Goal: Transaction & Acquisition: Purchase product/service

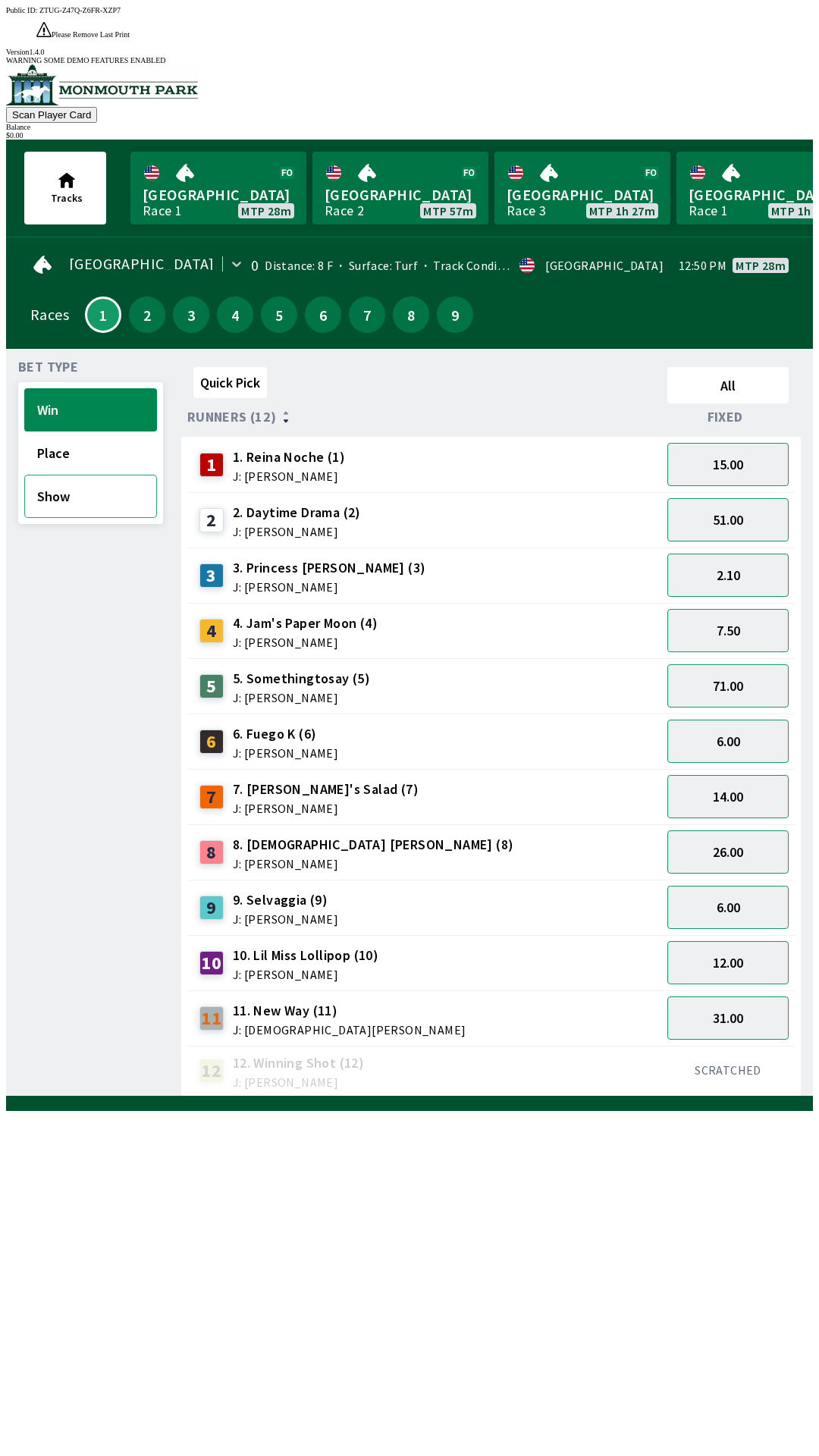
click at [87, 475] on button "Show" at bounding box center [91, 497] width 133 height 44
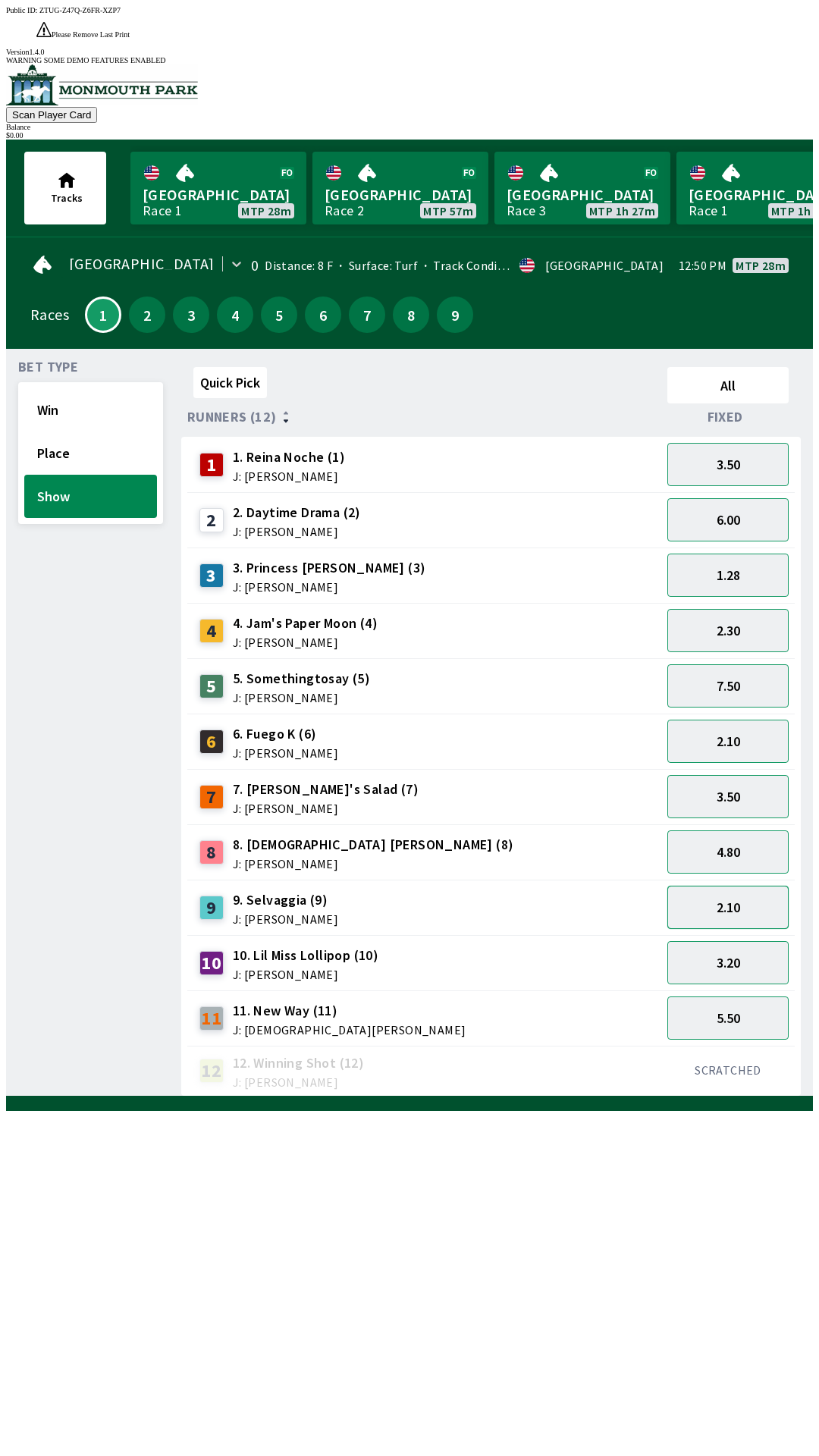
click at [739, 885] on button "2.10" at bounding box center [728, 907] width 122 height 44
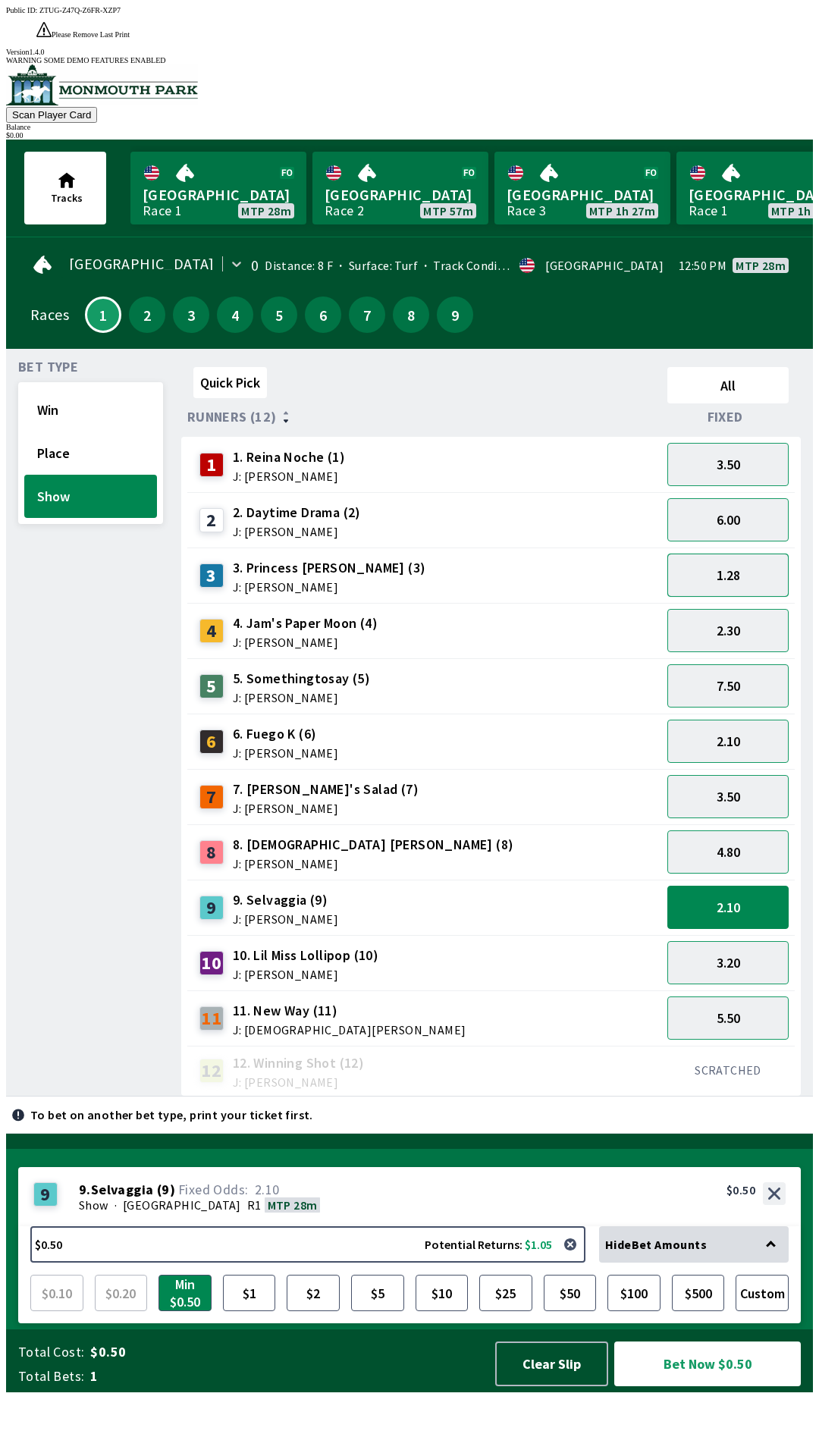
click at [756, 554] on button "1.28" at bounding box center [728, 576] width 122 height 44
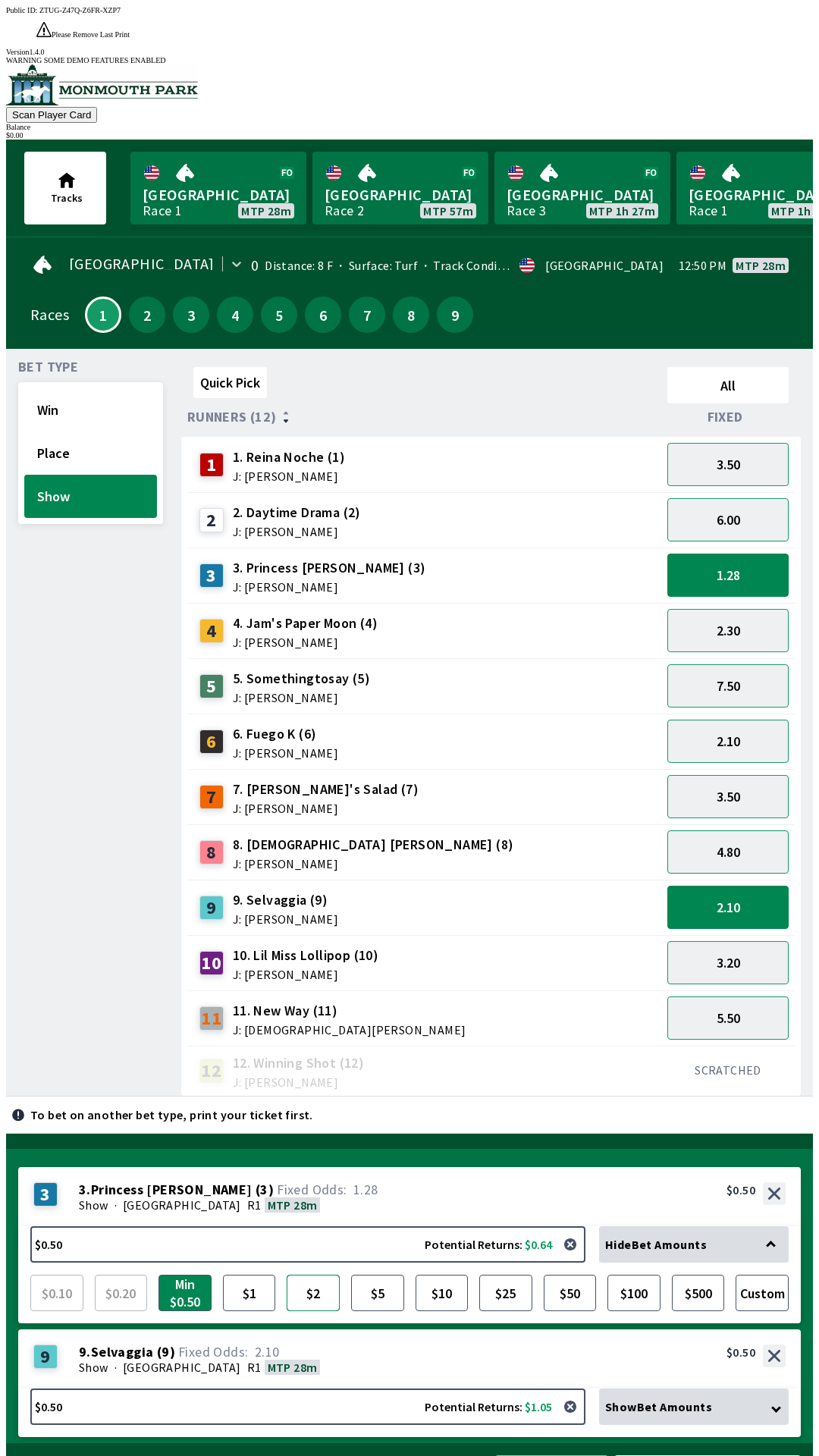
click at [314, 1275] on button "$2" at bounding box center [314, 1293] width 53 height 37
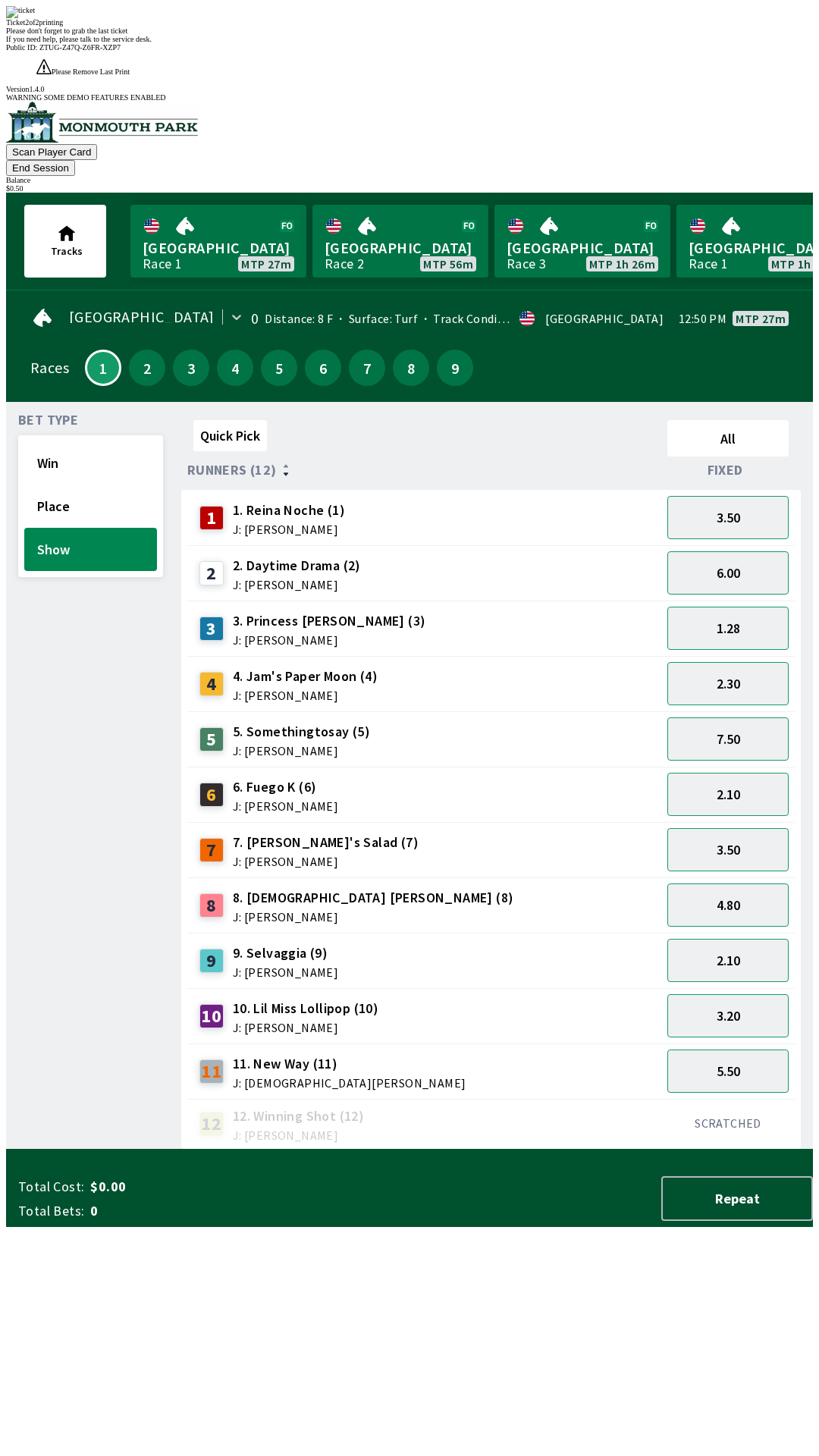
click at [496, 35] on div "Please don't forget to grab the last ticket" at bounding box center [410, 31] width 807 height 8
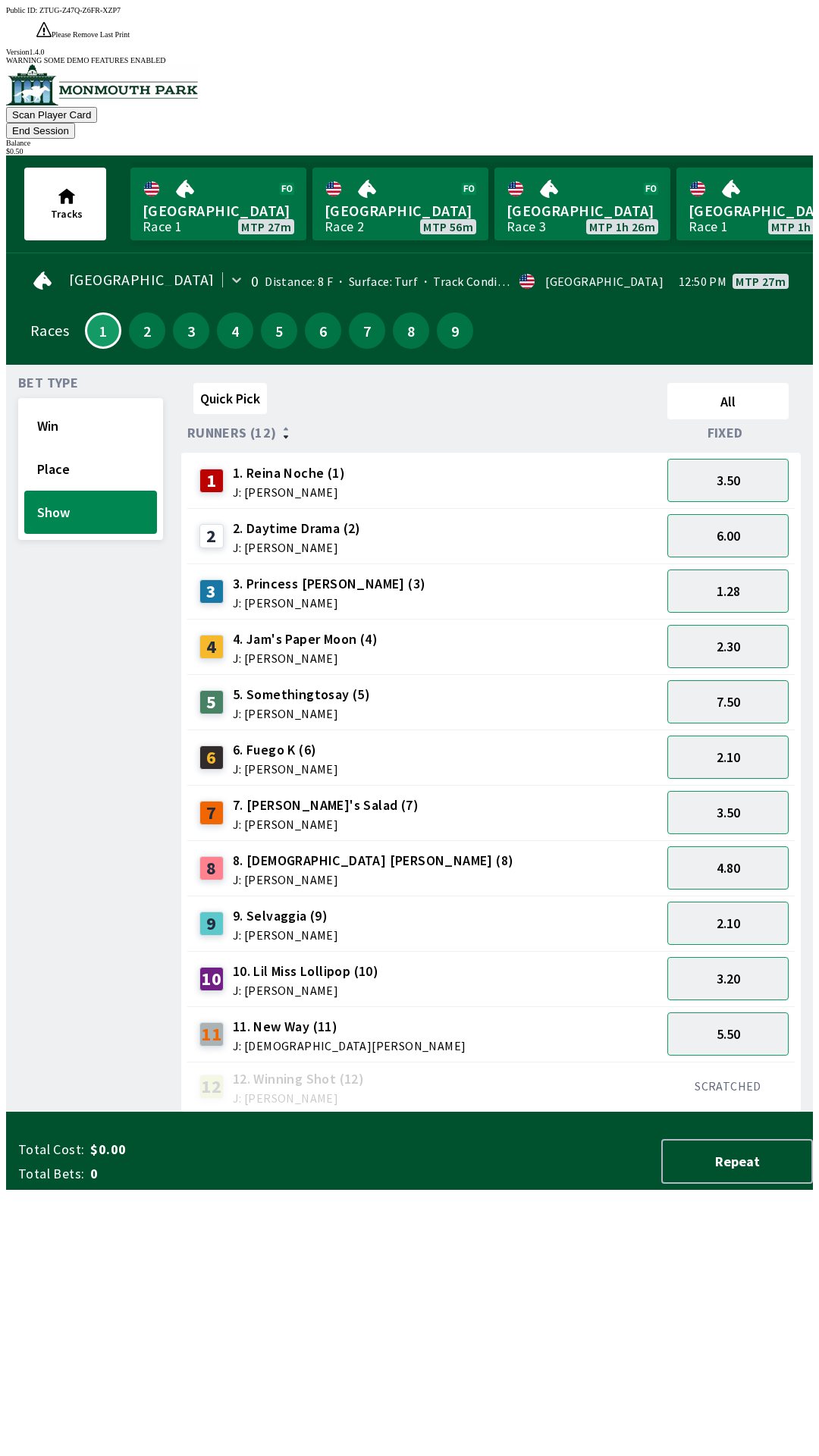
click at [527, 1113] on div "Quick Pick All Runners (12) Fixed 1 1. Reina Noche (1) J: [PERSON_NAME] 3.50 2 …" at bounding box center [497, 745] width 632 height 736
click at [101, 405] on button "Win" at bounding box center [91, 426] width 133 height 44
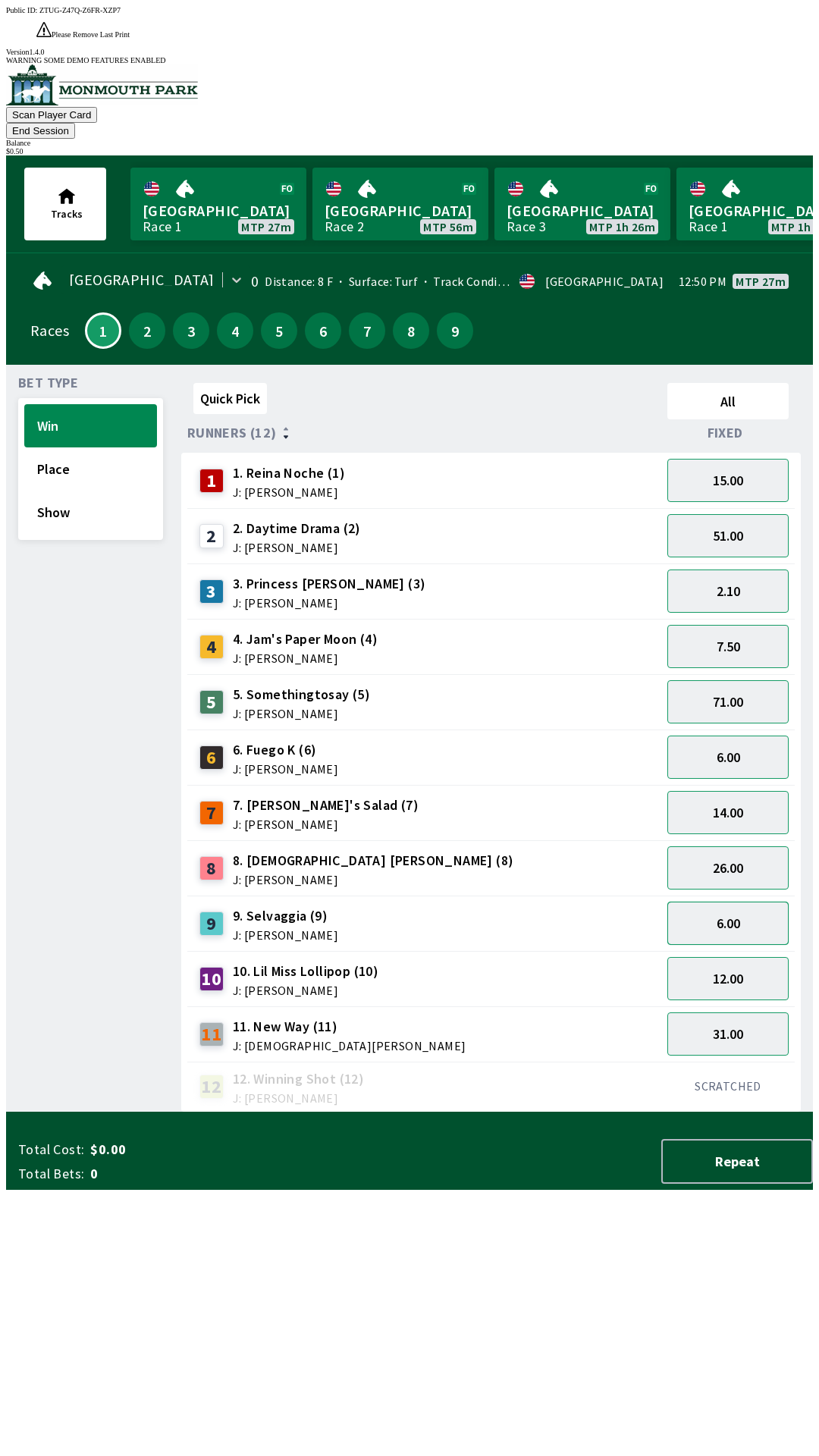
click at [756, 902] on button "6.00" at bounding box center [728, 924] width 122 height 44
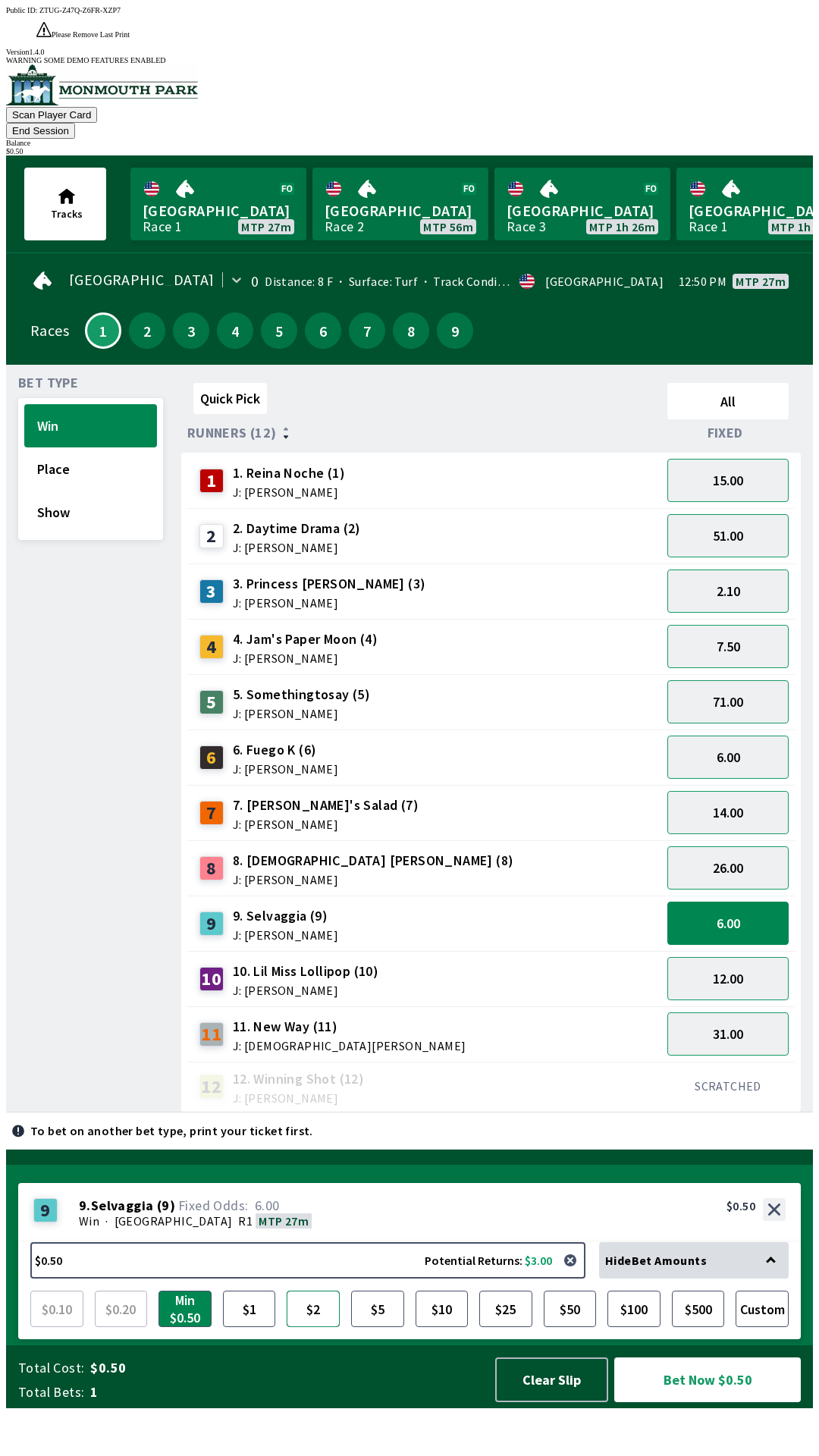
click at [313, 1327] on button "$2" at bounding box center [314, 1309] width 53 height 37
click at [739, 1403] on button "Bet Now $2.00" at bounding box center [707, 1379] width 187 height 45
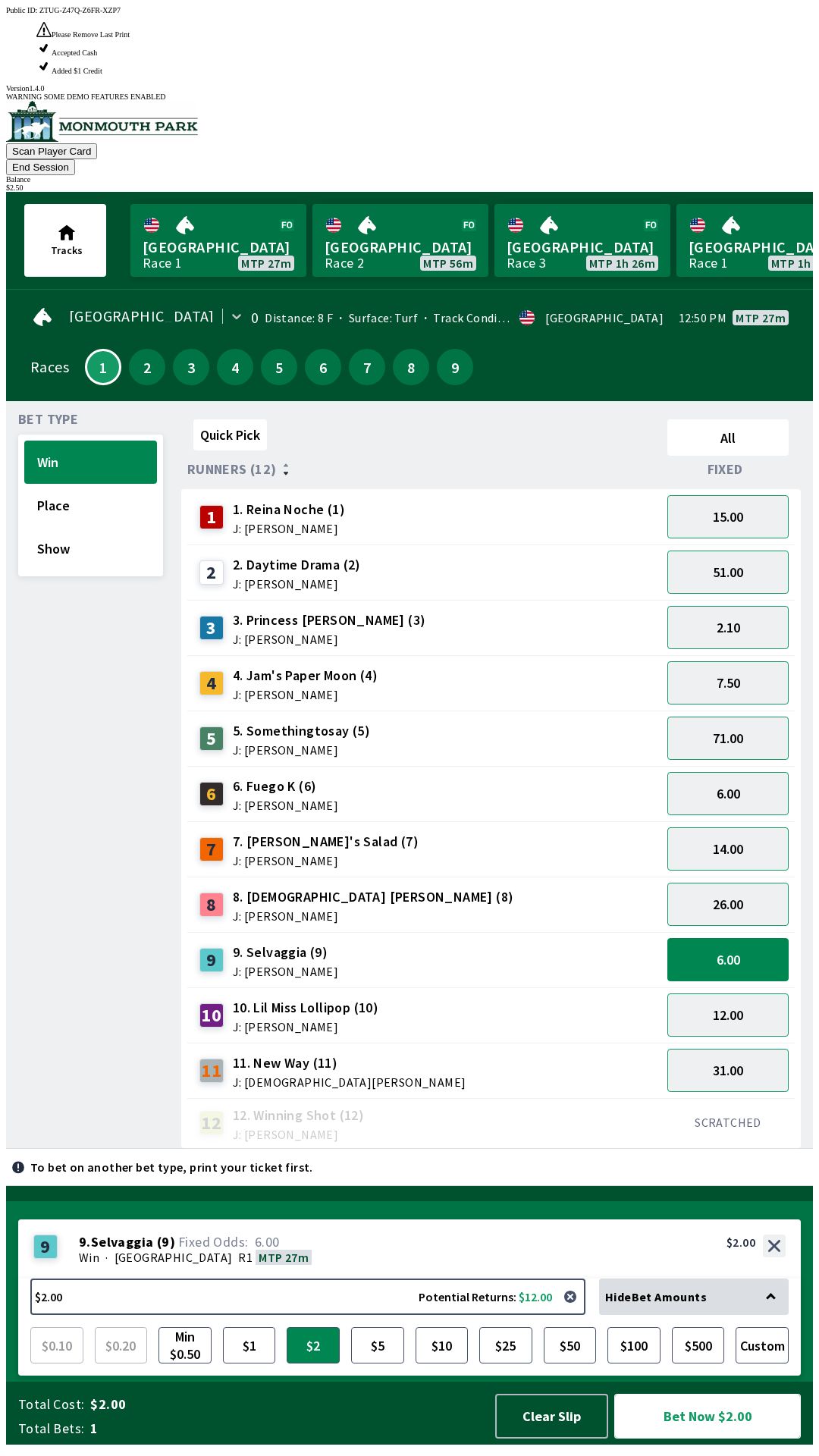
click at [732, 1422] on button "Bet Now $2.00" at bounding box center [707, 1415] width 187 height 45
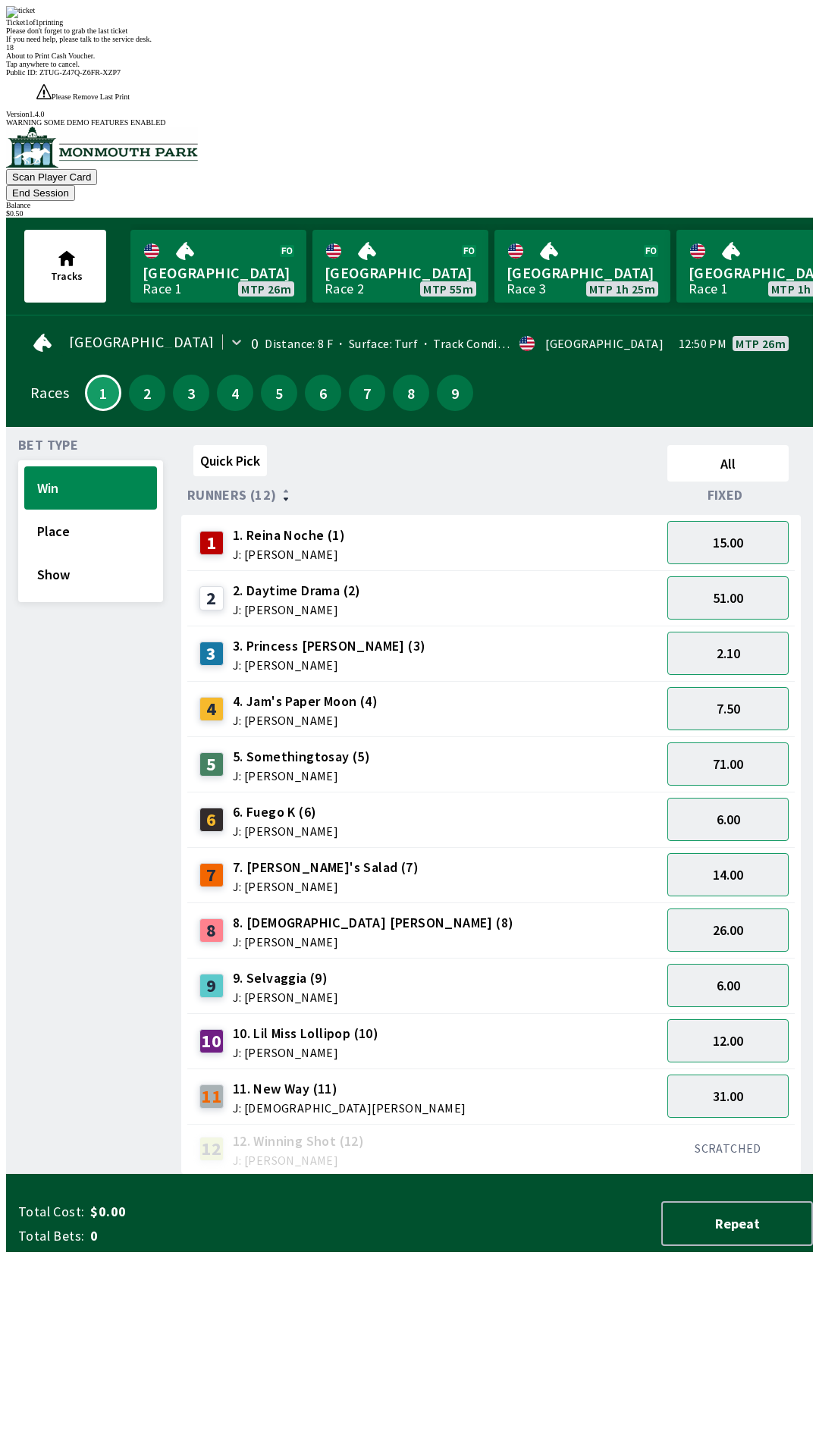
click at [151, 44] on span "If you need help, please talk to the service desk." at bounding box center [78, 39] width 145 height 8
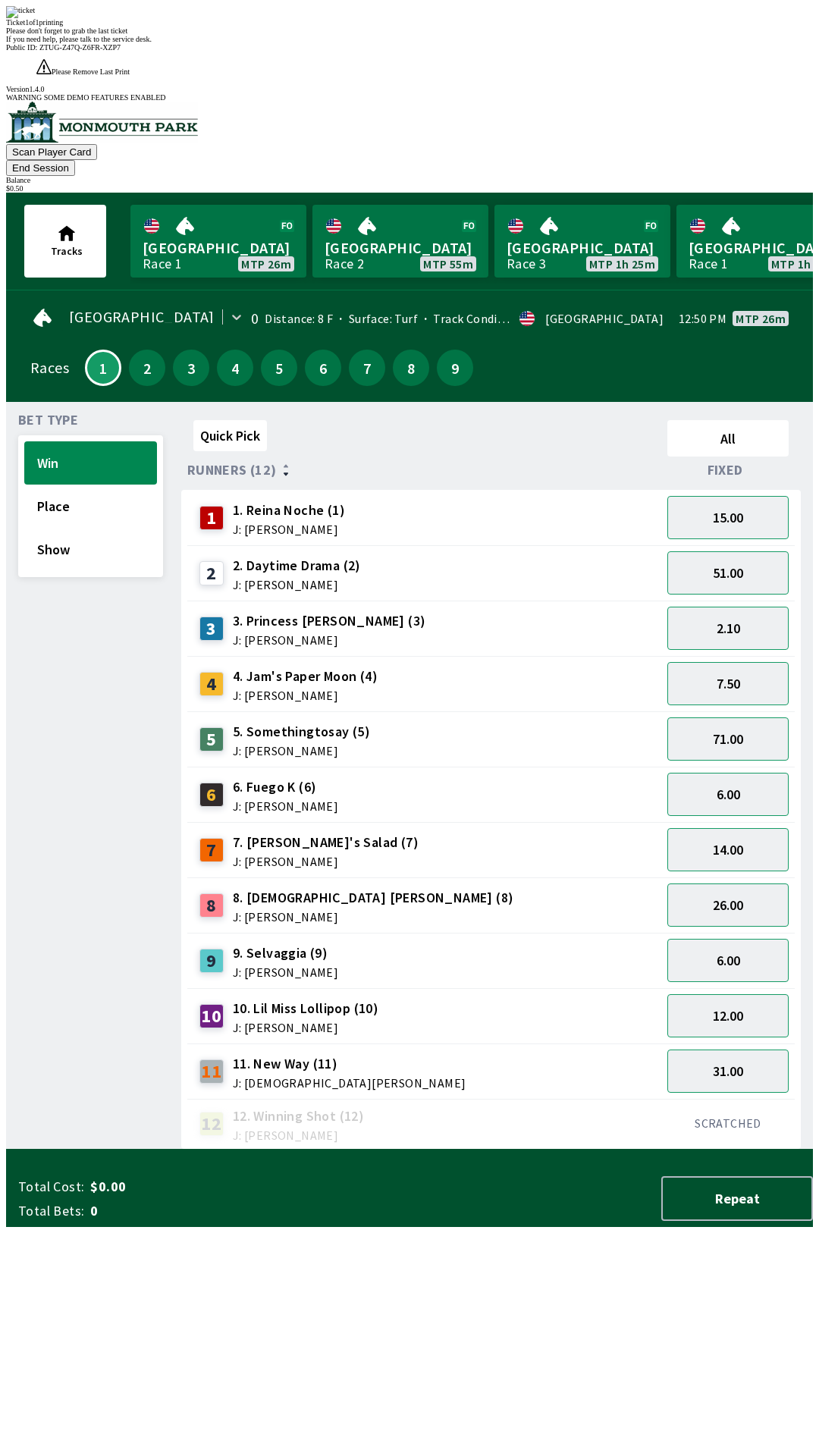
click at [450, 1149] on div "Quick Pick All Runners (12) Fixed 1 1. Reina Noche (1) J: [PERSON_NAME] 15.00 2…" at bounding box center [497, 782] width 632 height 736
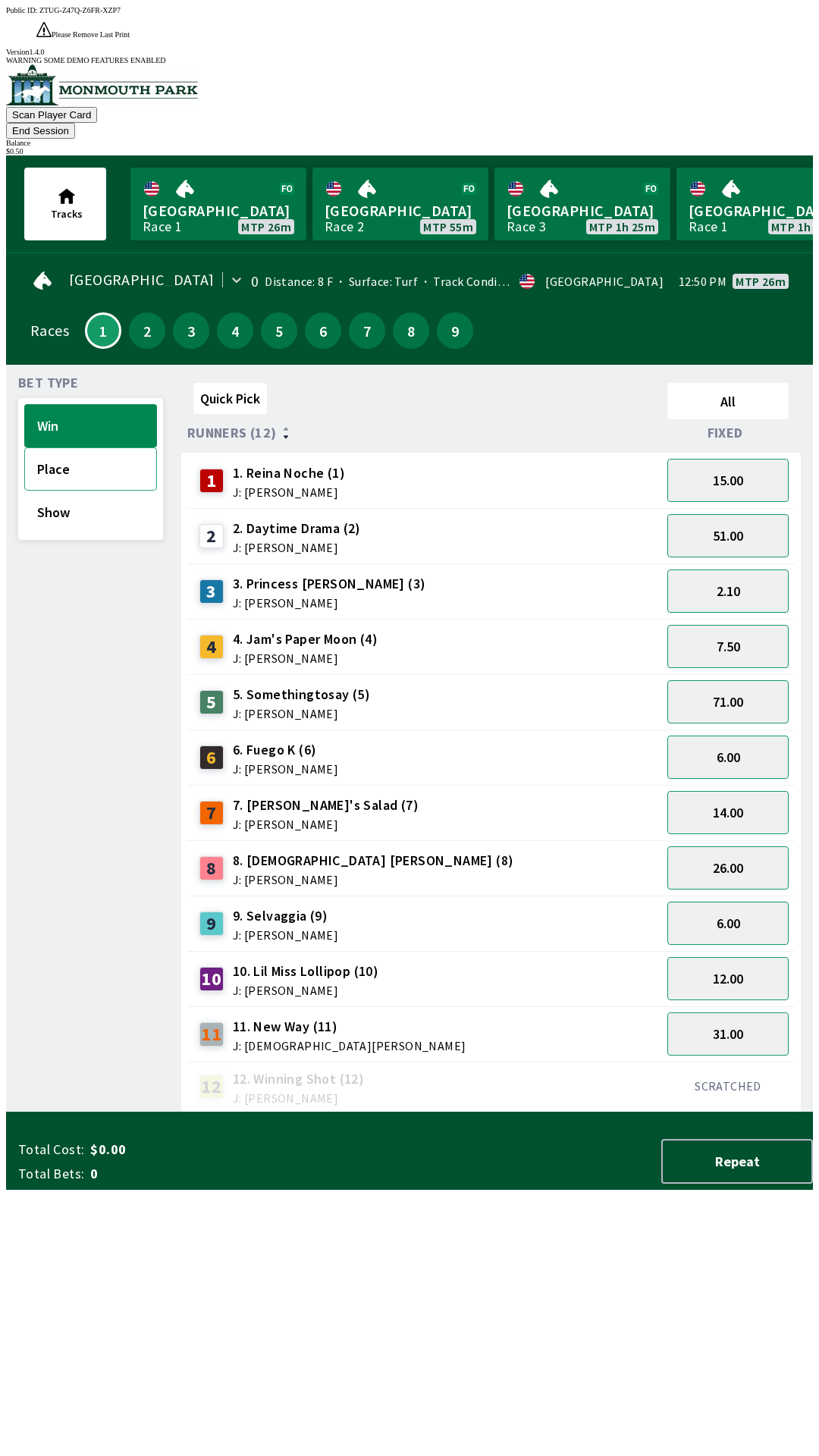
click at [101, 447] on button "Place" at bounding box center [91, 469] width 133 height 44
click at [733, 902] on button "2.90" at bounding box center [728, 924] width 122 height 44
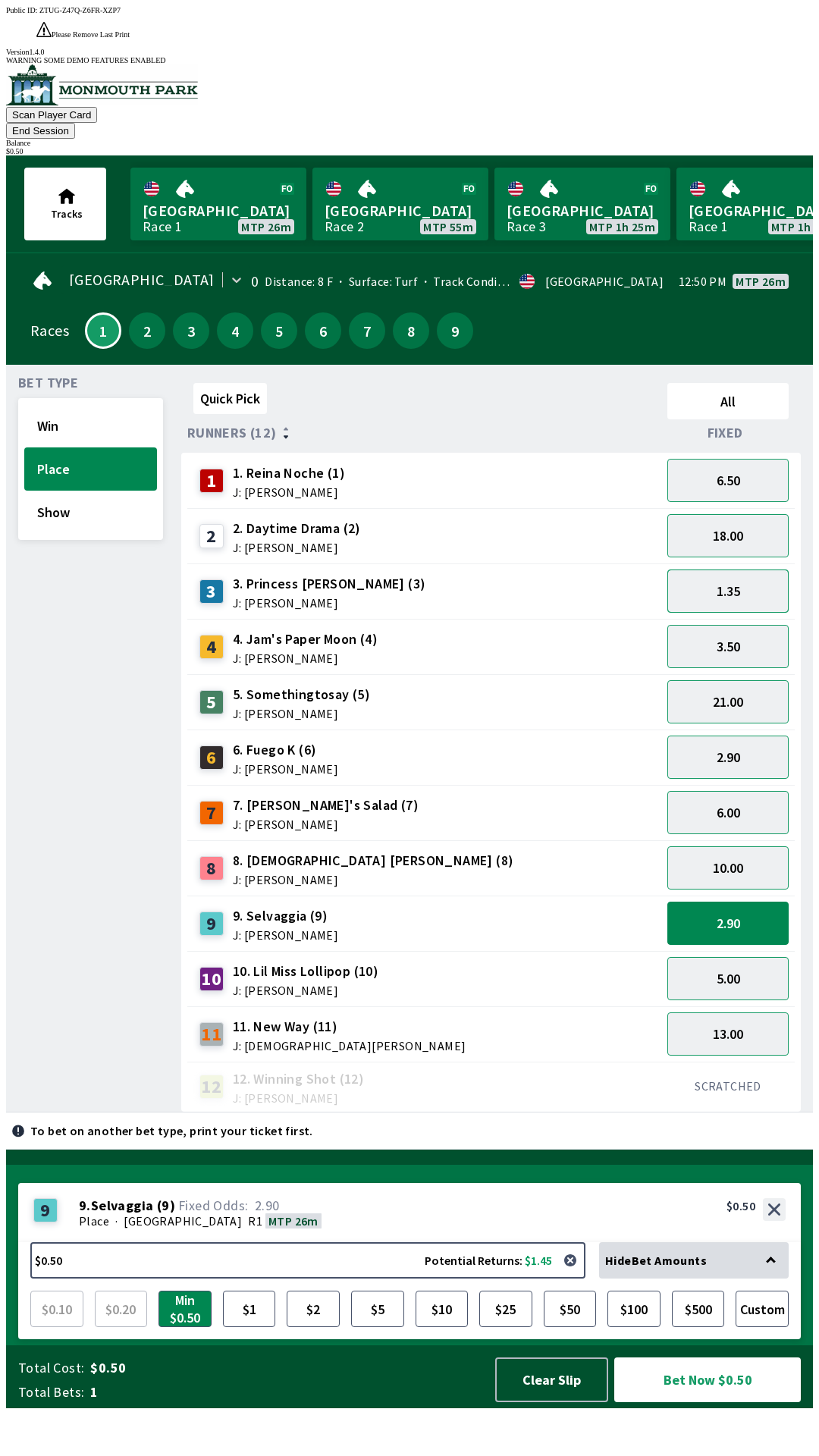
click at [759, 570] on button "1.35" at bounding box center [728, 592] width 122 height 44
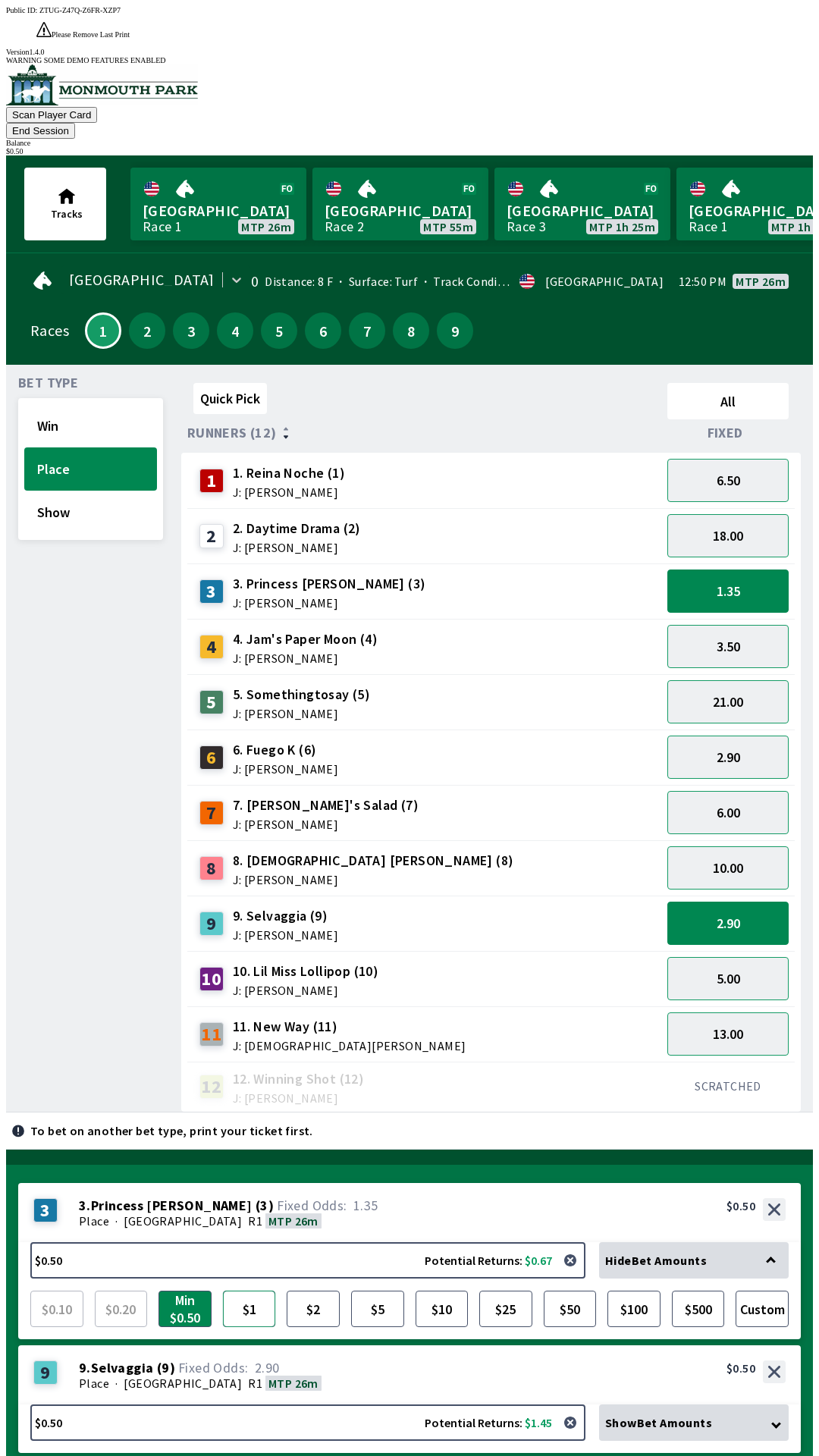
click at [252, 1291] on button "$1" at bounding box center [249, 1309] width 53 height 37
click at [324, 1291] on button "$2" at bounding box center [314, 1309] width 53 height 37
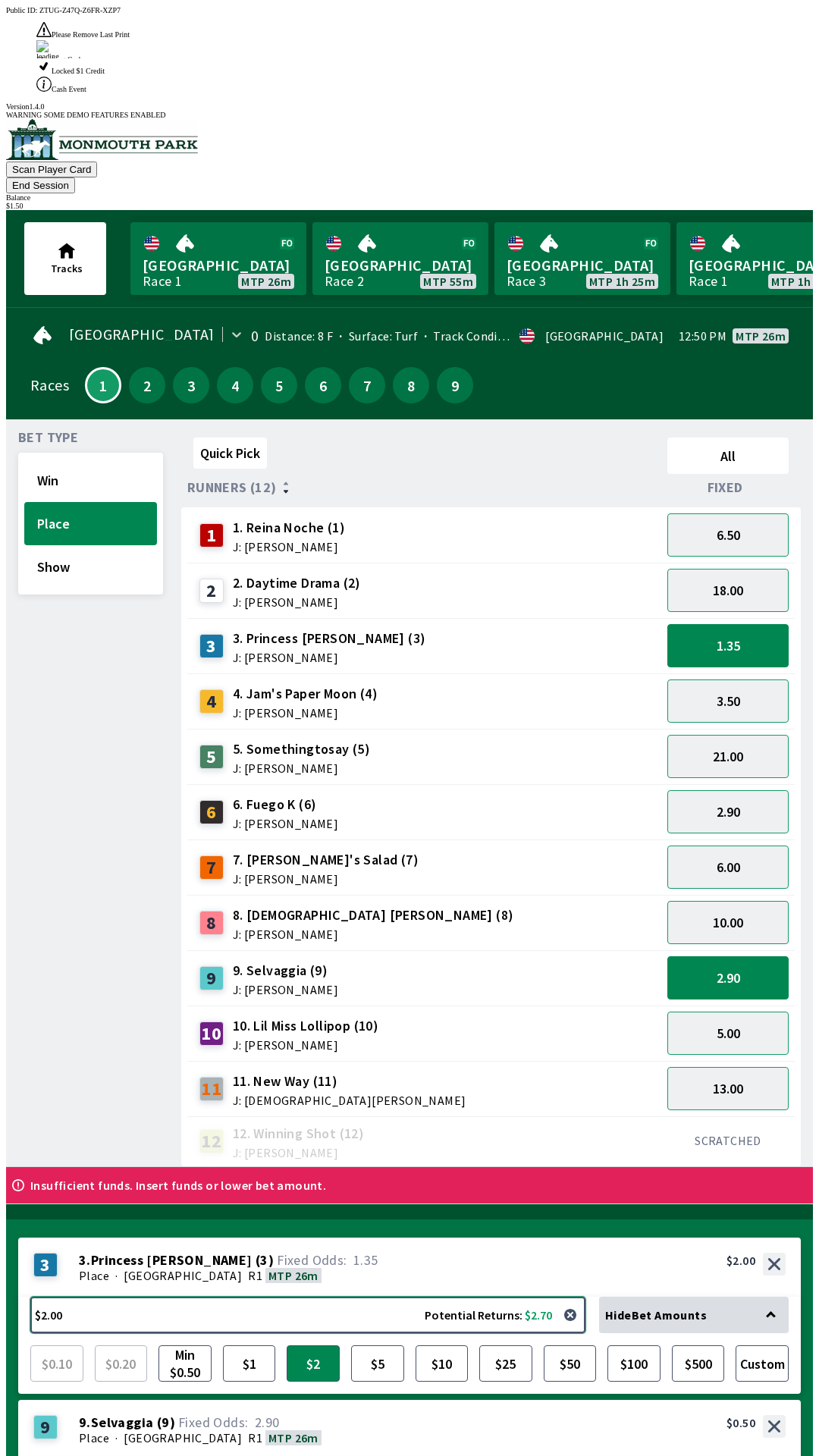
click at [223, 1297] on button "$2.00 Potential Returns: $2.70" at bounding box center [308, 1315] width 555 height 37
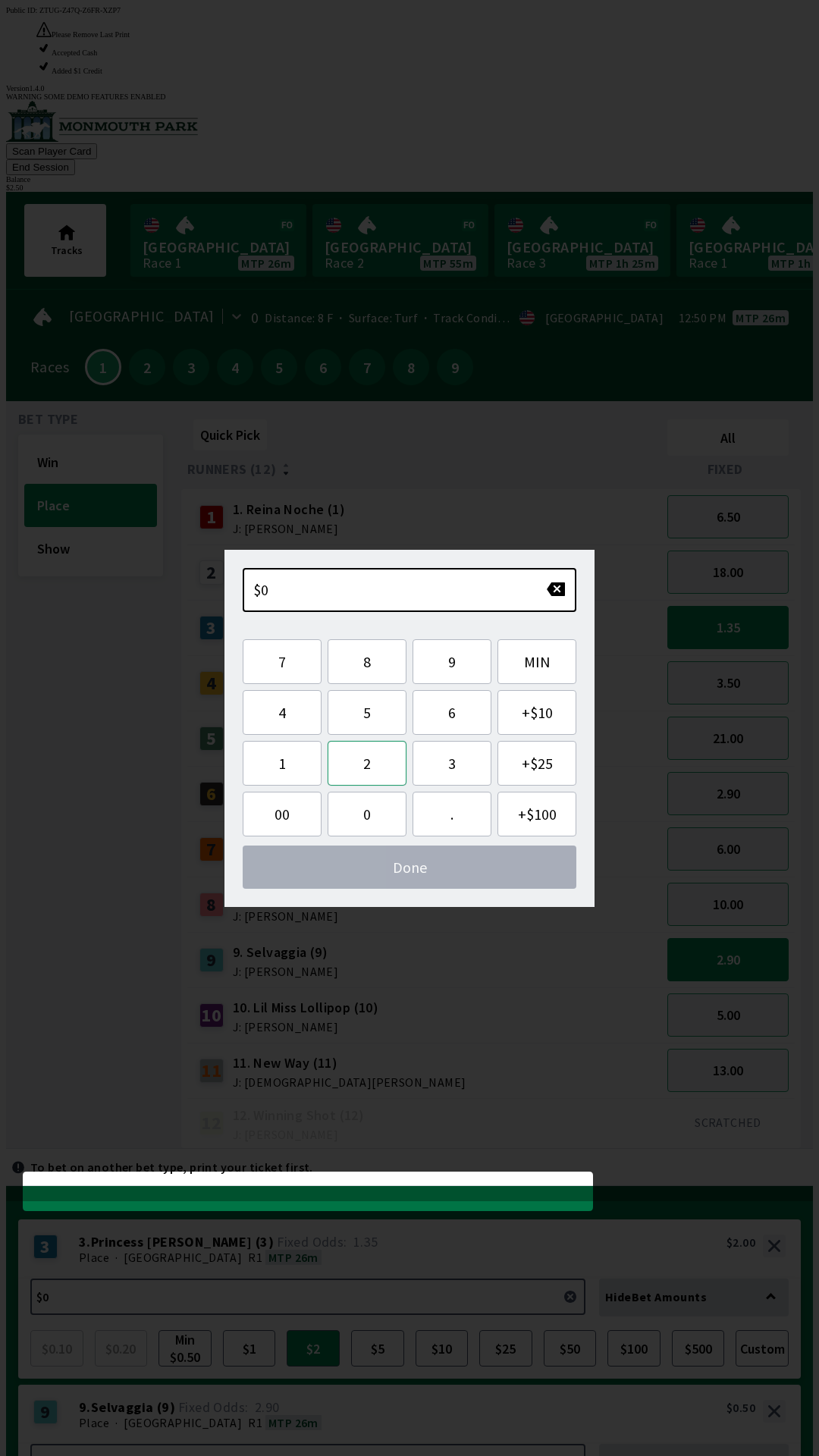
click at [382, 765] on button "2" at bounding box center [367, 763] width 79 height 45
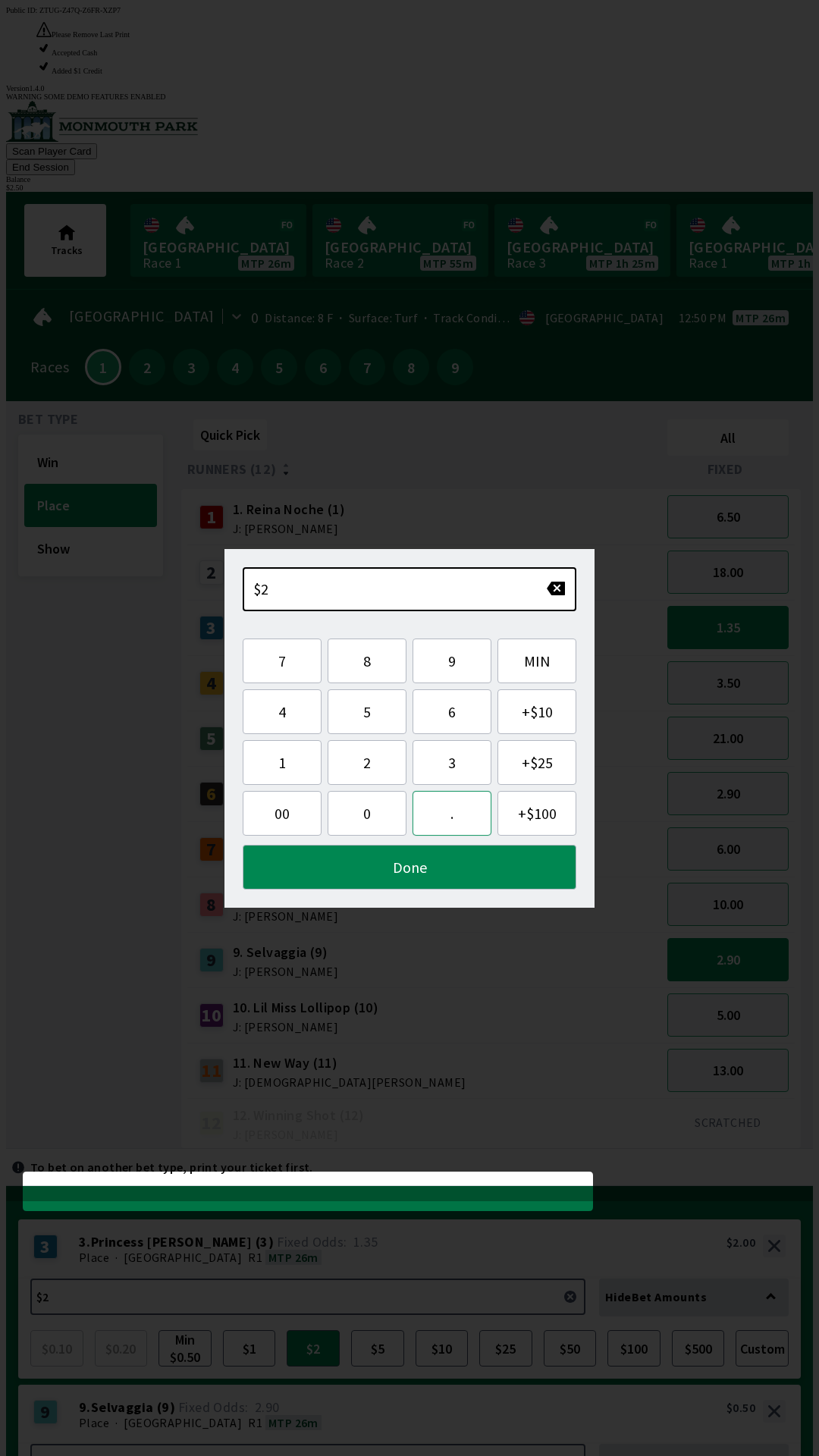
click at [460, 817] on button "." at bounding box center [452, 813] width 79 height 45
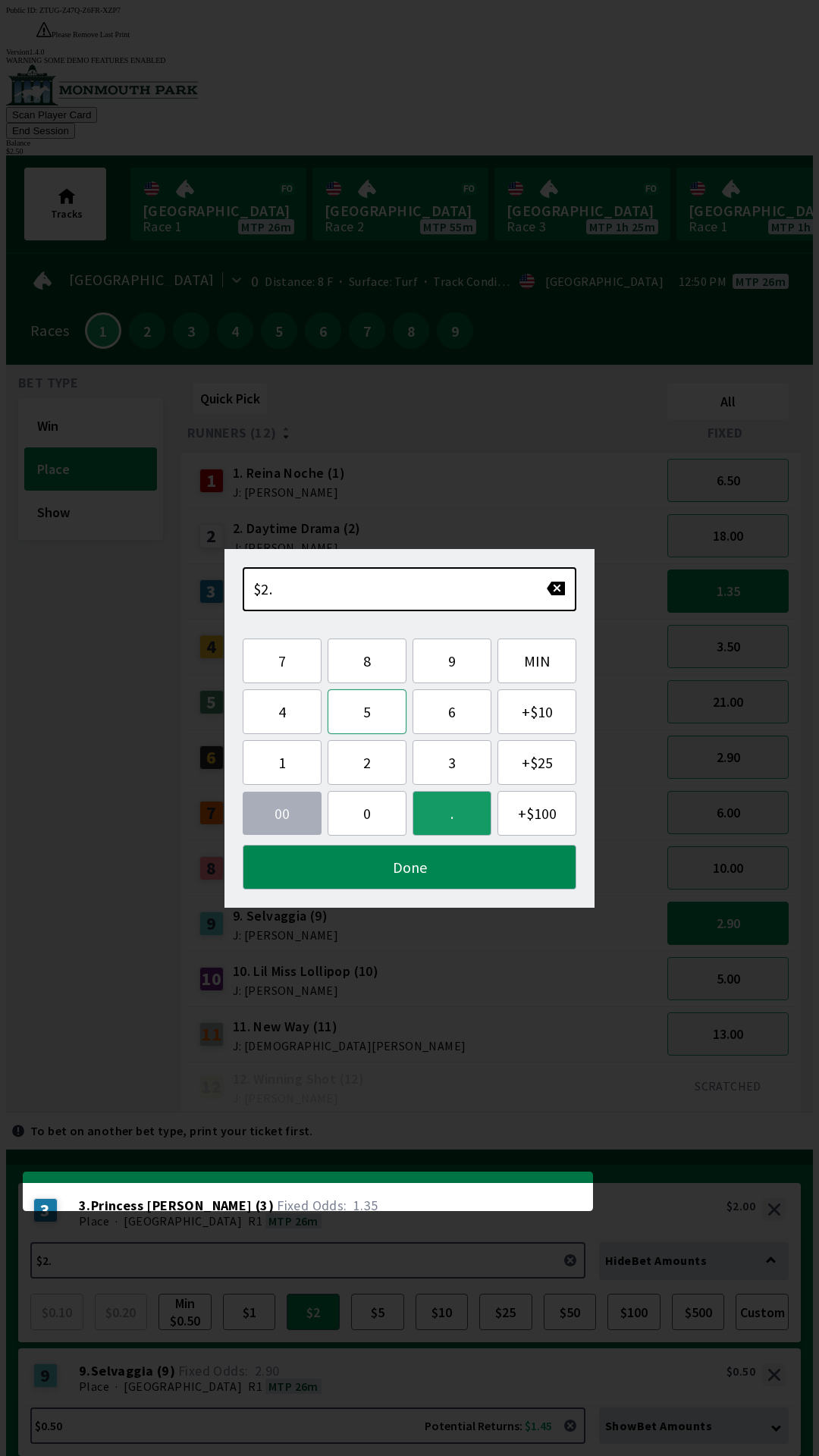
click at [368, 707] on button "5" at bounding box center [367, 711] width 79 height 45
click at [466, 866] on button "Done" at bounding box center [409, 866] width 333 height 45
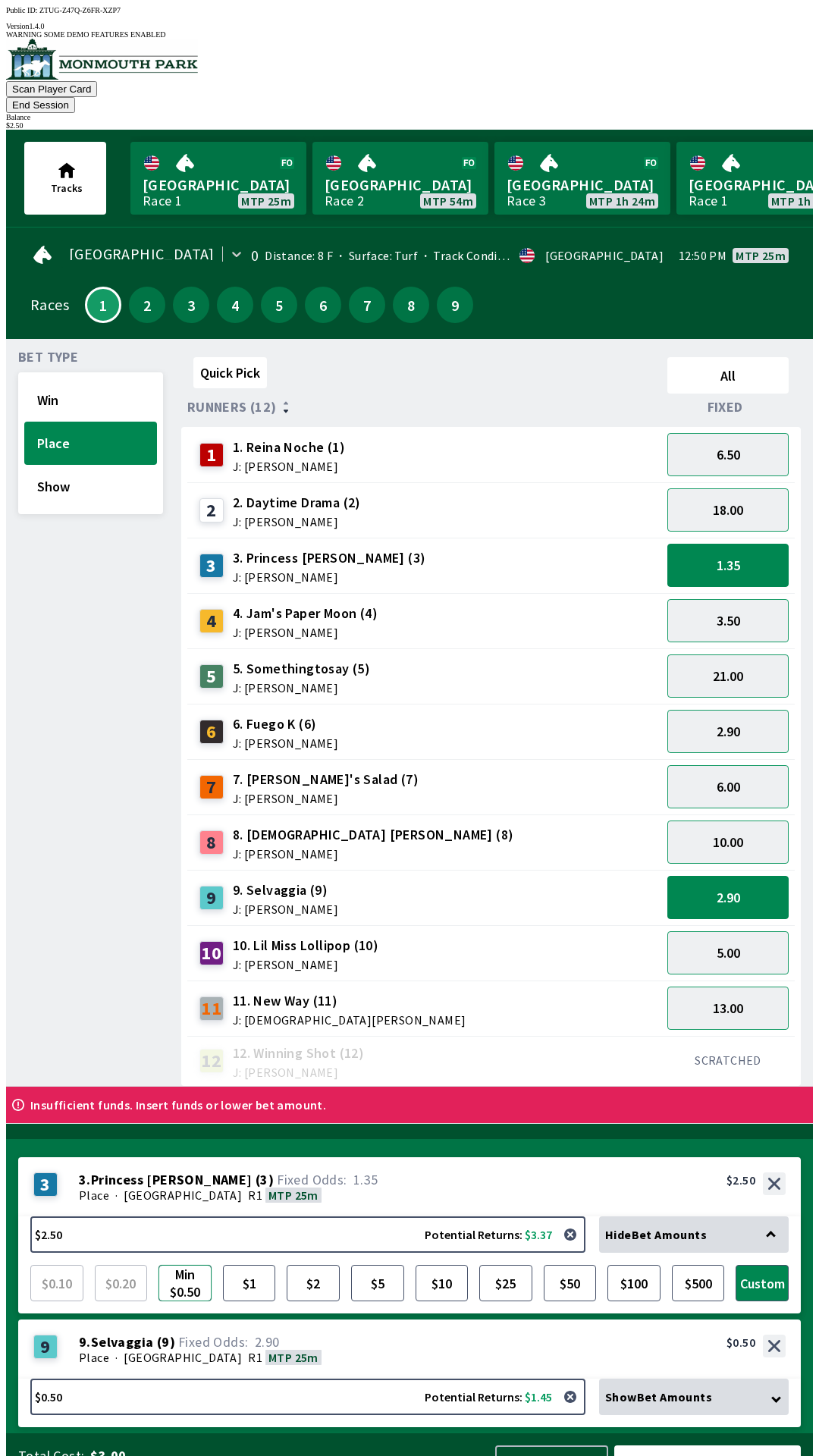
click at [193, 1265] on button "Min $0.50" at bounding box center [185, 1283] width 53 height 37
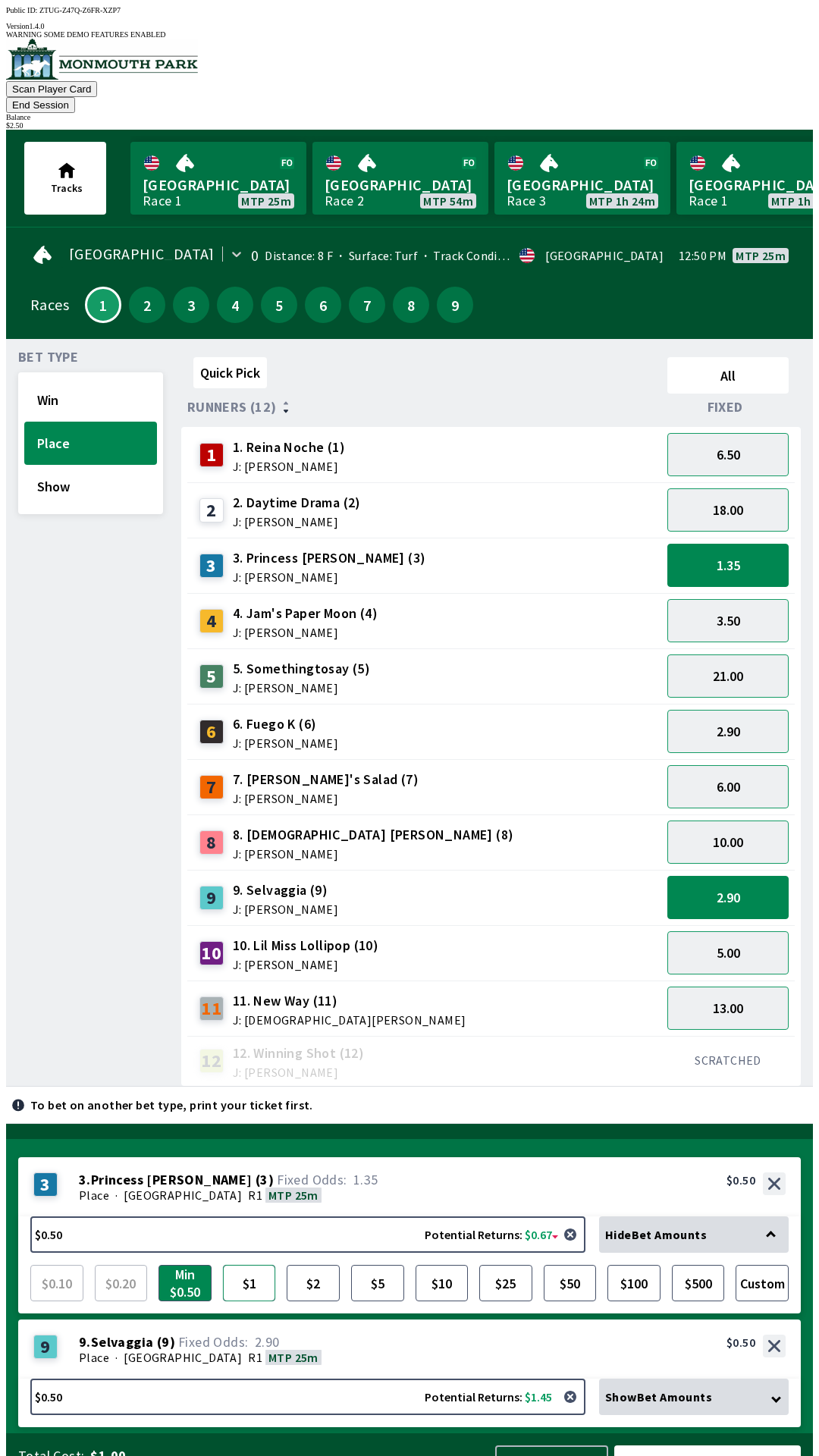
click at [266, 1265] on button "$1" at bounding box center [249, 1283] width 53 height 37
click at [301, 1265] on button "$2" at bounding box center [314, 1283] width 53 height 37
click at [564, 1445] on button "Clear Slip" at bounding box center [552, 1467] width 113 height 45
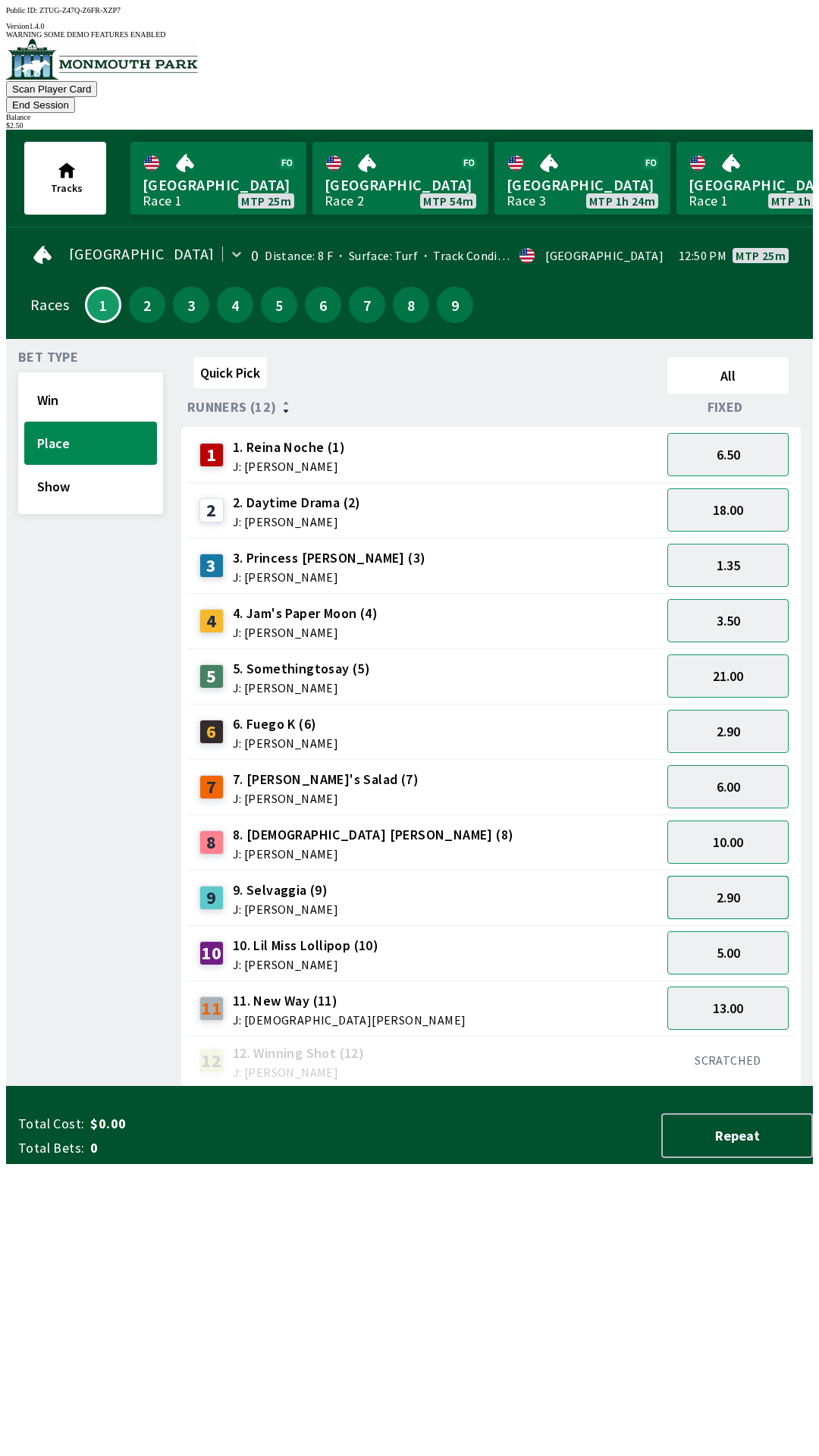
click at [740, 875] on button "2.90" at bounding box center [728, 897] width 122 height 44
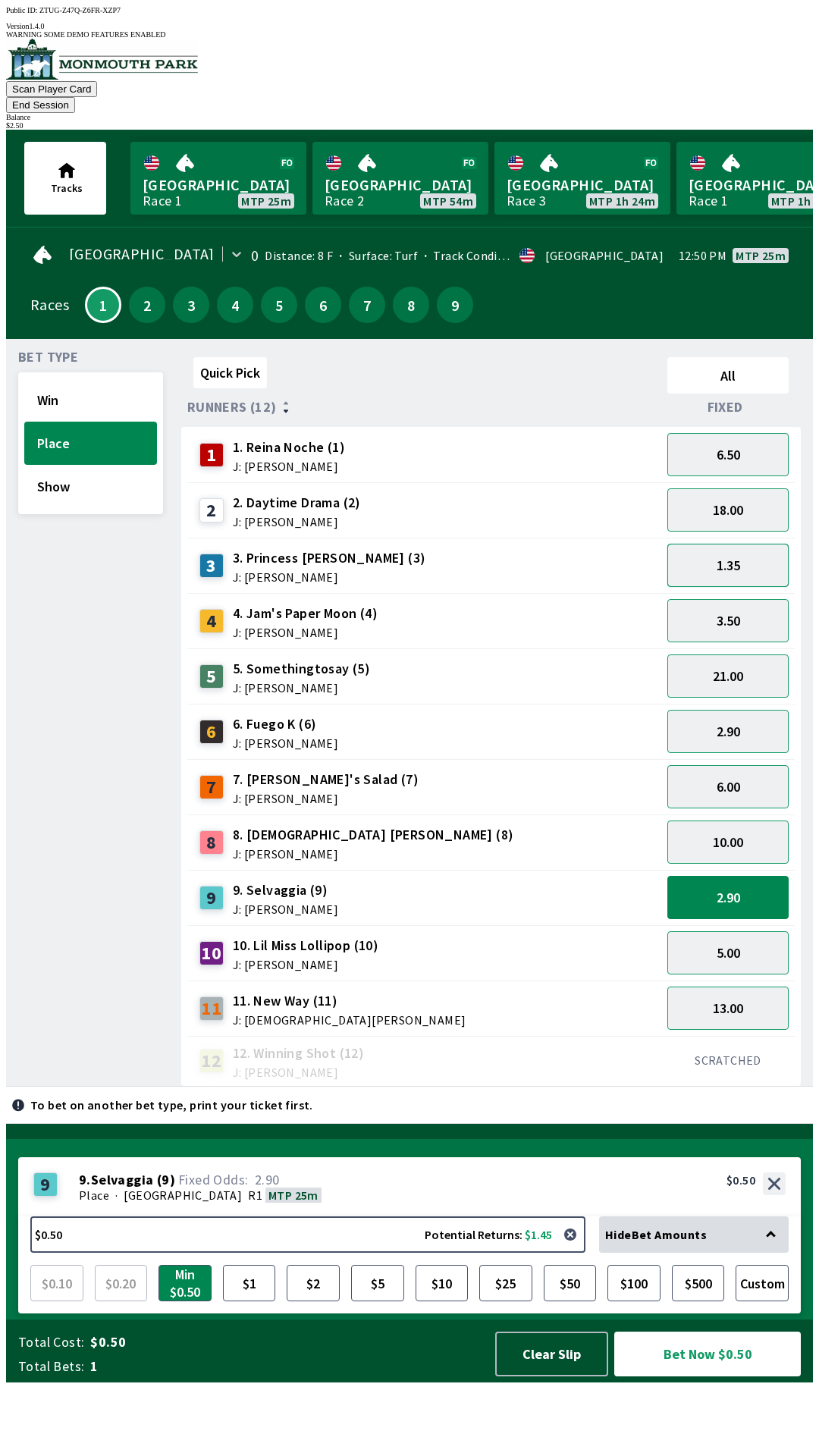
click at [753, 544] on button "1.35" at bounding box center [728, 566] width 122 height 44
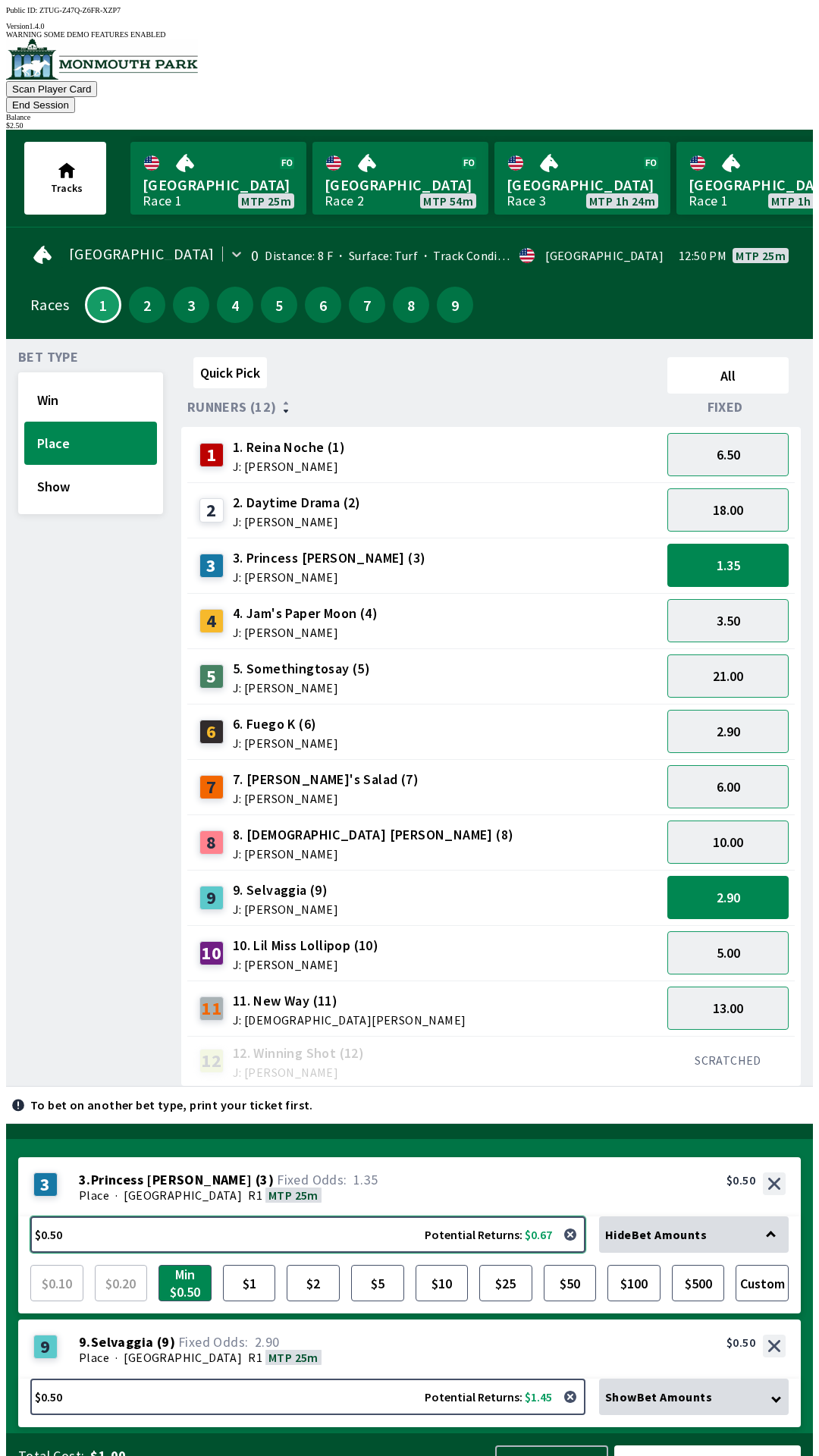
click at [318, 1217] on button "$0.50 Potential Returns: $0.67" at bounding box center [308, 1234] width 555 height 37
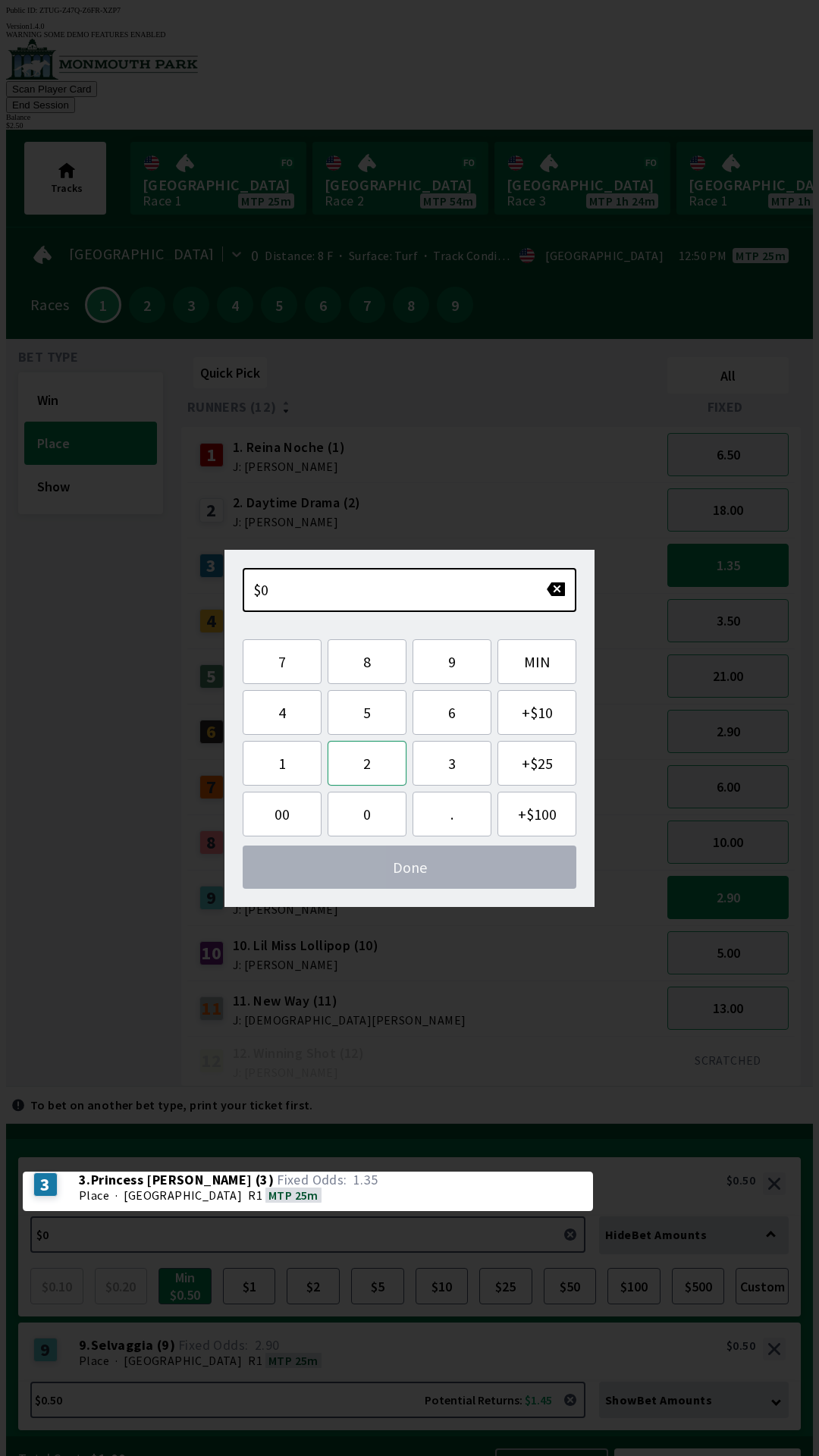
click at [378, 763] on button "2" at bounding box center [367, 763] width 79 height 45
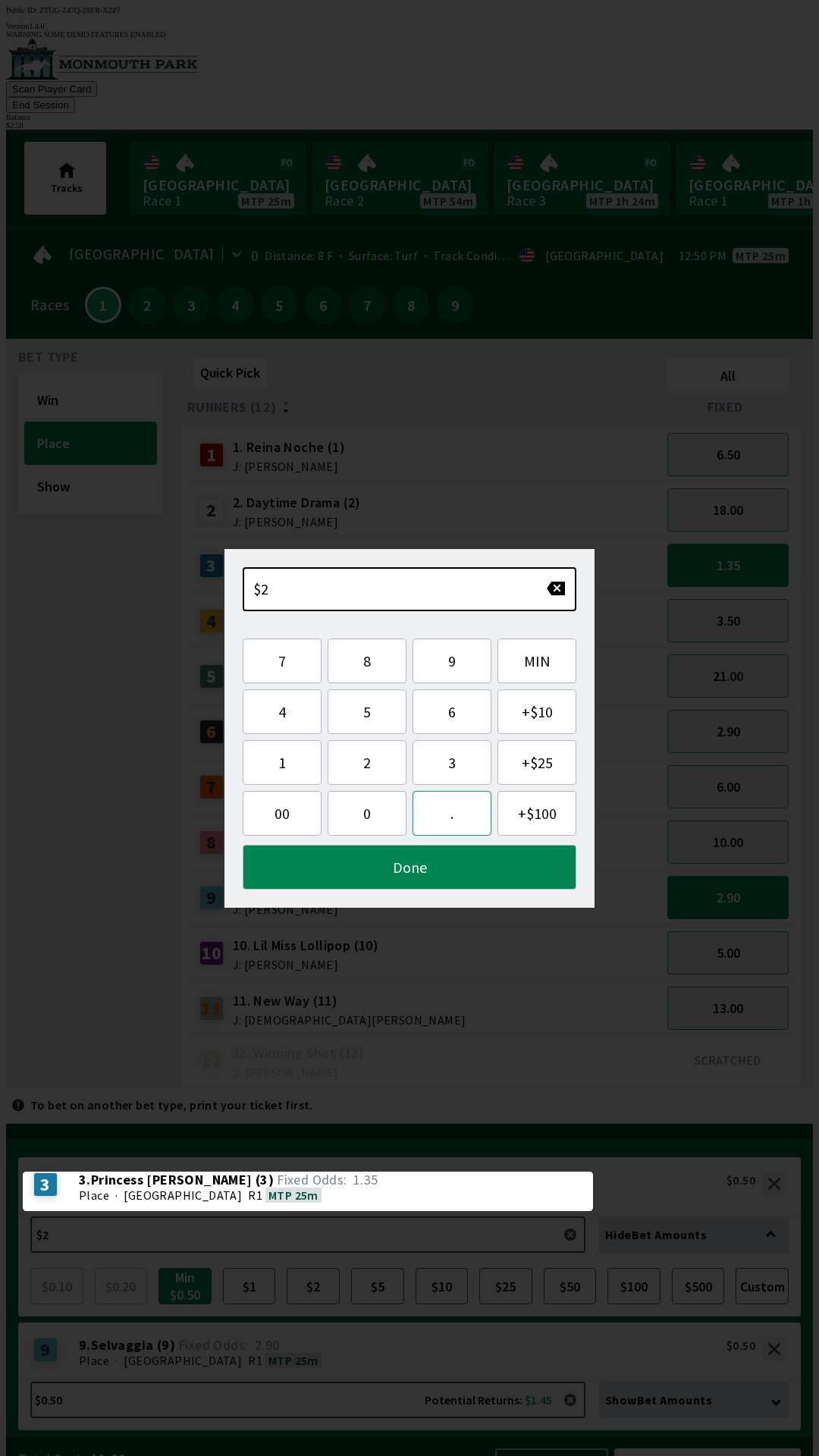
click at [458, 810] on button "." at bounding box center [452, 813] width 79 height 45
click at [376, 708] on button "5" at bounding box center [367, 711] width 79 height 45
click at [379, 824] on button "0" at bounding box center [367, 813] width 79 height 45
click at [499, 865] on button "Done" at bounding box center [409, 866] width 333 height 45
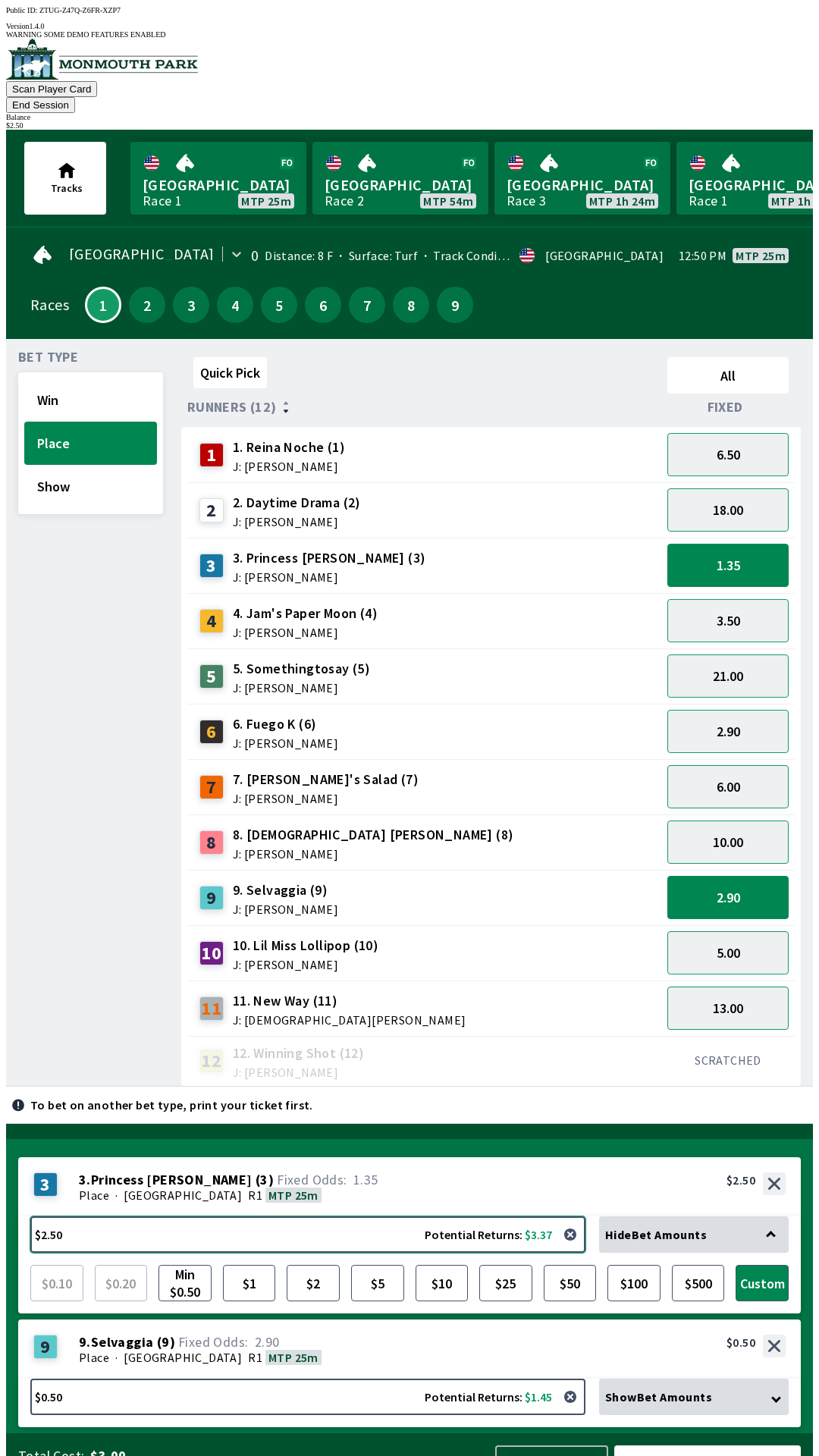
click at [427, 1217] on button "$2.50 Potential Returns: $3.37" at bounding box center [308, 1234] width 555 height 37
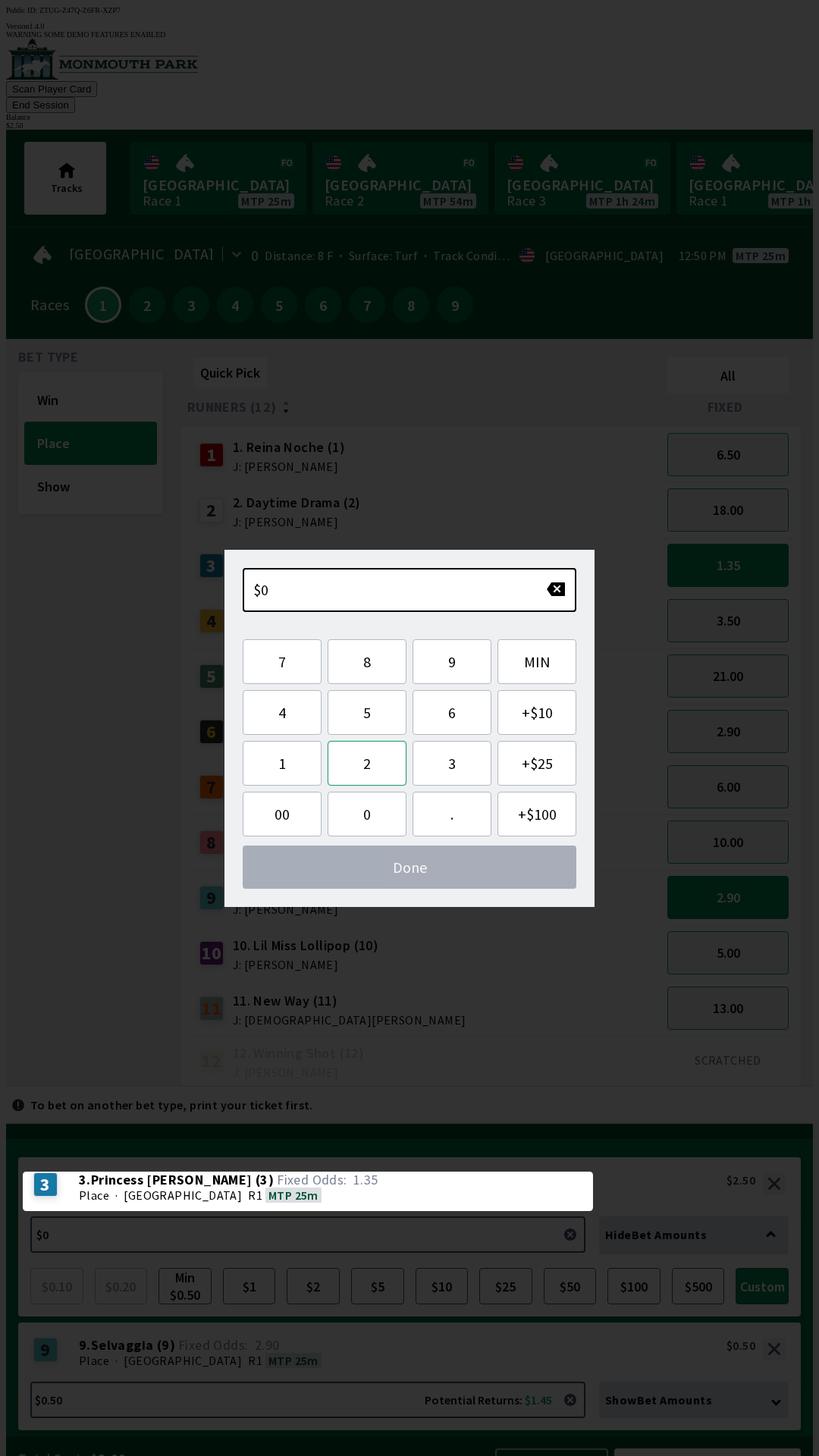
click at [366, 768] on button "2" at bounding box center [367, 763] width 79 height 45
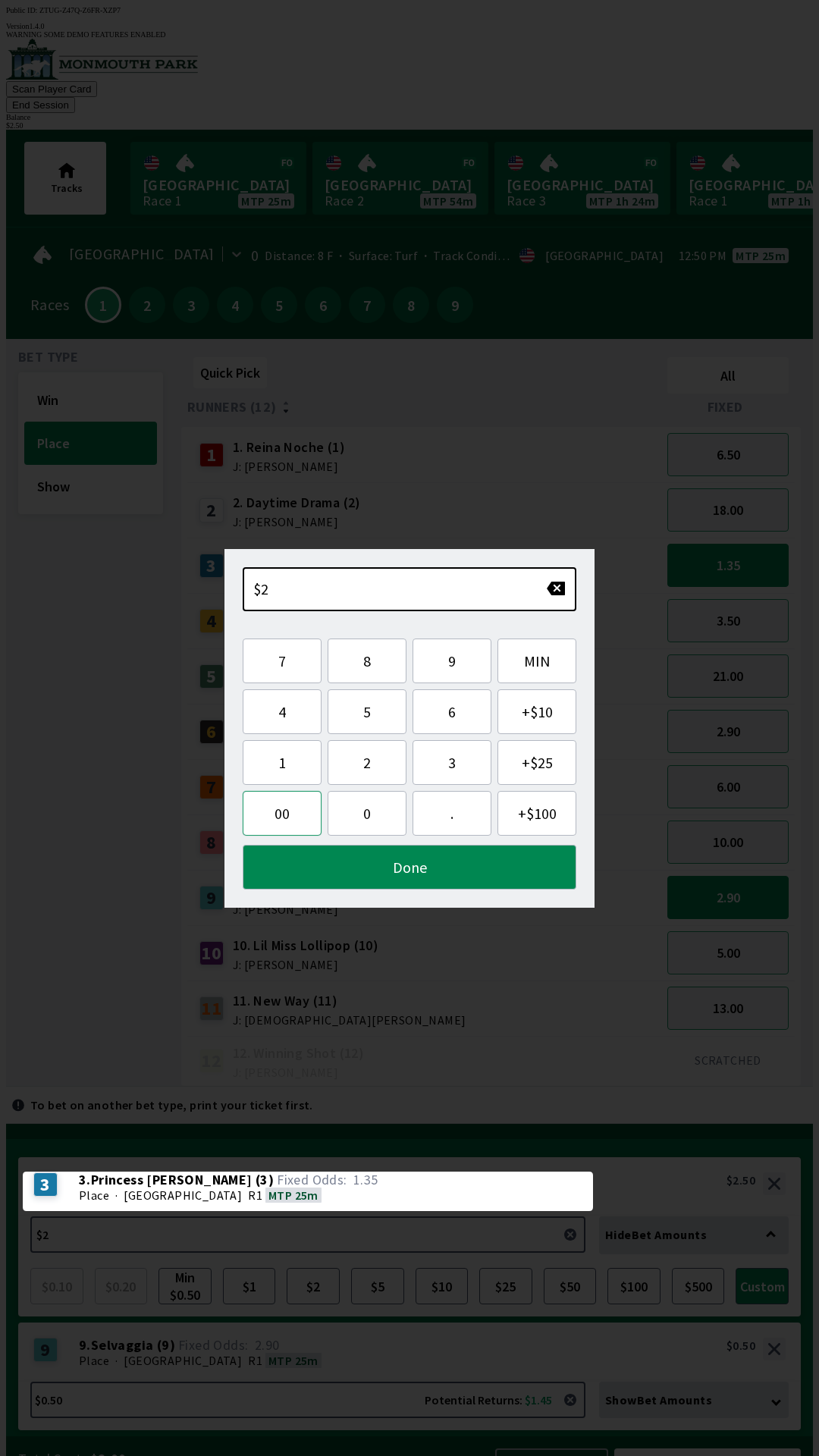
click at [291, 797] on button "00" at bounding box center [282, 813] width 79 height 45
click at [558, 590] on button "button" at bounding box center [556, 588] width 20 height 15
click at [554, 592] on button "button" at bounding box center [556, 588] width 20 height 15
click at [459, 814] on button "." at bounding box center [452, 813] width 79 height 45
click at [299, 809] on span "00" at bounding box center [282, 813] width 54 height 19
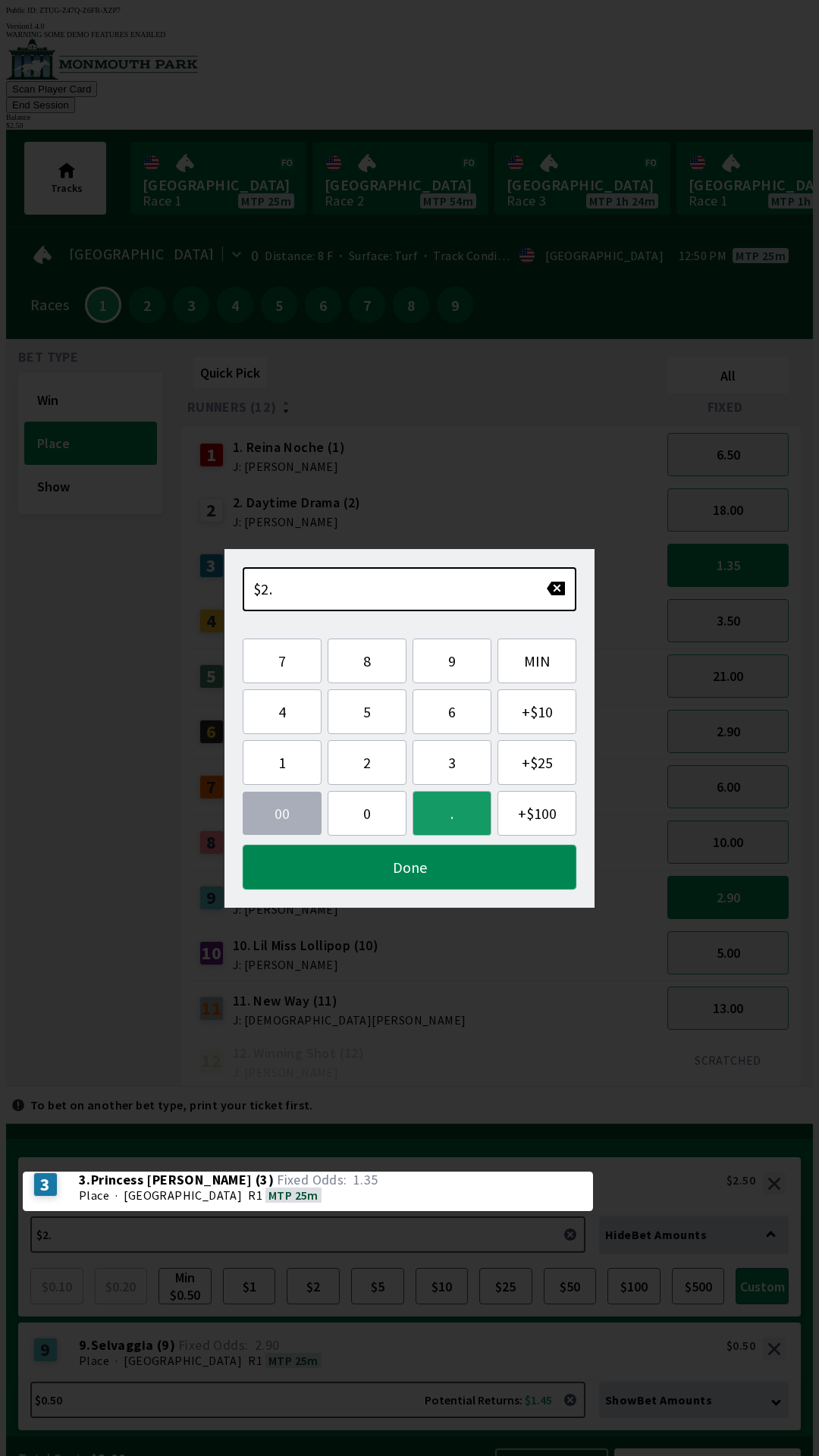
click at [503, 853] on button "Done" at bounding box center [409, 866] width 333 height 45
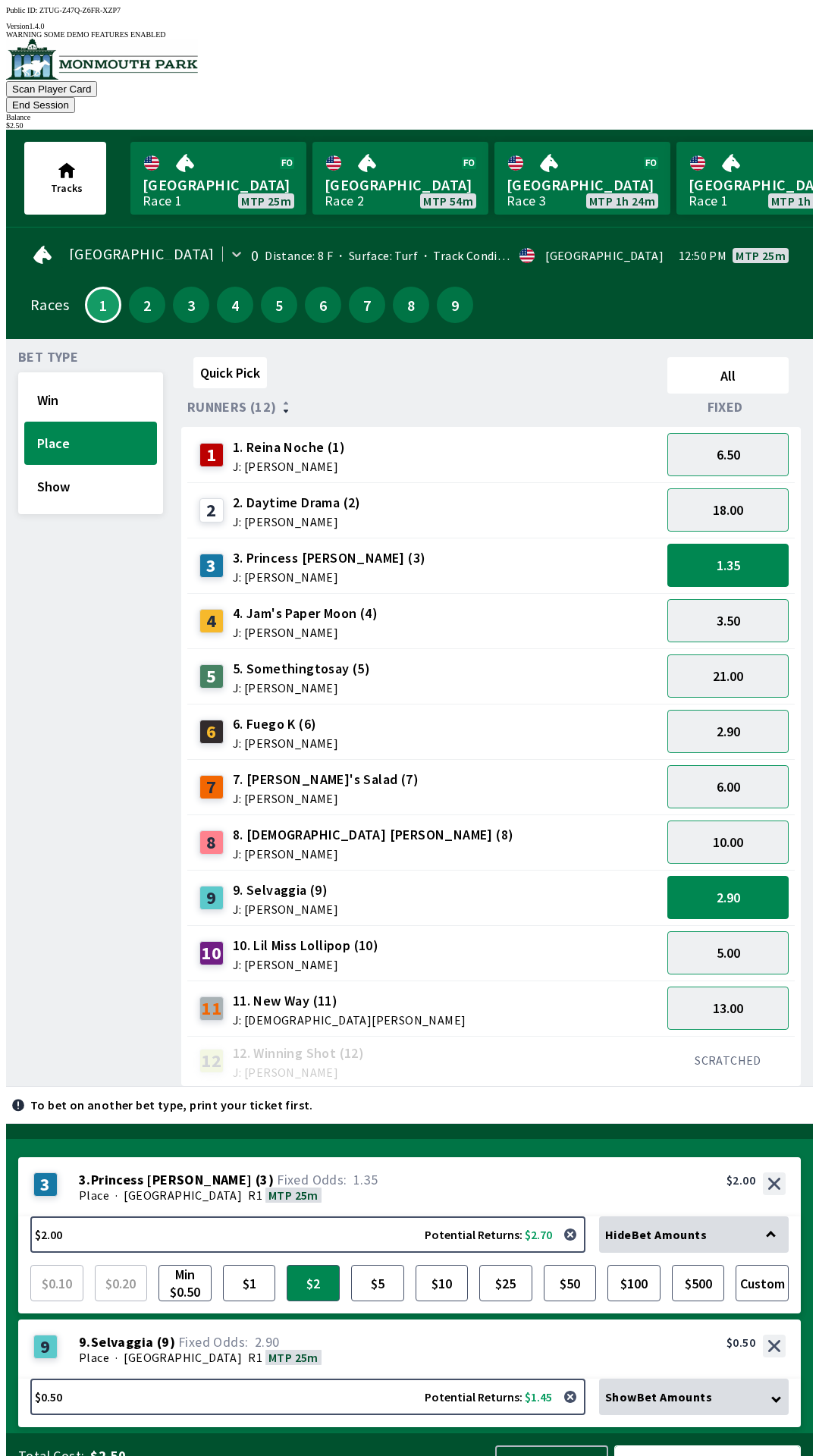
click at [733, 1445] on button "Bet Now $2.50" at bounding box center [707, 1467] width 187 height 45
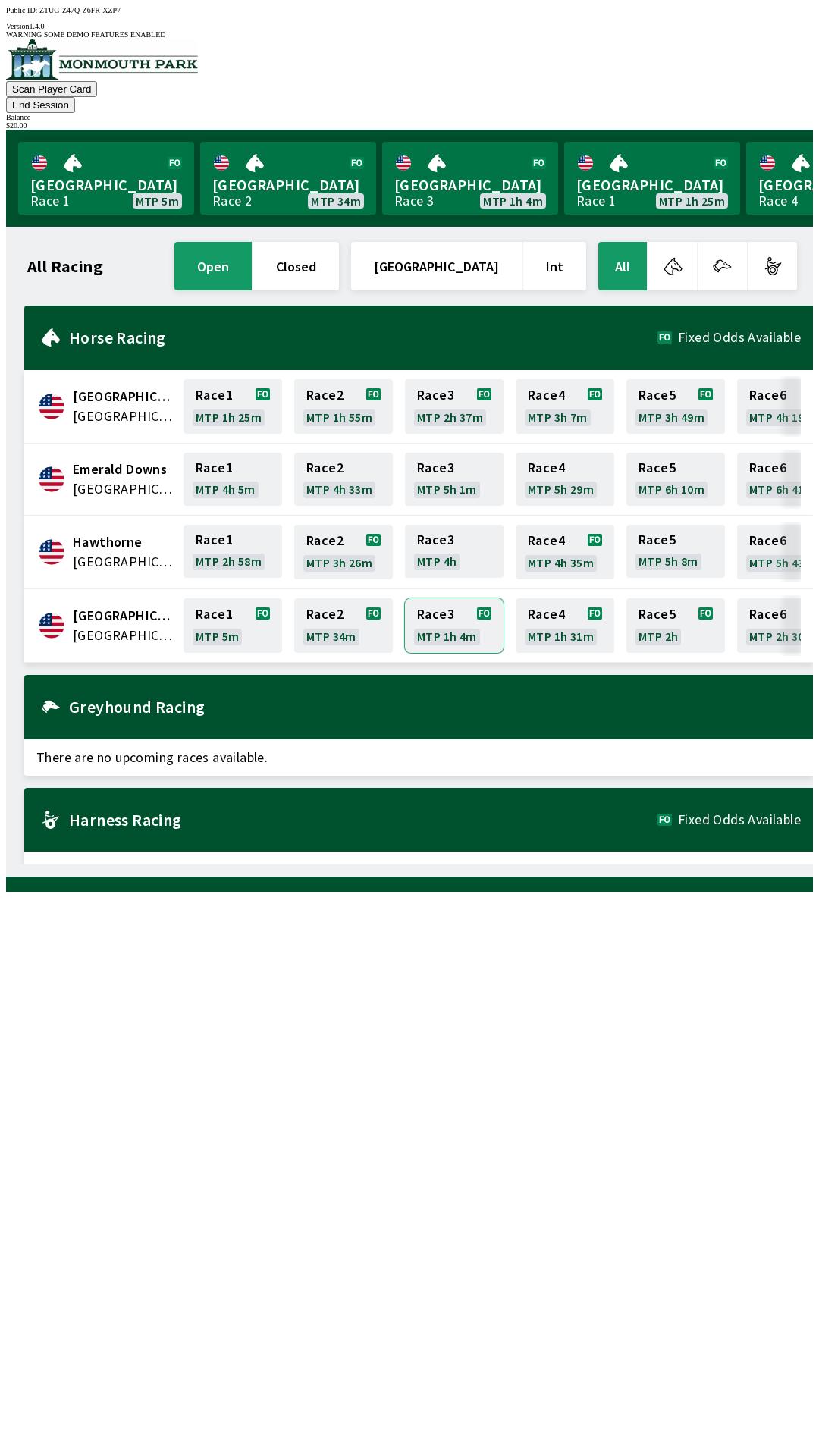
click at [432, 598] on link "Race 3 MTP 1h 4m" at bounding box center [454, 625] width 99 height 54
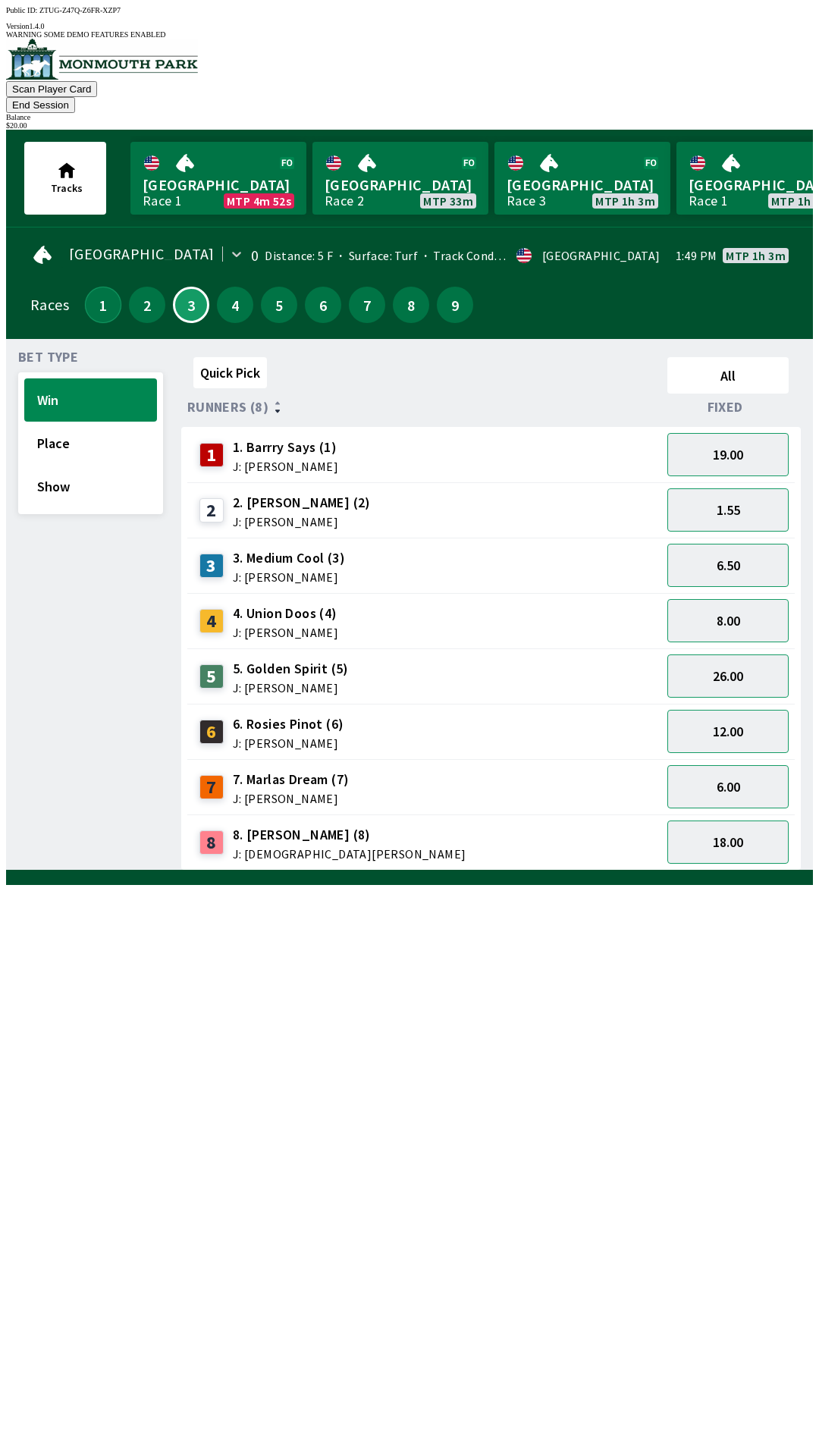
click at [90, 287] on button "1" at bounding box center [103, 305] width 37 height 37
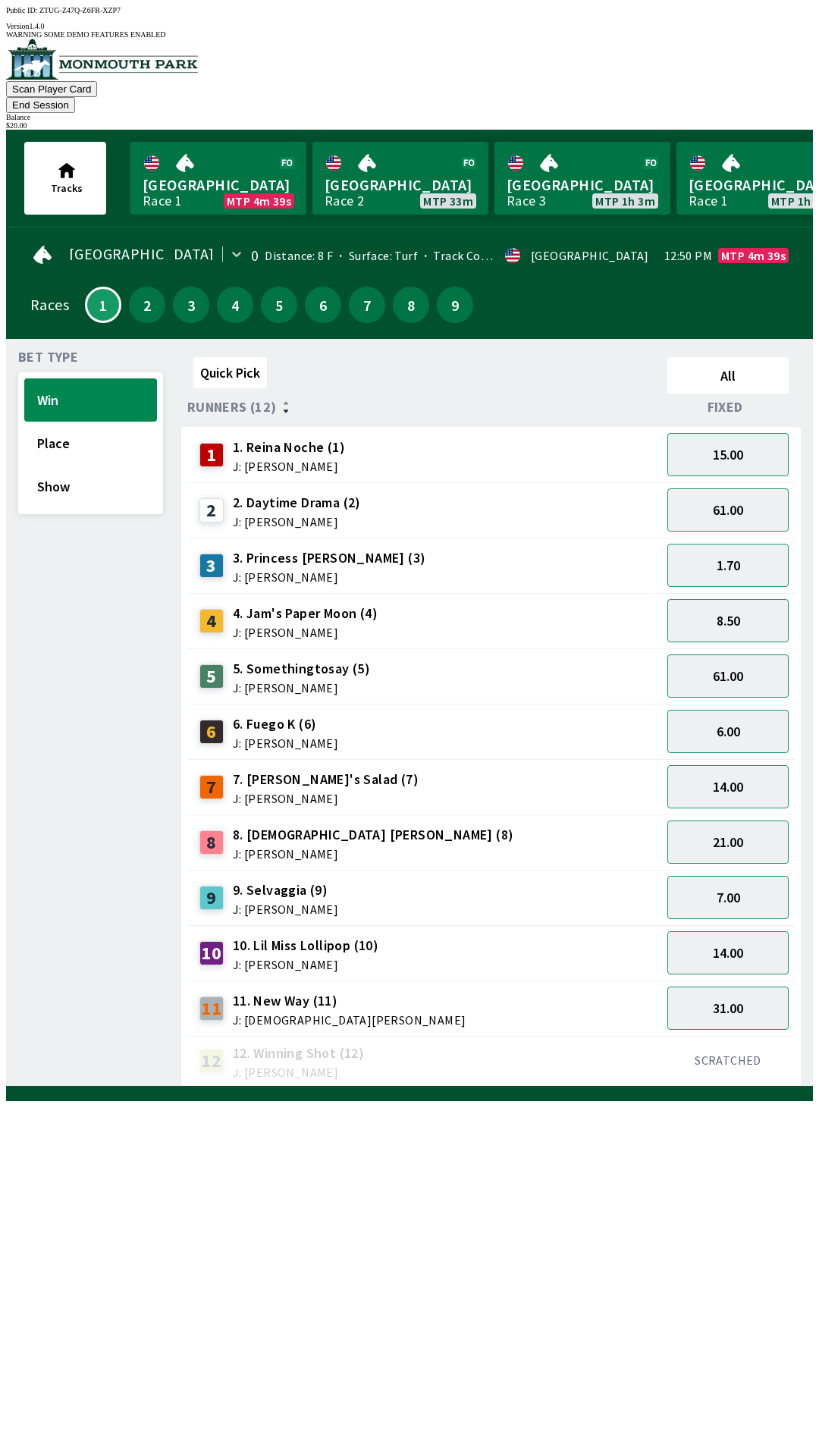
click at [75, 97] on button "End Session" at bounding box center [41, 105] width 69 height 16
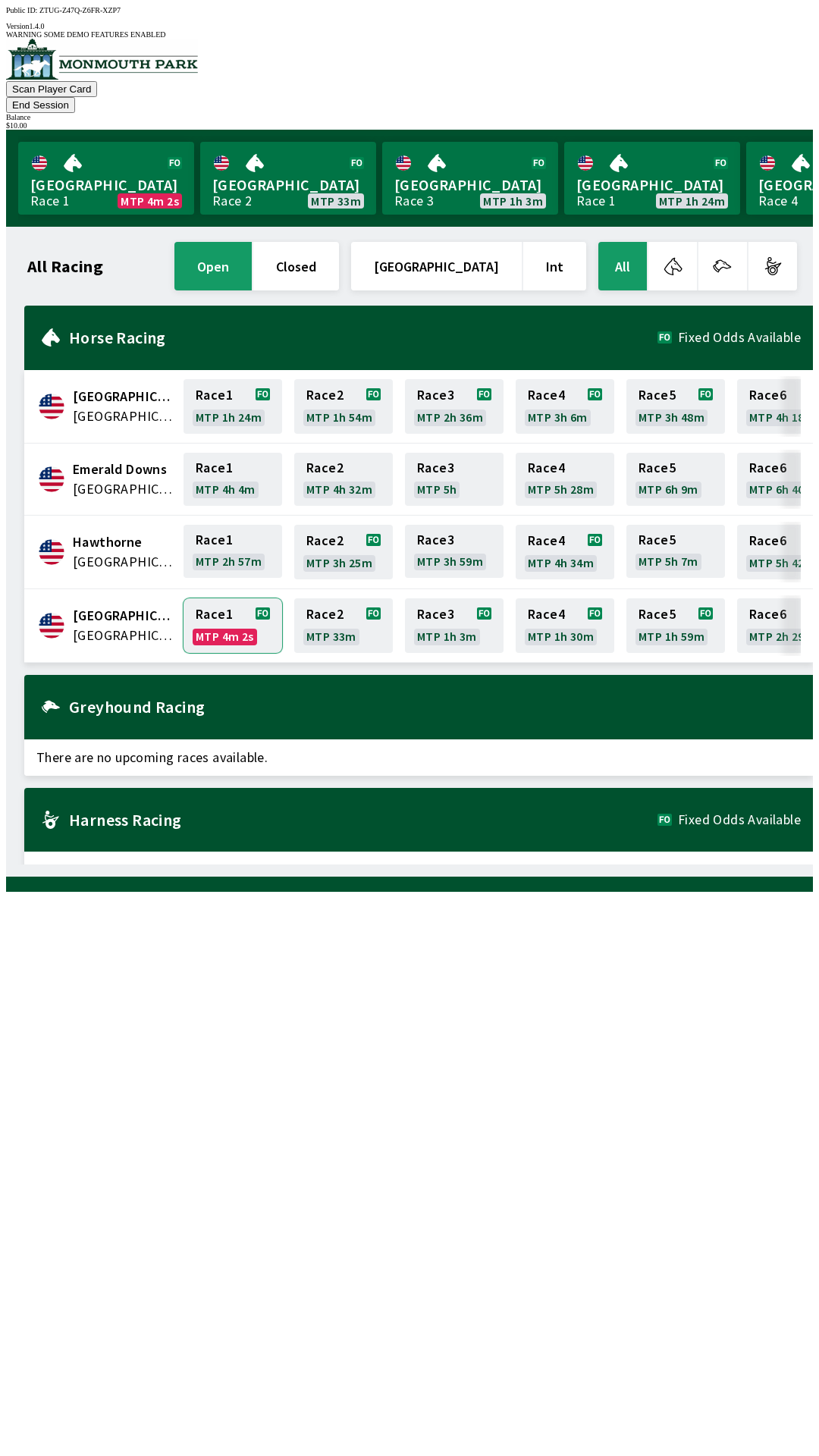
click at [224, 602] on link "Race 1 MTP 4m 2s" at bounding box center [233, 625] width 99 height 54
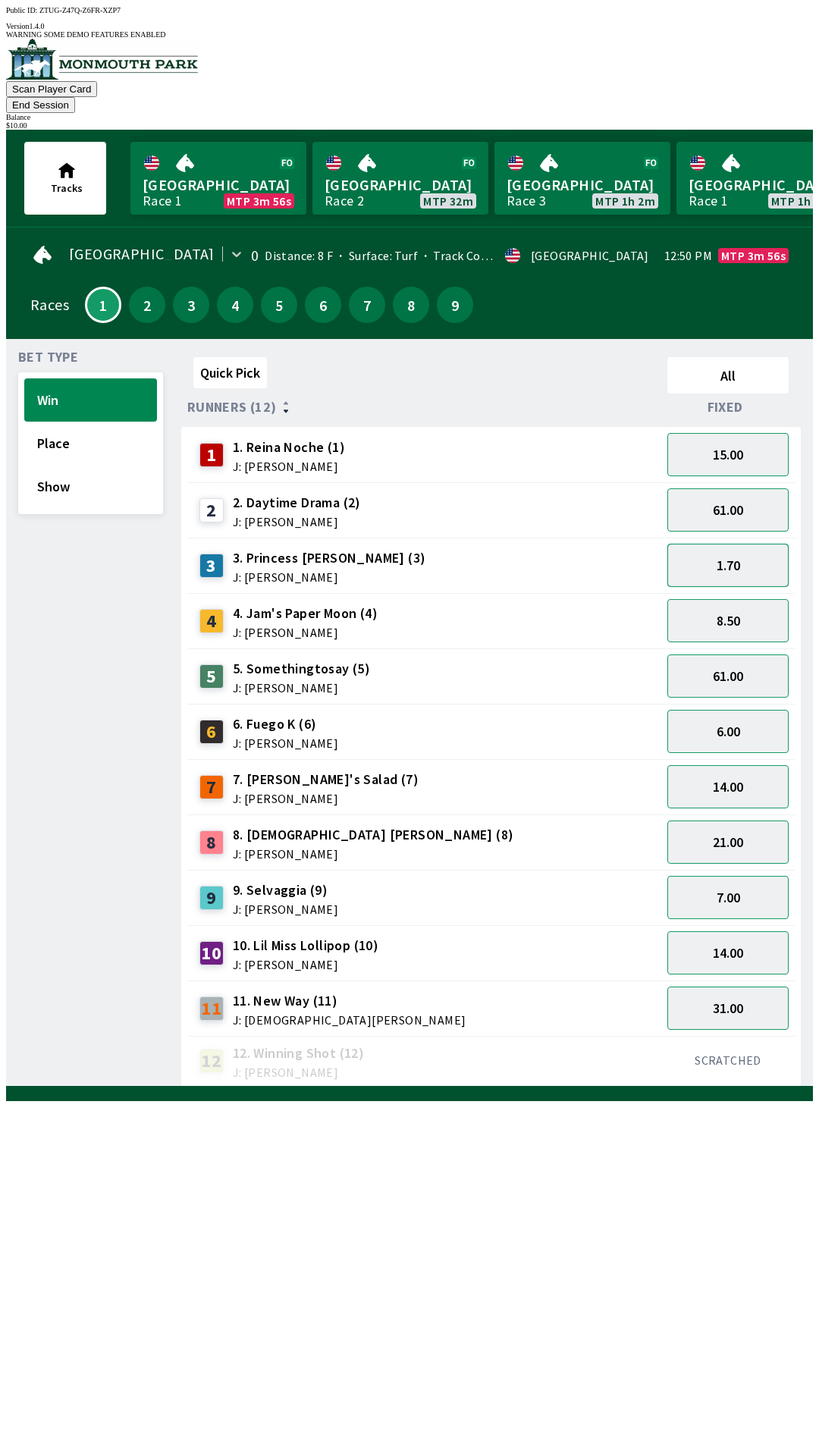
click at [730, 545] on button "1.70" at bounding box center [728, 566] width 122 height 44
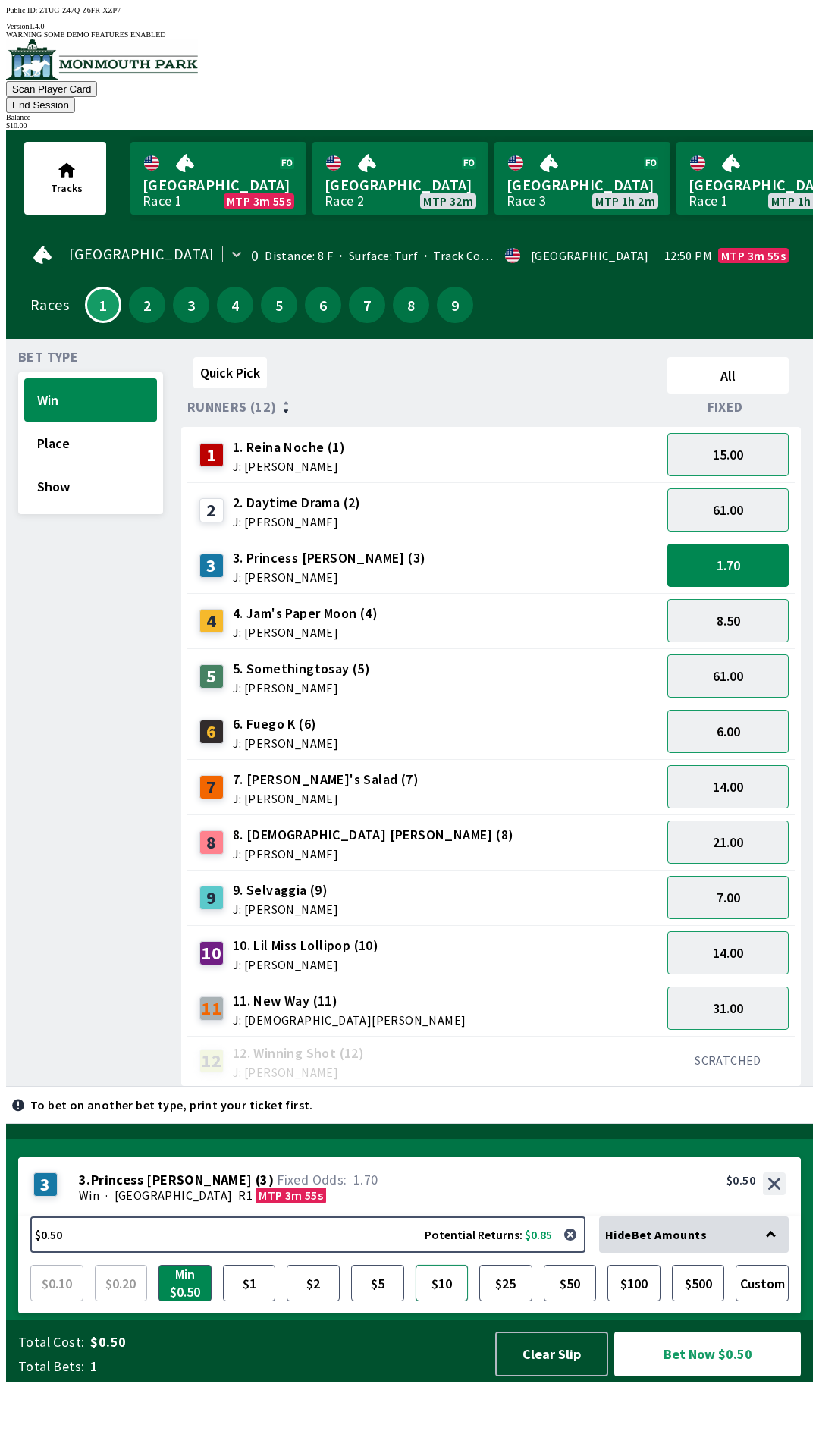
click at [437, 1302] on button "$10" at bounding box center [442, 1283] width 53 height 37
click at [720, 1376] on button "Bet Now $10.00" at bounding box center [707, 1353] width 187 height 45
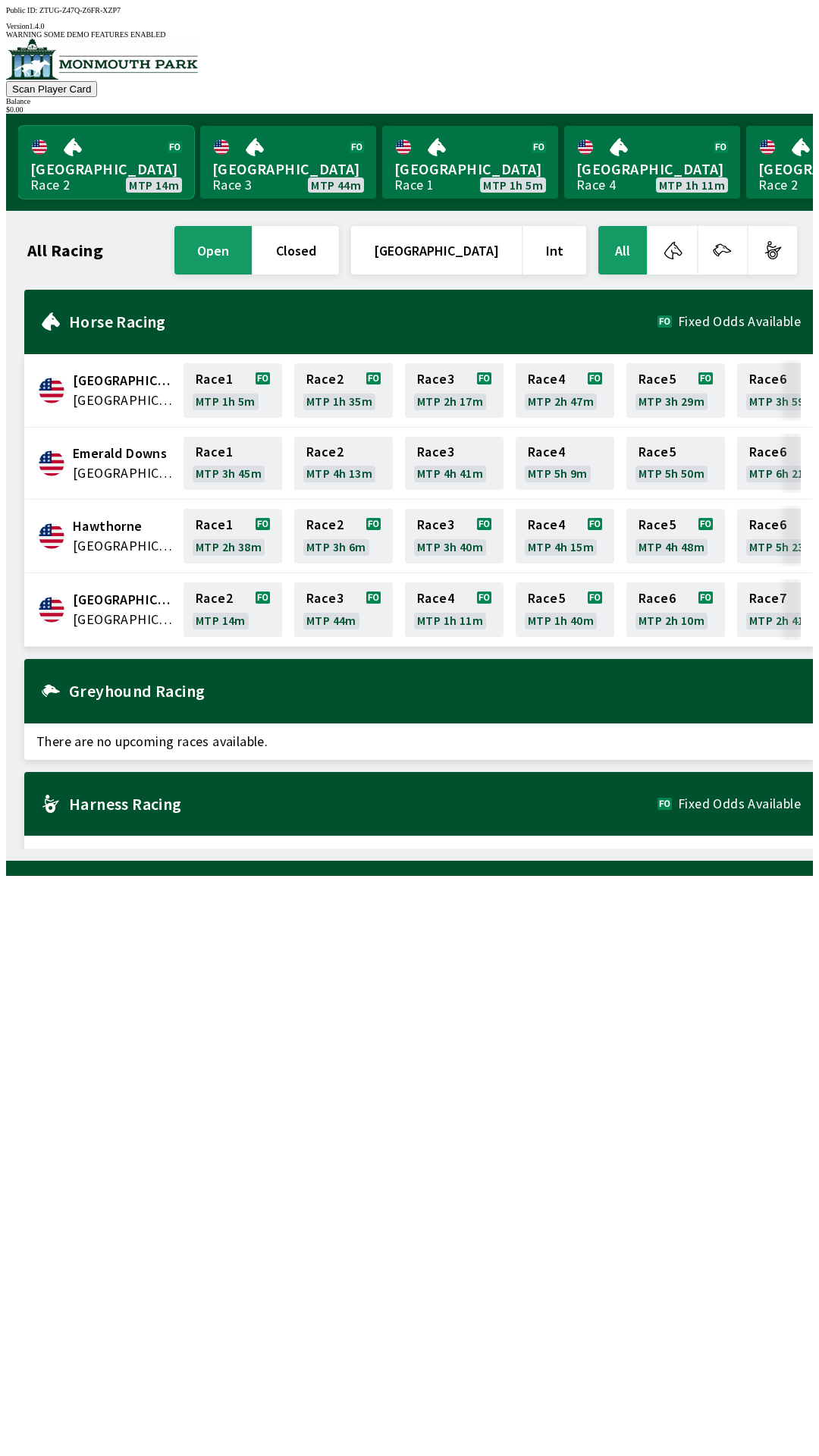
click at [87, 162] on link "[GEOGRAPHIC_DATA] Race 2 MTP 14m" at bounding box center [106, 162] width 176 height 73
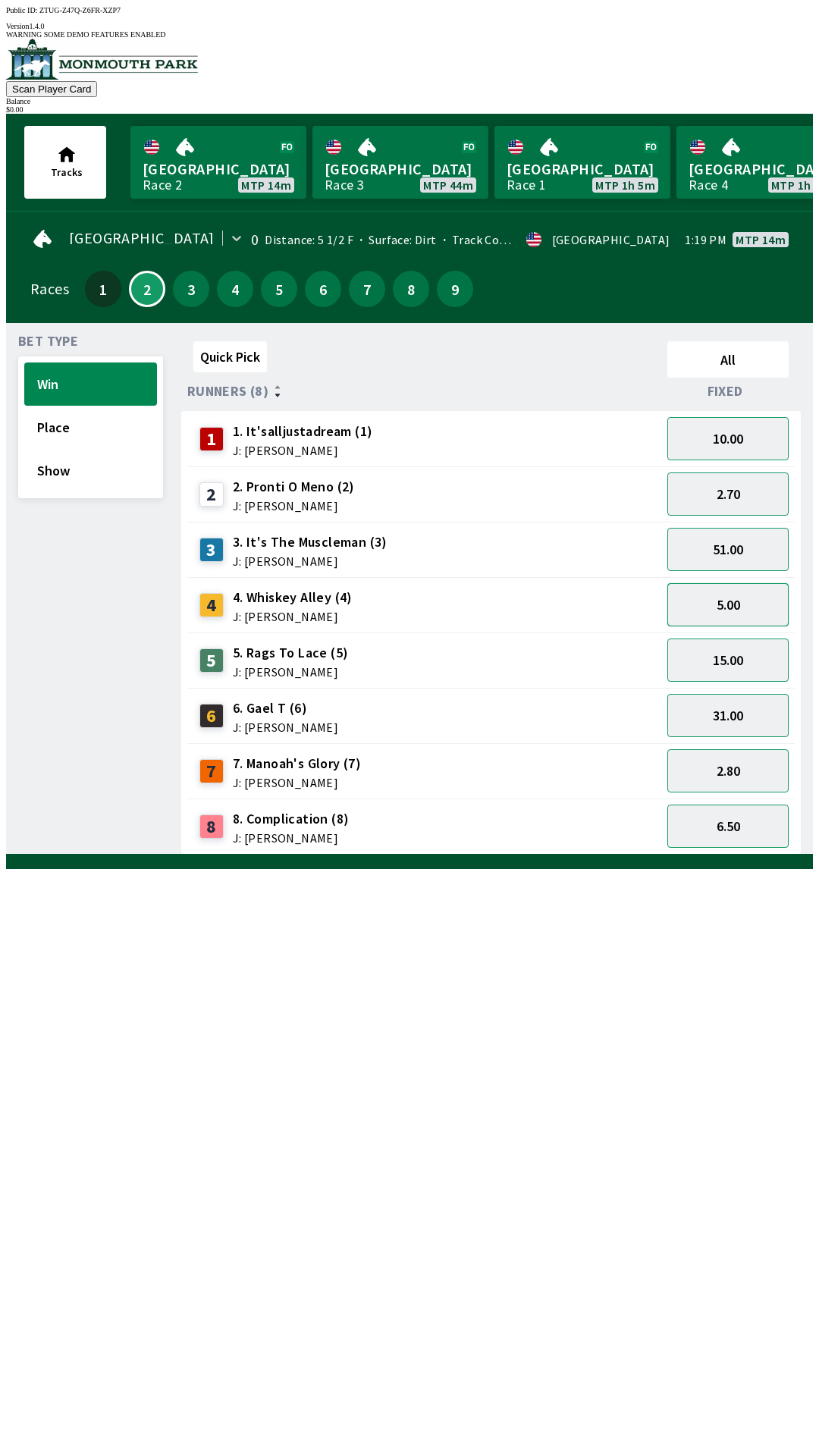
click at [715, 589] on button "5.00" at bounding box center [728, 605] width 122 height 44
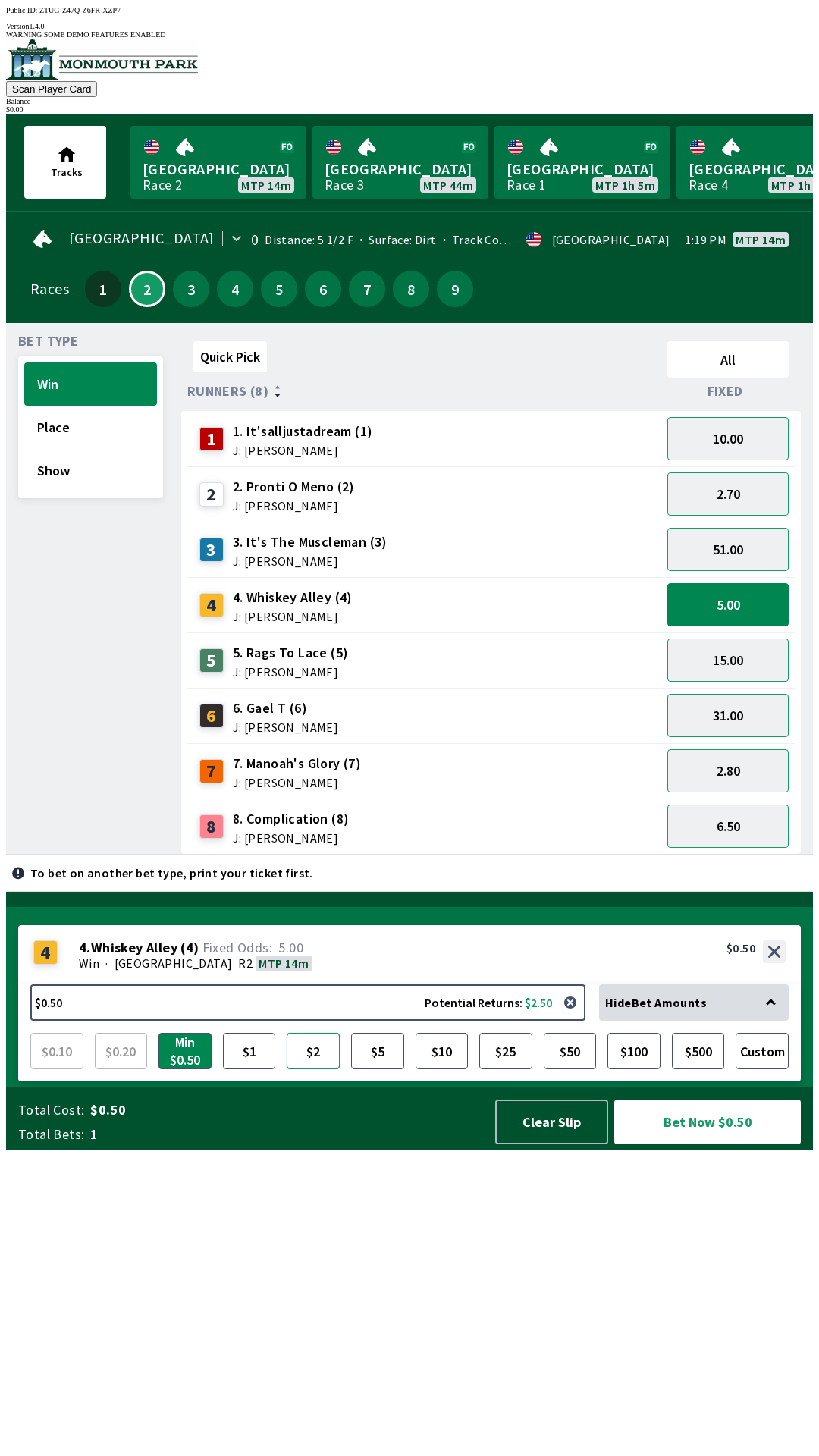
click at [314, 1069] on button "$2" at bounding box center [314, 1050] width 53 height 37
click at [370, 1069] on button "$5" at bounding box center [378, 1050] width 53 height 37
click at [351, 1033] on button "$5" at bounding box center [378, 1050] width 53 height 37
click at [547, 1144] on button "Clear Slip" at bounding box center [552, 1122] width 113 height 45
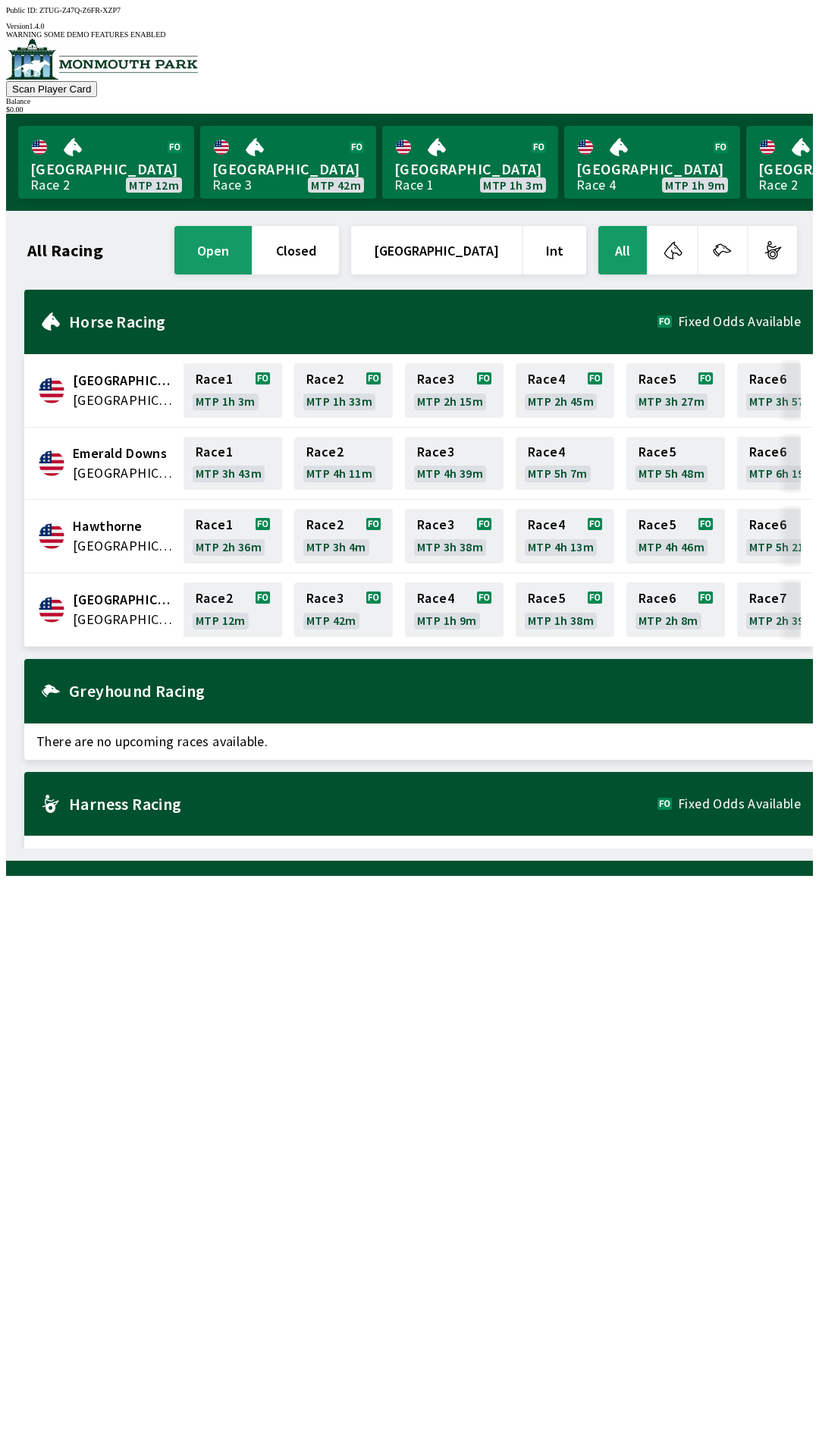
click at [73, 592] on span "[GEOGRAPHIC_DATA]" at bounding box center [124, 599] width 102 height 20
click at [218, 583] on link "Race 2 MTP 12m" at bounding box center [233, 609] width 99 height 54
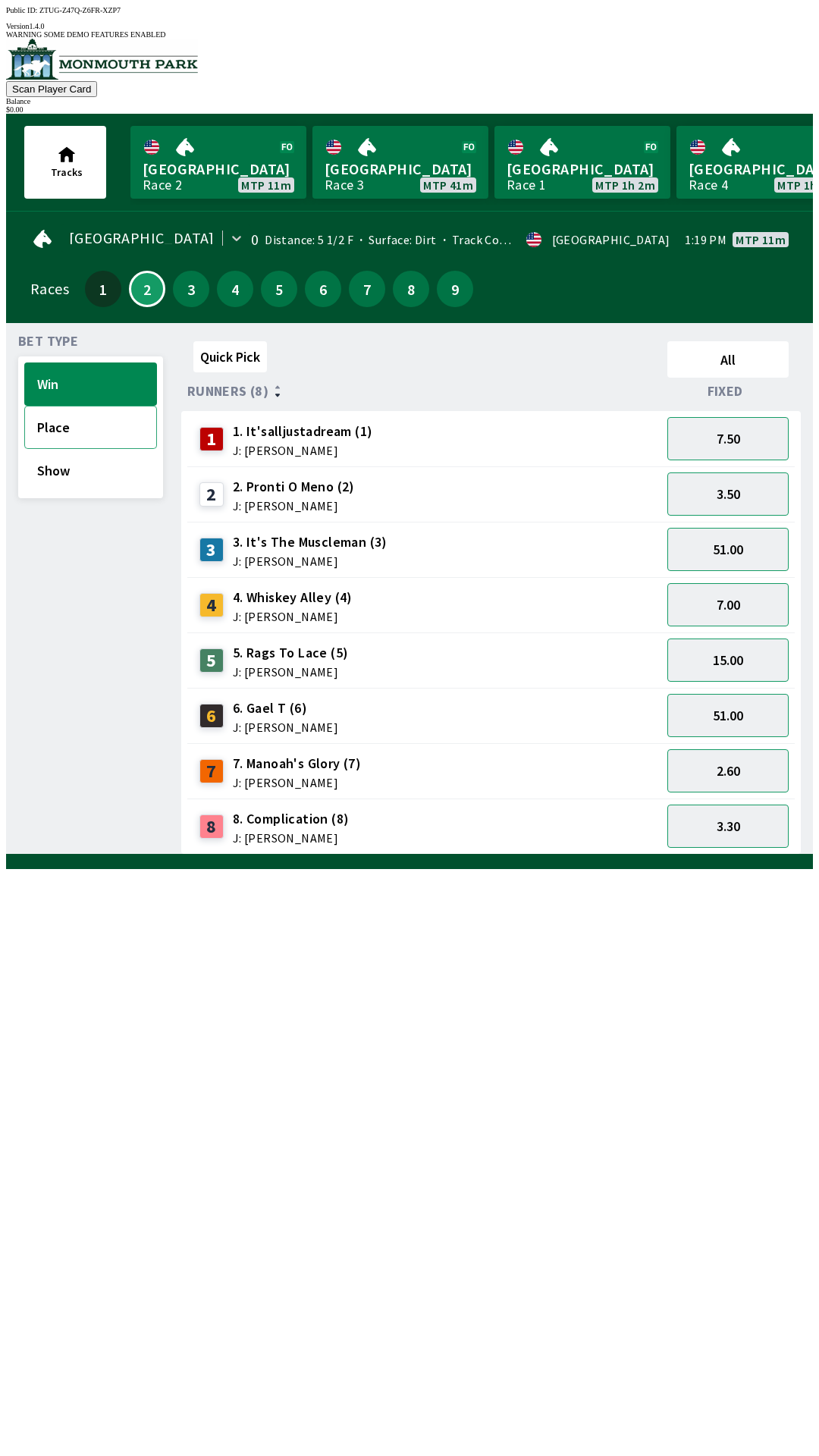
click at [108, 414] on button "Place" at bounding box center [91, 427] width 133 height 44
click at [107, 471] on button "Show" at bounding box center [91, 471] width 133 height 44
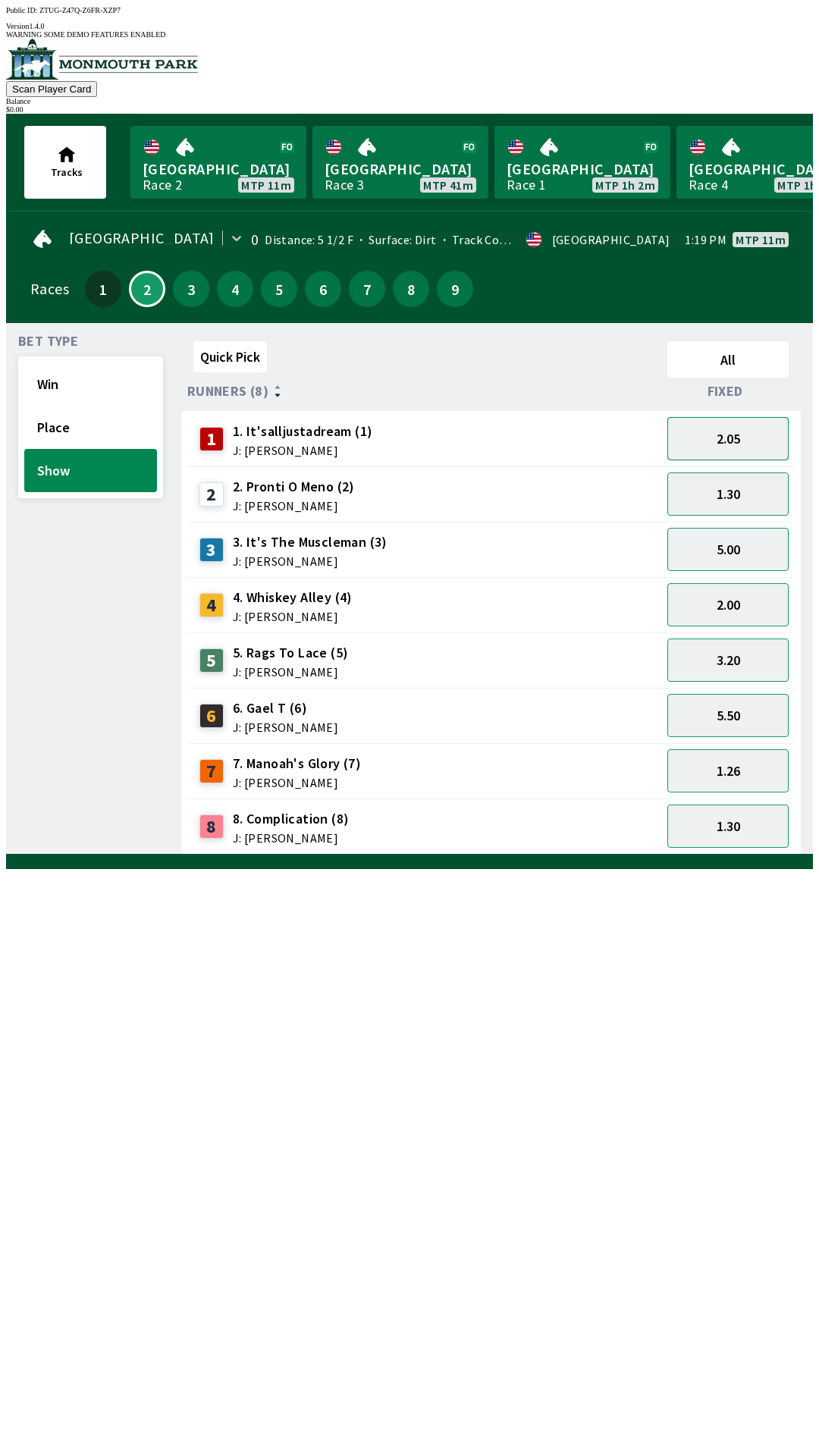
click at [748, 424] on button "2.05" at bounding box center [728, 439] width 122 height 44
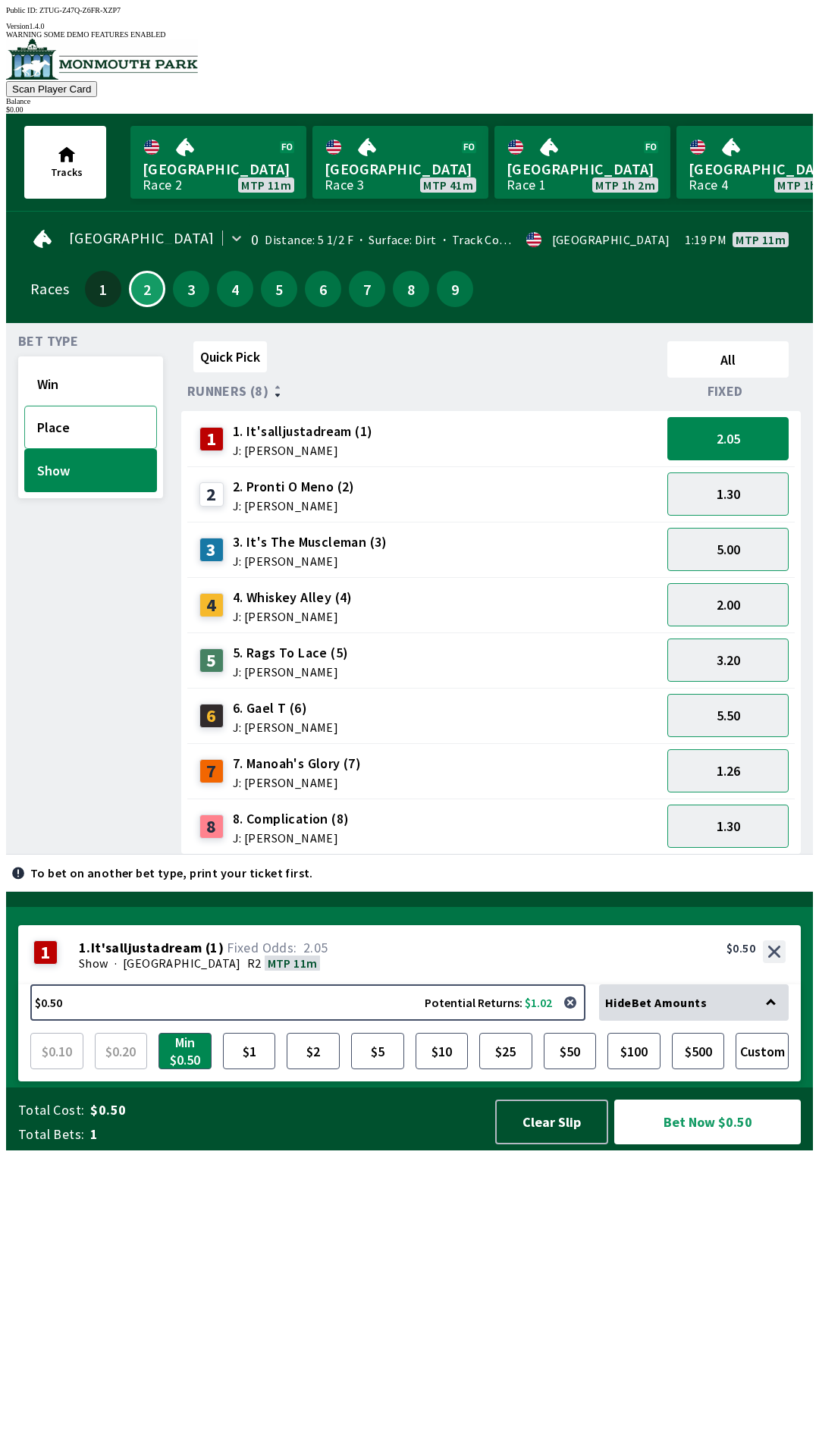
click at [96, 409] on button "Place" at bounding box center [91, 427] width 133 height 44
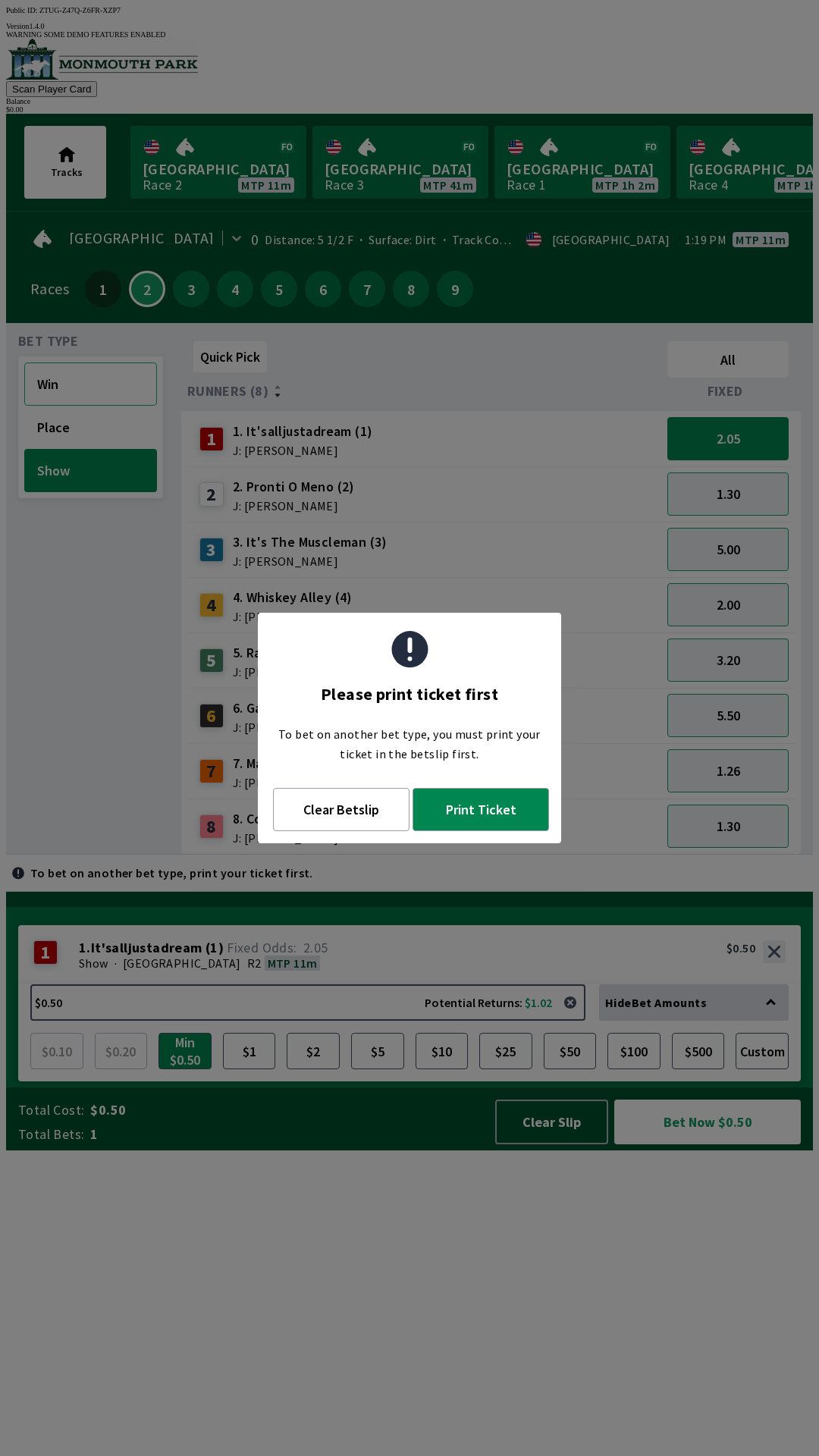
click at [81, 371] on button "Win" at bounding box center [91, 384] width 133 height 44
click at [433, 845] on div "Quick Pick All Runners (8) Fixed 1 1. It'salljustadream (1) J: [PERSON_NAME] 2.…" at bounding box center [497, 594] width 632 height 519
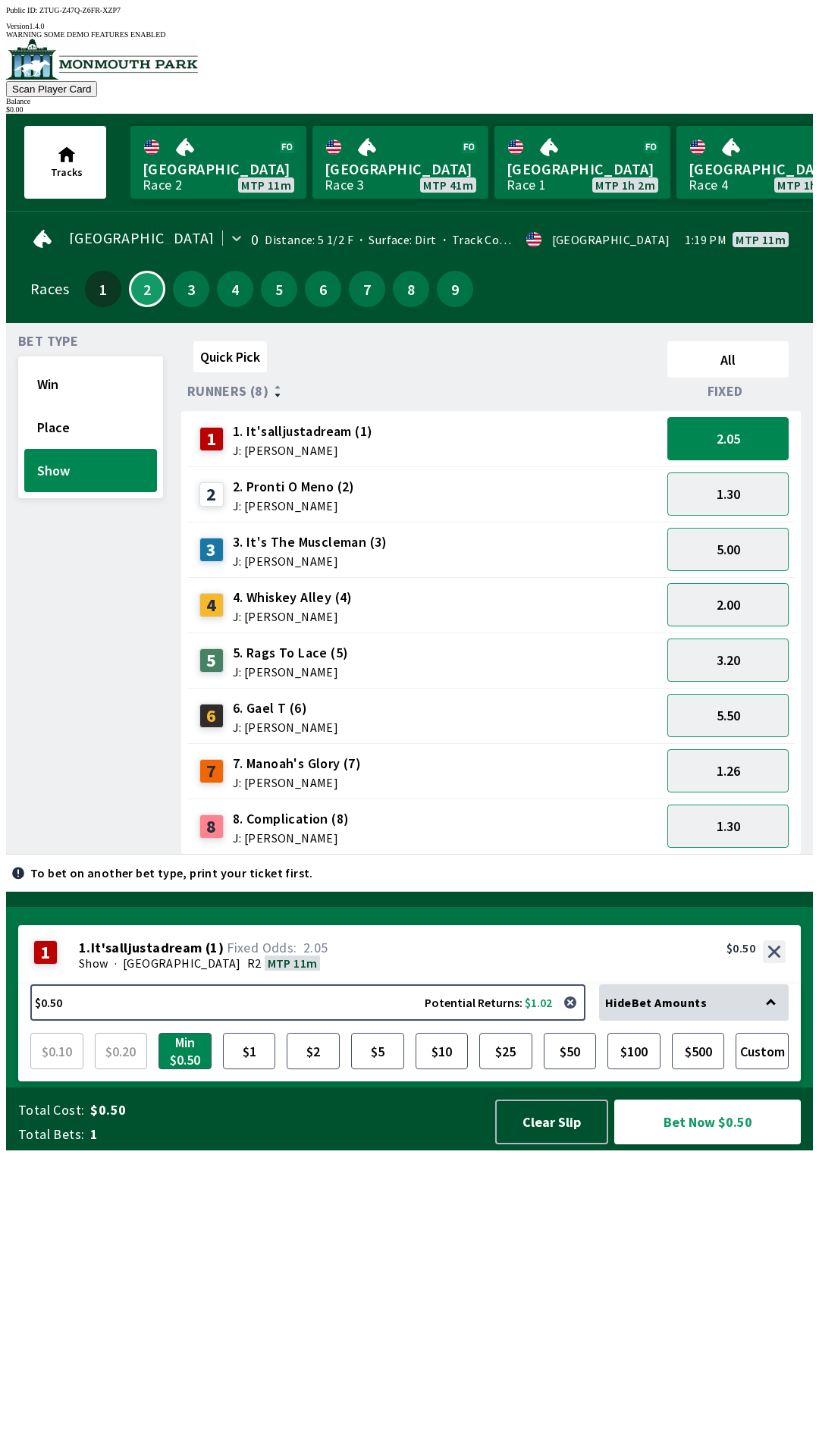
click at [449, 837] on div "8 8. Complication (8) J: [PERSON_NAME]" at bounding box center [423, 826] width 474 height 55
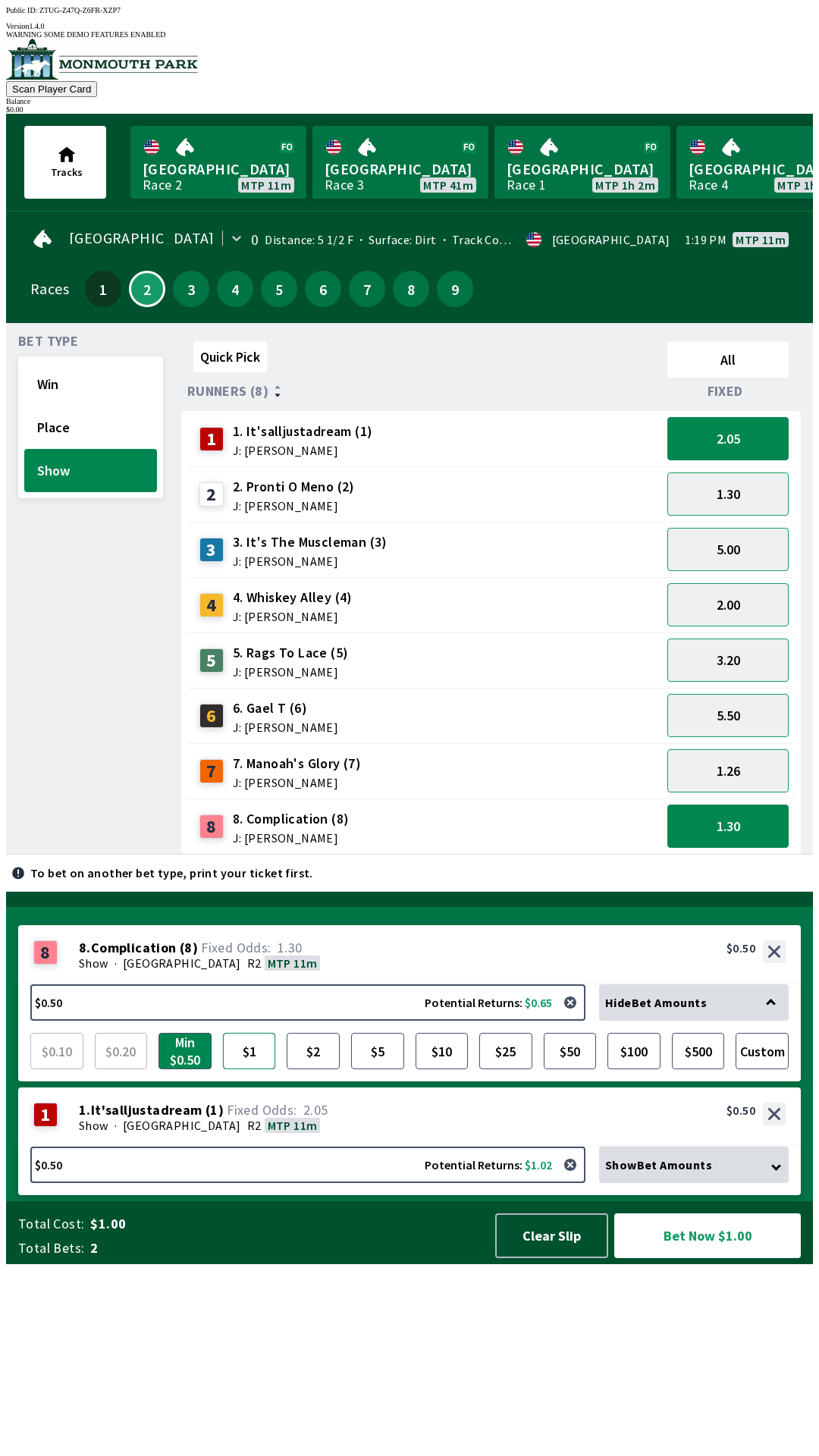
click at [250, 1069] on button "$1" at bounding box center [249, 1050] width 53 height 37
click at [258, 1069] on button "$1" at bounding box center [249, 1050] width 53 height 37
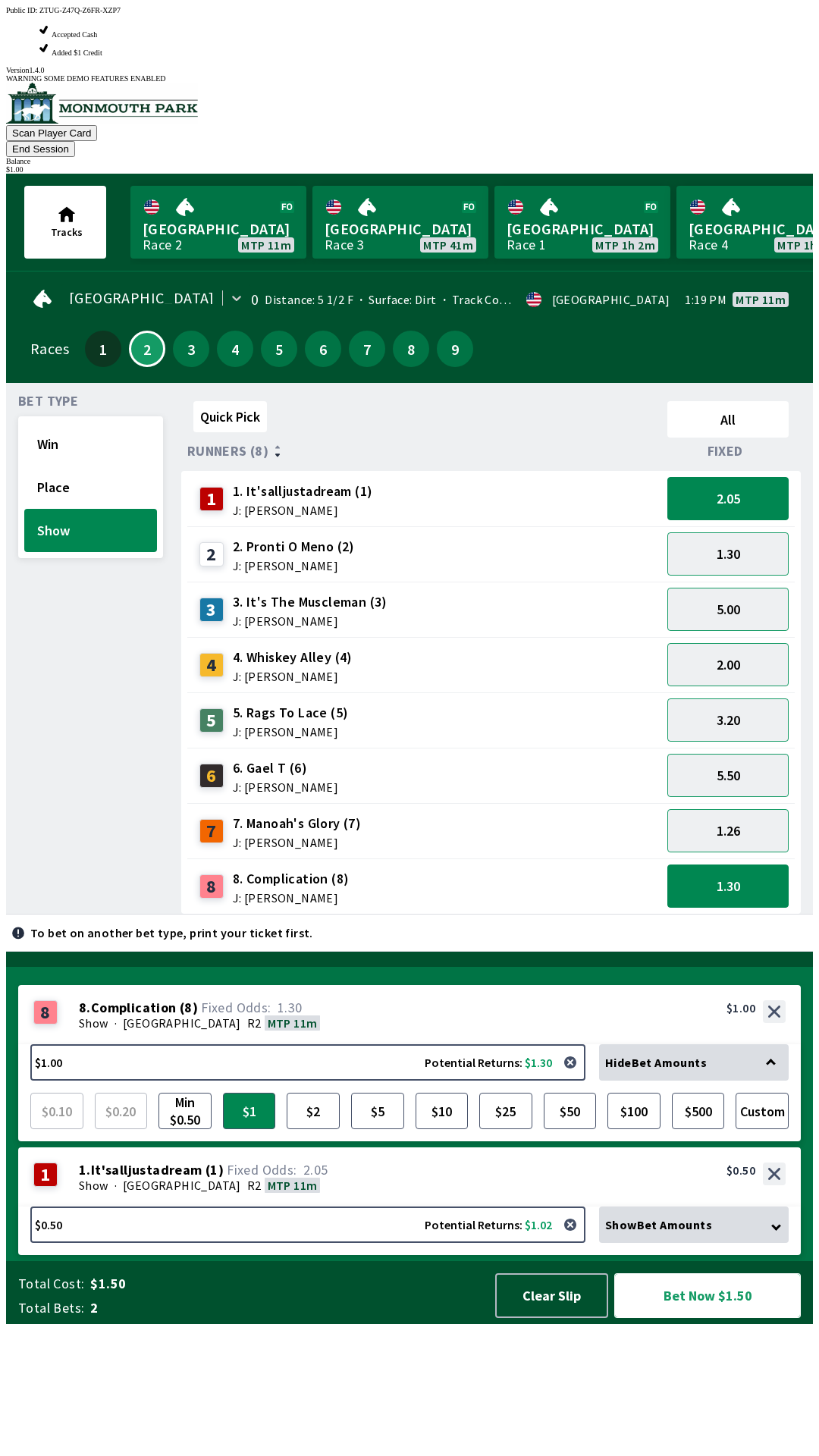
click at [742, 1318] on button "Bet Now $1.50" at bounding box center [707, 1295] width 187 height 45
click at [291, 1080] on button "$1.00 Potential Returns: $1.30" at bounding box center [308, 1062] width 555 height 37
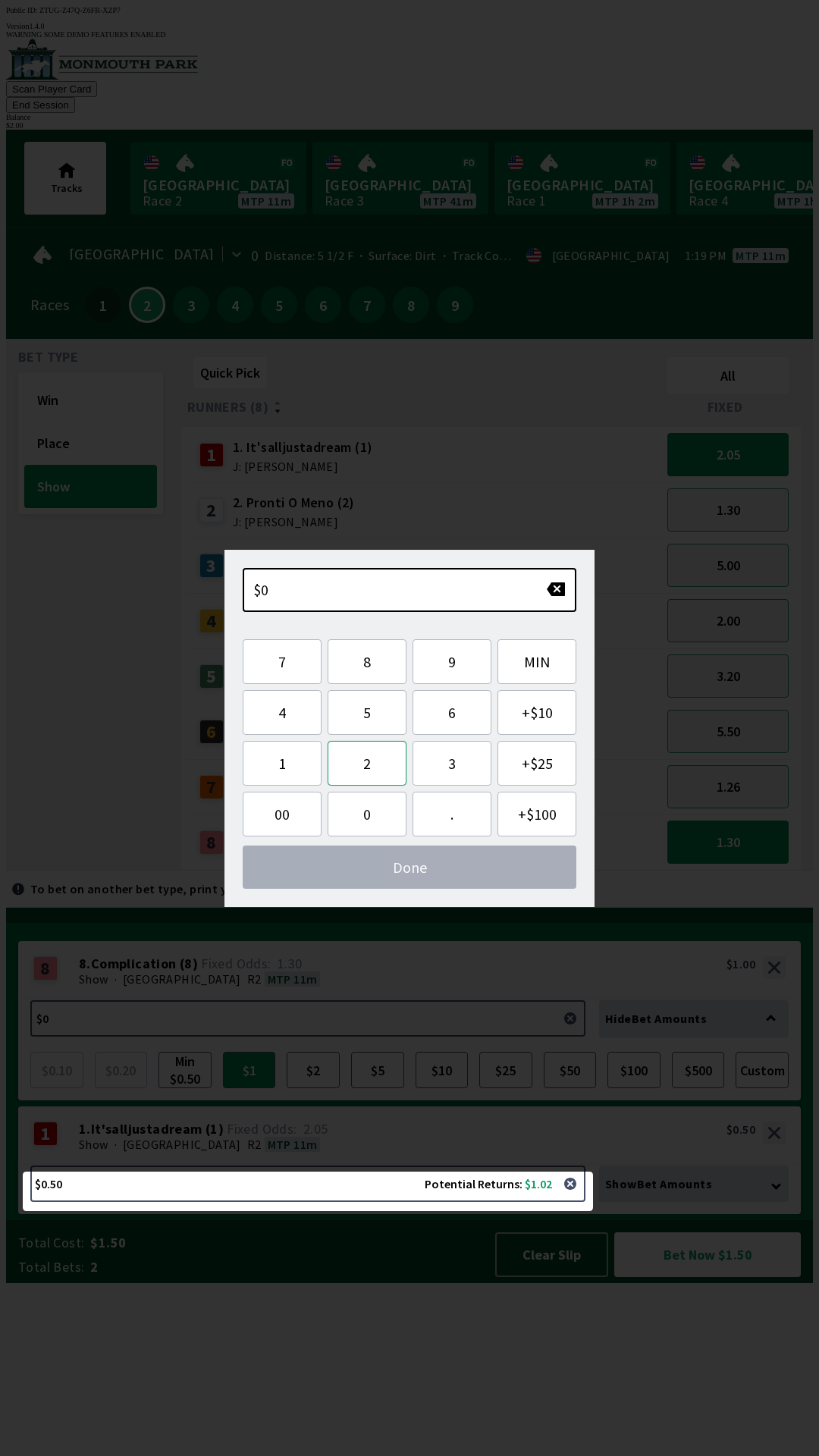
click at [379, 762] on button "2" at bounding box center [367, 763] width 79 height 45
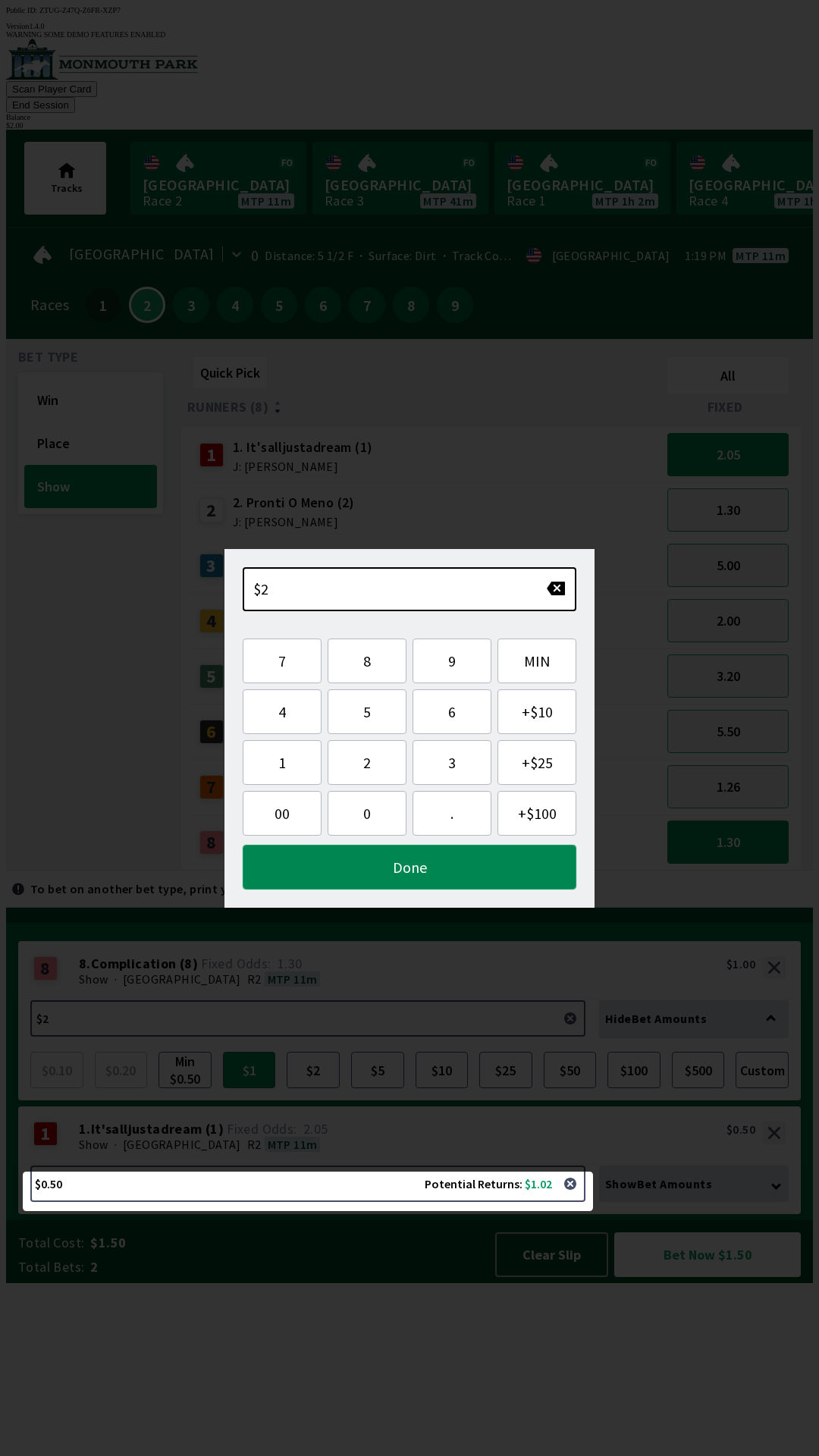
click at [500, 859] on button "Done" at bounding box center [409, 866] width 333 height 45
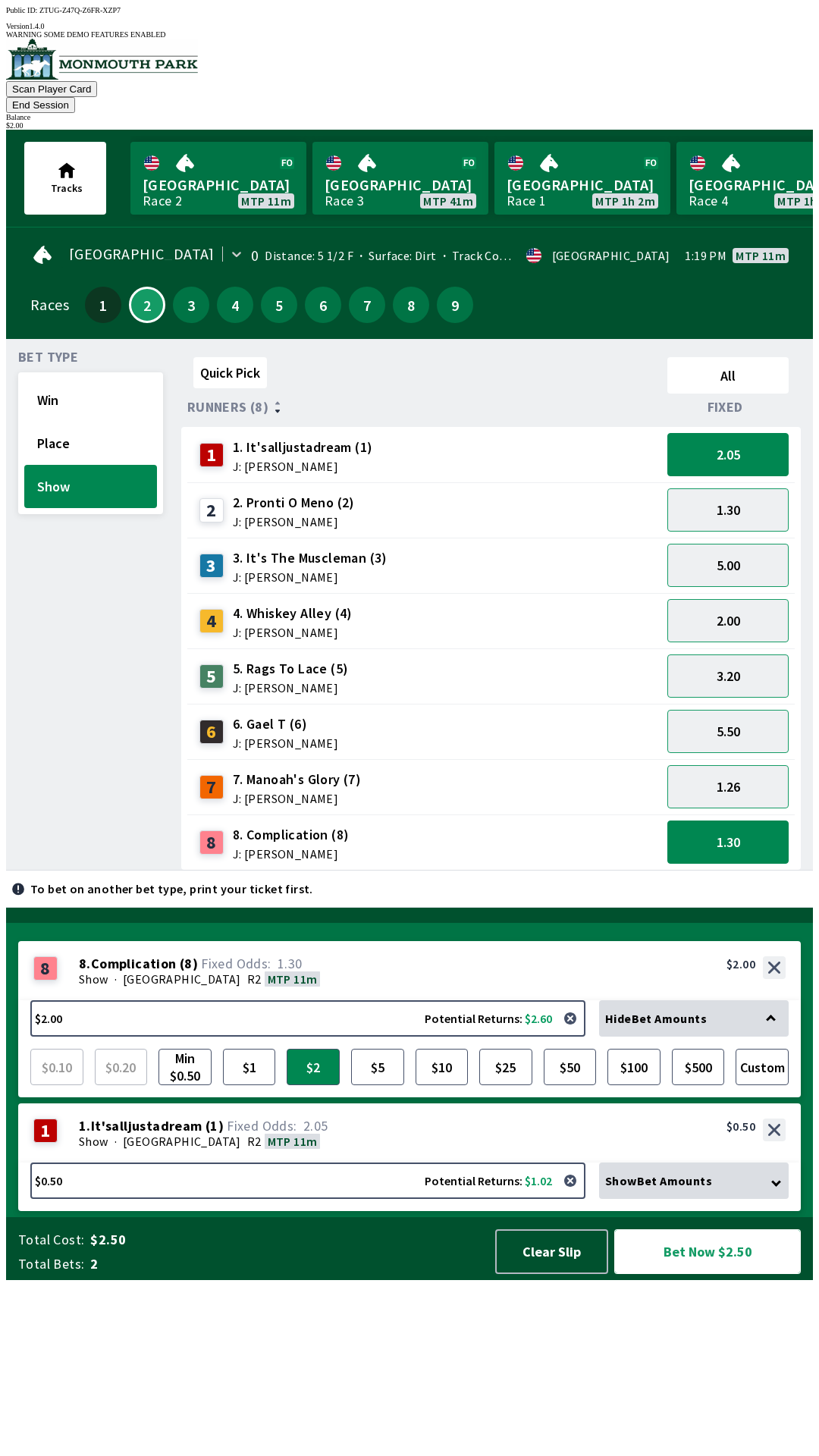
click at [741, 1274] on button "Bet Now $2.50" at bounding box center [707, 1251] width 187 height 45
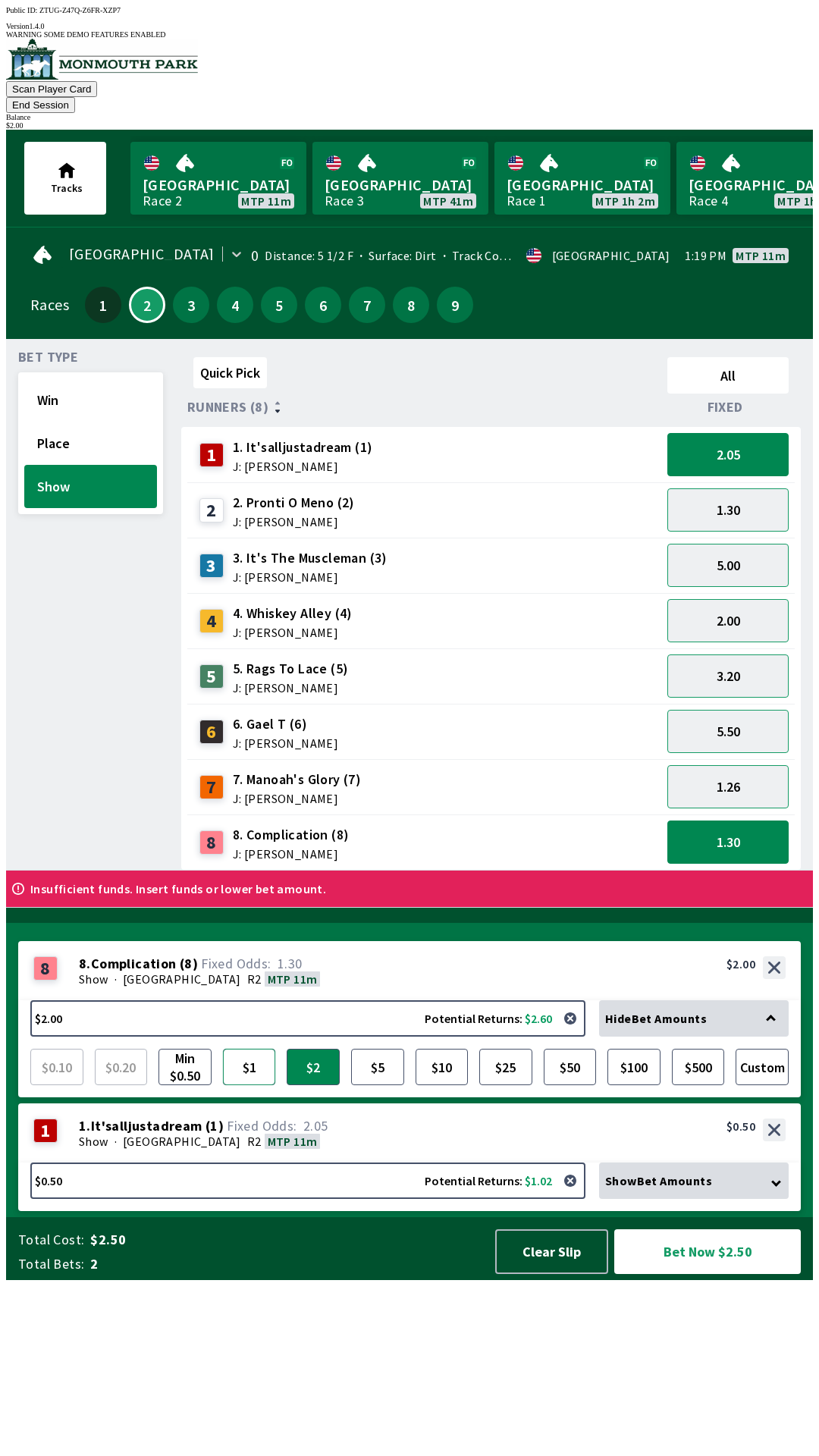
click at [252, 1085] on button "$1" at bounding box center [249, 1066] width 53 height 37
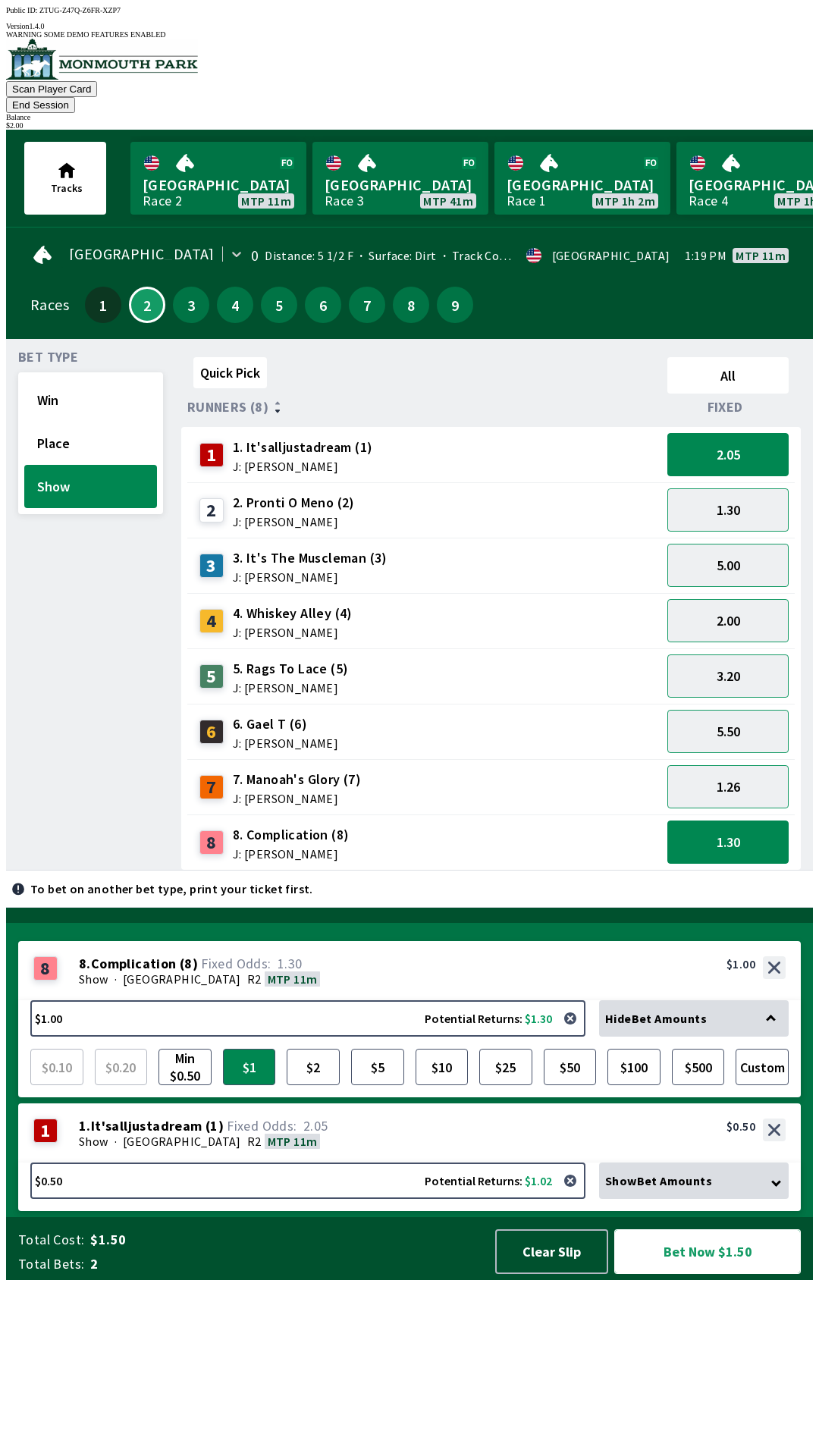
click at [747, 1274] on button "Bet Now $1.50" at bounding box center [707, 1251] width 187 height 45
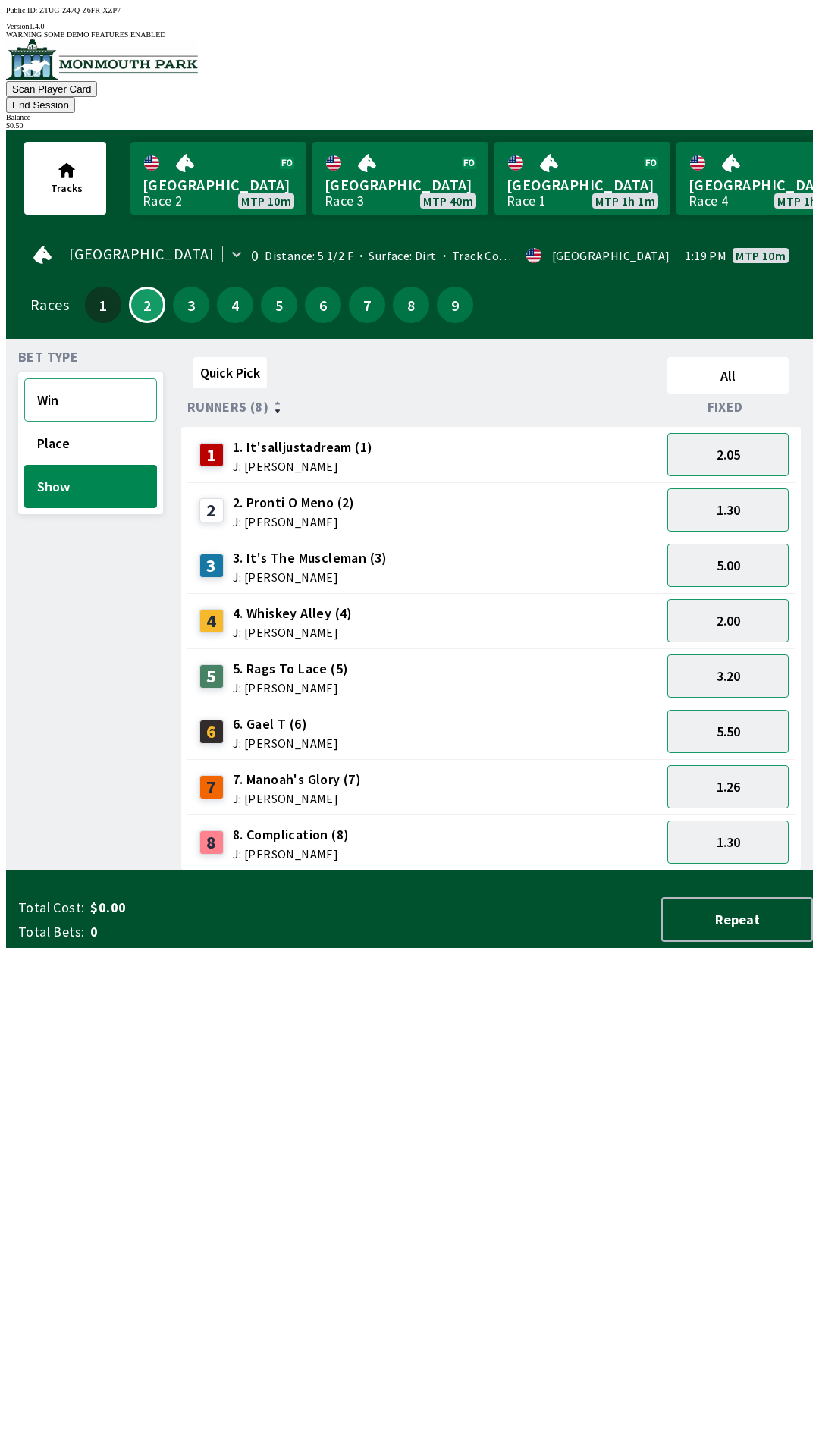
click at [107, 379] on button "Win" at bounding box center [91, 401] width 133 height 44
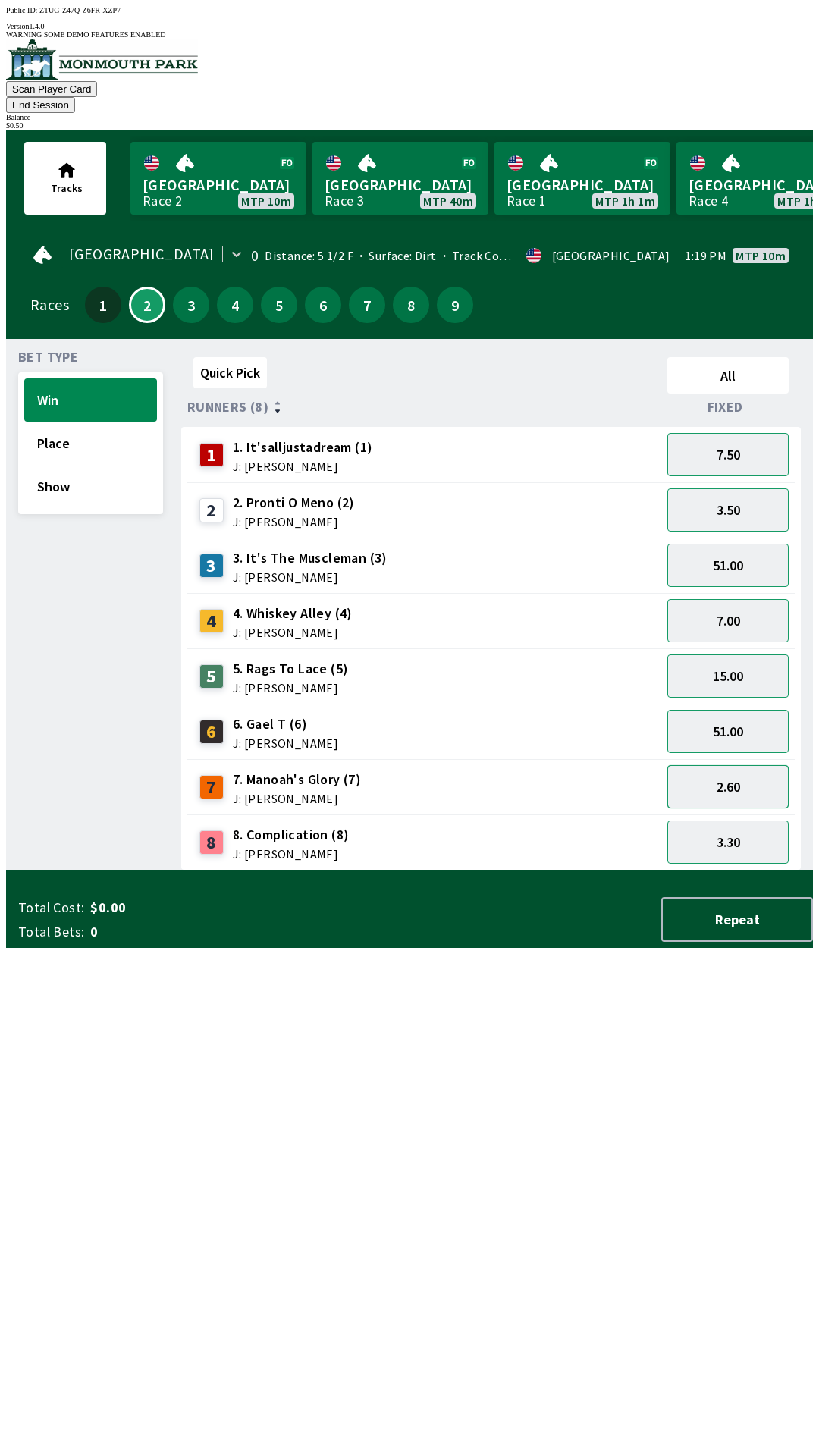
click at [746, 766] on button "2.60" at bounding box center [728, 787] width 122 height 44
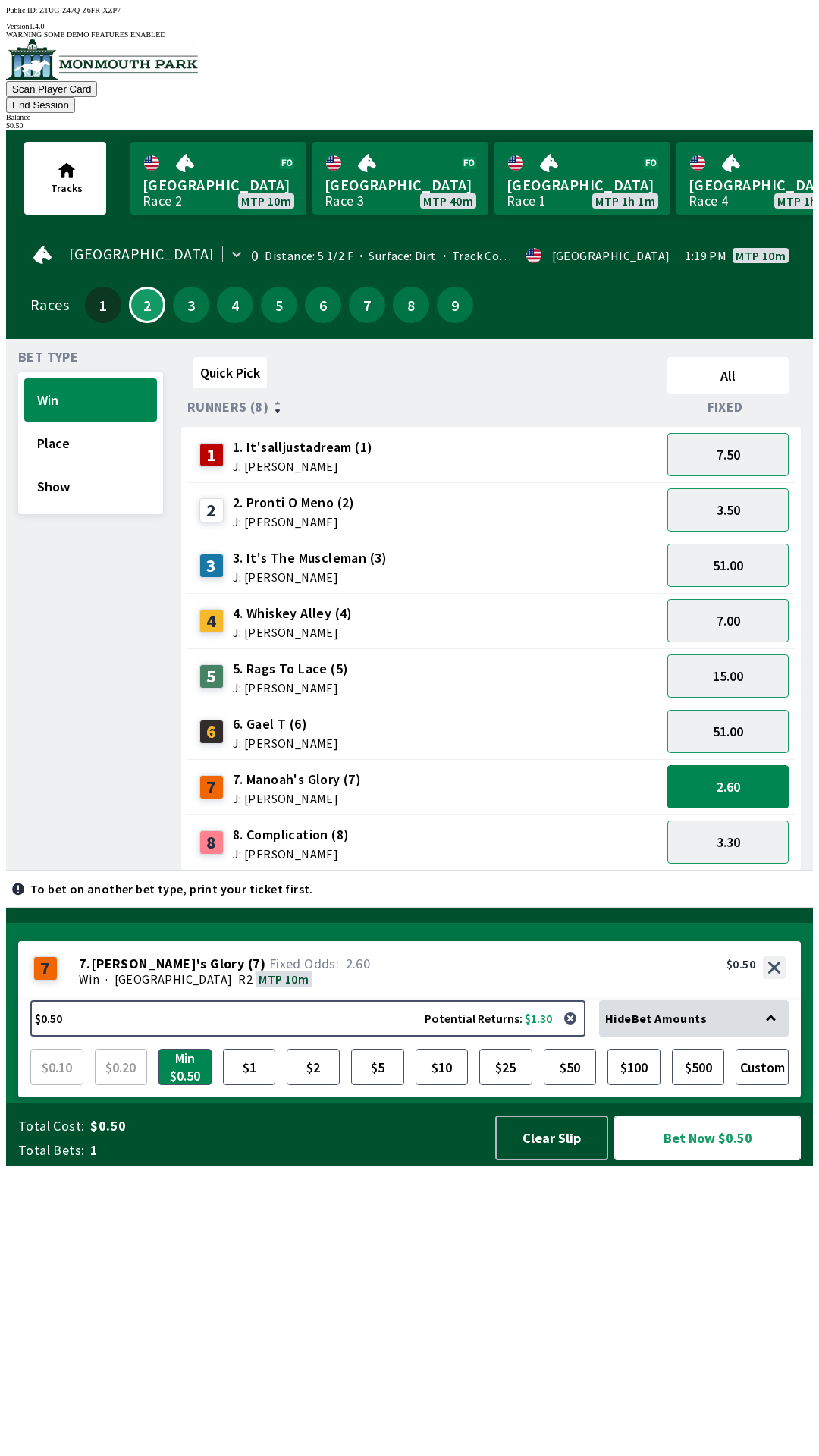
click at [735, 1160] on button "Bet Now $0.50" at bounding box center [707, 1138] width 187 height 45
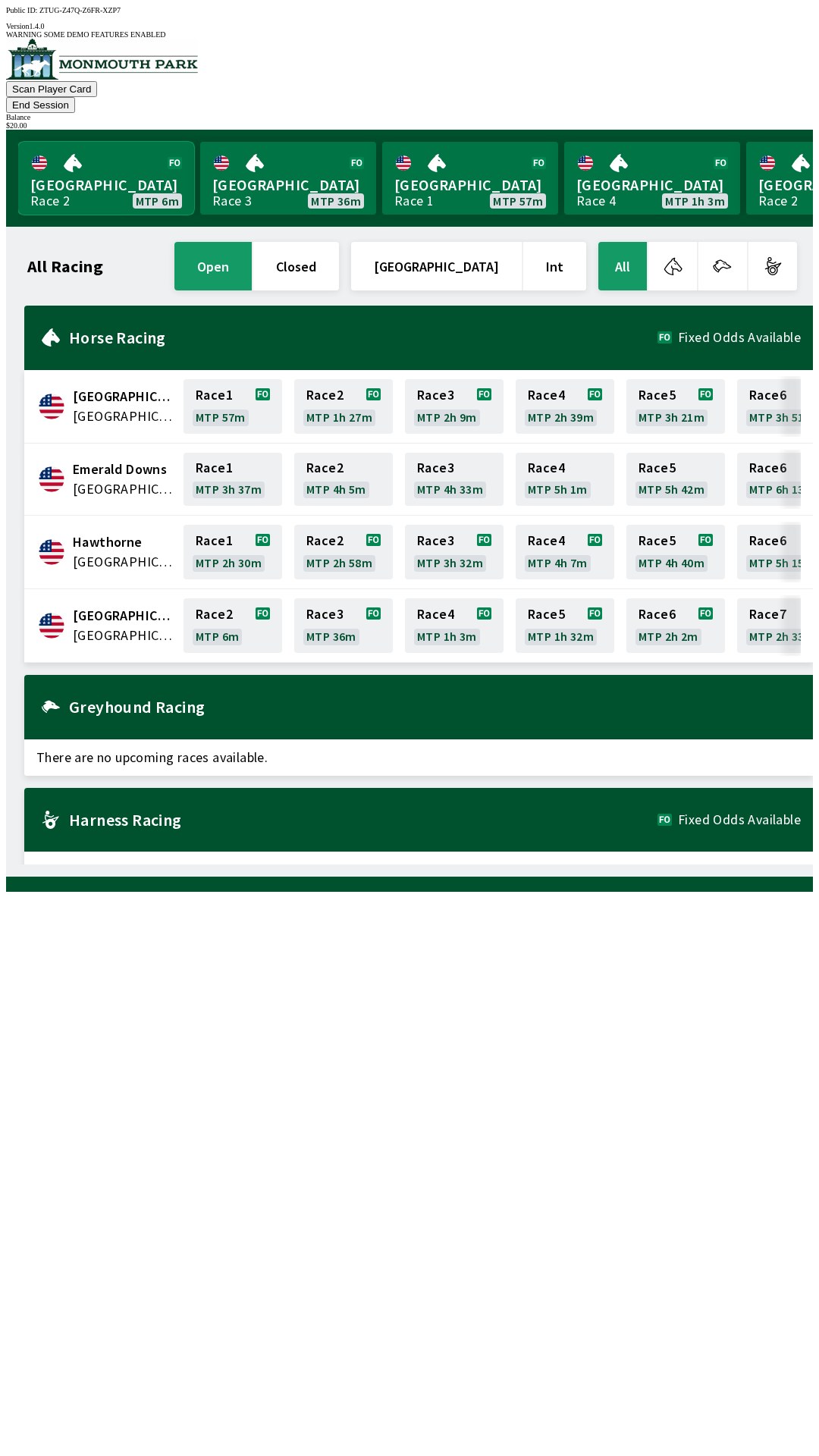
click at [84, 153] on link "[GEOGRAPHIC_DATA] Race 2 MTP 6m" at bounding box center [106, 178] width 176 height 73
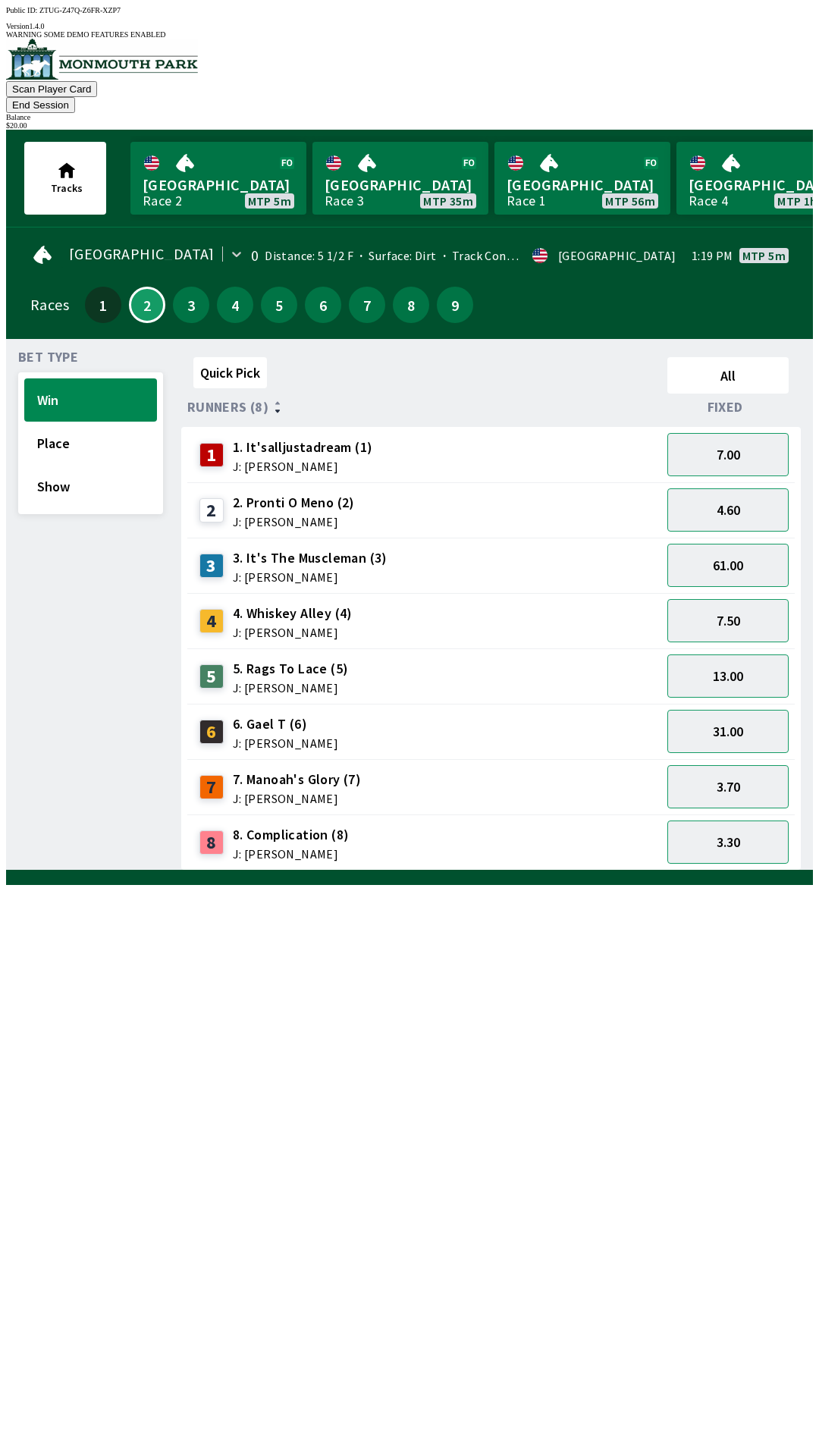
click at [75, 97] on button "End Session" at bounding box center [41, 105] width 69 height 16
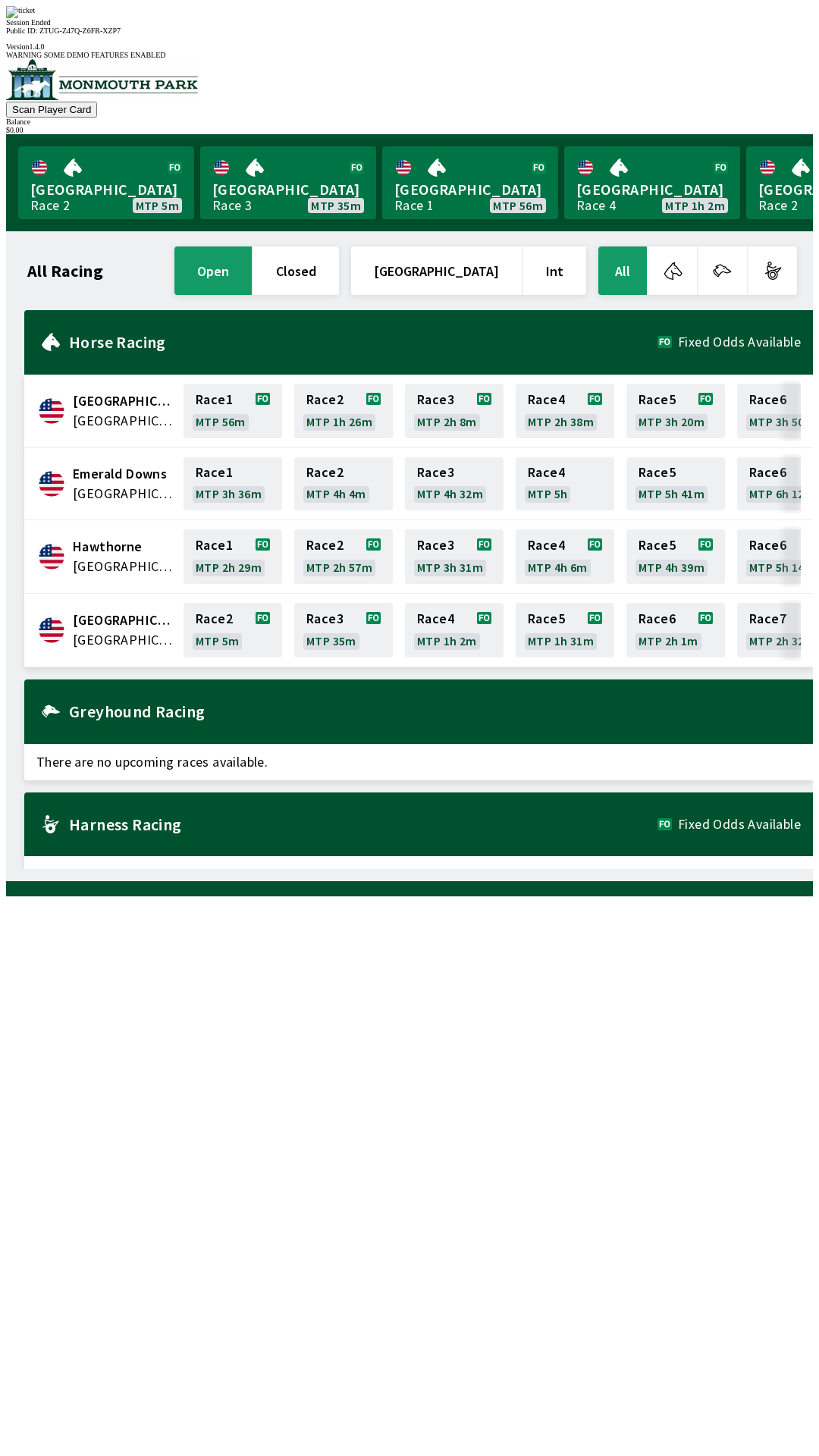
click at [500, 869] on div "All Racing open closed United States Int All [GEOGRAPHIC_DATA] [GEOGRAPHIC_DATA…" at bounding box center [414, 556] width 794 height 625
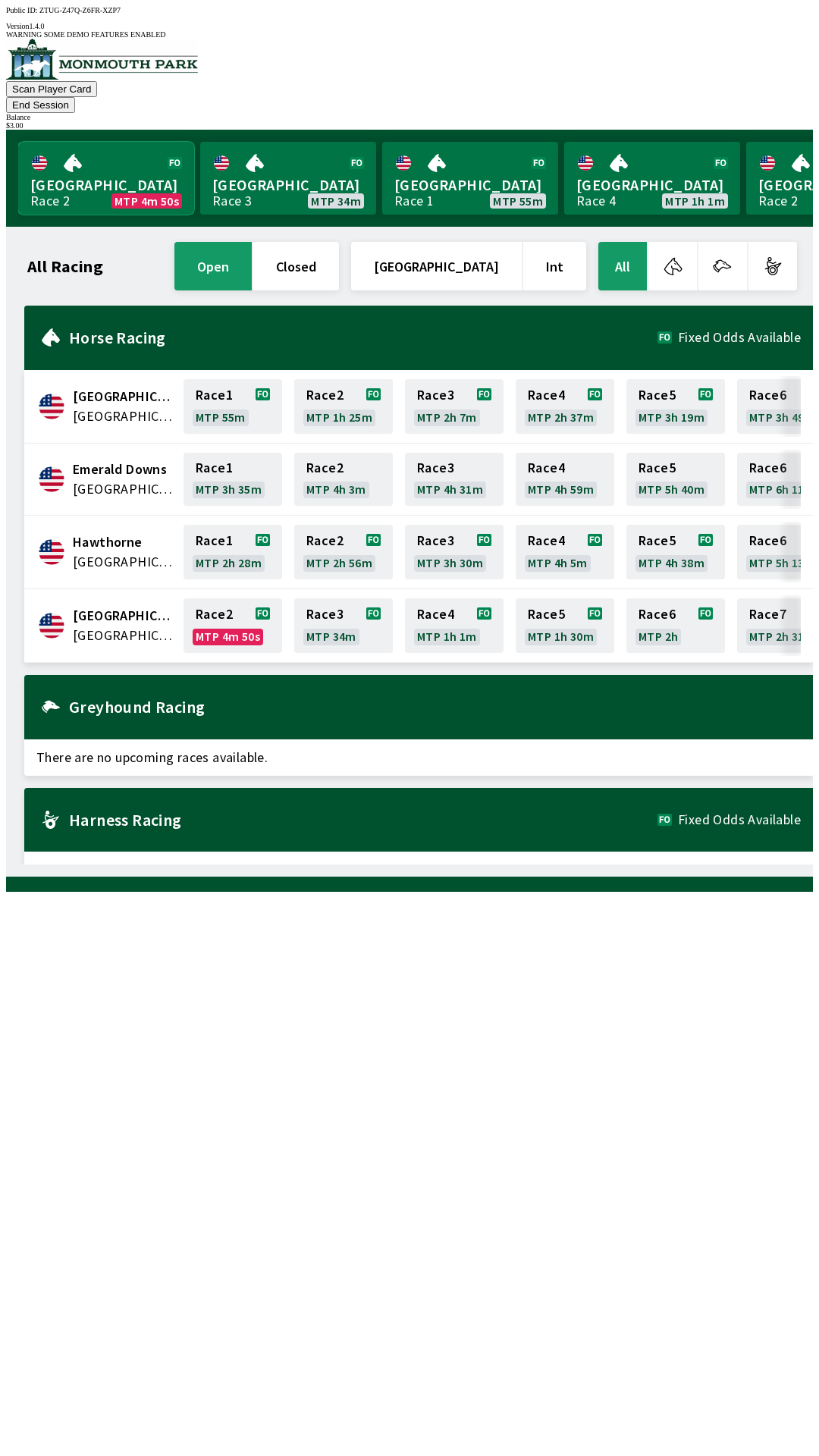
click at [89, 144] on link "Monmouth Park Race 2 MTP 4m 50s" at bounding box center [106, 178] width 176 height 73
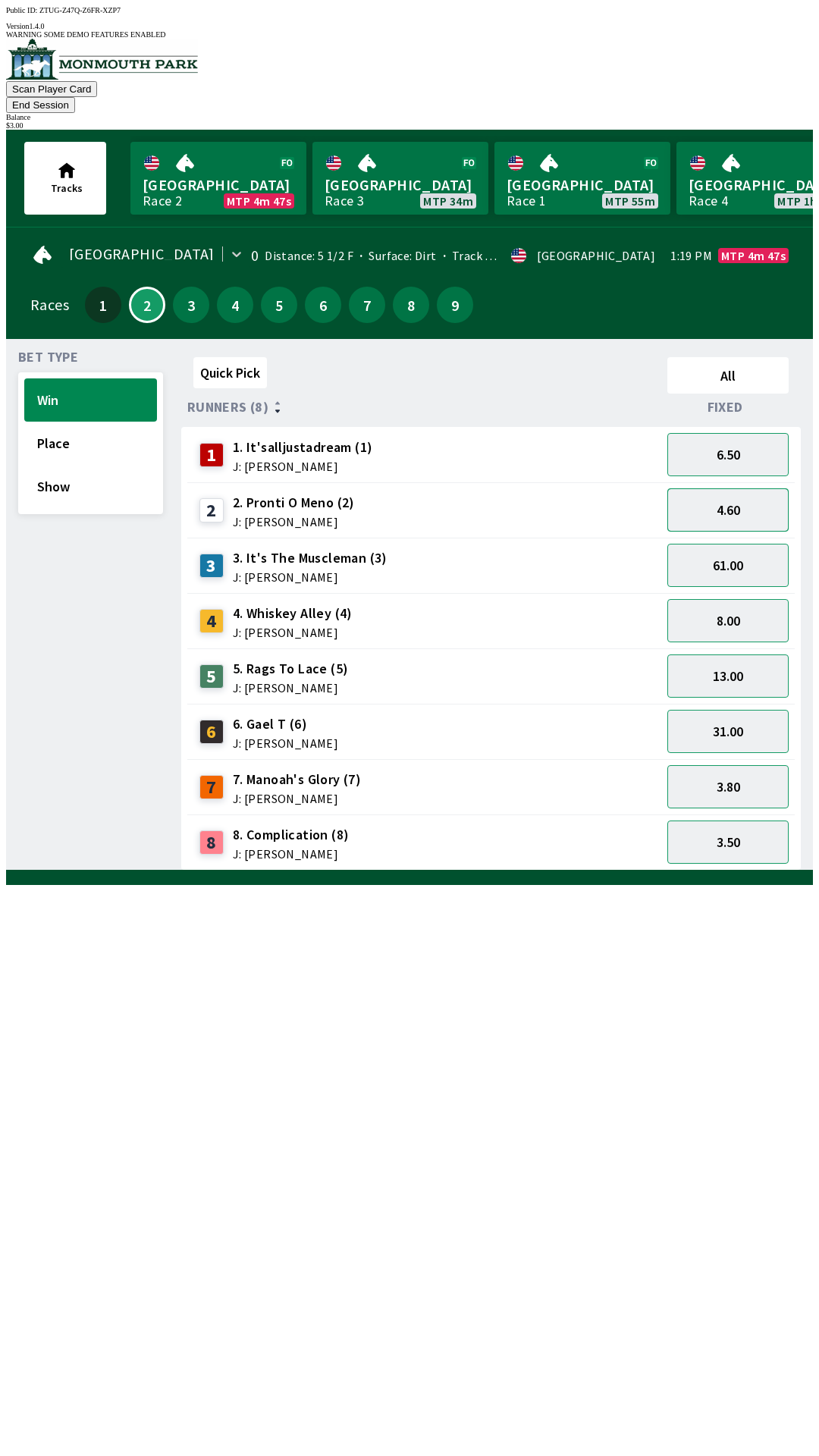
click at [746, 492] on button "4.60" at bounding box center [728, 510] width 122 height 44
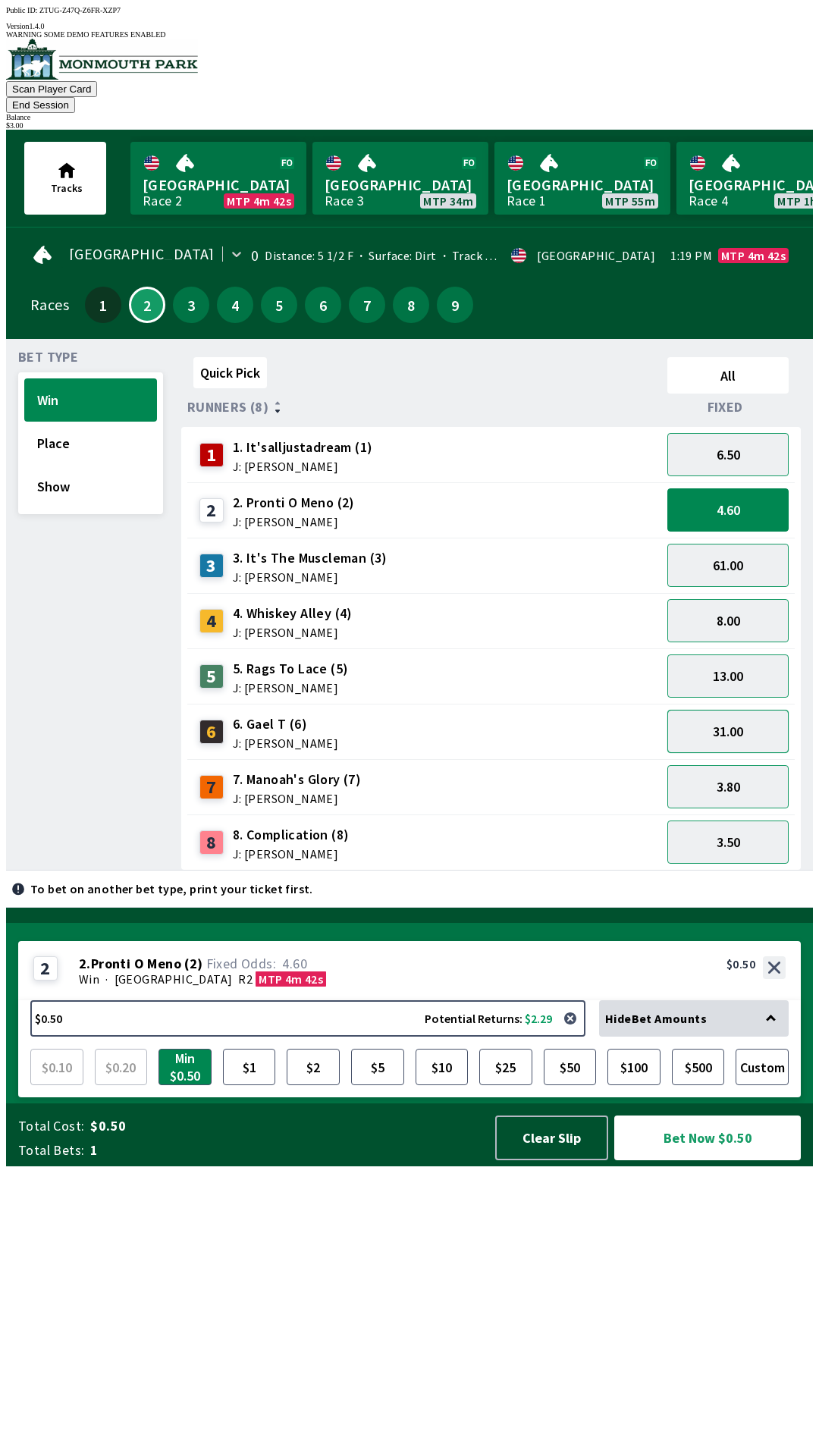
click at [751, 710] on button "31.00" at bounding box center [728, 732] width 122 height 44
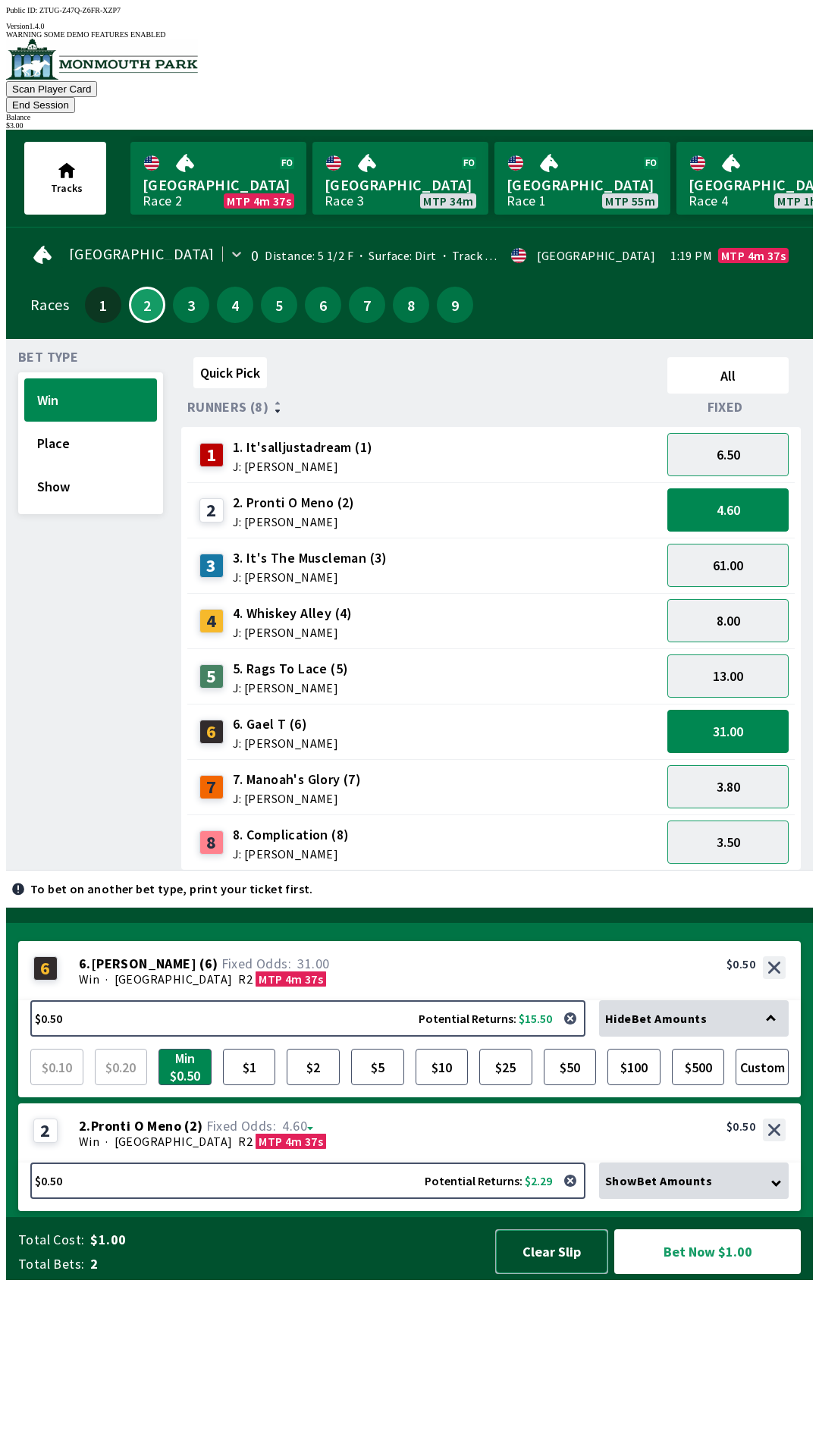
click at [553, 1274] on button "Clear Slip" at bounding box center [552, 1251] width 113 height 45
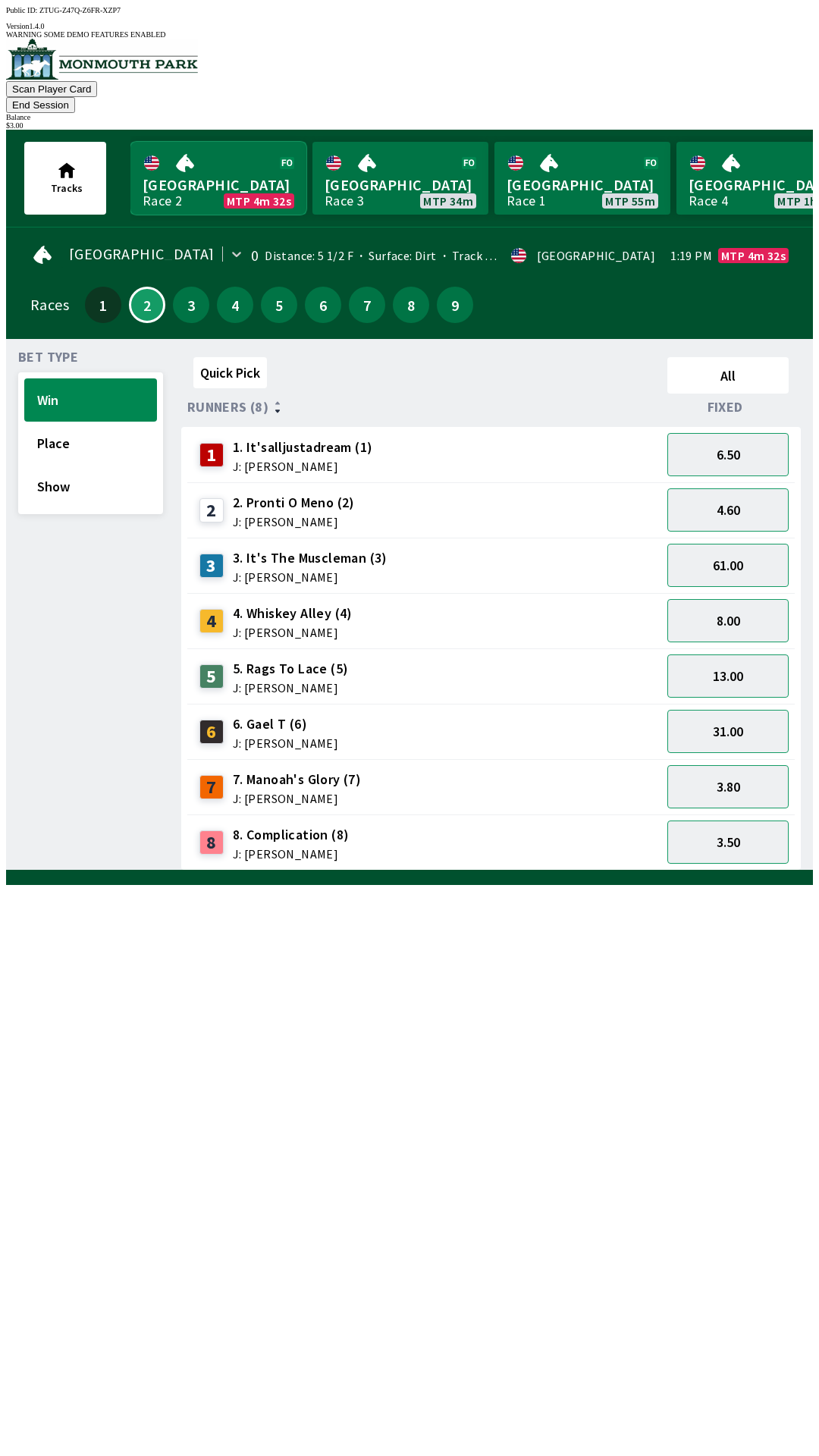
click at [156, 141] on link "Monmouth Park Race 2 MTP 4m 32s" at bounding box center [219, 178] width 176 height 73
click at [75, 97] on button "End Session" at bounding box center [41, 105] width 69 height 16
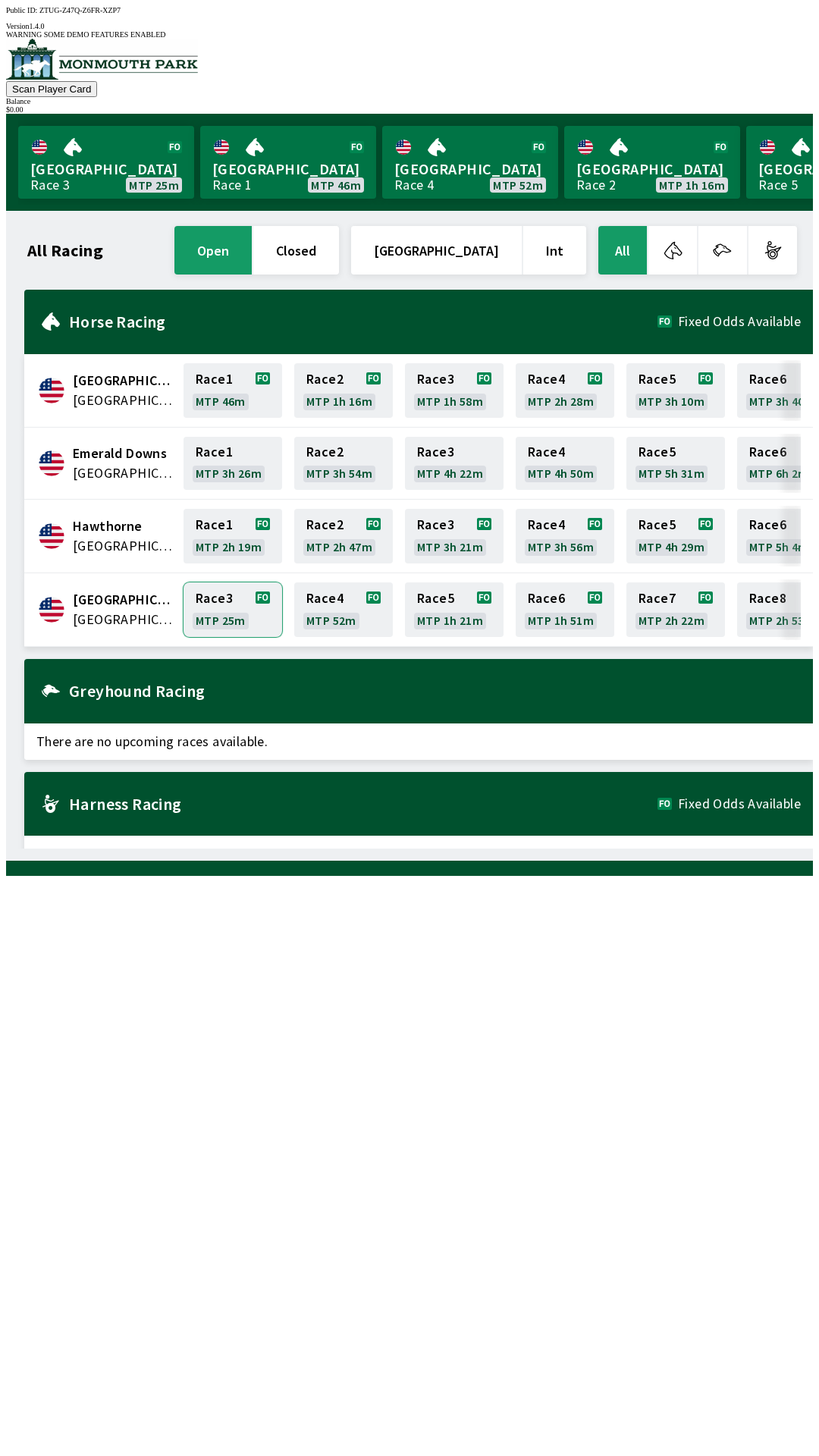
click at [216, 594] on link "Race 3 MTP 25m" at bounding box center [233, 609] width 99 height 54
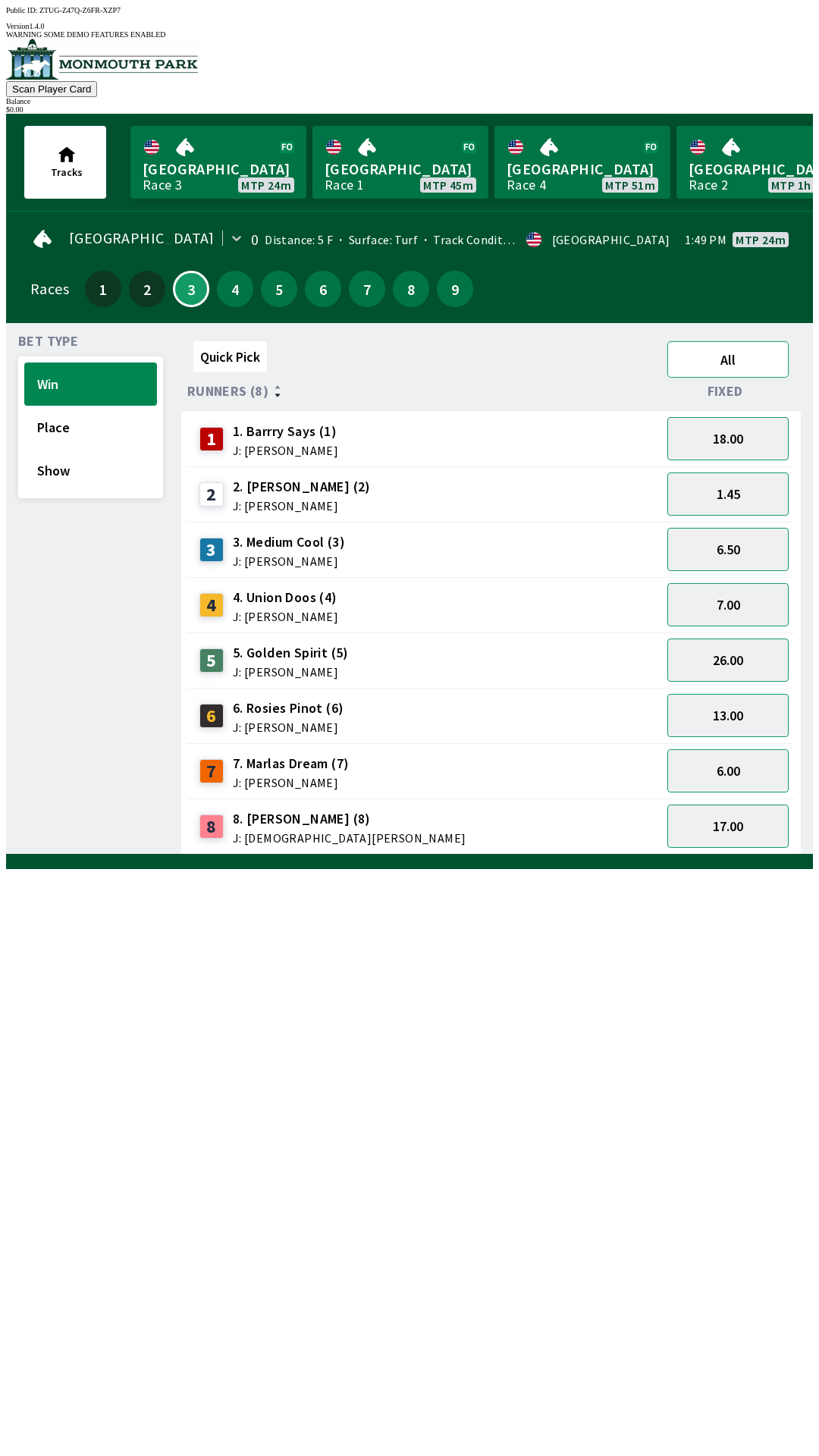
click at [760, 343] on button "All" at bounding box center [728, 359] width 122 height 37
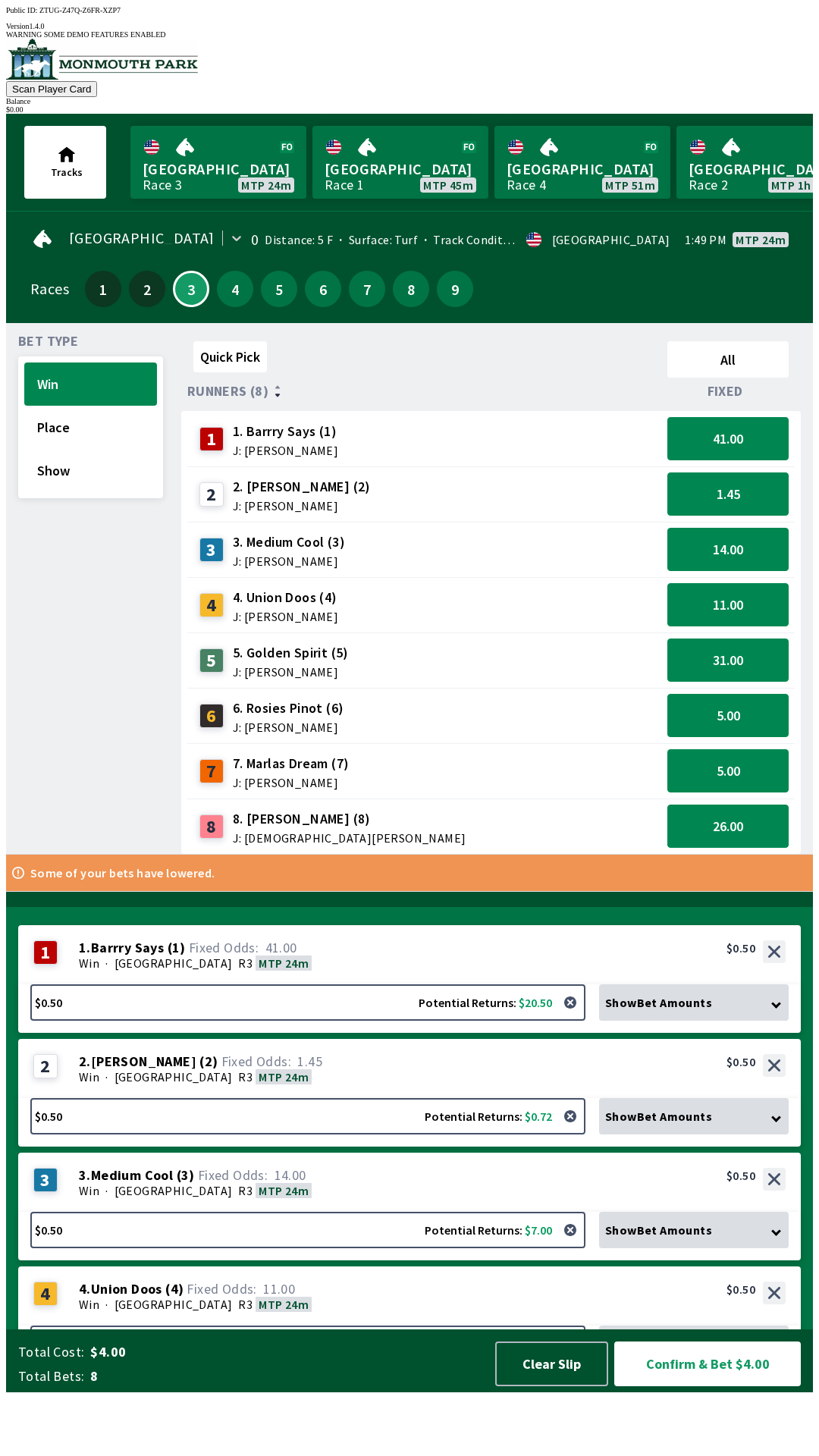
click at [698, 1010] on span "Show Bet Amounts" at bounding box center [659, 1002] width 107 height 15
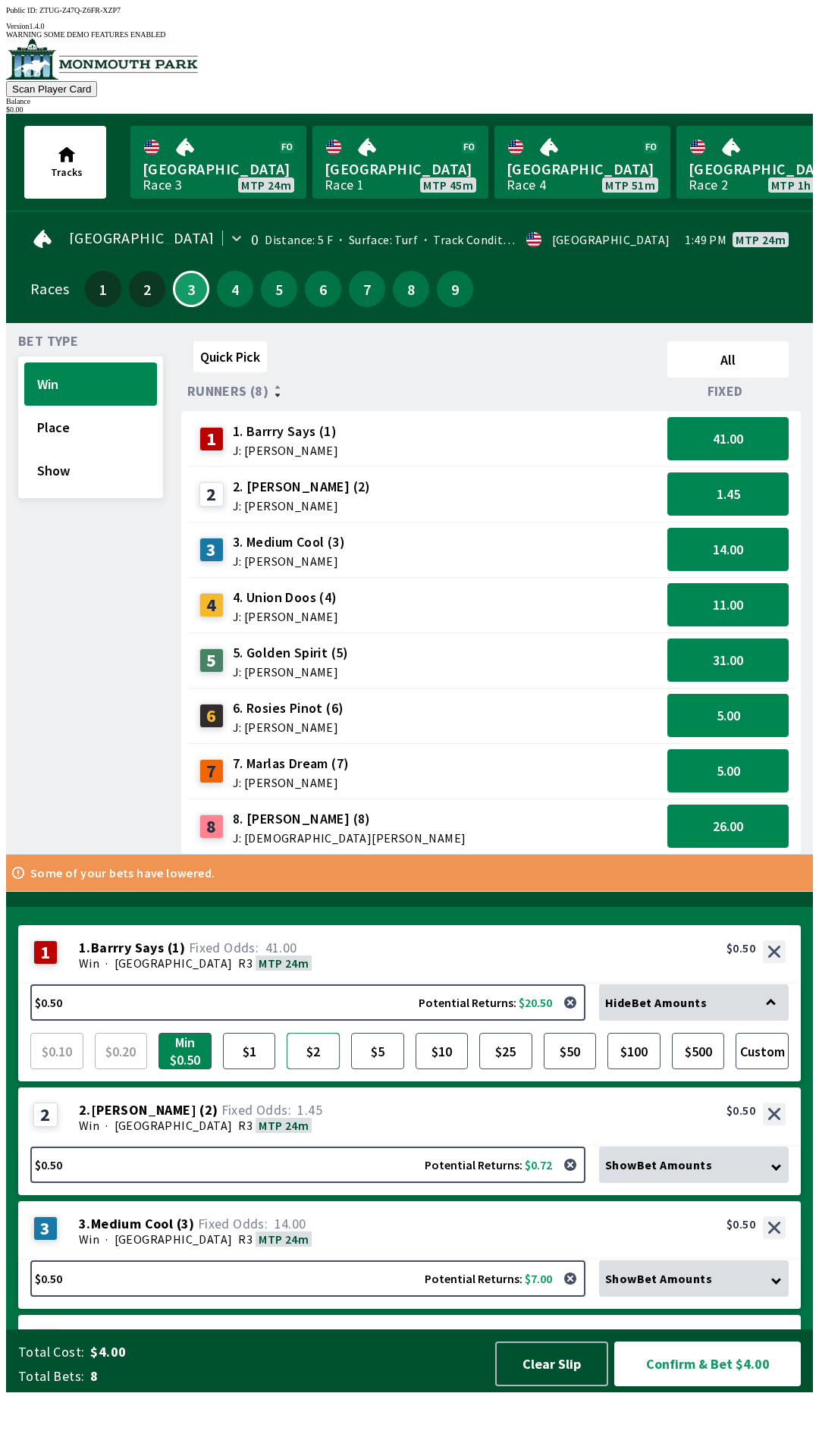
click at [311, 1069] on button "$2" at bounding box center [314, 1050] width 53 height 37
click at [739, 1183] on div "Show Bet Amounts" at bounding box center [694, 1164] width 190 height 37
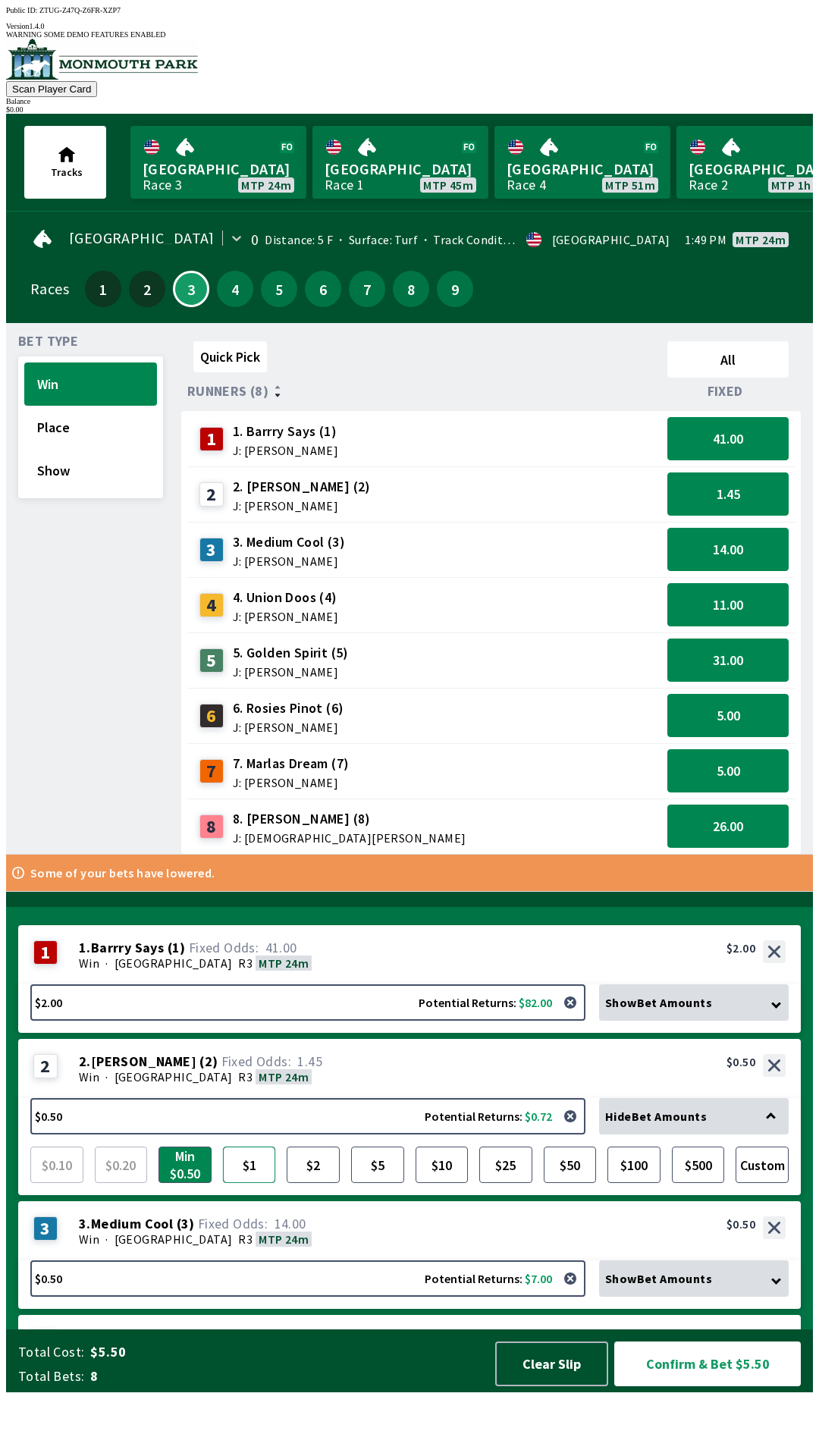
click at [255, 1183] on button "$1" at bounding box center [249, 1164] width 53 height 37
click at [704, 1297] on div "Show Bet Amounts" at bounding box center [694, 1278] width 190 height 37
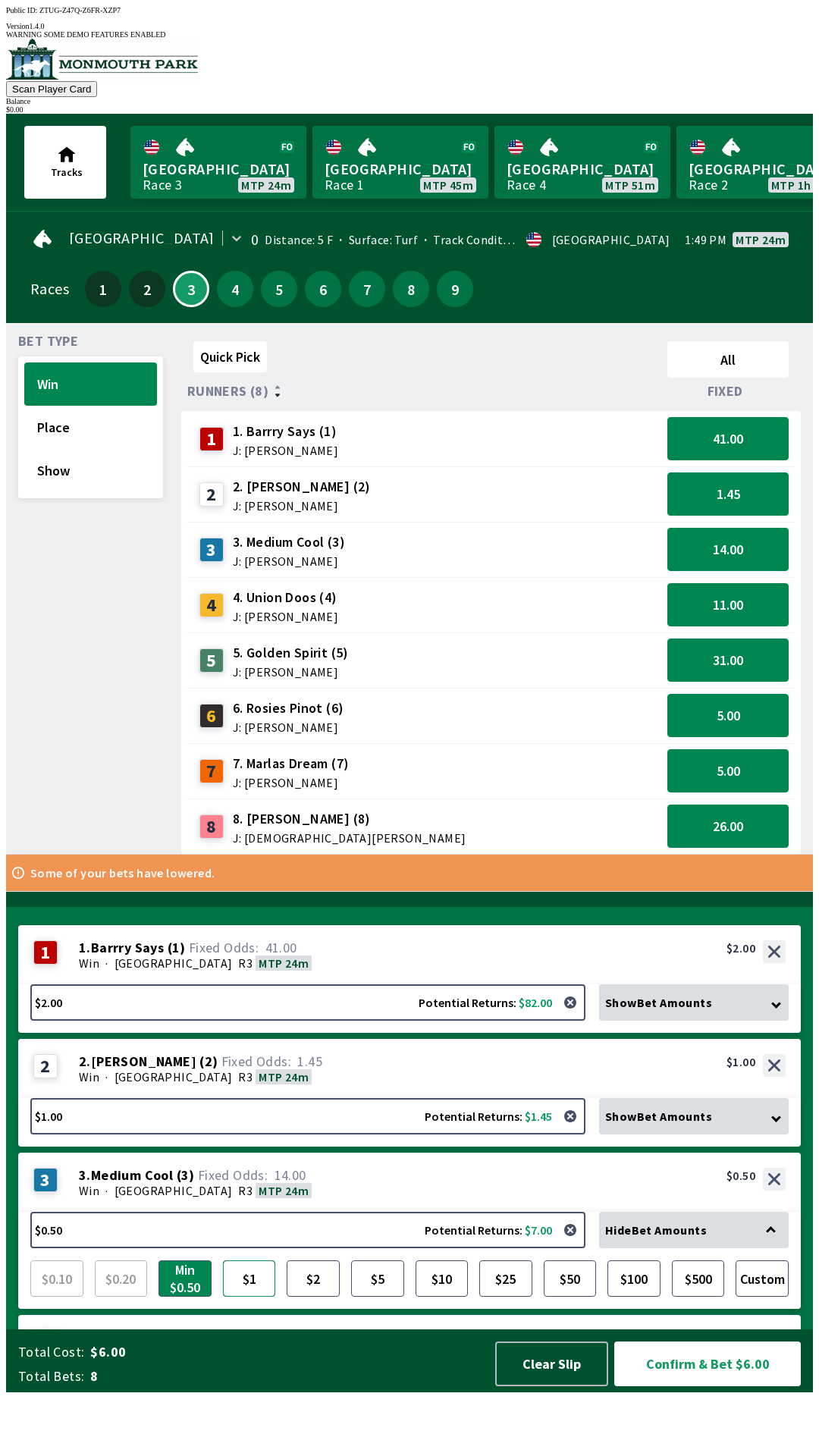
click at [250, 1297] on button "$1" at bounding box center [249, 1278] width 53 height 37
click at [318, 1297] on button "$2" at bounding box center [314, 1278] width 53 height 37
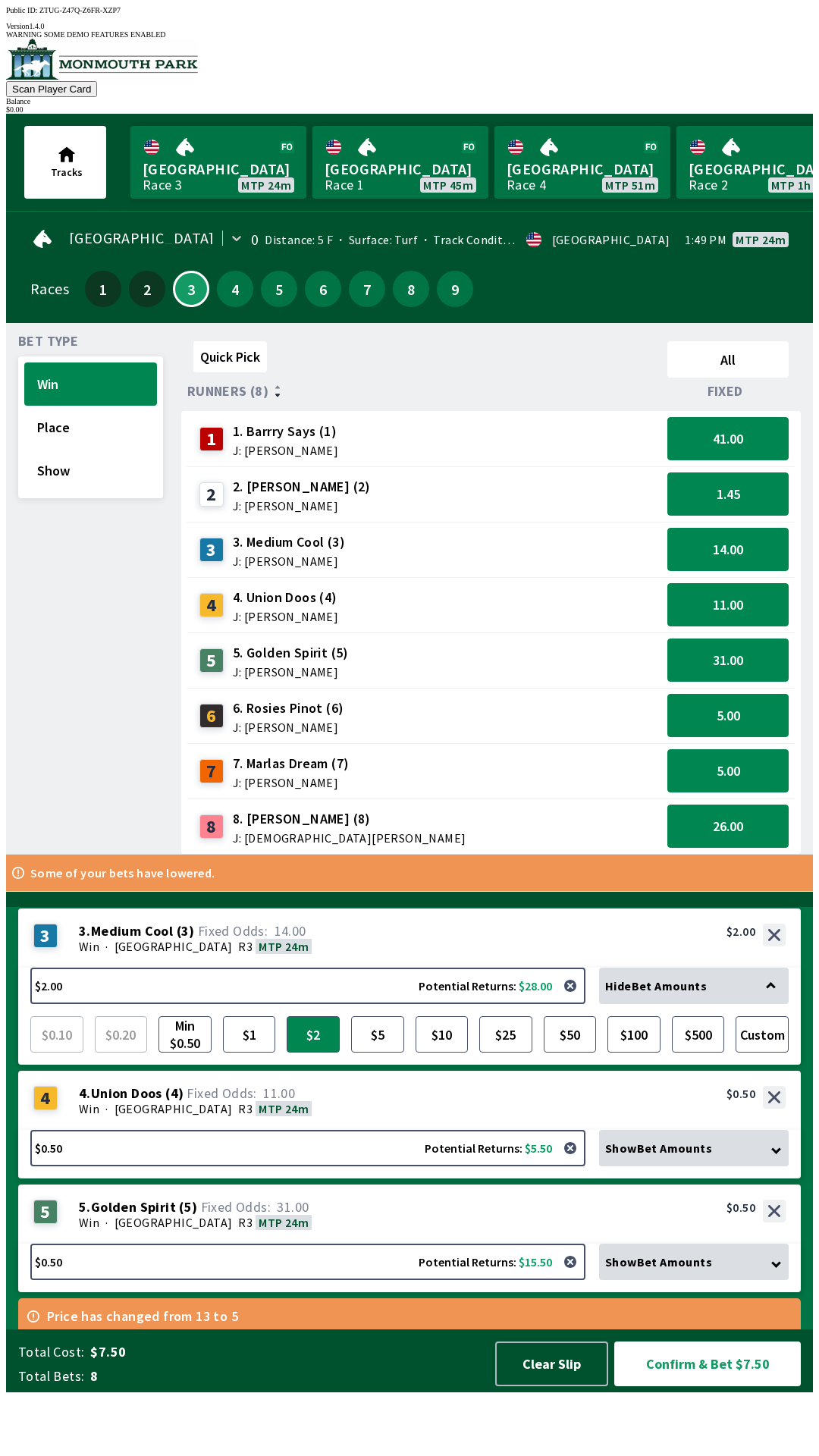
click at [700, 1155] on span "Show Bet Amounts" at bounding box center [659, 1147] width 107 height 15
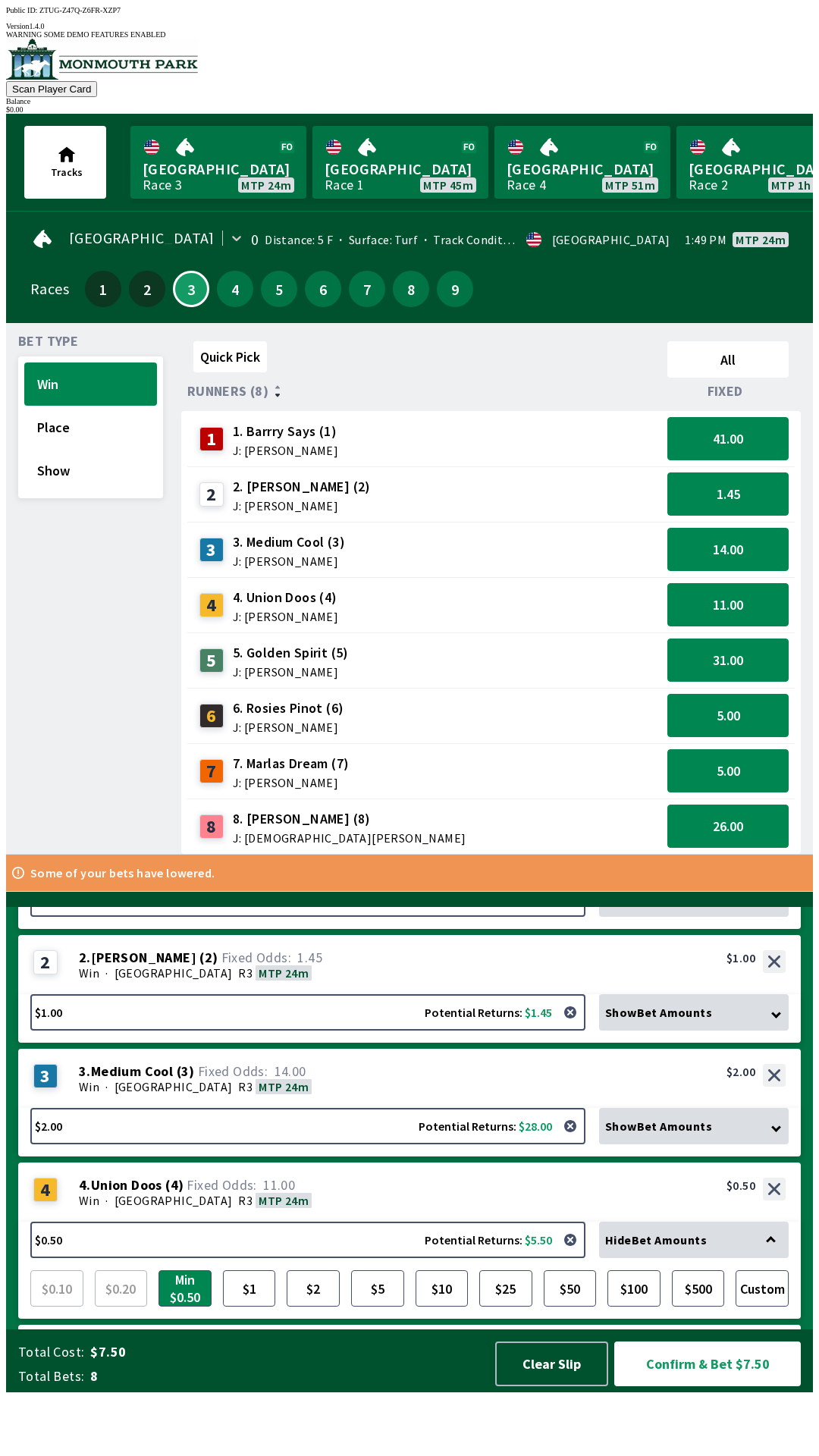
scroll to position [81, 0]
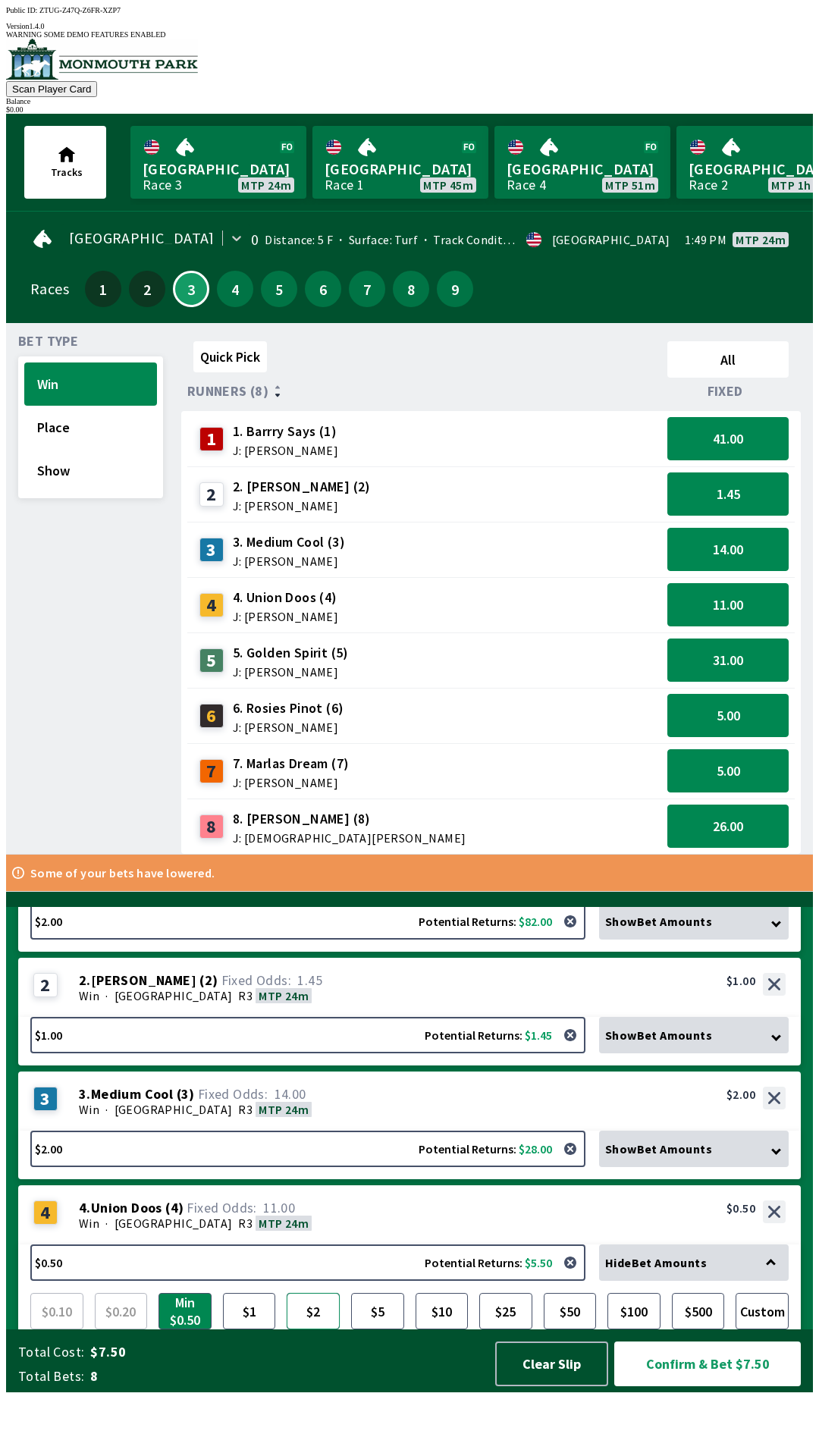
click at [315, 1329] on button "$2" at bounding box center [314, 1311] width 53 height 37
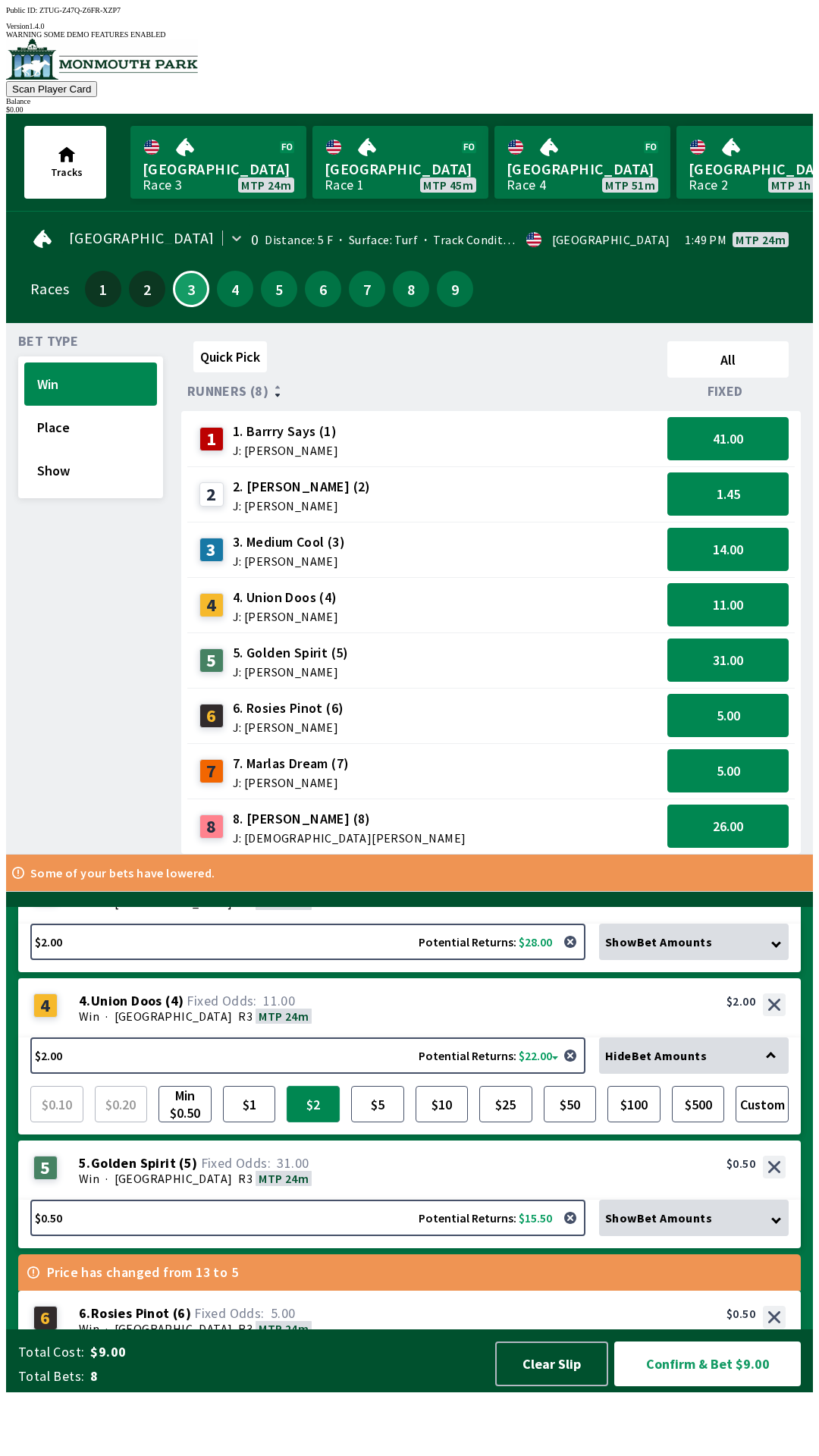
scroll to position [289, 0]
click at [668, 1225] on span "Show Bet Amounts" at bounding box center [659, 1217] width 107 height 15
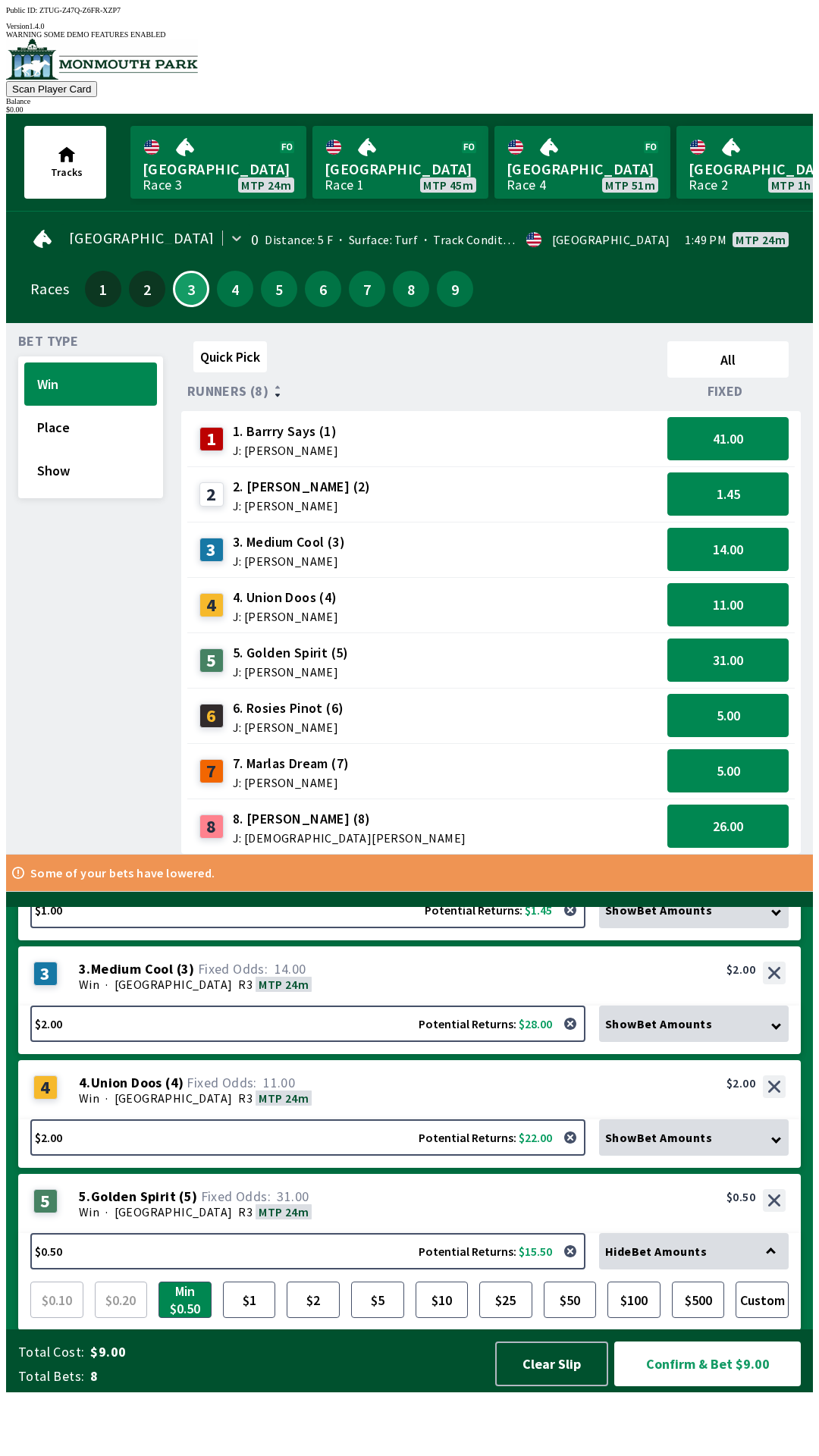
scroll to position [195, 0]
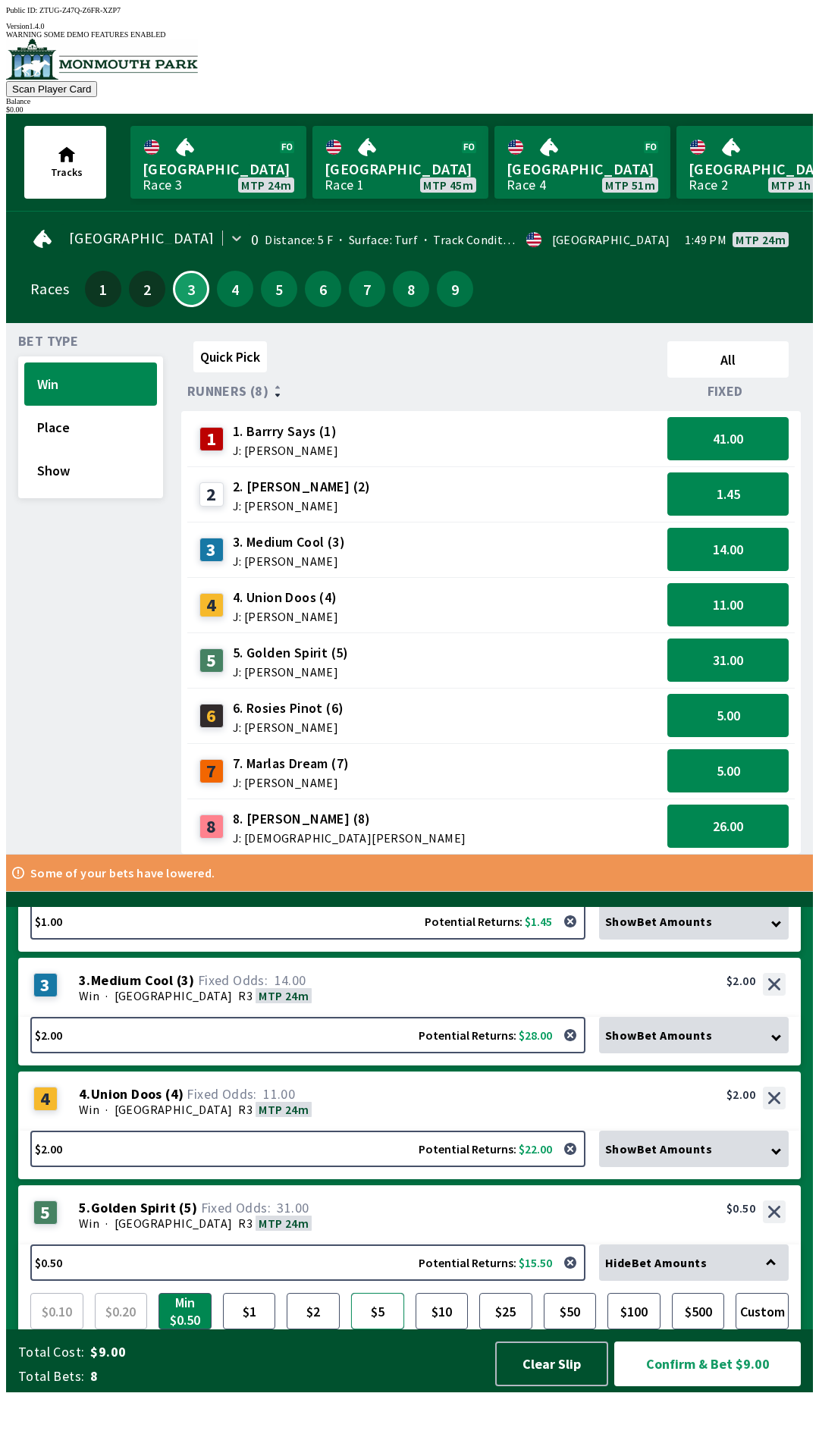
click at [372, 1329] on button "$5" at bounding box center [378, 1311] width 53 height 37
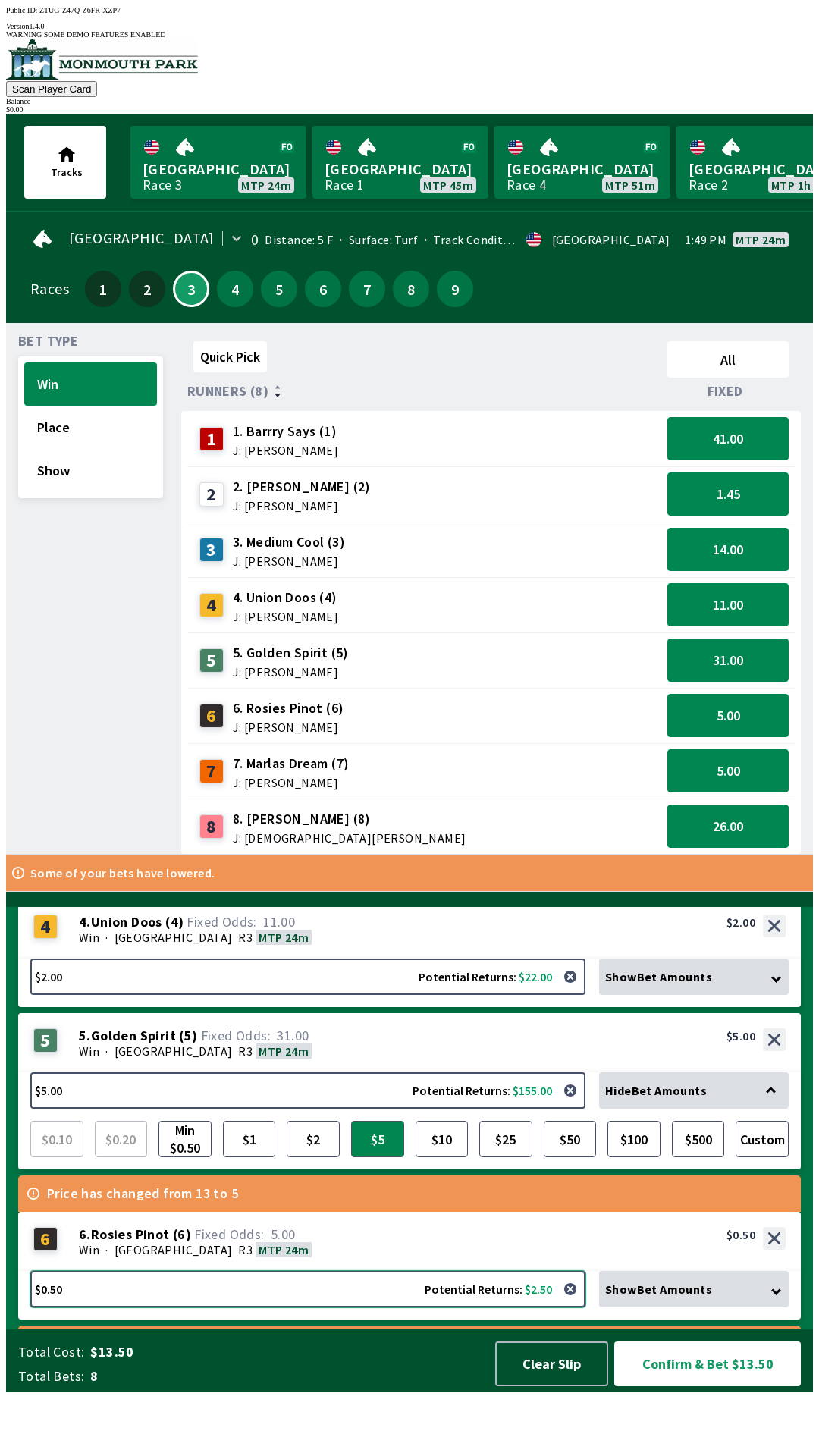
click at [554, 1308] on button "$0.50 Potential Returns: $2.50" at bounding box center [308, 1289] width 555 height 37
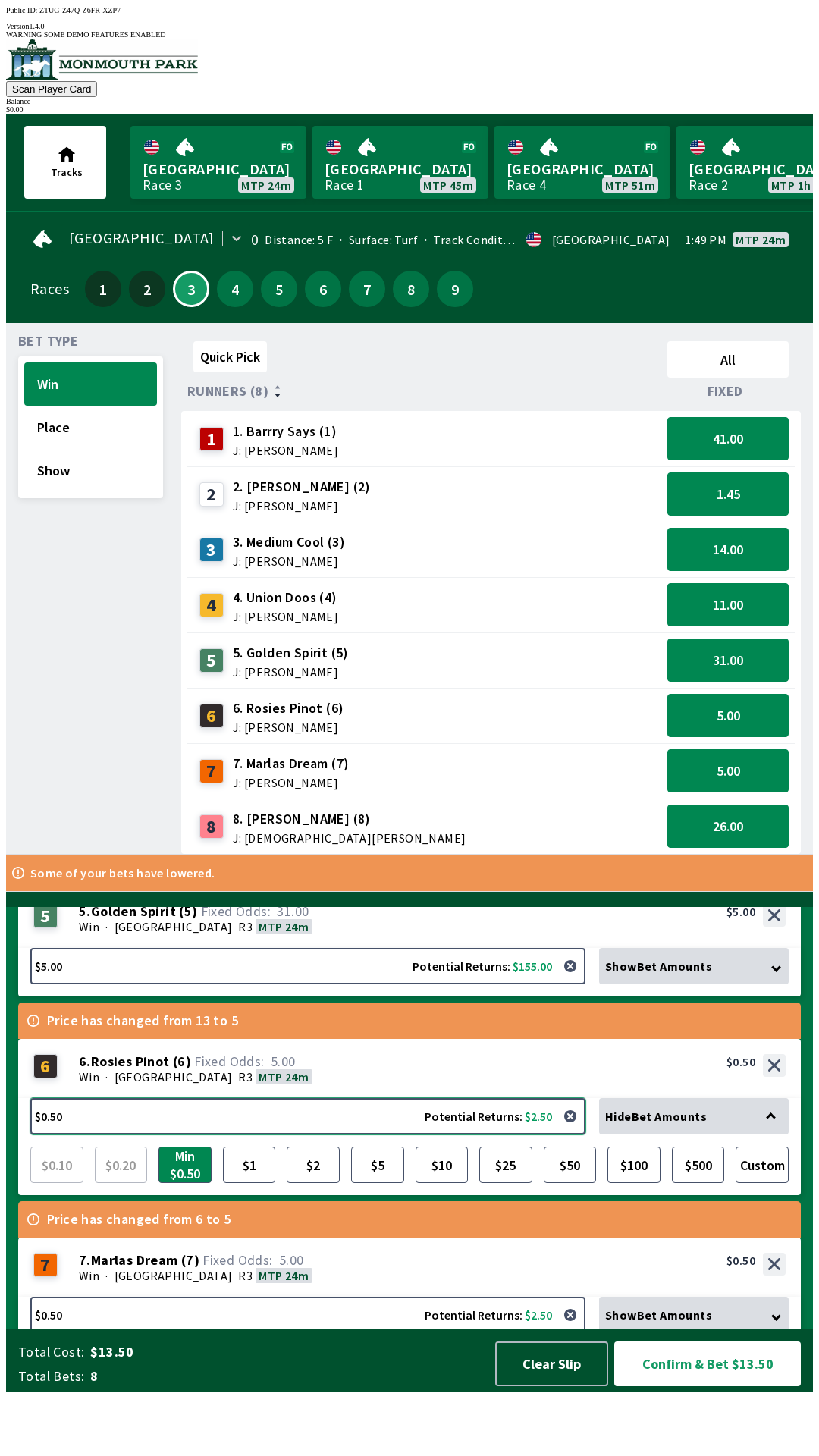
scroll to position [506, 0]
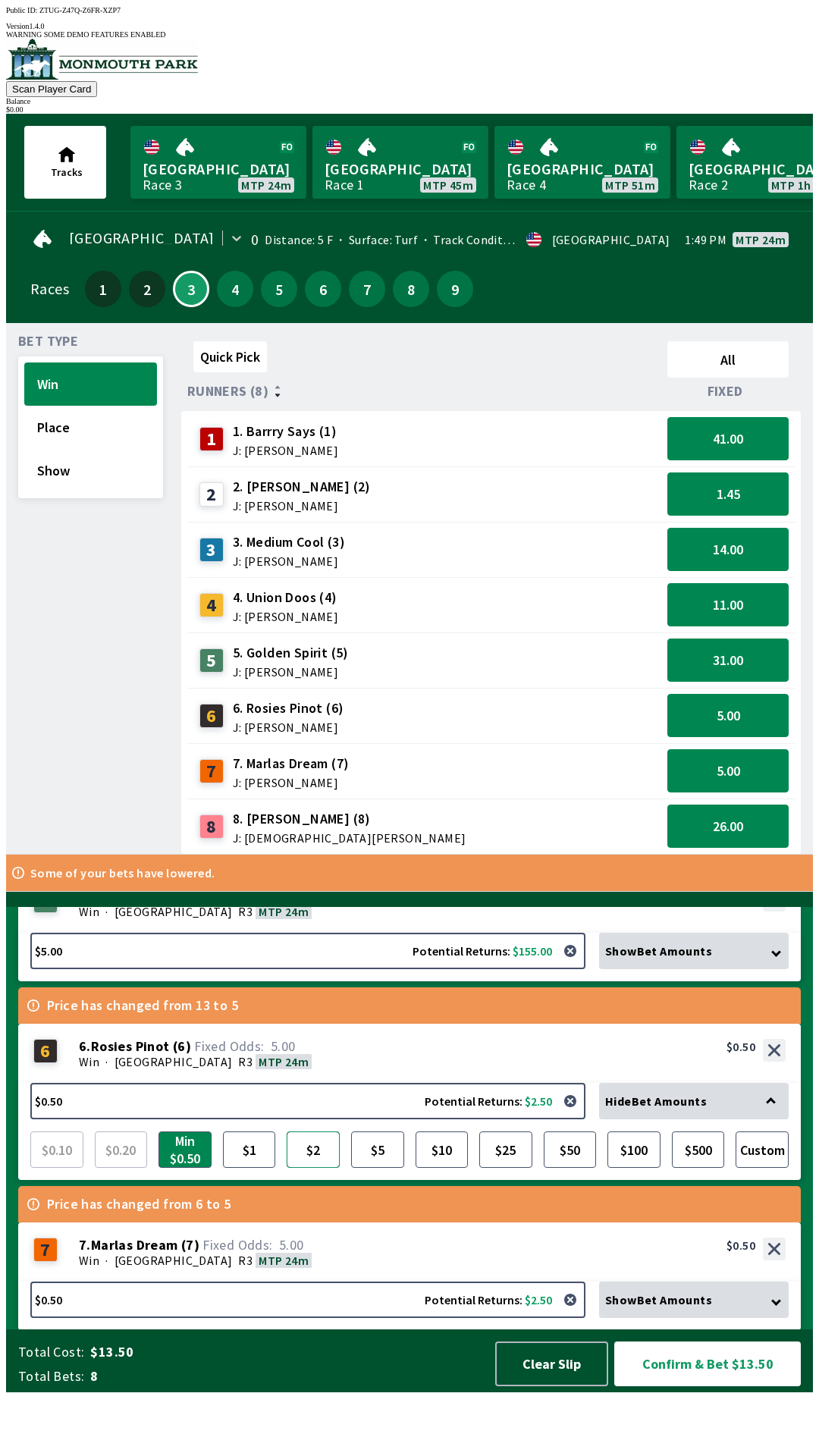
click at [313, 1168] on button "$2" at bounding box center [314, 1149] width 53 height 37
click at [684, 1386] on button "Confirm & Bet $15.00" at bounding box center [707, 1363] width 187 height 45
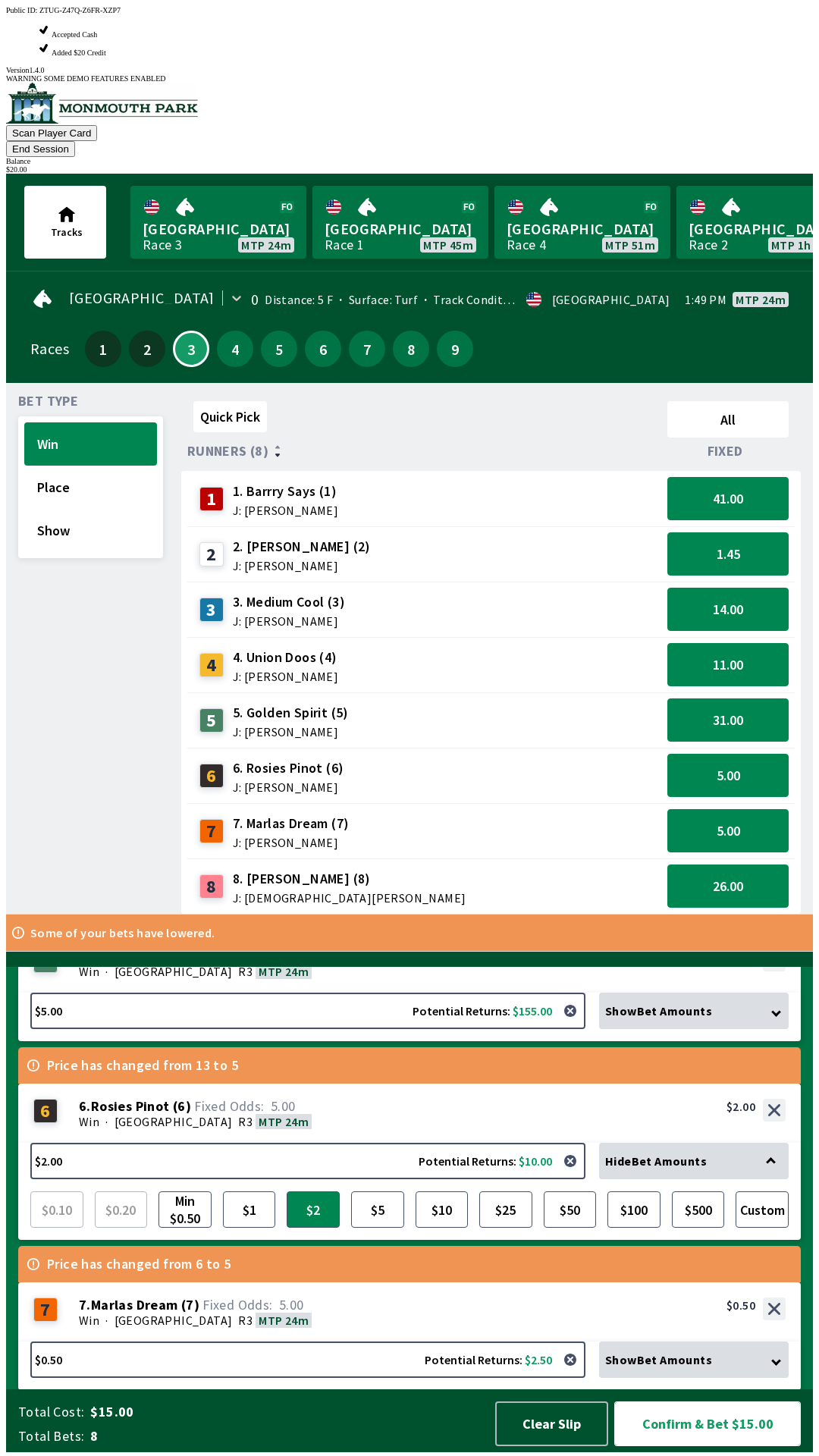
click at [714, 1425] on button "Confirm & Bet $15.00" at bounding box center [707, 1423] width 187 height 45
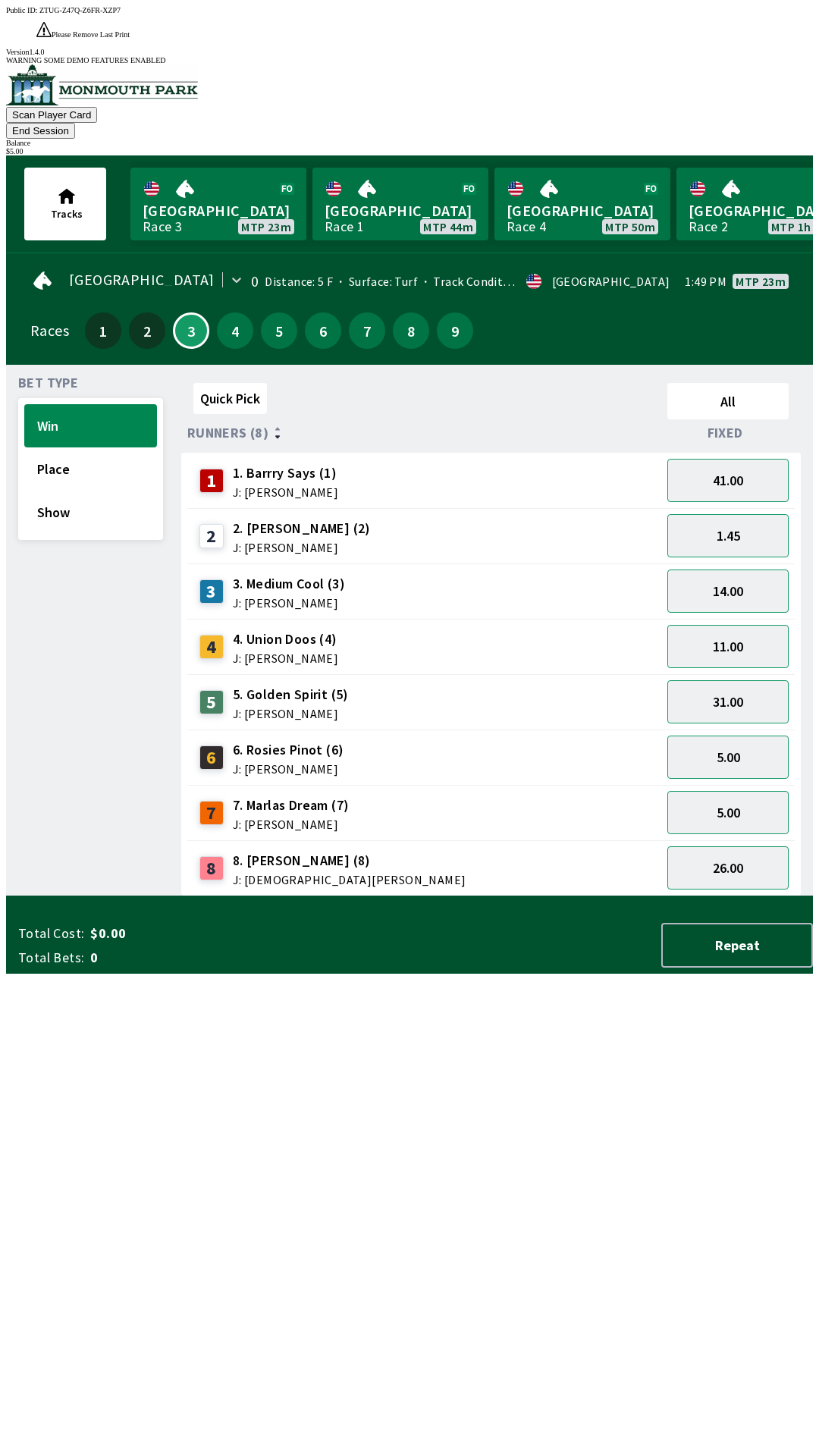
click at [333, 850] on div "8 8. [PERSON_NAME] (8) J: [DEMOGRAPHIC_DATA][PERSON_NAME]" at bounding box center [423, 868] width 462 height 38
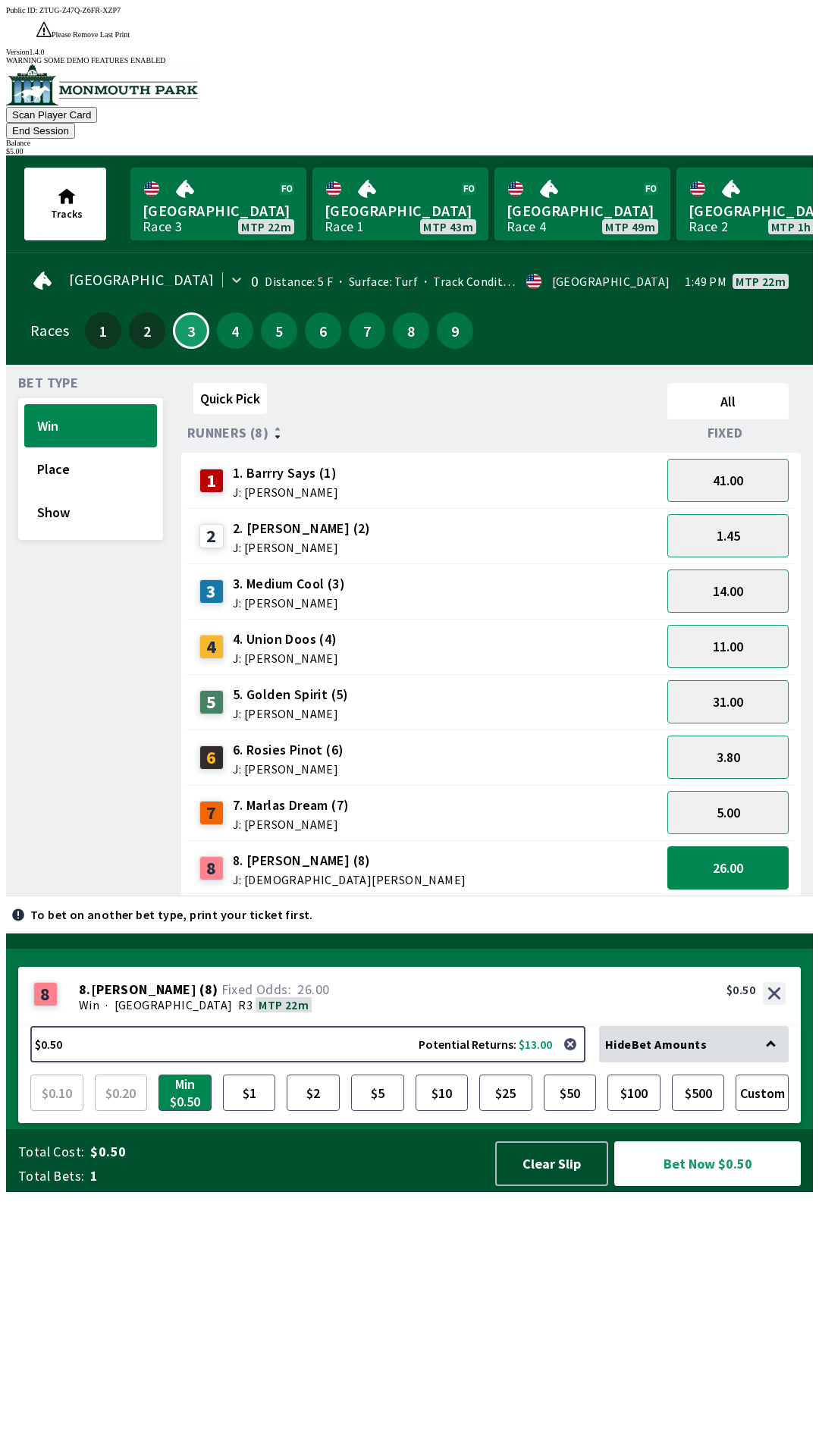
click at [75, 123] on button "End Session" at bounding box center [41, 131] width 69 height 16
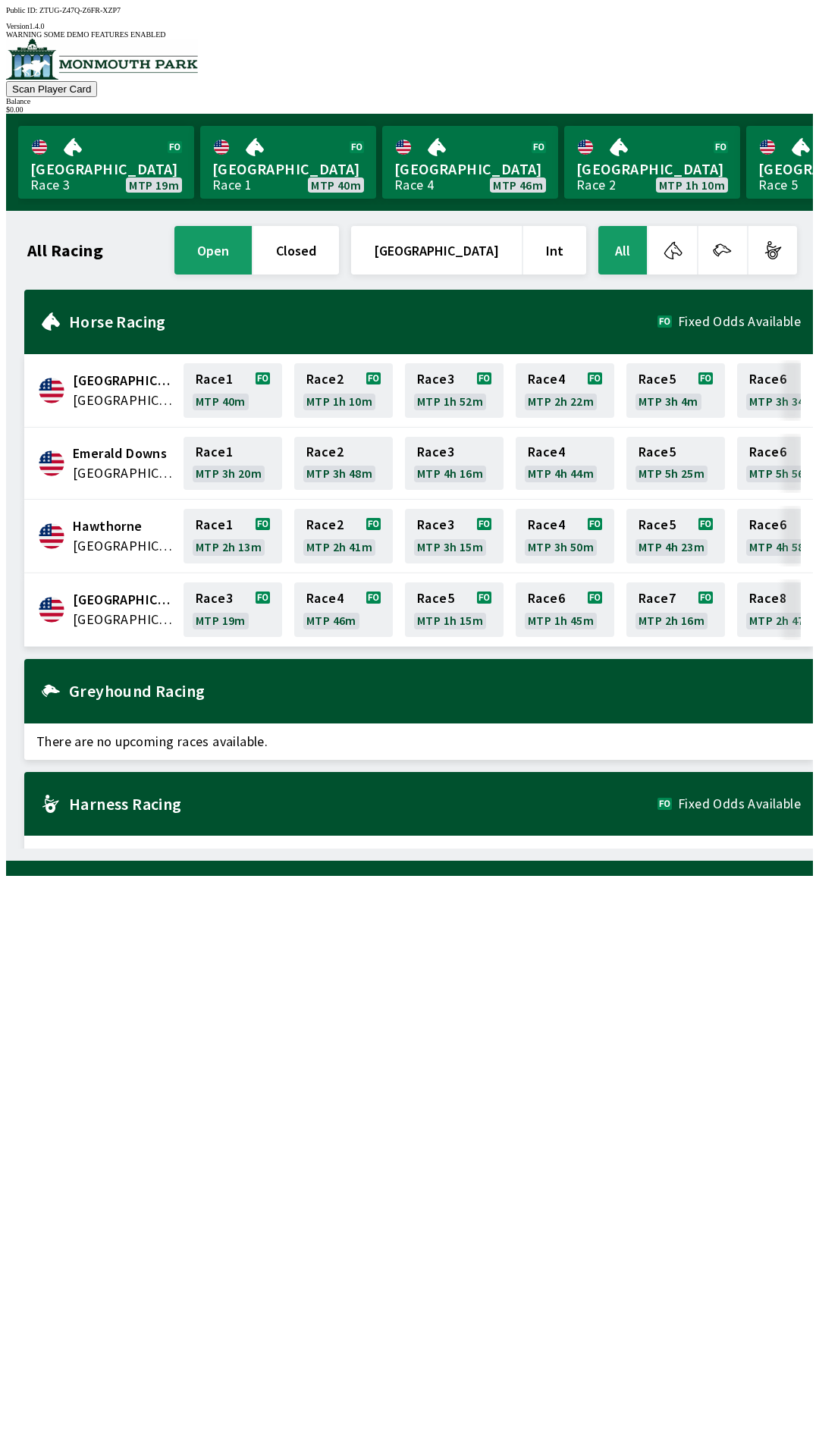
click at [119, 61] on img at bounding box center [102, 58] width 192 height 41
click at [148, 81] on div at bounding box center [410, 59] width 807 height 43
click at [144, 81] on div at bounding box center [410, 59] width 807 height 43
click at [154, 114] on div "[GEOGRAPHIC_DATA] 3 MTP 19m [GEOGRAPHIC_DATA] 1 MTP 40m [GEOGRAPHIC_DATA] 4 MTP…" at bounding box center [414, 162] width 794 height 97
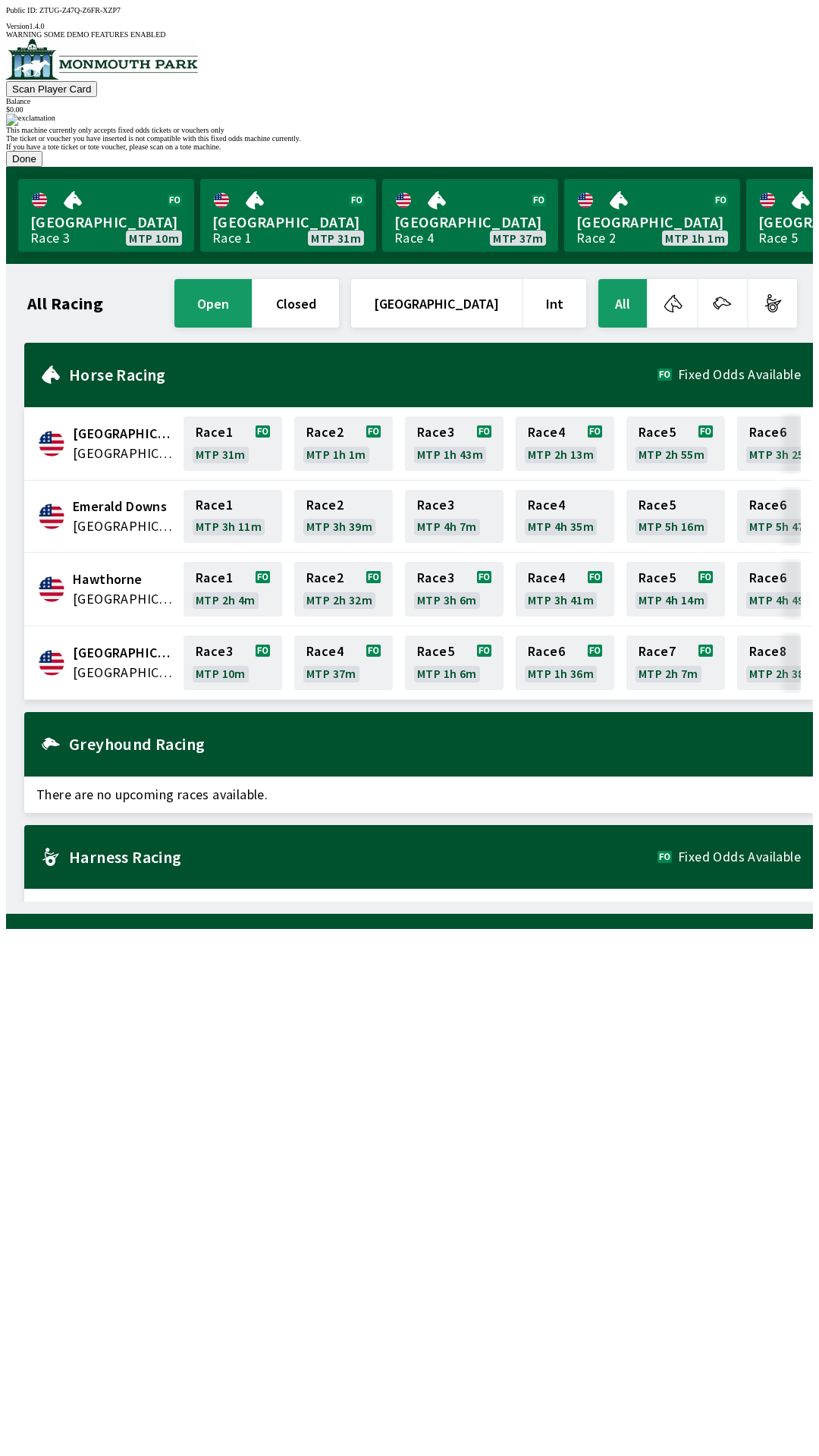
click at [43, 167] on button "Done" at bounding box center [24, 159] width 37 height 16
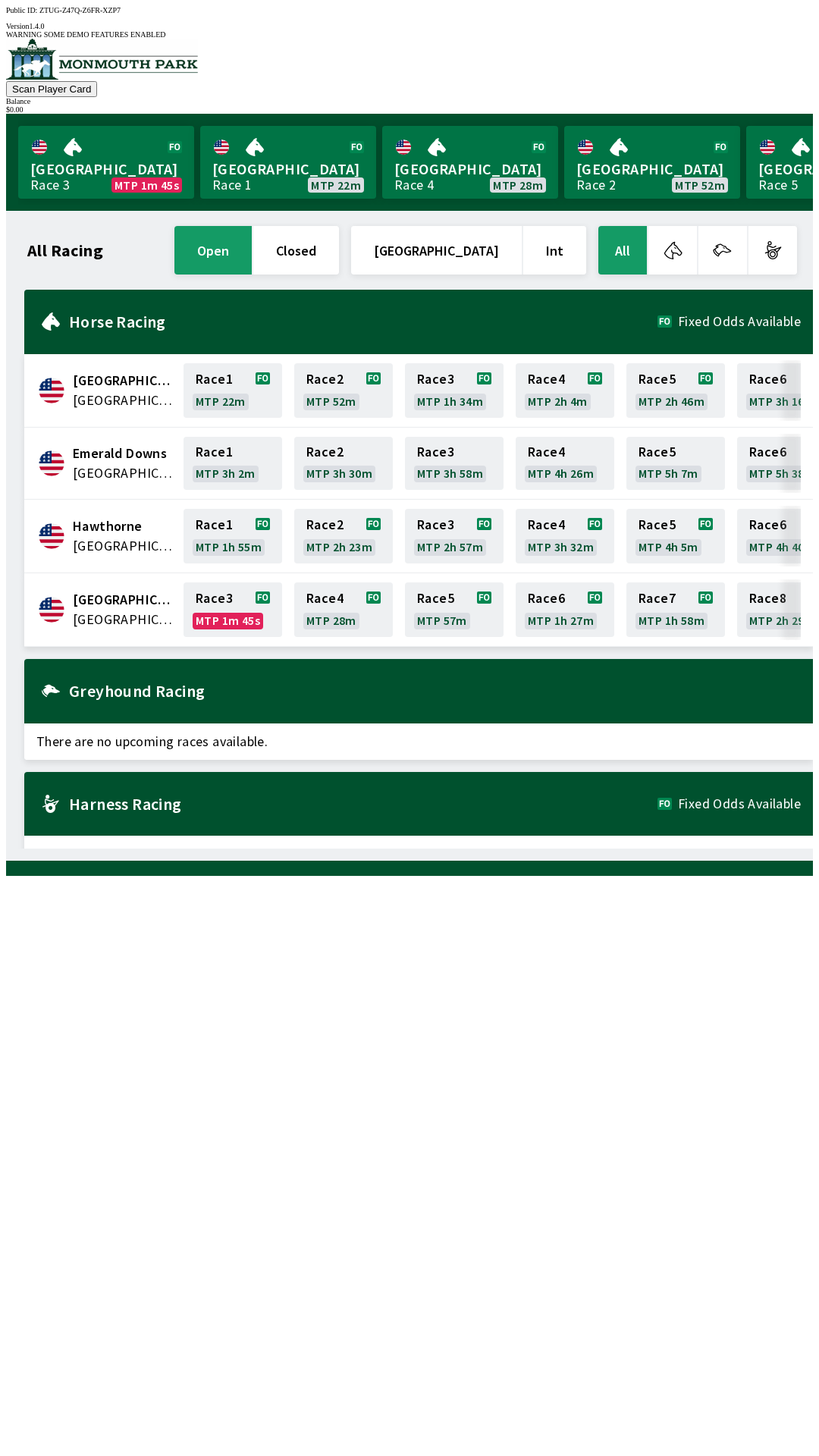
click at [772, 684] on h2 "Greyhound Racing" at bounding box center [435, 690] width 732 height 12
click at [743, 798] on div "Harness Racing Fixed Odds Available" at bounding box center [418, 803] width 788 height 64
click at [237, 599] on link "Race 3 MTP 1m 27s" at bounding box center [233, 609] width 99 height 54
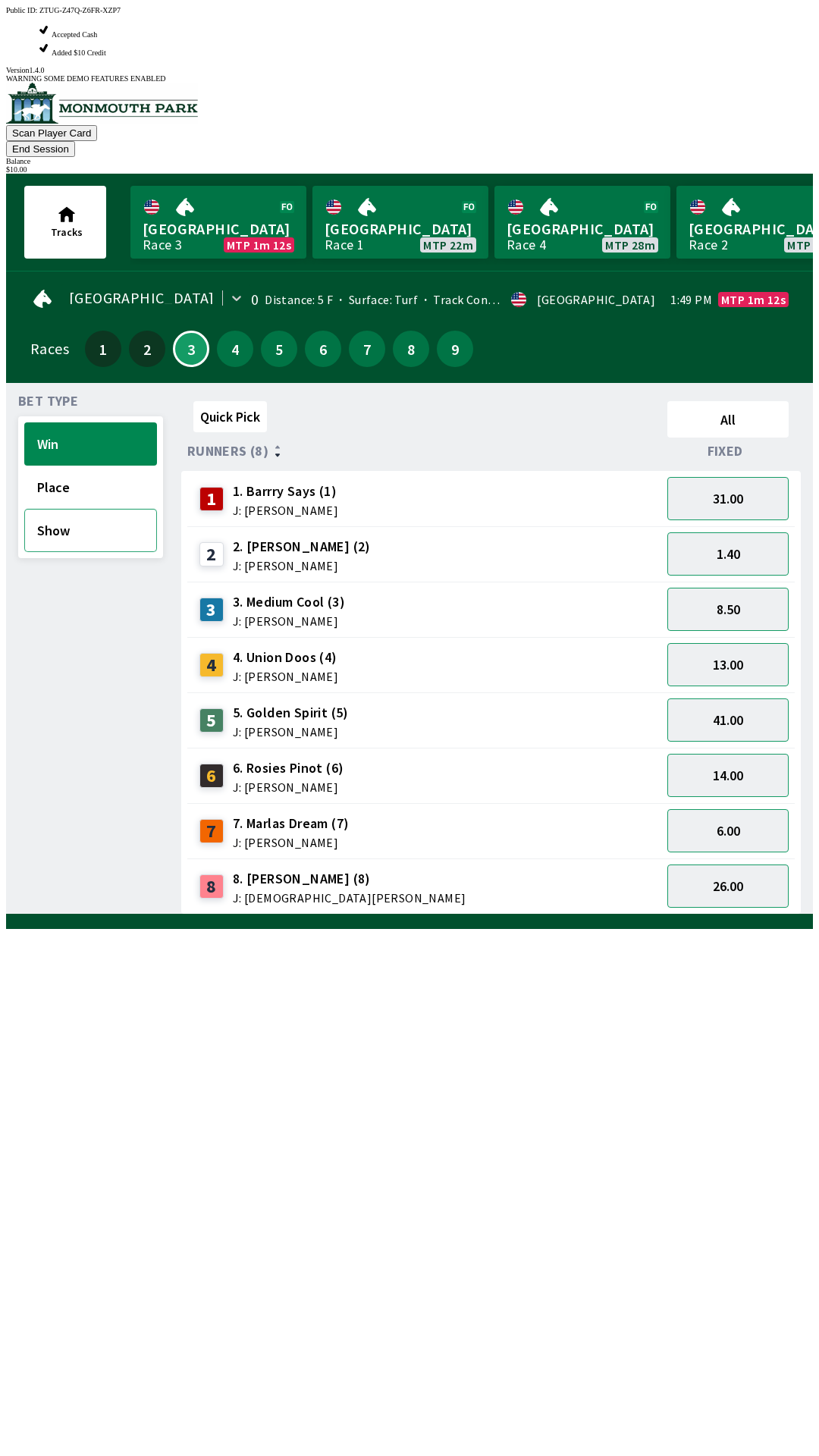
click at [63, 508] on button "Show" at bounding box center [91, 530] width 133 height 44
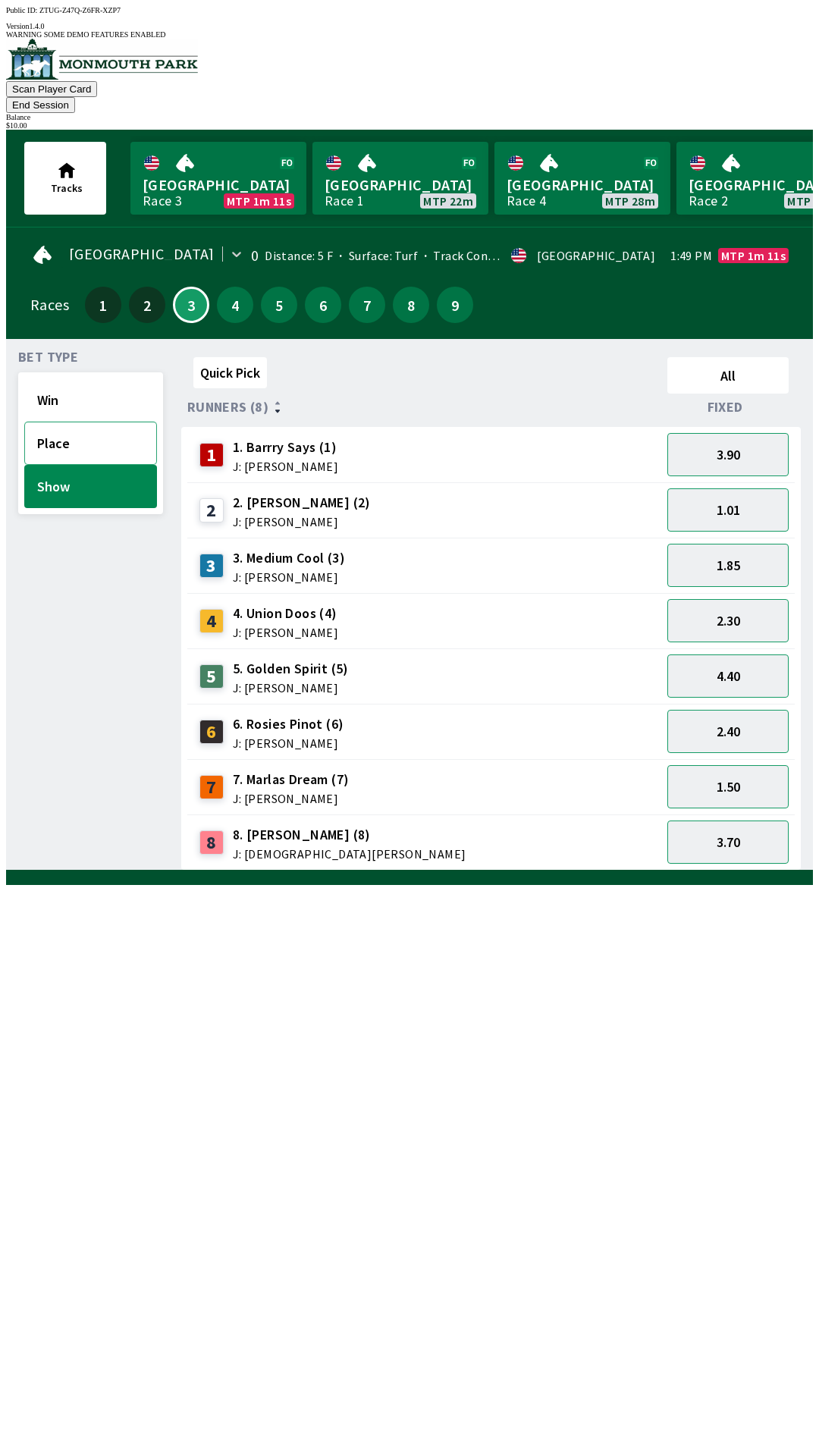
click at [82, 421] on button "Place" at bounding box center [91, 443] width 133 height 44
click at [101, 379] on button "Win" at bounding box center [91, 401] width 133 height 44
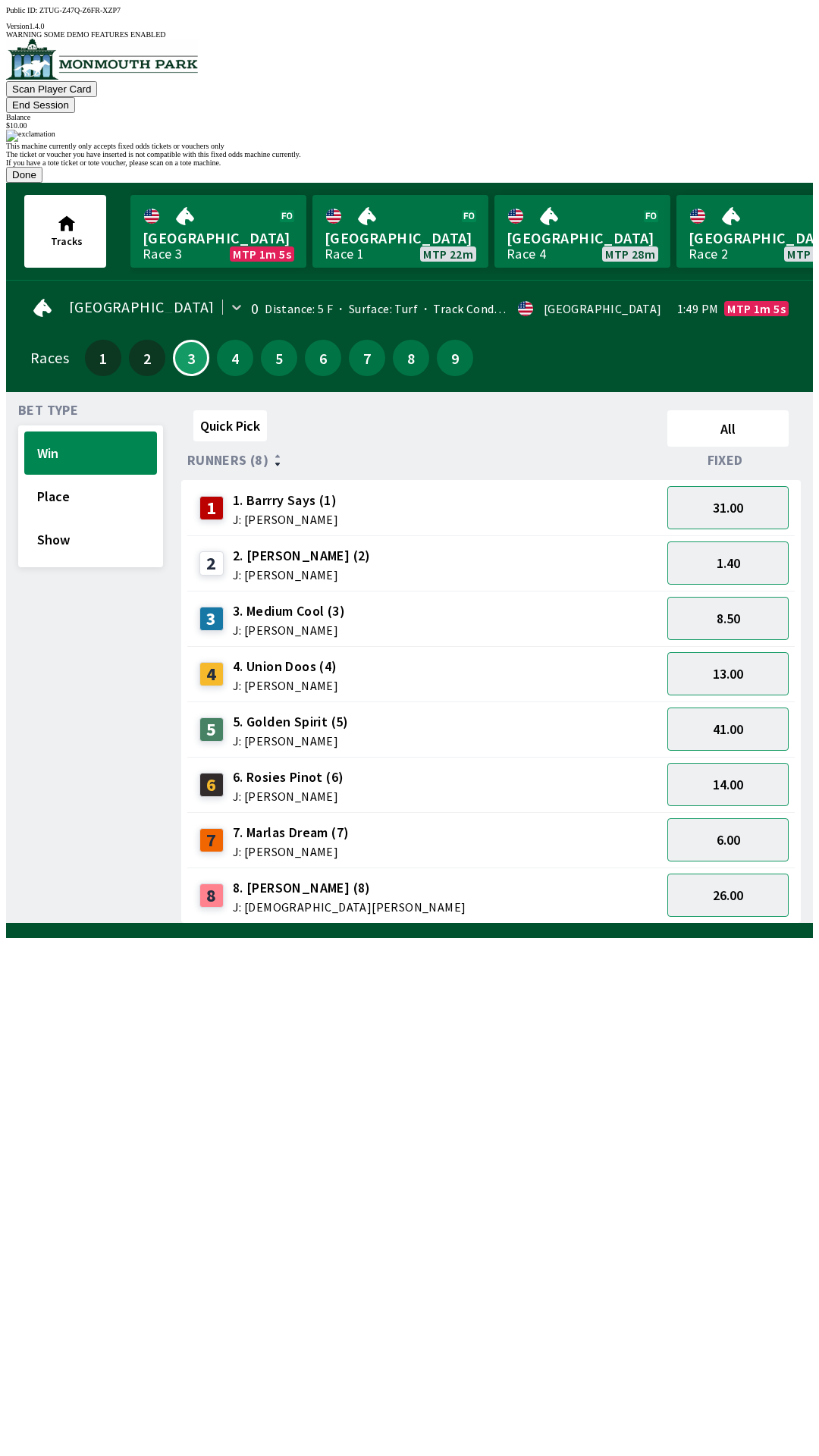
click at [43, 183] on button "Done" at bounding box center [24, 175] width 37 height 16
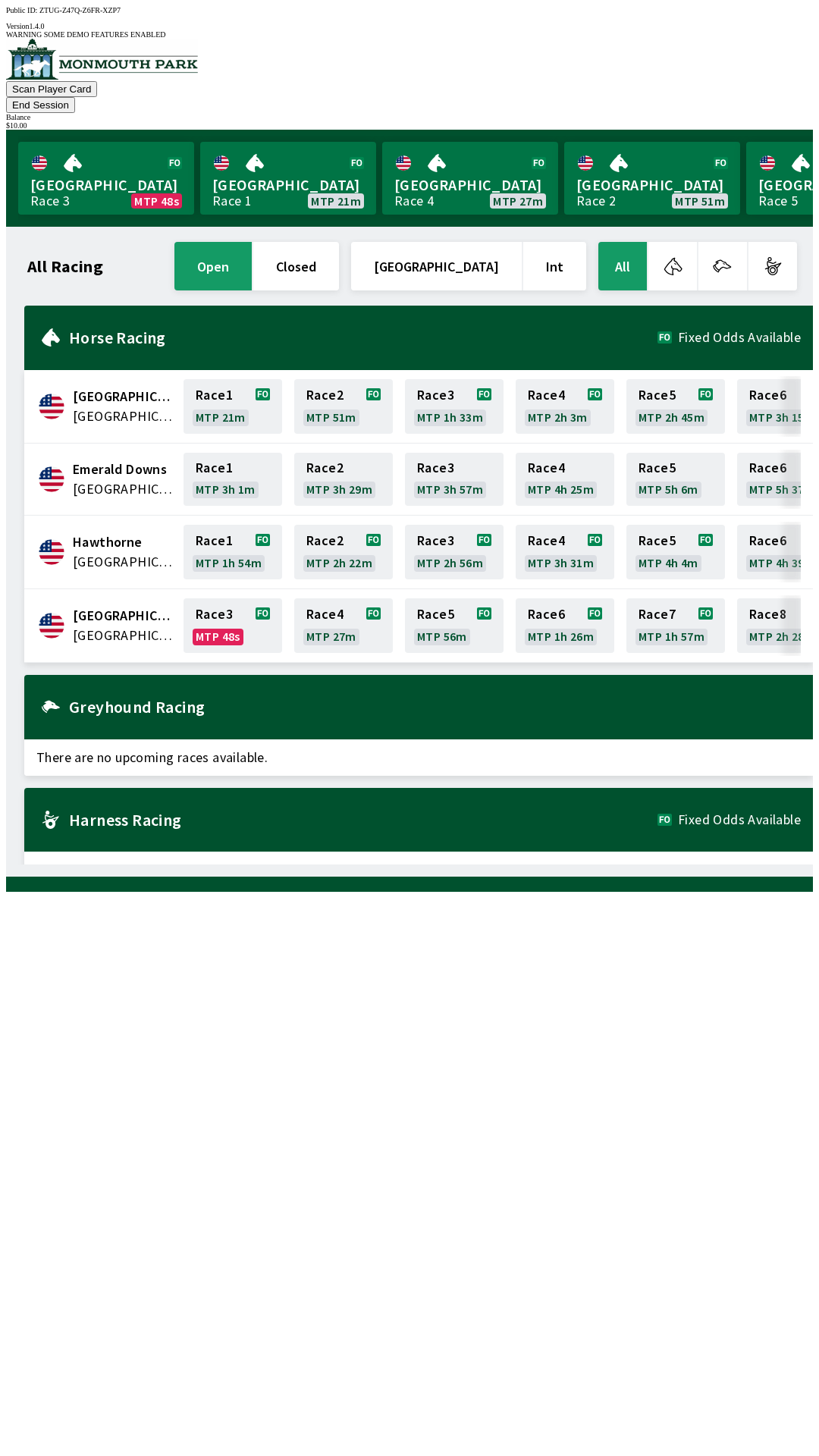
click at [75, 97] on button "End Session" at bounding box center [41, 105] width 69 height 16
click at [225, 598] on link "Race 3 MTP 0s" at bounding box center [233, 625] width 99 height 54
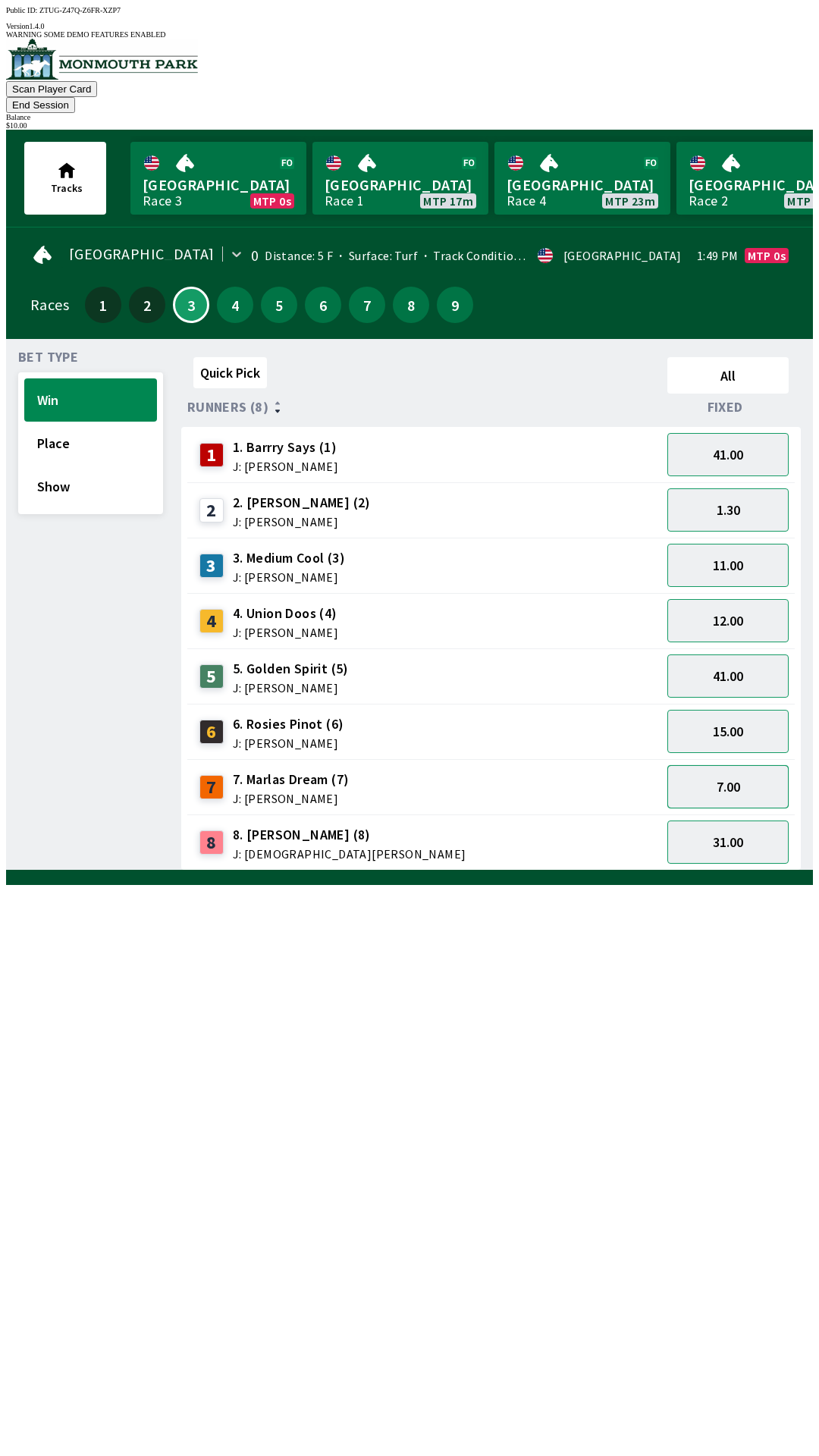
click at [745, 766] on button "7.00" at bounding box center [728, 787] width 122 height 44
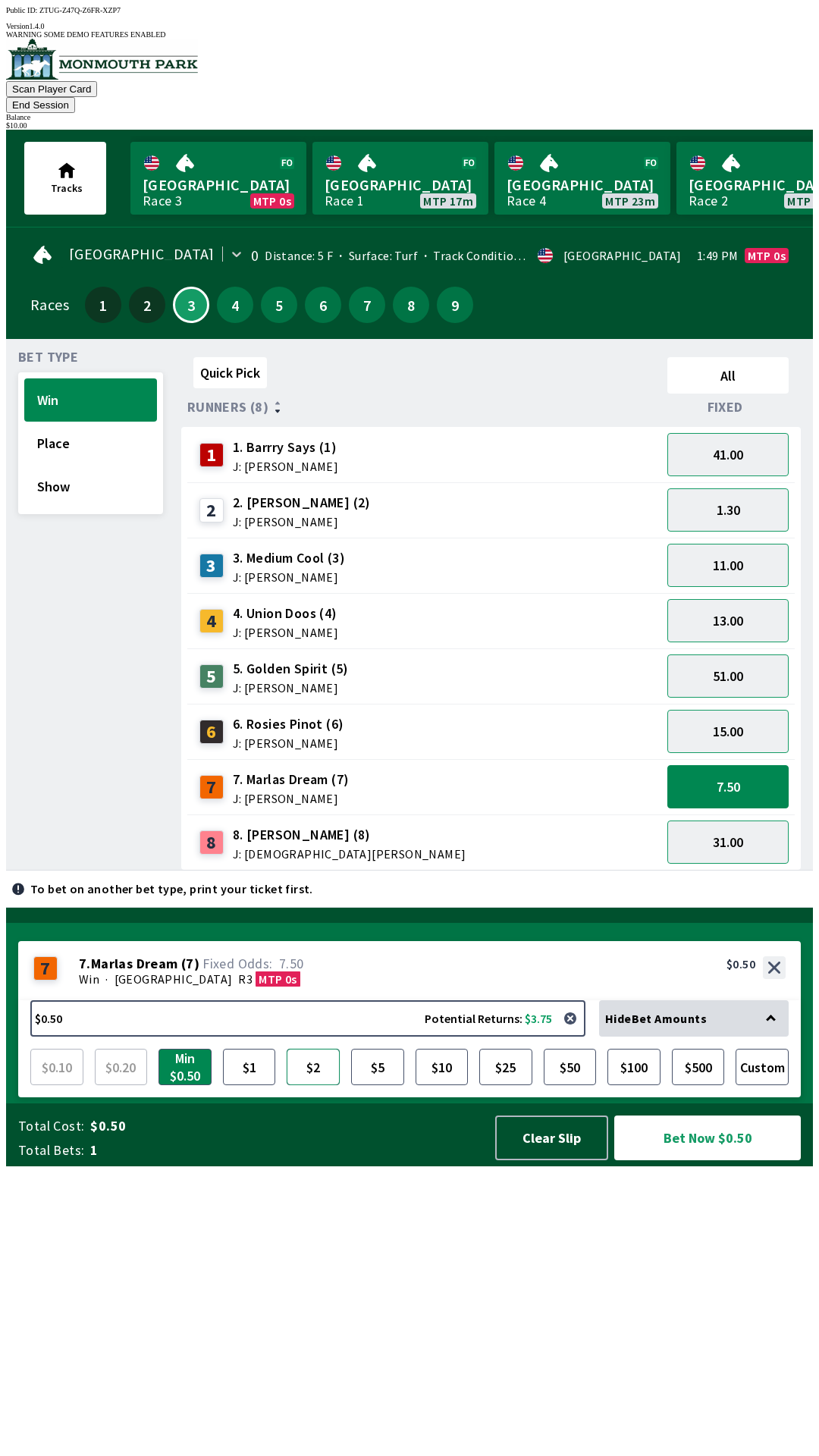
click at [314, 1085] on button "$2" at bounding box center [314, 1066] width 53 height 37
click at [389, 1085] on button "$5" at bounding box center [378, 1066] width 53 height 37
click at [707, 1160] on button "Bet Now $5.00" at bounding box center [707, 1138] width 187 height 45
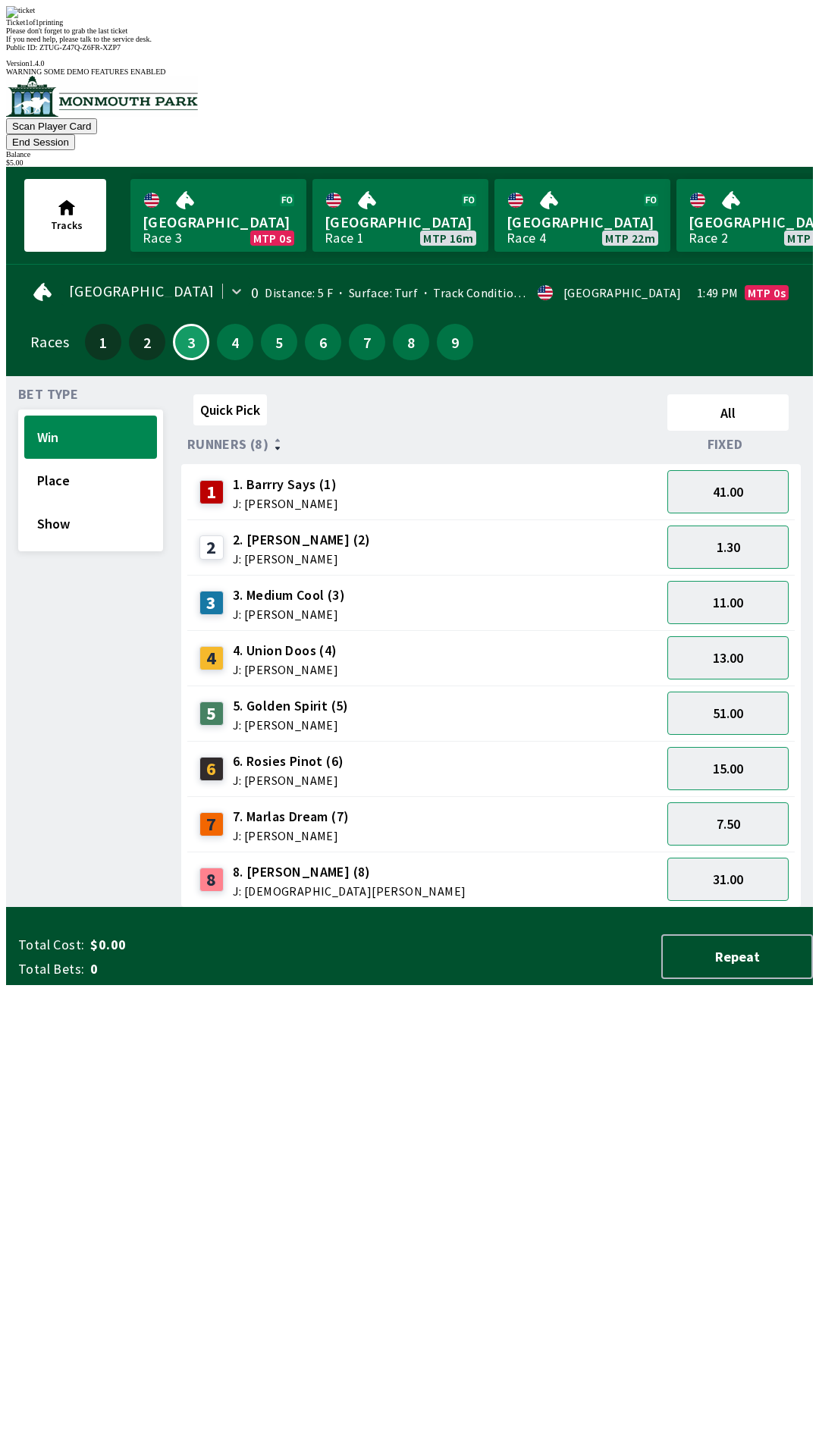
click at [554, 35] on div "Please don't forget to grab the last ticket" at bounding box center [410, 31] width 807 height 8
click at [617, 908] on div "Quick Pick All Runners (8) Fixed 1 1. [PERSON_NAME] Says (1) J: [PERSON_NAME] 4…" at bounding box center [497, 648] width 632 height 519
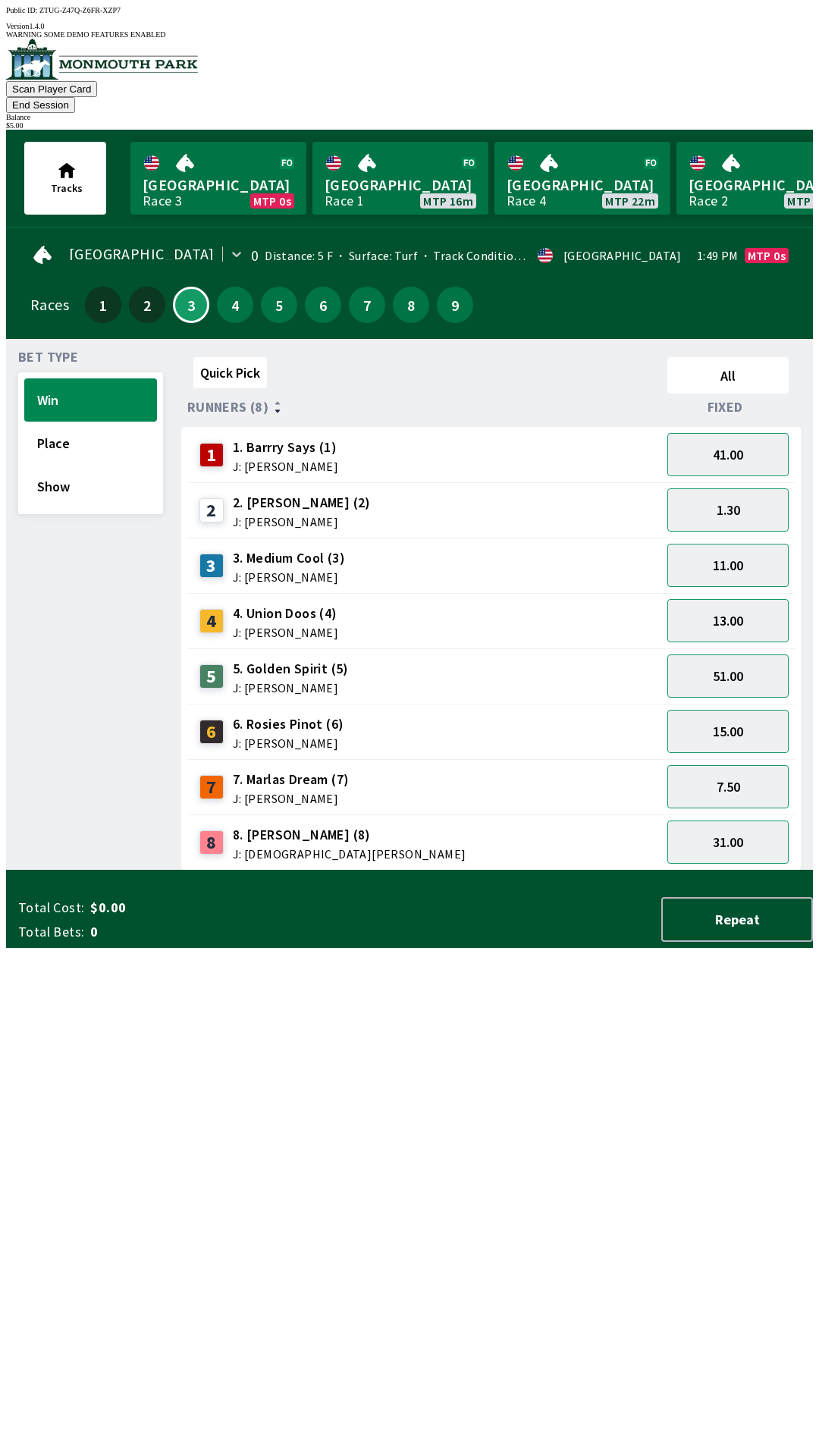
click at [310, 493] on span "2. [PERSON_NAME] (2)" at bounding box center [302, 502] width 138 height 20
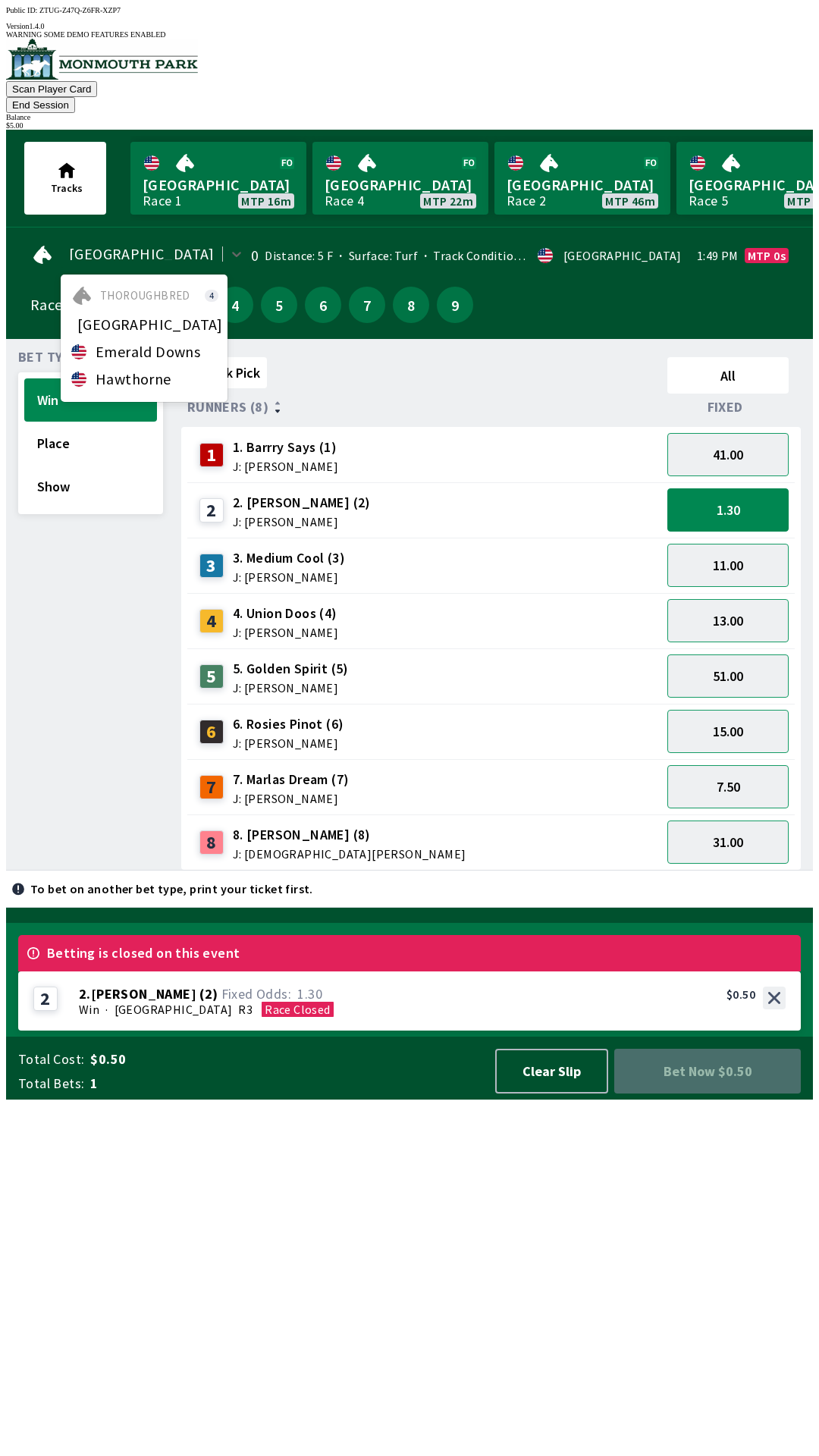
click at [162, 290] on span "Thoroughbred" at bounding box center [144, 296] width 90 height 12
click at [473, 870] on div "Quick Pick All Runners (8) Fixed 1 1. [PERSON_NAME] Says (1) J: [PERSON_NAME] 4…" at bounding box center [497, 610] width 632 height 519
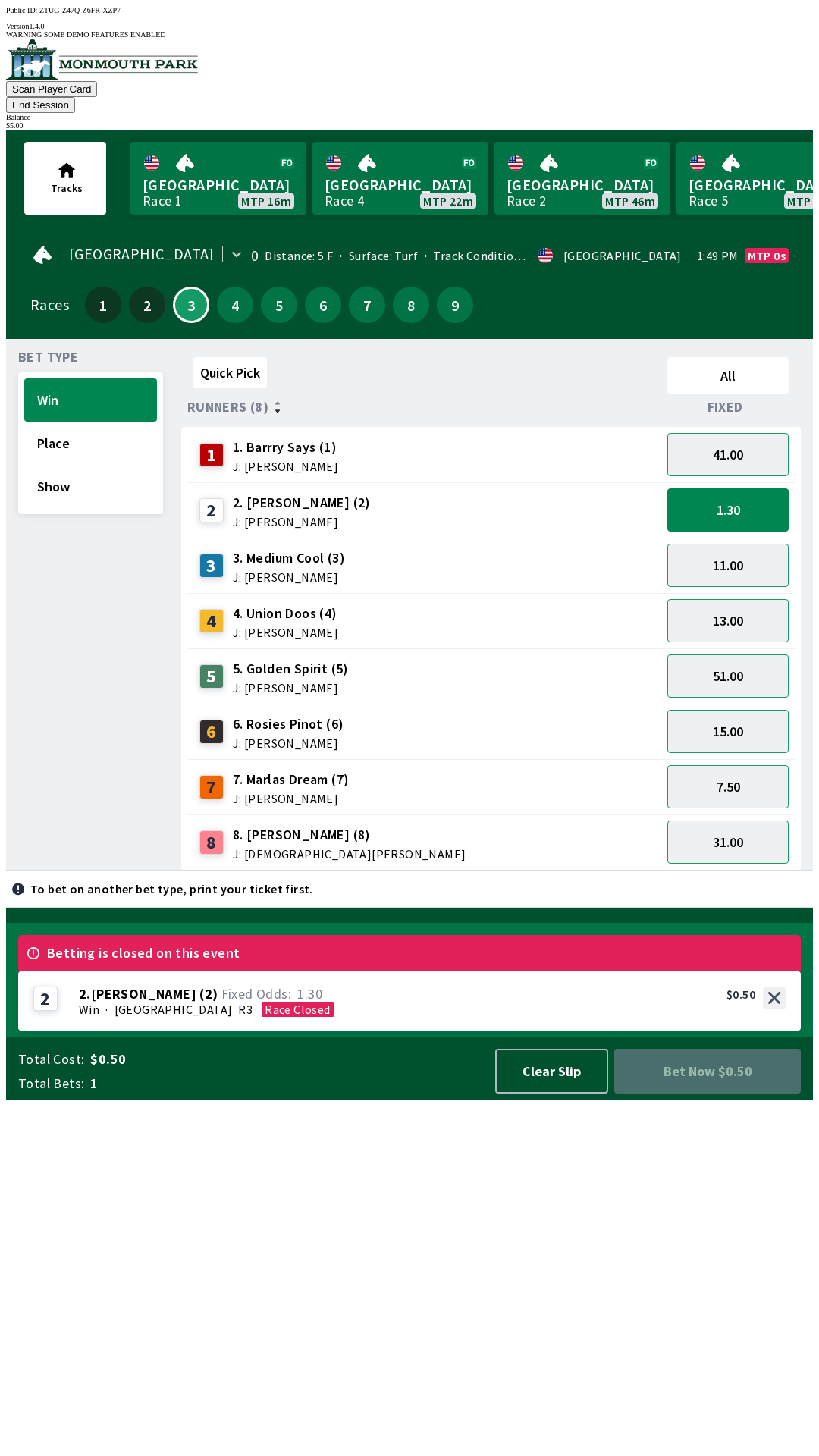
click at [38, 299] on div "Races" at bounding box center [49, 305] width 39 height 12
click at [46, 299] on div "Races" at bounding box center [49, 305] width 39 height 12
click at [39, 299] on div "Races" at bounding box center [49, 305] width 39 height 12
click at [228, 287] on button "4" at bounding box center [234, 305] width 37 height 37
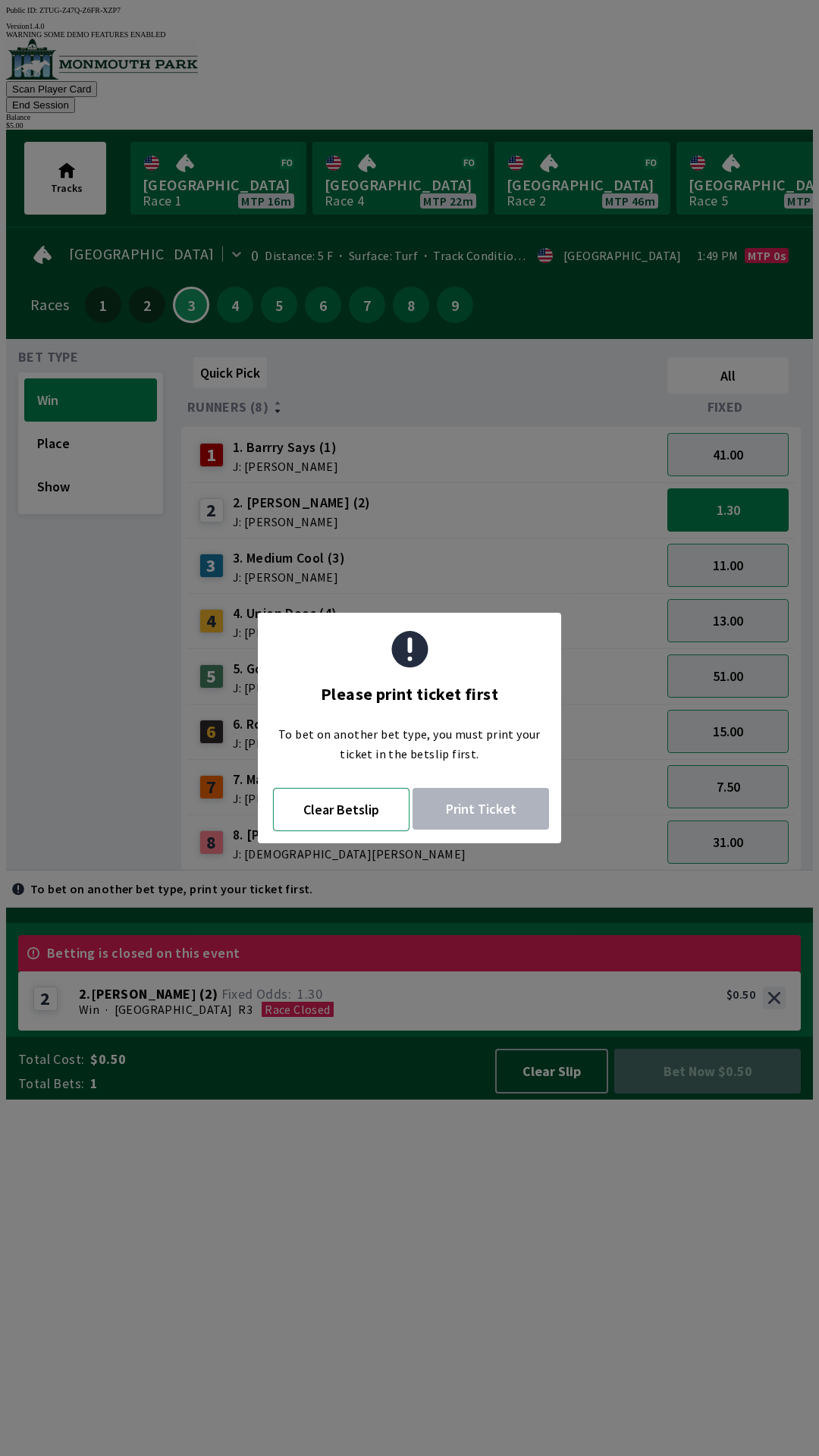
click at [368, 817] on button "Clear Betslip" at bounding box center [341, 810] width 136 height 44
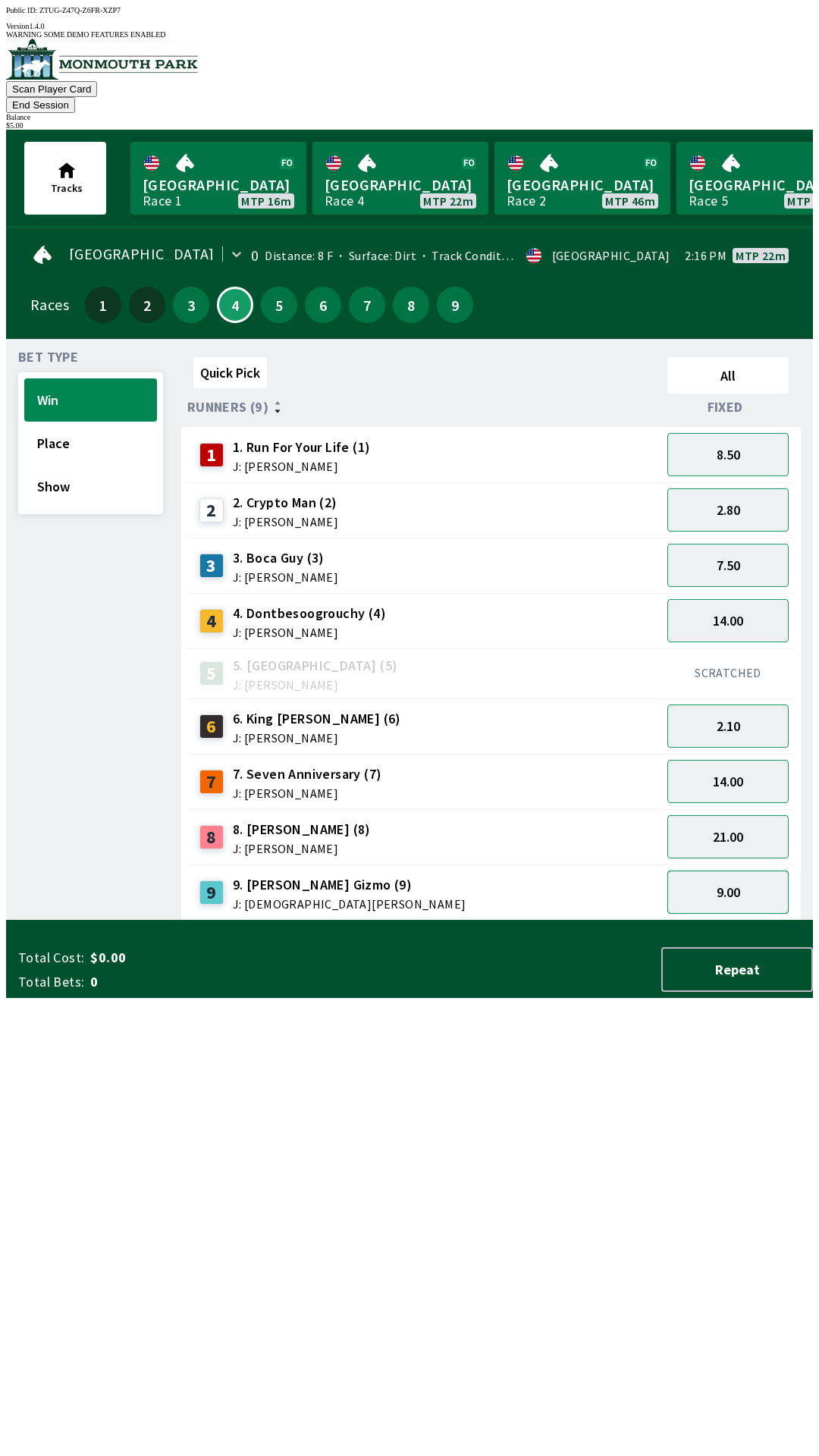
click at [753, 872] on button "9.00" at bounding box center [728, 892] width 122 height 44
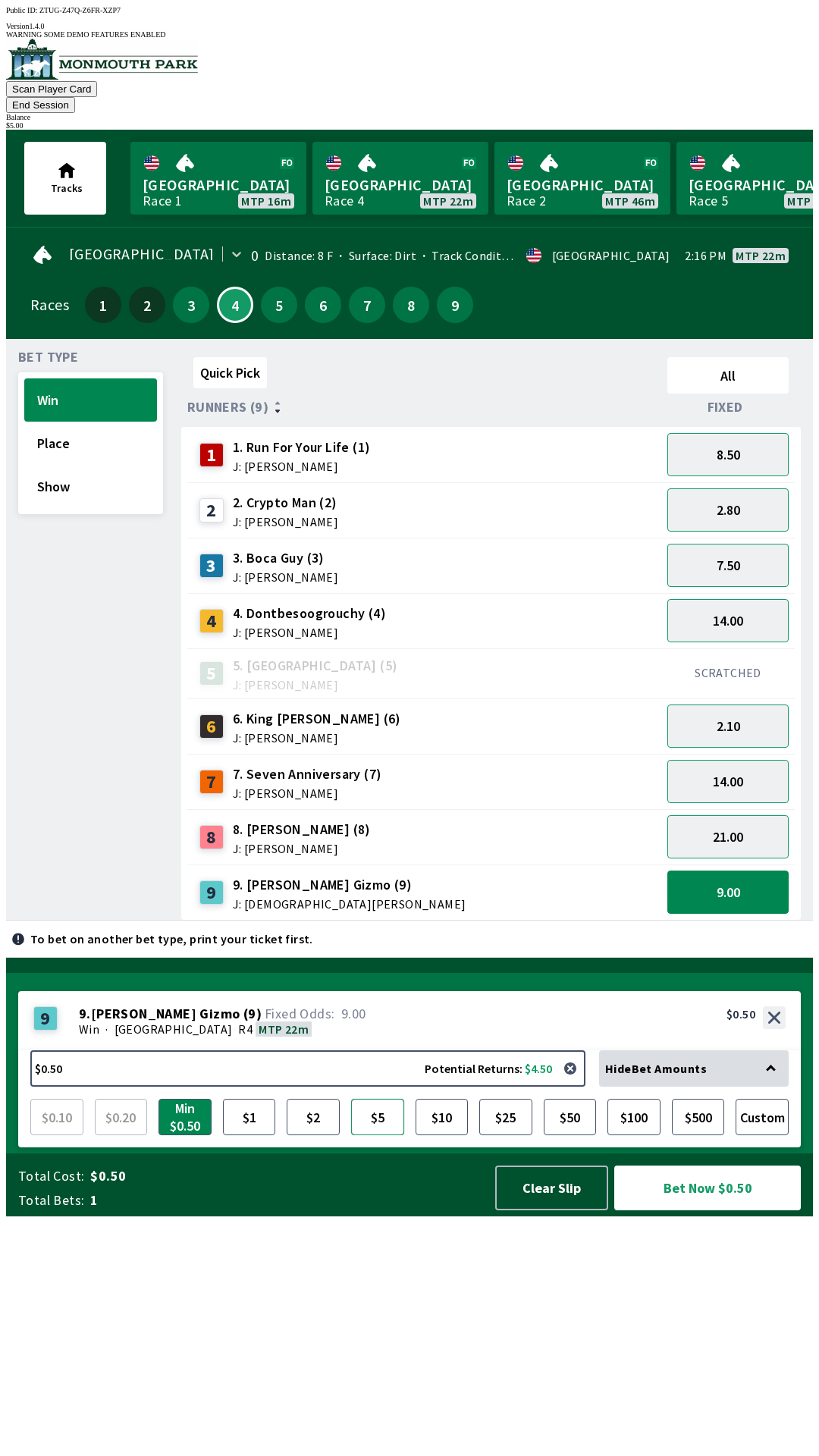
click at [400, 1136] on button "$5" at bounding box center [378, 1117] width 53 height 37
click at [780, 544] on button "7.50" at bounding box center [728, 566] width 122 height 44
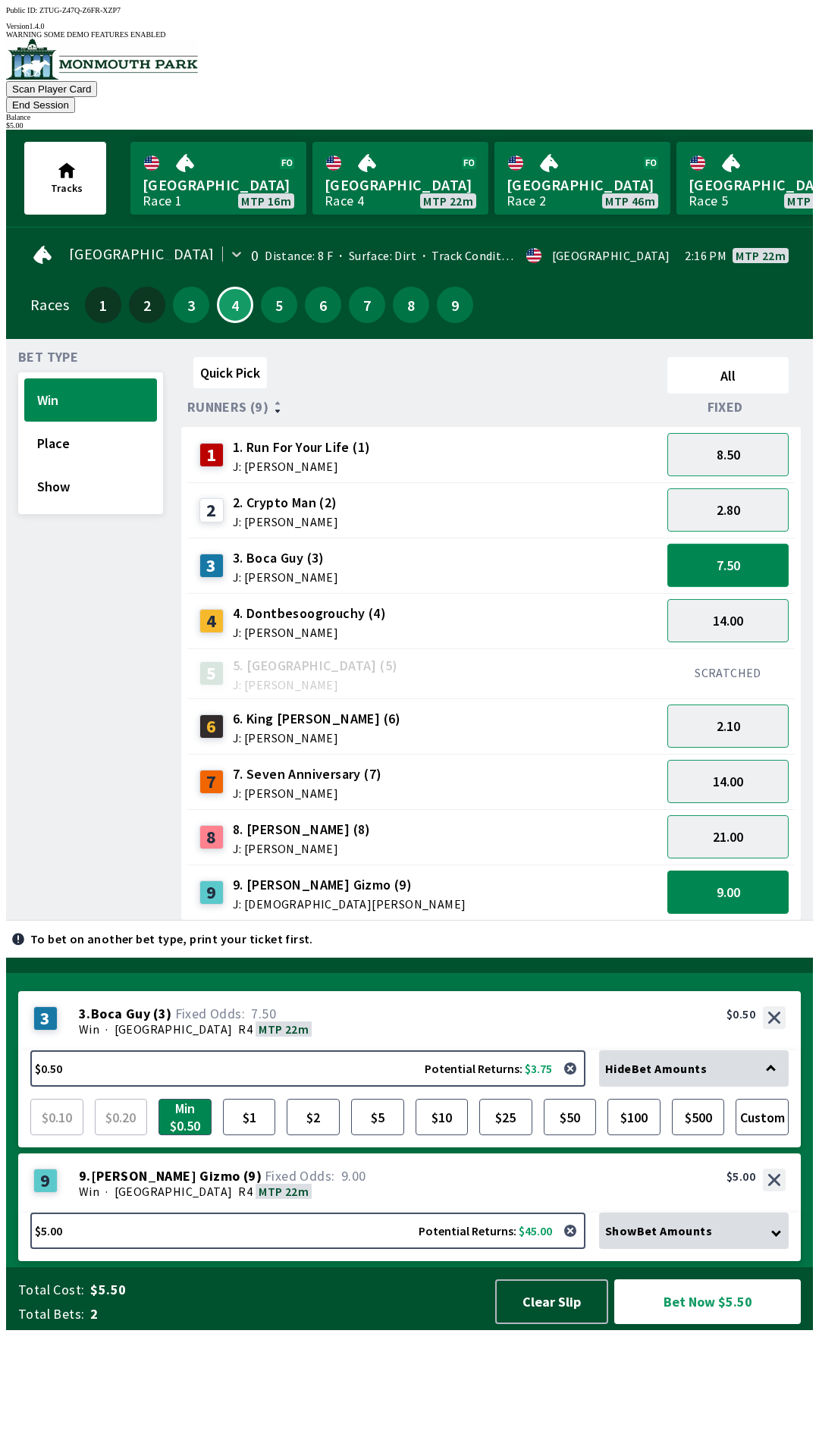
click at [760, 544] on button "7.50" at bounding box center [728, 566] width 122 height 44
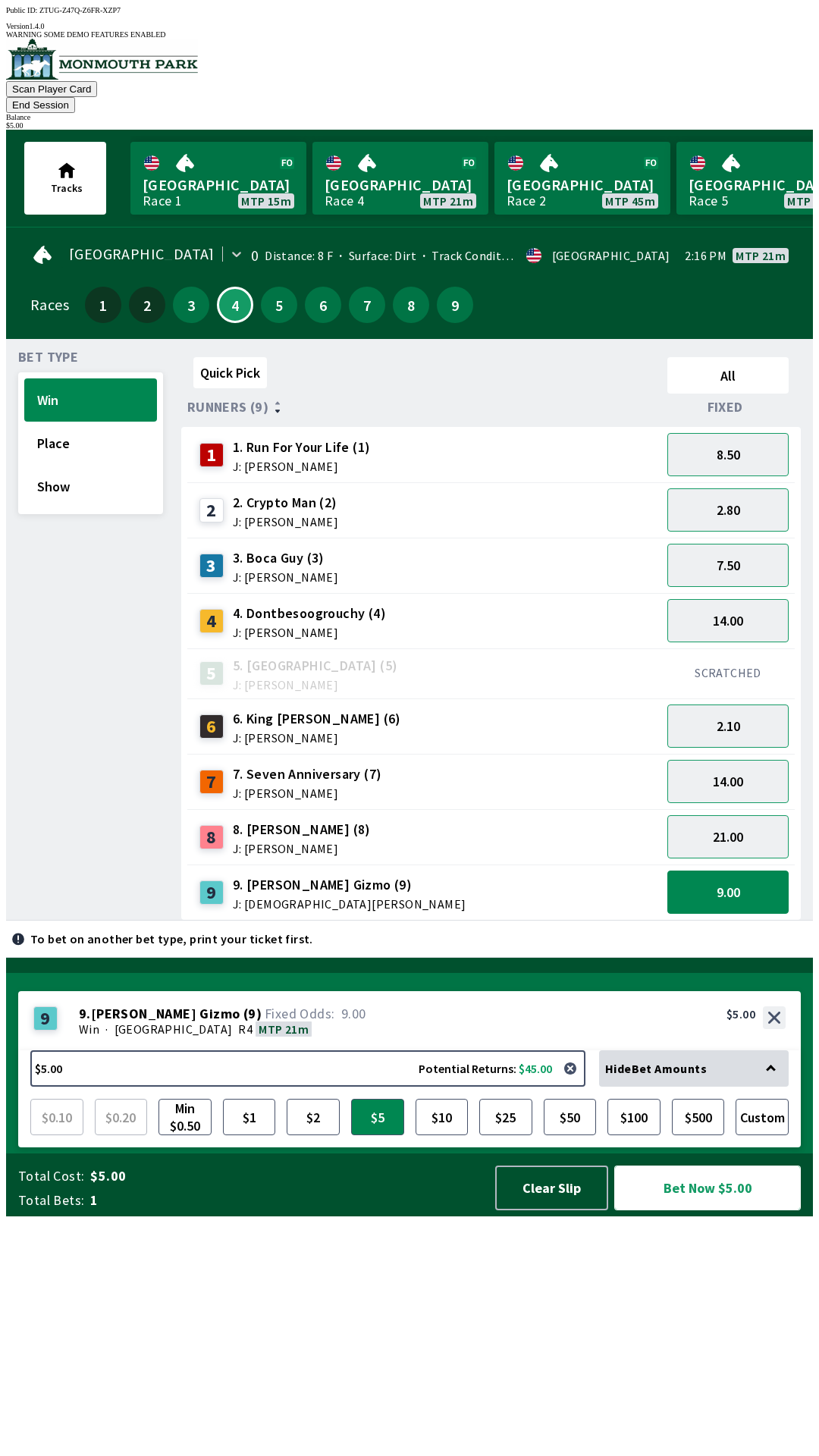
click at [690, 1211] on button "Bet Now $5.00" at bounding box center [707, 1187] width 187 height 45
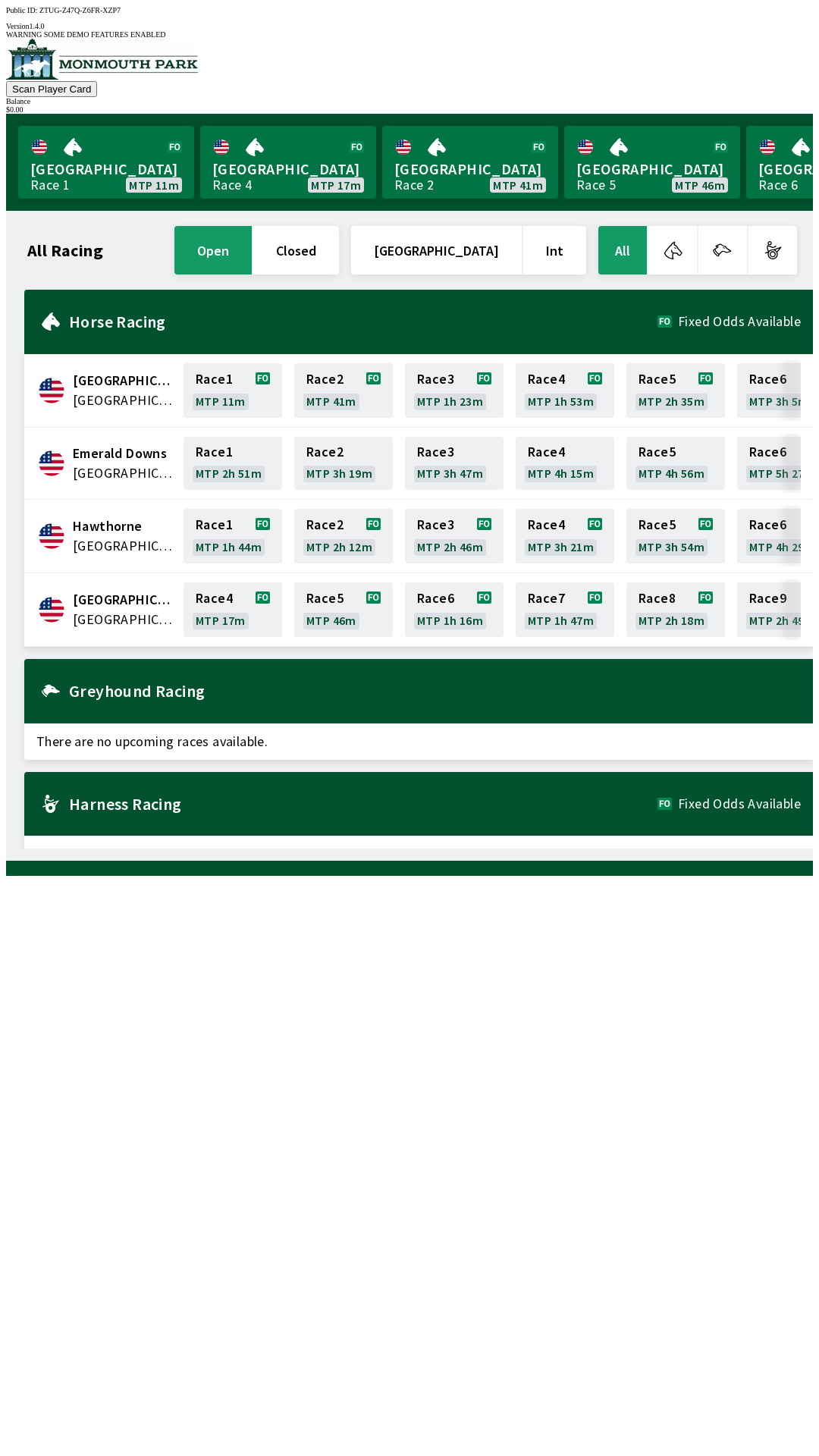
click at [678, 242] on button "button" at bounding box center [672, 249] width 48 height 48
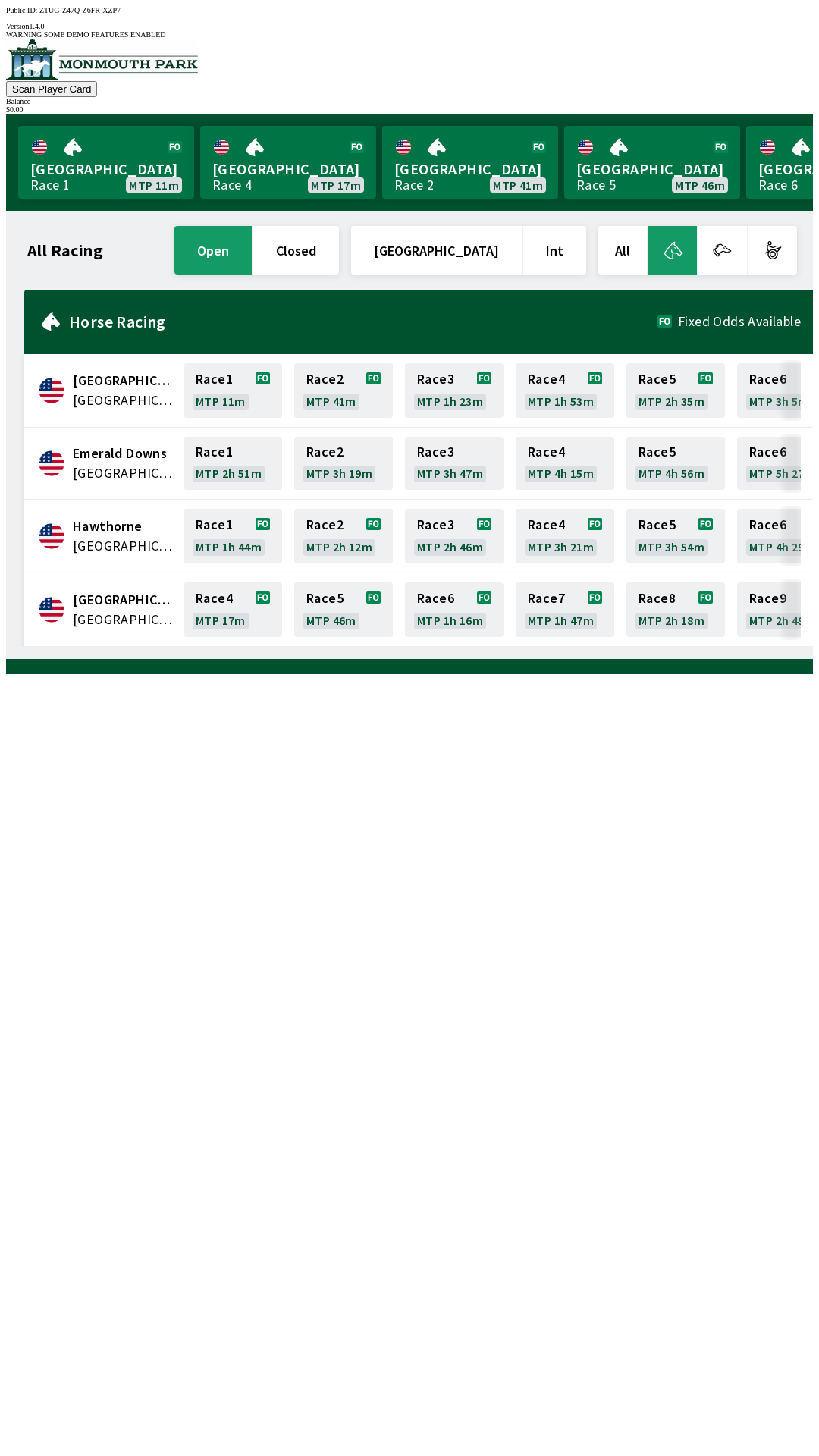
click at [622, 242] on button "All" at bounding box center [622, 249] width 48 height 48
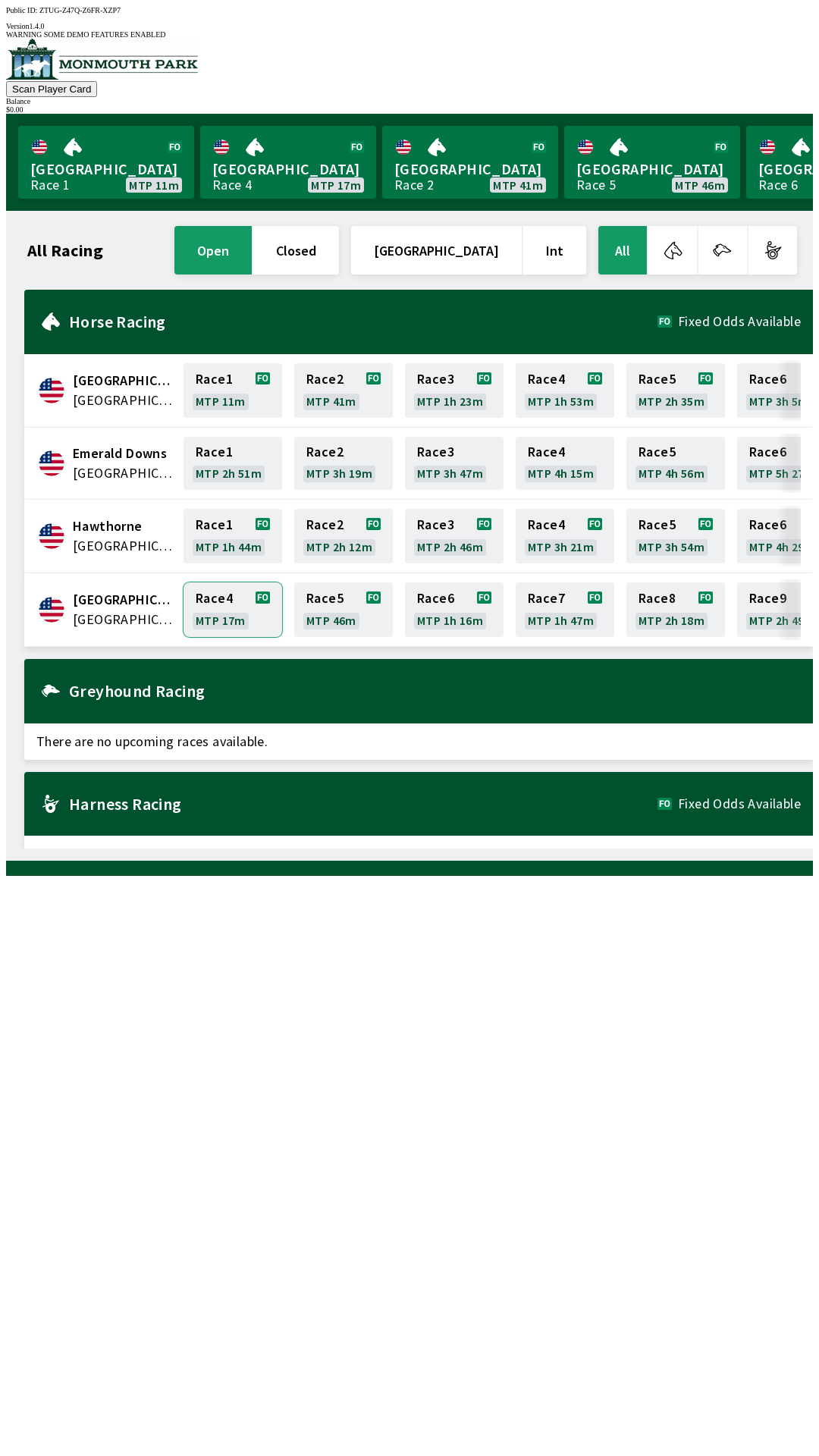
click at [218, 613] on link "Race 4 MTP 17m" at bounding box center [233, 609] width 99 height 54
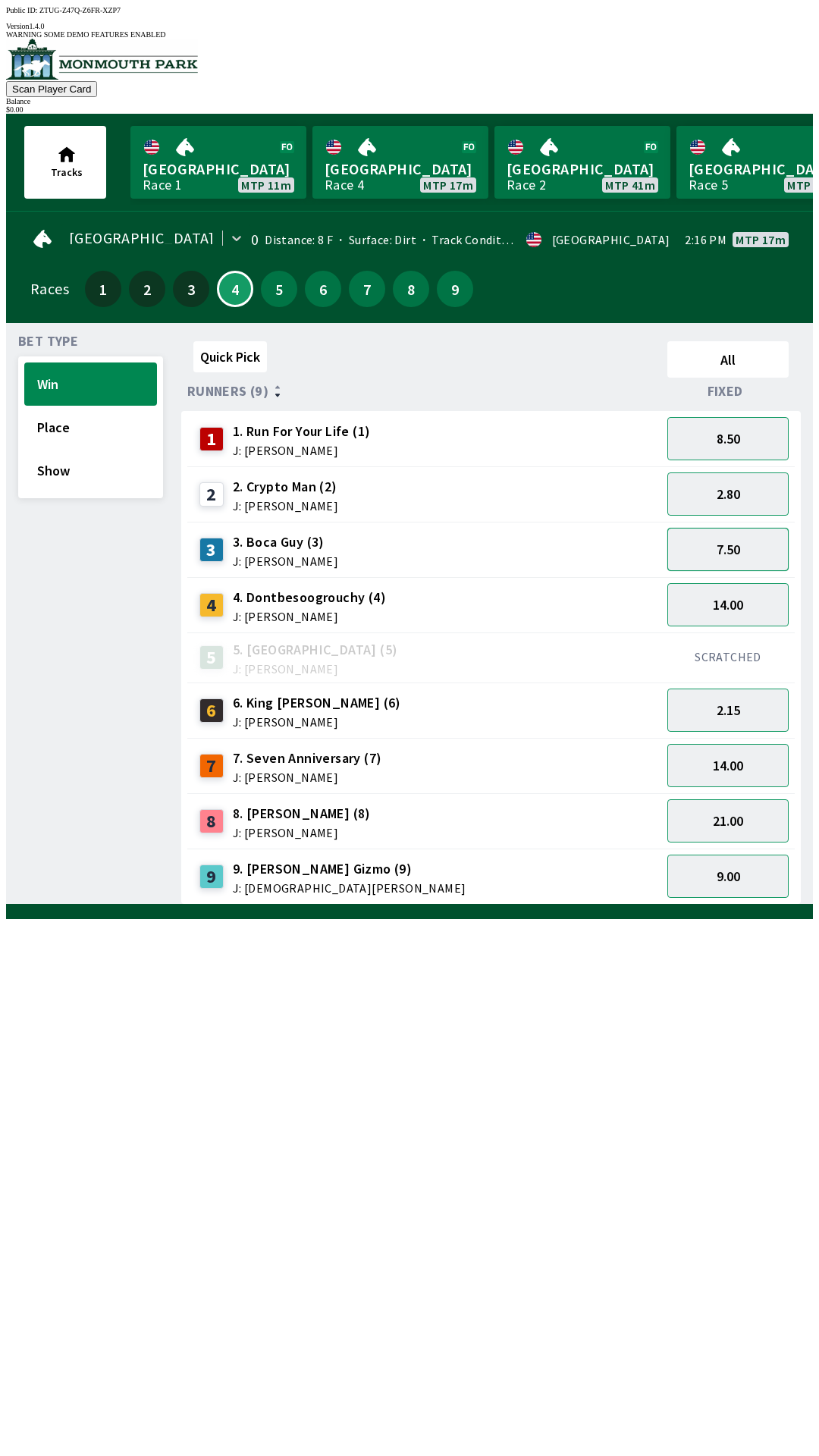
click at [716, 538] on button "7.50" at bounding box center [728, 550] width 122 height 44
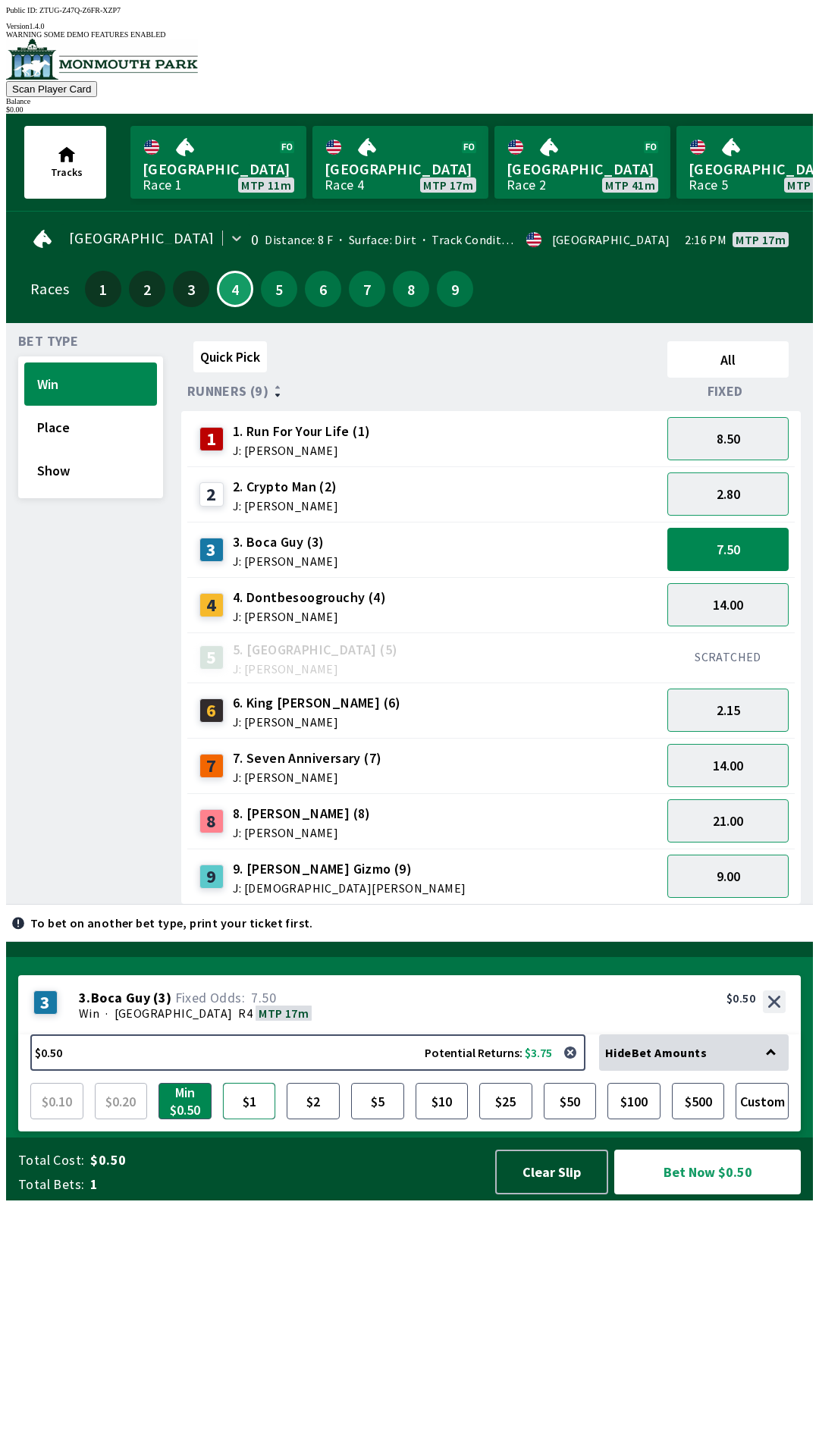
click at [245, 1120] on button "$1" at bounding box center [249, 1101] width 53 height 37
click at [693, 1194] on button "Bet Now $1.00" at bounding box center [707, 1171] width 187 height 45
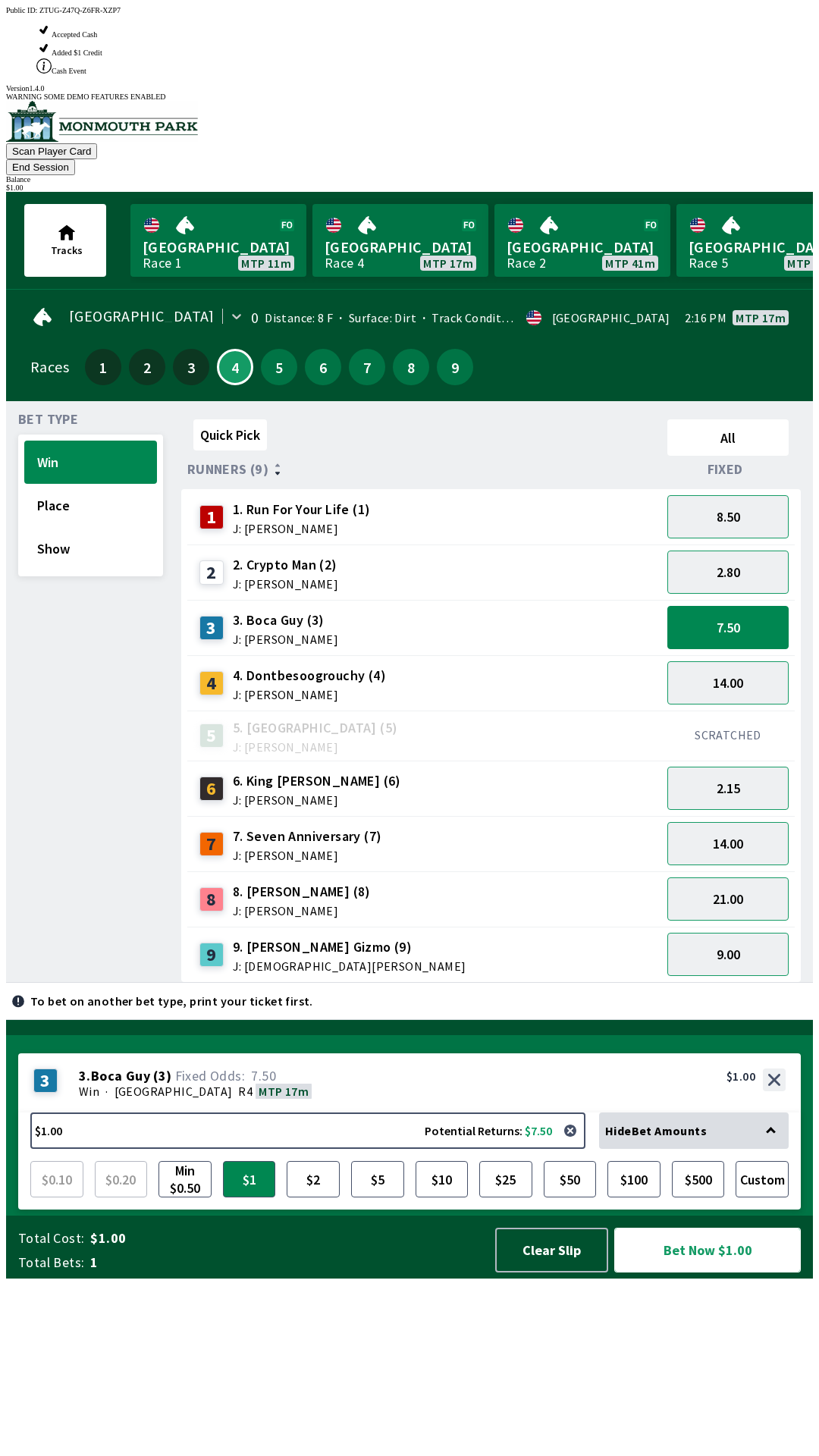
click at [726, 1272] on button "Bet Now $1.00" at bounding box center [707, 1249] width 187 height 45
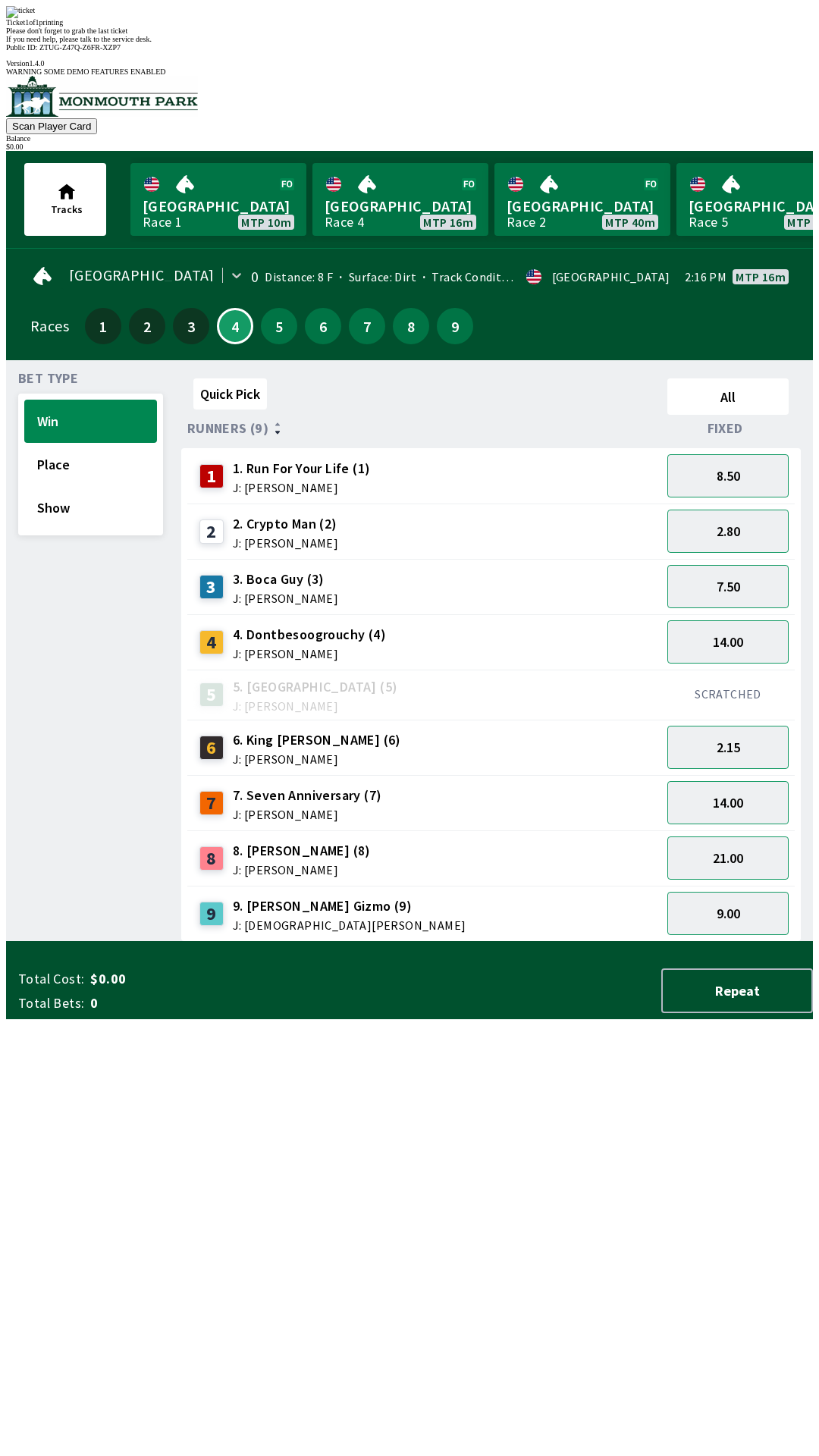
click at [505, 942] on div "Quick Pick All Runners (9) Fixed 1 1. Run For Your Life (1) J: [PERSON_NAME] 8.…" at bounding box center [497, 657] width 632 height 570
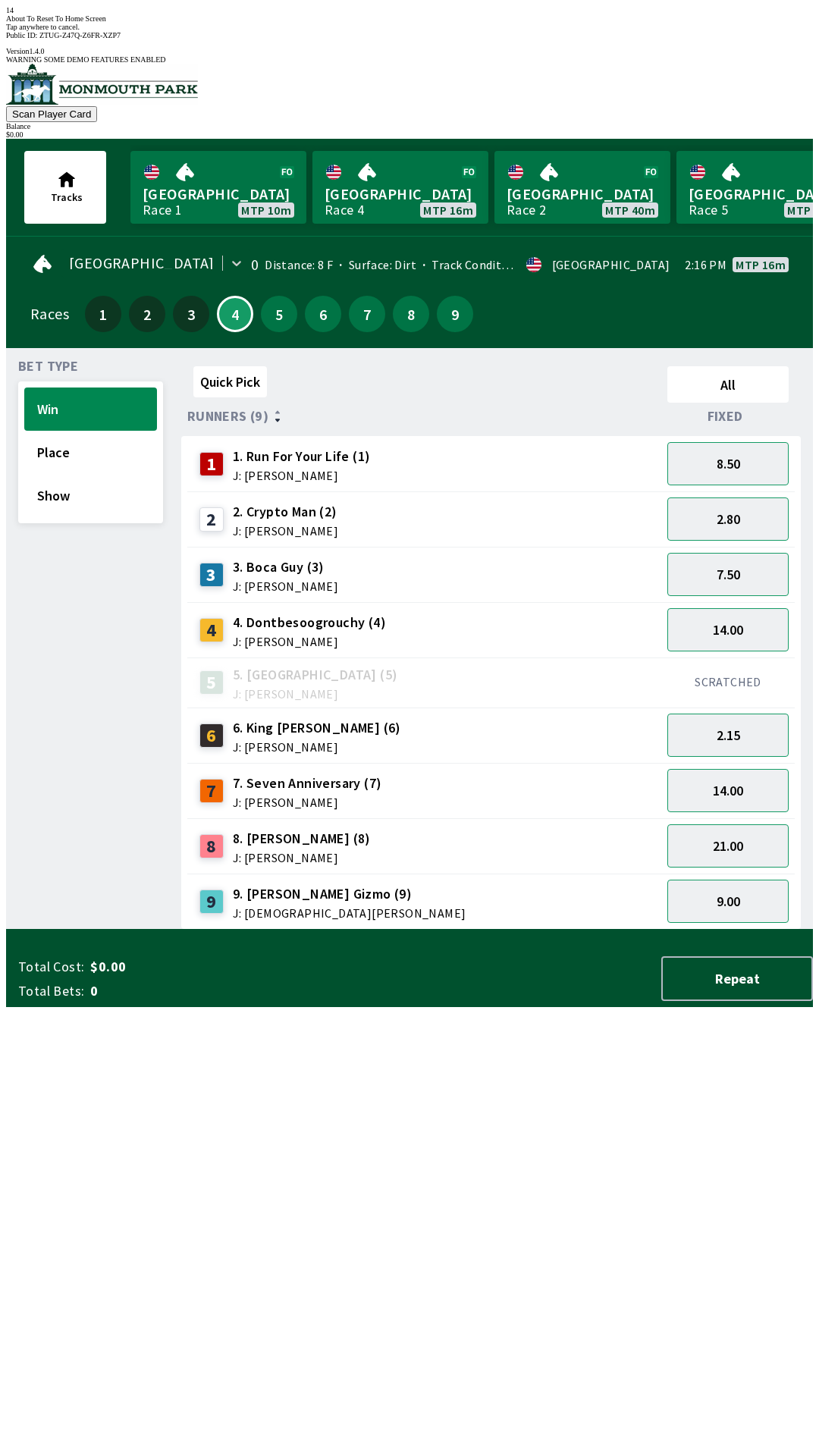
click at [574, 827] on div "8 8. [PERSON_NAME] (8) J: [PERSON_NAME]" at bounding box center [423, 846] width 462 height 38
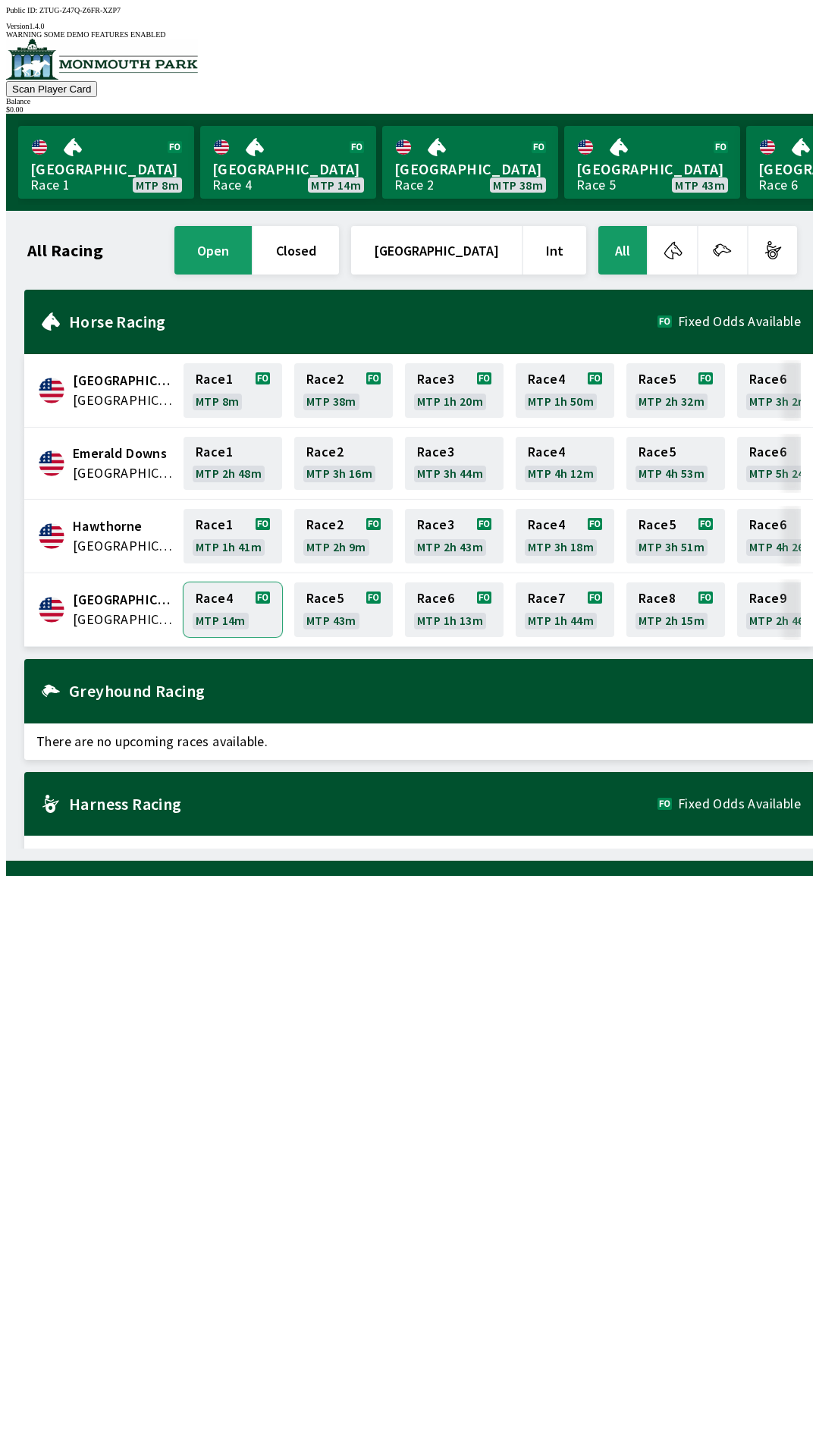
click at [252, 593] on link "Race 4 MTP 14m" at bounding box center [233, 609] width 99 height 54
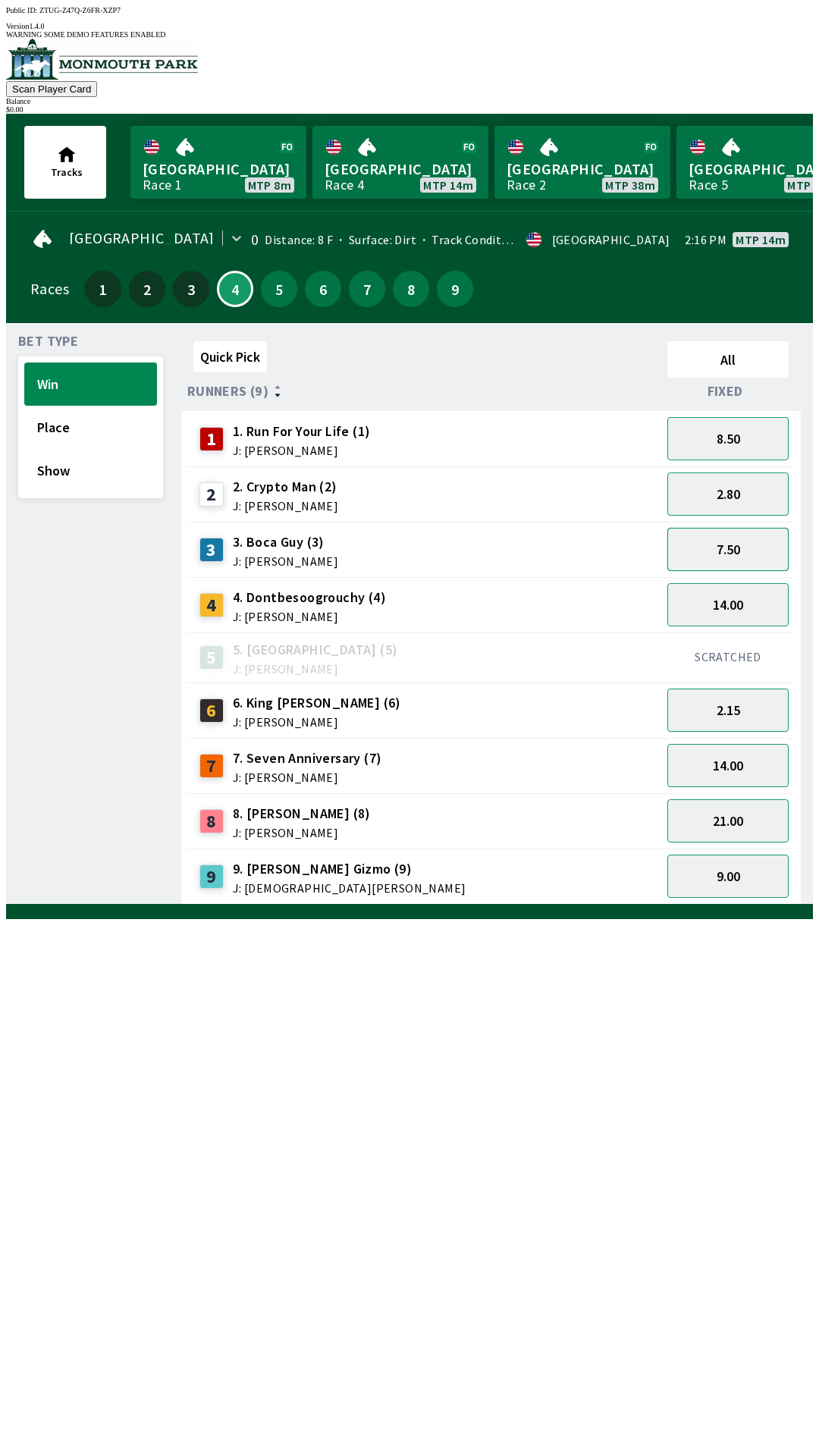
click at [759, 537] on button "7.50" at bounding box center [728, 550] width 122 height 44
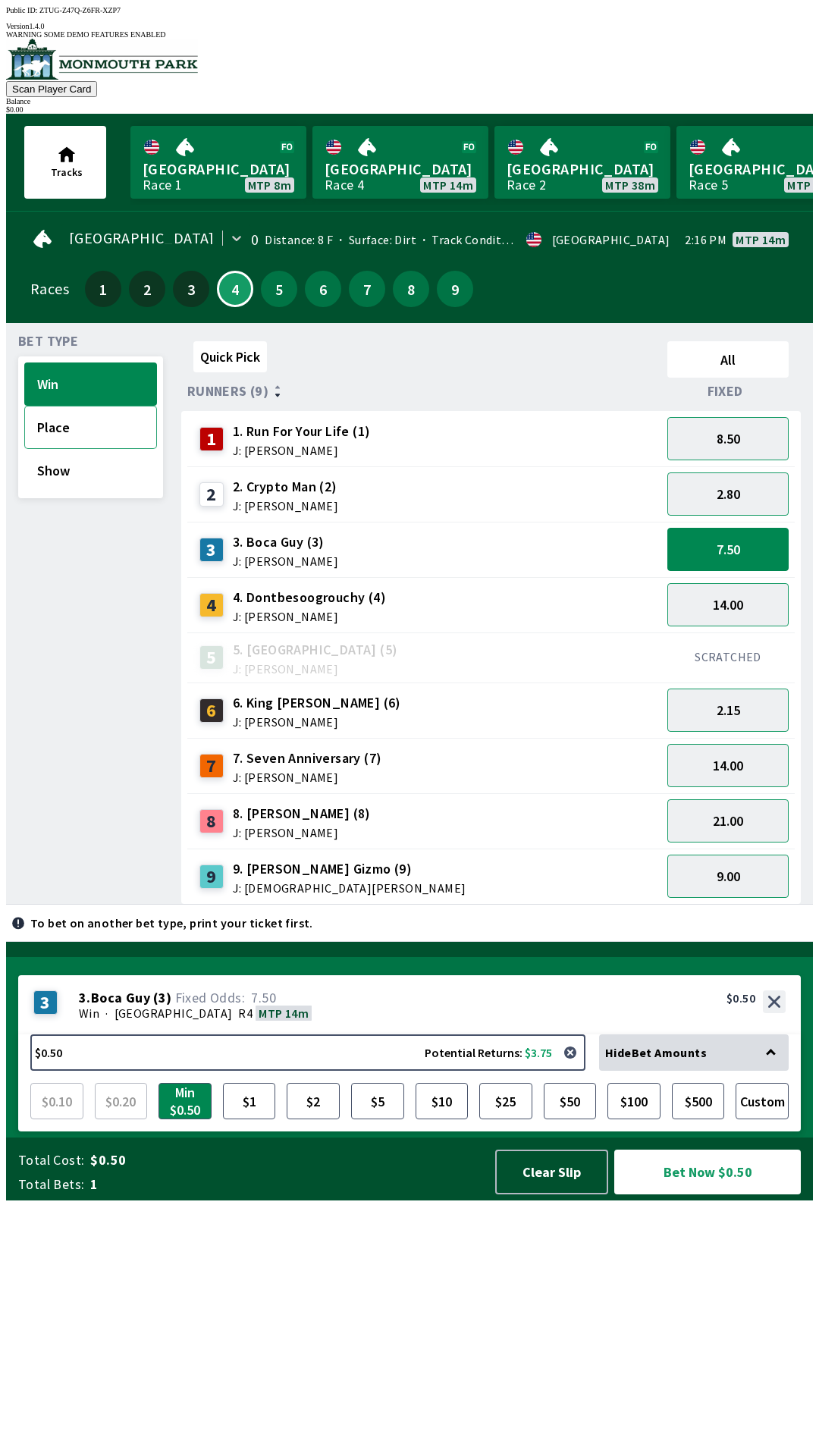
click at [84, 406] on button "Place" at bounding box center [91, 427] width 133 height 44
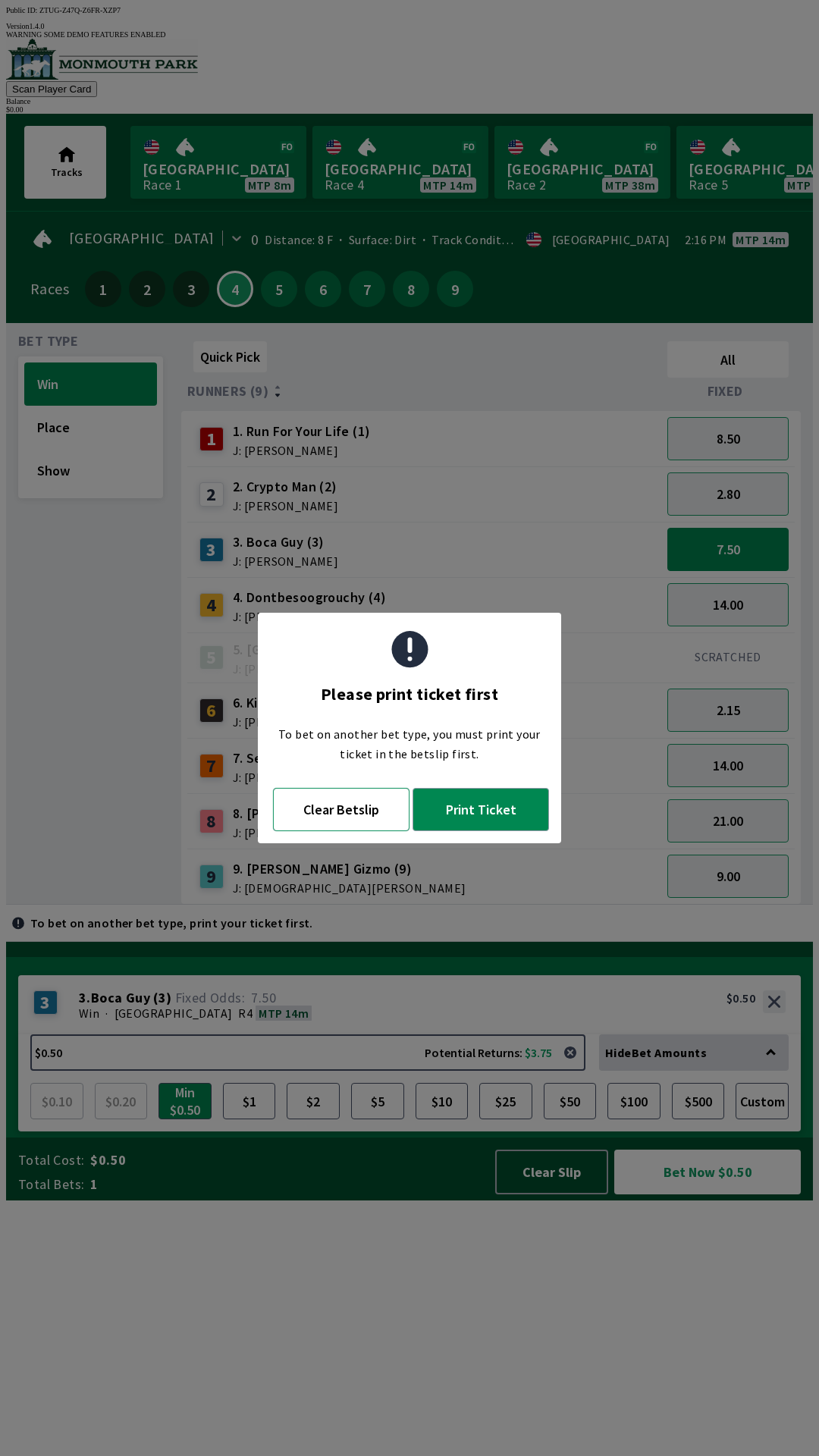
click at [360, 797] on button "Clear Betslip" at bounding box center [341, 810] width 136 height 44
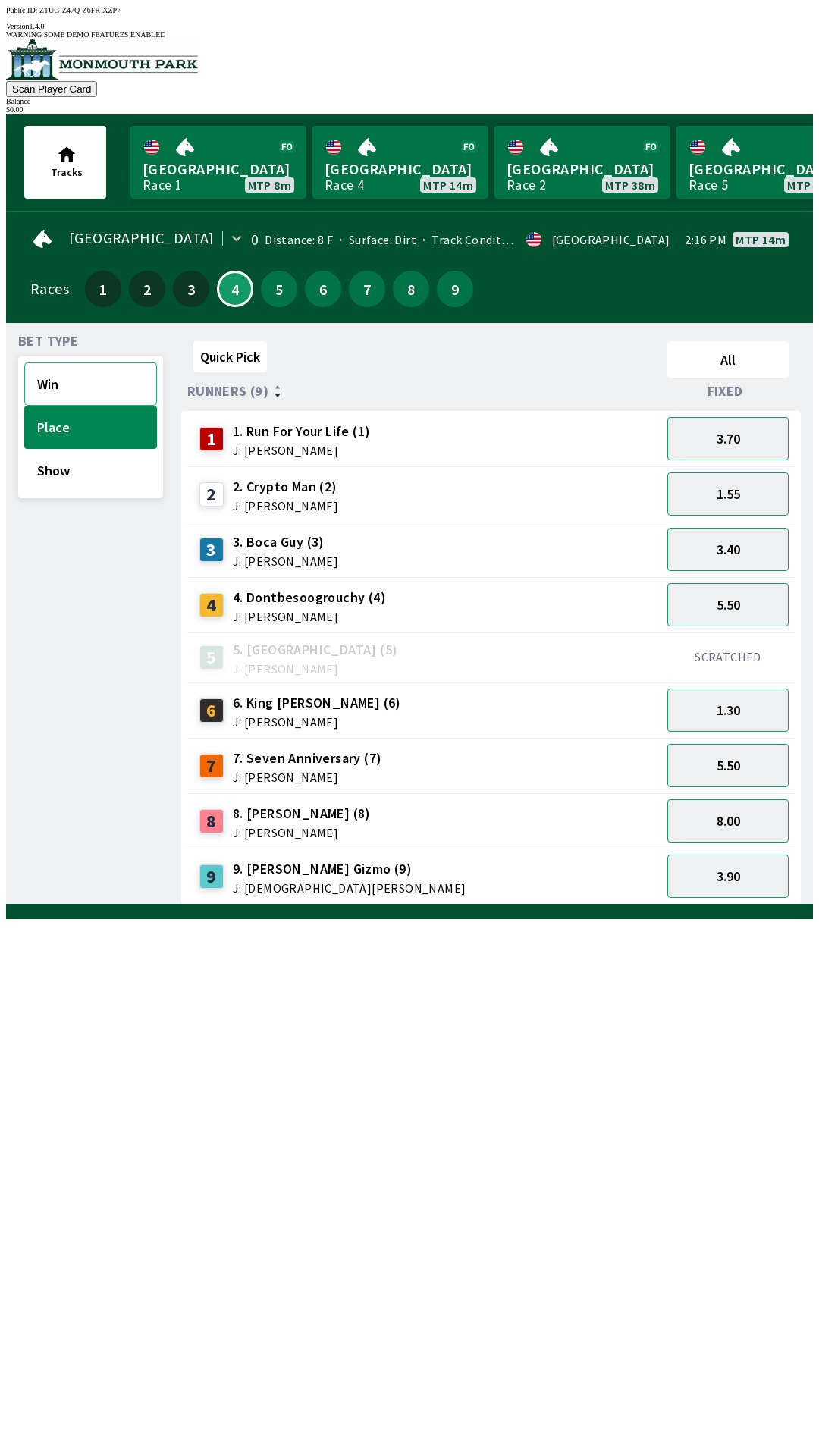
click at [112, 368] on button "Win" at bounding box center [91, 384] width 133 height 44
click at [756, 540] on button "7.50" at bounding box center [728, 550] width 122 height 44
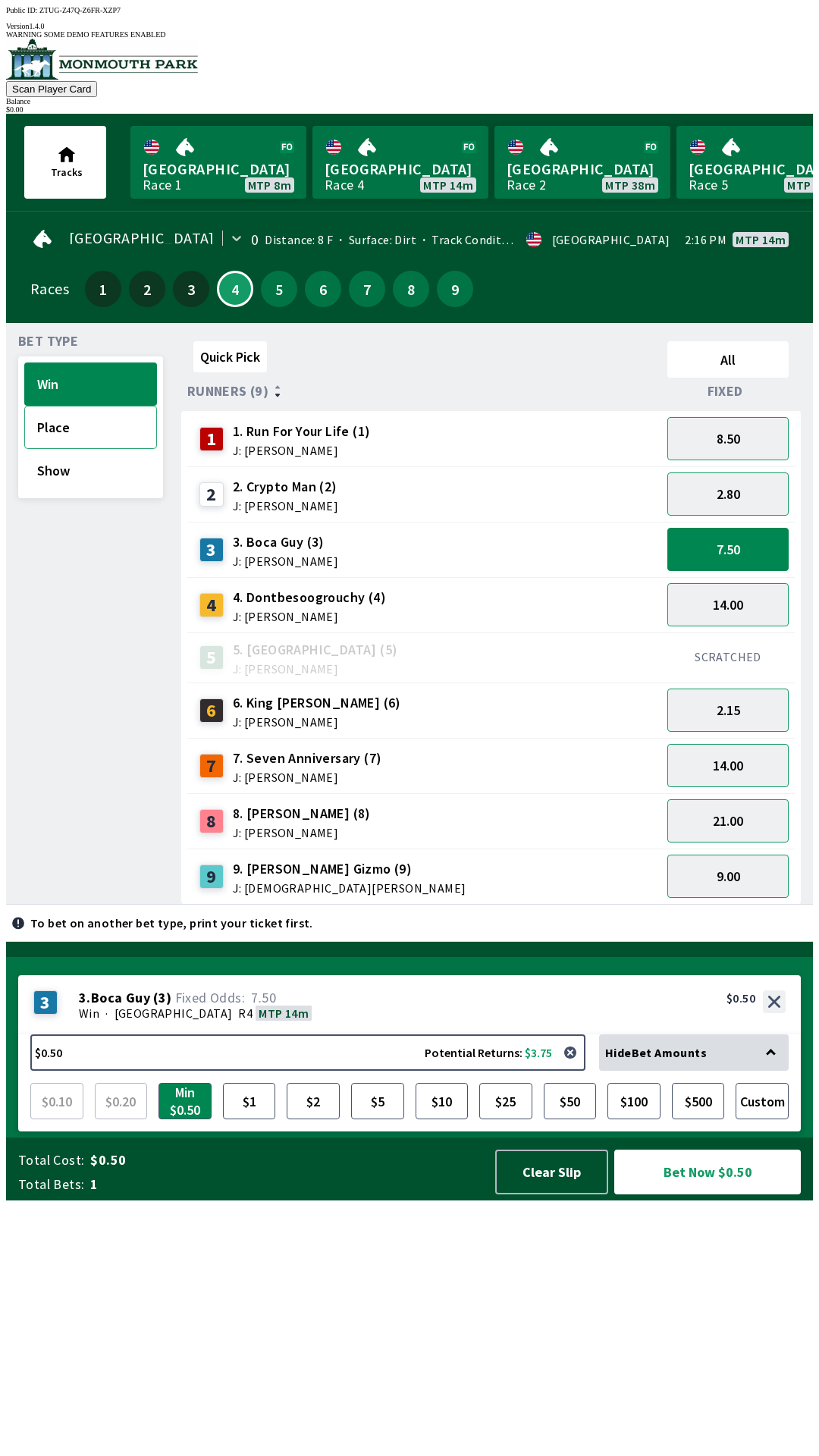
click at [105, 417] on button "Place" at bounding box center [91, 427] width 133 height 44
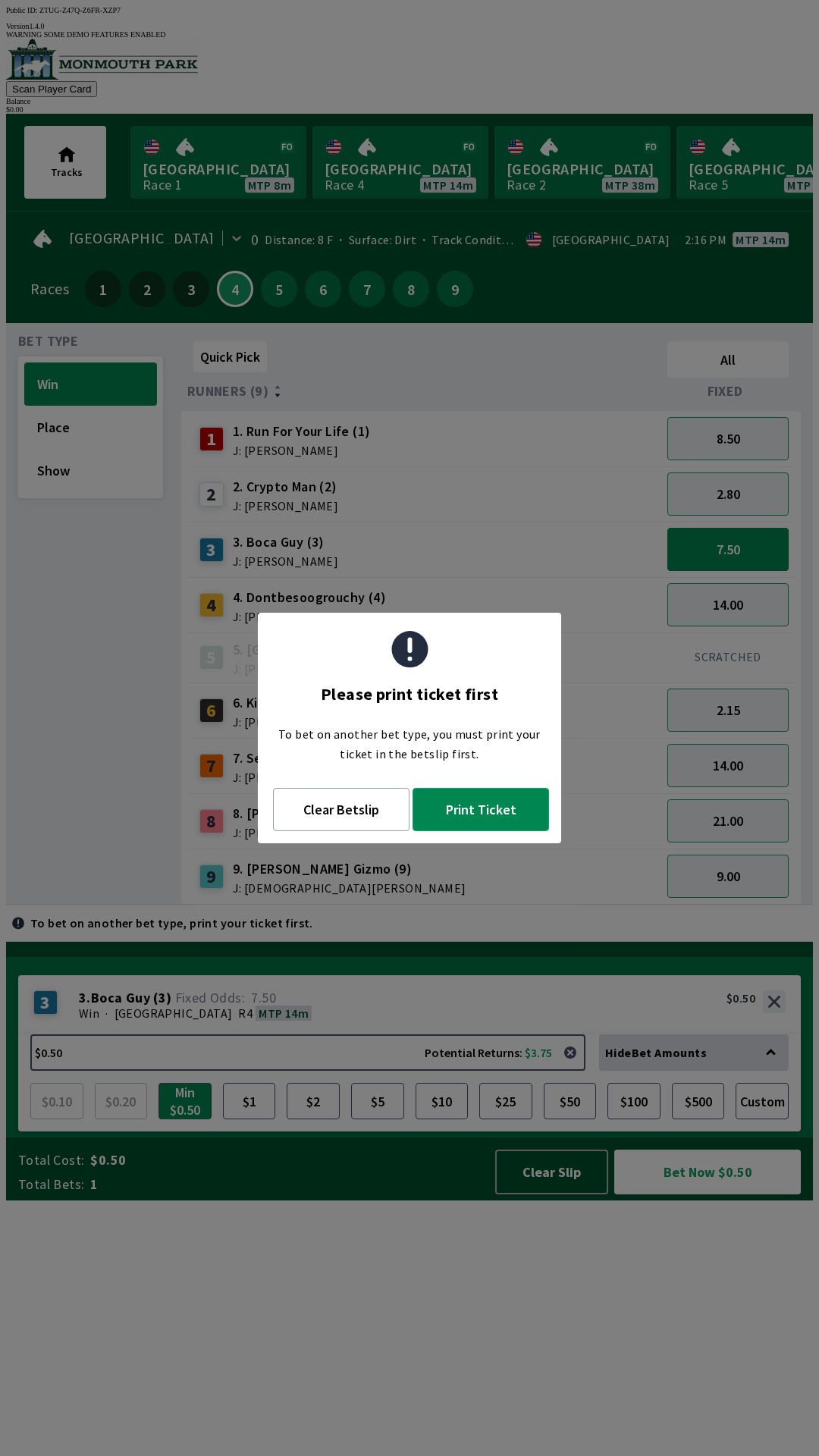
click at [506, 812] on button "Print Ticket" at bounding box center [481, 810] width 136 height 44
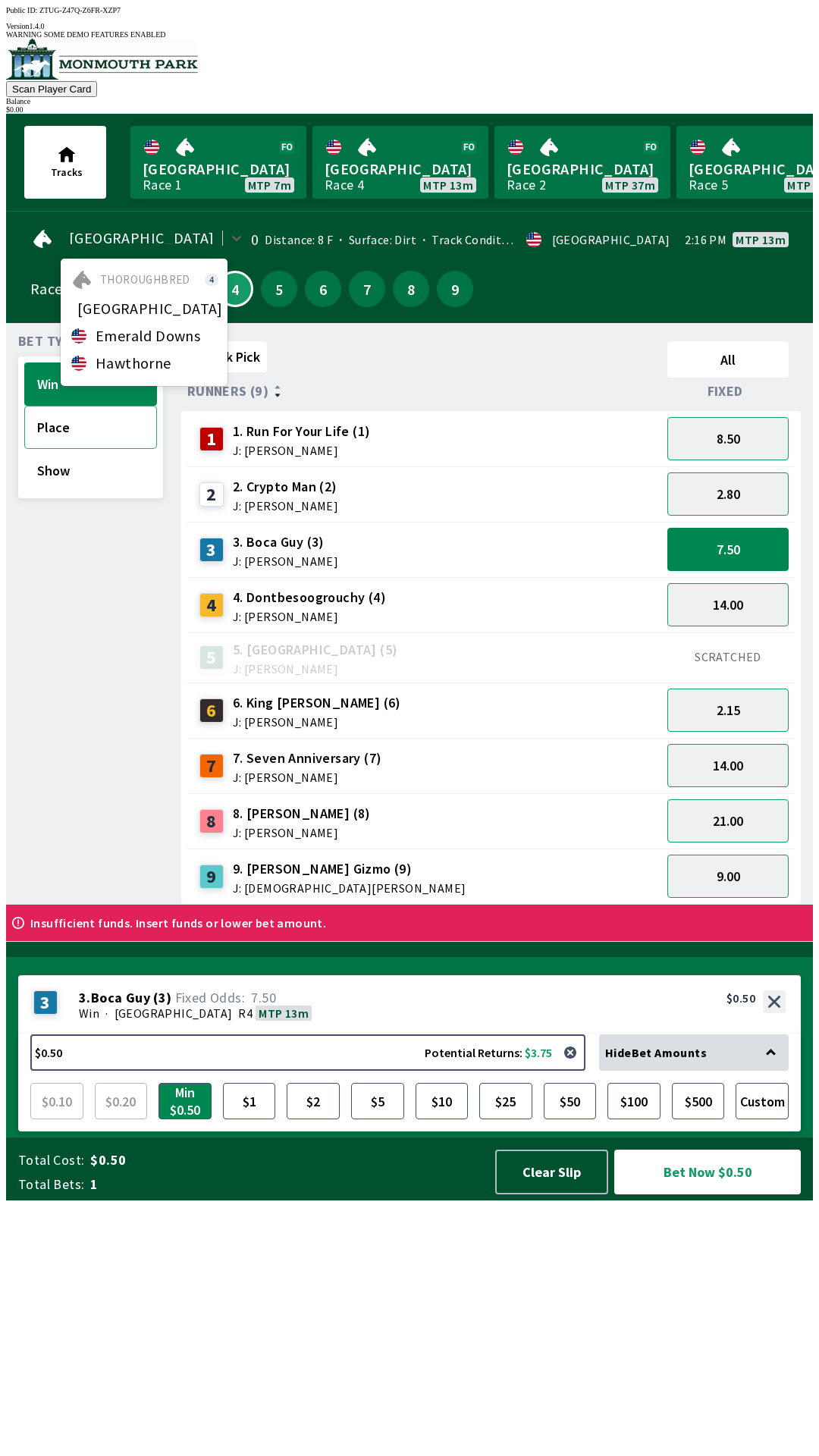
click at [129, 417] on button "Place" at bounding box center [91, 427] width 133 height 44
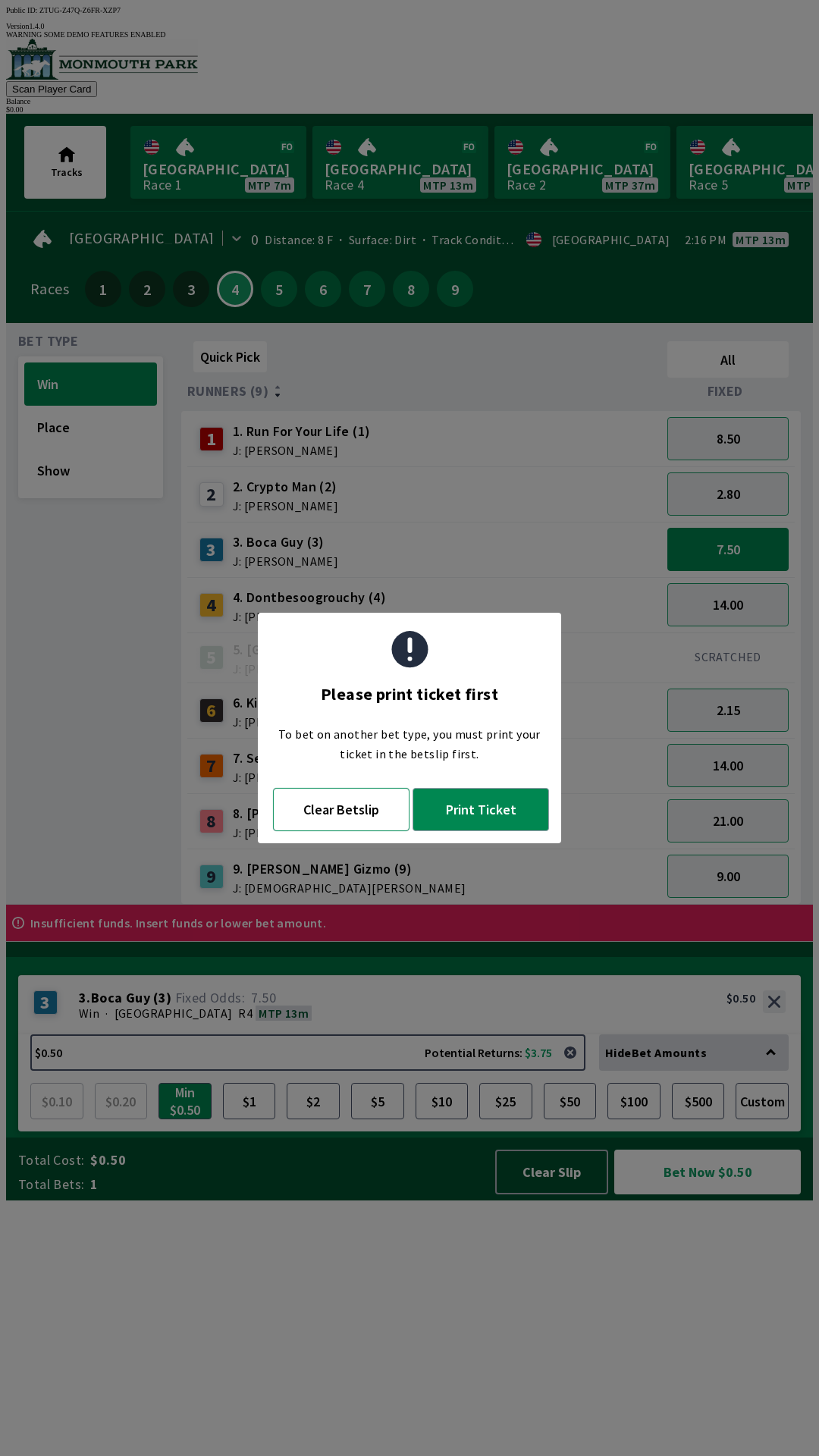
click at [349, 820] on button "Clear Betslip" at bounding box center [341, 810] width 136 height 44
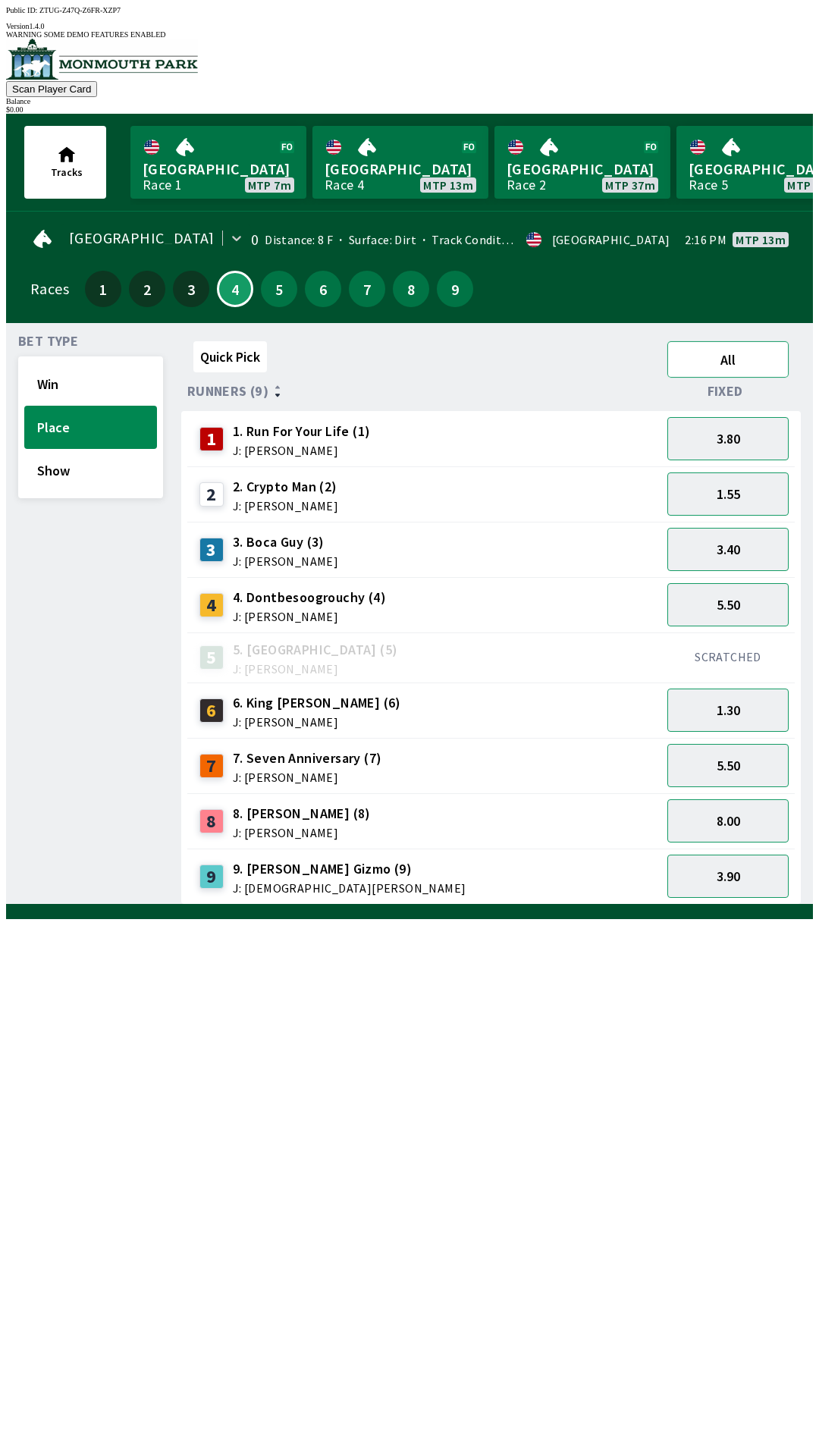
click at [754, 346] on button "All" at bounding box center [728, 359] width 122 height 37
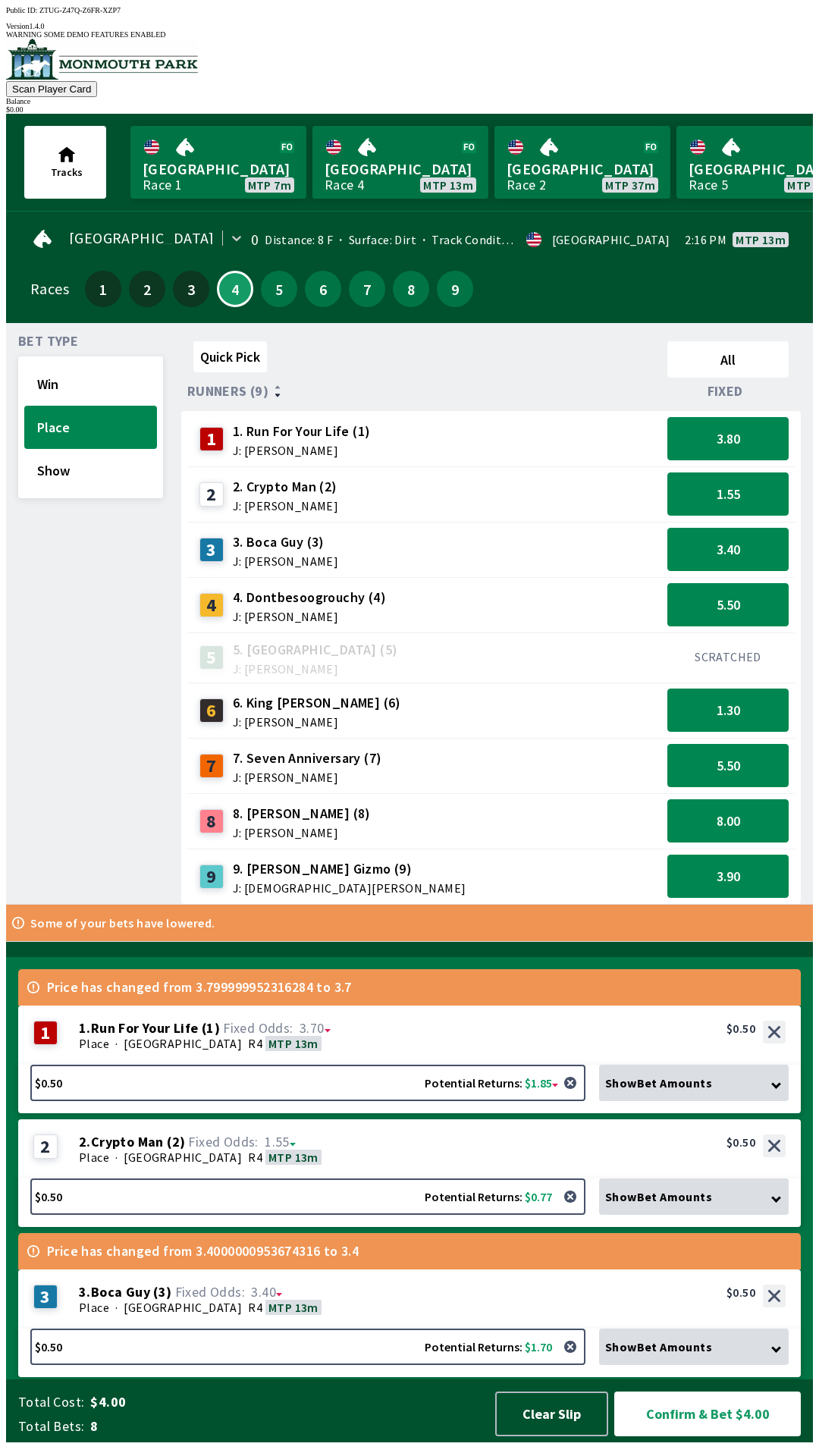
click at [599, 1165] on div "Place · [STREET_ADDRESS]" at bounding box center [432, 1156] width 707 height 15
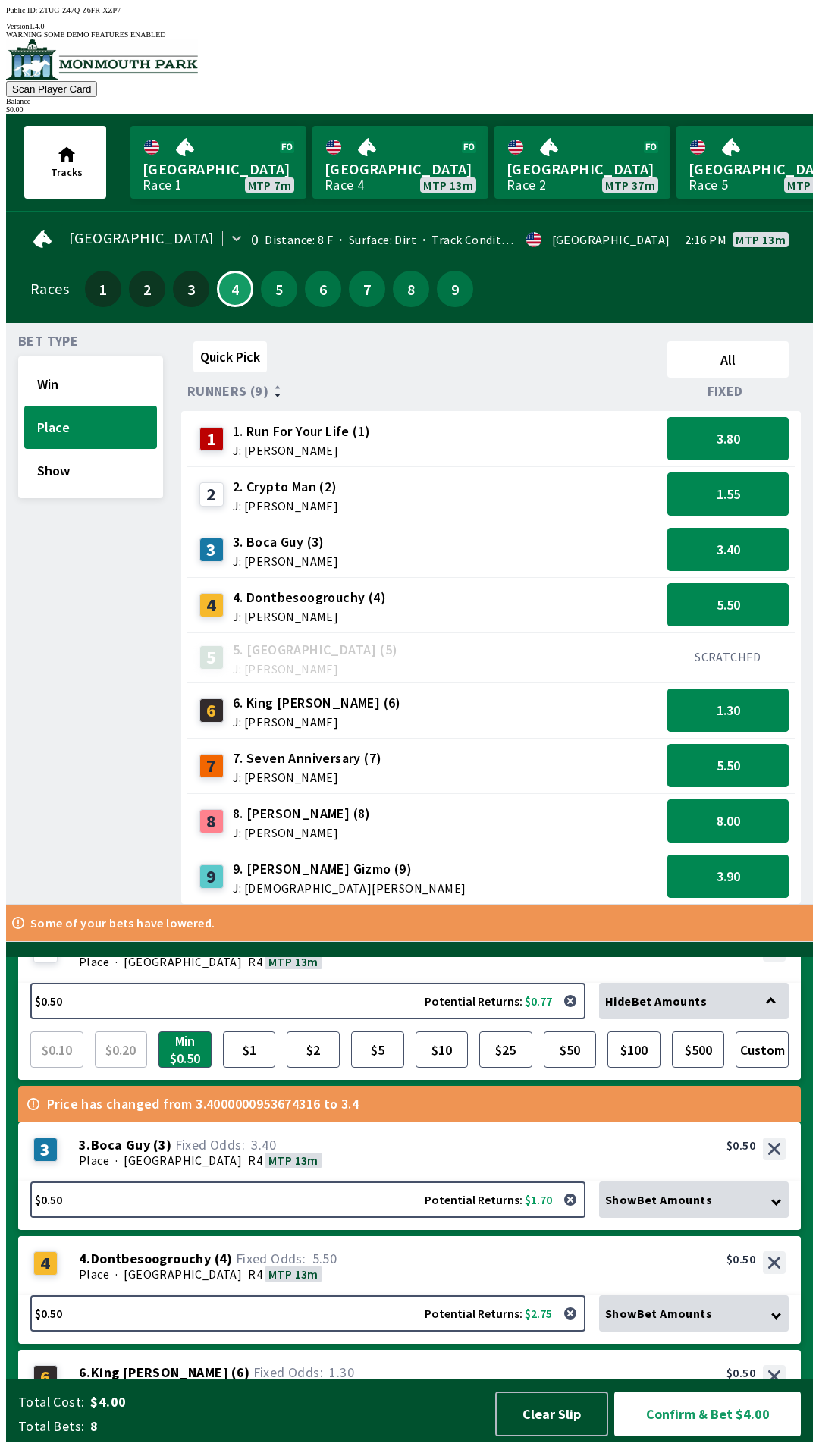
scroll to position [210, 0]
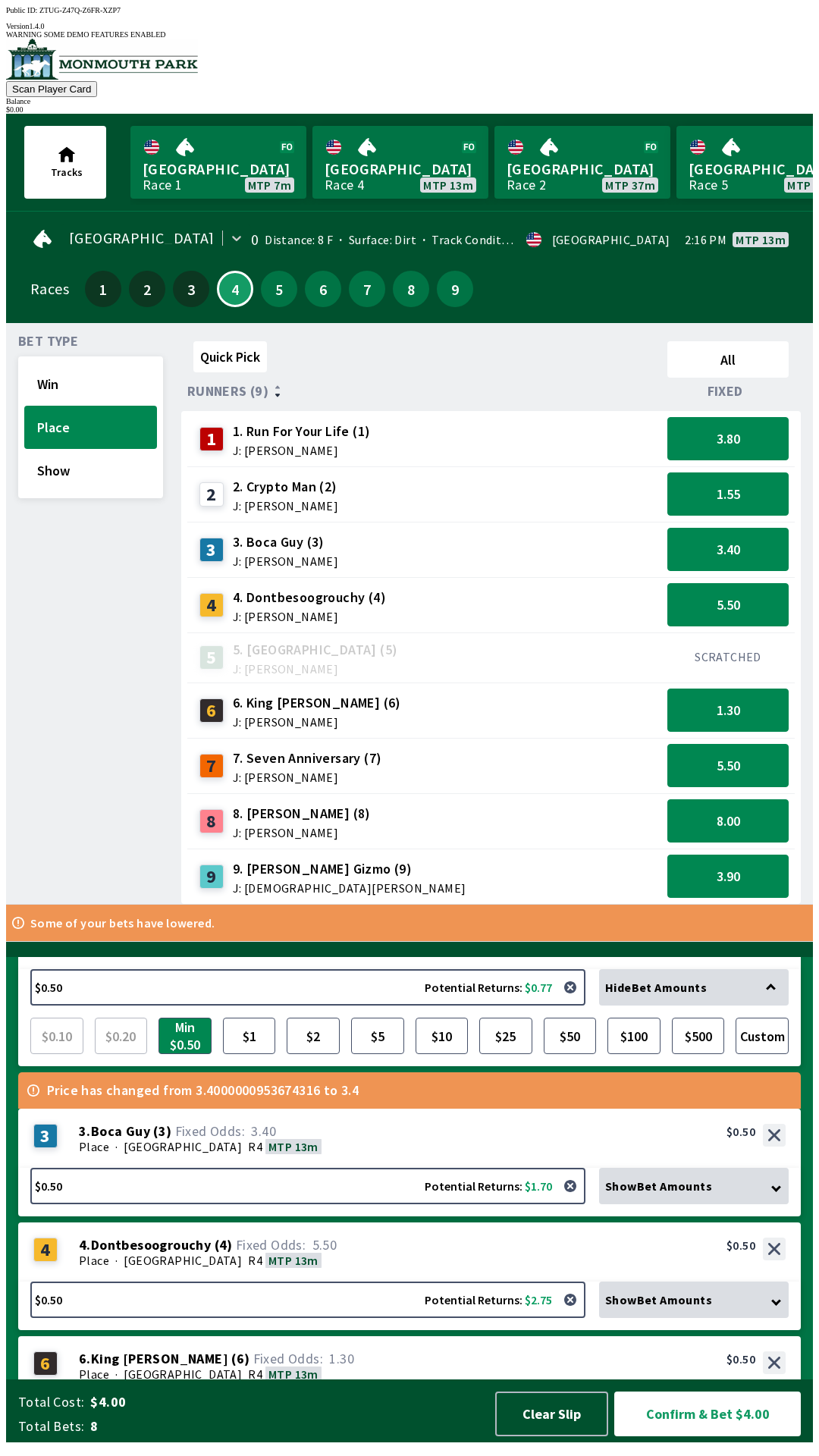
click at [720, 1204] on div "Show Bet Amounts" at bounding box center [694, 1186] width 190 height 37
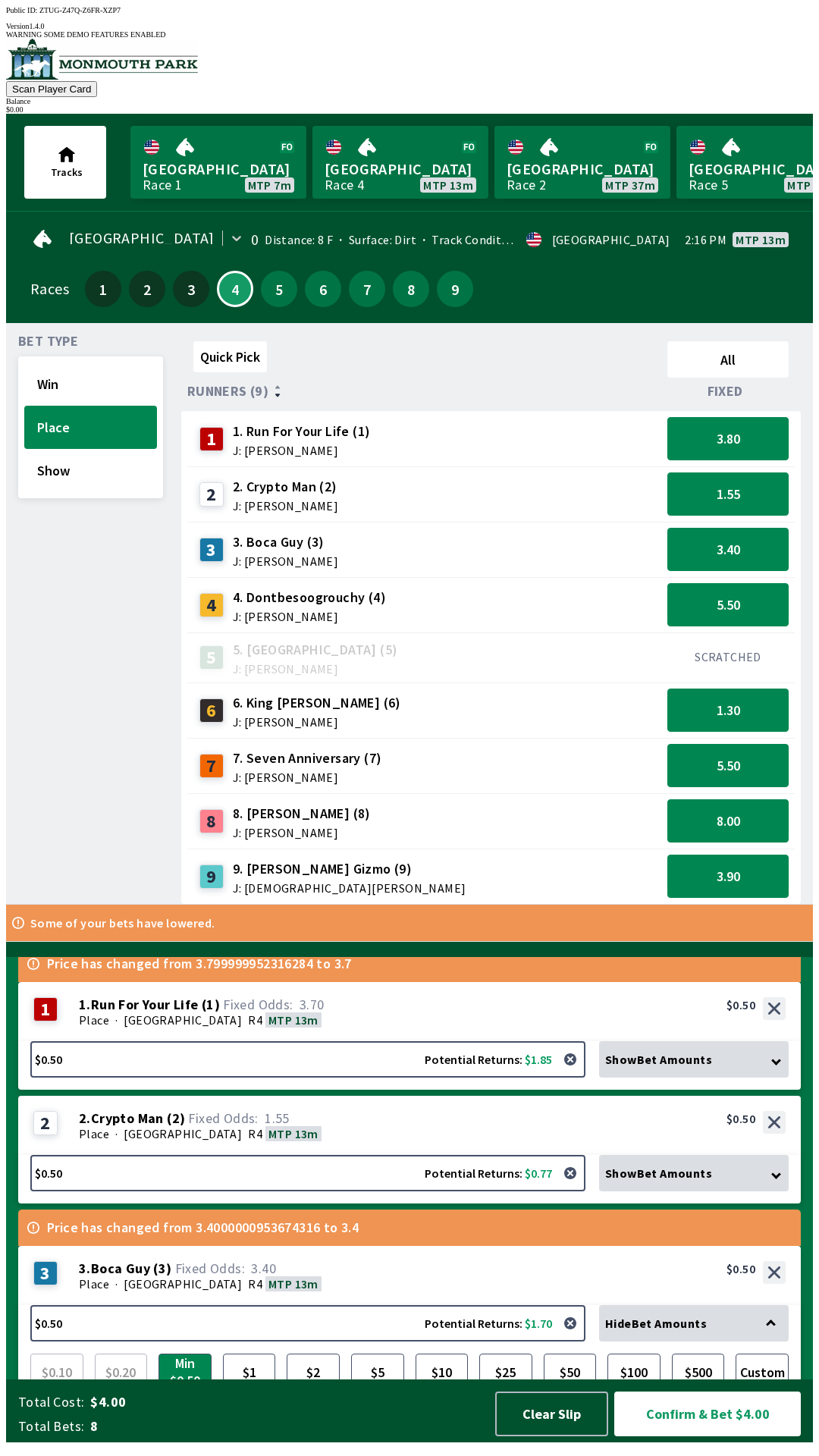
scroll to position [0, 0]
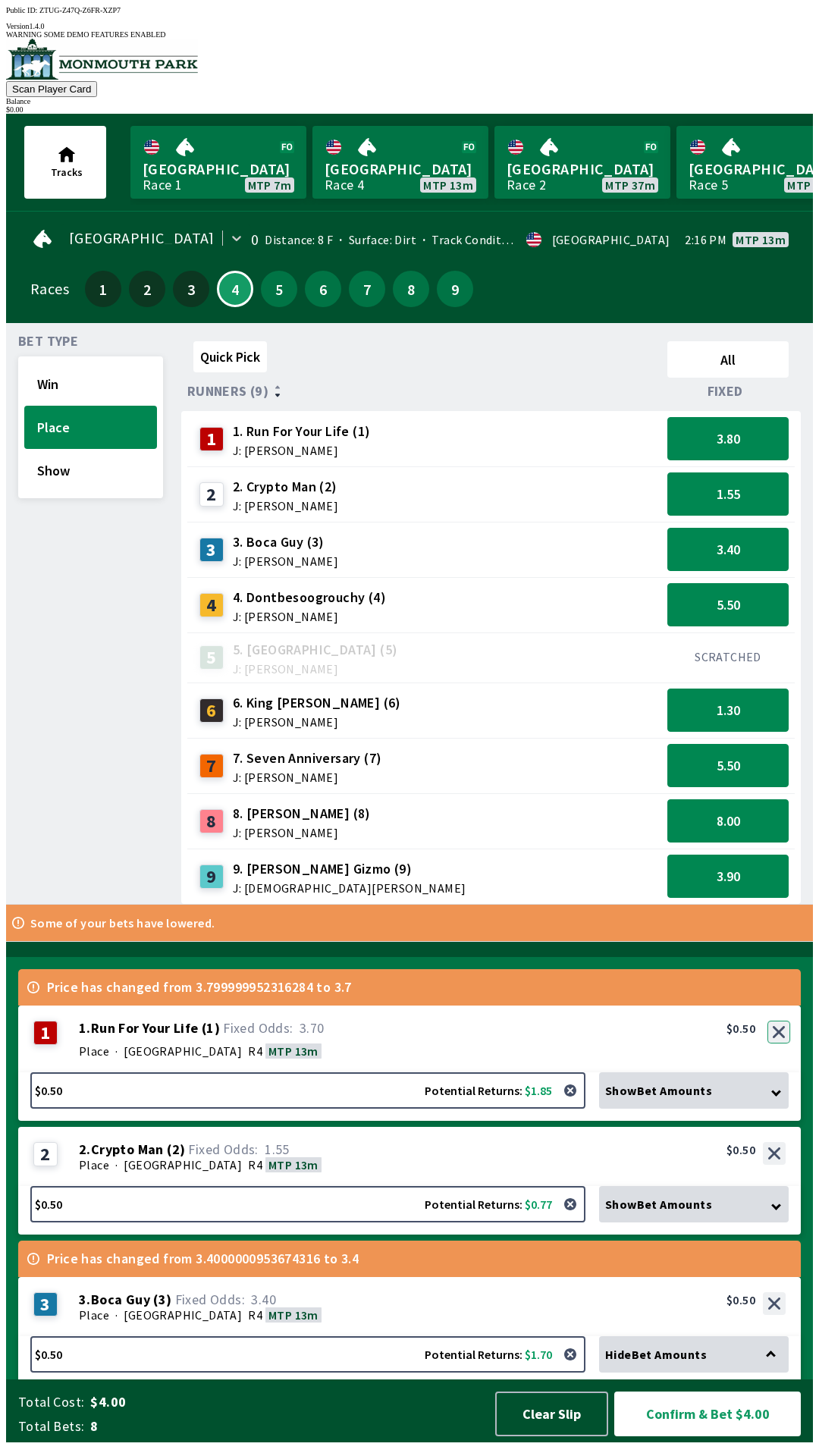
click at [780, 1044] on button "button" at bounding box center [778, 1032] width 23 height 23
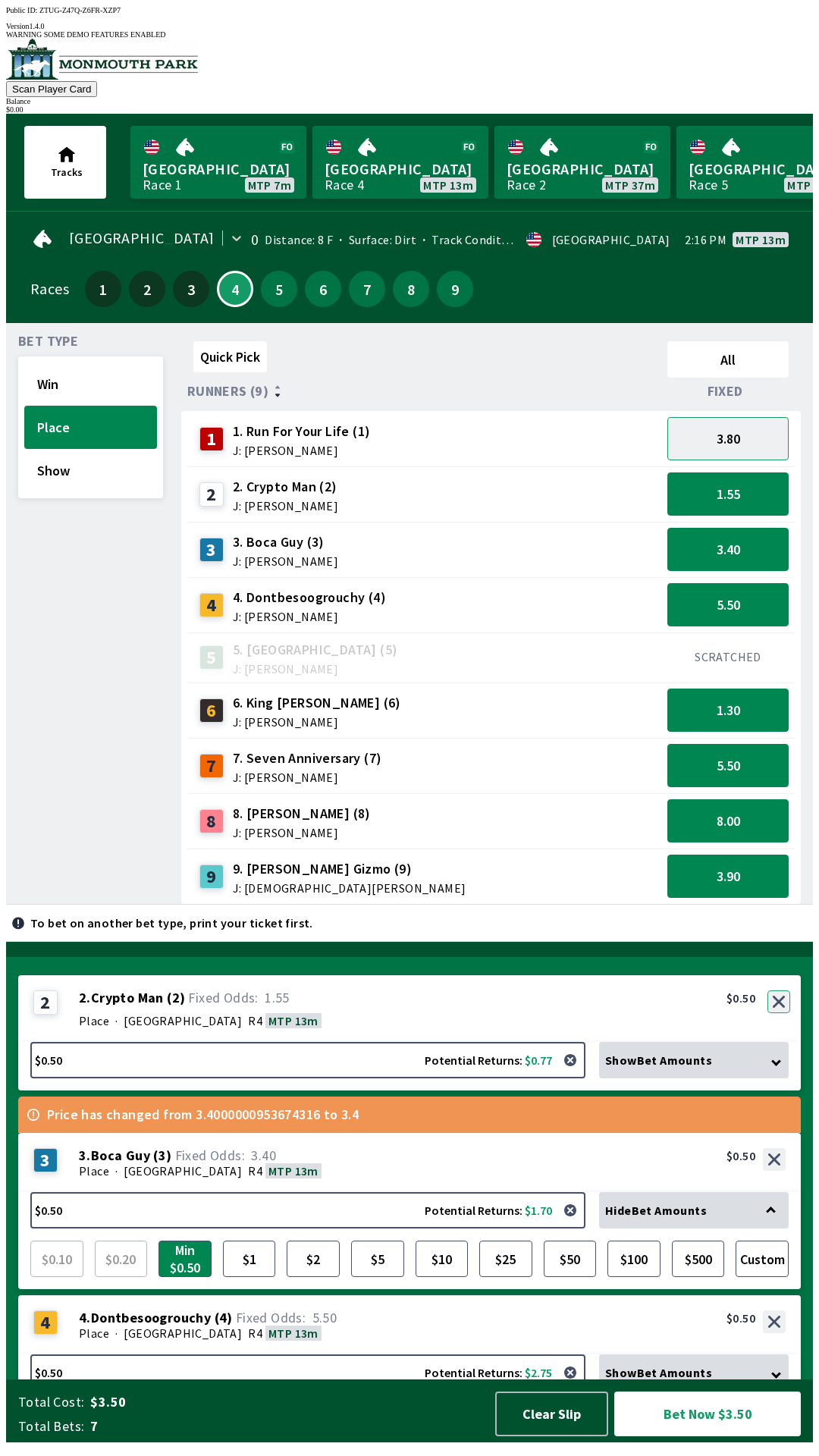
click at [779, 1009] on button "button" at bounding box center [778, 1001] width 23 height 23
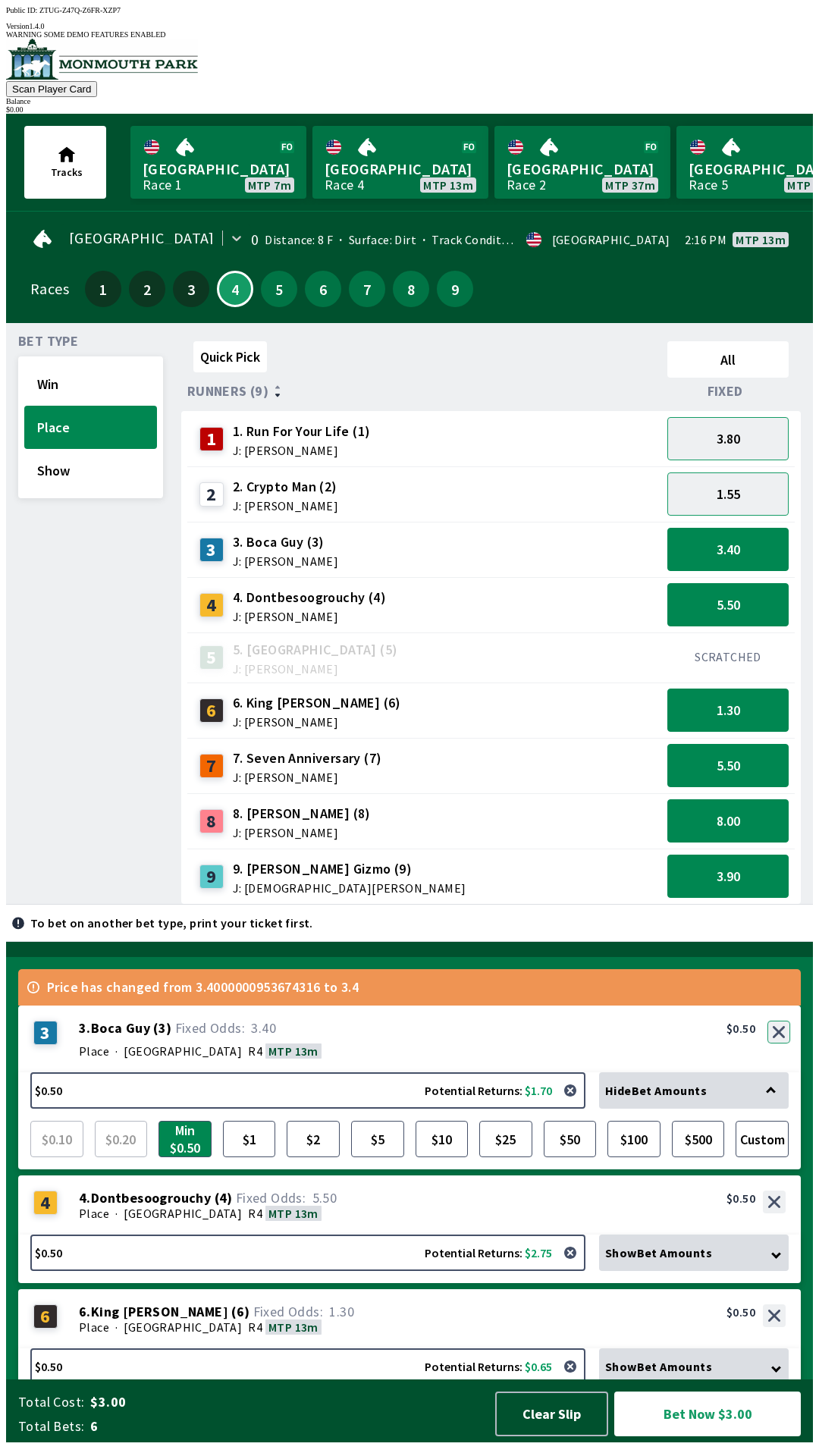
click at [778, 1044] on button "button" at bounding box center [778, 1032] width 23 height 23
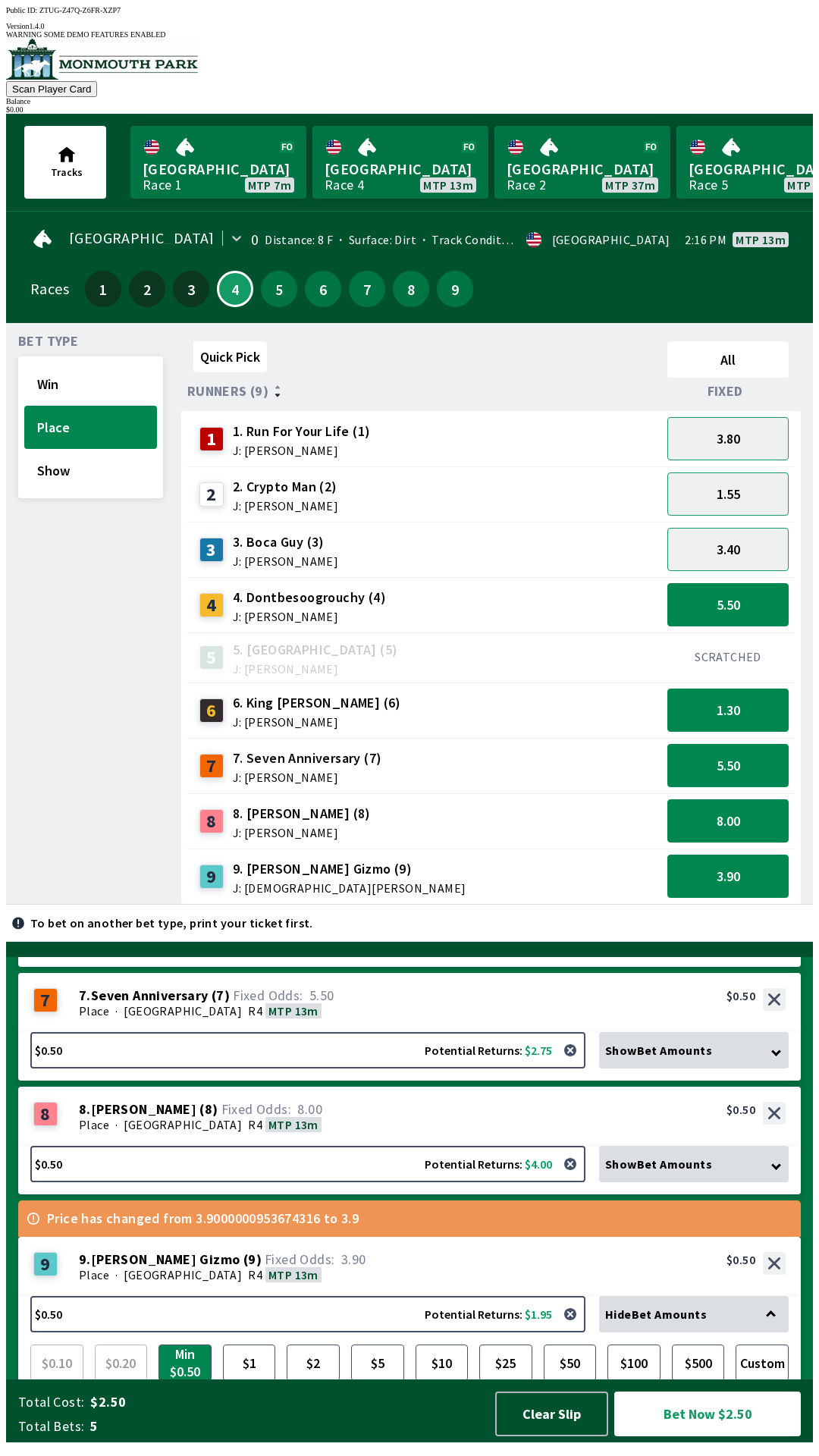
scroll to position [231, 0]
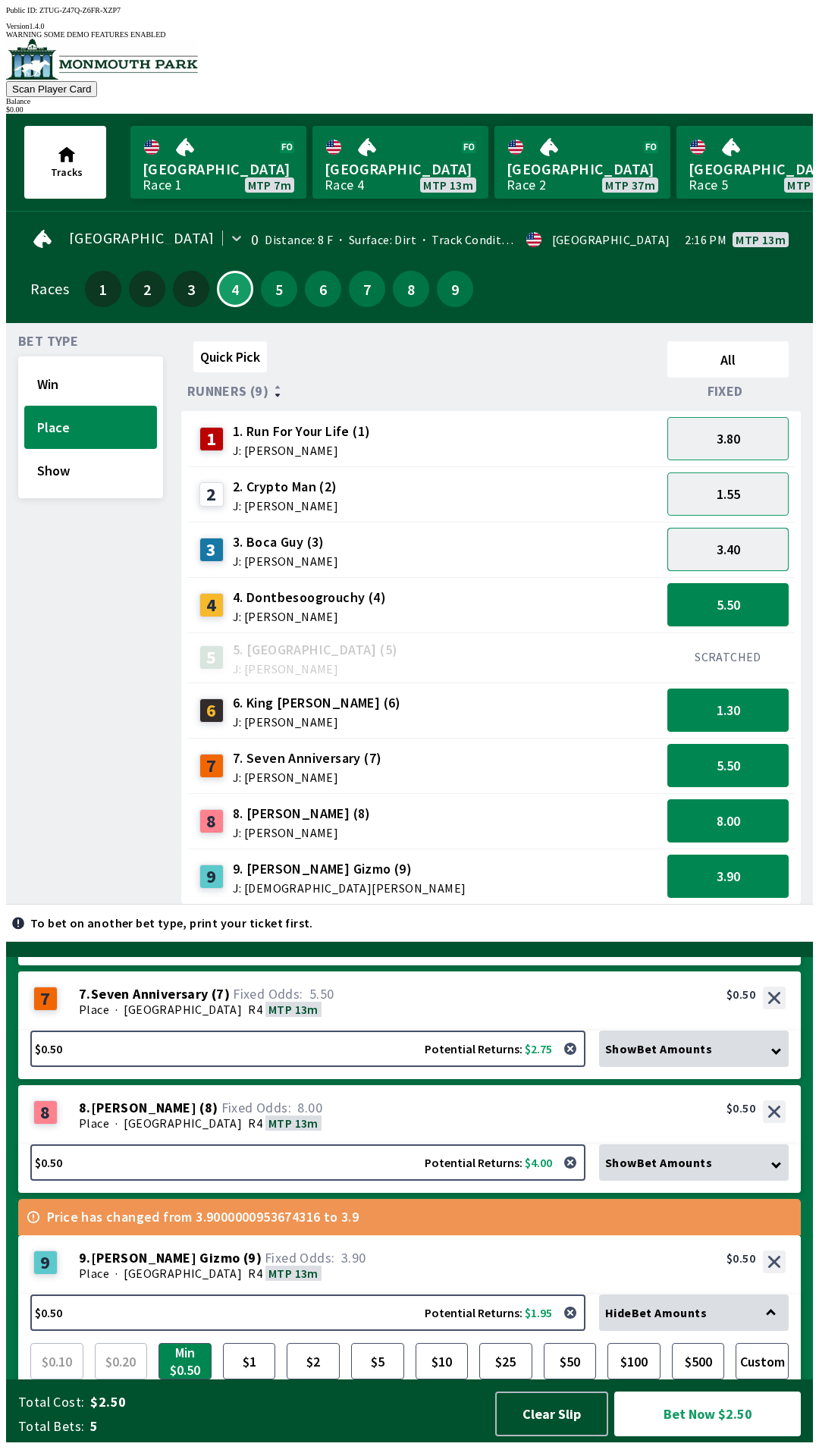
click at [763, 531] on button "3.40" at bounding box center [728, 550] width 122 height 44
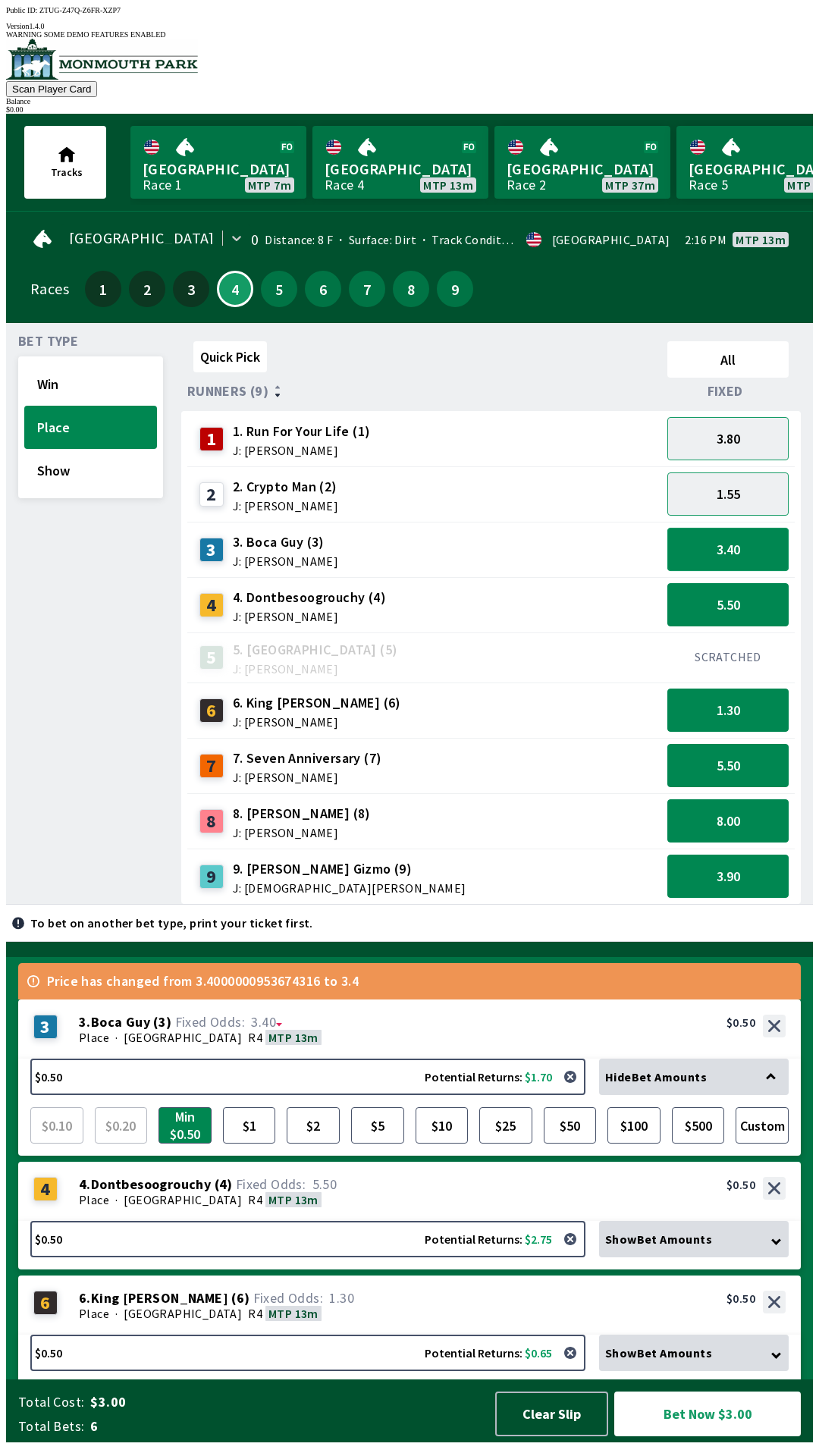
scroll to position [0, 0]
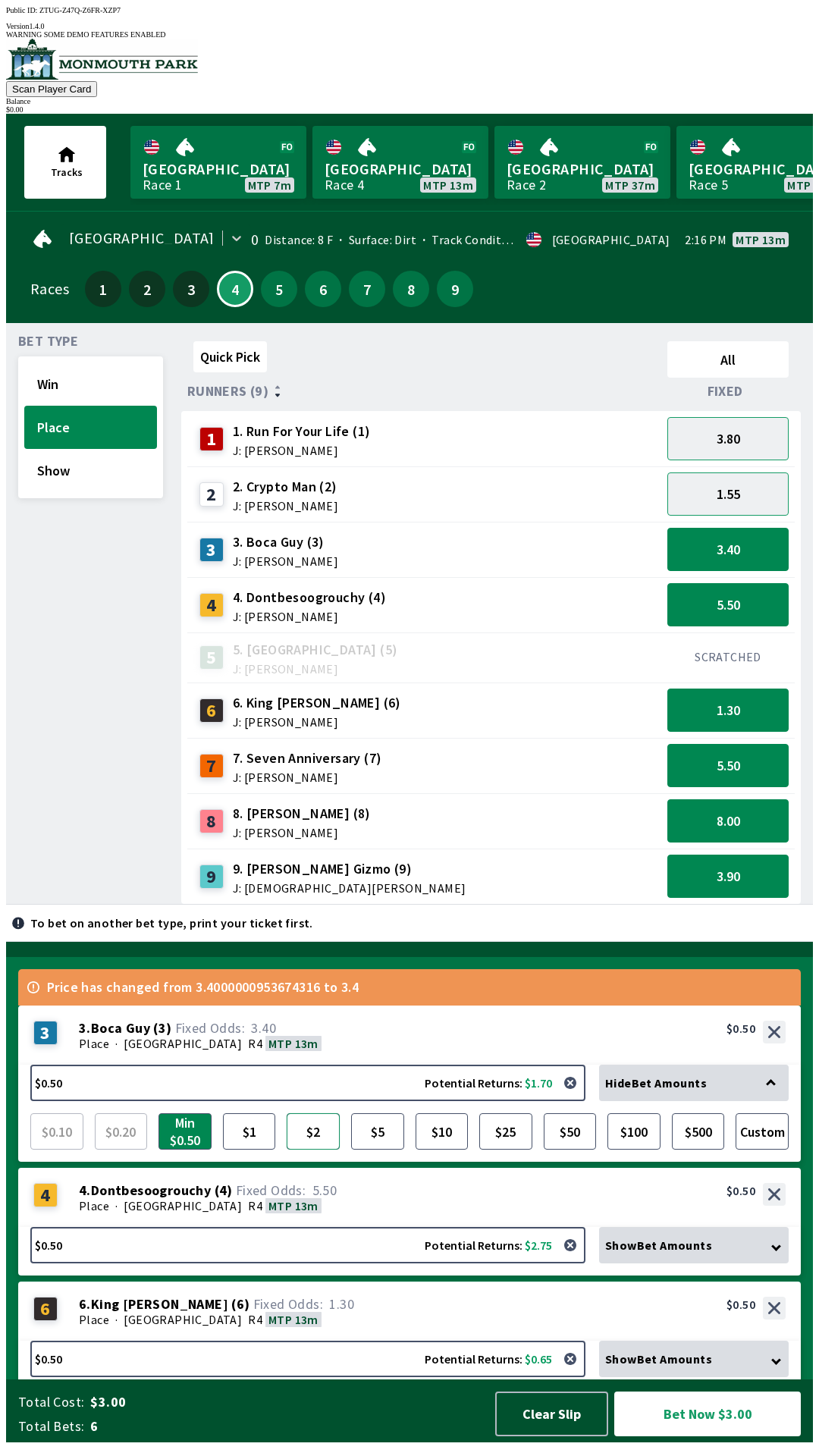
click at [317, 1149] on button "$2" at bounding box center [314, 1131] width 53 height 37
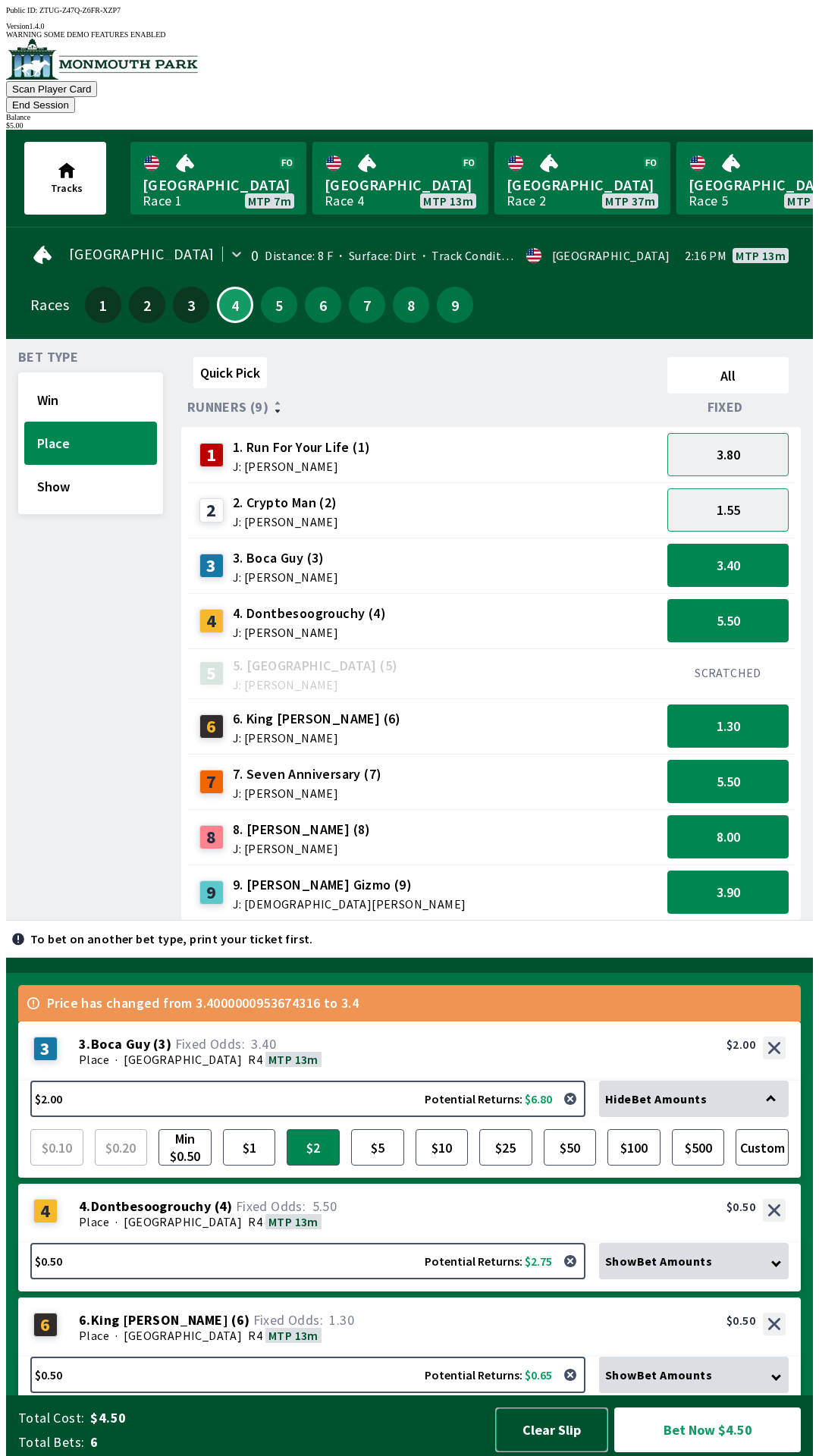
click at [565, 1425] on button "Clear Slip" at bounding box center [552, 1429] width 113 height 45
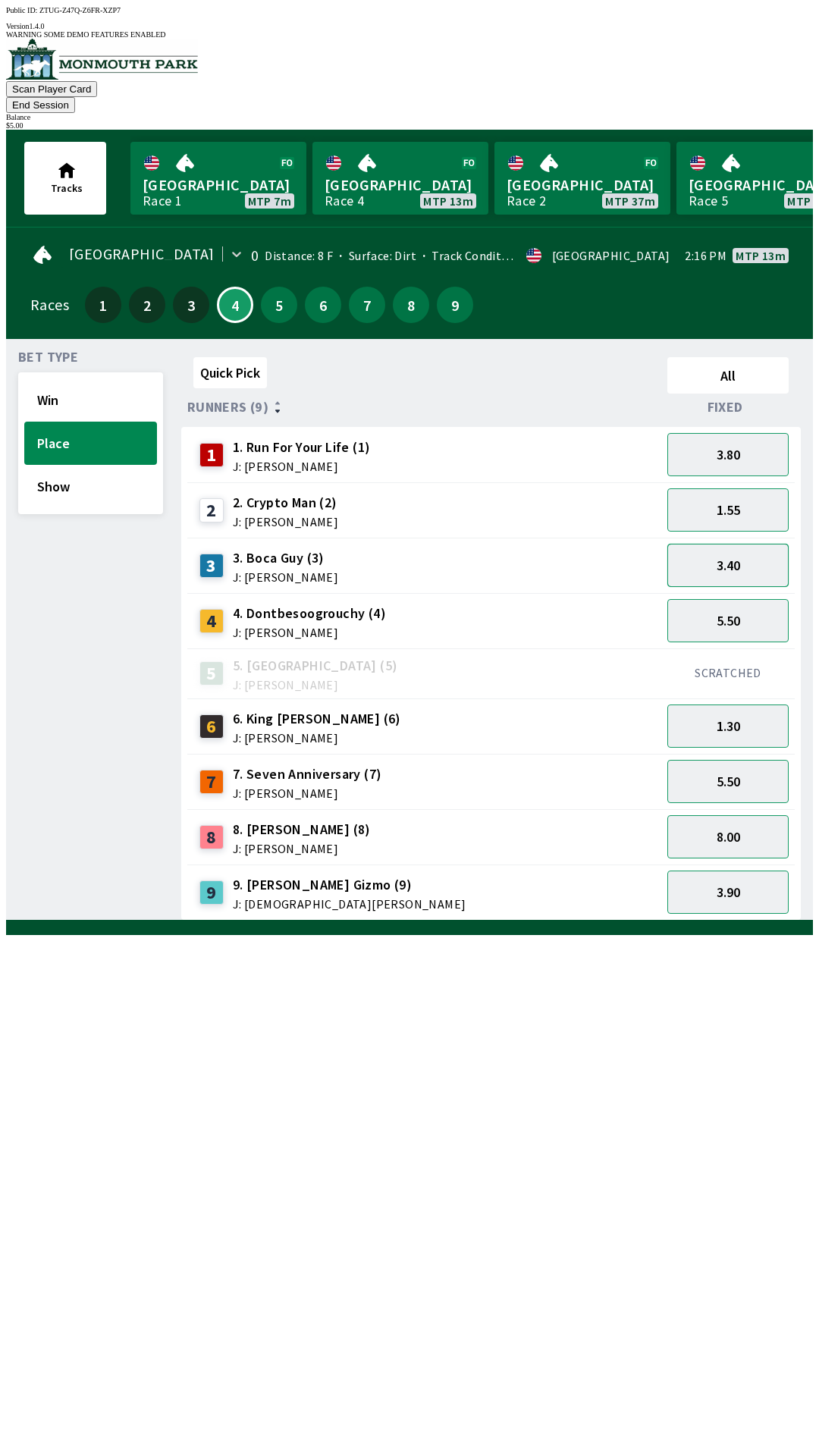
click at [749, 544] on button "3.40" at bounding box center [728, 566] width 122 height 44
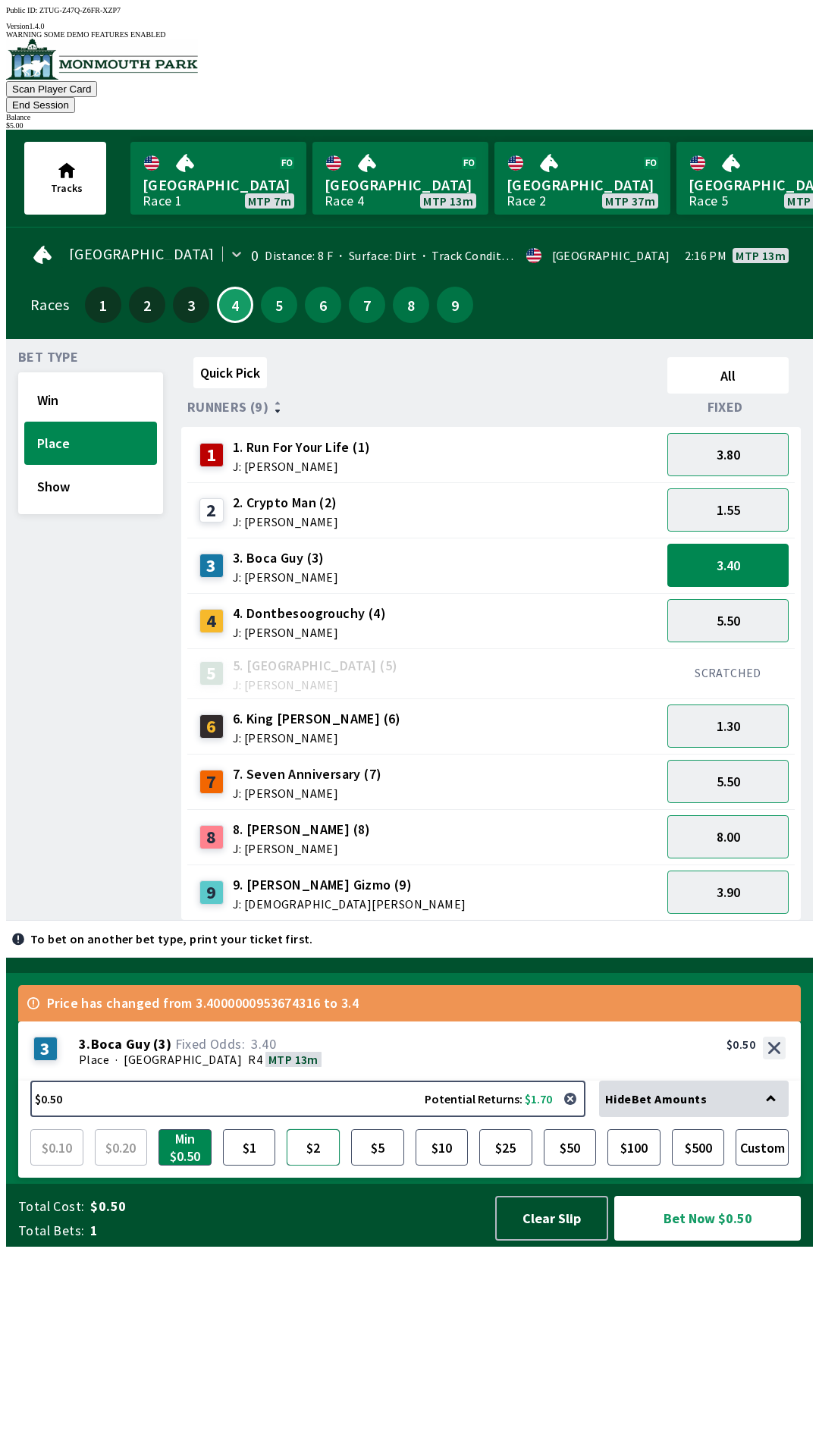
click at [324, 1165] on button "$2" at bounding box center [314, 1147] width 53 height 37
click at [706, 1240] on button "Bet Now $2.00" at bounding box center [707, 1218] width 187 height 45
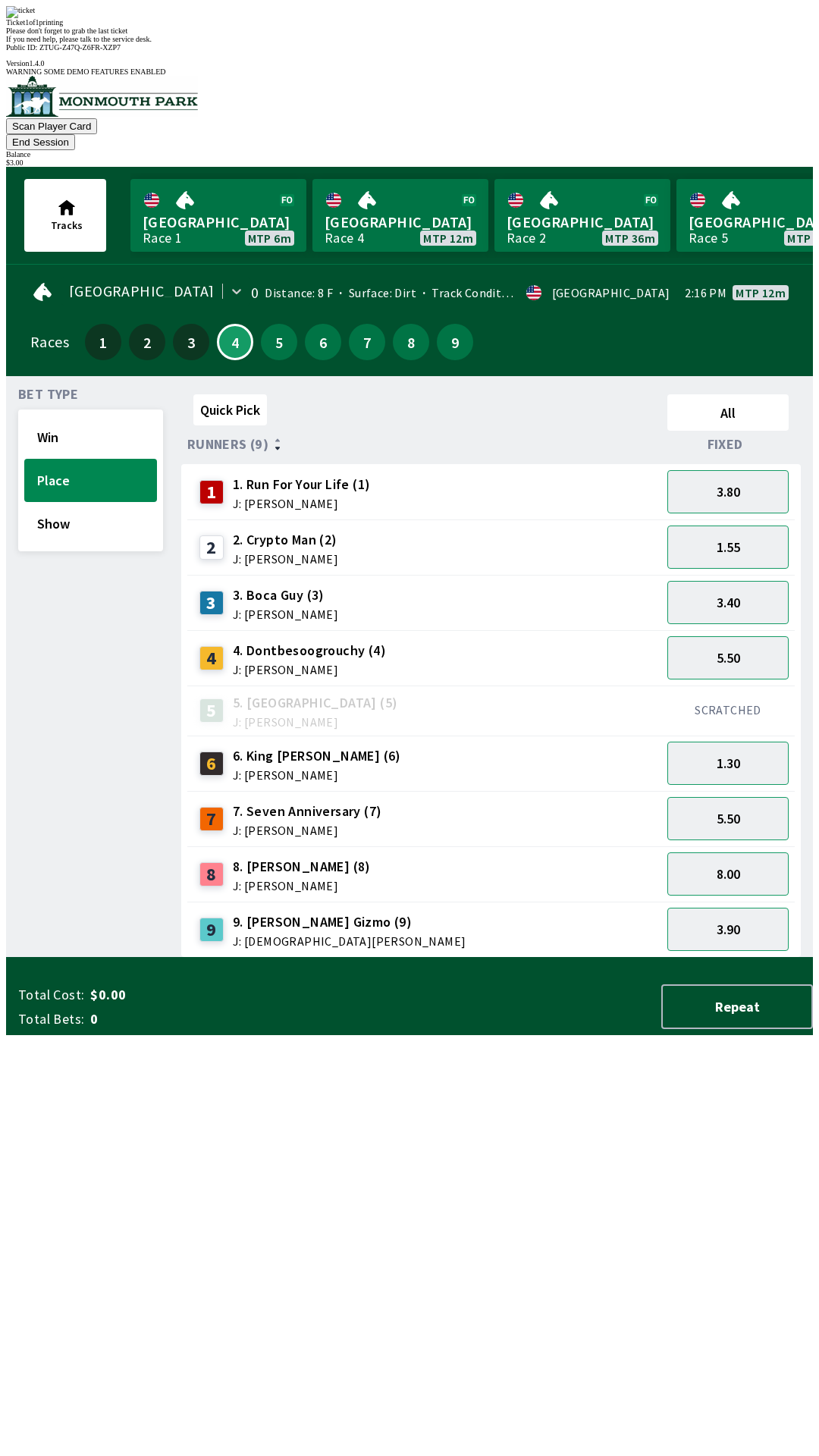
click at [540, 957] on div "Quick Pick All Runners (9) Fixed 1 1. Run For Your Life (1) J: [PERSON_NAME] 3.…" at bounding box center [497, 674] width 632 height 570
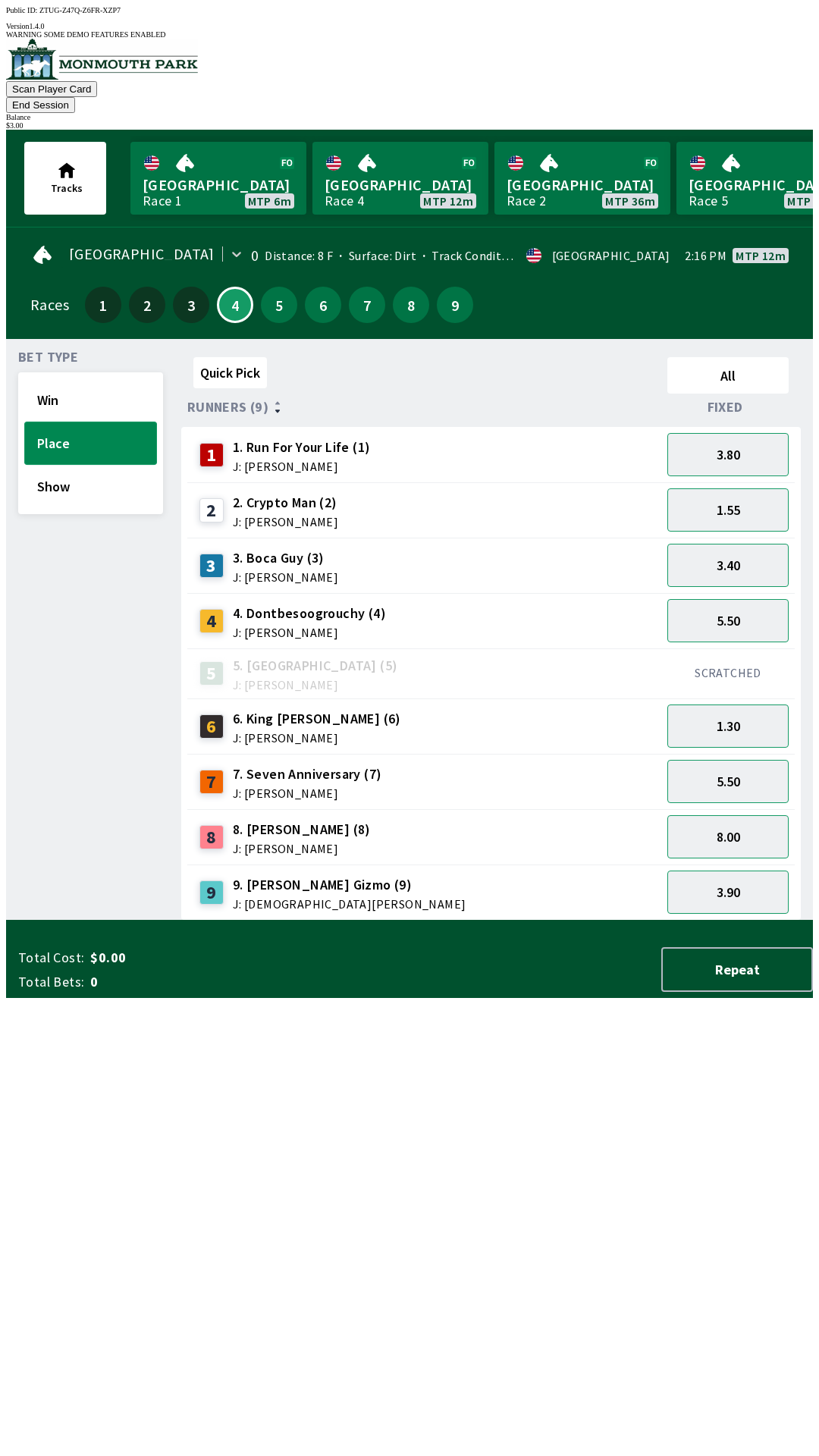
click at [116, 421] on button "Place" at bounding box center [91, 443] width 133 height 44
click at [739, 754] on div "5.50" at bounding box center [728, 781] width 134 height 55
click at [103, 379] on button "Win" at bounding box center [91, 401] width 133 height 44
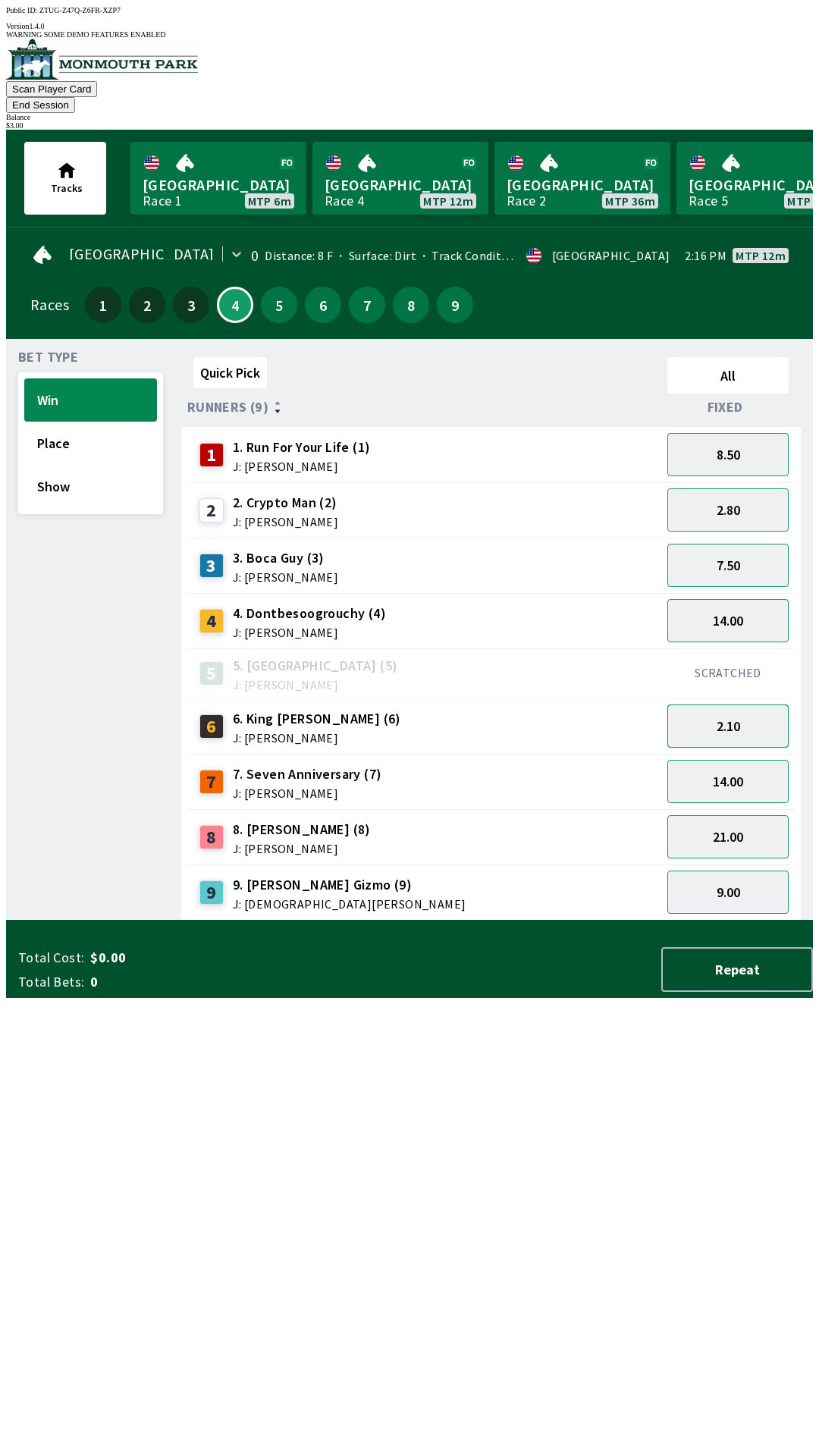
click at [755, 704] on button "2.10" at bounding box center [728, 726] width 122 height 44
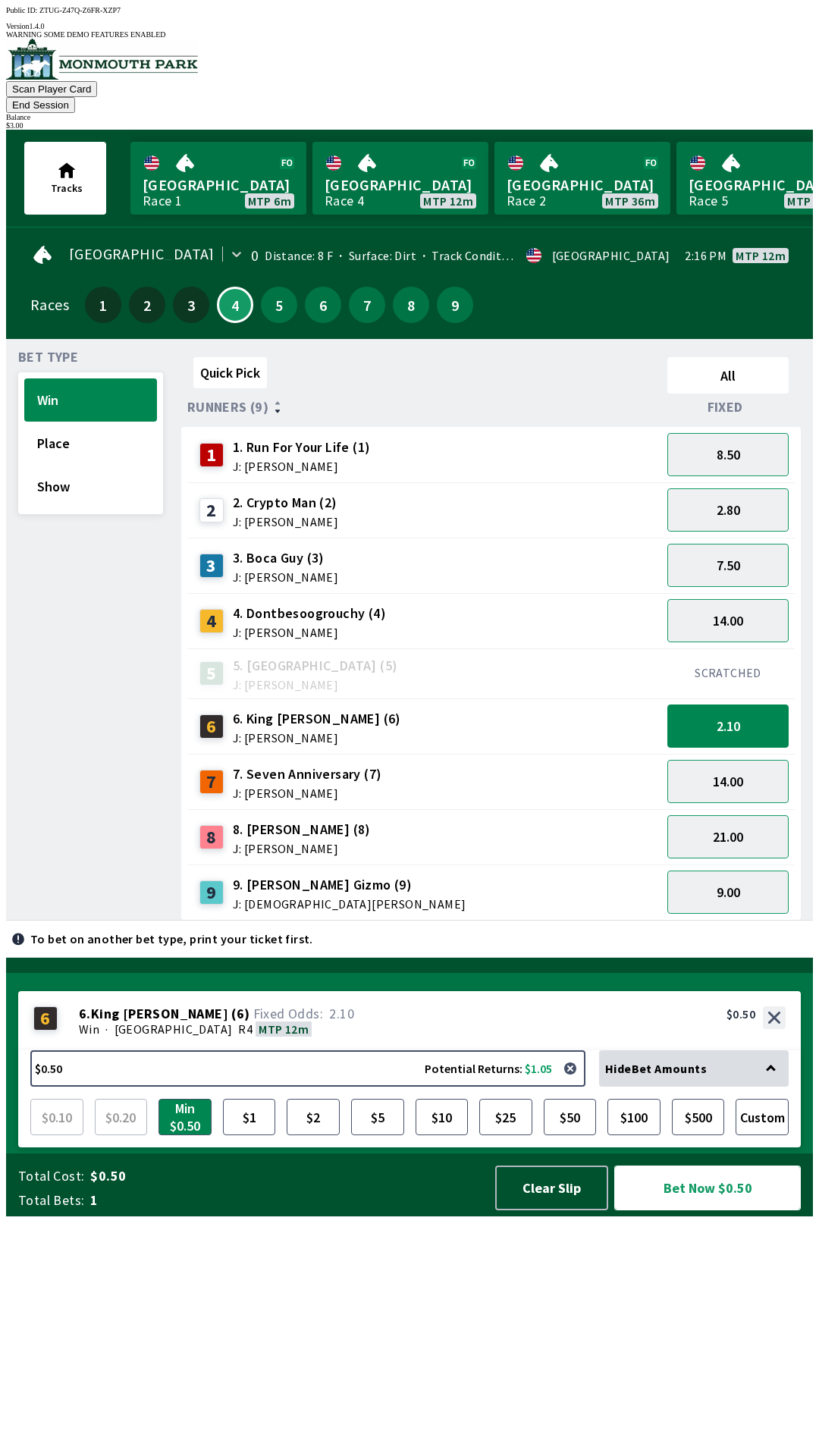
click at [714, 1211] on button "Bet Now $0.50" at bounding box center [707, 1187] width 187 height 45
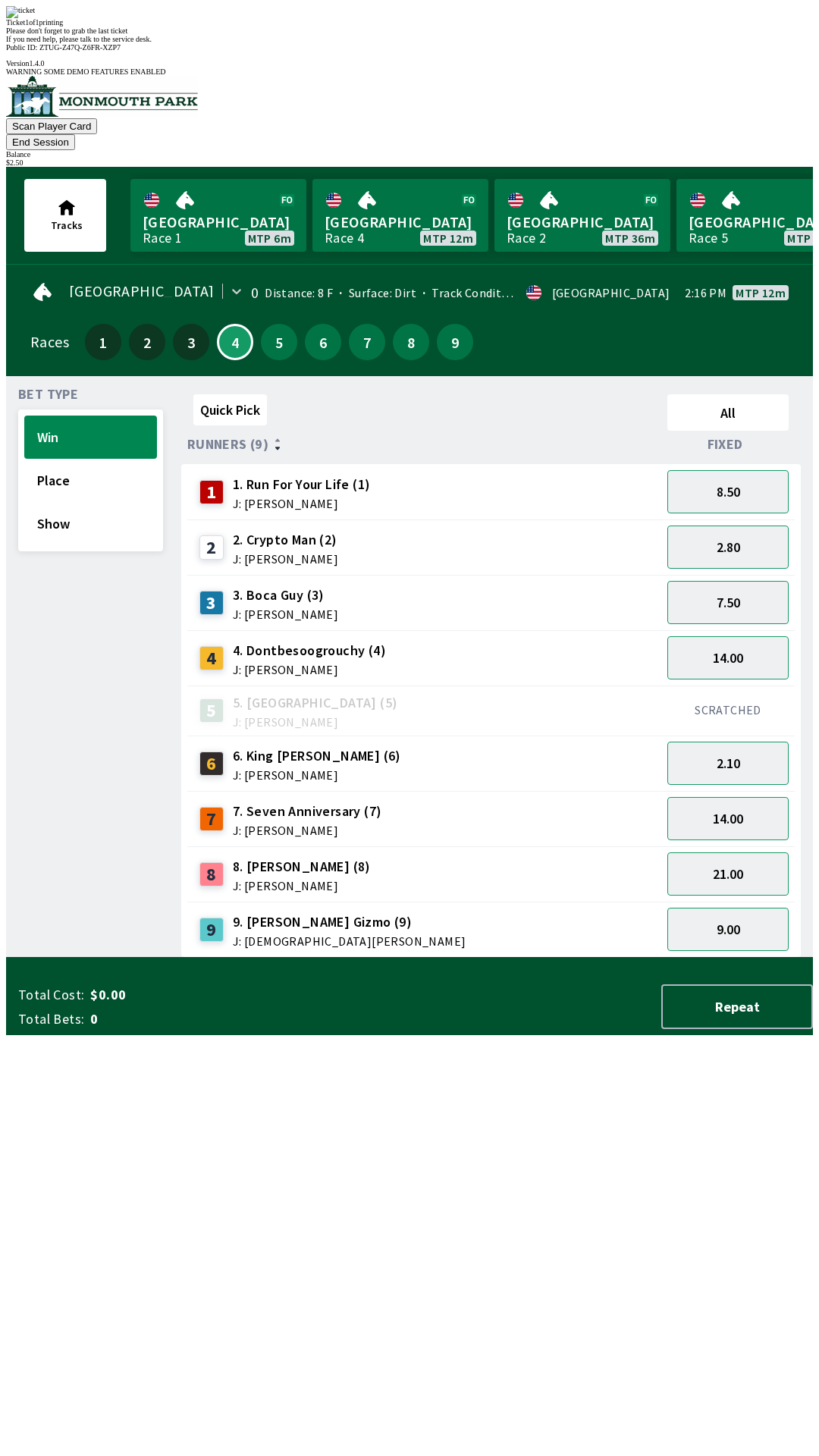
click at [430, 957] on div "Quick Pick All Runners (9) Fixed 1 1. Run For Your Life (1) J: [PERSON_NAME] 8.…" at bounding box center [497, 674] width 632 height 570
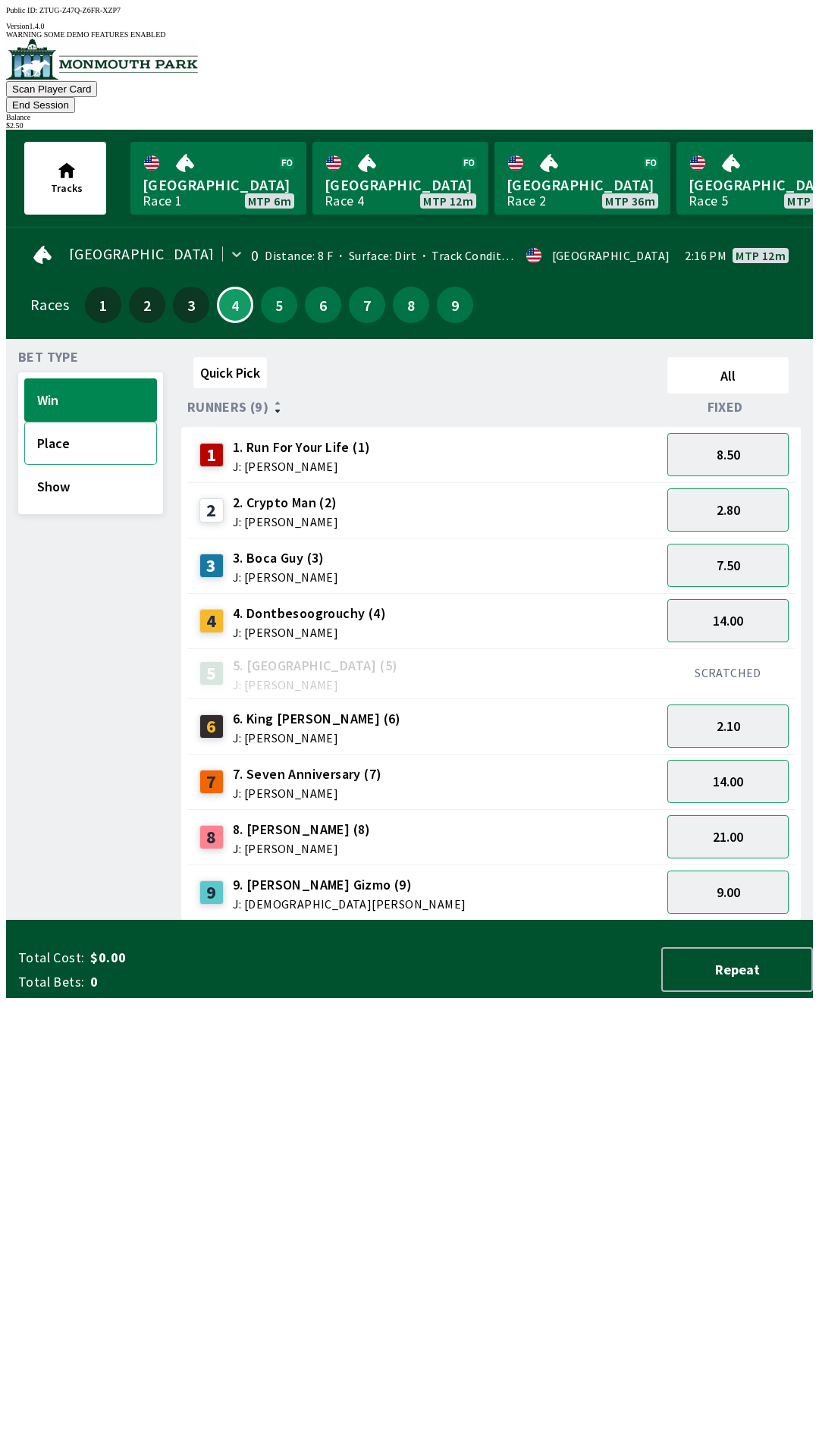
click at [106, 421] on button "Place" at bounding box center [91, 443] width 133 height 44
click at [763, 704] on button "1.30" at bounding box center [728, 726] width 122 height 44
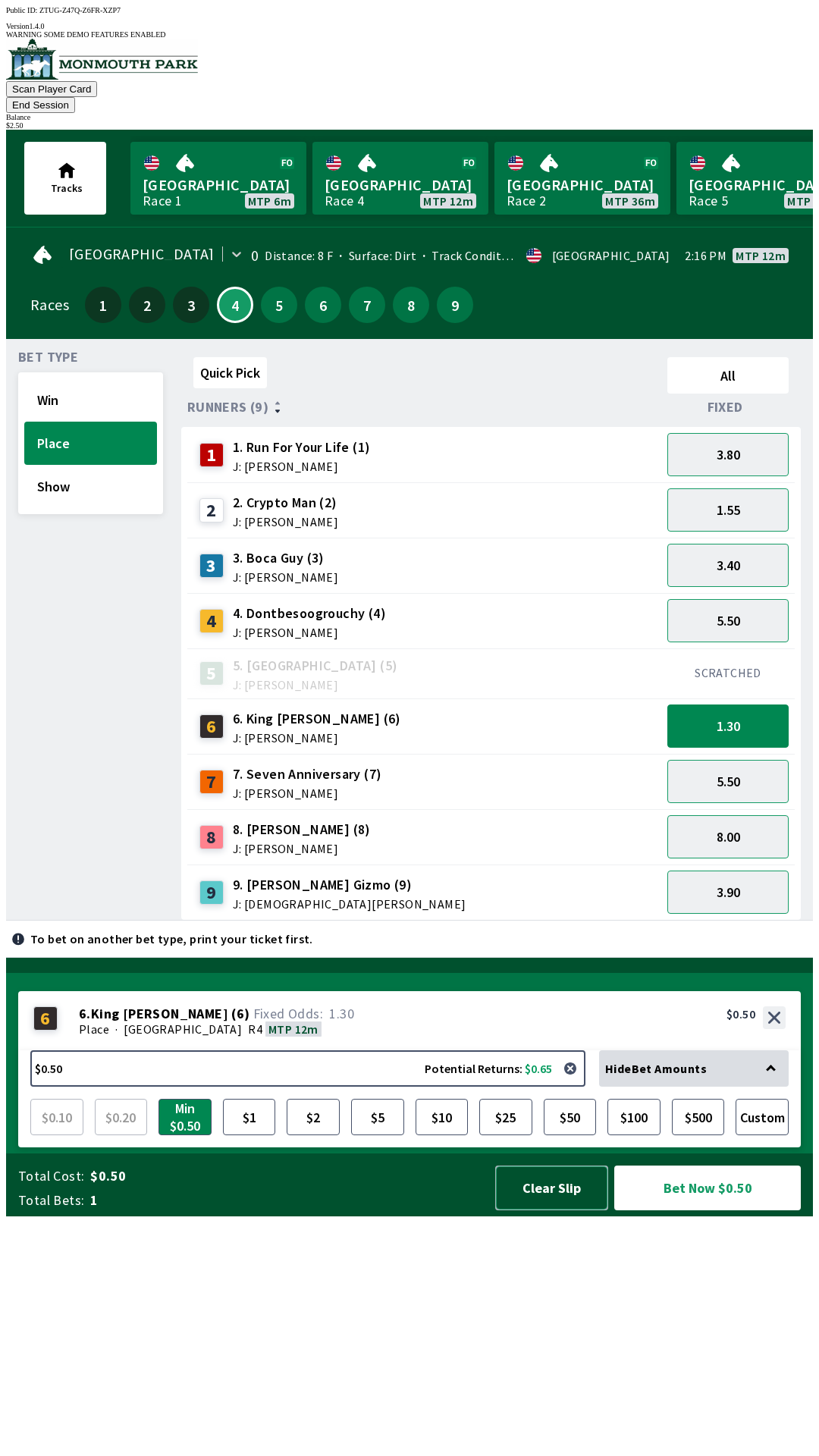
click at [541, 1211] on button "Clear Slip" at bounding box center [552, 1187] width 113 height 45
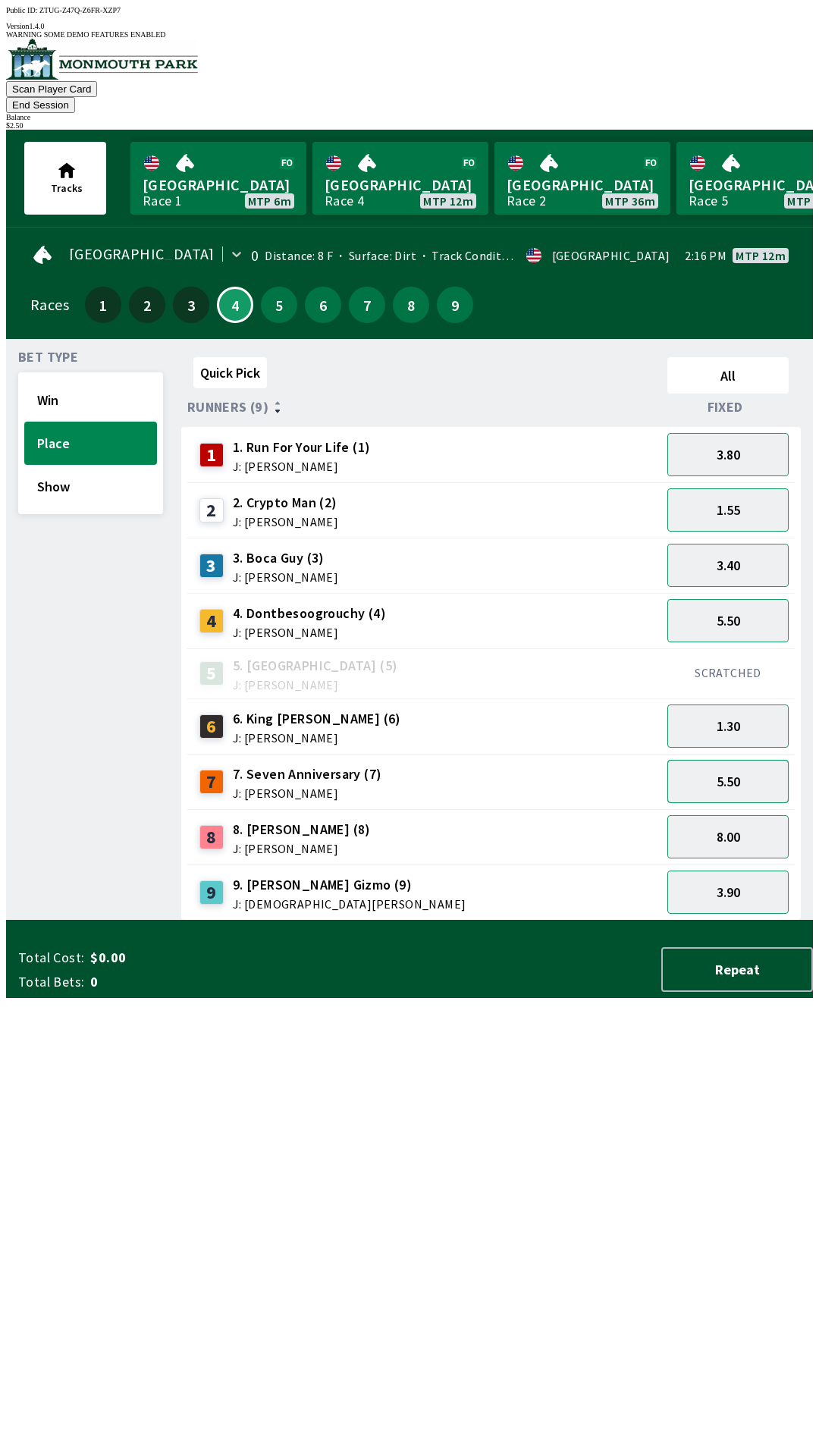
click at [736, 760] on button "5.50" at bounding box center [728, 781] width 122 height 44
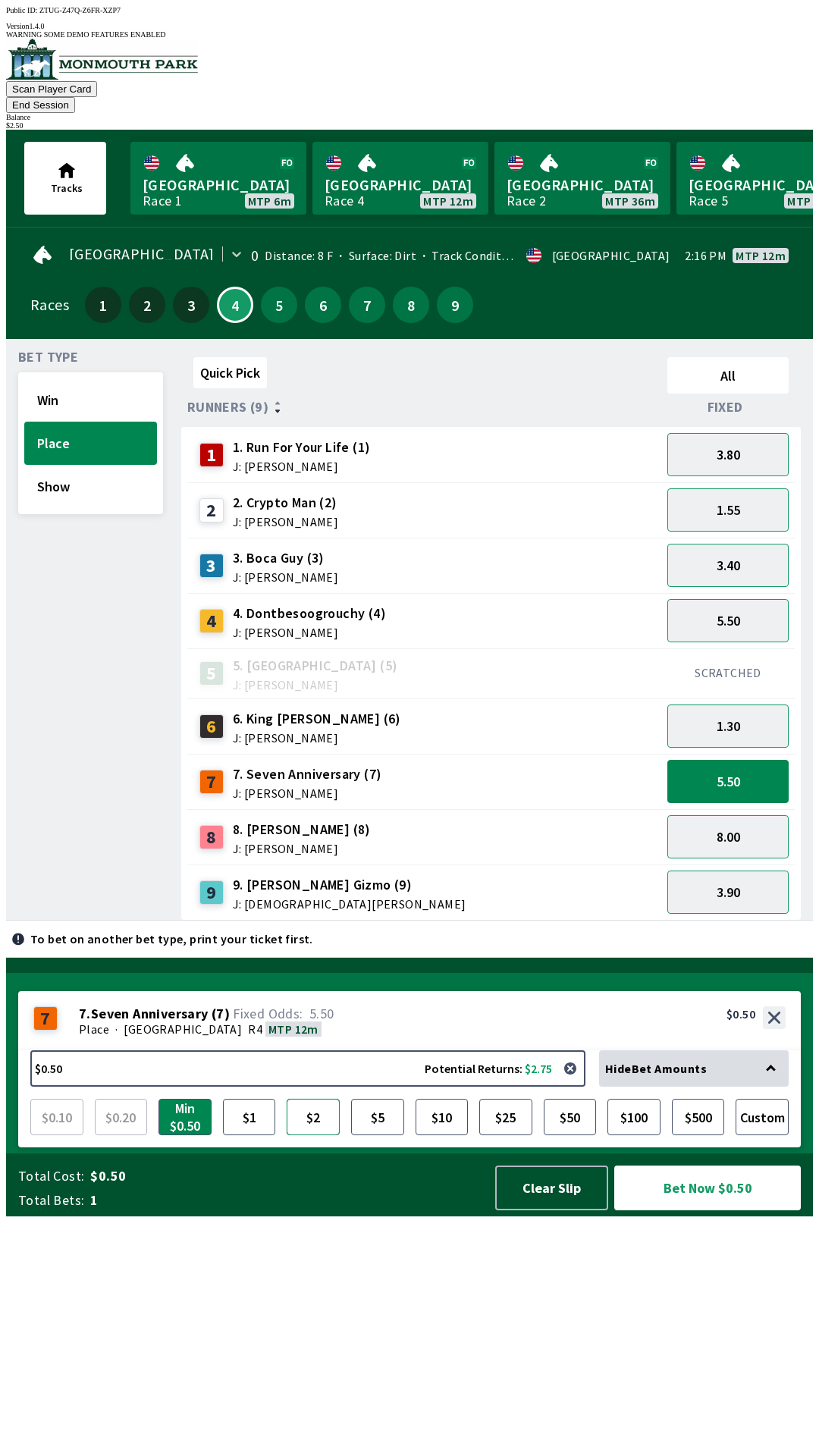
click at [310, 1136] on button "$2" at bounding box center [314, 1117] width 53 height 37
click at [768, 1136] on button "Custom" at bounding box center [763, 1117] width 53 height 37
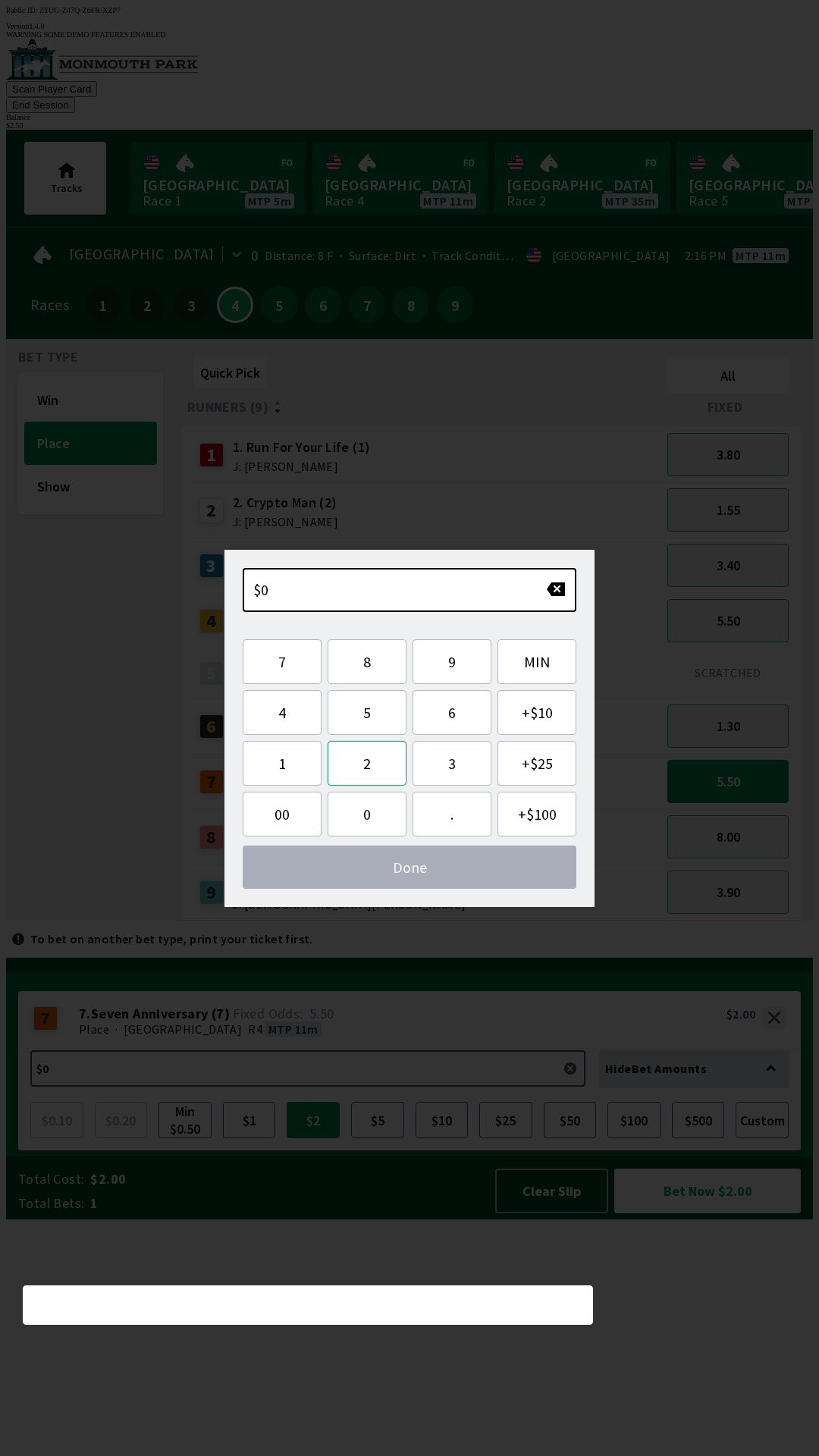
click at [385, 762] on button "2" at bounding box center [367, 763] width 79 height 45
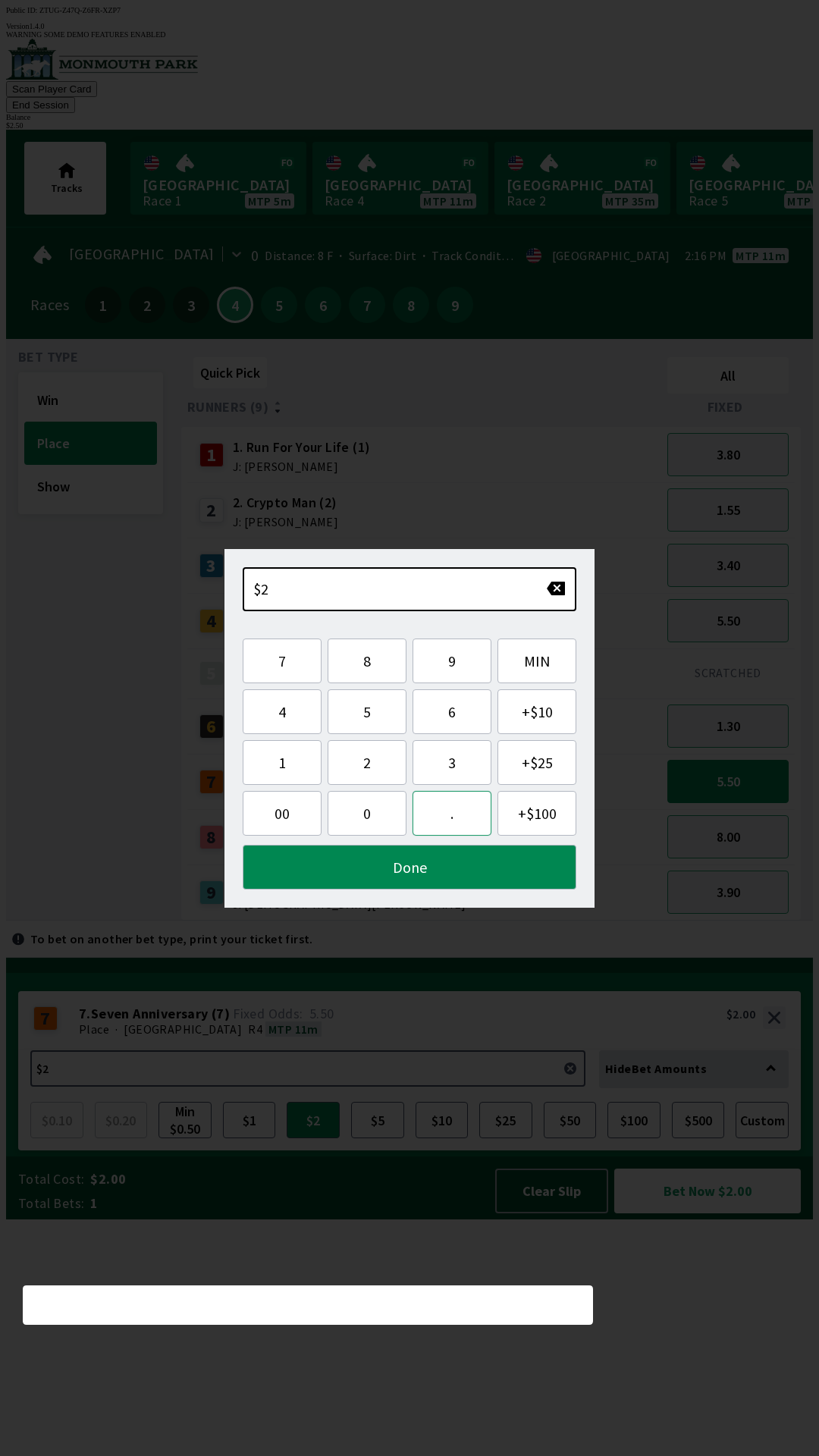
click at [461, 817] on button "." at bounding box center [452, 813] width 79 height 45
click at [383, 713] on button "5" at bounding box center [367, 711] width 79 height 45
click at [364, 798] on button "0" at bounding box center [367, 813] width 79 height 45
click at [453, 864] on button "Done" at bounding box center [409, 866] width 333 height 45
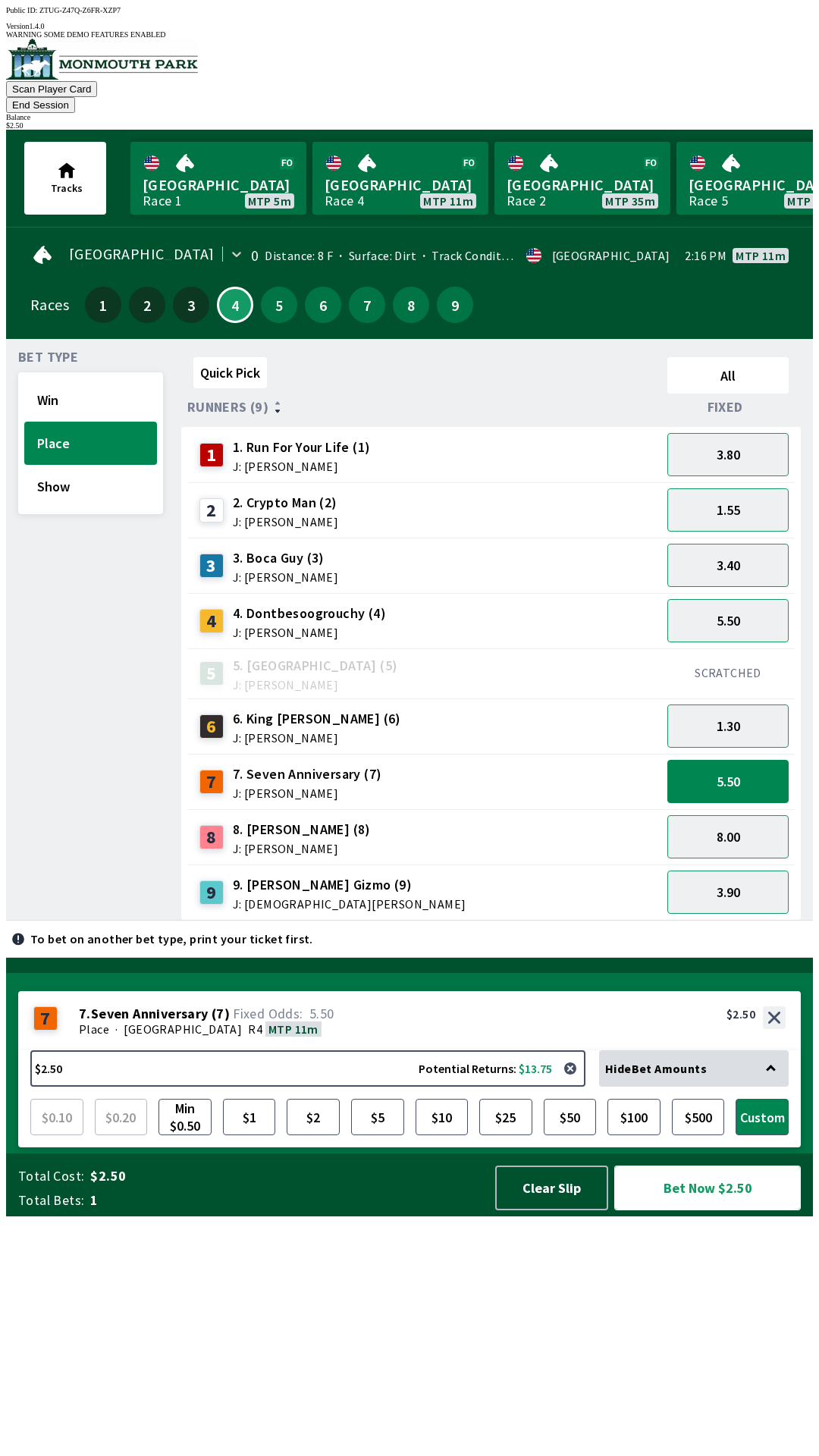
click at [763, 1211] on button "Bet Now $2.50" at bounding box center [707, 1187] width 187 height 45
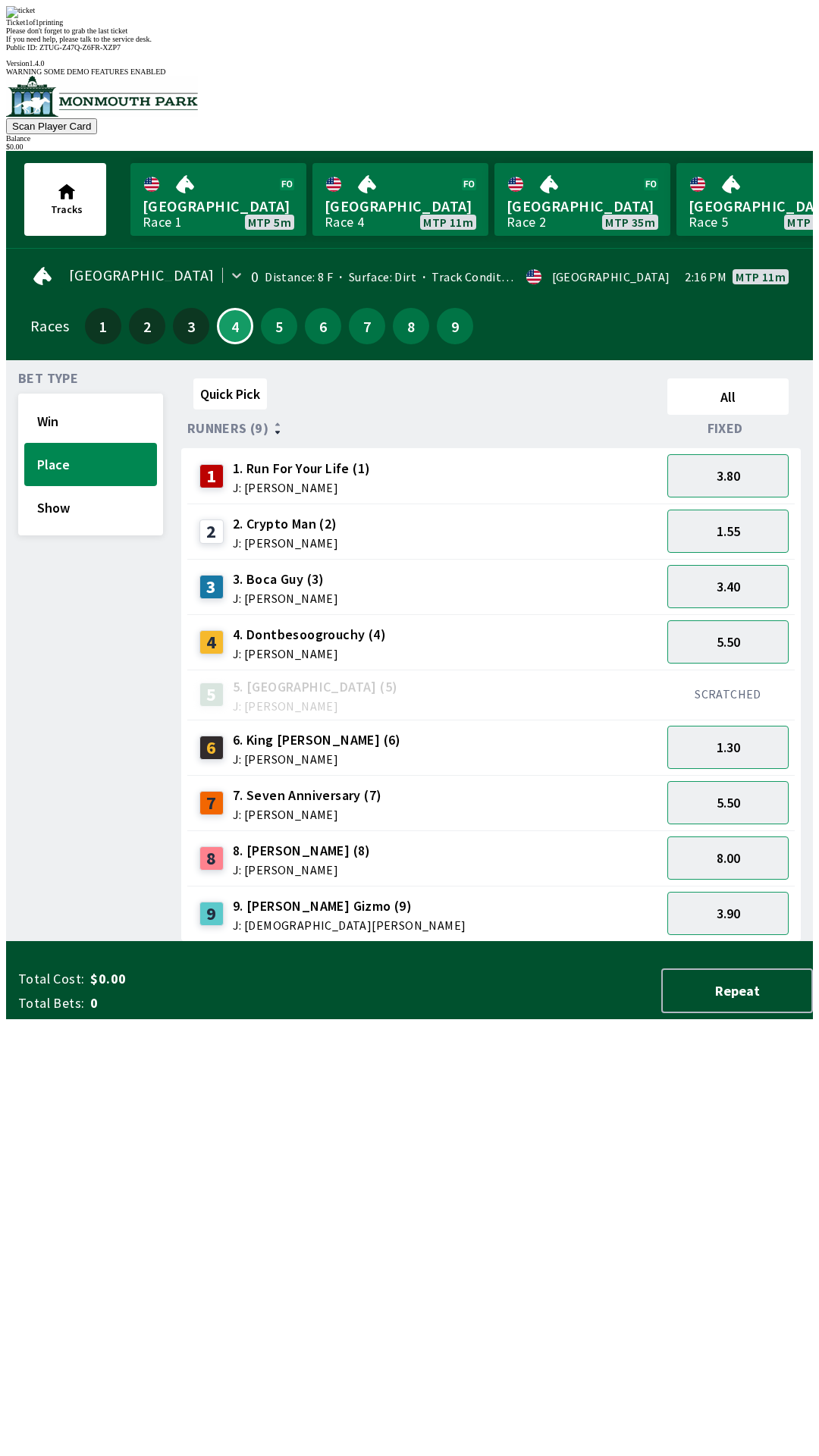
click at [710, 942] on div "Quick Pick All Runners (9) Fixed 1 1. Run For Your Life (1) J: [PERSON_NAME] 3.…" at bounding box center [497, 657] width 632 height 570
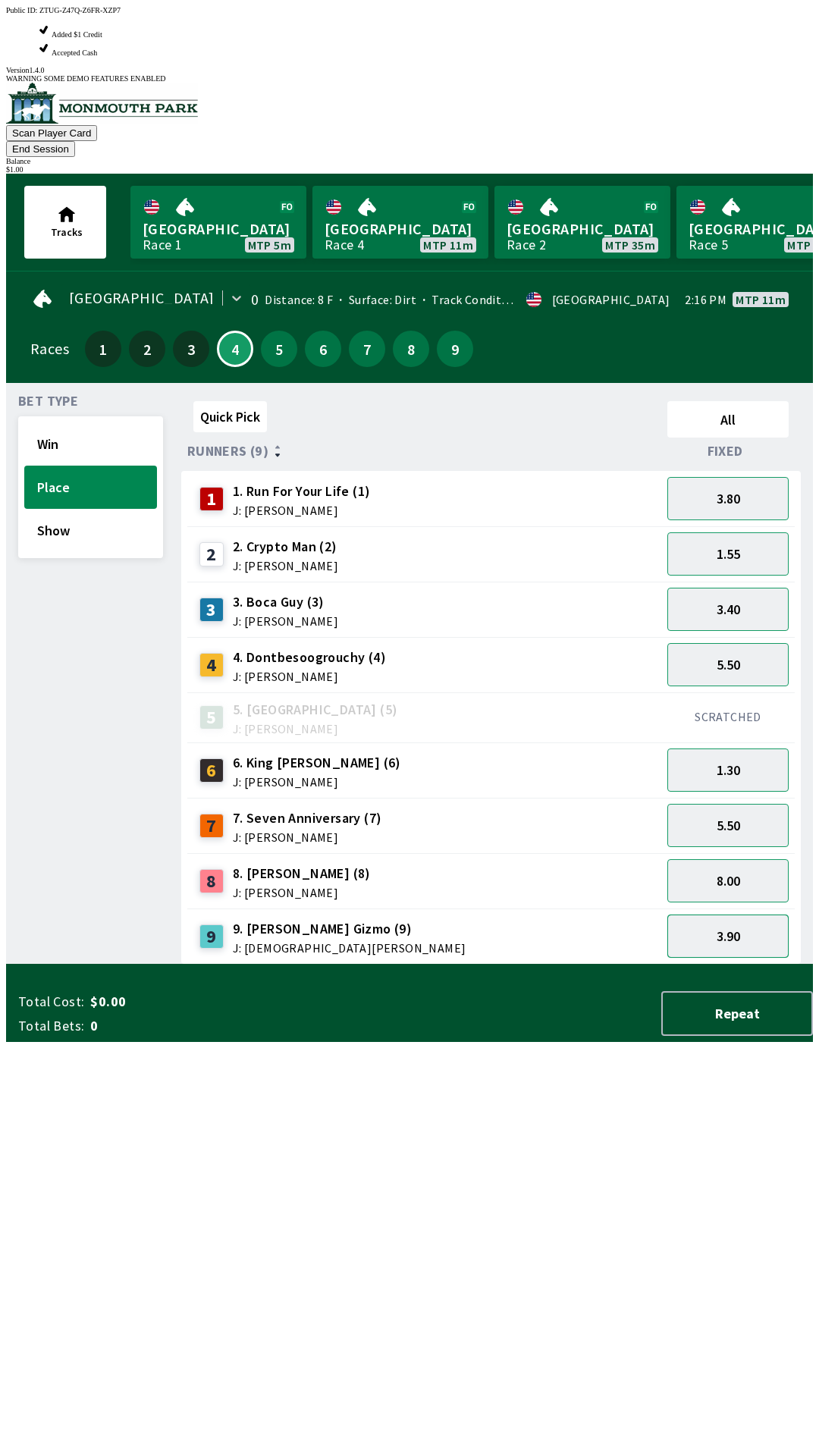
click at [762, 915] on button "3.90" at bounding box center [728, 937] width 122 height 44
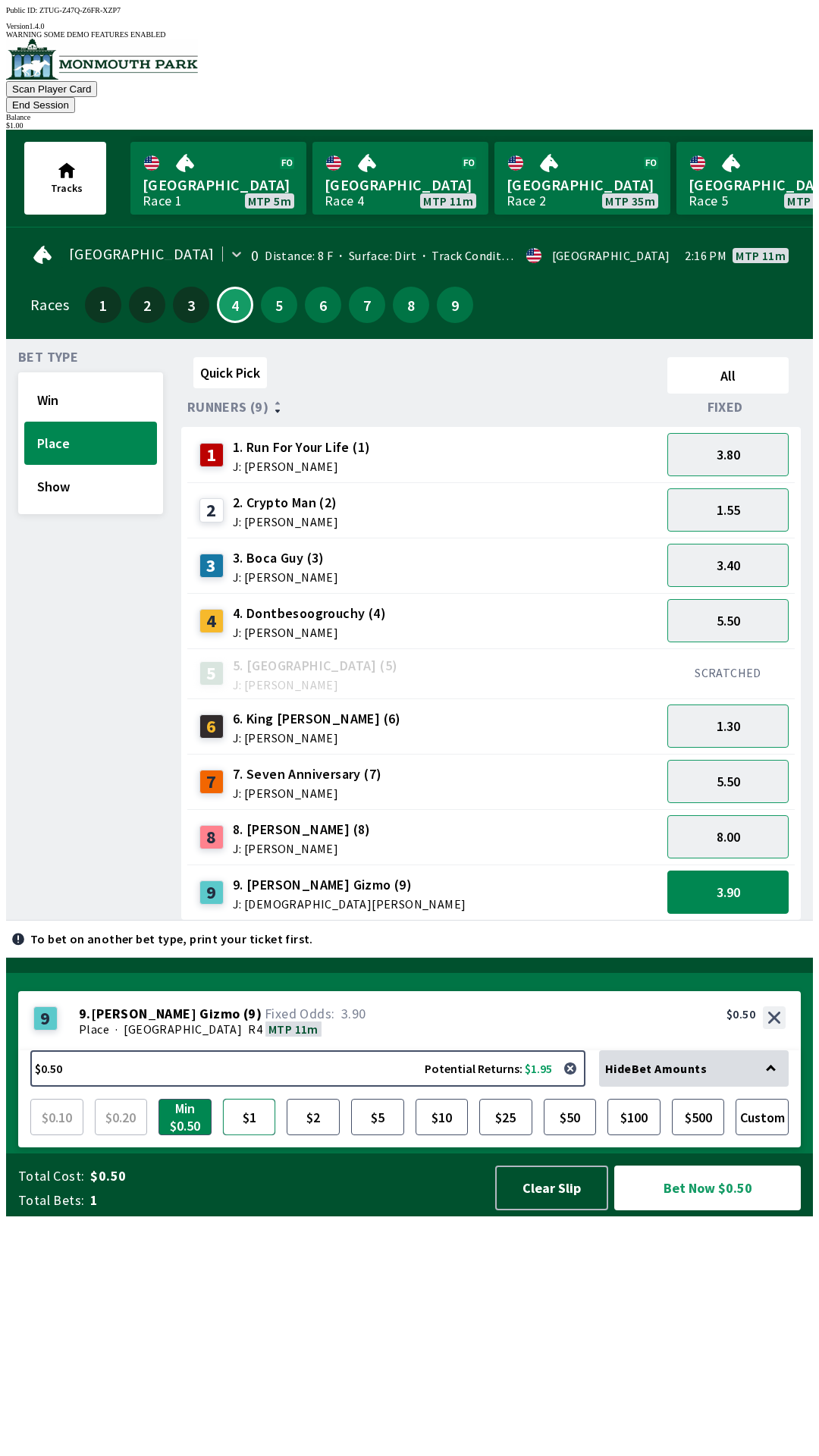
click at [271, 1136] on button "$1" at bounding box center [249, 1117] width 53 height 37
click at [736, 1211] on button "Bet Now $1.00" at bounding box center [707, 1187] width 187 height 45
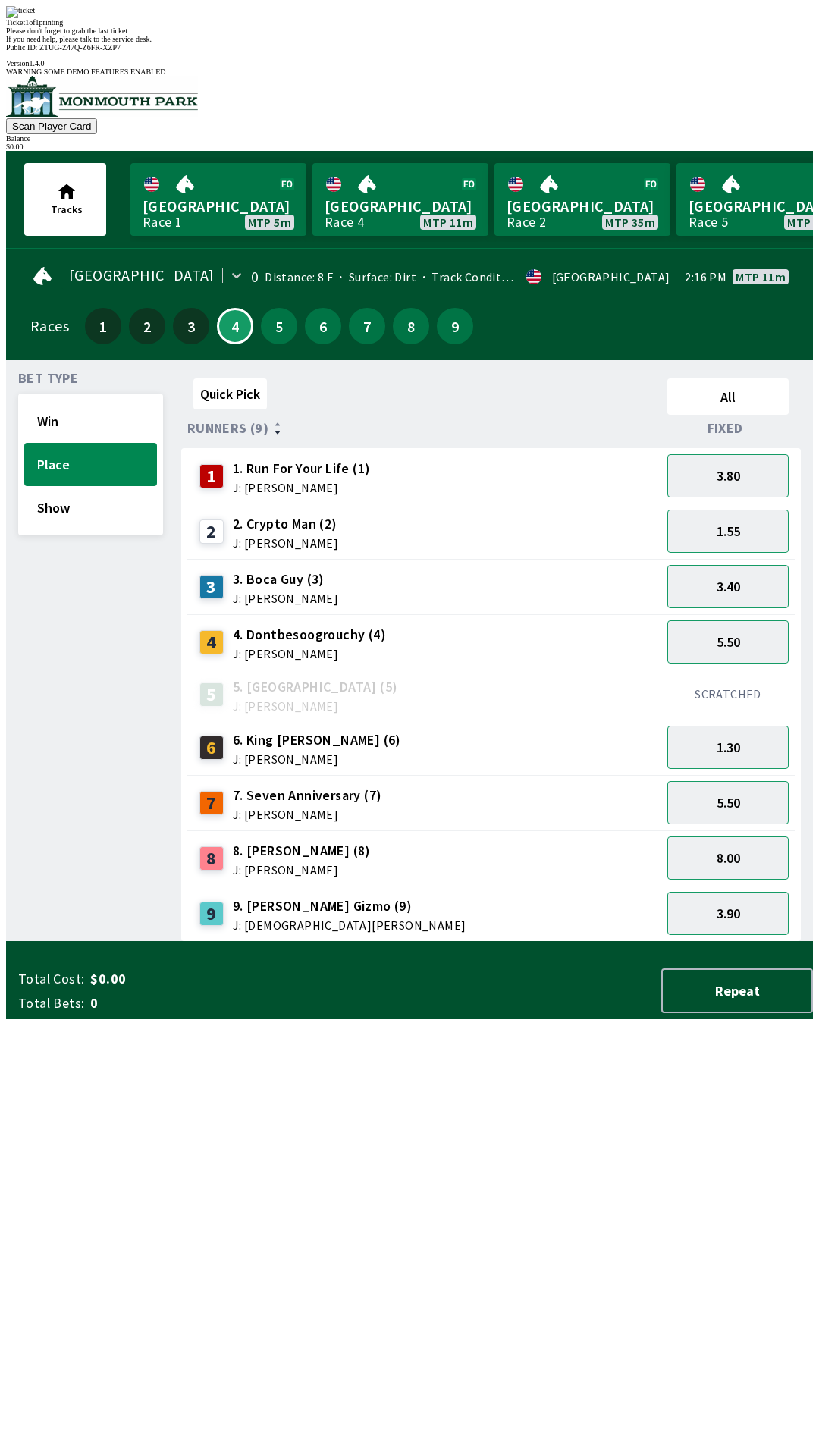
click at [288, 942] on div "Quick Pick All Runners (9) Fixed 1 1. Run For Your Life (1) J: [PERSON_NAME] 3.…" at bounding box center [497, 657] width 632 height 570
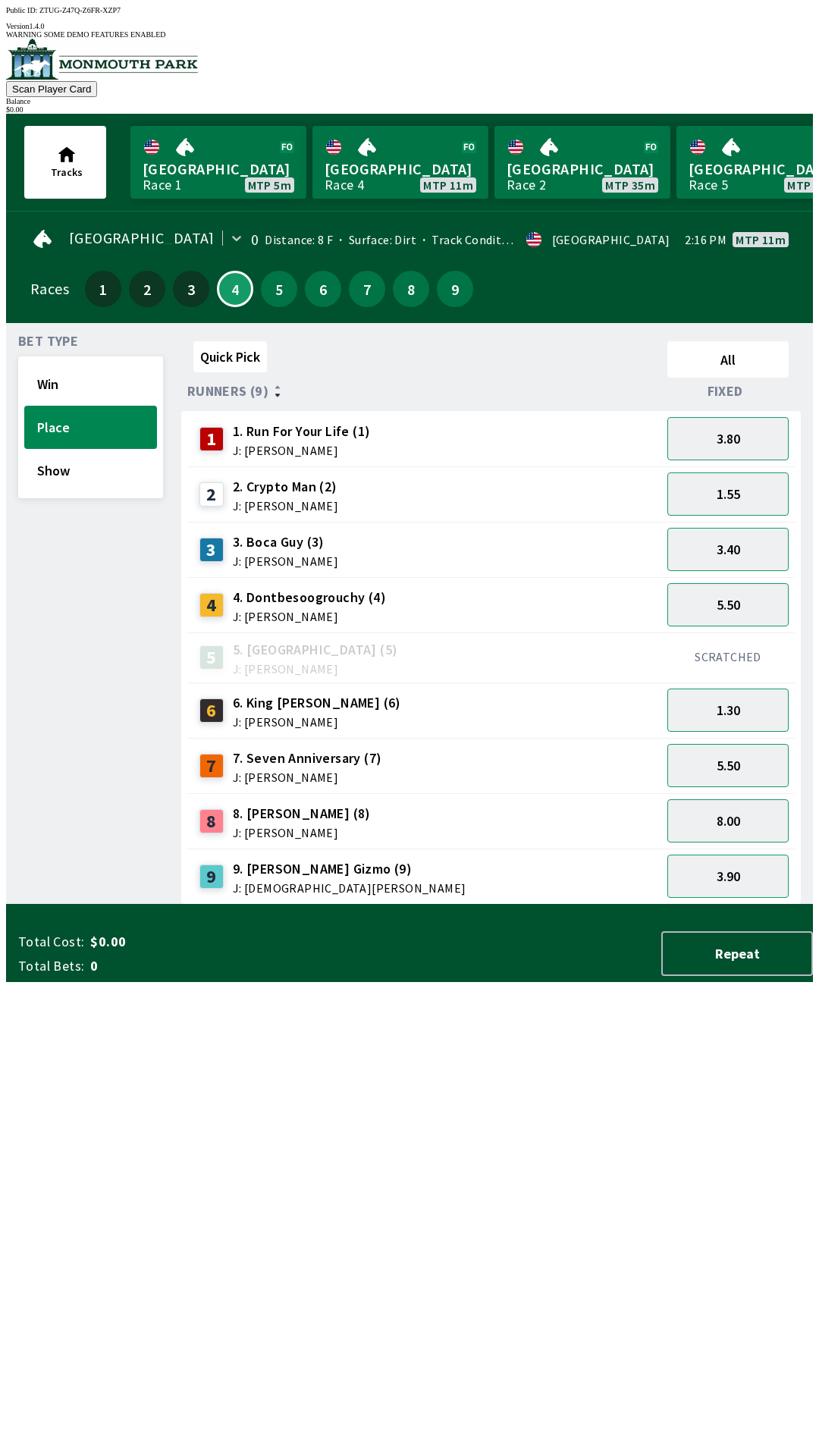
click at [272, 905] on div "Quick Pick All Runners (9) Fixed 1 1. Run For Your Life (1) J: [PERSON_NAME] 3.…" at bounding box center [497, 620] width 632 height 570
click at [713, 427] on button "3.80" at bounding box center [728, 439] width 122 height 44
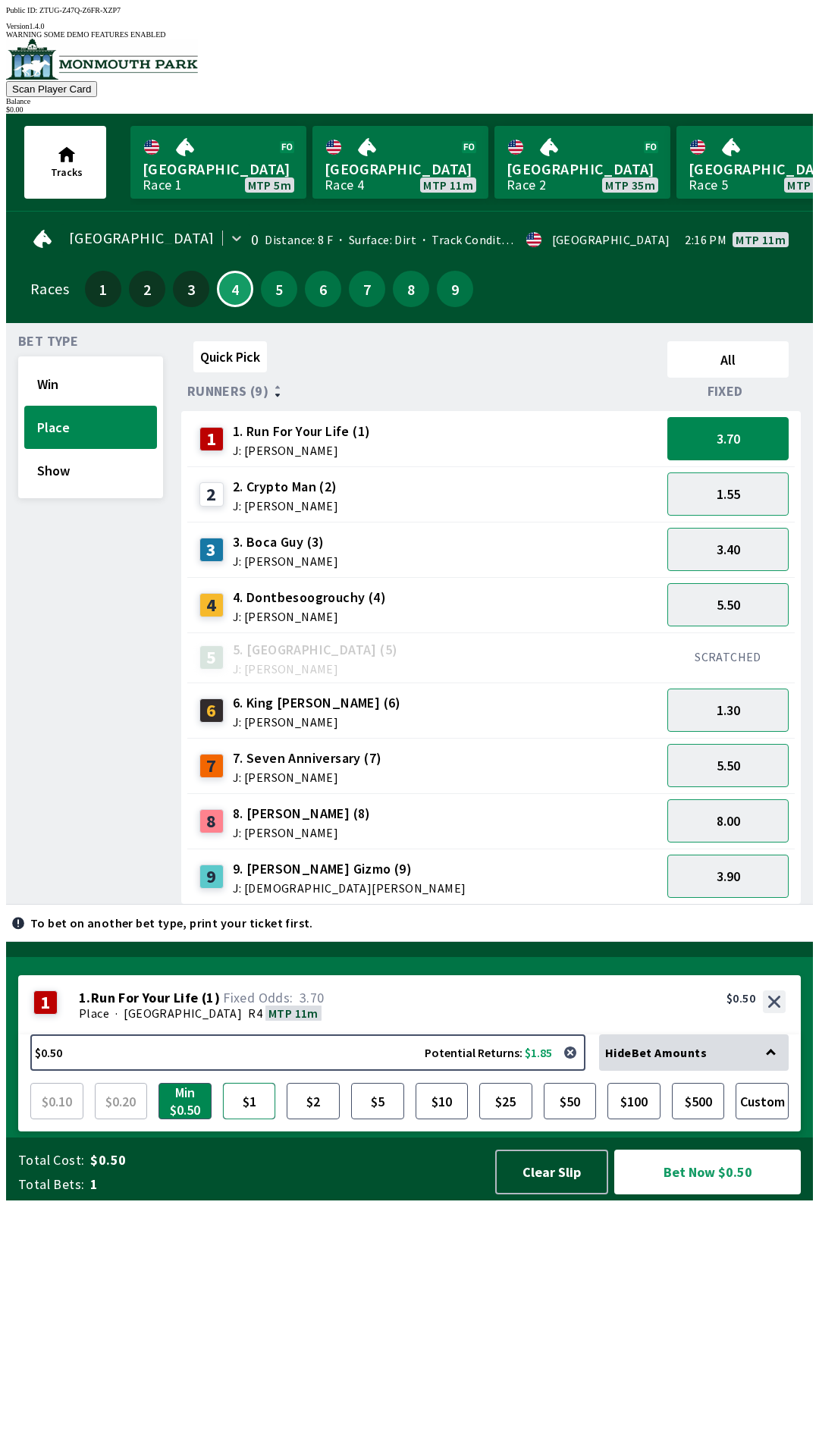
click at [245, 1120] on button "$1" at bounding box center [249, 1101] width 53 height 37
click at [678, 1194] on button "Bet Now $1.00" at bounding box center [707, 1171] width 187 height 45
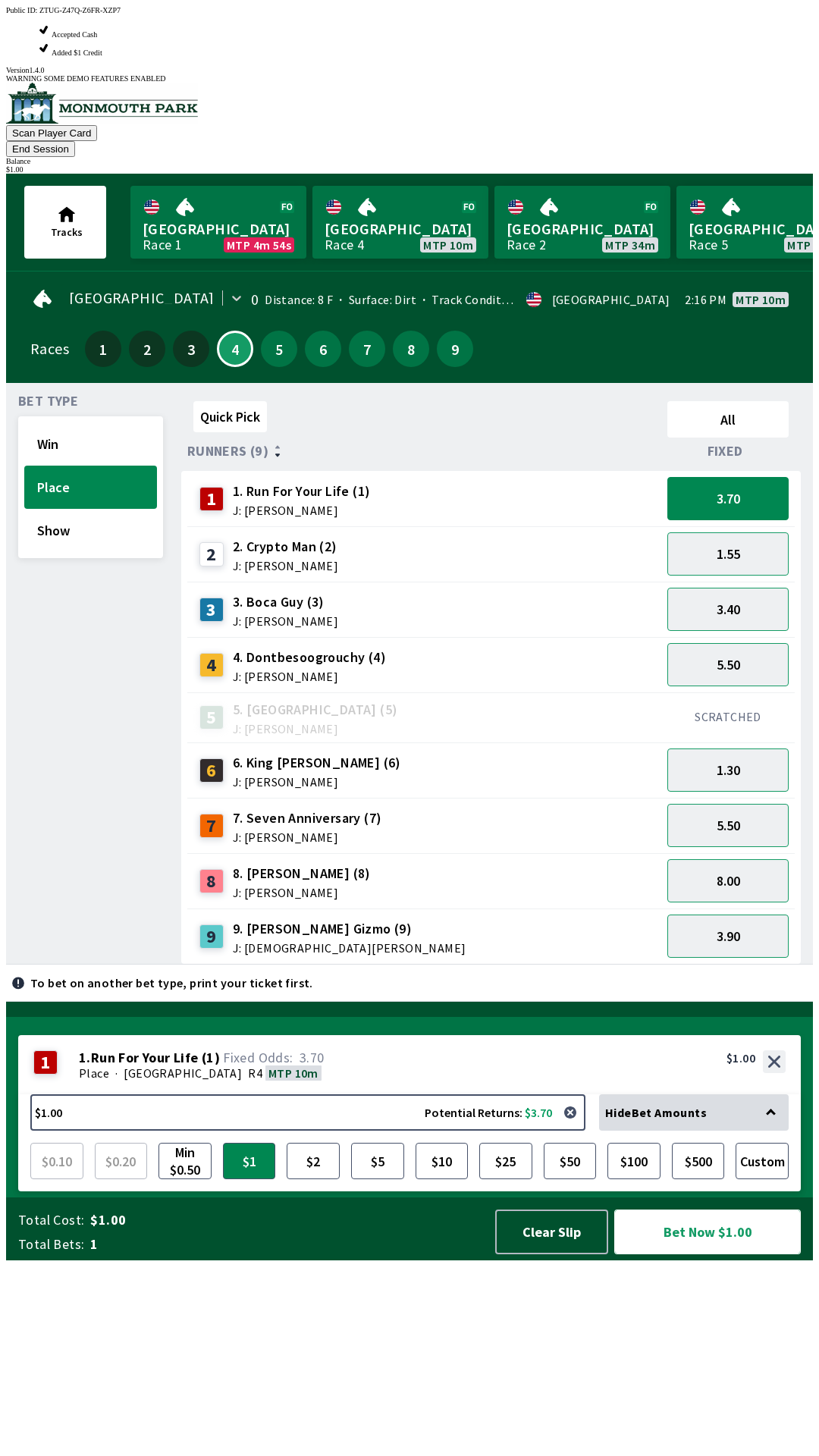
click at [740, 1254] on button "Bet Now $1.00" at bounding box center [707, 1231] width 187 height 45
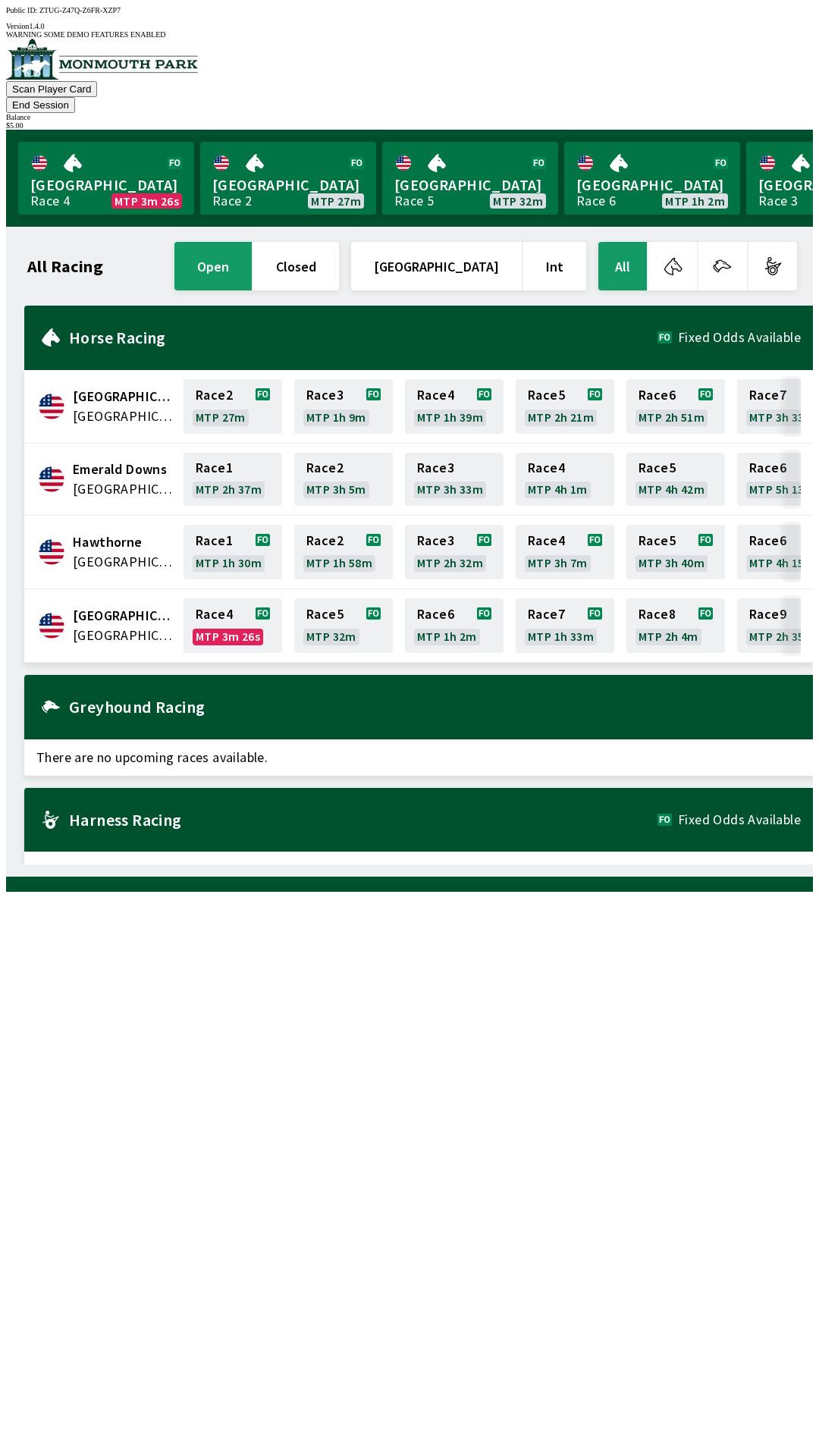
click at [75, 97] on button "End Session" at bounding box center [41, 105] width 69 height 16
click at [241, 608] on link "Race 4 MTP 2m 32s" at bounding box center [233, 625] width 99 height 54
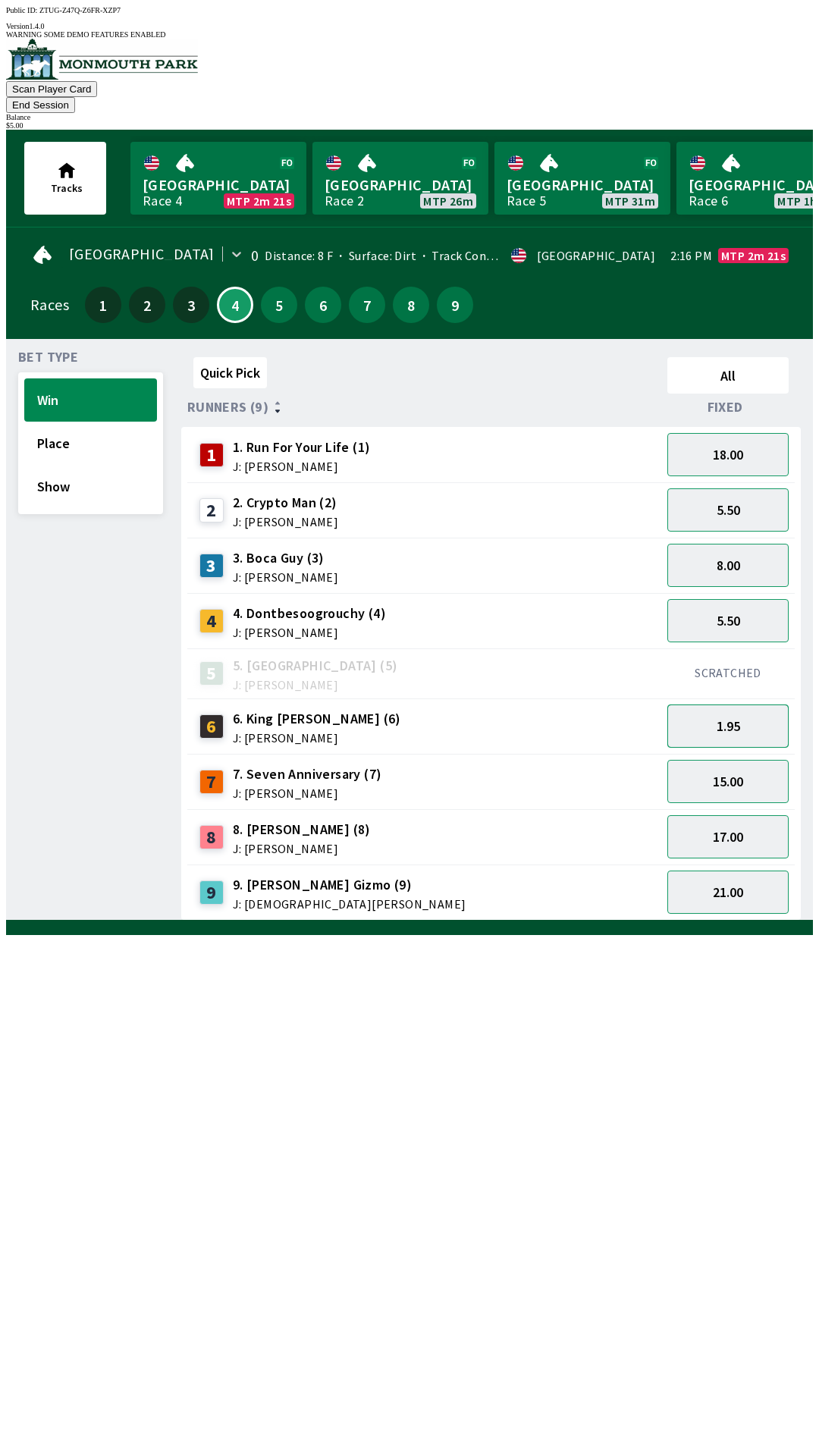
click at [770, 708] on button "1.95" at bounding box center [728, 726] width 122 height 44
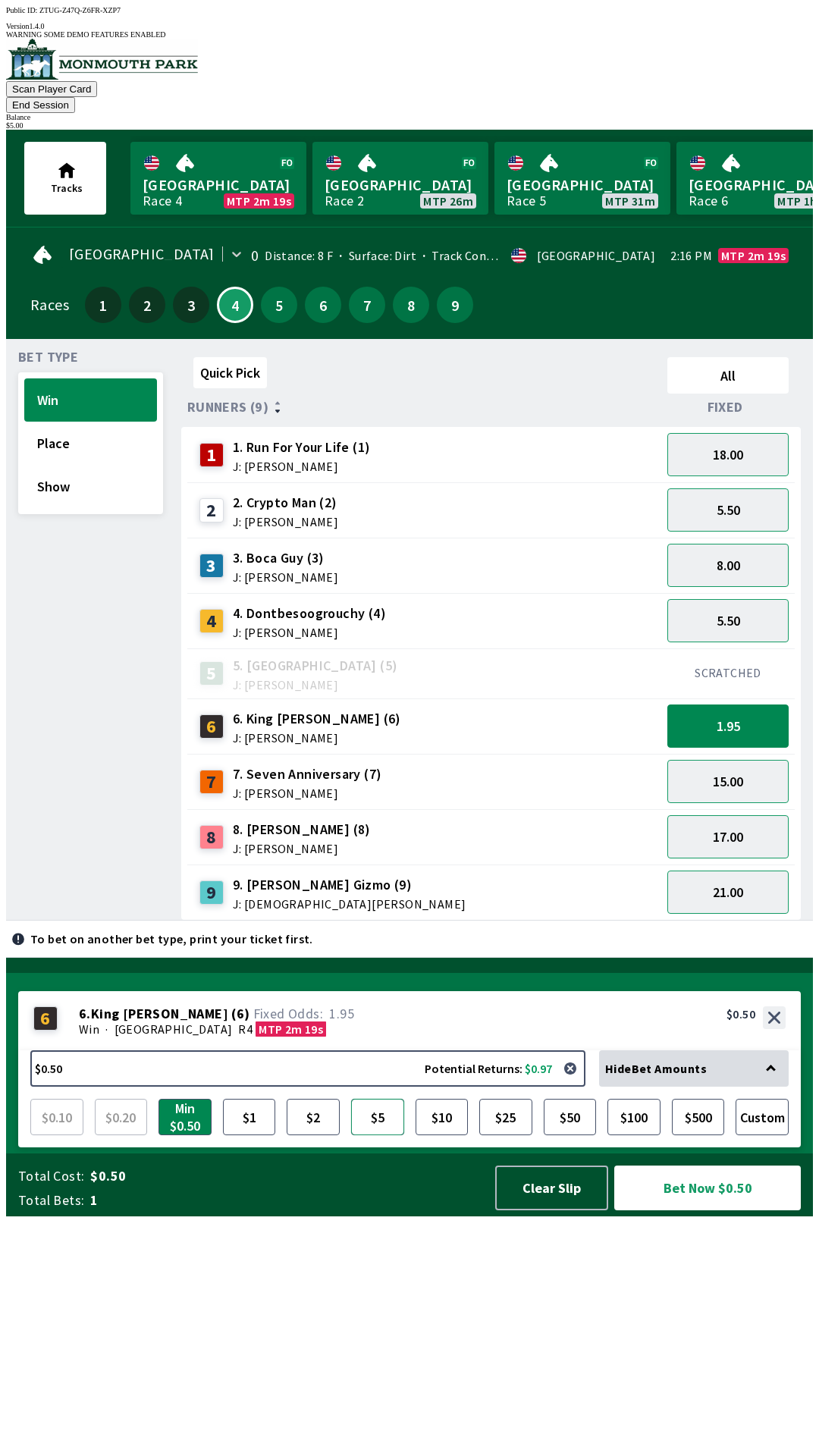
click at [380, 1136] on button "$5" at bounding box center [378, 1117] width 53 height 37
click at [710, 1211] on button "Bet Now $5.00" at bounding box center [707, 1187] width 187 height 45
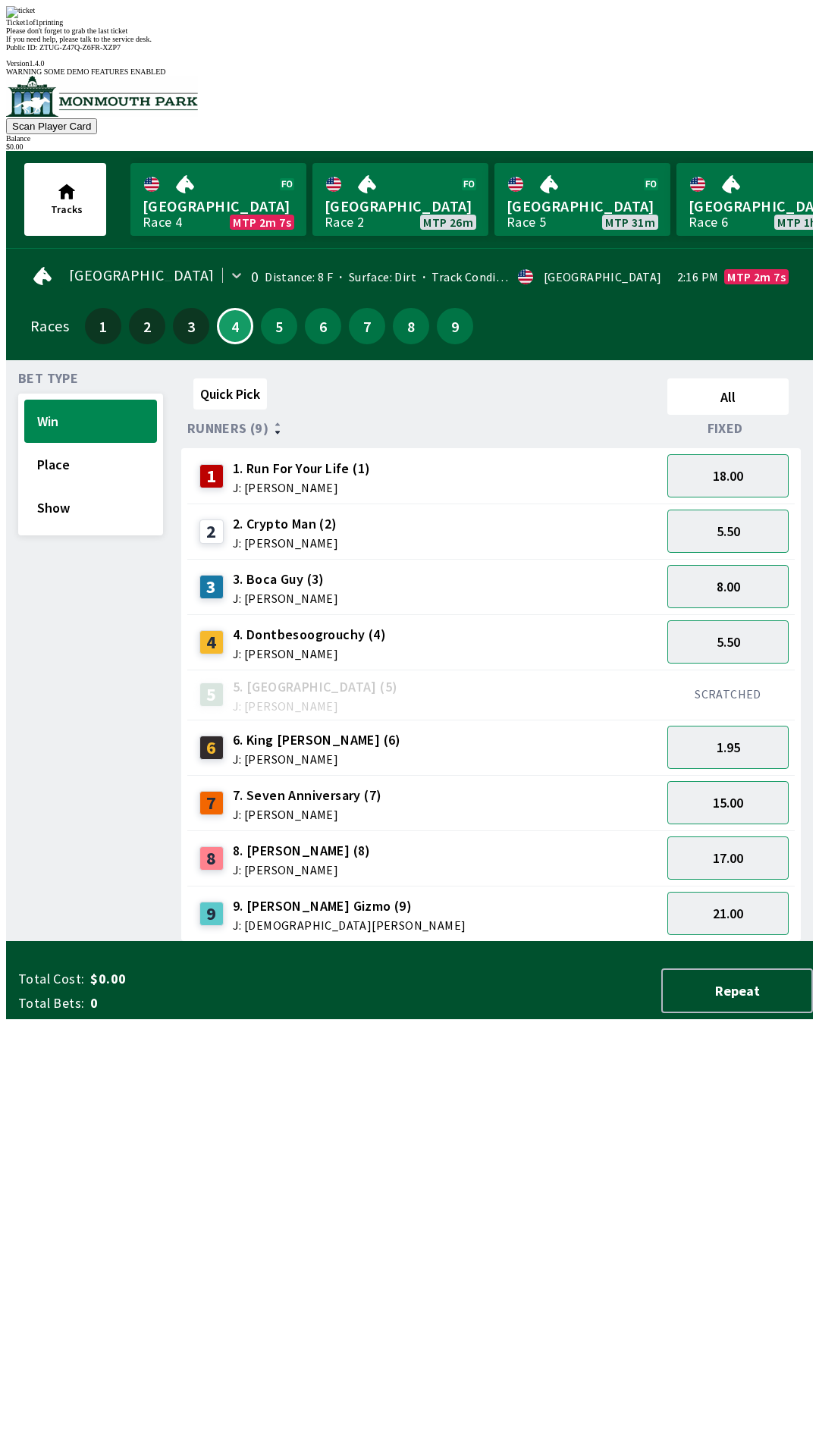
click at [652, 942] on div "Quick Pick All Runners (9) Fixed 1 1. Run For Your Life (1) J: [PERSON_NAME] 18…" at bounding box center [497, 657] width 632 height 570
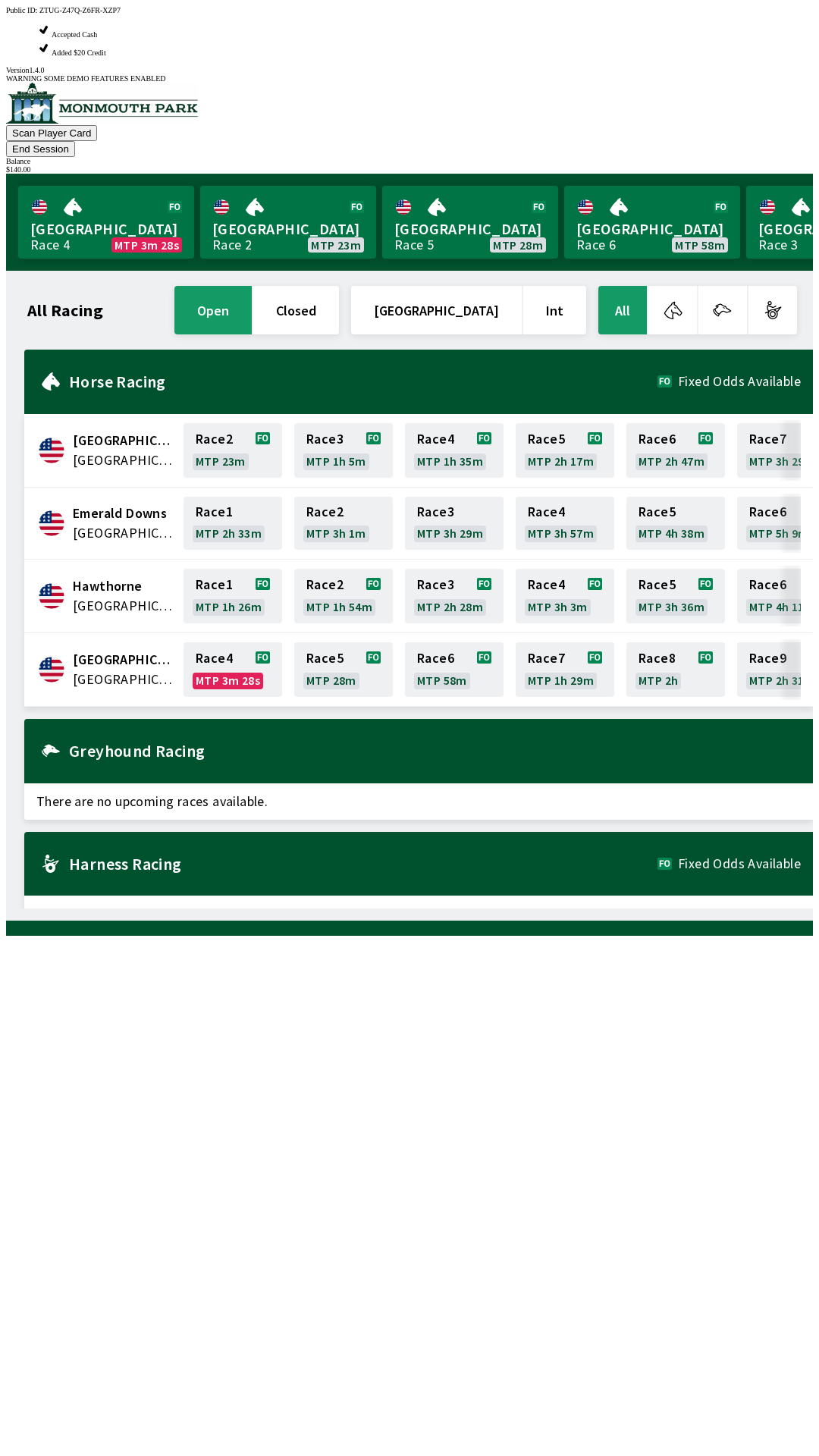
click at [75, 141] on button "End Session" at bounding box center [41, 149] width 69 height 16
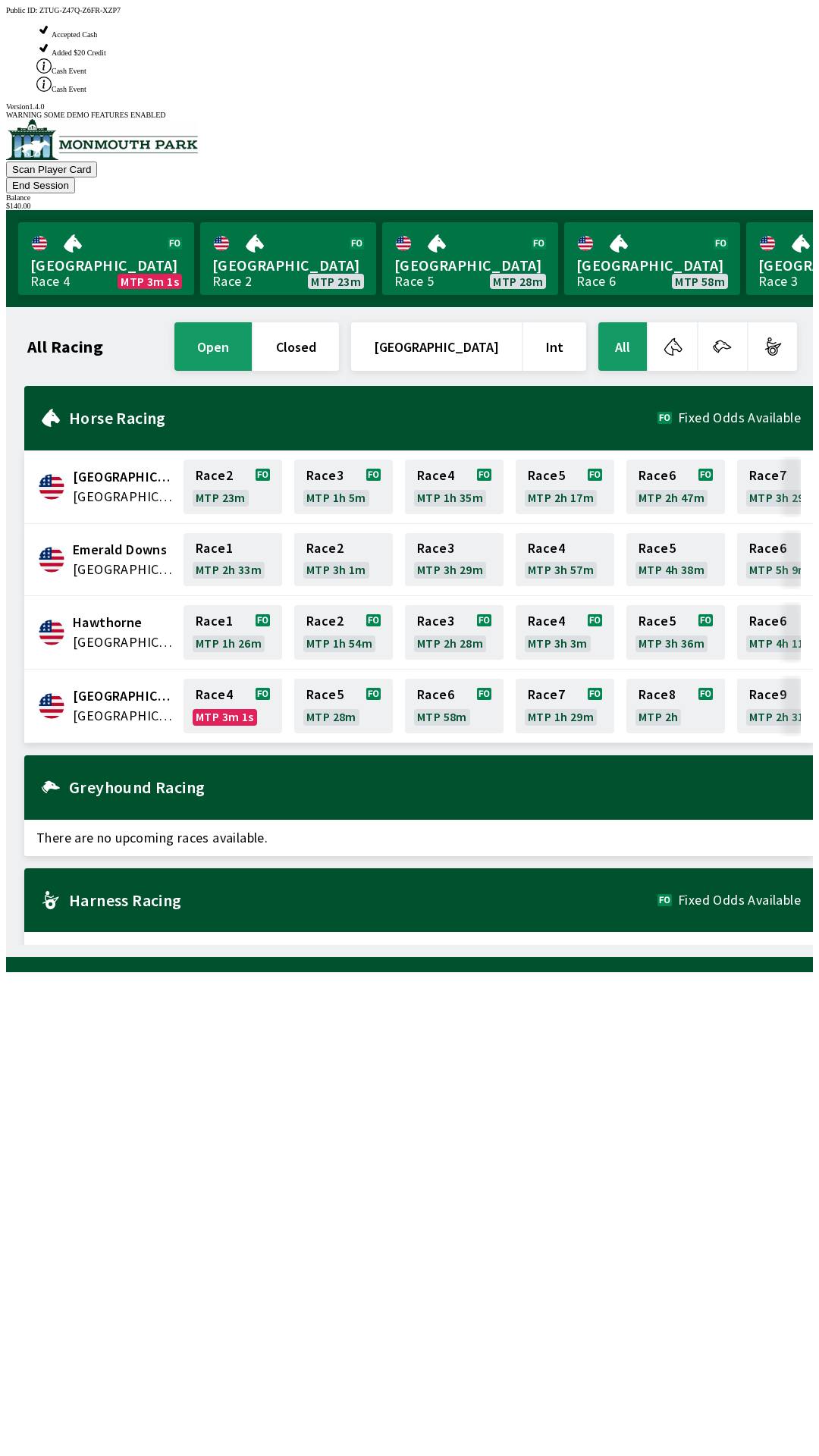
click at [75, 177] on button "End Session" at bounding box center [41, 185] width 69 height 16
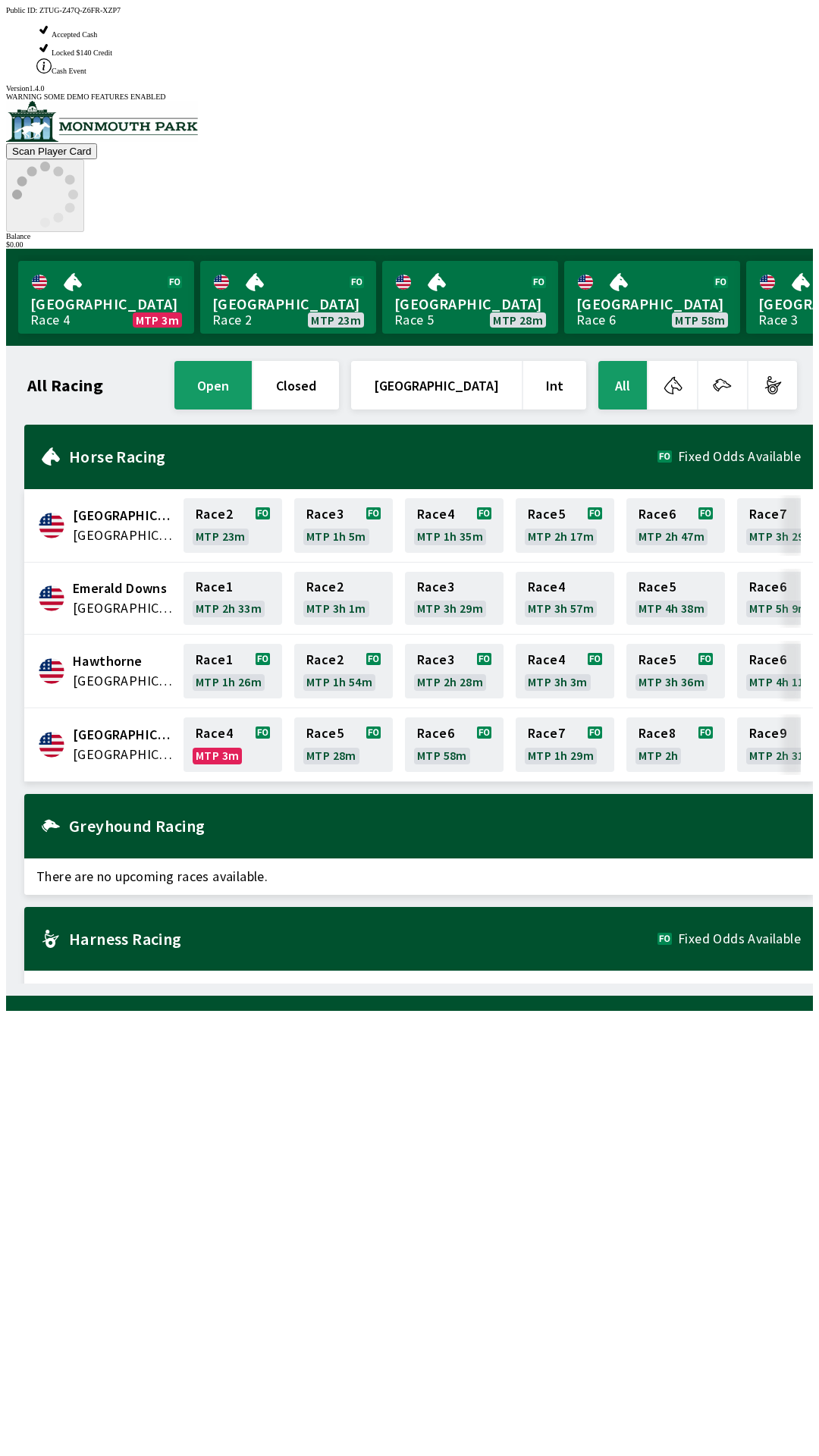
click at [78, 161] on icon at bounding box center [45, 194] width 66 height 66
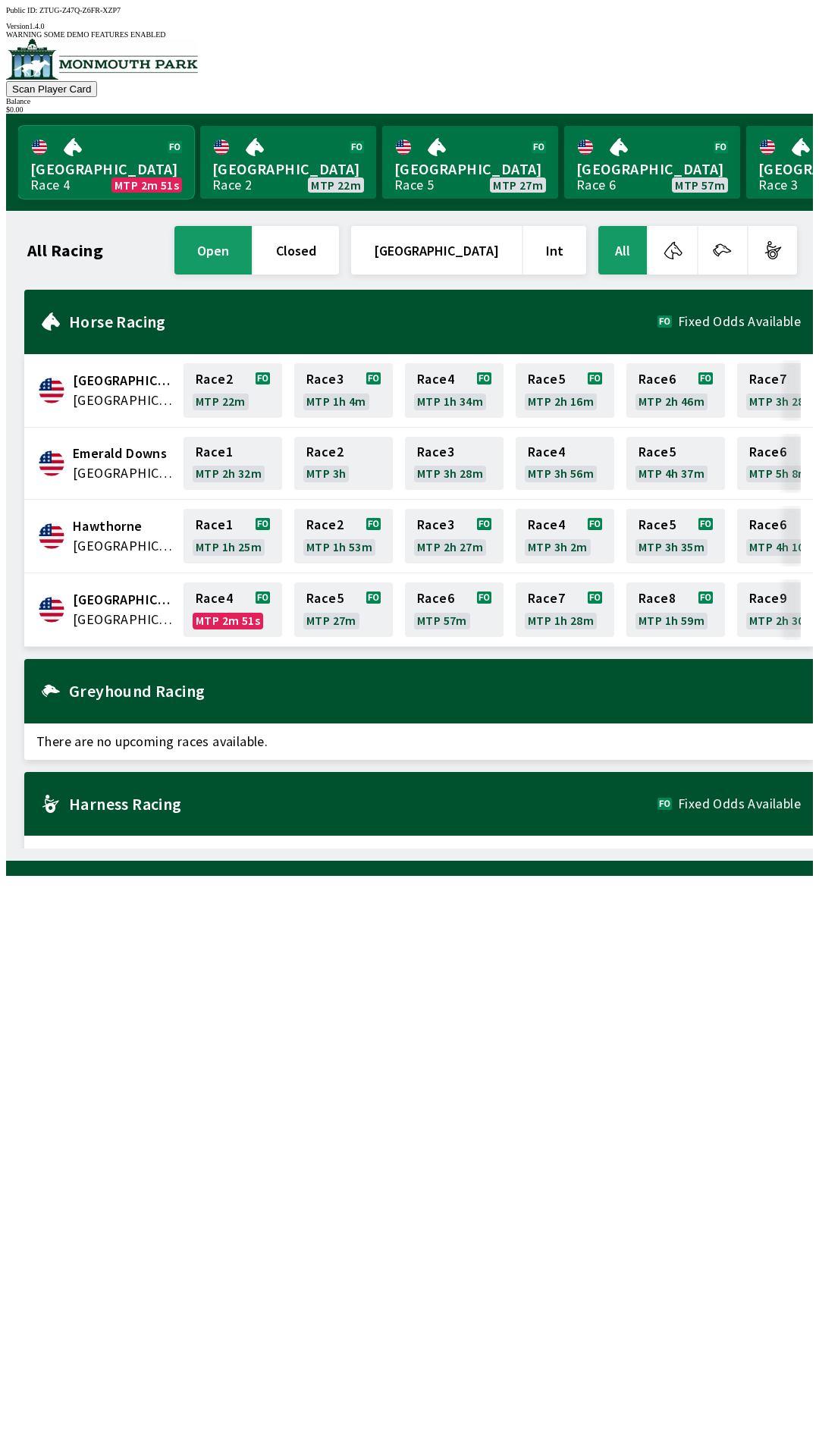
click at [60, 170] on link "Monmouth Park Race 4 MTP 2m 51s" at bounding box center [106, 162] width 176 height 73
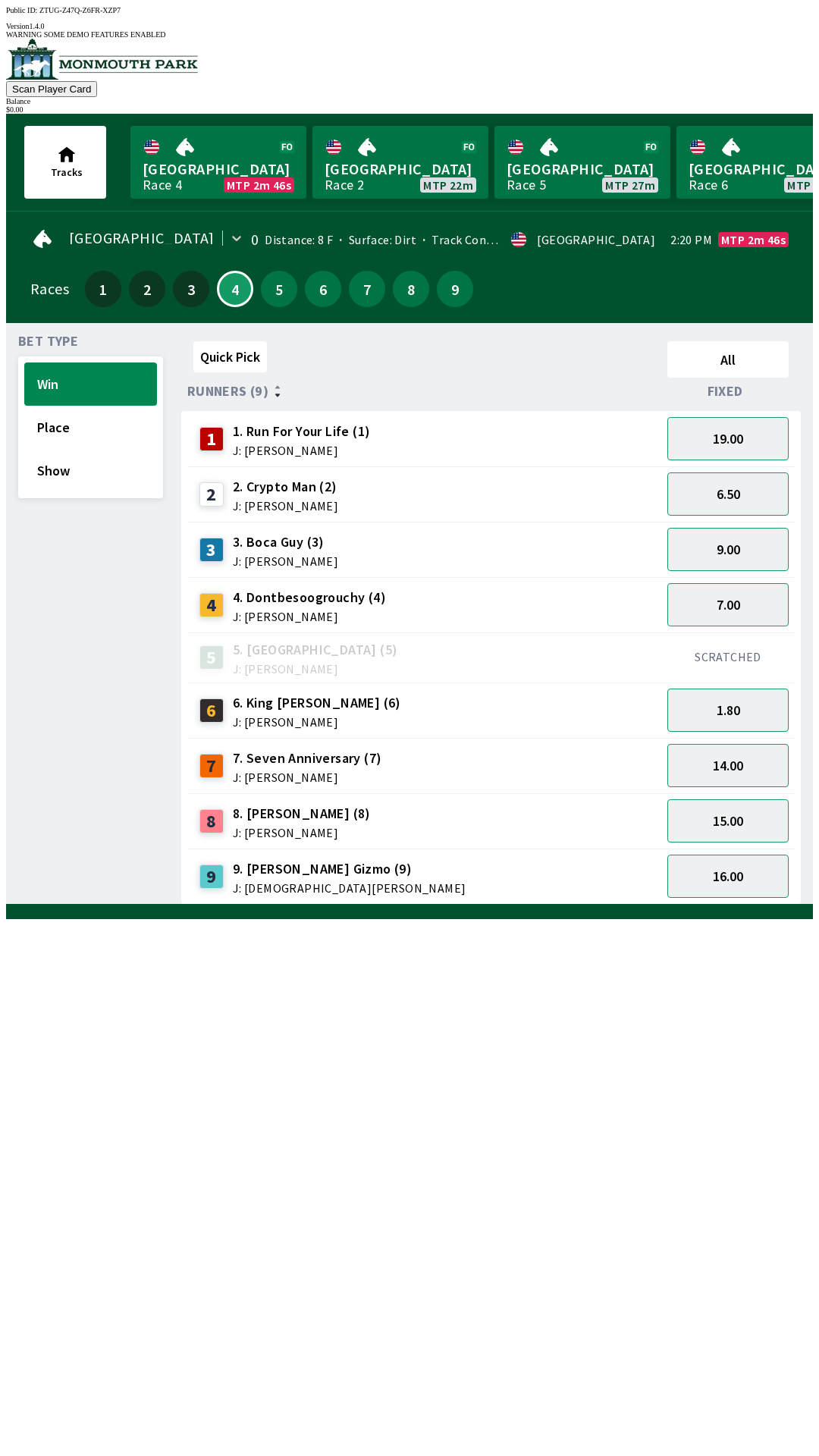
click at [279, 500] on span "J: [PERSON_NAME]" at bounding box center [285, 505] width 106 height 12
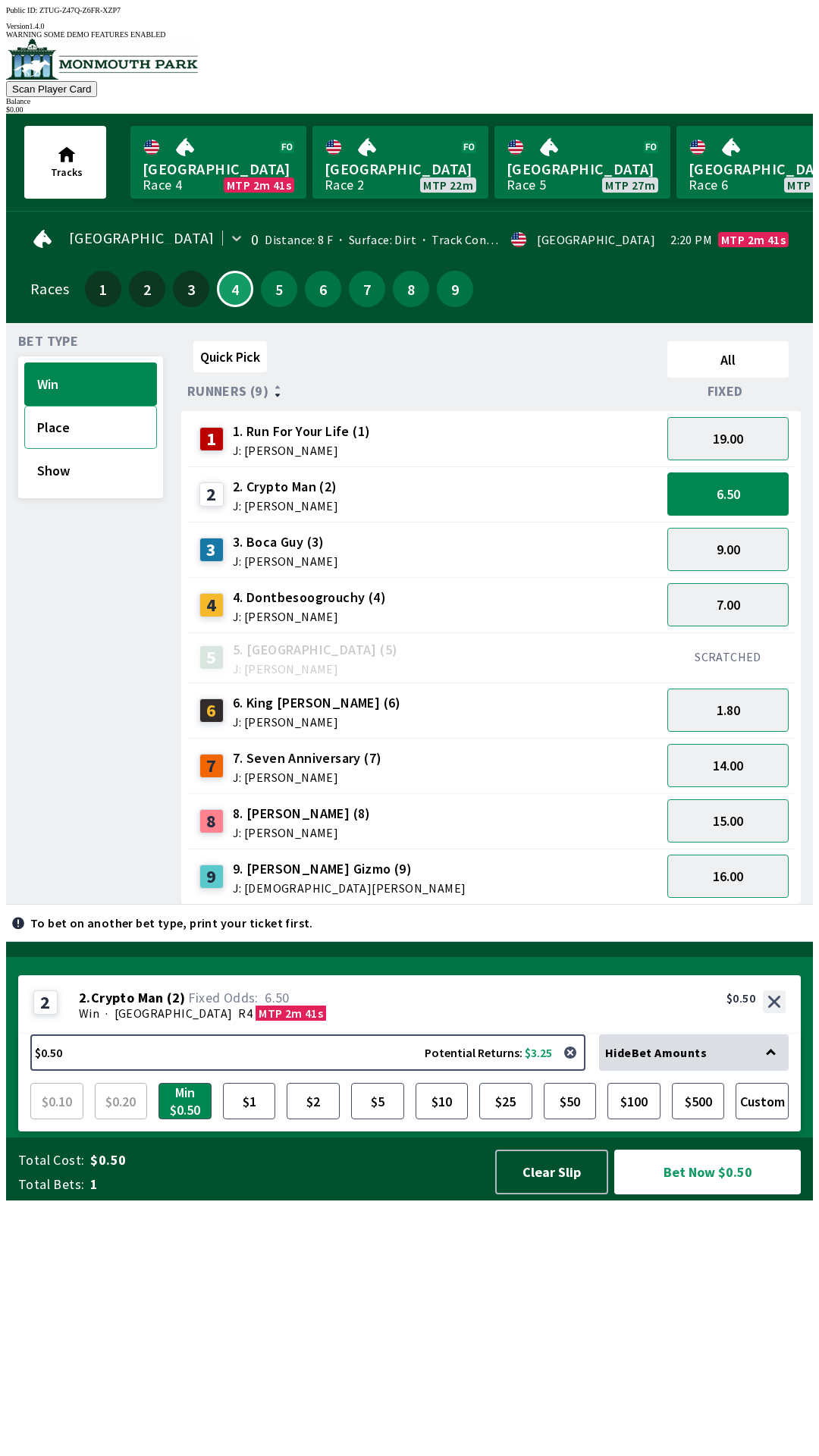
click at [52, 406] on button "Place" at bounding box center [91, 427] width 133 height 44
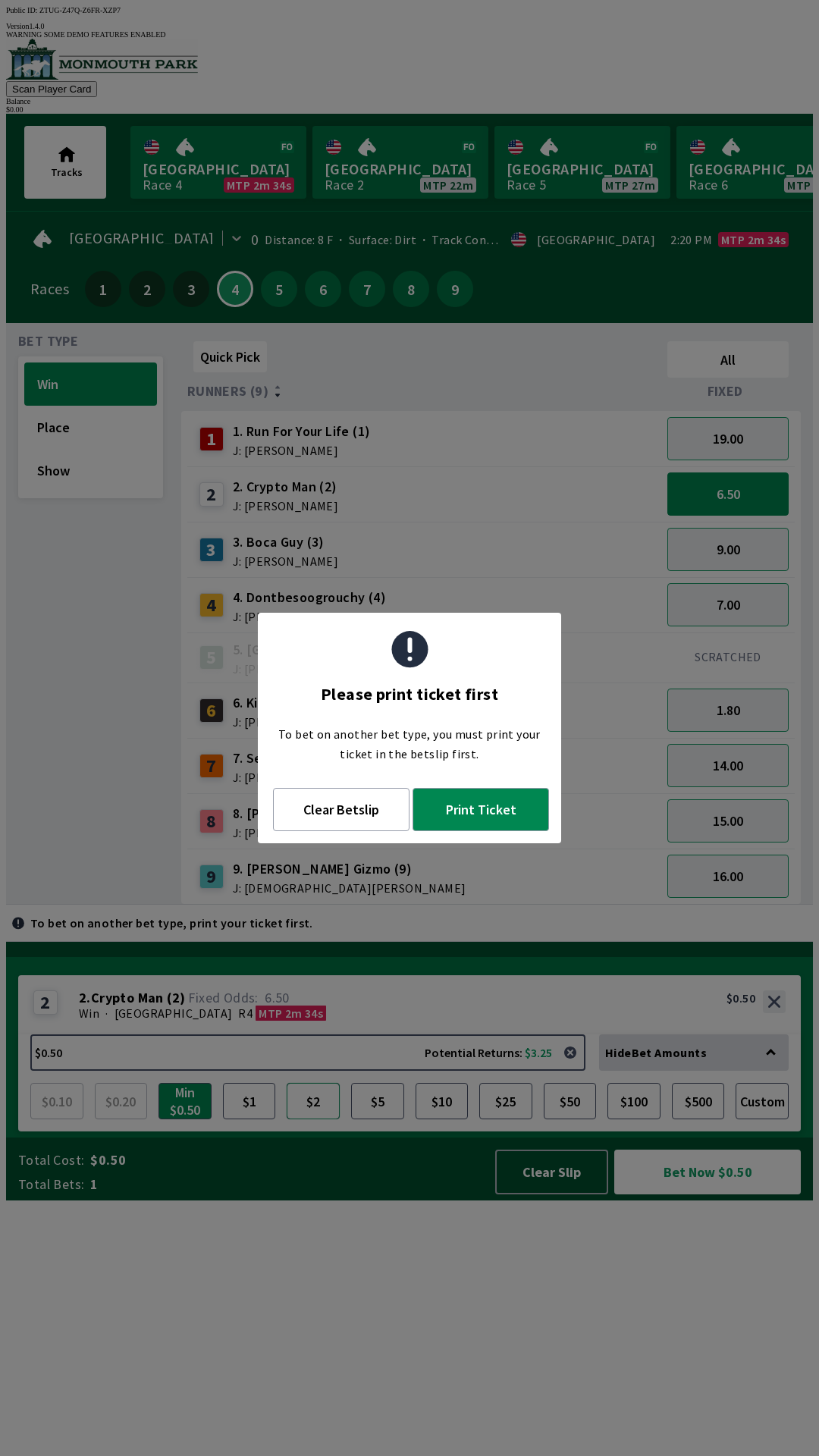
click at [320, 1120] on button "$2" at bounding box center [314, 1101] width 53 height 37
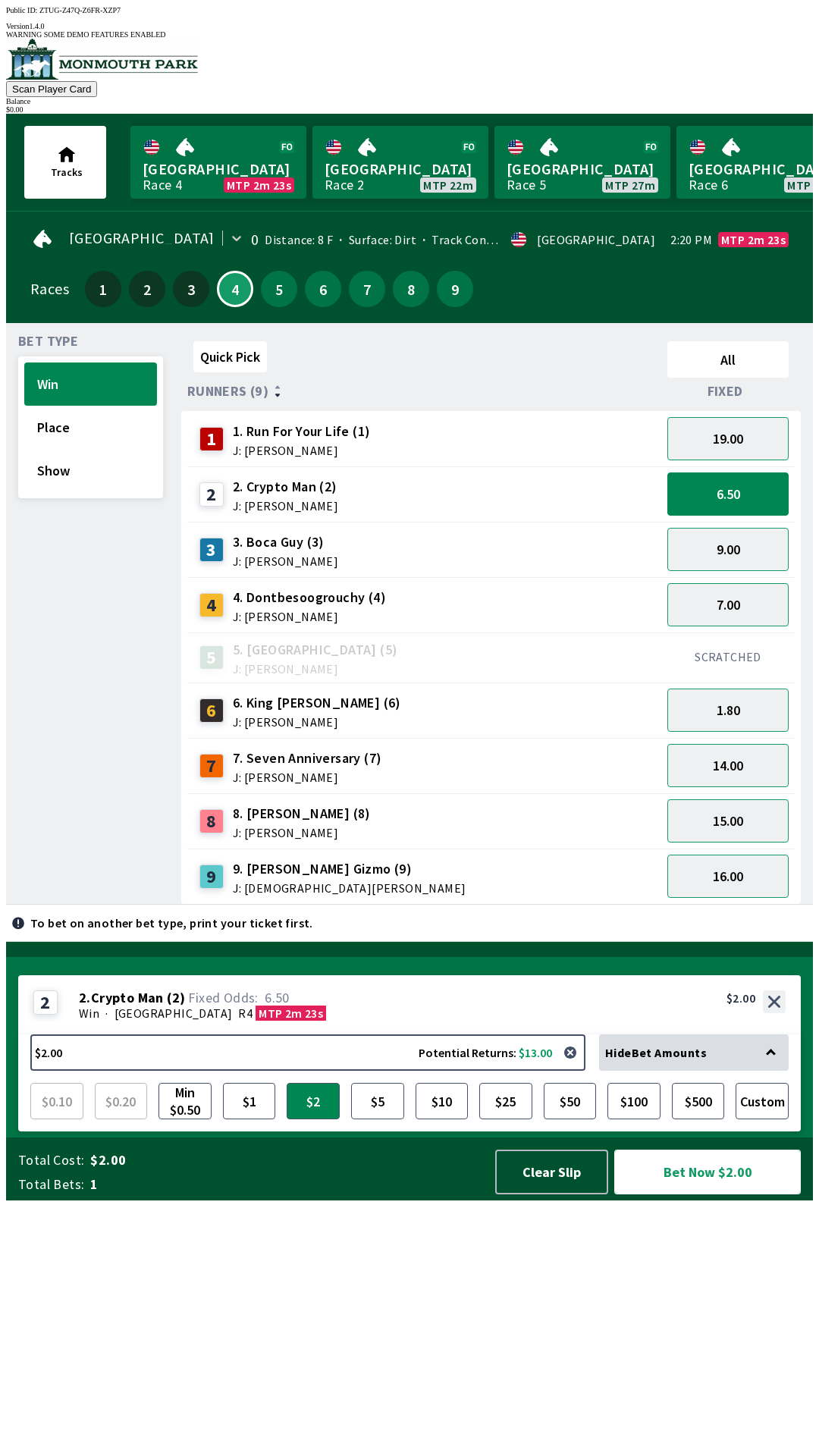
click at [710, 1194] on button "Bet Now $2.00" at bounding box center [707, 1171] width 187 height 45
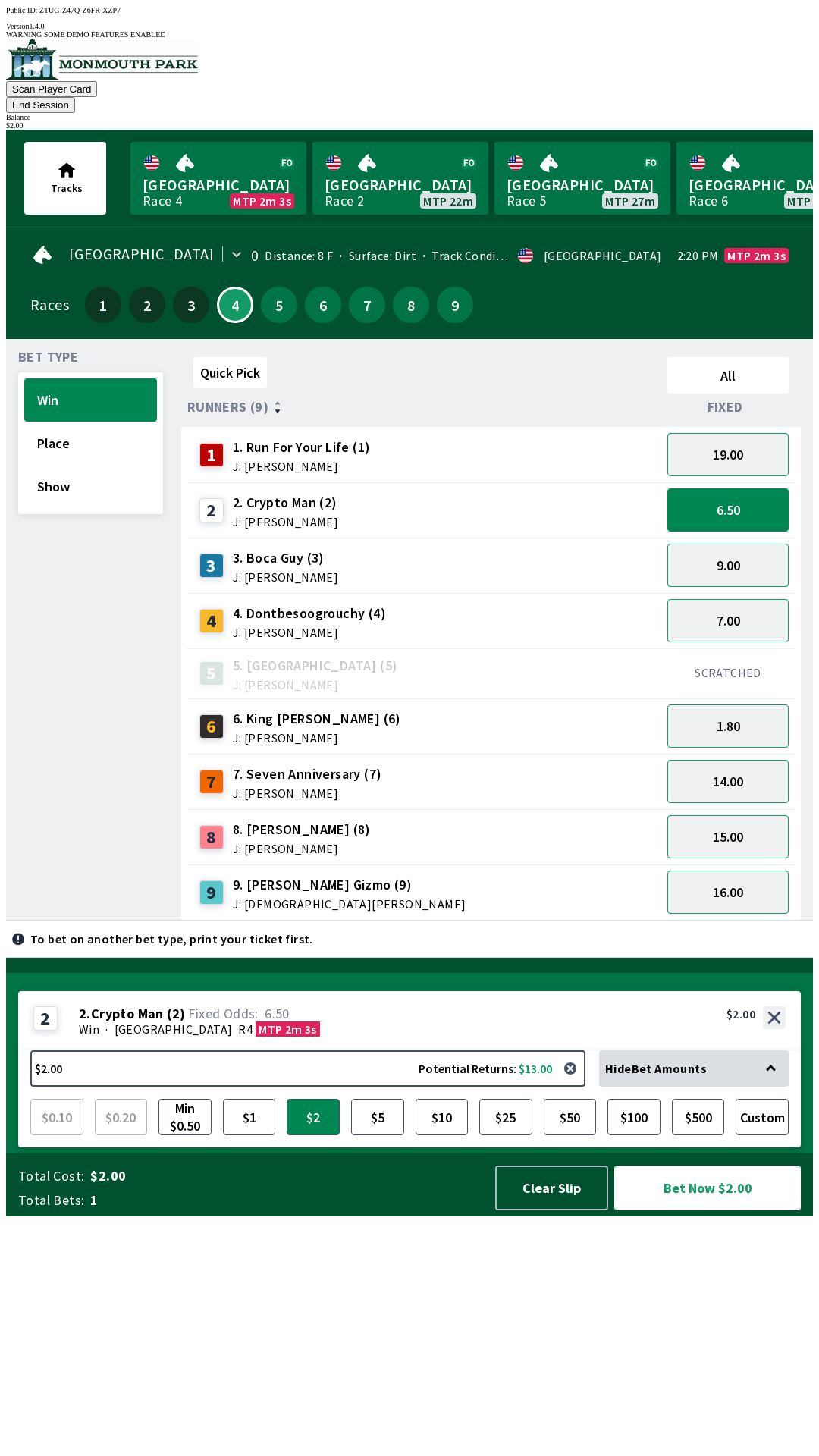
click at [708, 1211] on button "Bet Now $2.00" at bounding box center [707, 1187] width 187 height 45
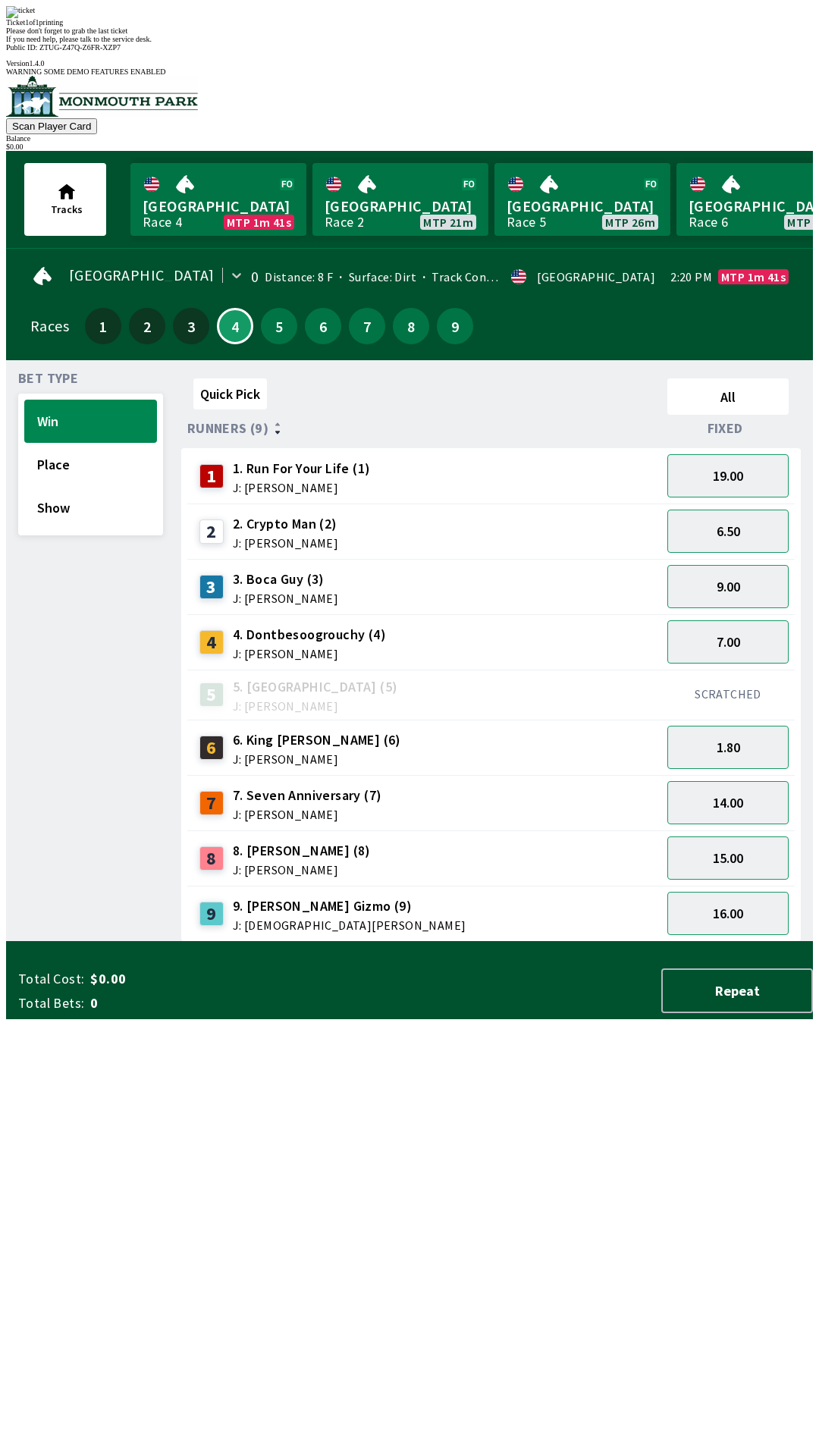
click at [570, 512] on div "2 2. Crypto Man (2) J: [PERSON_NAME]" at bounding box center [423, 531] width 462 height 38
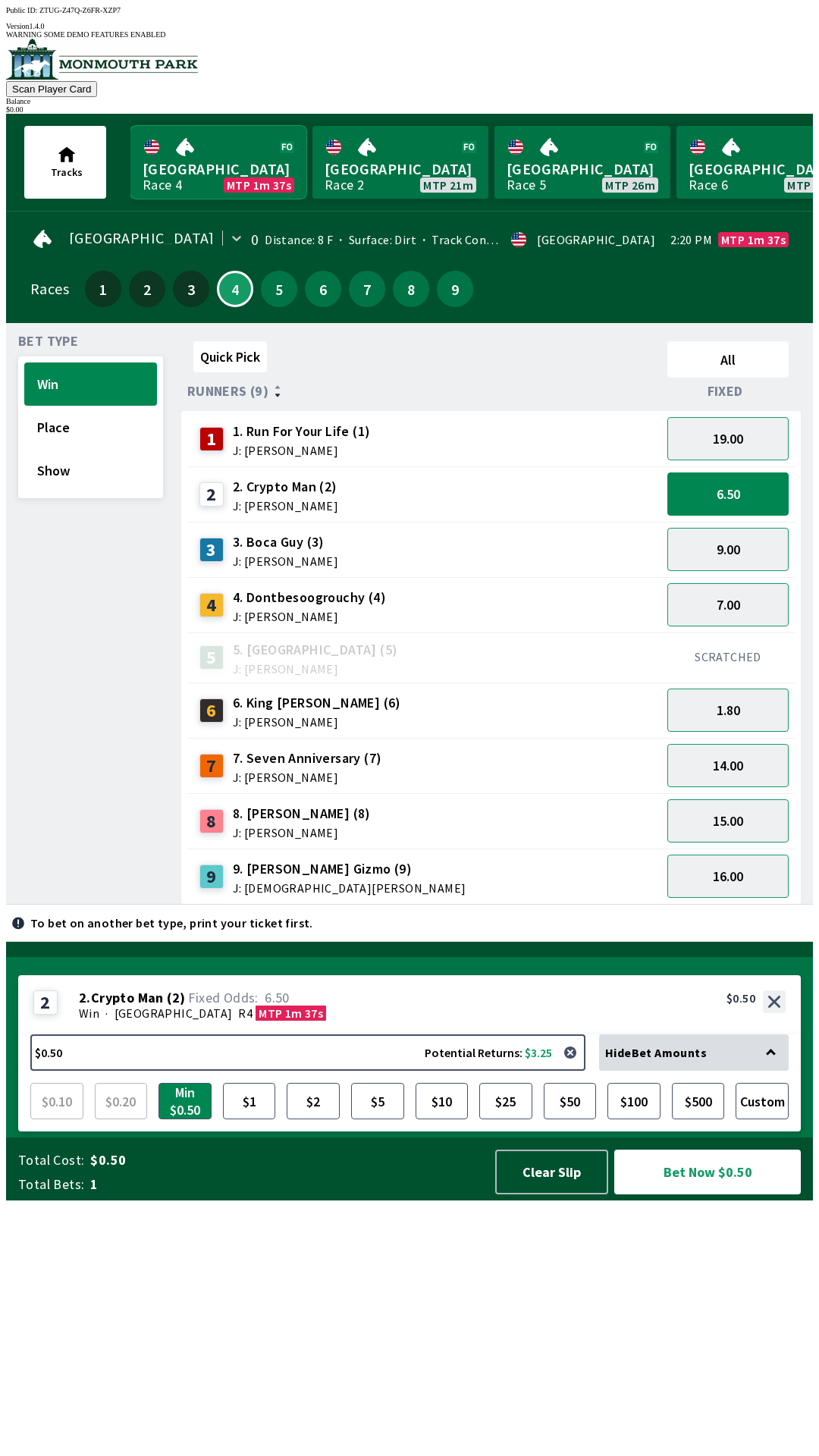
click at [247, 157] on link "[GEOGRAPHIC_DATA] Race 4 MTP 1m 37s" at bounding box center [219, 162] width 176 height 73
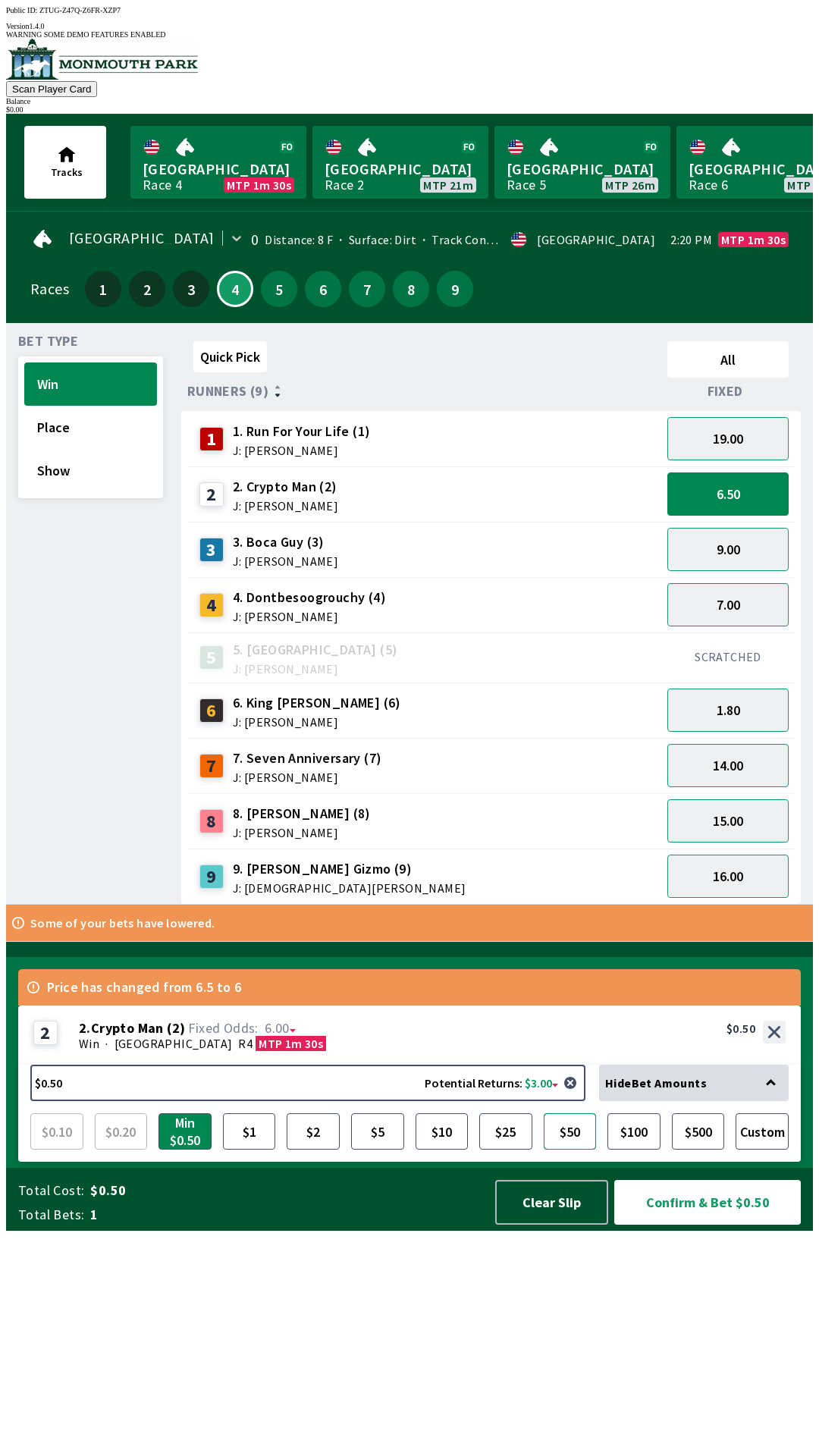
click at [568, 1149] on button "$50" at bounding box center [571, 1131] width 53 height 37
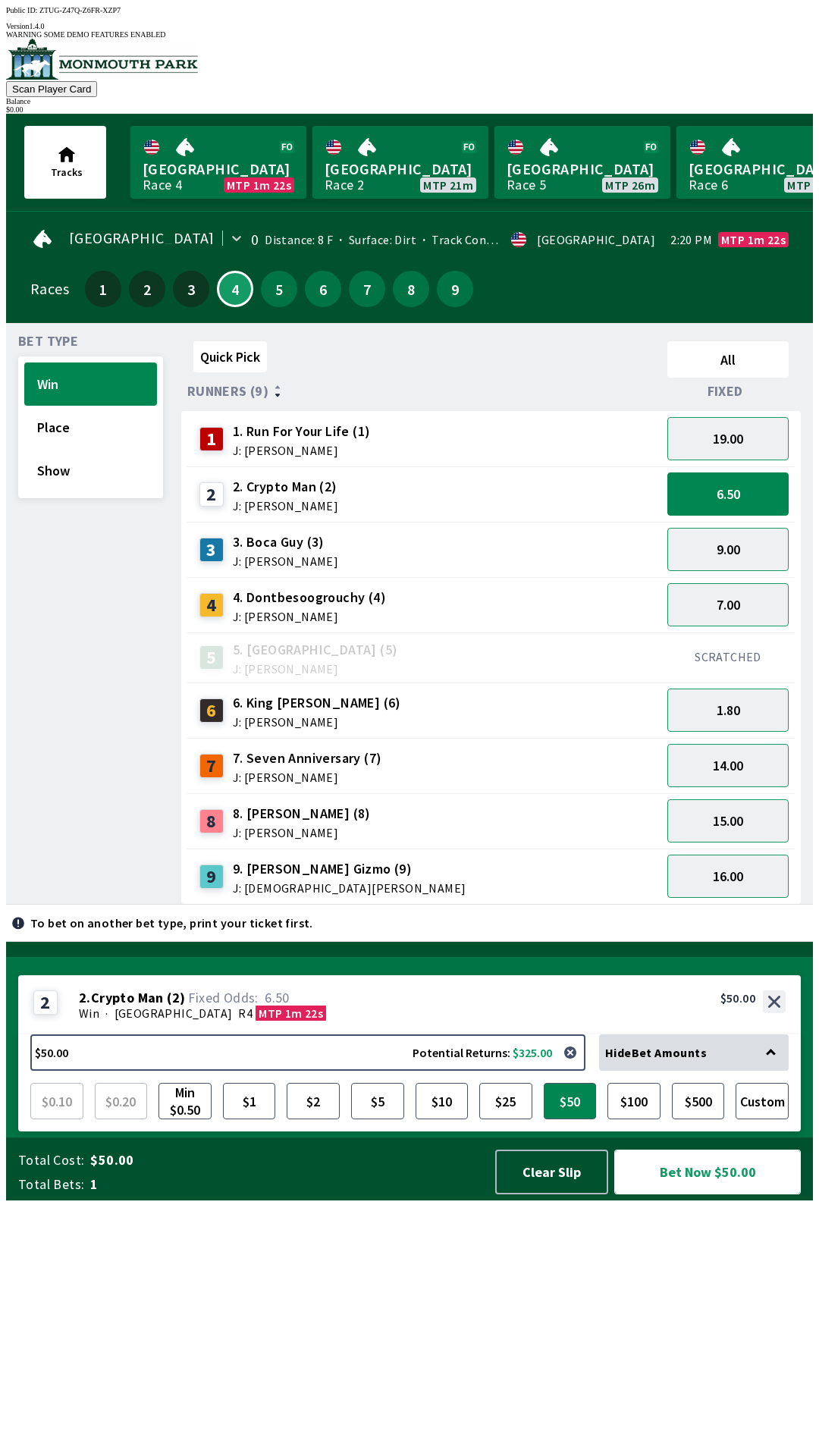
click at [723, 1194] on button "Bet Now $50.00" at bounding box center [707, 1171] width 187 height 45
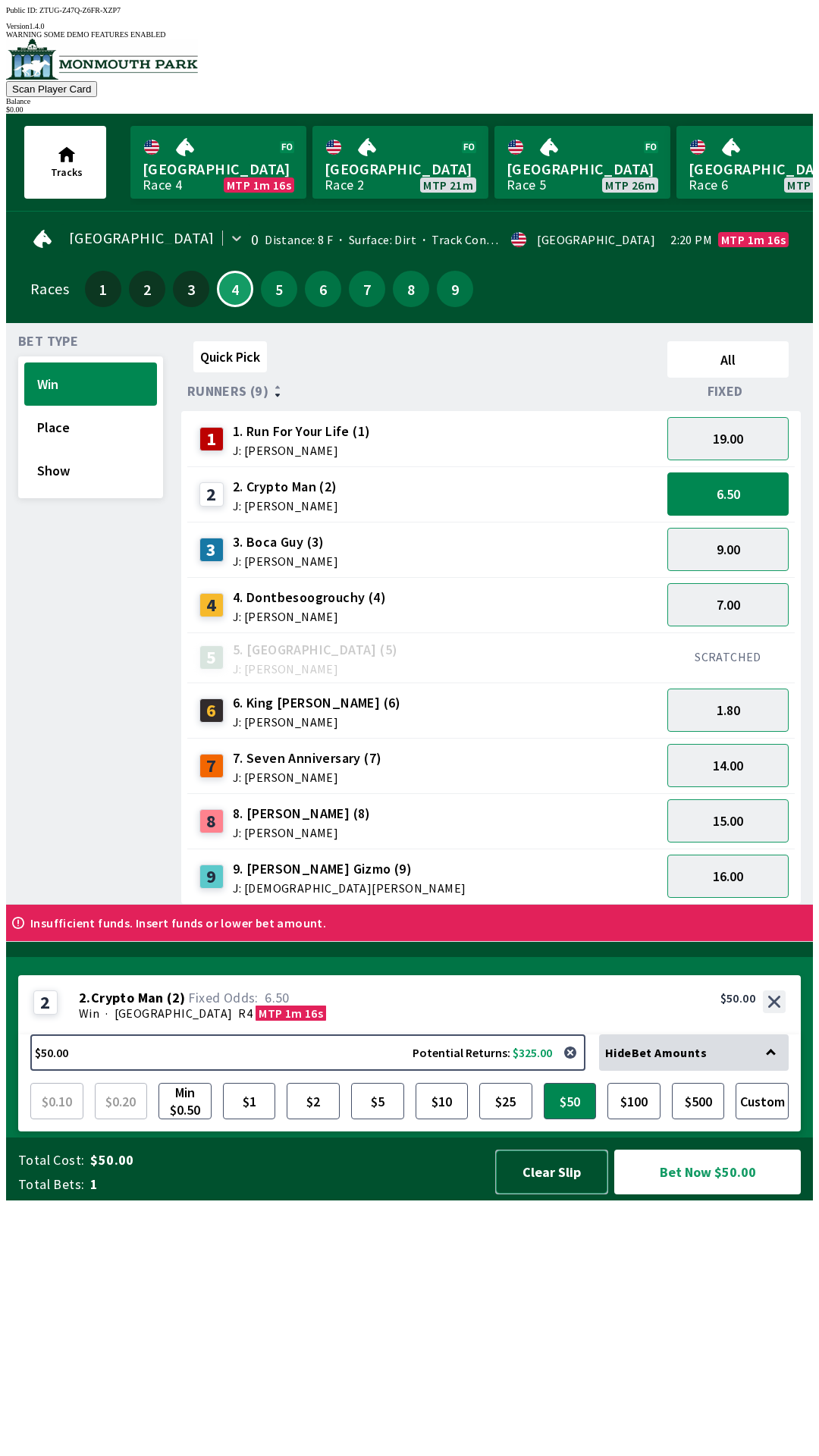
click at [556, 1194] on button "Clear Slip" at bounding box center [552, 1171] width 113 height 45
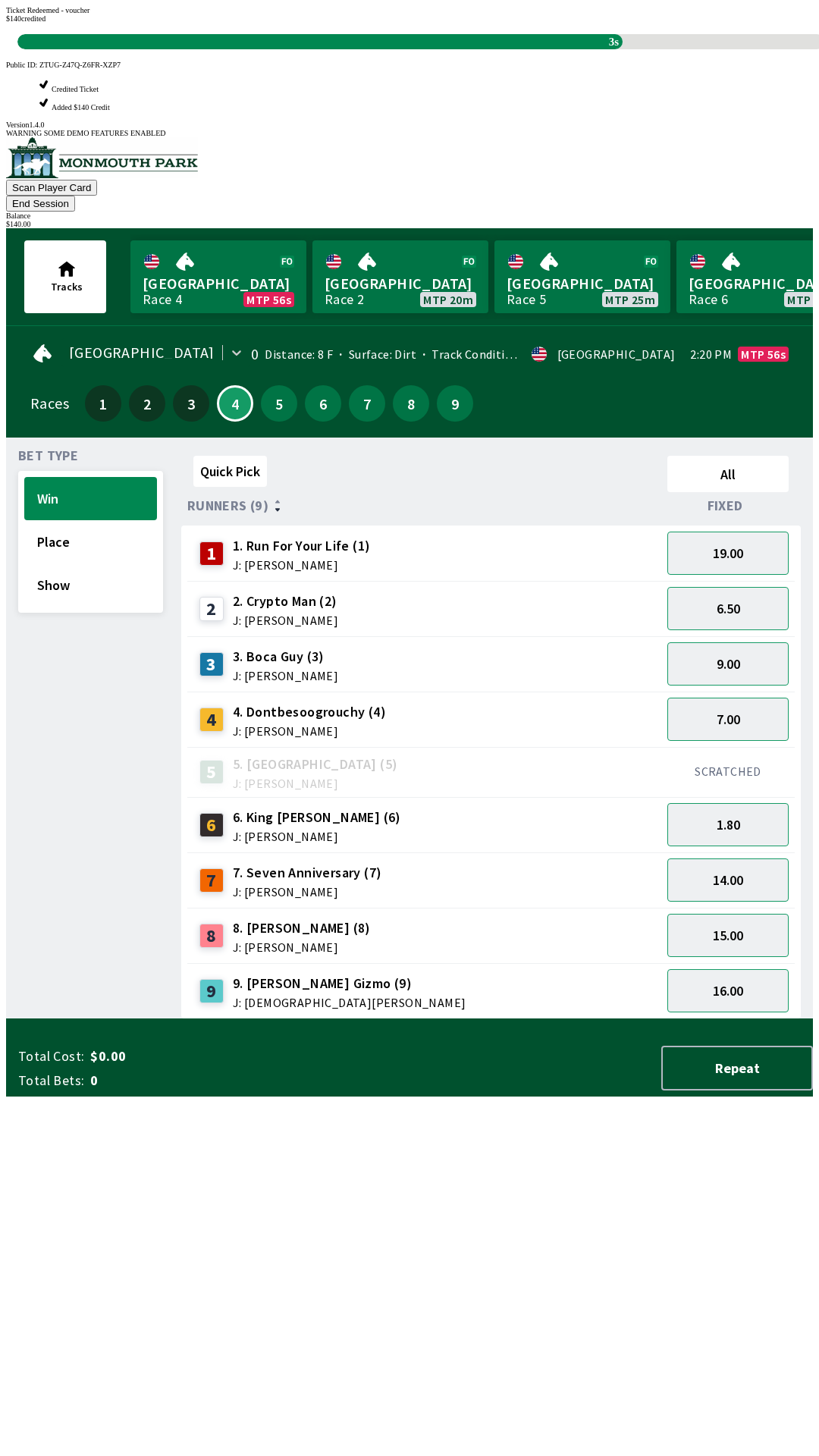
click at [519, 1019] on div "Quick Pick All Runners (9) Fixed 1 1. Run For Your Life (1) J: [PERSON_NAME] 19…" at bounding box center [497, 735] width 632 height 570
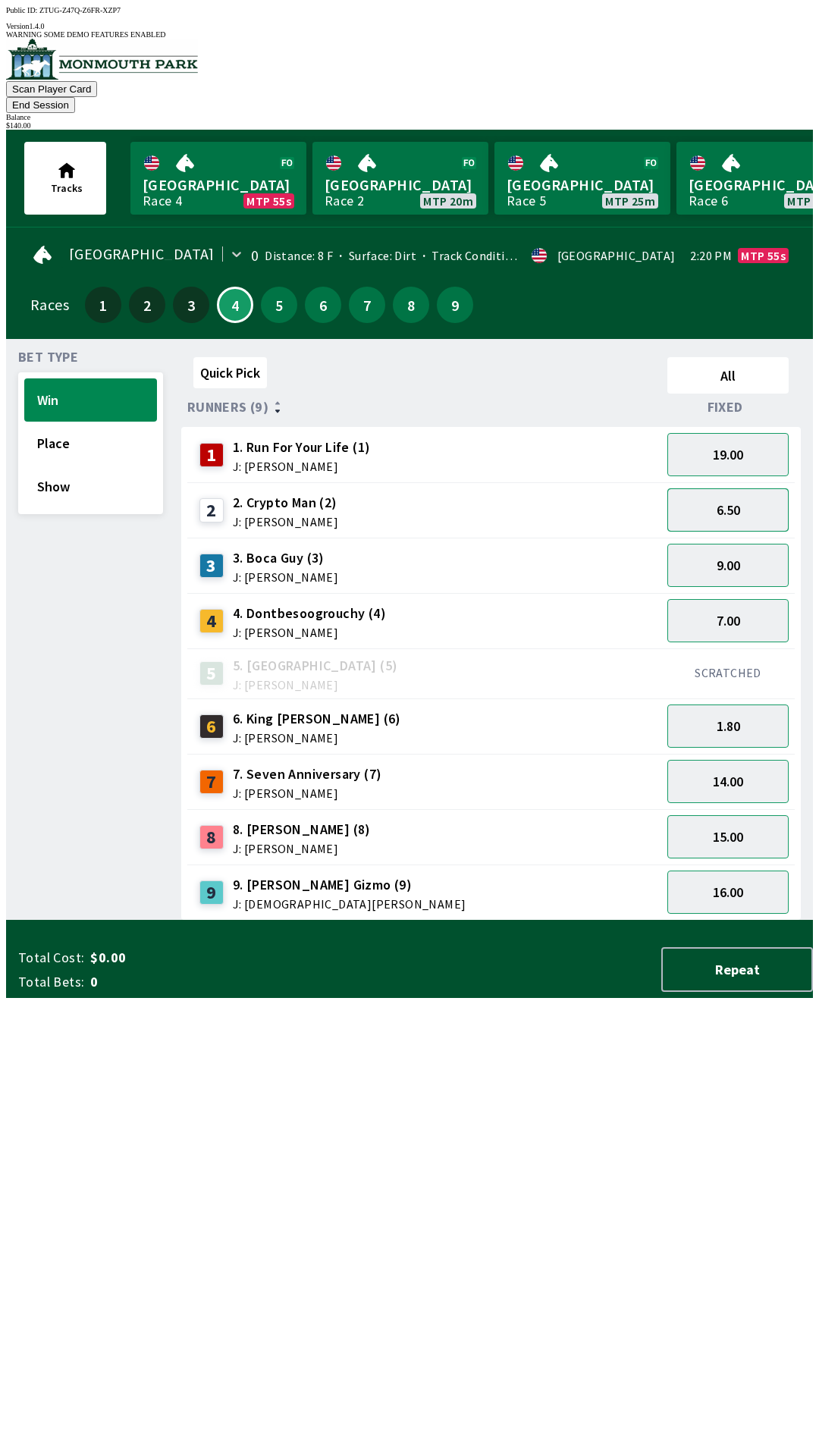
click at [745, 489] on button "6.50" at bounding box center [728, 510] width 122 height 44
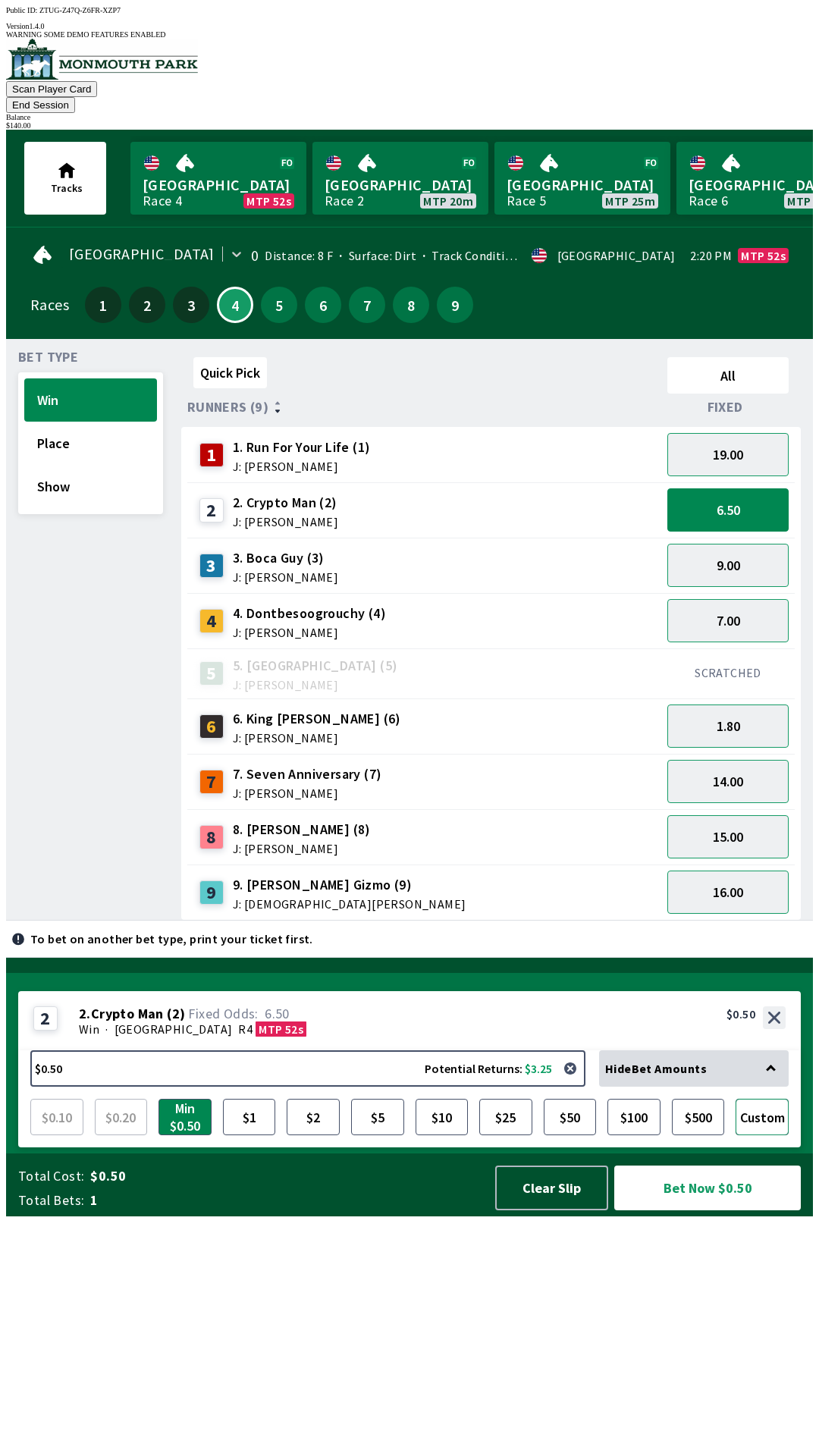
click at [772, 1136] on button "Custom" at bounding box center [763, 1117] width 53 height 37
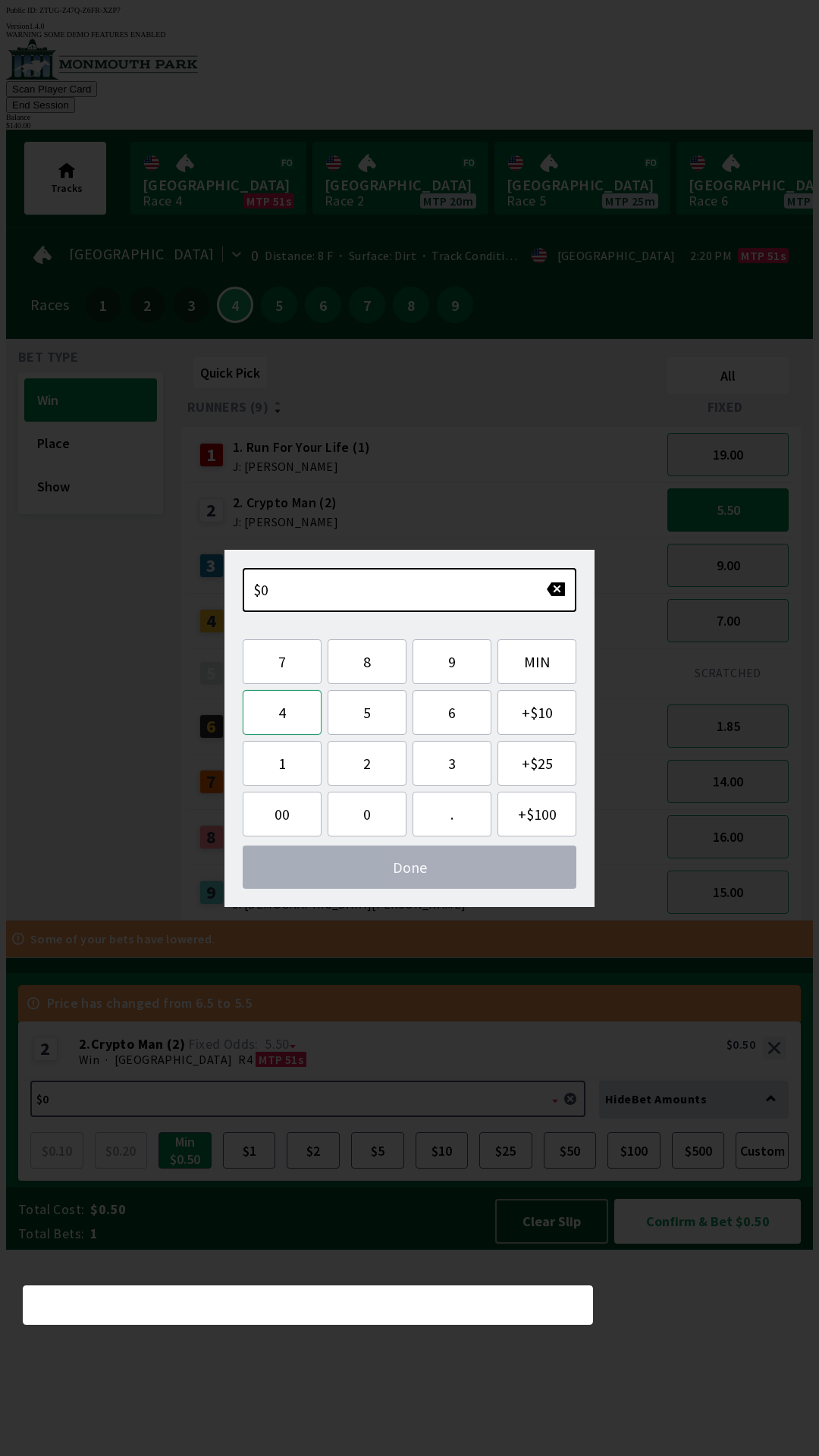
click at [292, 709] on button "4" at bounding box center [282, 712] width 79 height 45
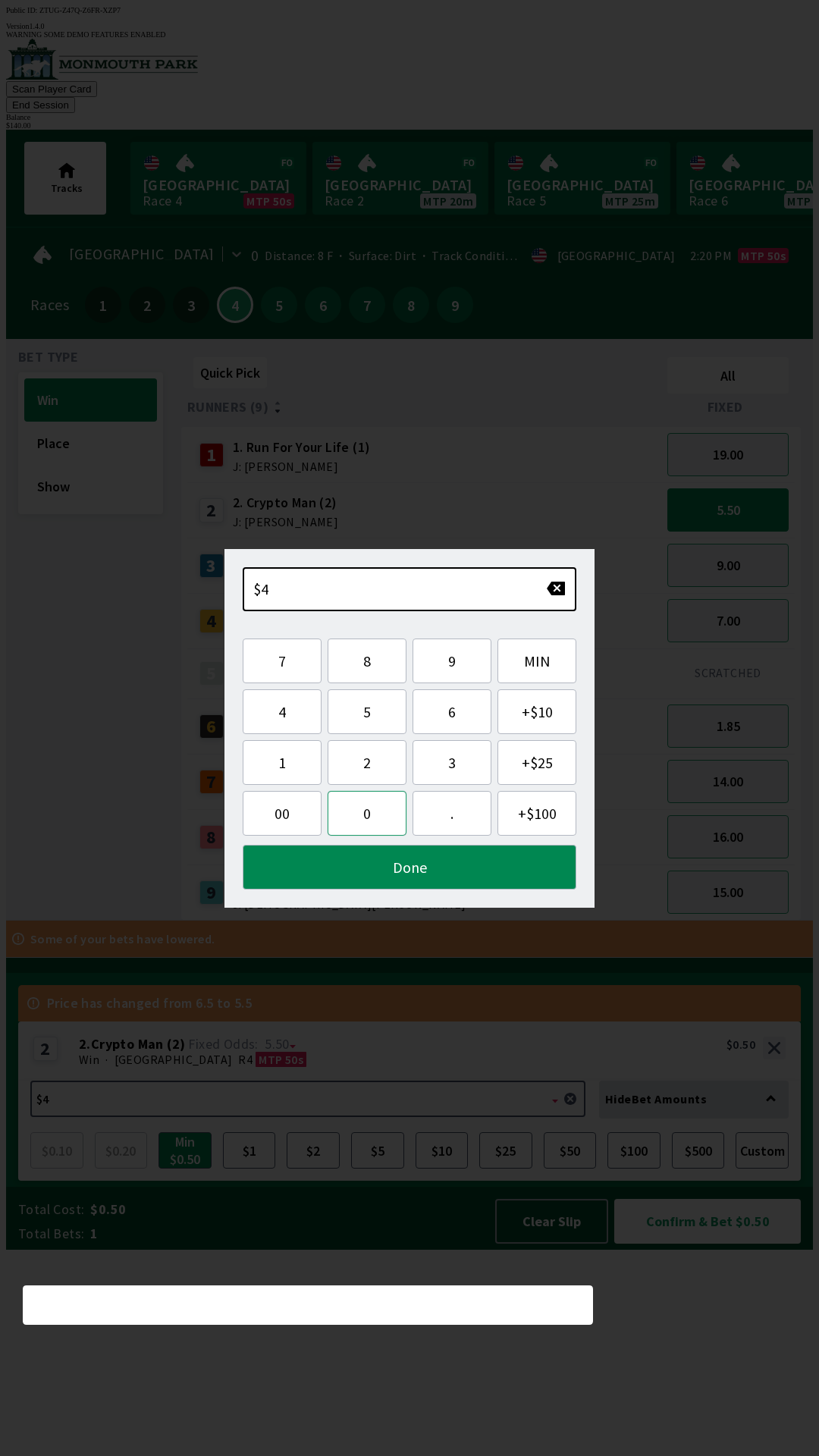
click at [382, 818] on button "0" at bounding box center [367, 813] width 79 height 45
click at [437, 881] on button "Done" at bounding box center [409, 866] width 333 height 45
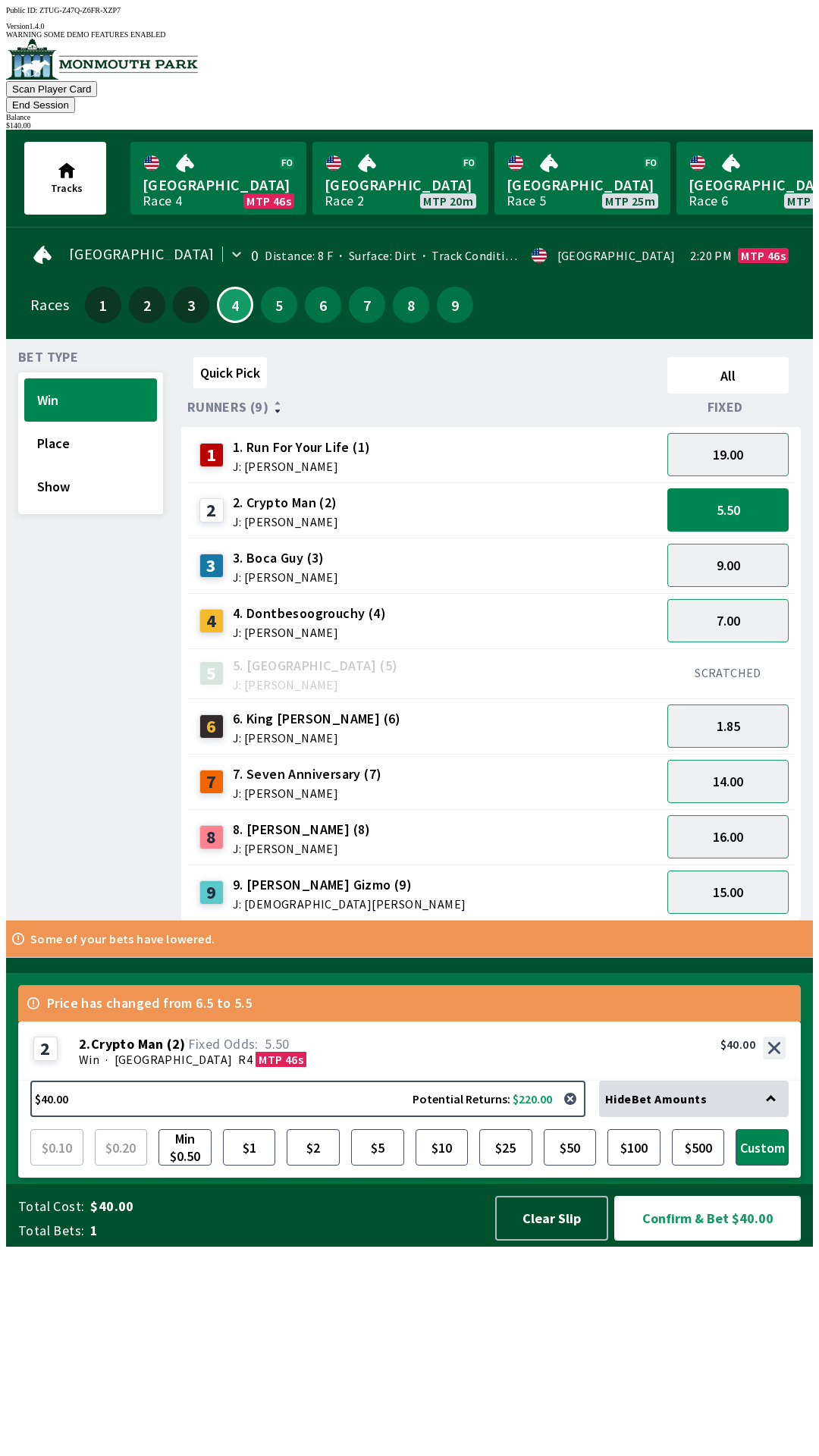
click at [717, 1240] on button "Confirm & Bet $40.00" at bounding box center [707, 1218] width 187 height 45
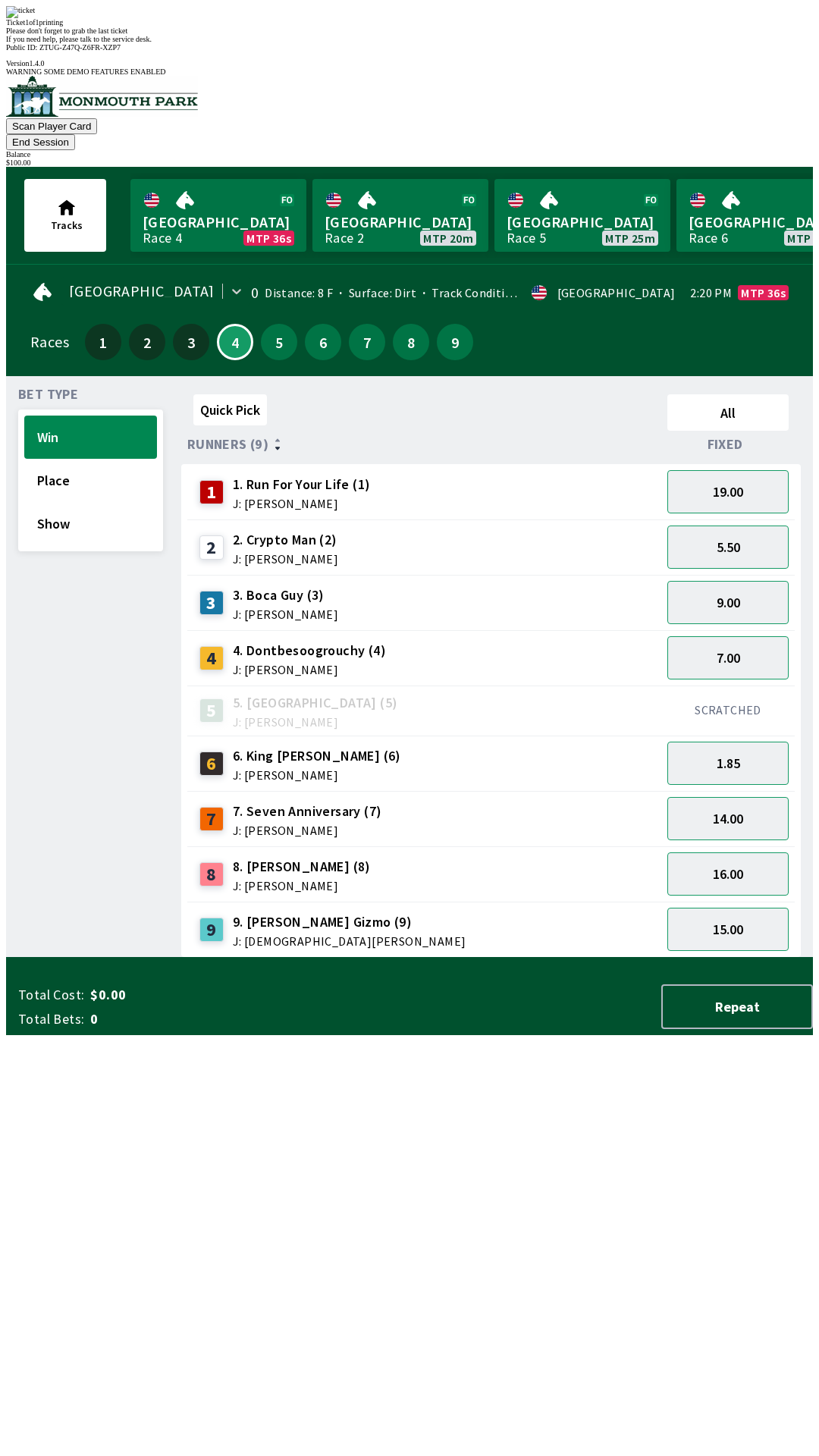
click at [548, 957] on div "Quick Pick All Runners (9) Fixed 1 1. Run For Your Life (1) J: [PERSON_NAME] 19…" at bounding box center [497, 674] width 632 height 570
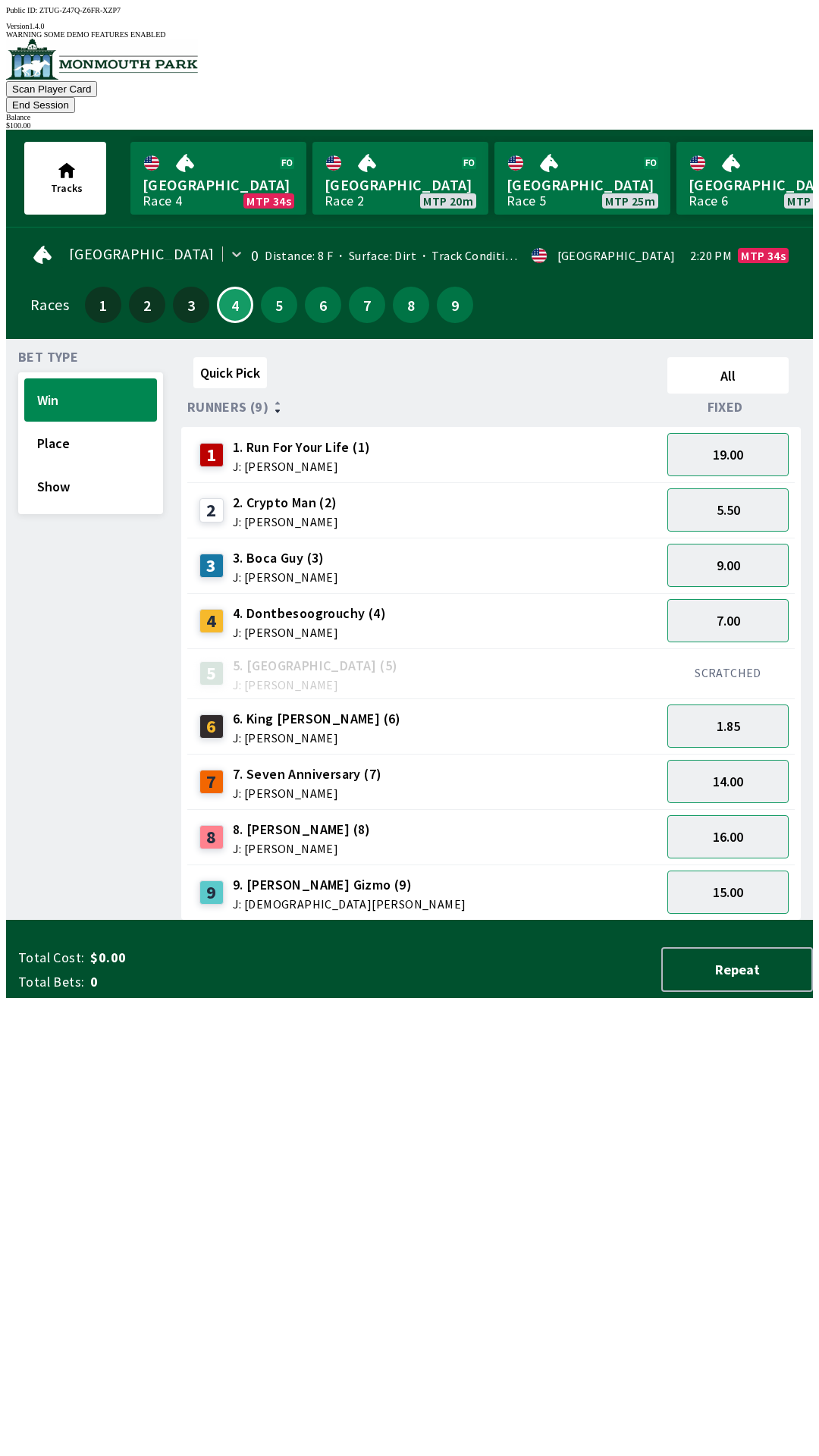
click at [741, 122] on div "$ 100.00" at bounding box center [410, 126] width 807 height 8
click at [75, 97] on button "End Session" at bounding box center [41, 105] width 69 height 16
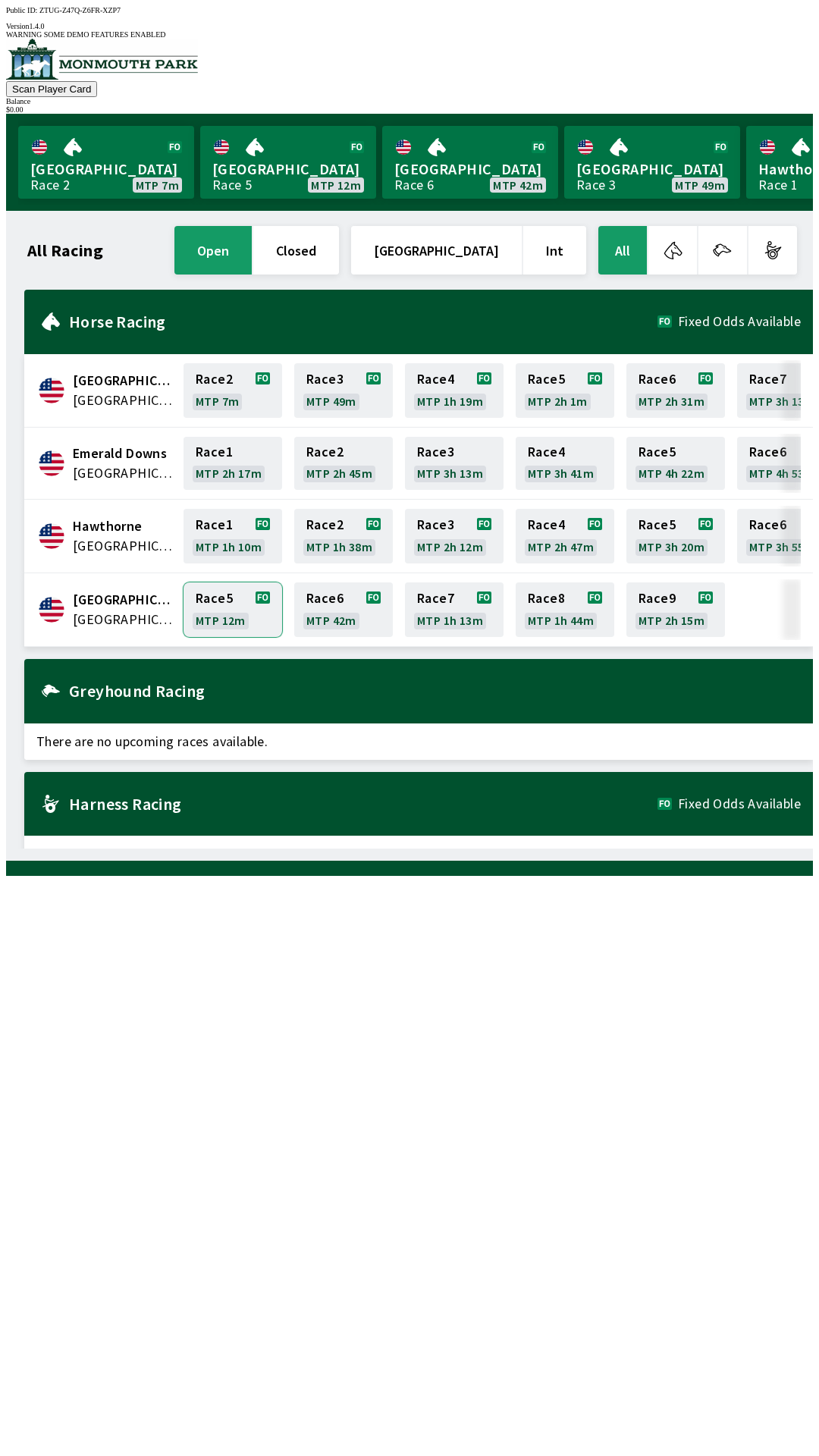
click at [224, 608] on link "Race 5 MTP 12m" at bounding box center [233, 609] width 99 height 54
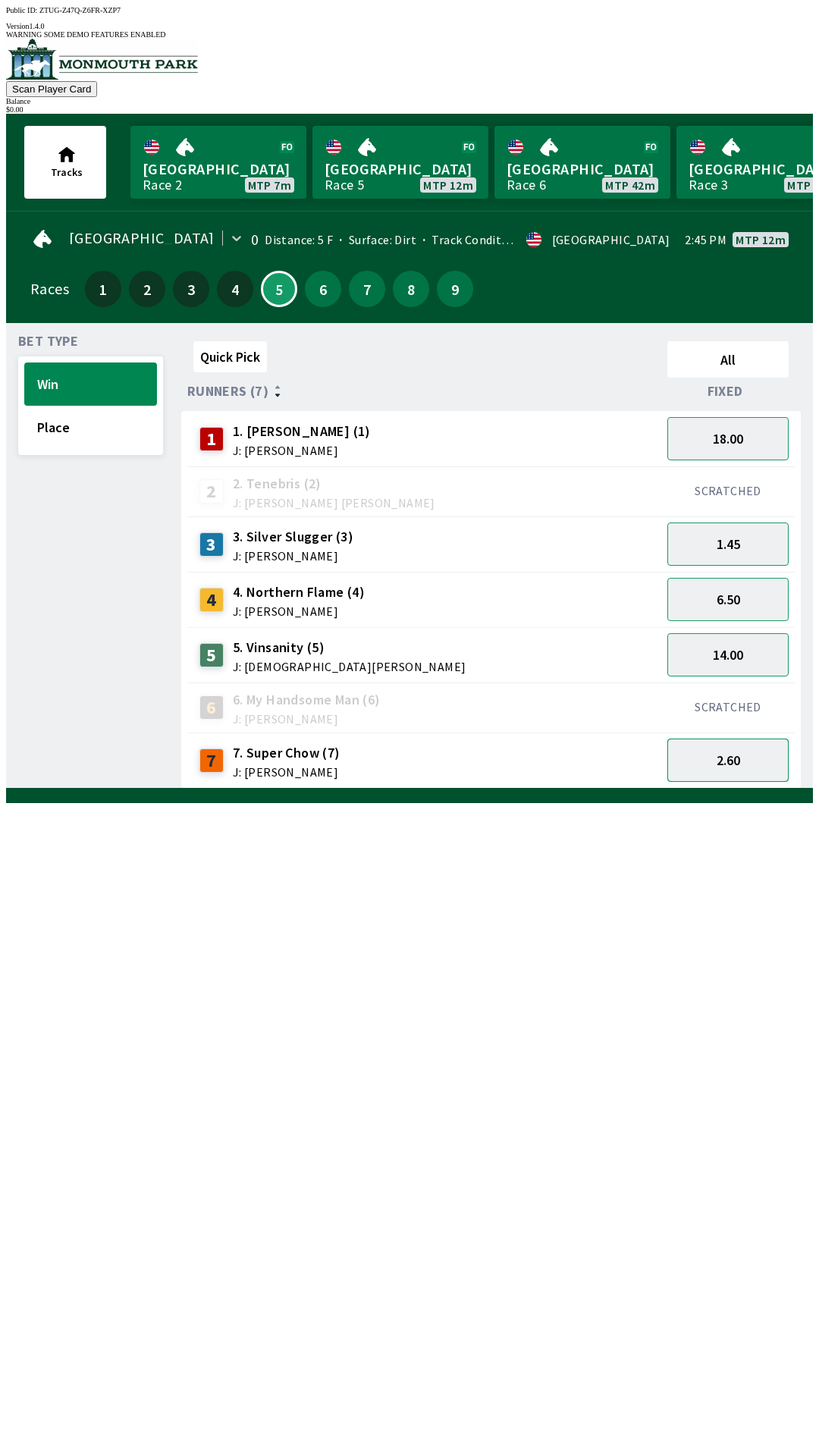
click at [734, 744] on button "2.60" at bounding box center [728, 761] width 122 height 44
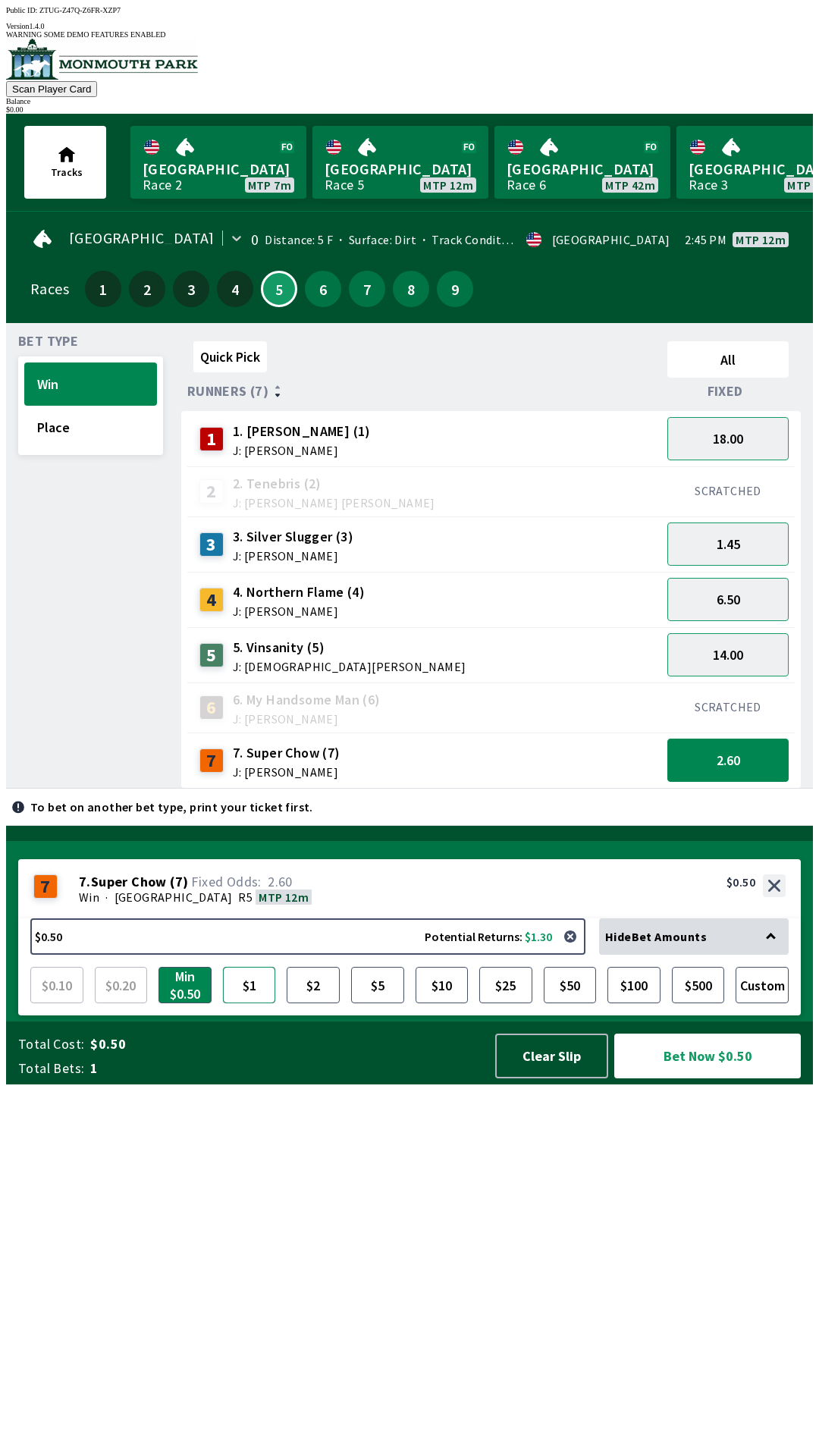
click at [244, 1003] on button "$1" at bounding box center [249, 984] width 53 height 37
click at [703, 1078] on button "Bet Now $1.00" at bounding box center [707, 1055] width 187 height 45
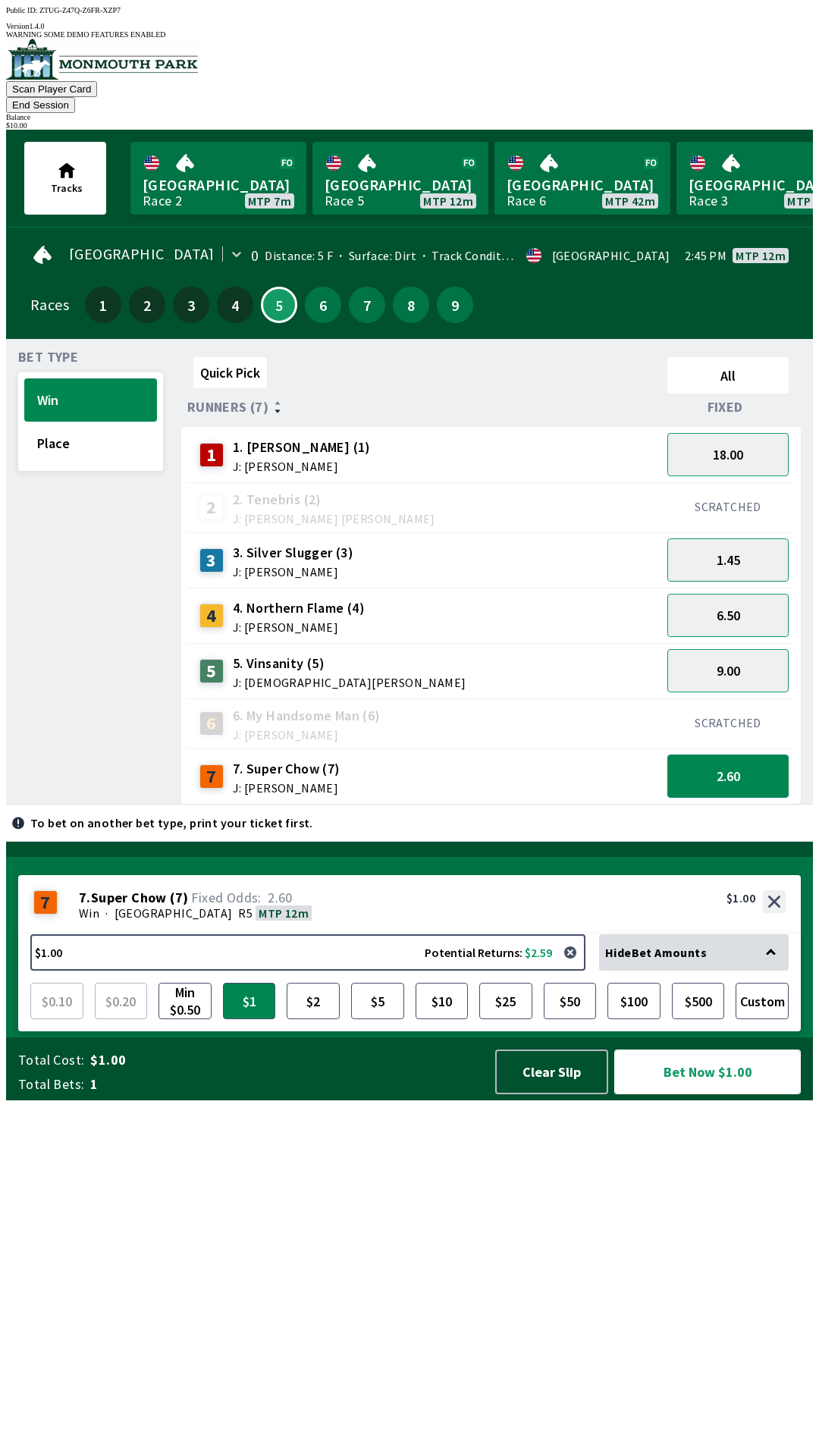
click at [719, 1094] on button "Bet Now $1.00" at bounding box center [707, 1071] width 187 height 45
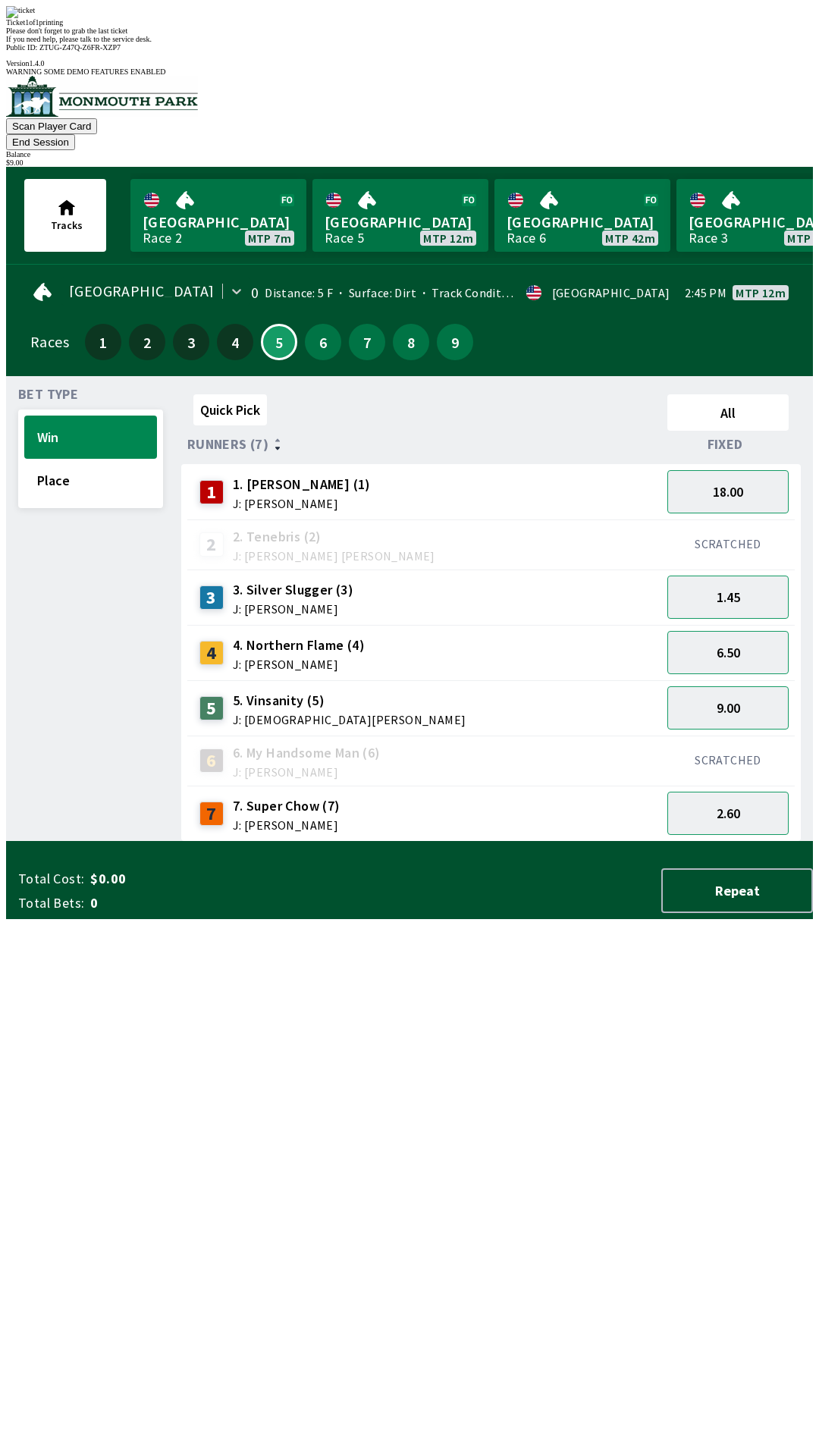
click at [580, 842] on div "Quick Pick All Runners (7) Fixed 1 1. [PERSON_NAME] (1) J: [PERSON_NAME] 18.00 …" at bounding box center [497, 615] width 632 height 453
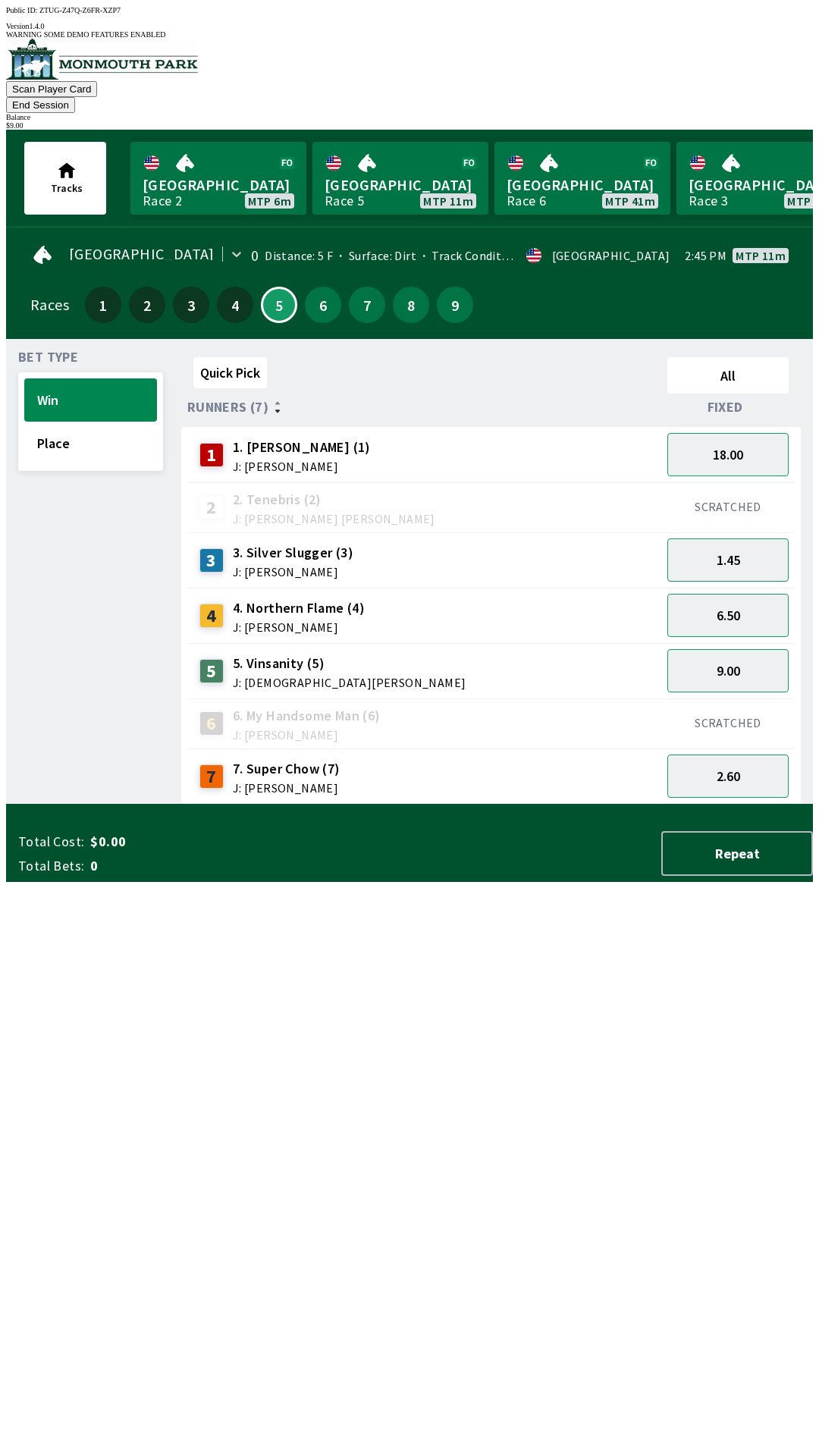
click at [75, 97] on button "End Session" at bounding box center [41, 105] width 69 height 16
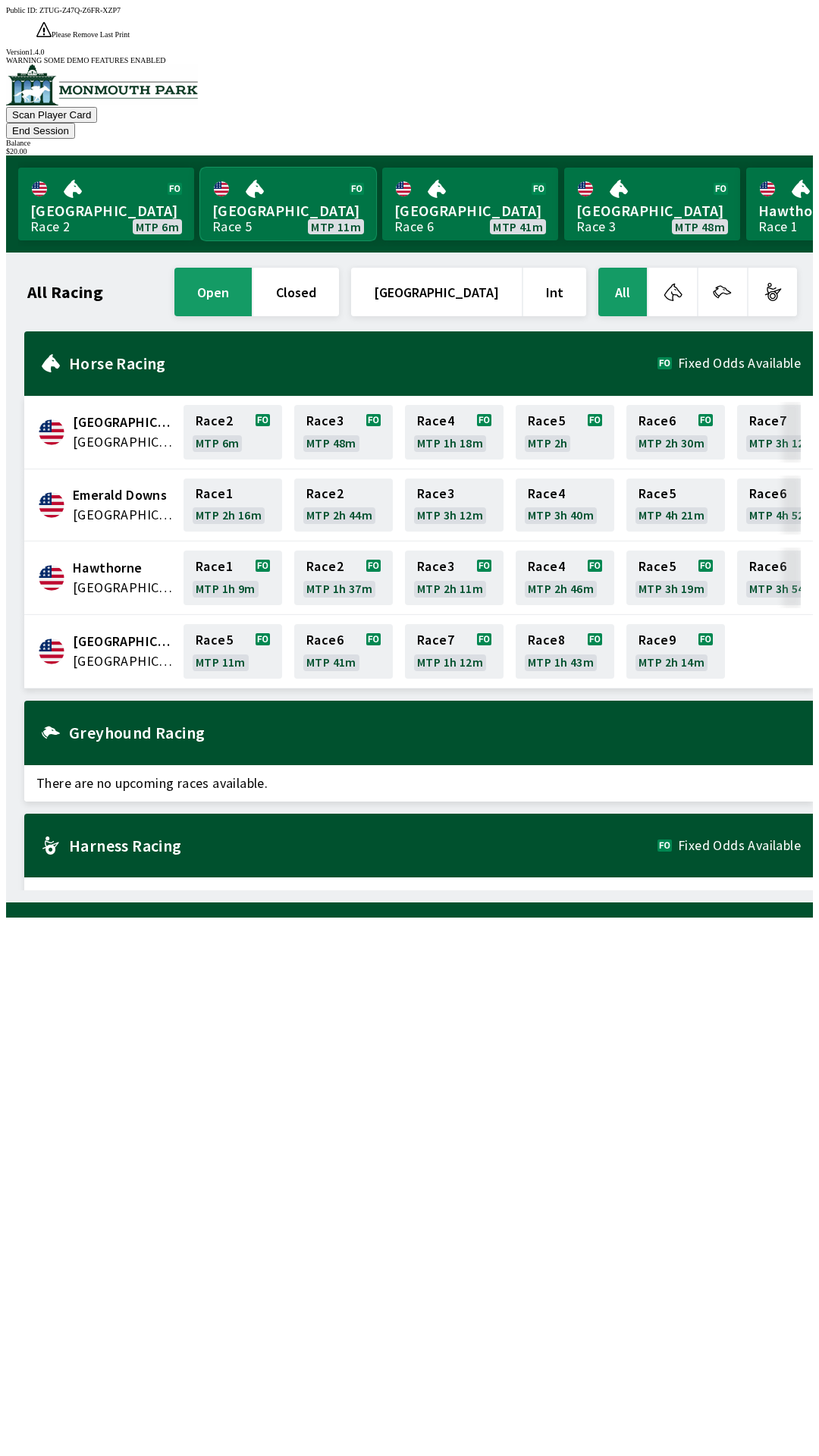
click at [278, 167] on link "[GEOGRAPHIC_DATA] Race 5 MTP 11m" at bounding box center [288, 204] width 176 height 73
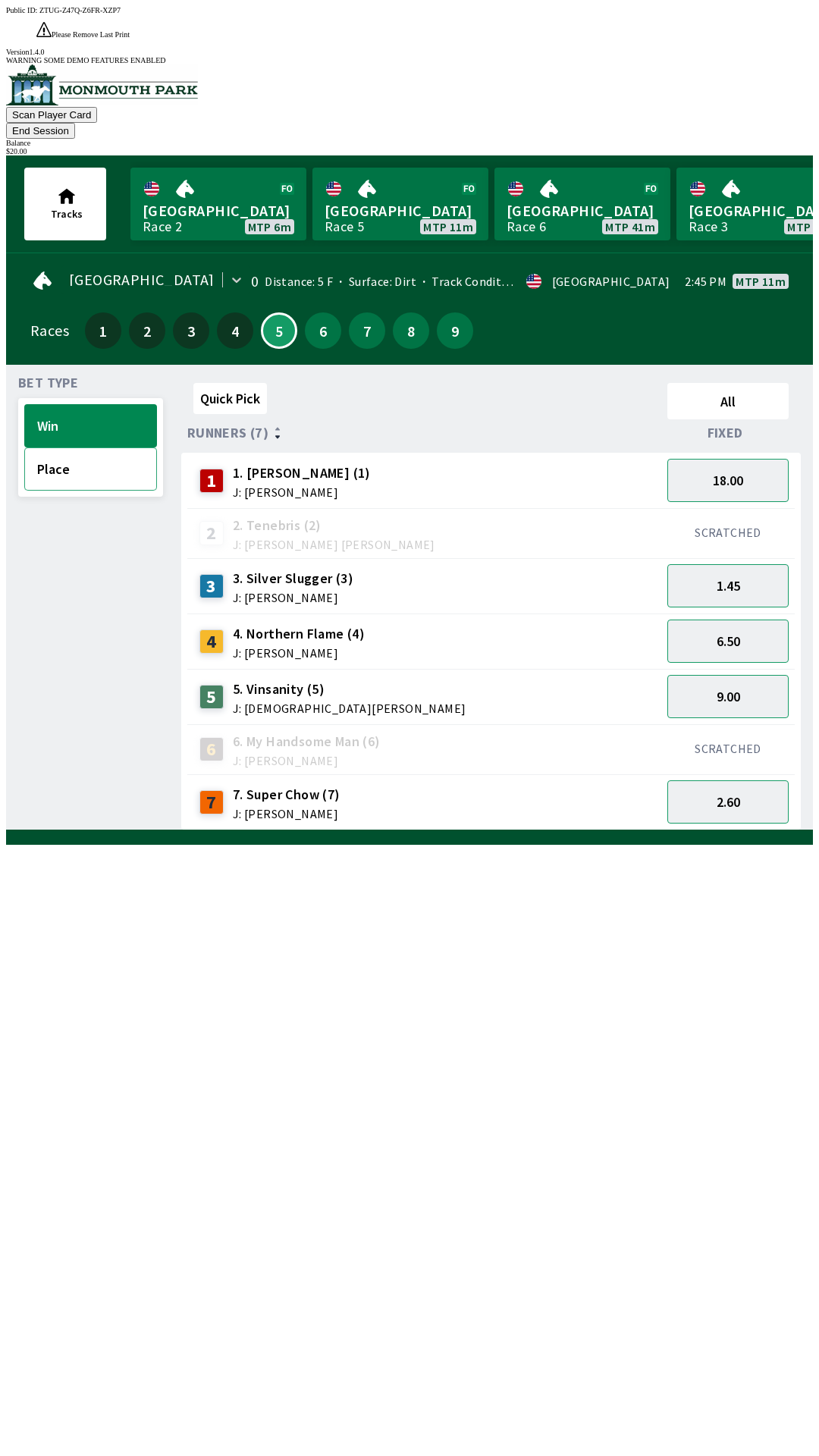
click at [94, 447] on button "Place" at bounding box center [91, 469] width 133 height 44
click at [749, 459] on button "6.00" at bounding box center [728, 481] width 122 height 44
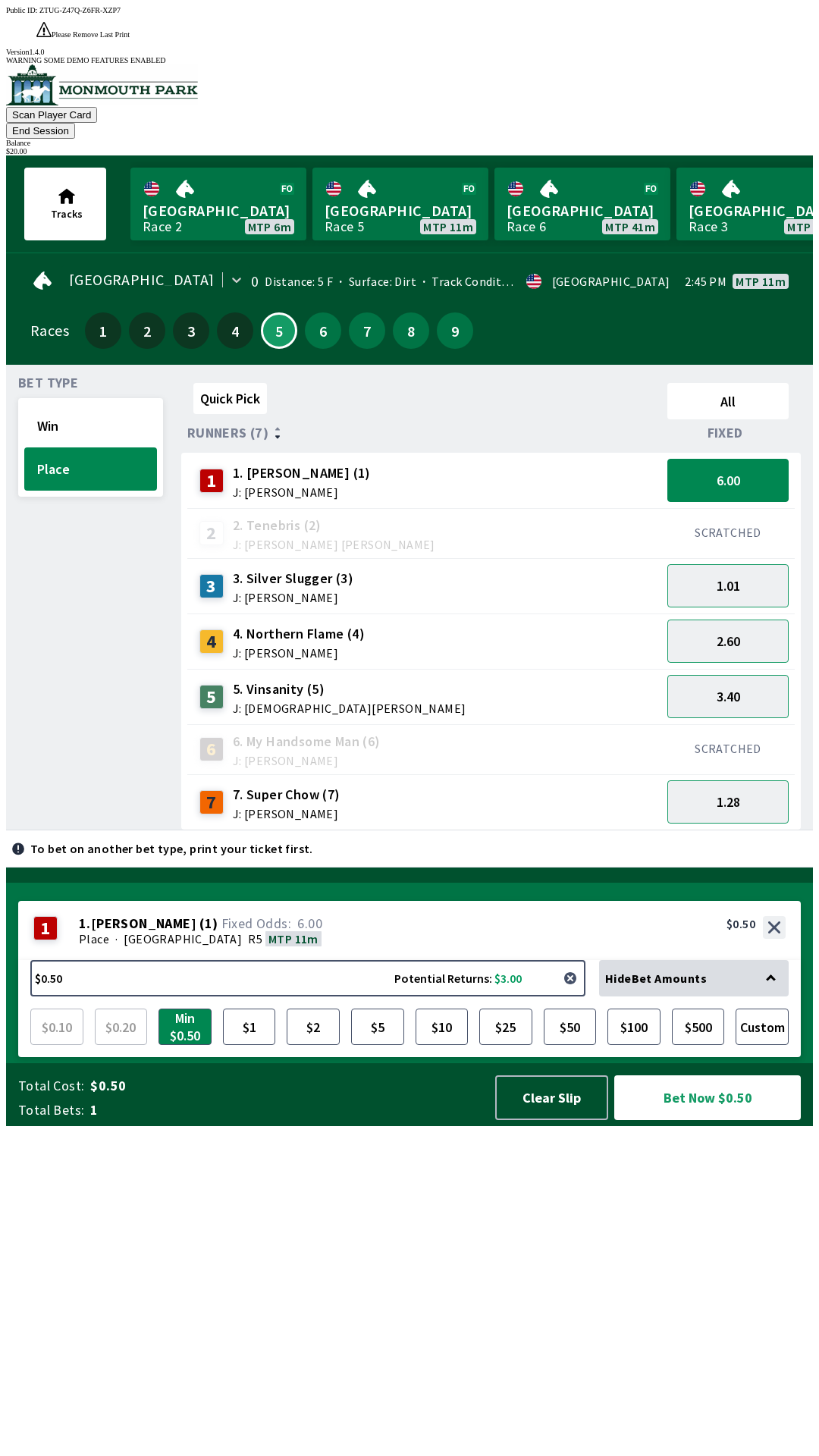
click at [577, 993] on button "button" at bounding box center [570, 978] width 31 height 31
click at [544, 1120] on button "Clear Slip" at bounding box center [552, 1097] width 113 height 45
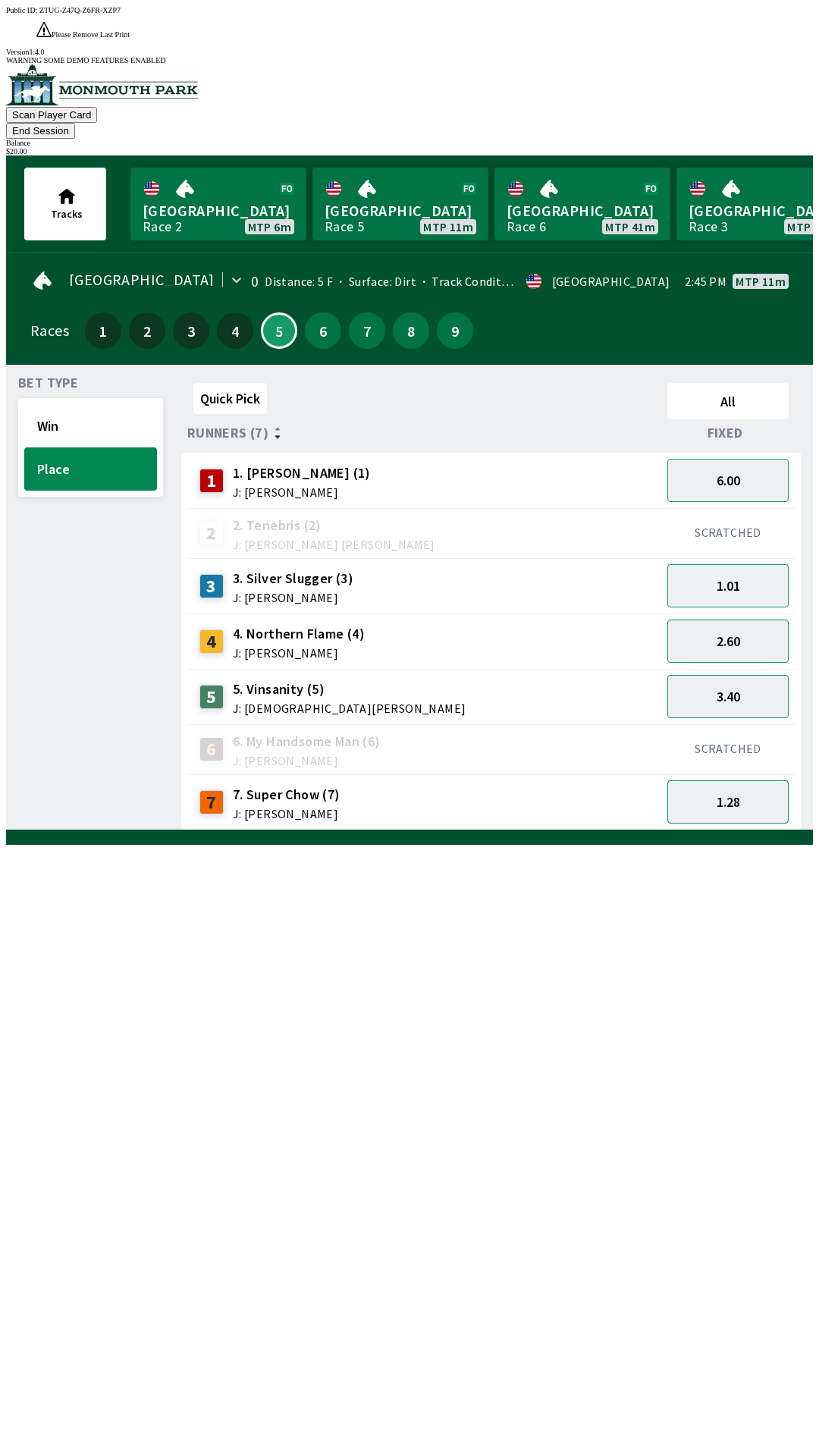
click at [739, 780] on button "1.28" at bounding box center [728, 802] width 122 height 44
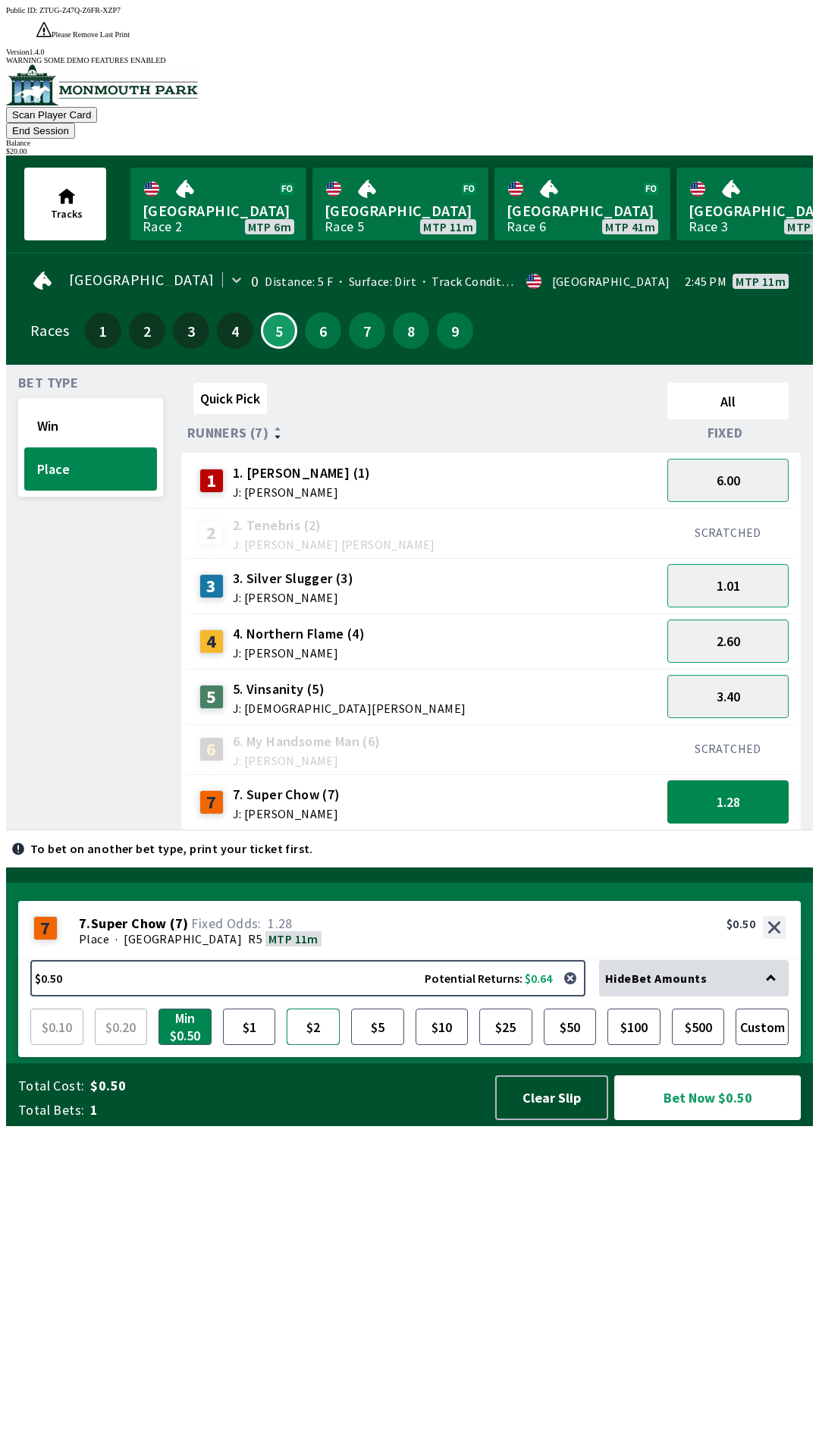
click at [316, 1045] on button "$2" at bounding box center [314, 1027] width 53 height 37
click at [751, 675] on button "3.40" at bounding box center [728, 696] width 122 height 44
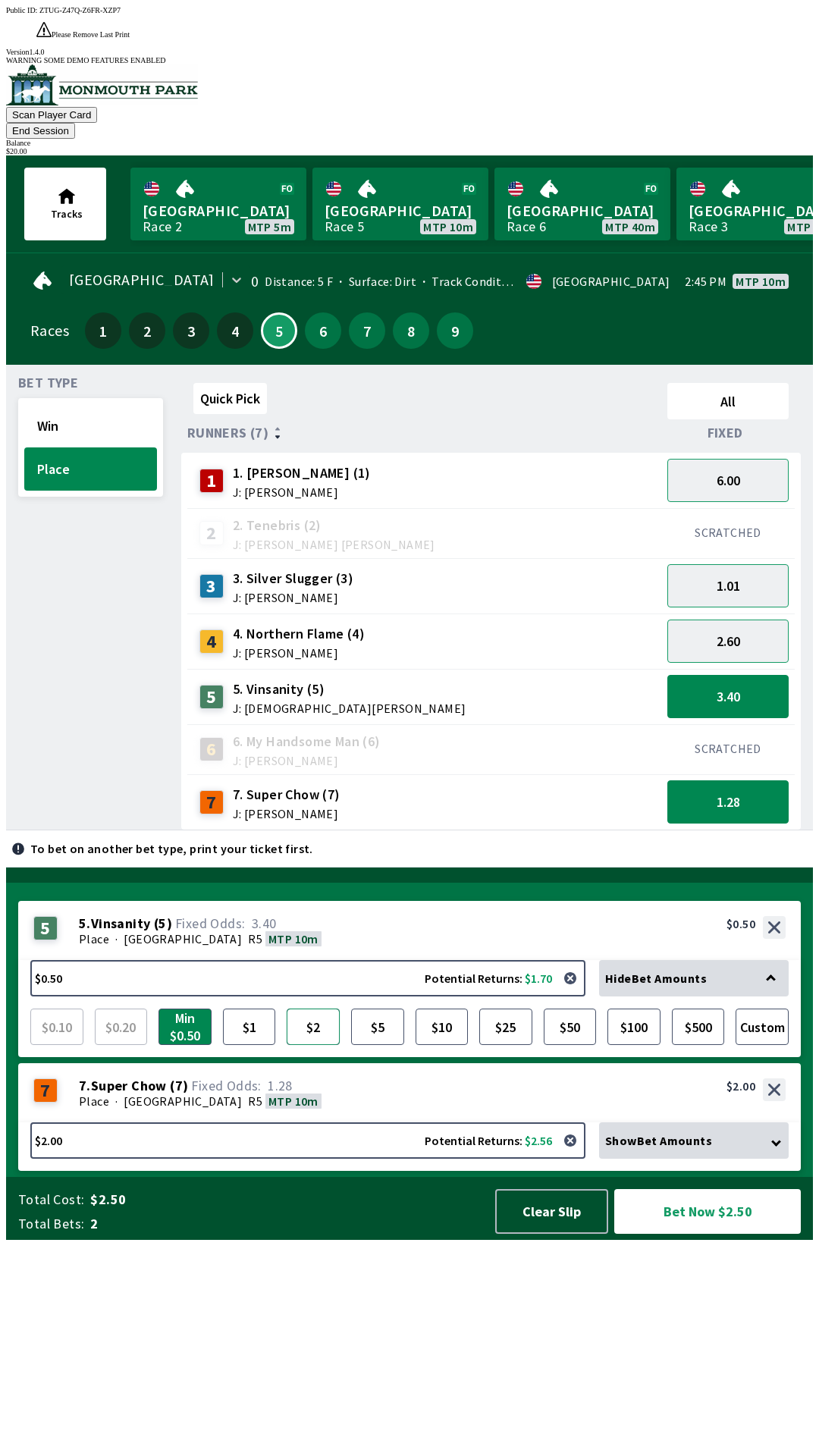
click at [315, 1045] on button "$2" at bounding box center [314, 1027] width 53 height 37
click at [707, 1233] on button "Bet Now $4.00" at bounding box center [707, 1211] width 187 height 45
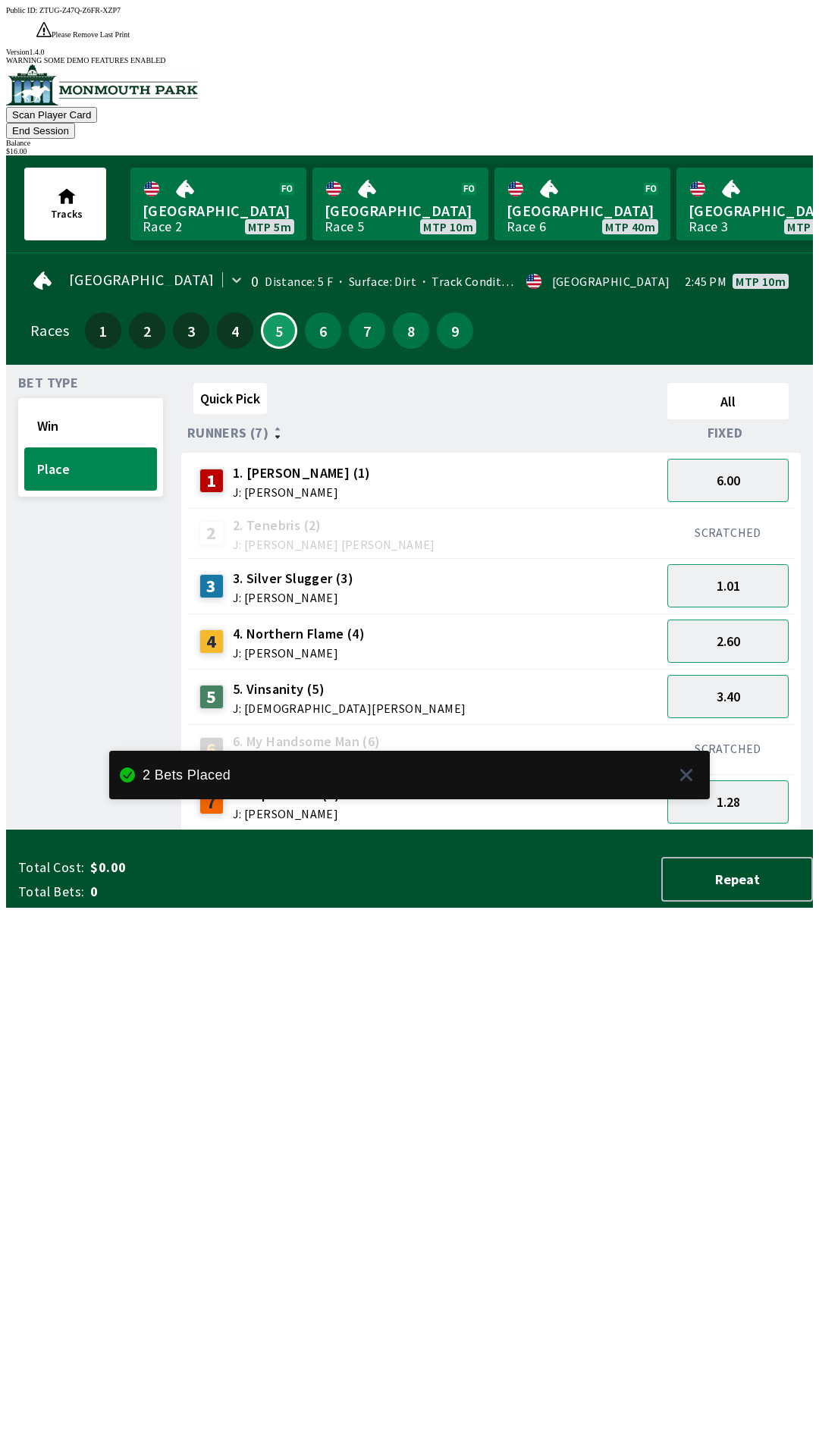
click at [75, 123] on button "End Session" at bounding box center [41, 131] width 69 height 16
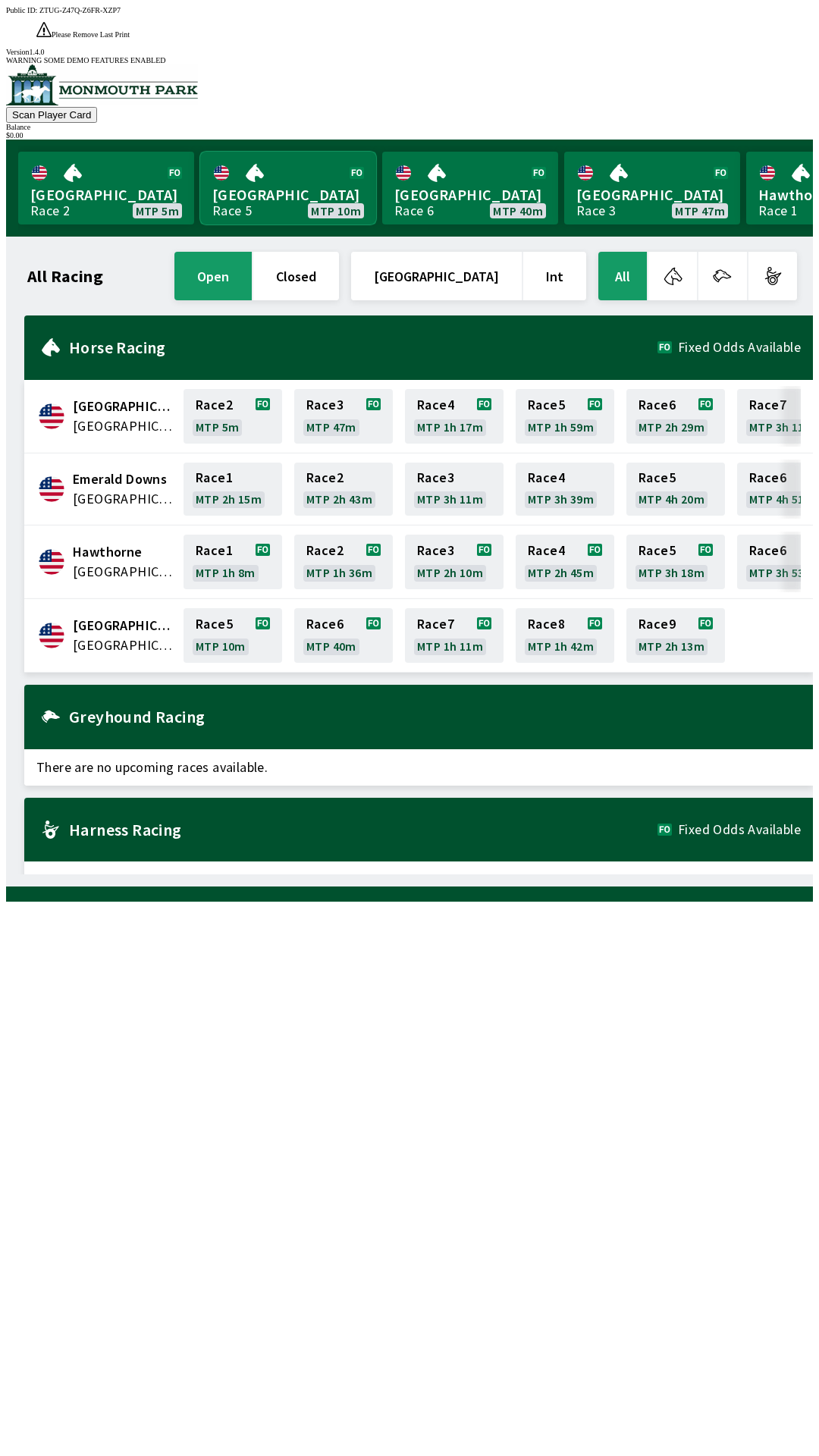
click at [277, 151] on link "Monmouth Park Race 5 MTP 10m" at bounding box center [288, 188] width 176 height 73
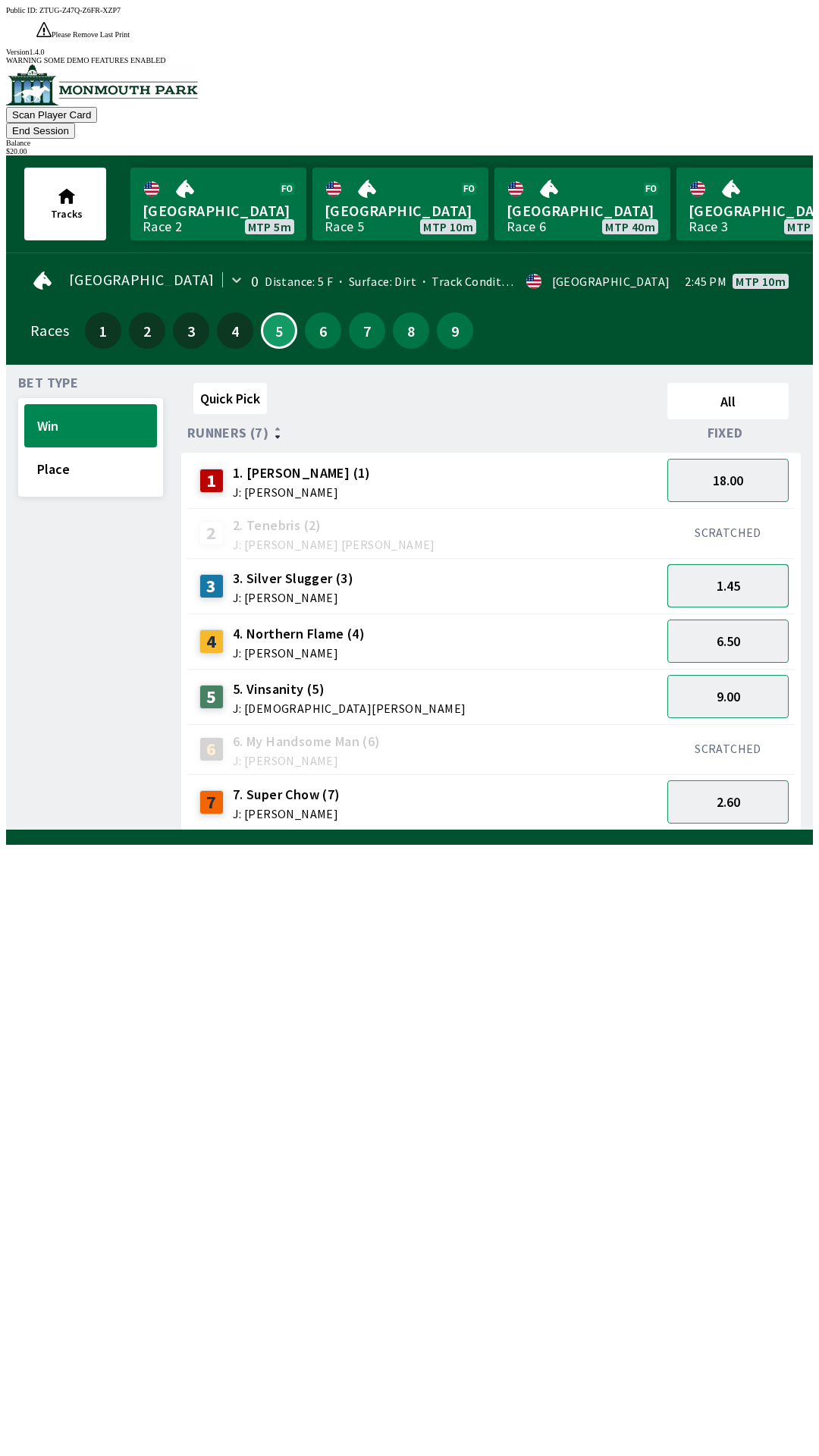
click at [759, 564] on button "1.45" at bounding box center [728, 586] width 122 height 44
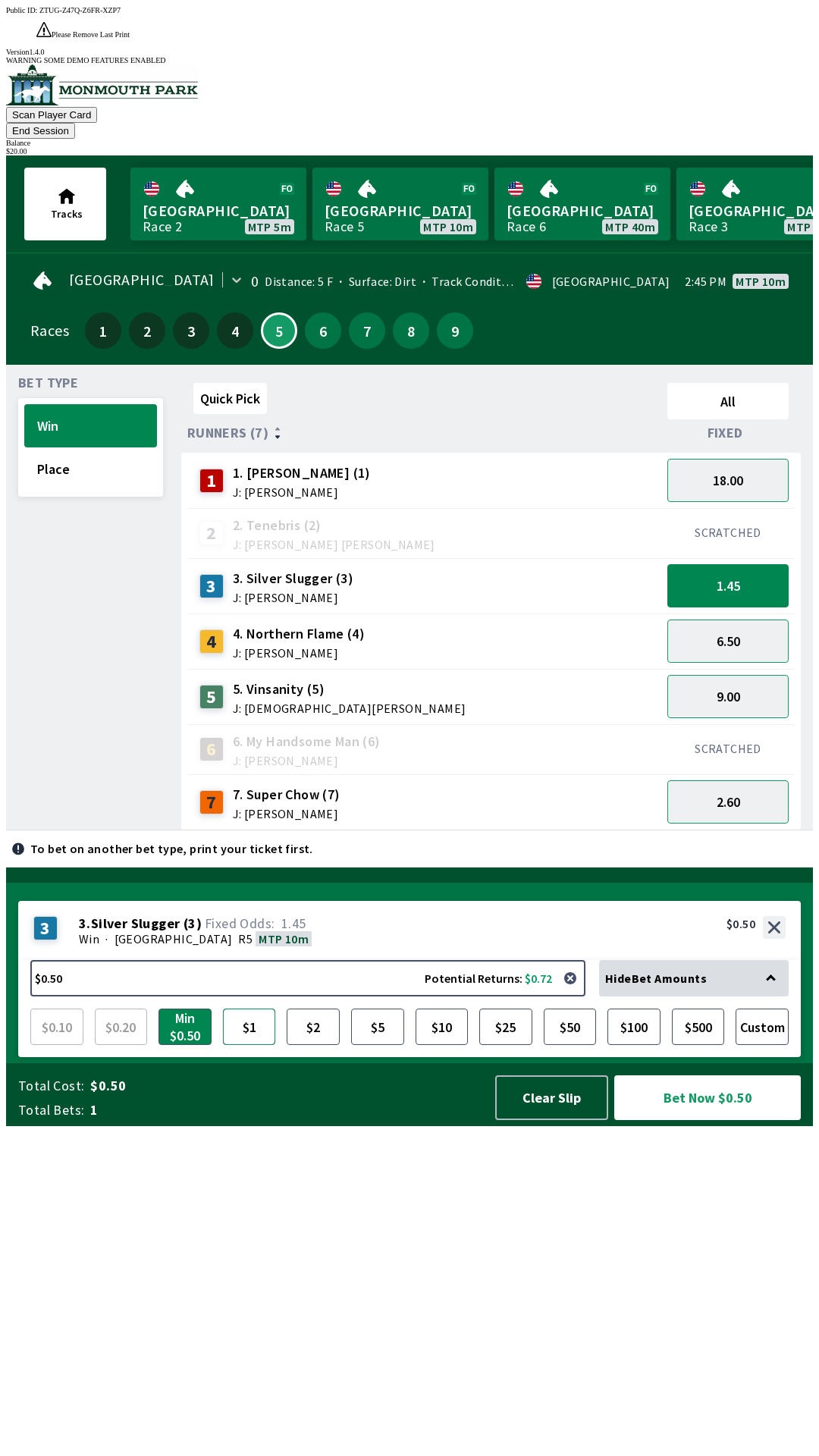
click at [258, 1045] on button "$1" at bounding box center [249, 1027] width 53 height 37
click at [335, 1045] on button "$2" at bounding box center [314, 1027] width 53 height 37
click at [694, 1120] on button "Bet Now $2.00" at bounding box center [707, 1097] width 187 height 45
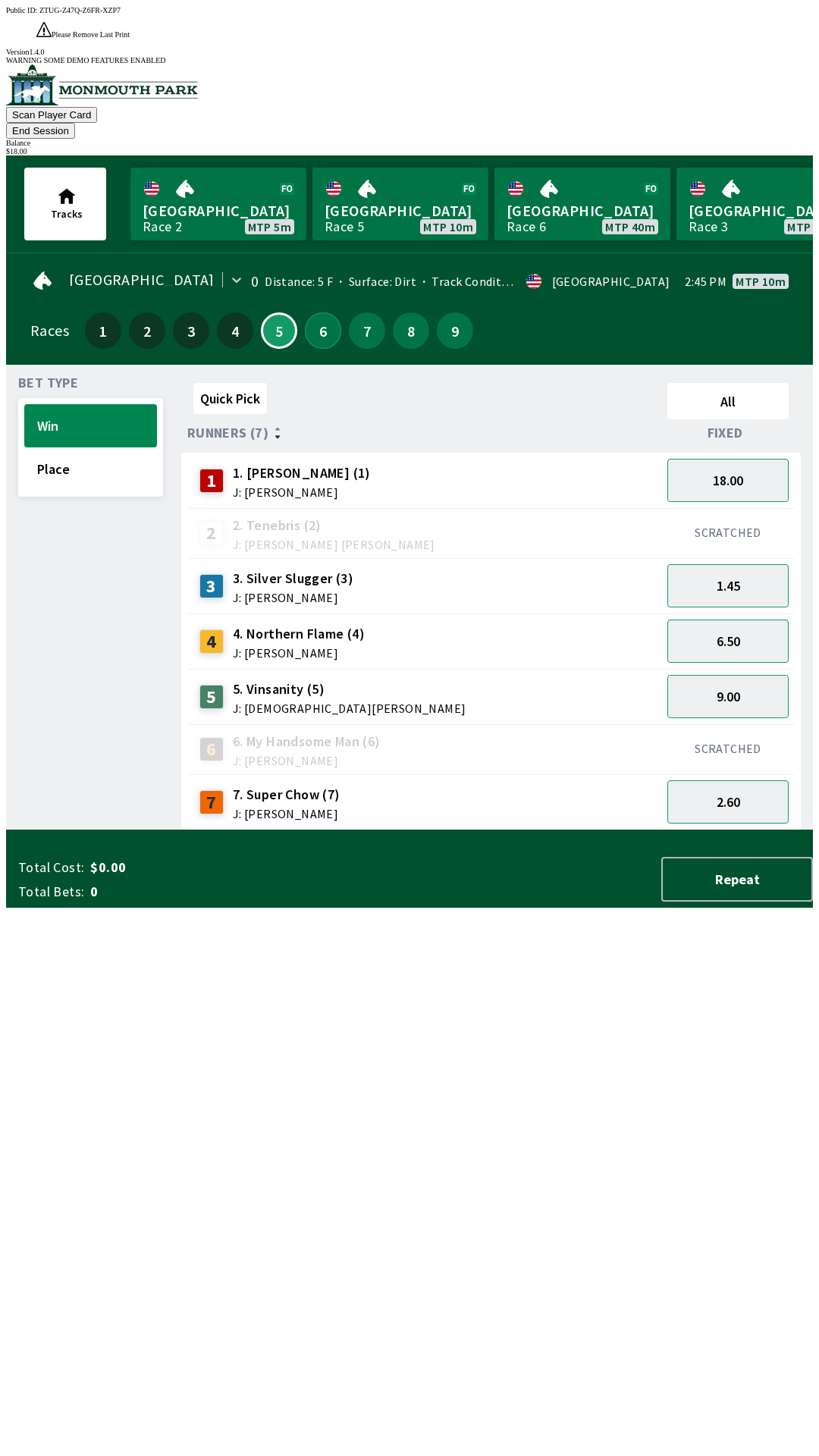
click at [315, 313] on button "6" at bounding box center [322, 330] width 37 height 37
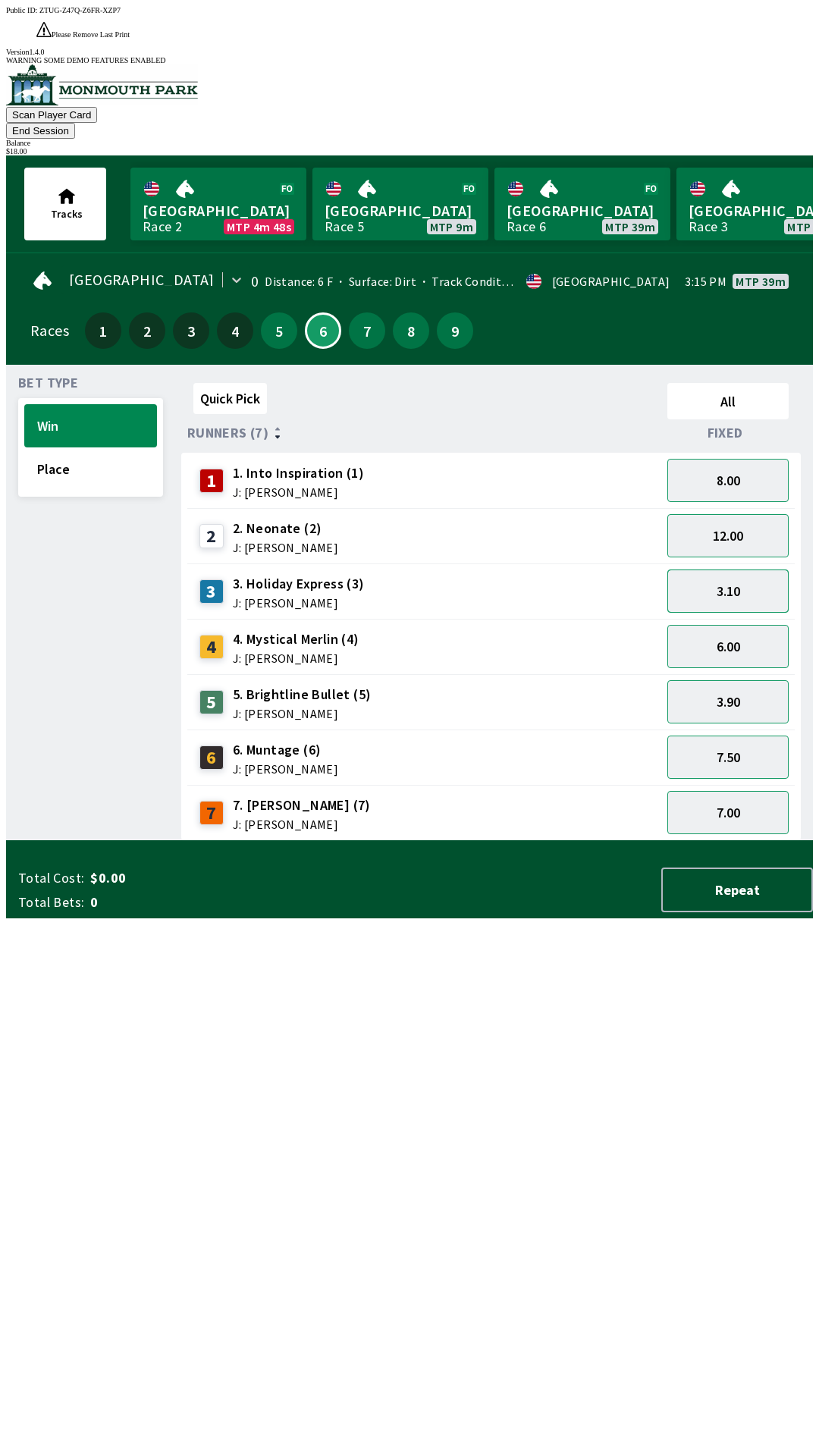
click at [743, 570] on button "3.10" at bounding box center [728, 592] width 122 height 44
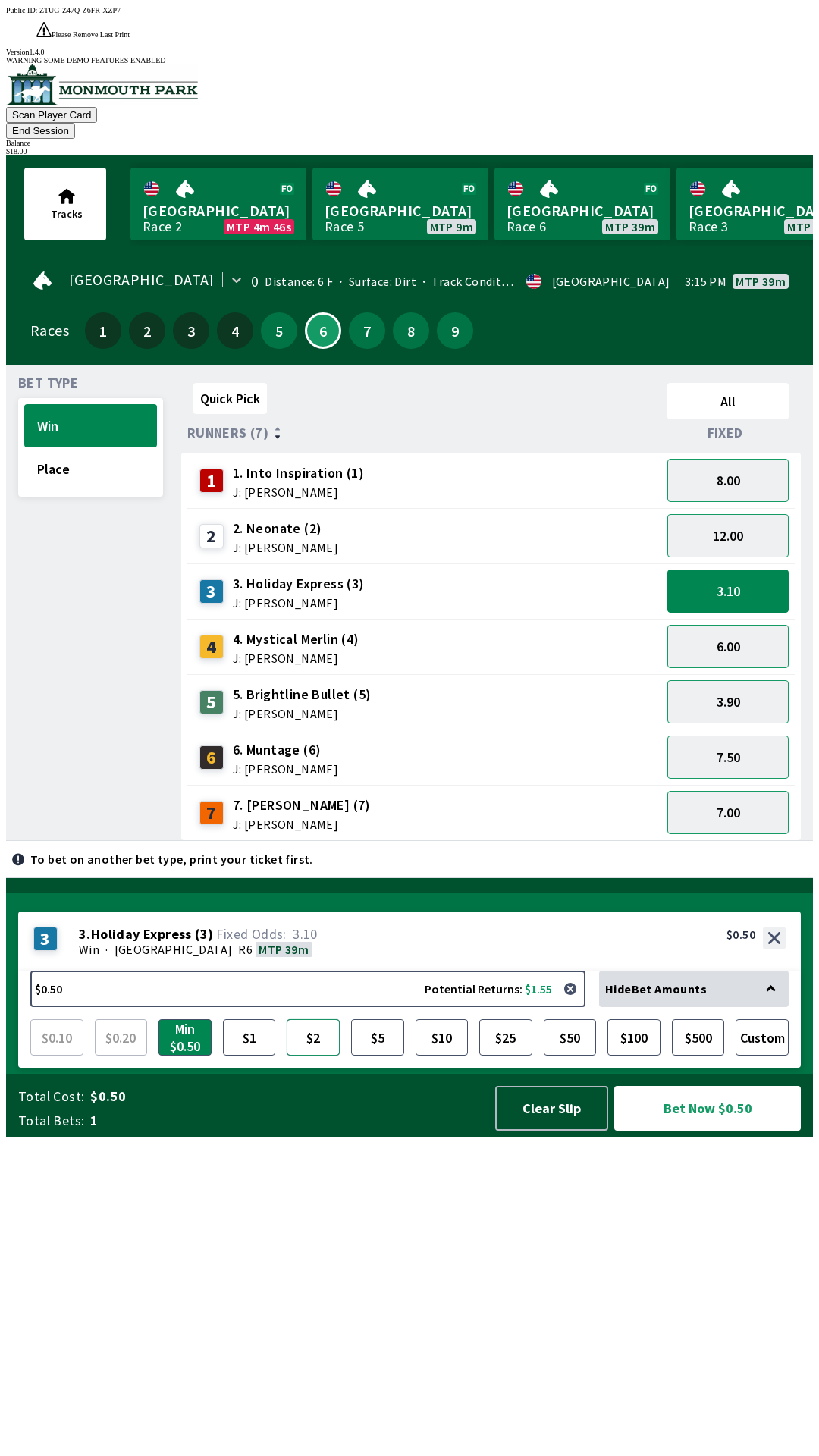
click at [313, 1055] on button "$2" at bounding box center [314, 1037] width 53 height 37
click at [256, 1055] on button "$1" at bounding box center [249, 1037] width 53 height 37
click at [324, 1055] on button "$2" at bounding box center [314, 1037] width 53 height 37
click at [688, 1131] on button "Bet Now $2.00" at bounding box center [707, 1108] width 187 height 45
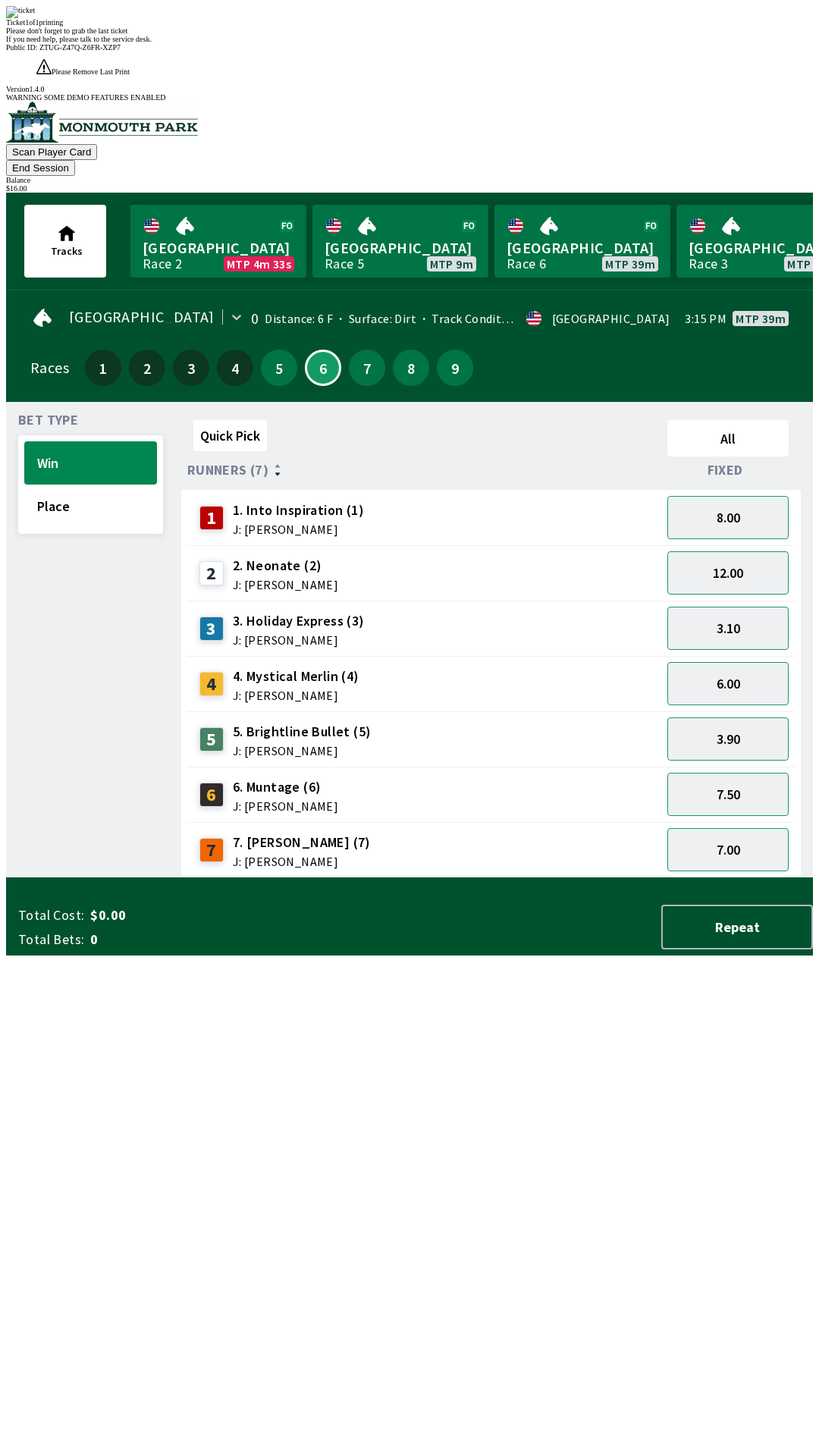
click at [75, 160] on button "End Session" at bounding box center [41, 168] width 69 height 16
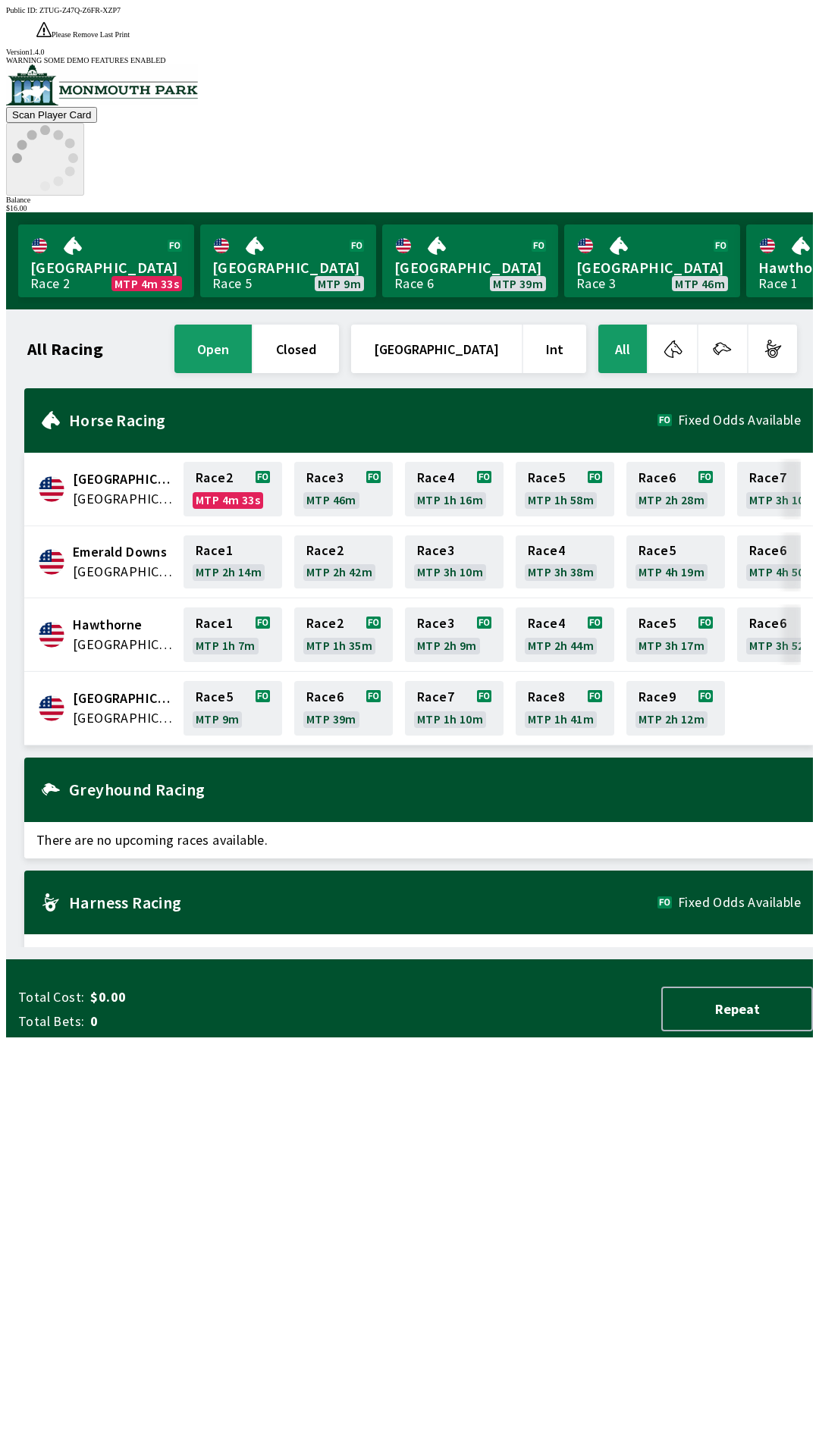
click at [63, 176] on circle at bounding box center [58, 181] width 10 height 10
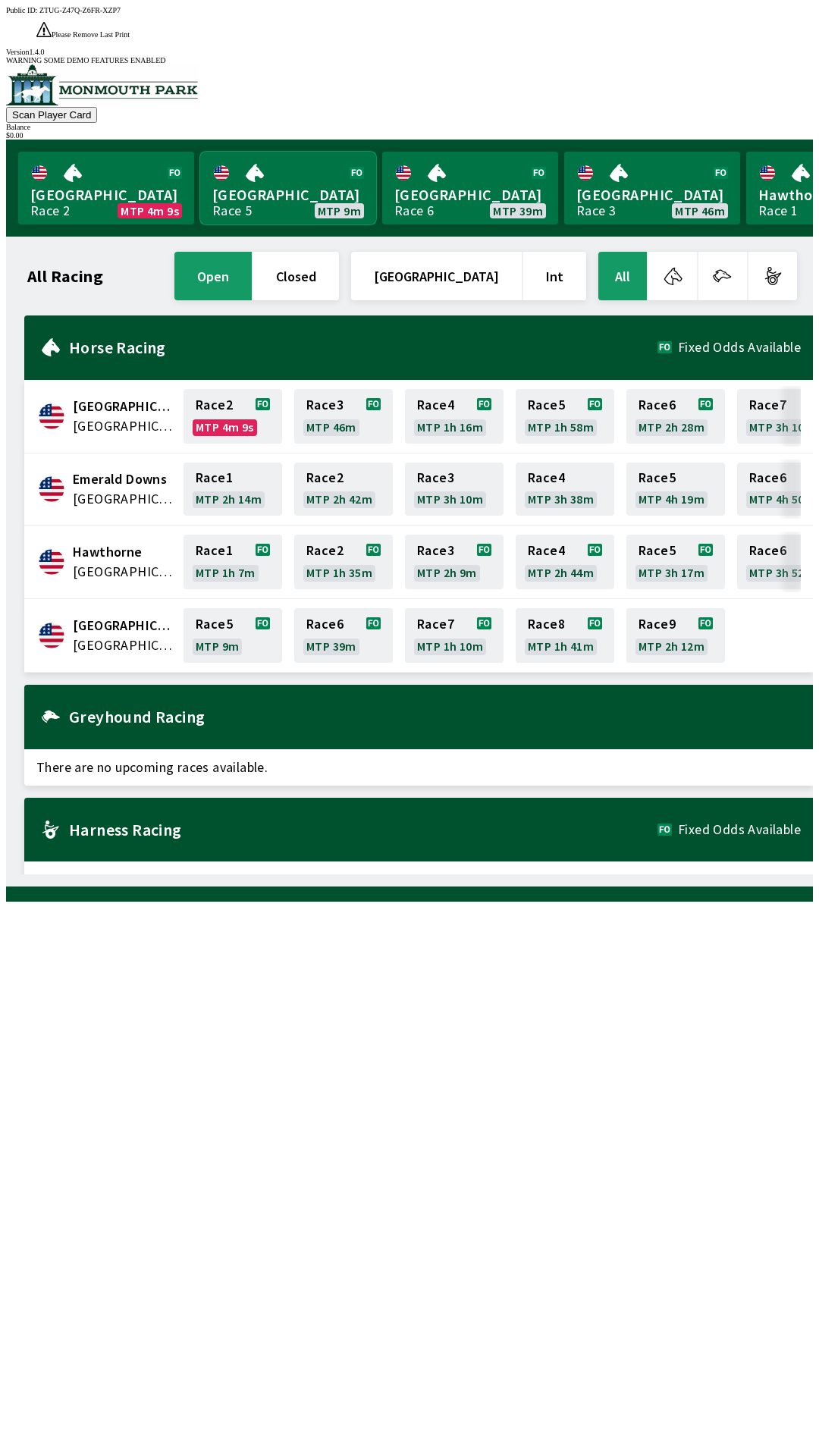
click at [298, 151] on link "[GEOGRAPHIC_DATA] Race 5 MTP 9m" at bounding box center [288, 188] width 176 height 73
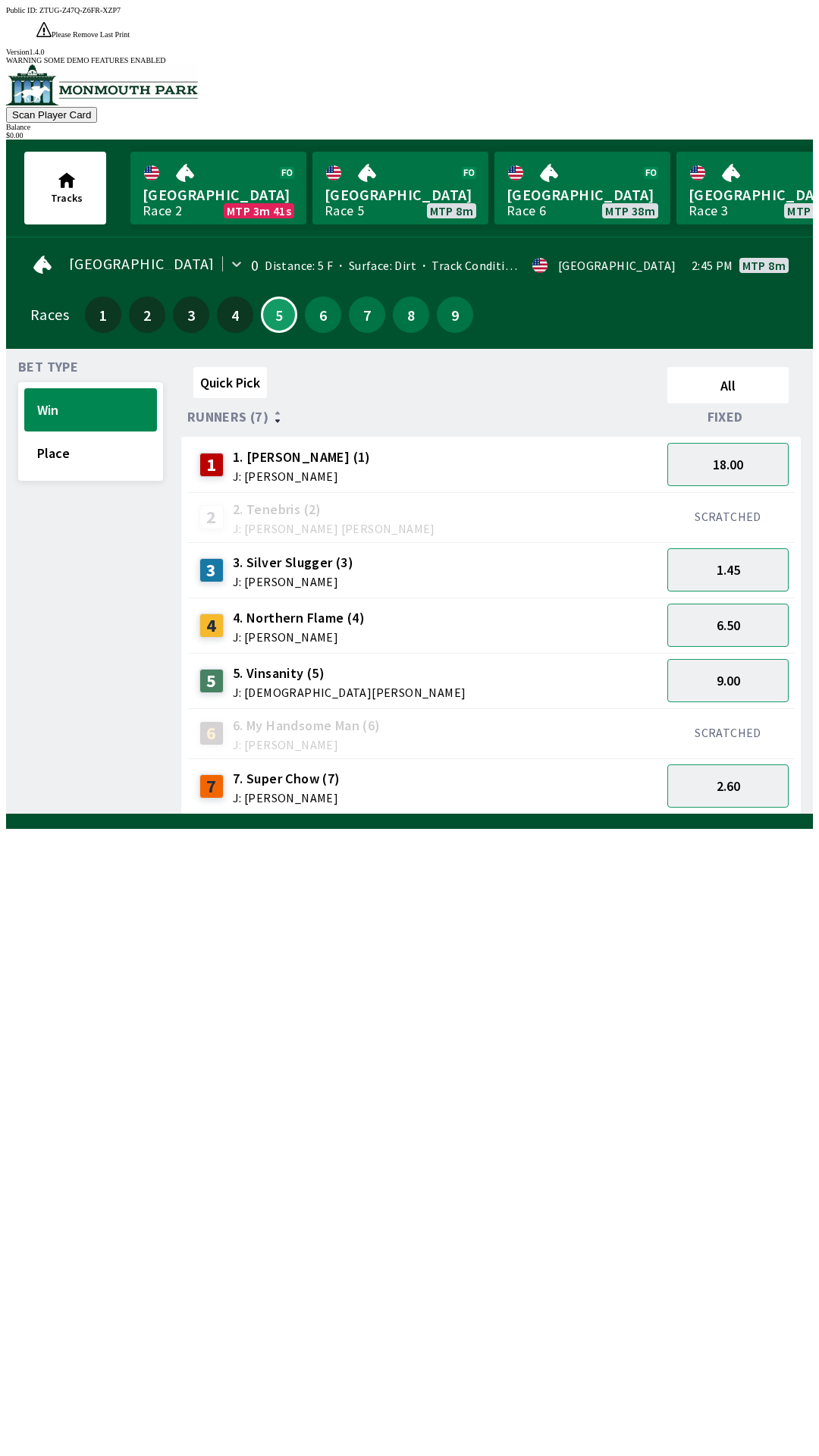
click at [510, 814] on div "Quick Pick All Runners (7) Fixed 1 1. [PERSON_NAME] (1) J: [PERSON_NAME] 18.00 …" at bounding box center [497, 588] width 632 height 453
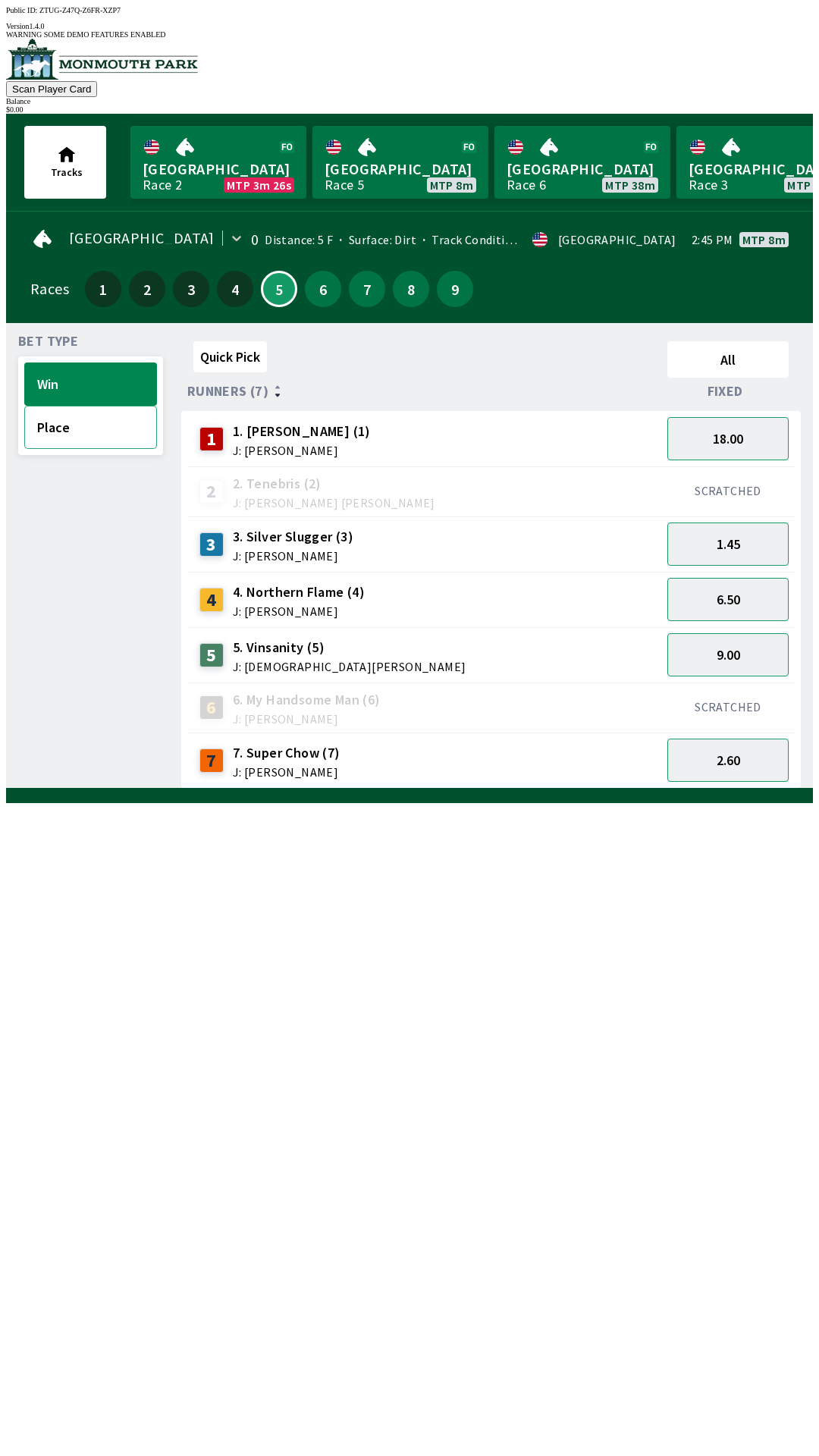
click at [75, 416] on button "Place" at bounding box center [91, 427] width 133 height 44
click at [73, 371] on button "Win" at bounding box center [91, 384] width 133 height 44
click at [93, 411] on button "Place" at bounding box center [91, 427] width 133 height 44
click at [79, 371] on button "Win" at bounding box center [91, 384] width 133 height 44
click at [767, 649] on button "9.00" at bounding box center [728, 655] width 122 height 44
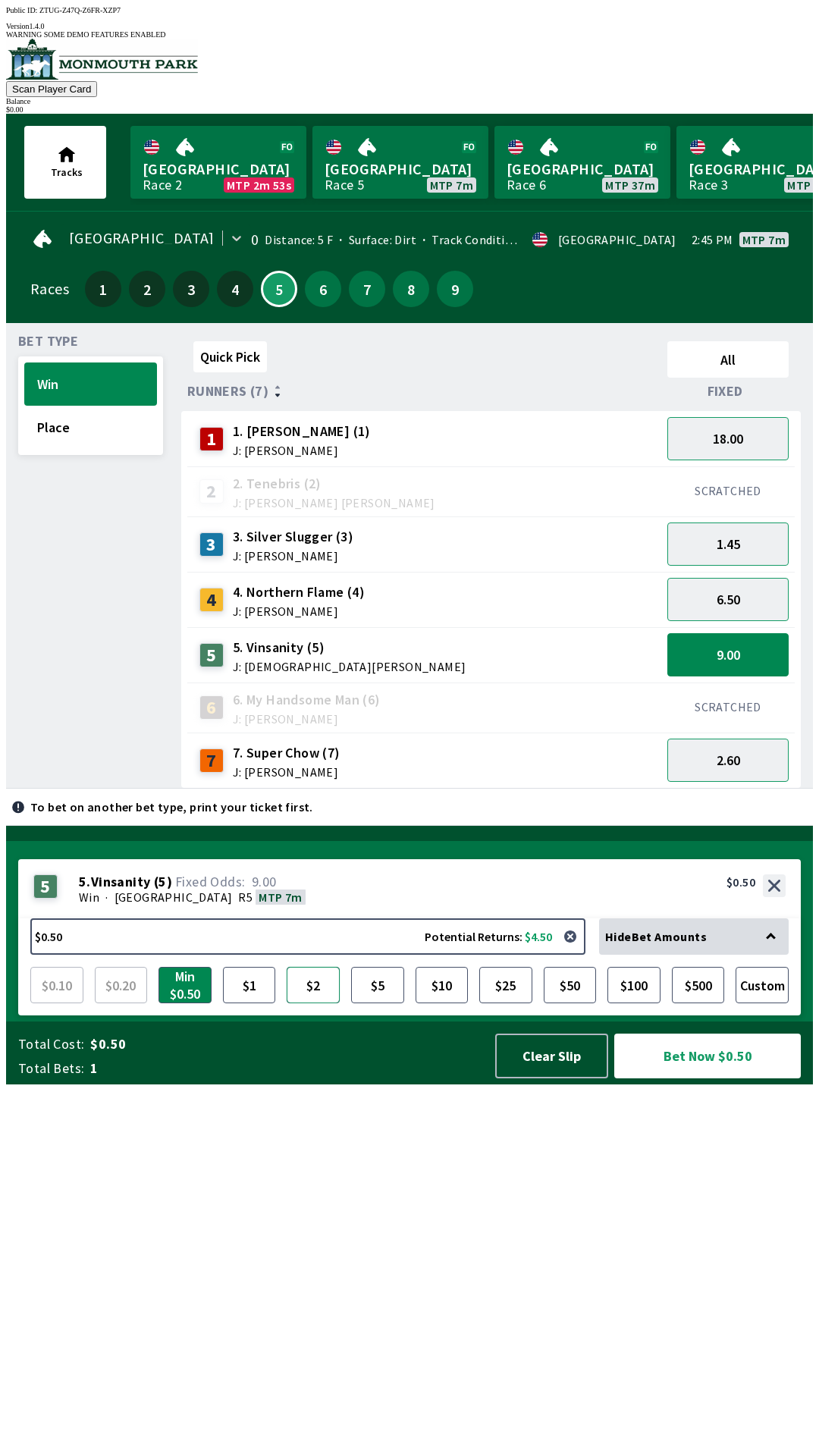
click at [314, 1003] on button "$2" at bounding box center [314, 984] width 53 height 37
click at [95, 423] on button "Place" at bounding box center [91, 427] width 133 height 44
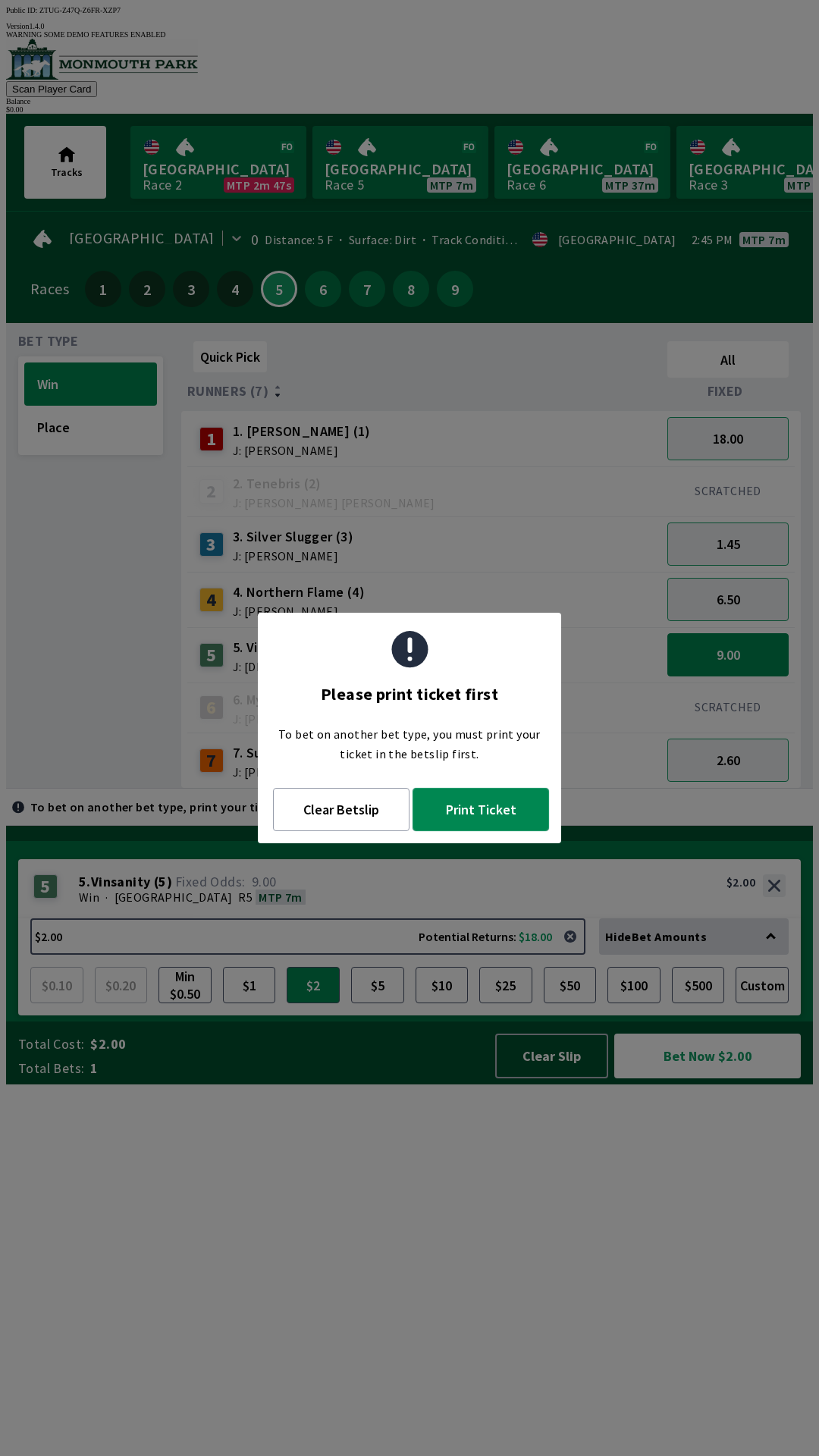
click at [491, 818] on button "Print Ticket" at bounding box center [481, 810] width 136 height 44
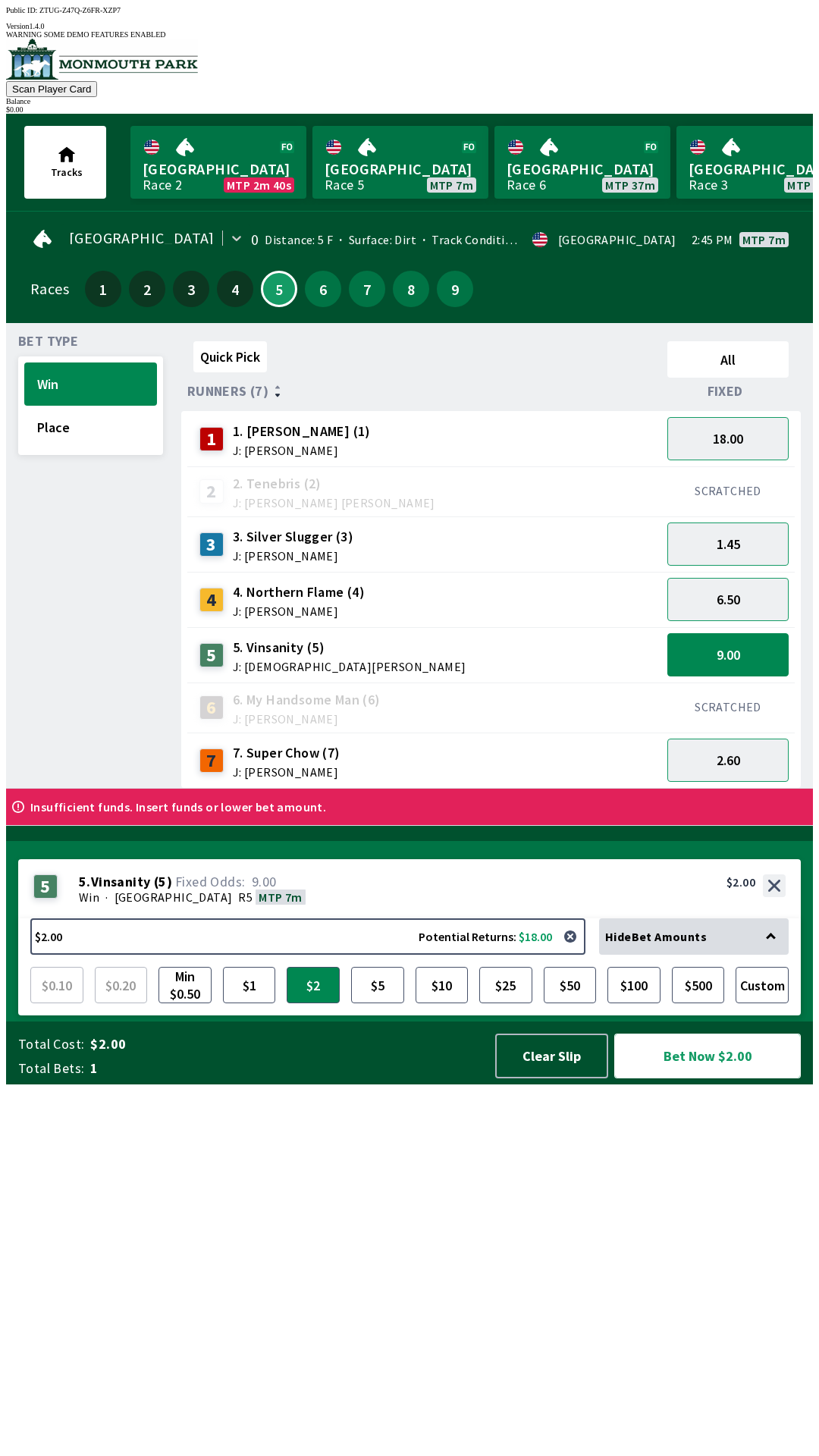
click at [732, 1078] on button "Bet Now $2.00" at bounding box center [707, 1055] width 187 height 45
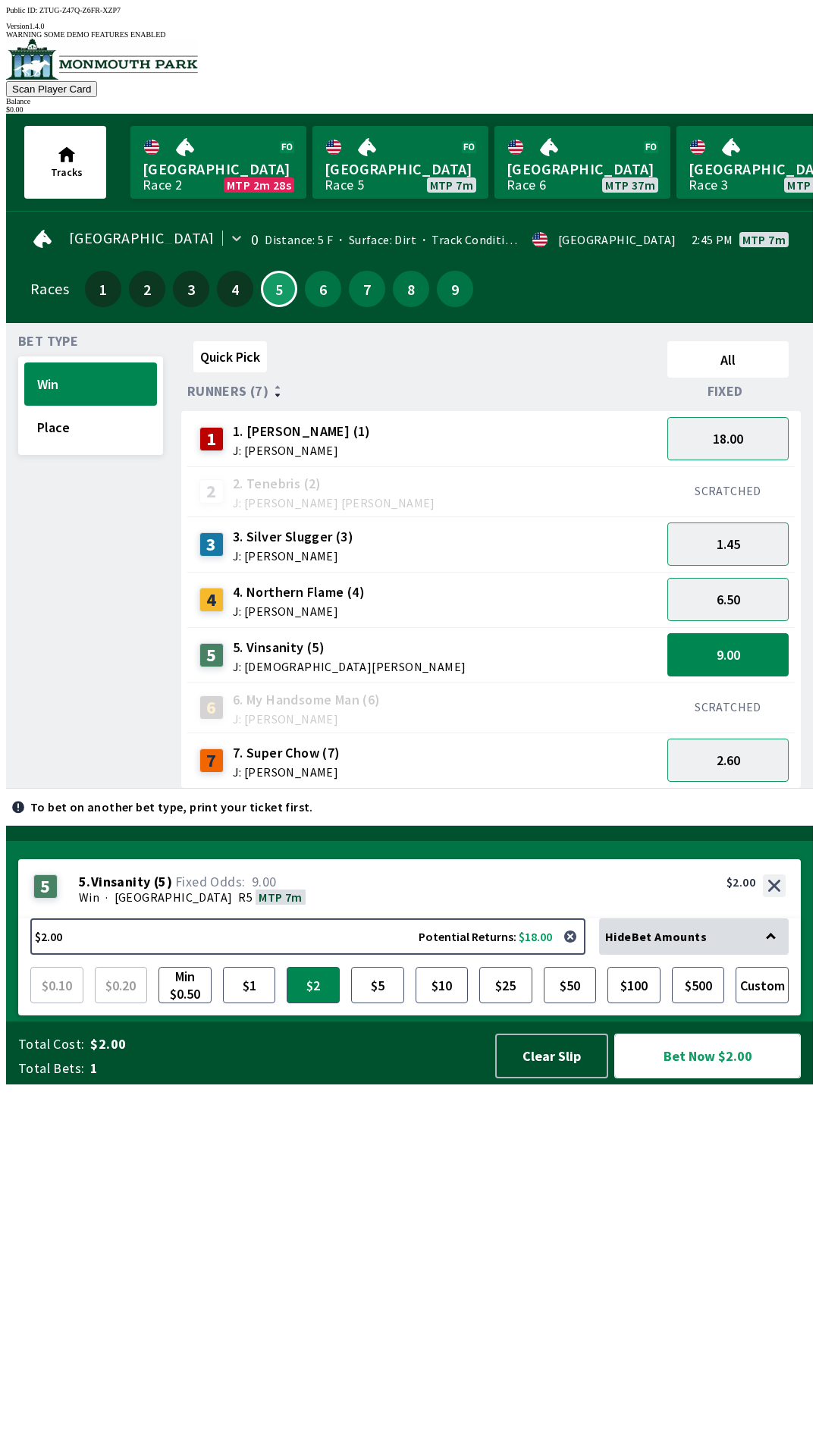
click at [707, 1078] on button "Bet Now $2.00" at bounding box center [707, 1055] width 187 height 45
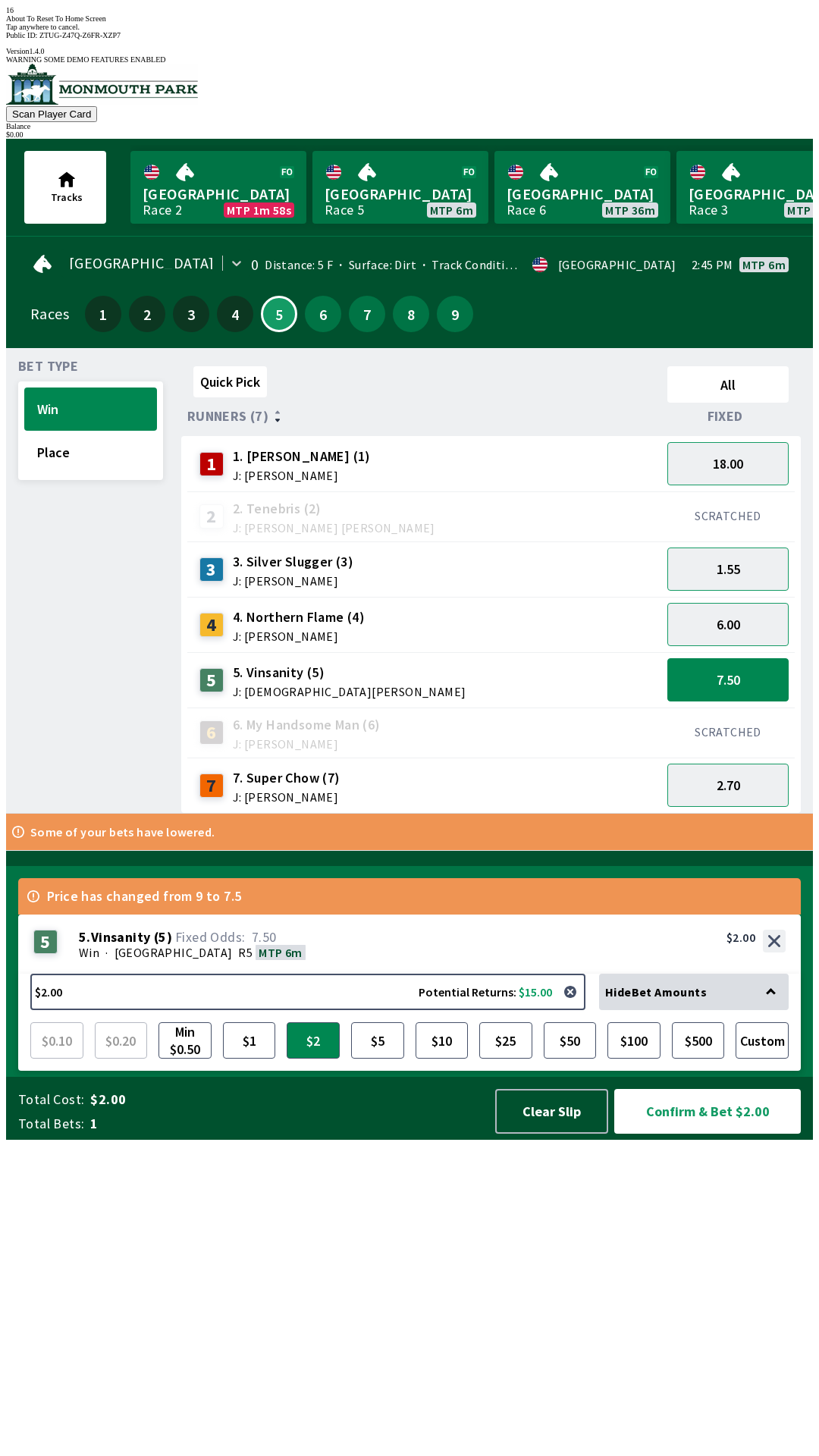
click at [483, 814] on div "Quick Pick All Runners (7) Fixed 1 1. [PERSON_NAME] (1) J: [PERSON_NAME] 18.00 …" at bounding box center [497, 587] width 632 height 453
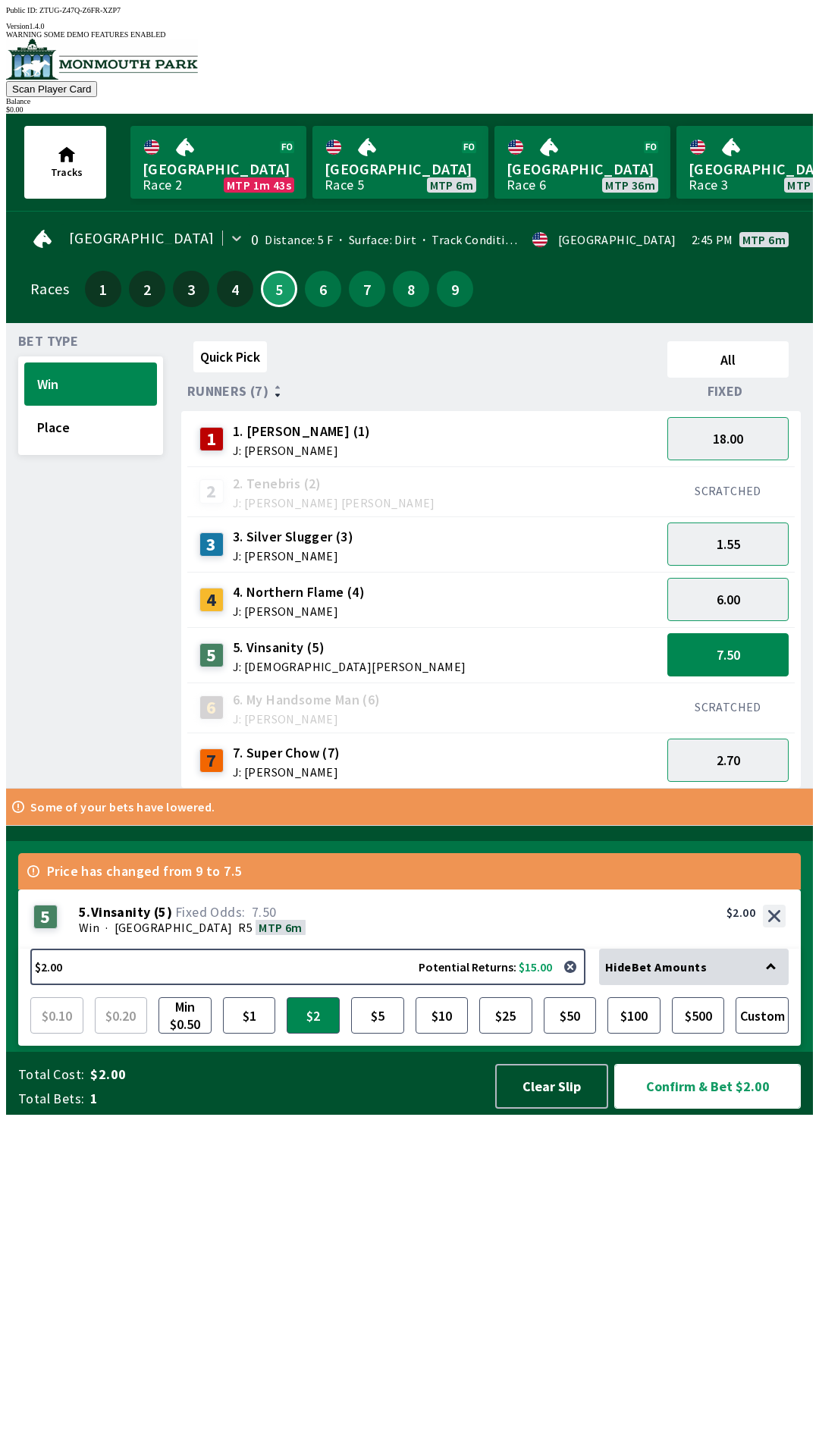
click at [749, 1109] on button "Confirm & Bet $2.00" at bounding box center [707, 1086] width 187 height 45
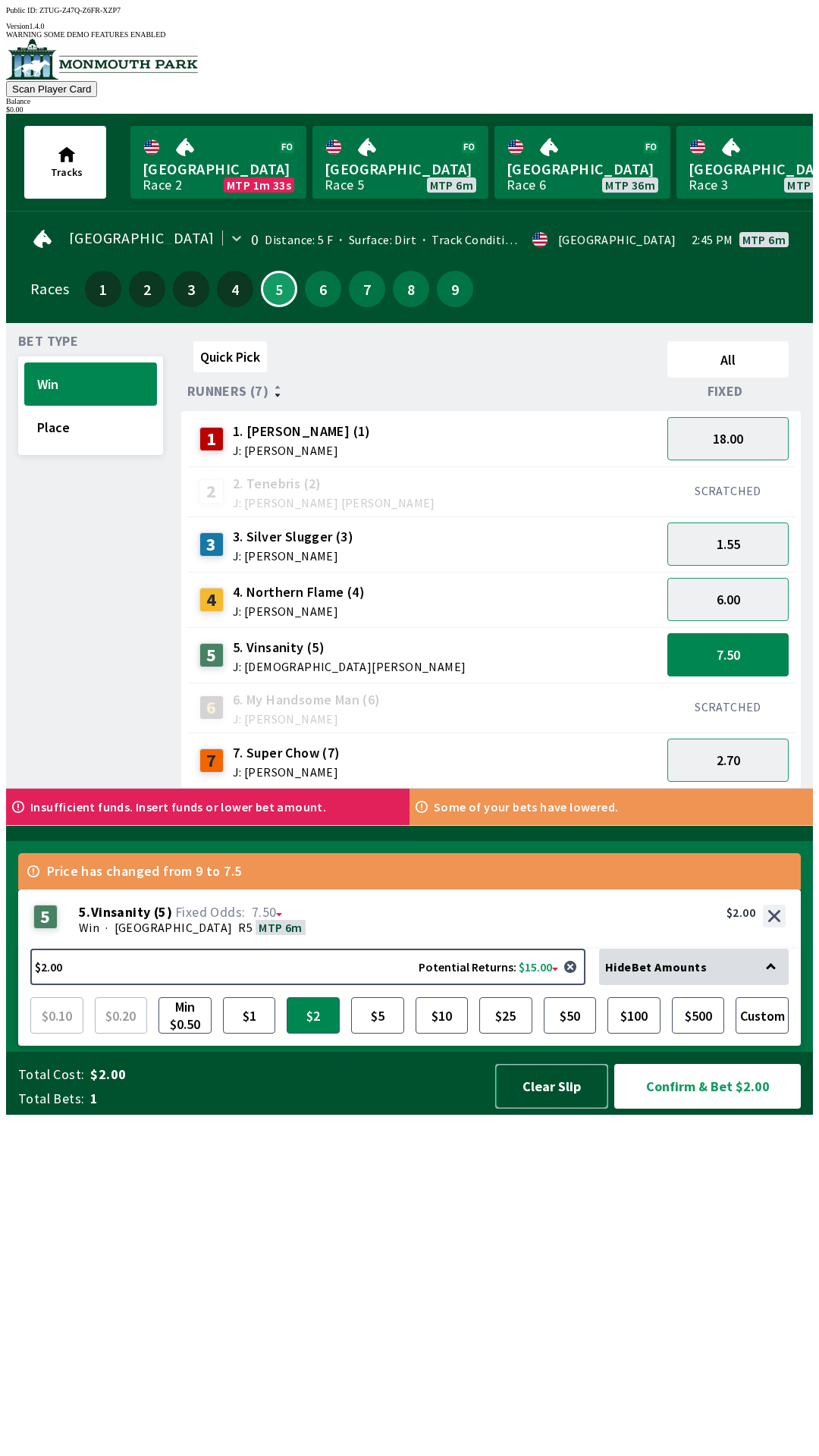
click at [550, 1109] on button "Clear Slip" at bounding box center [552, 1086] width 113 height 45
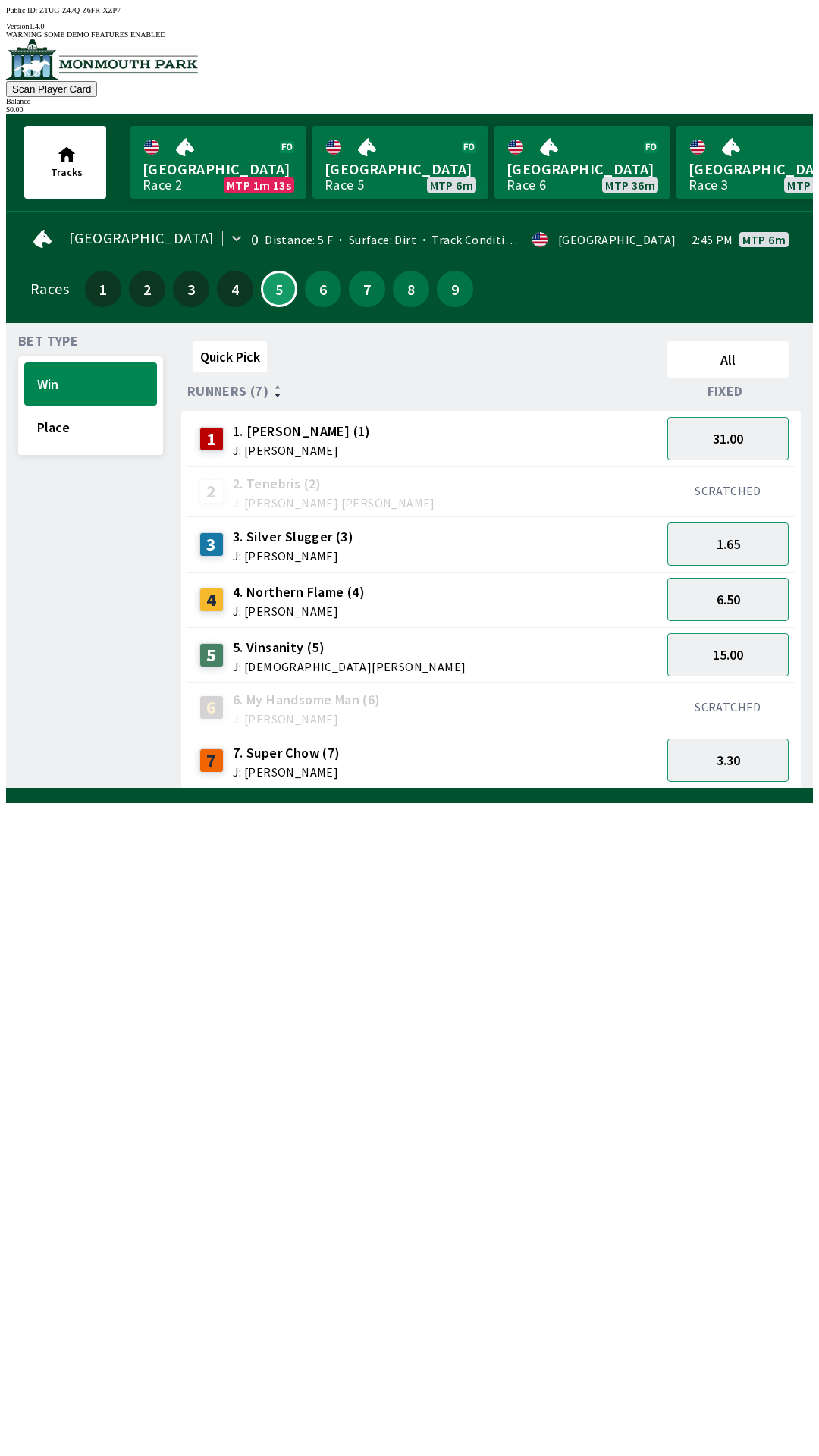
click at [298, 550] on span "J: [PERSON_NAME]" at bounding box center [293, 556] width 121 height 12
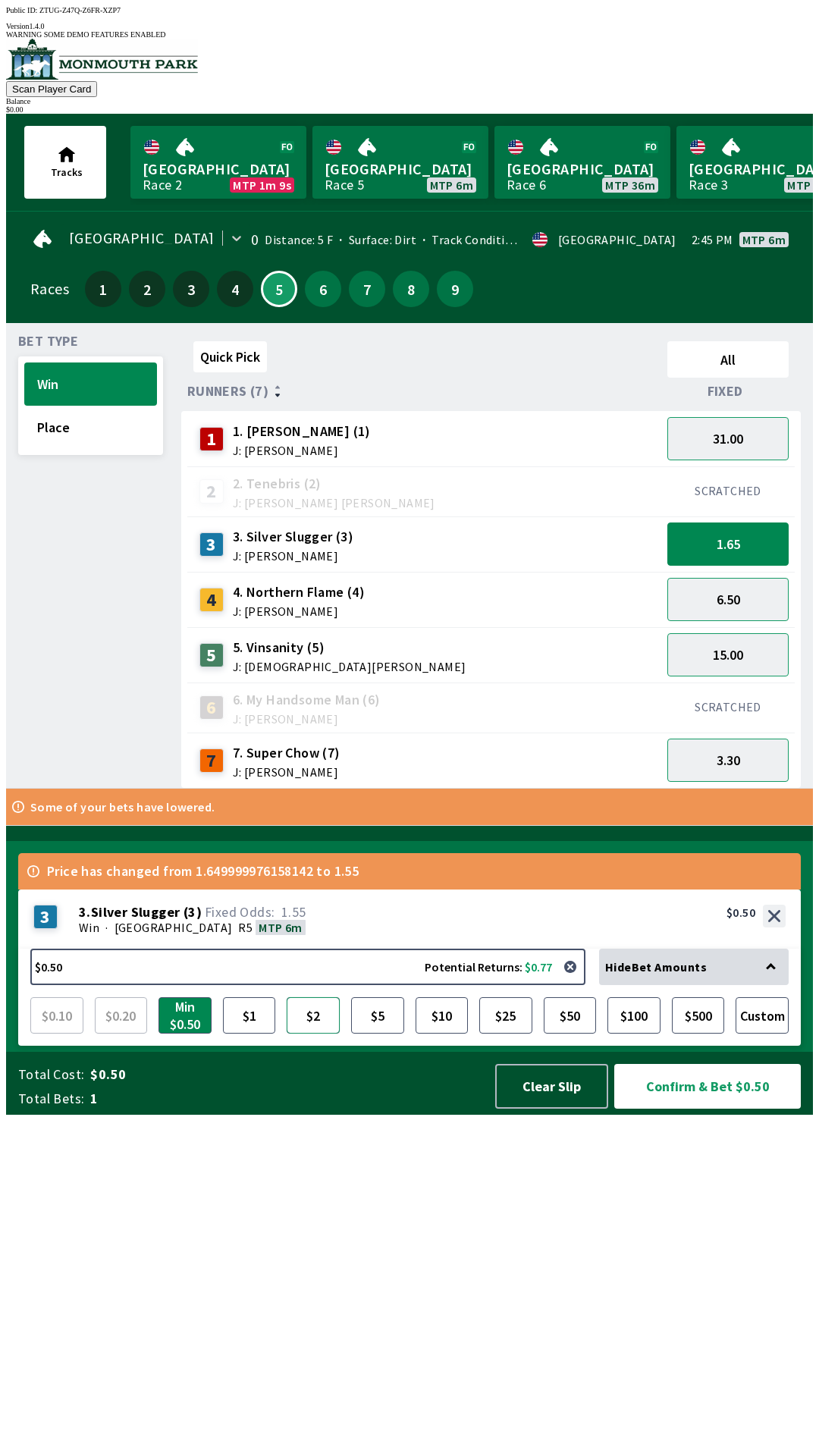
click at [329, 1034] on button "$2" at bounding box center [314, 1015] width 53 height 37
click at [81, 415] on button "Place" at bounding box center [91, 427] width 133 height 44
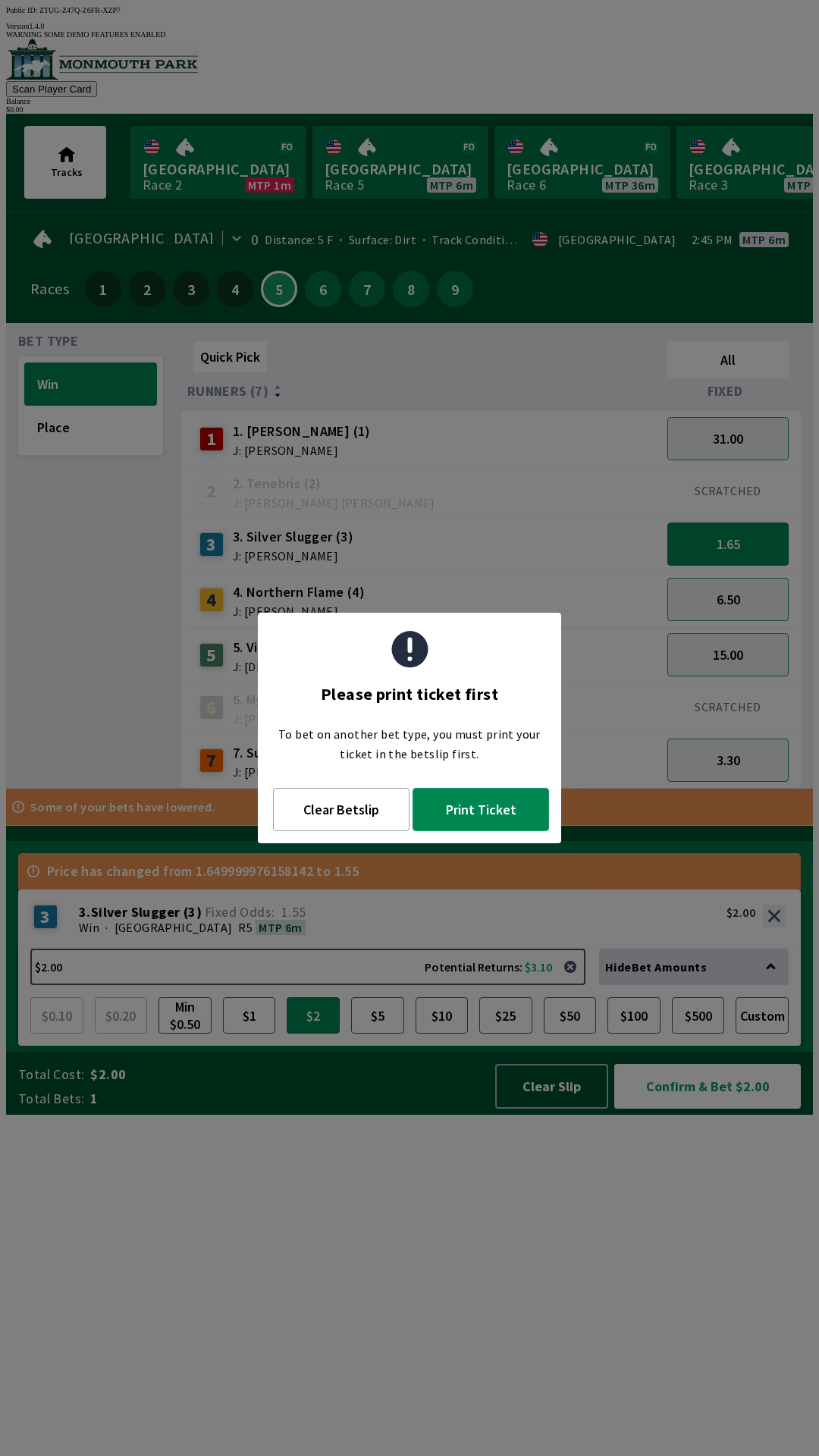
click at [486, 820] on button "Print Ticket" at bounding box center [481, 810] width 136 height 44
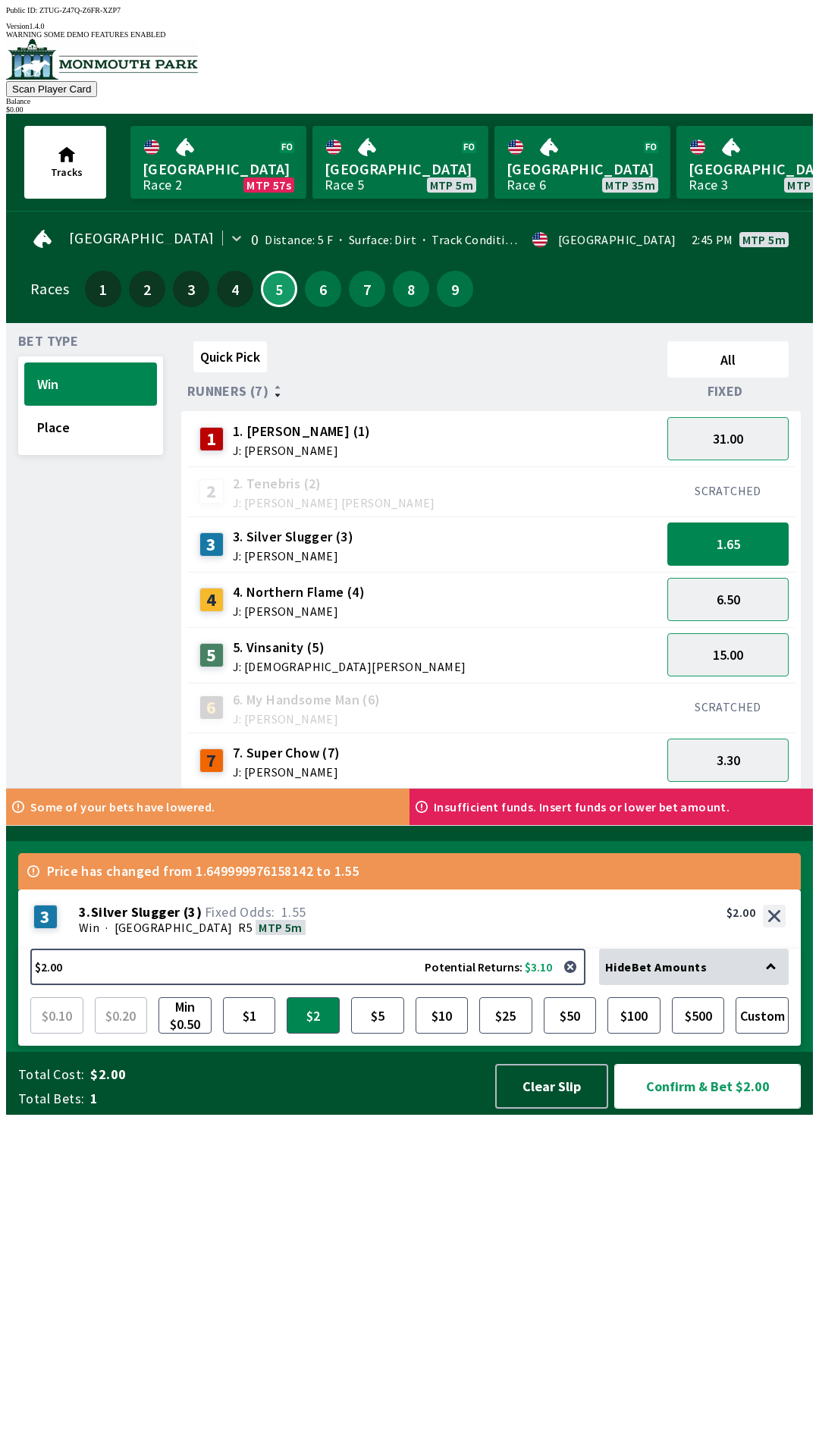
click at [678, 1109] on button "Confirm & Bet $2.00" at bounding box center [707, 1086] width 187 height 45
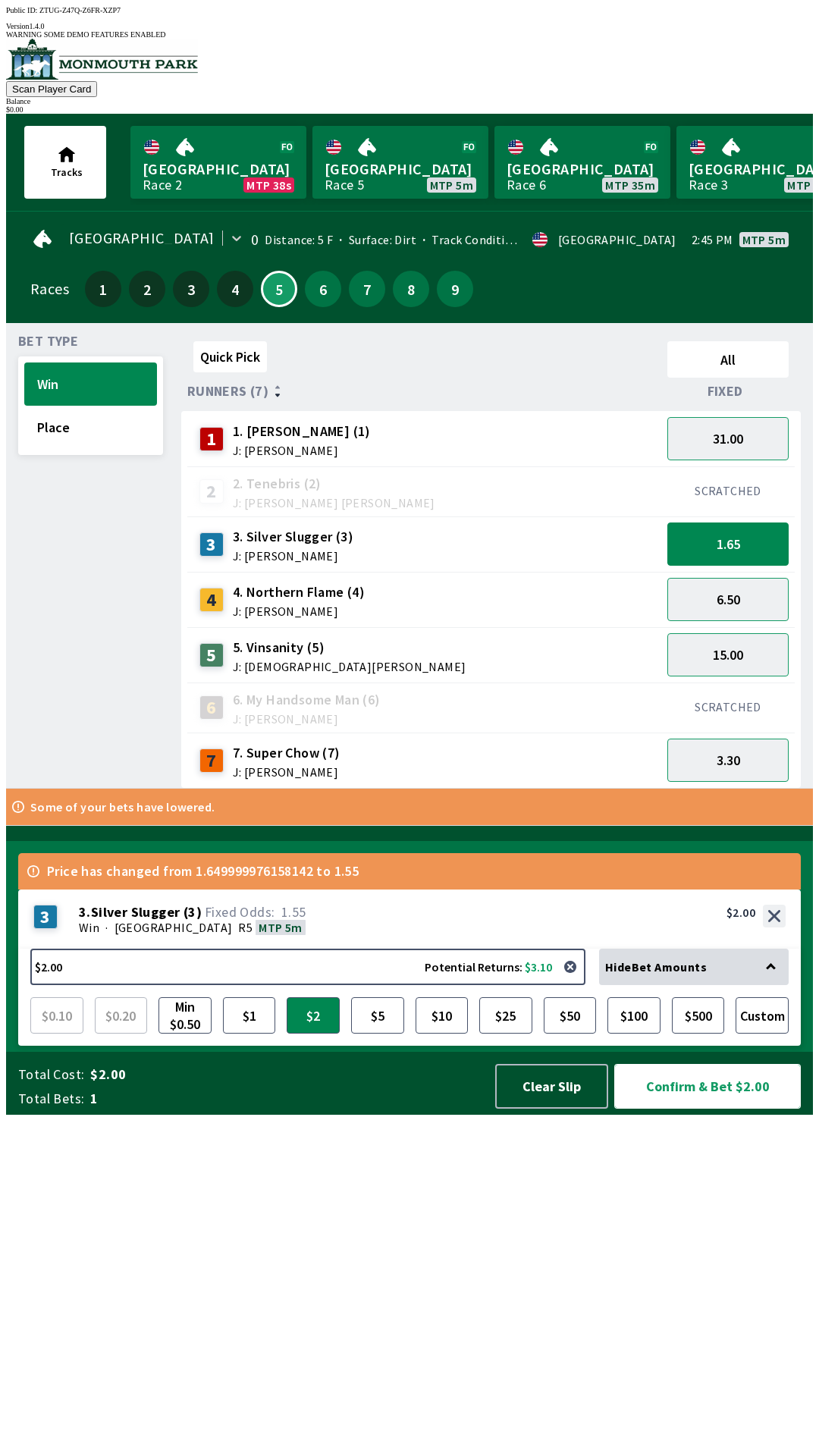
click at [697, 1109] on button "Confirm & Bet $2.00" at bounding box center [707, 1086] width 187 height 45
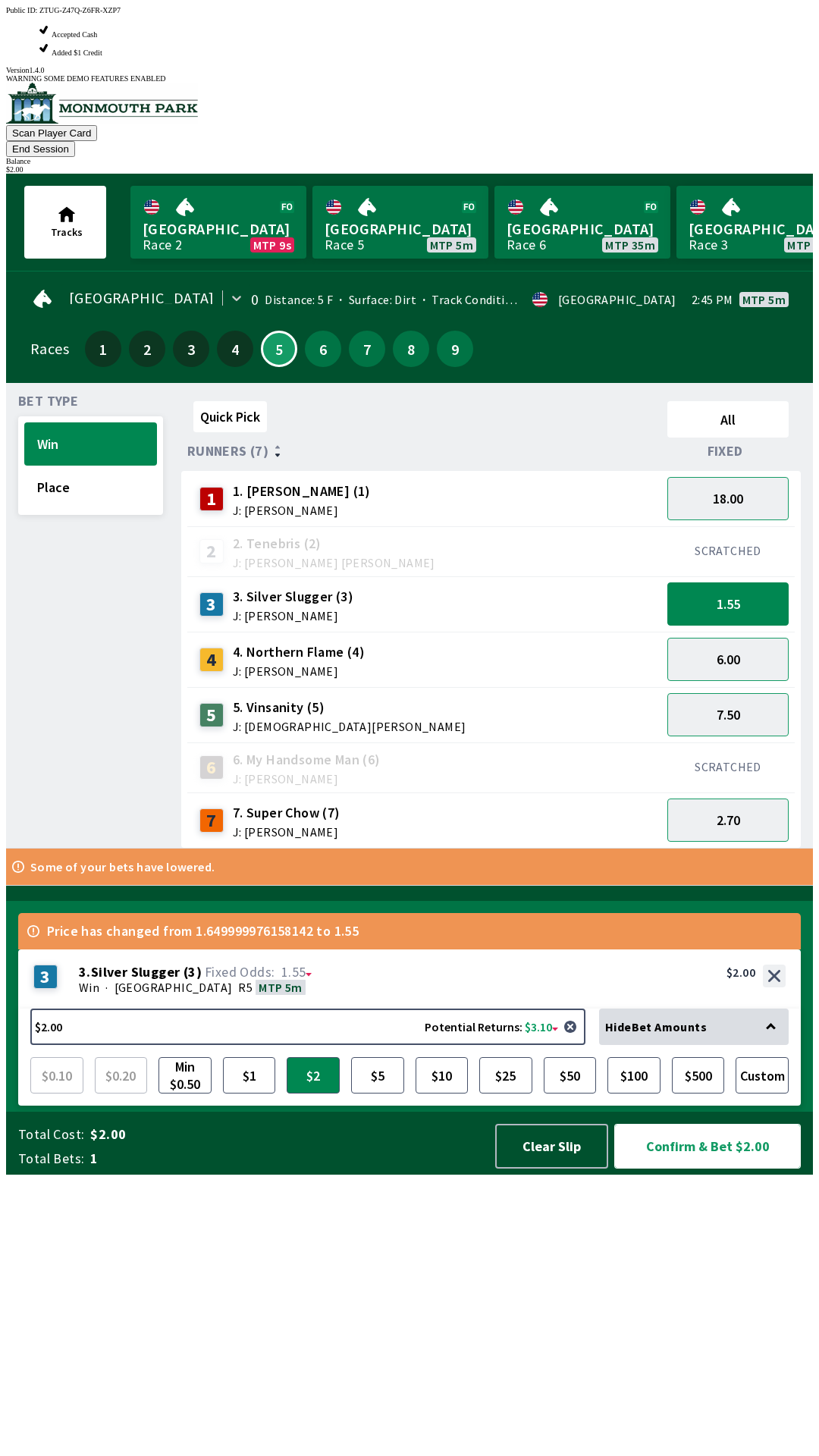
click at [734, 1168] on button "Confirm & Bet $2.00" at bounding box center [707, 1145] width 187 height 45
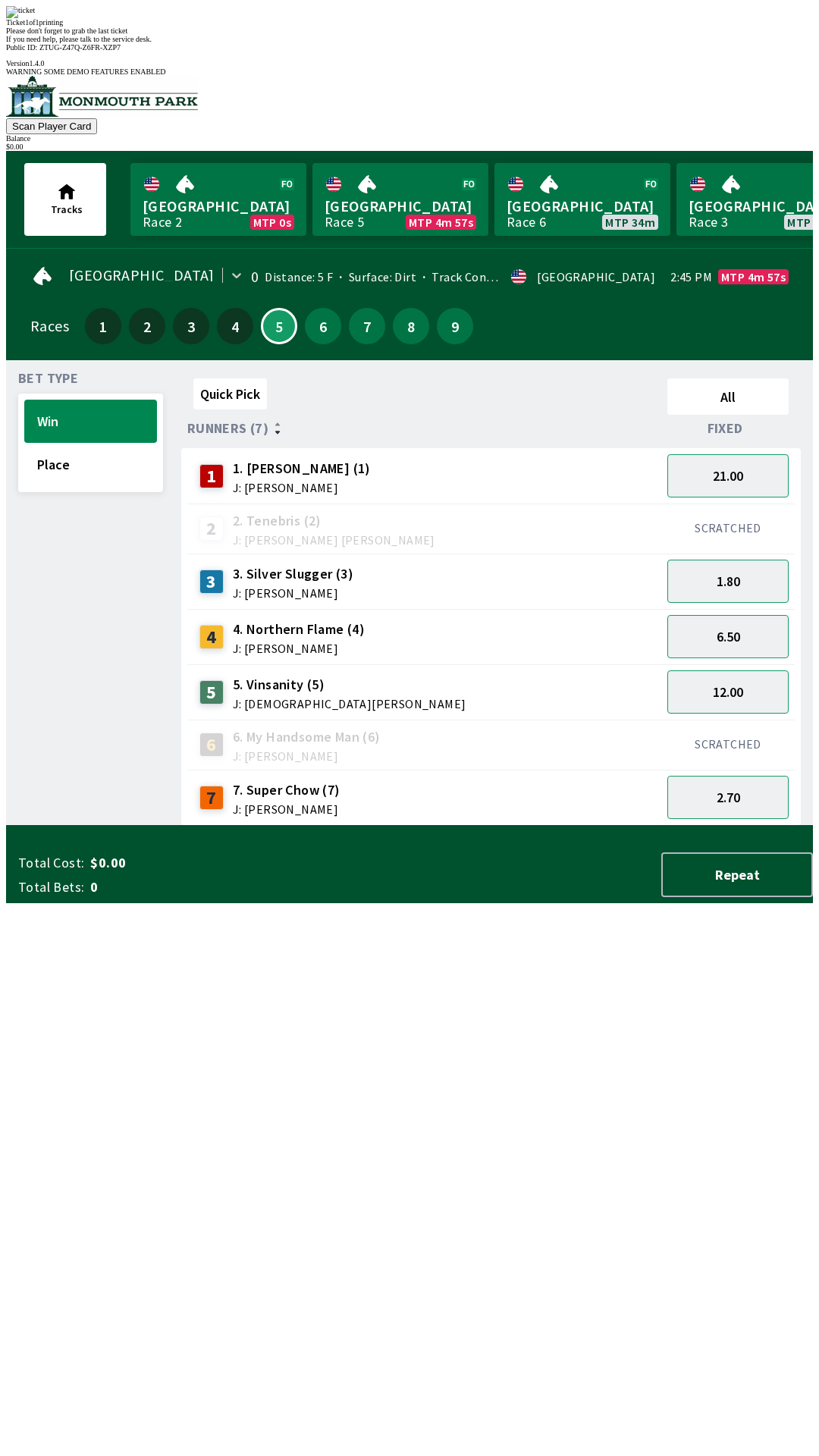
click at [453, 826] on div "Quick Pick All Runners (7) Fixed 1 1. [PERSON_NAME] (1) J: [PERSON_NAME] 21.00 …" at bounding box center [497, 598] width 632 height 453
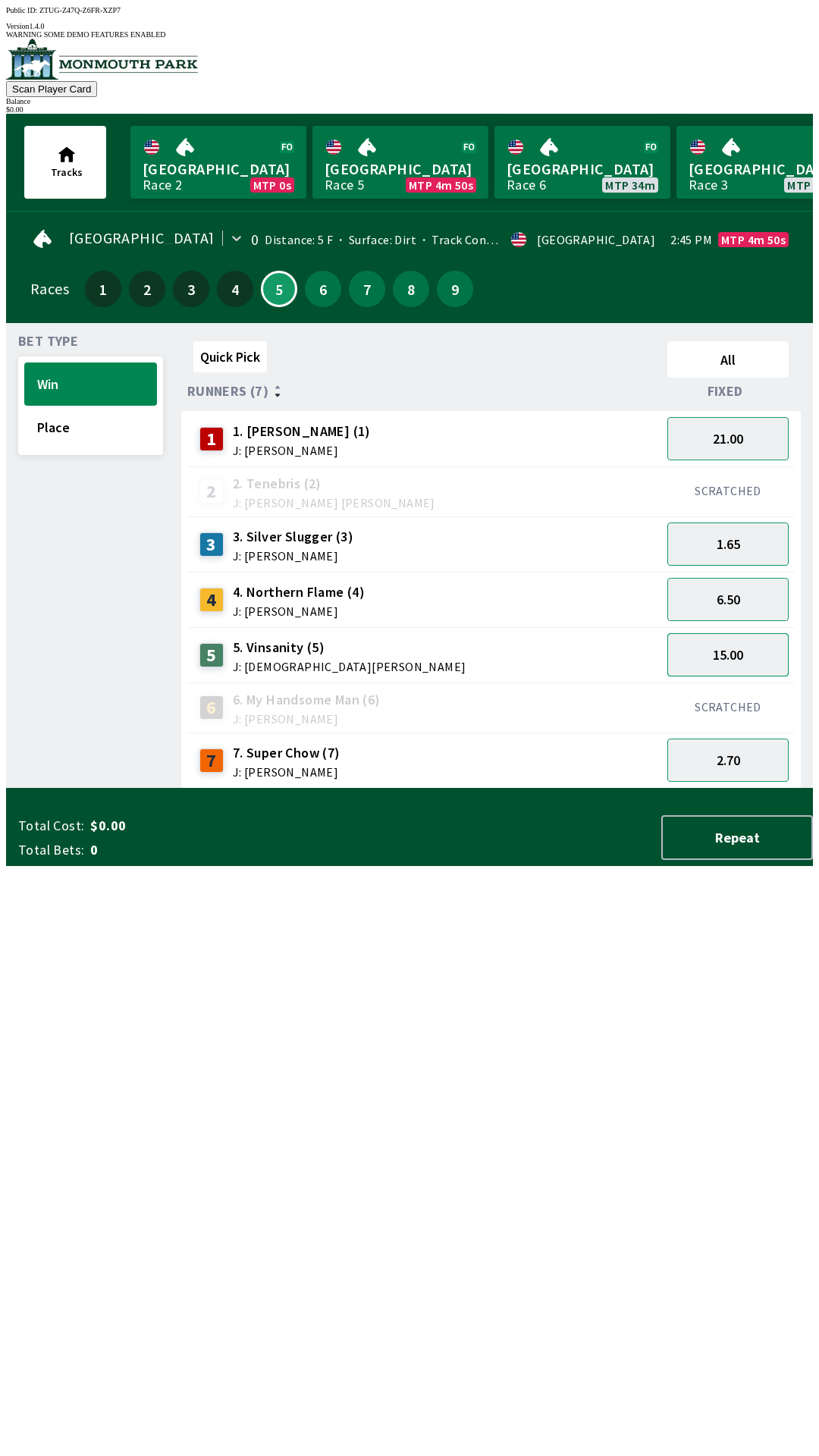
click at [764, 640] on button "15.00" at bounding box center [728, 655] width 122 height 44
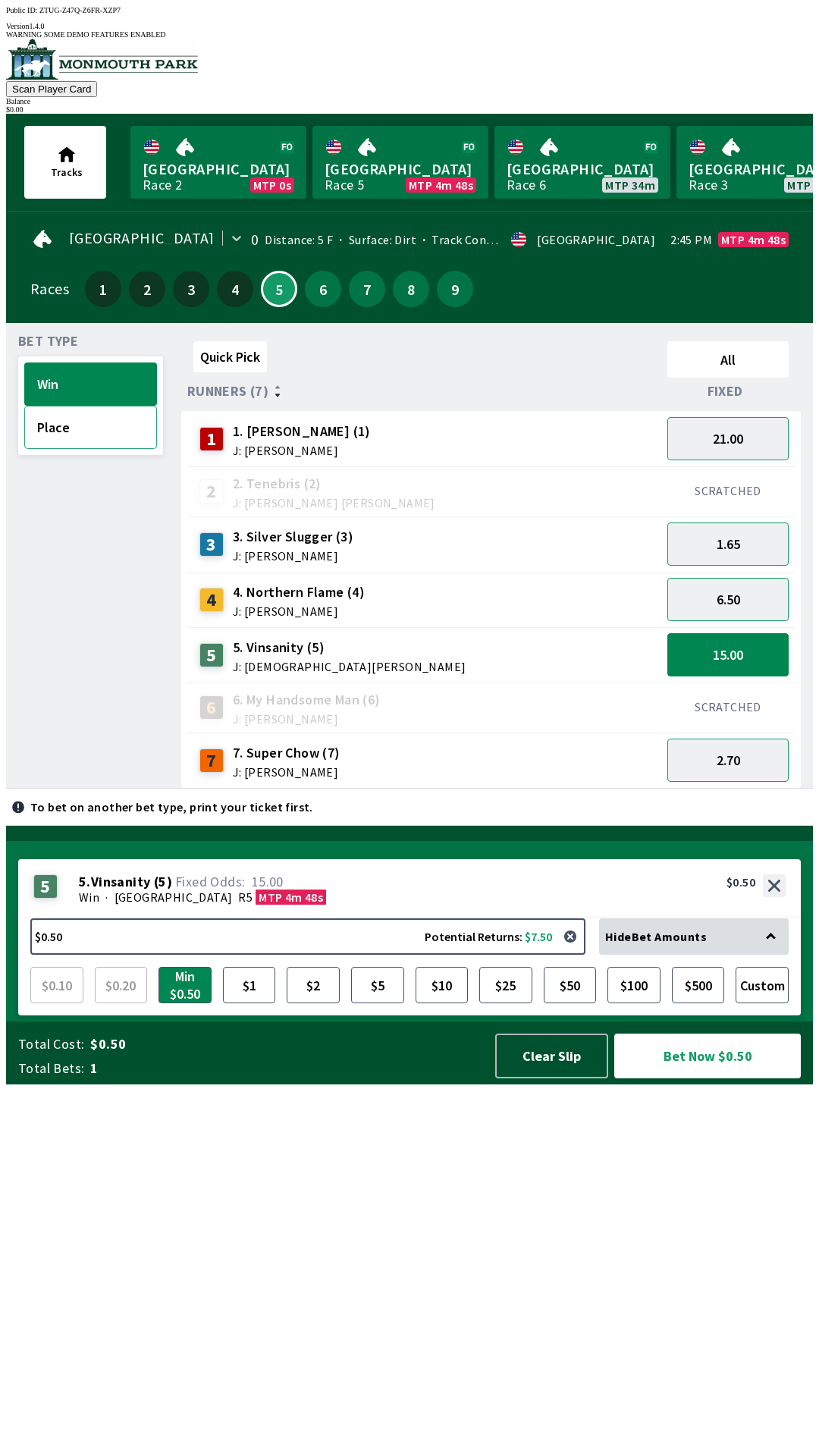
click at [83, 410] on button "Place" at bounding box center [91, 427] width 133 height 44
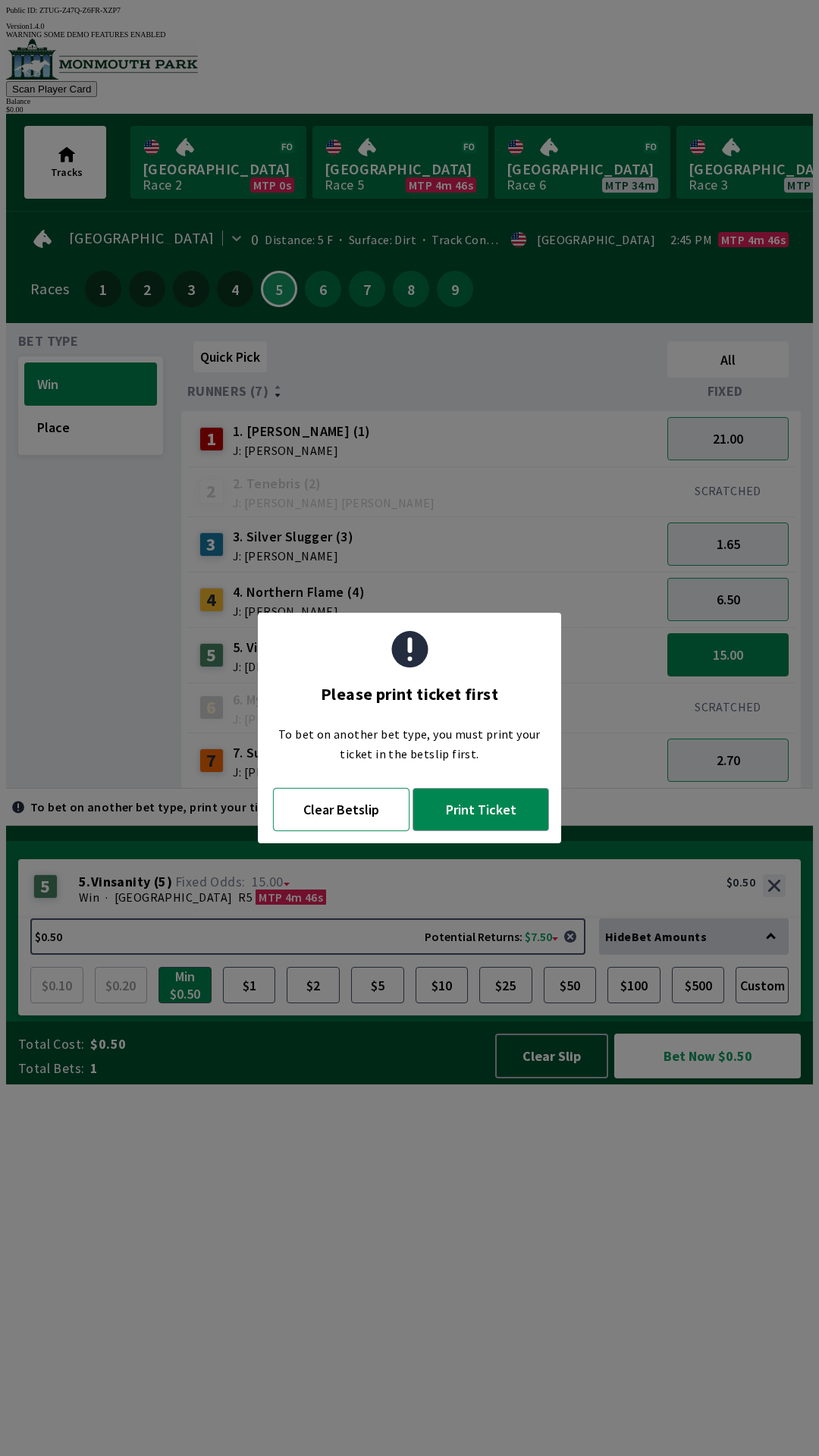
click at [354, 814] on button "Clear Betslip" at bounding box center [341, 810] width 136 height 44
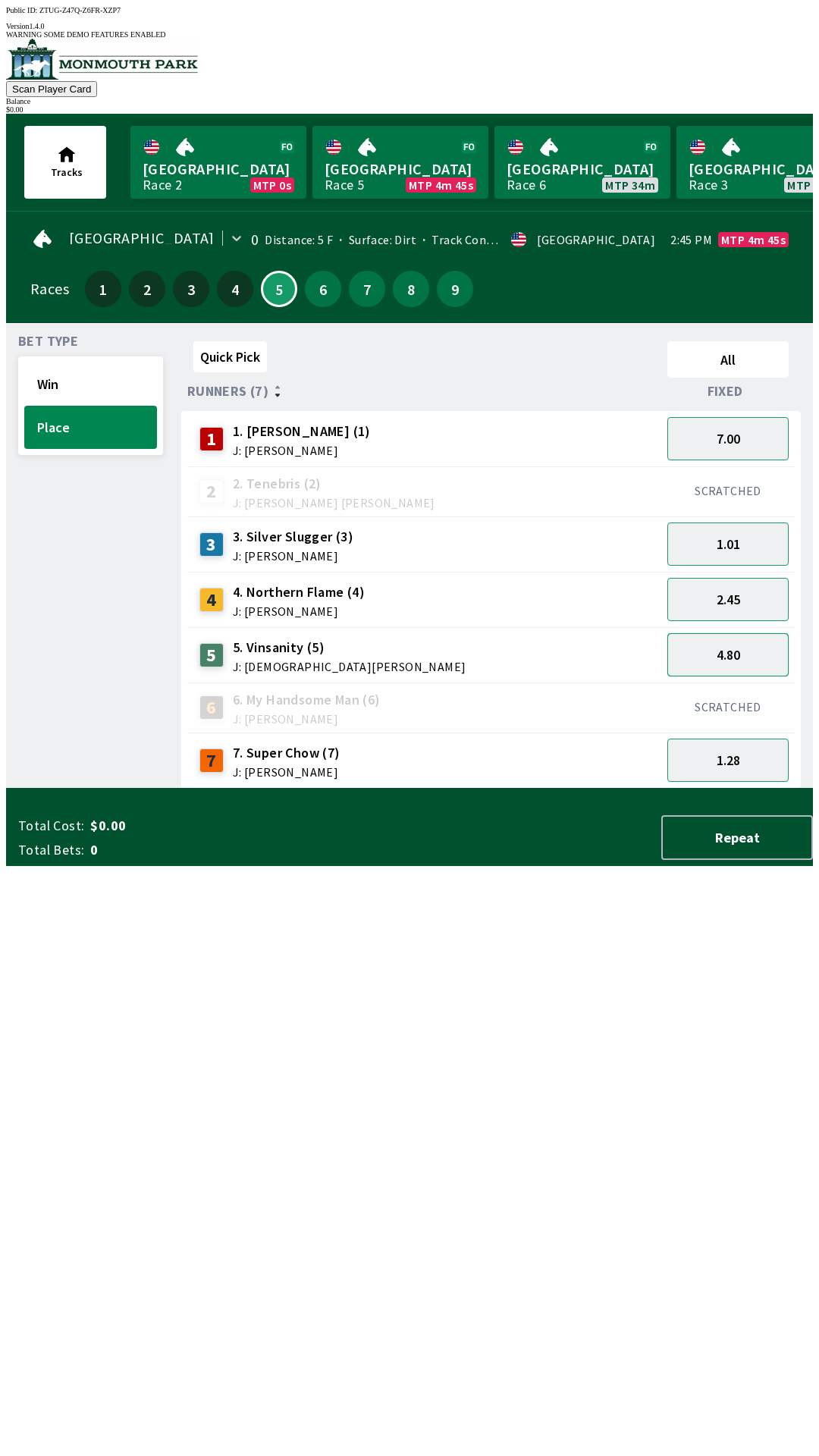
click at [761, 644] on button "4.80" at bounding box center [728, 655] width 122 height 44
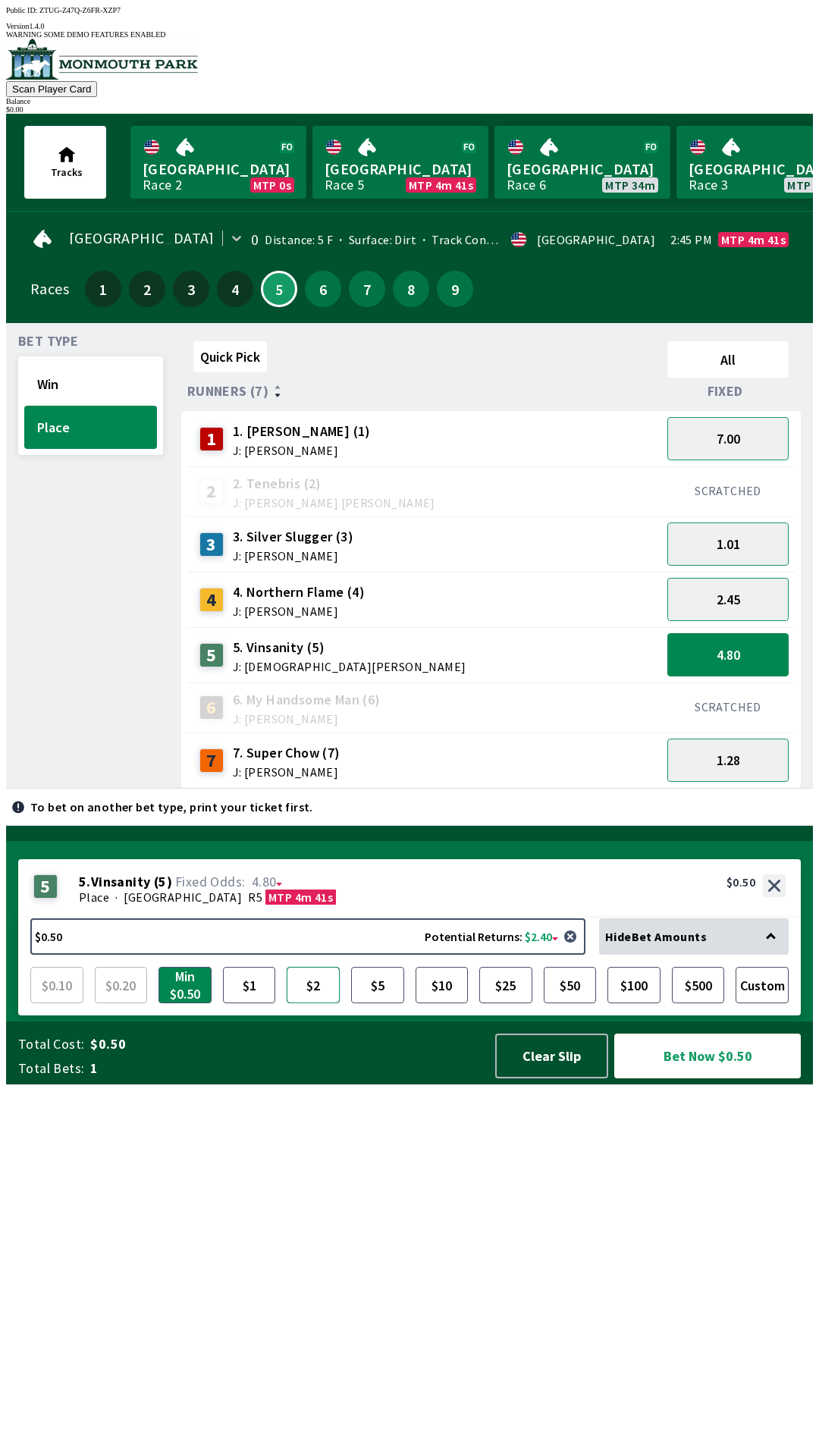
click at [318, 1003] on button "$2" at bounding box center [314, 984] width 53 height 37
click at [708, 1078] on button "Bet Now $2.00" at bounding box center [707, 1055] width 187 height 45
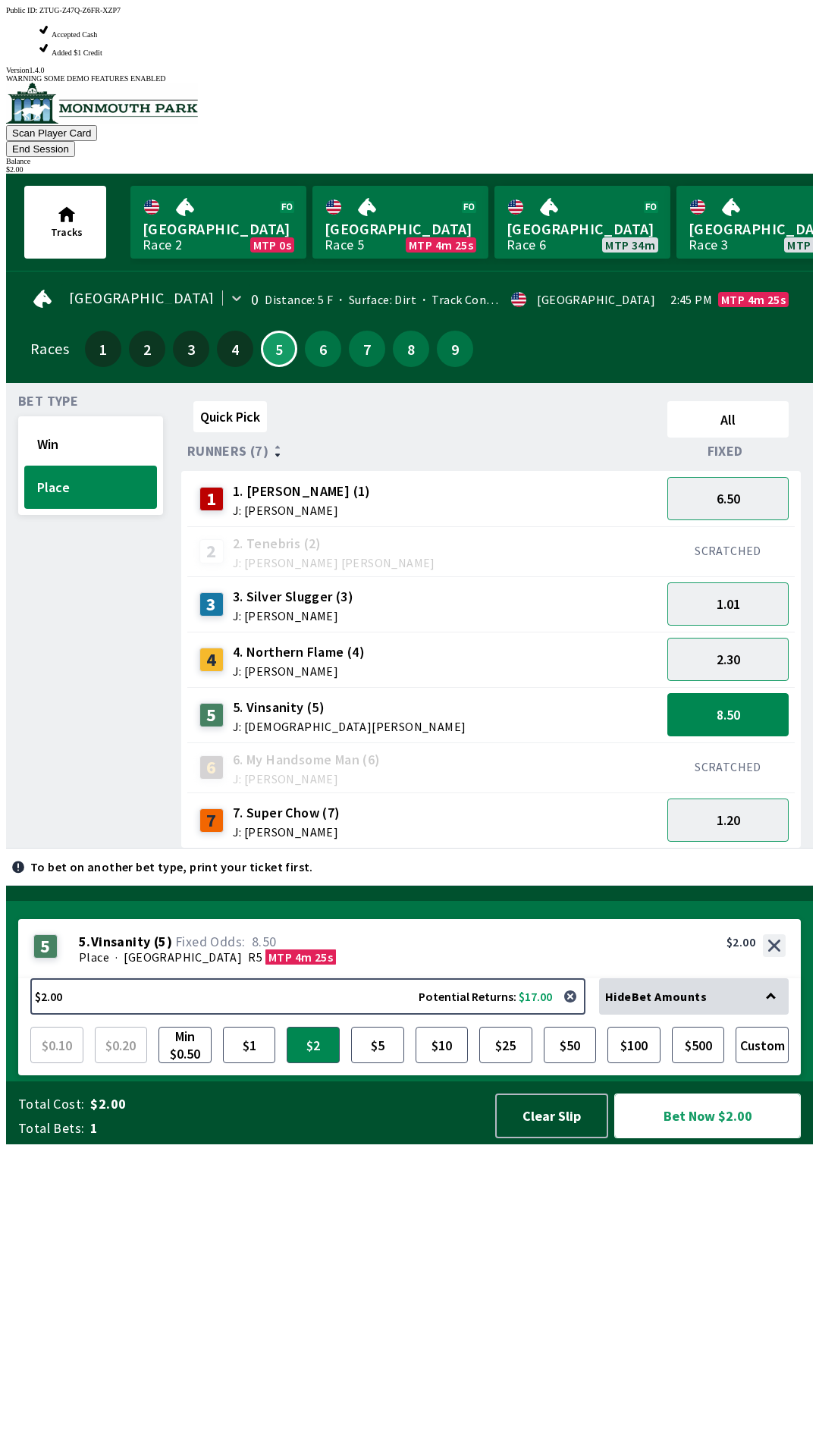
click at [739, 1138] on button "Bet Now $2.00" at bounding box center [707, 1116] width 187 height 45
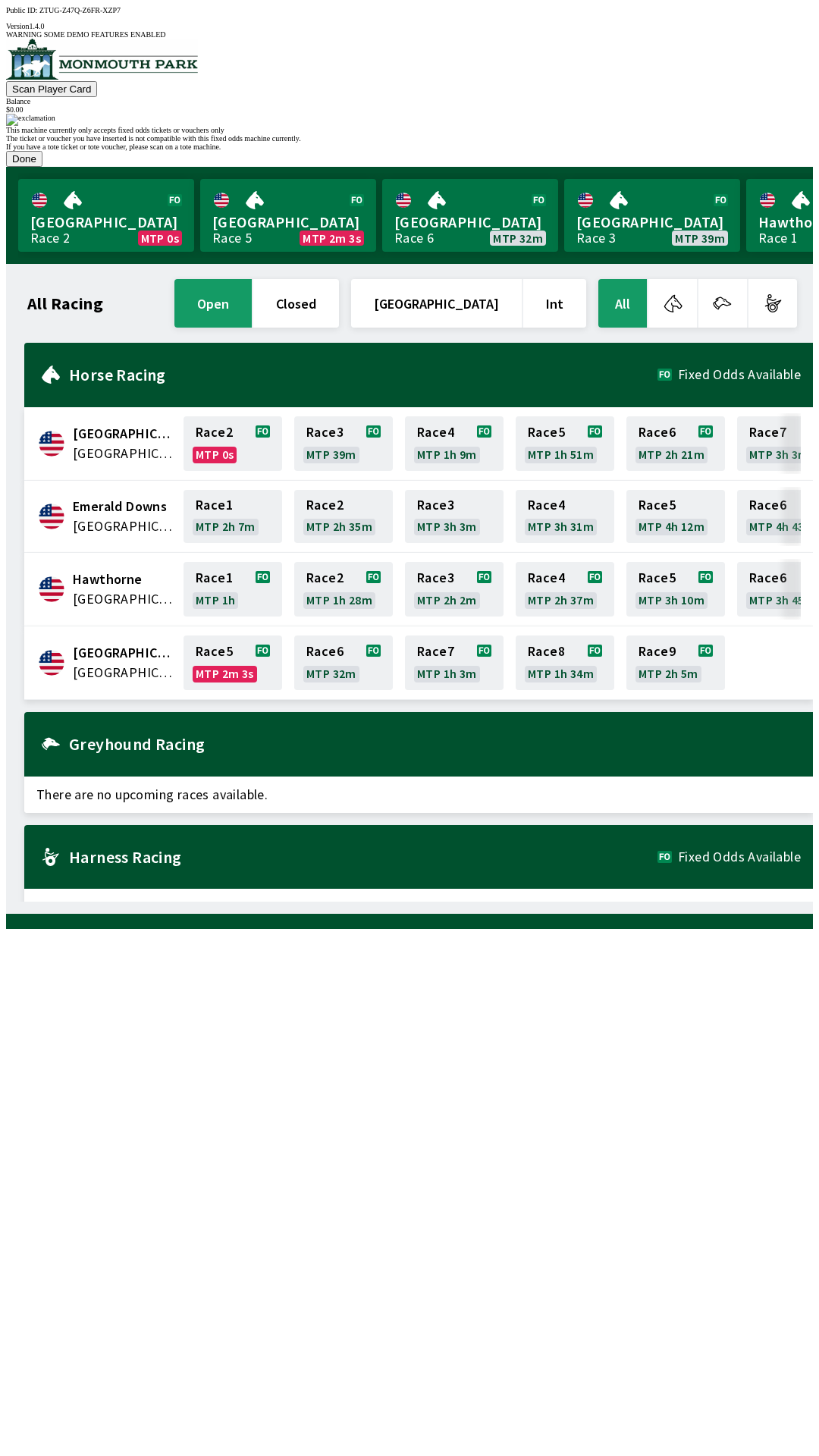
click at [43, 167] on button "Done" at bounding box center [24, 159] width 37 height 16
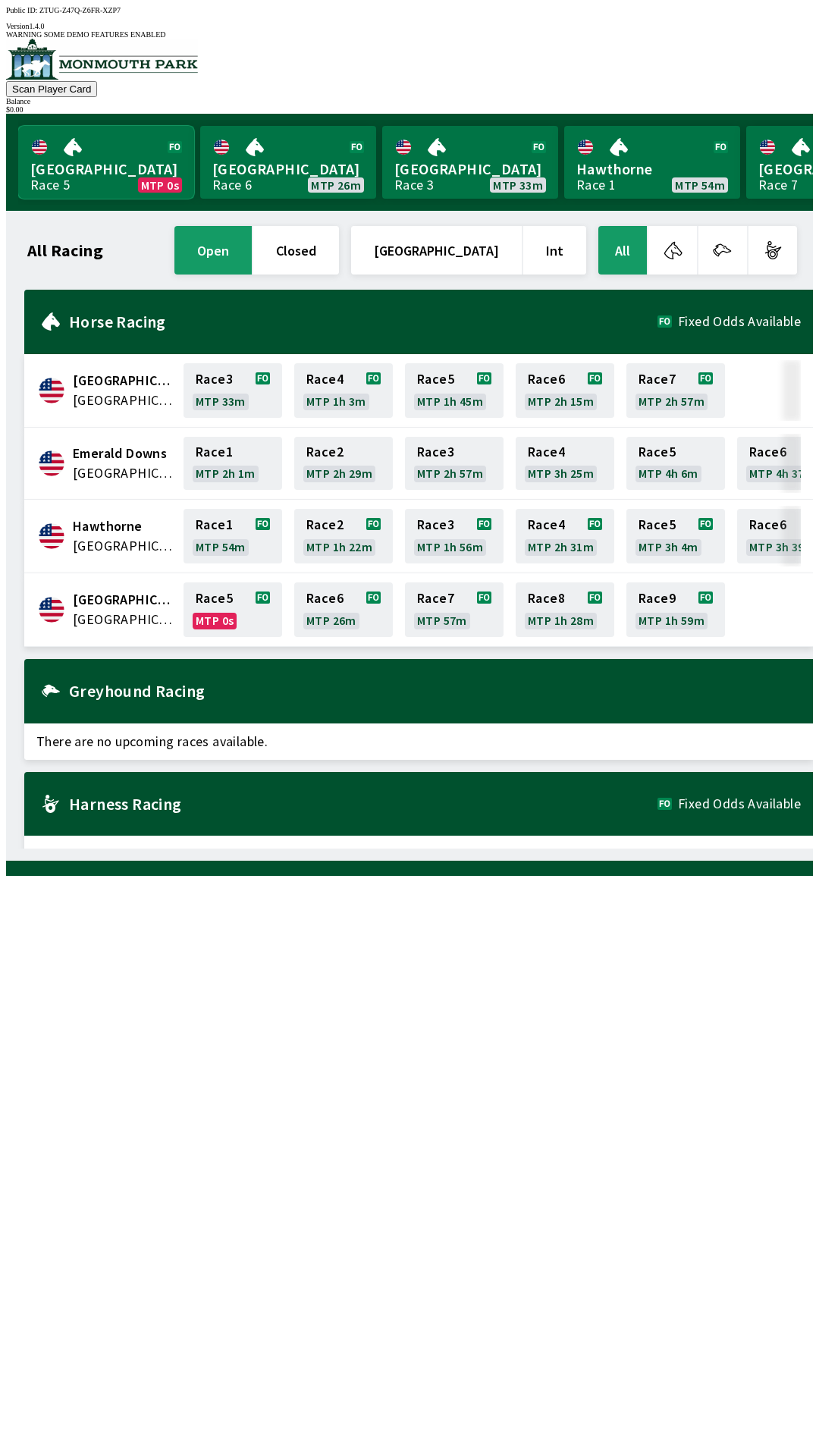
click at [107, 151] on link "Monmouth Park Race 5 MTP 0s" at bounding box center [106, 162] width 176 height 73
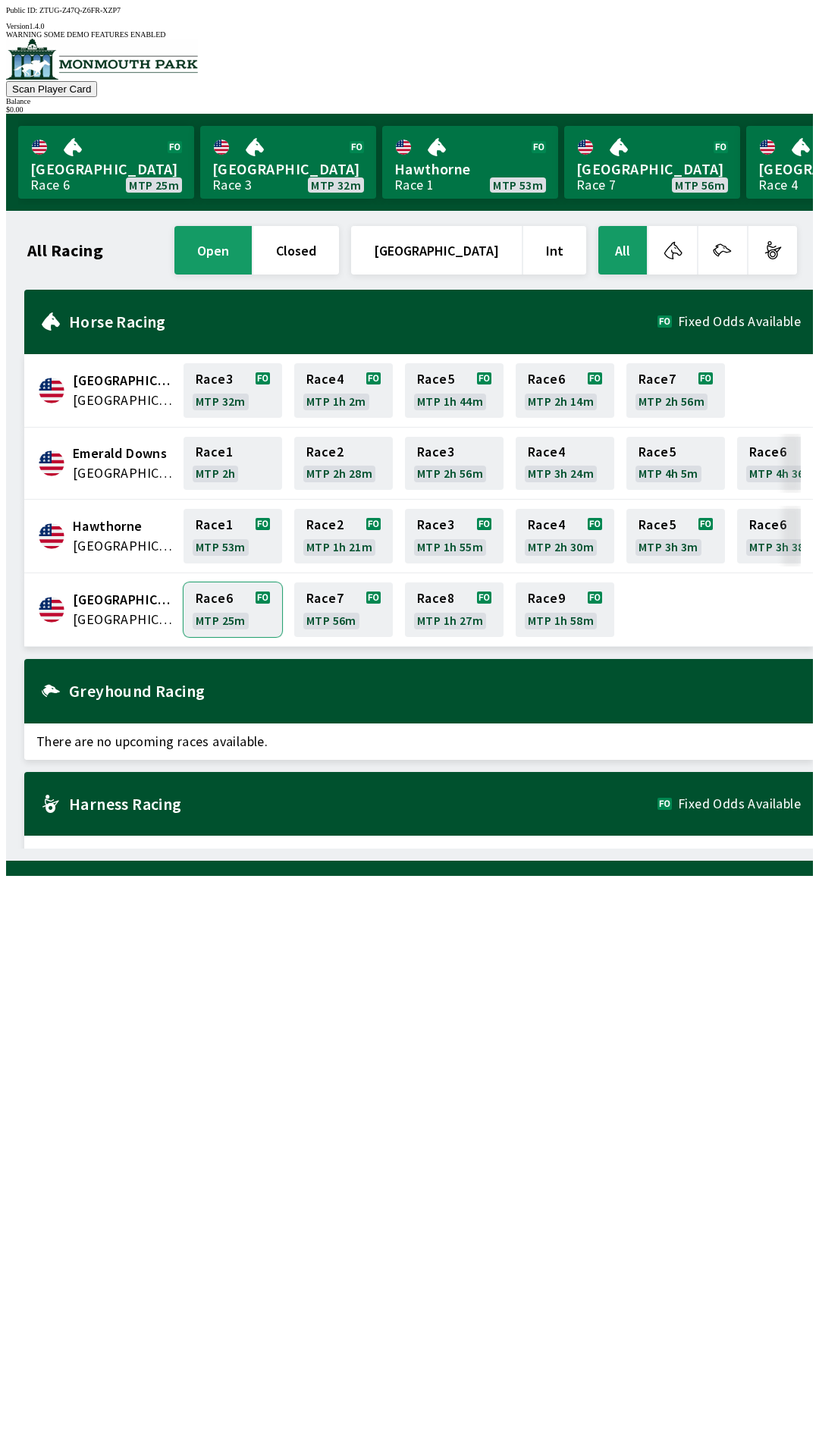
click at [226, 607] on link "Race 6 MTP 25m" at bounding box center [233, 609] width 99 height 54
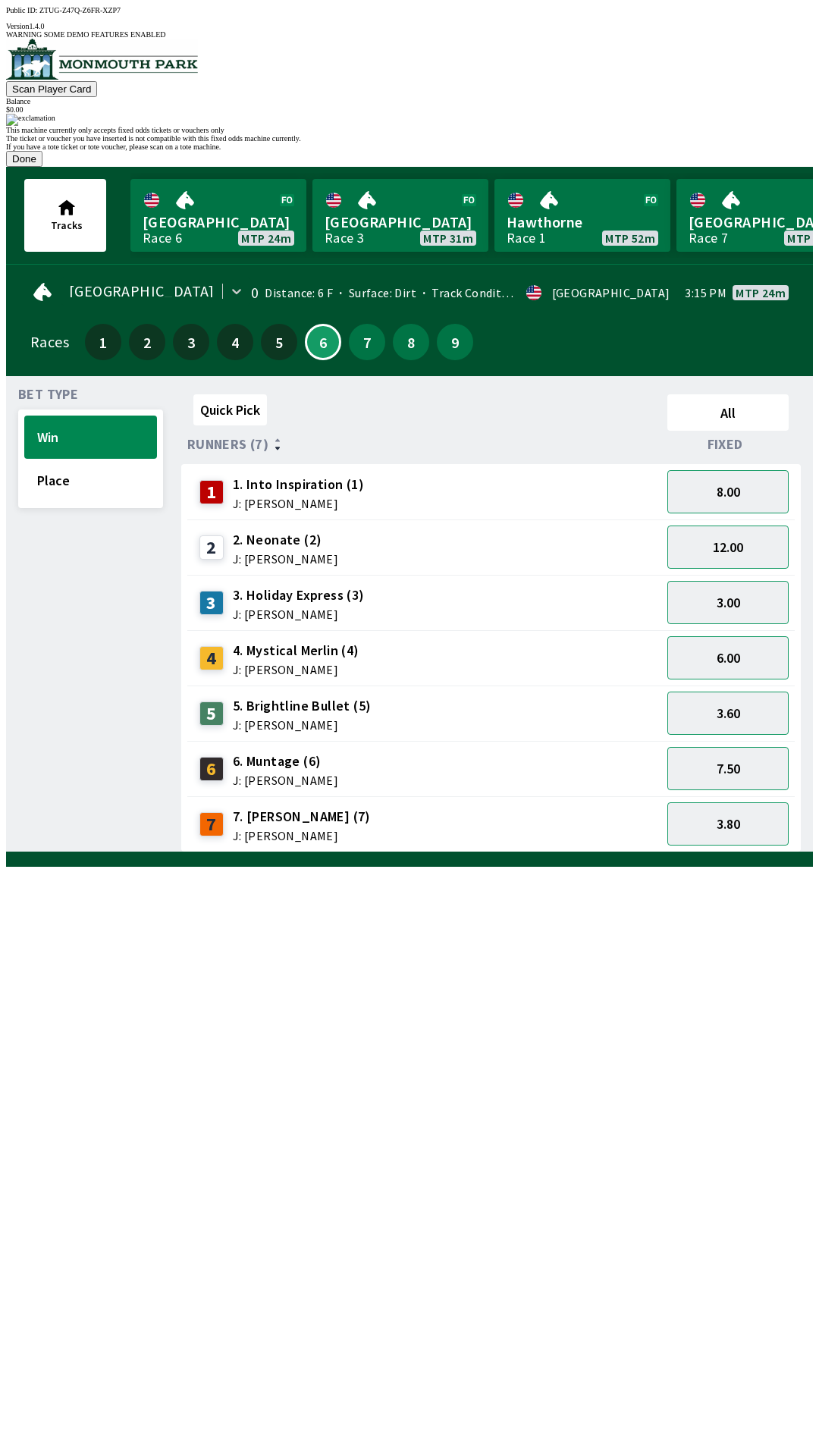
click at [43, 167] on button "Done" at bounding box center [24, 159] width 37 height 16
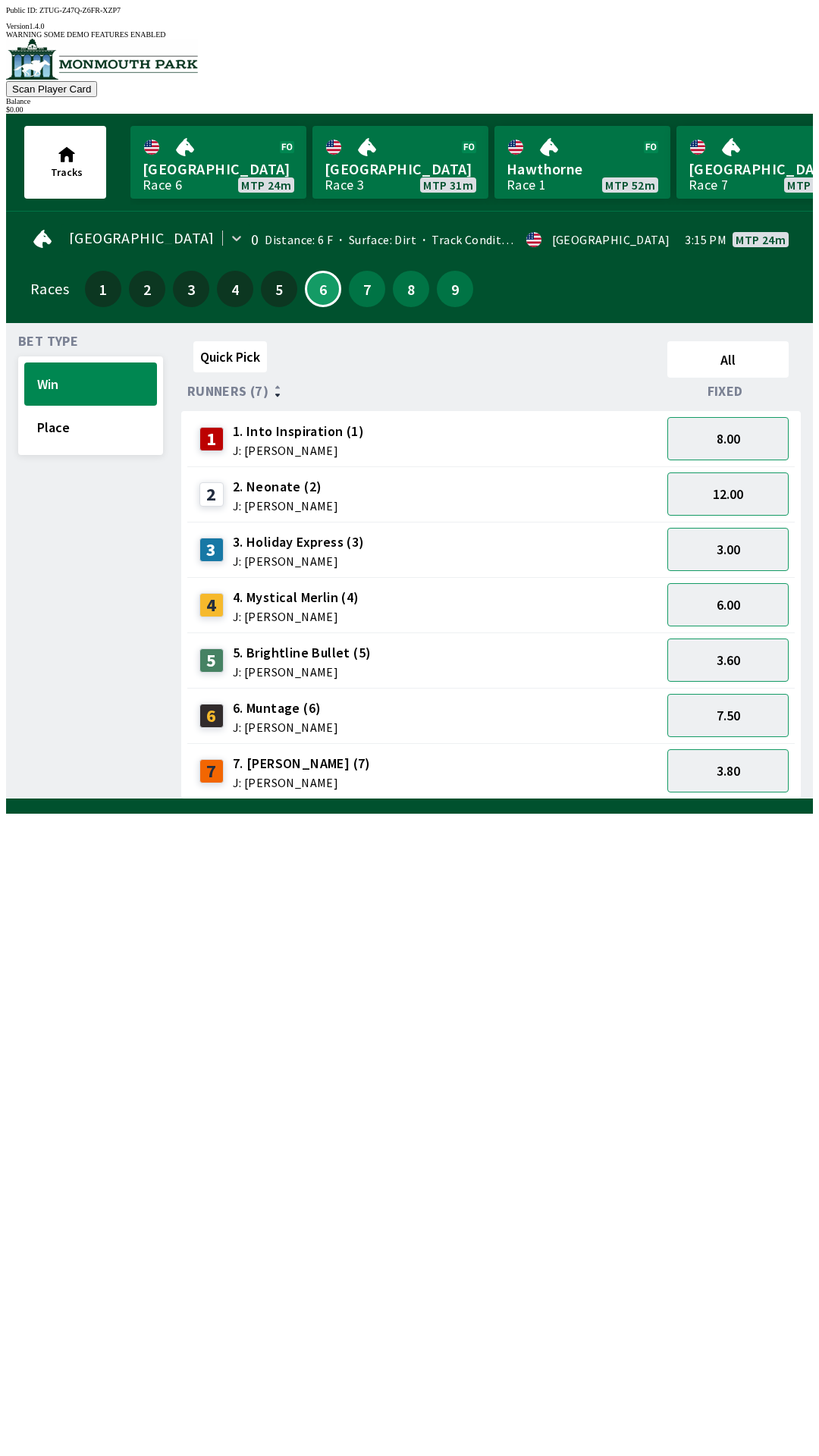
click at [465, 799] on div "Quick Pick All Runners (7) Fixed 1 1. Into Inspiration (1) J: [PERSON_NAME] 8.0…" at bounding box center [497, 567] width 632 height 464
click at [723, 756] on button "3.80" at bounding box center [728, 771] width 122 height 44
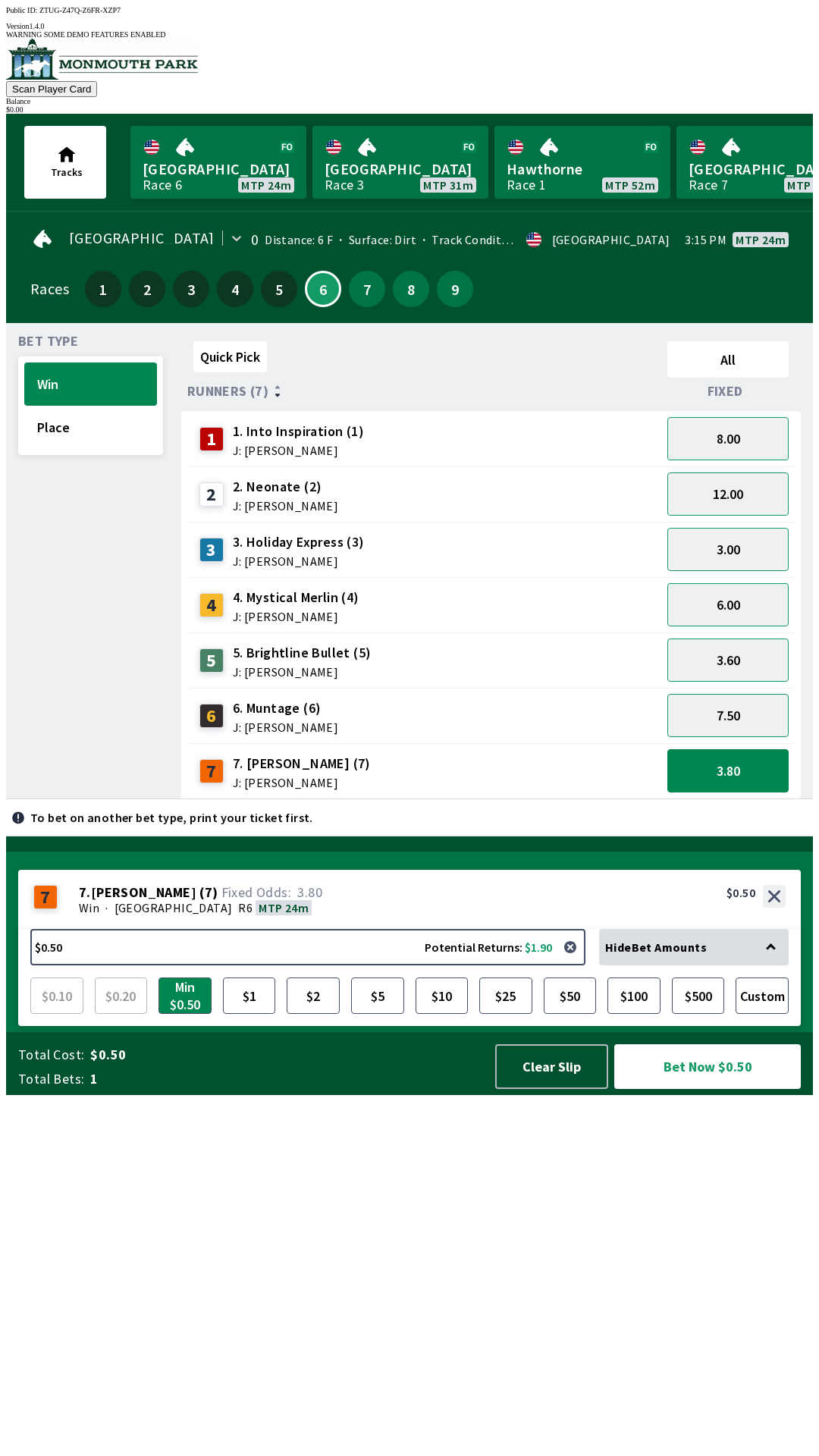
click at [775, 954] on icon at bounding box center [771, 949] width 10 height 10
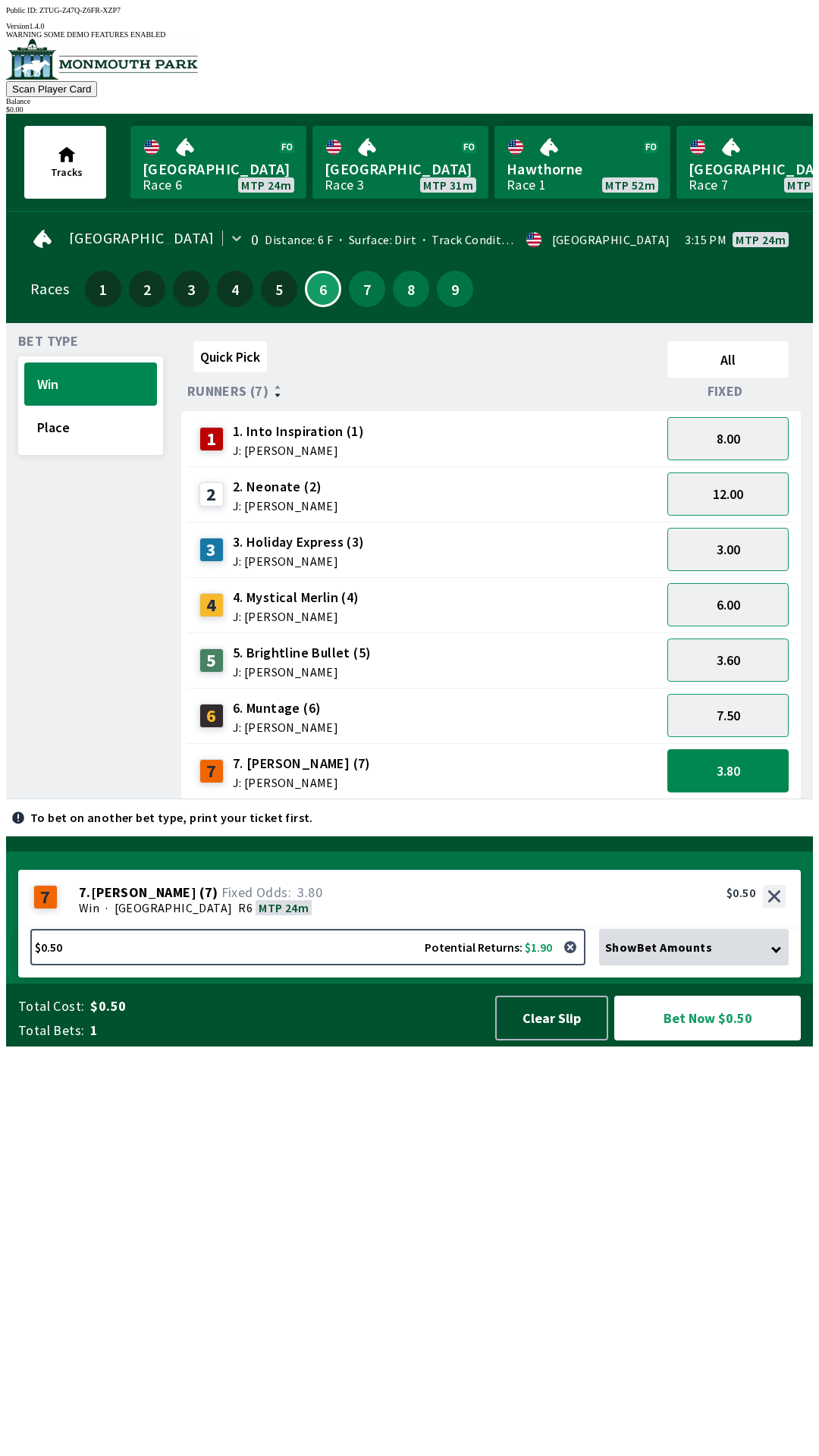
click at [781, 954] on icon at bounding box center [776, 949] width 10 height 10
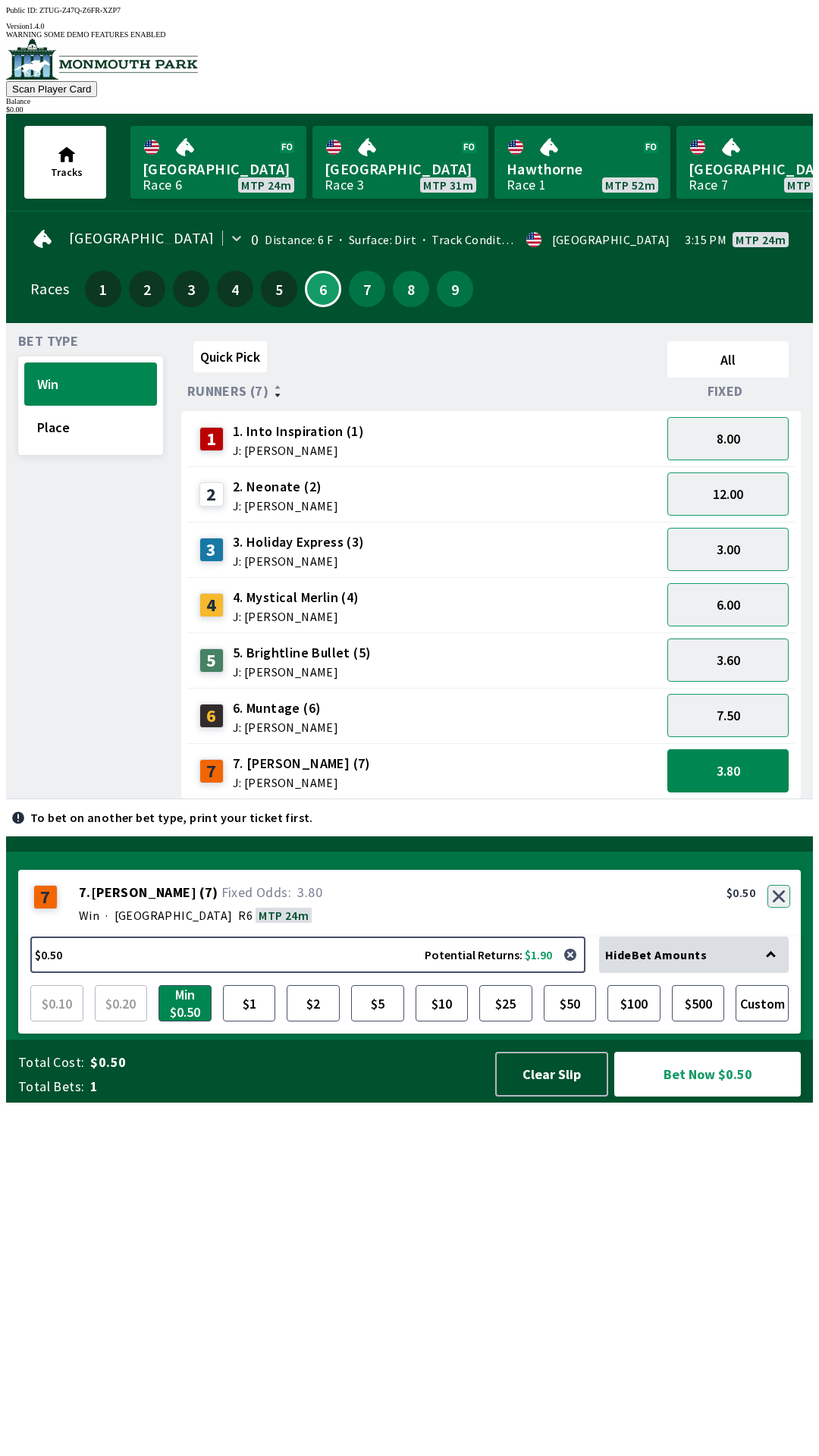
click at [783, 908] on button "button" at bounding box center [778, 896] width 23 height 23
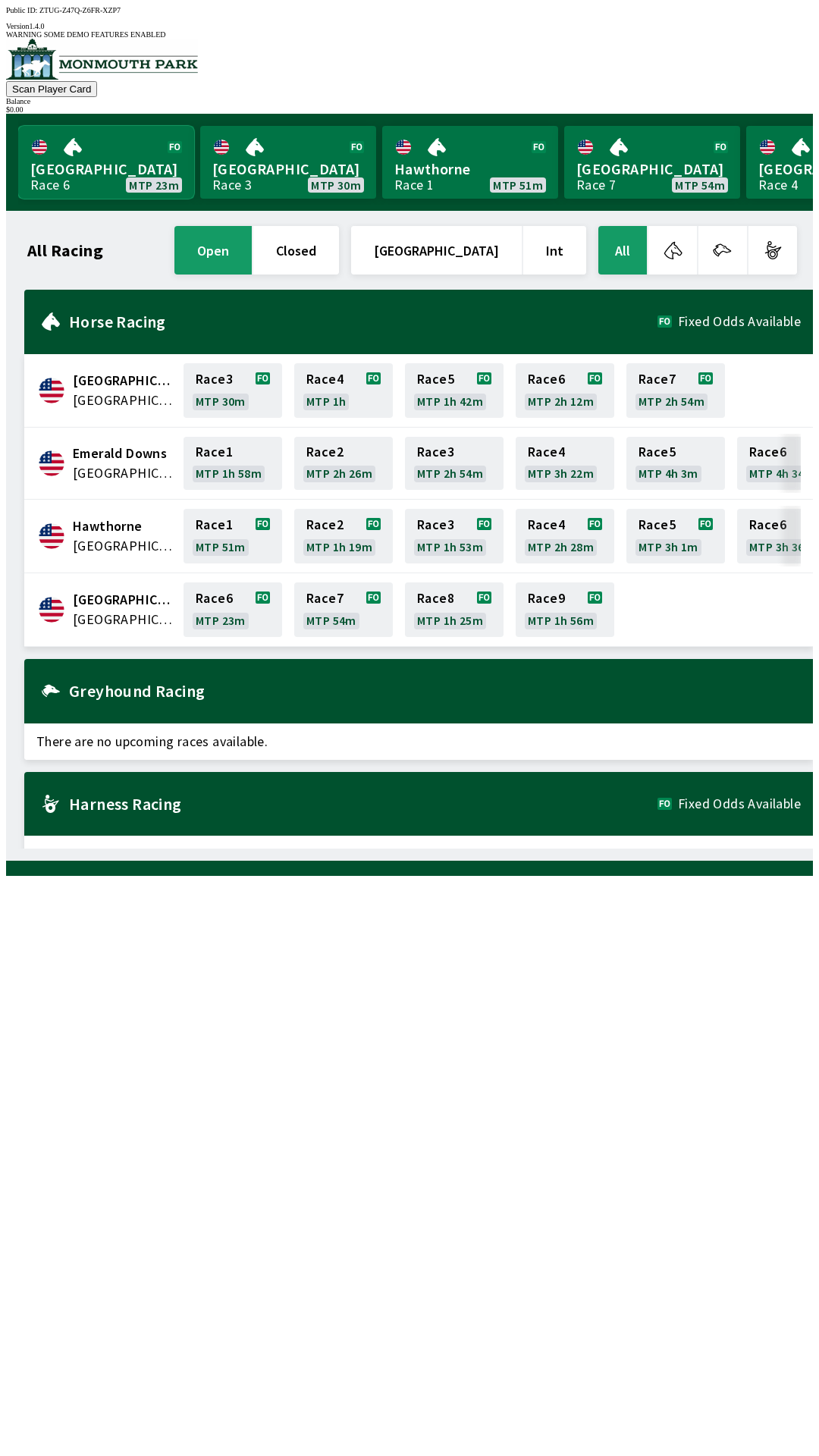
click at [125, 152] on link "[GEOGRAPHIC_DATA] Race 6 MTP 23m" at bounding box center [106, 162] width 176 height 73
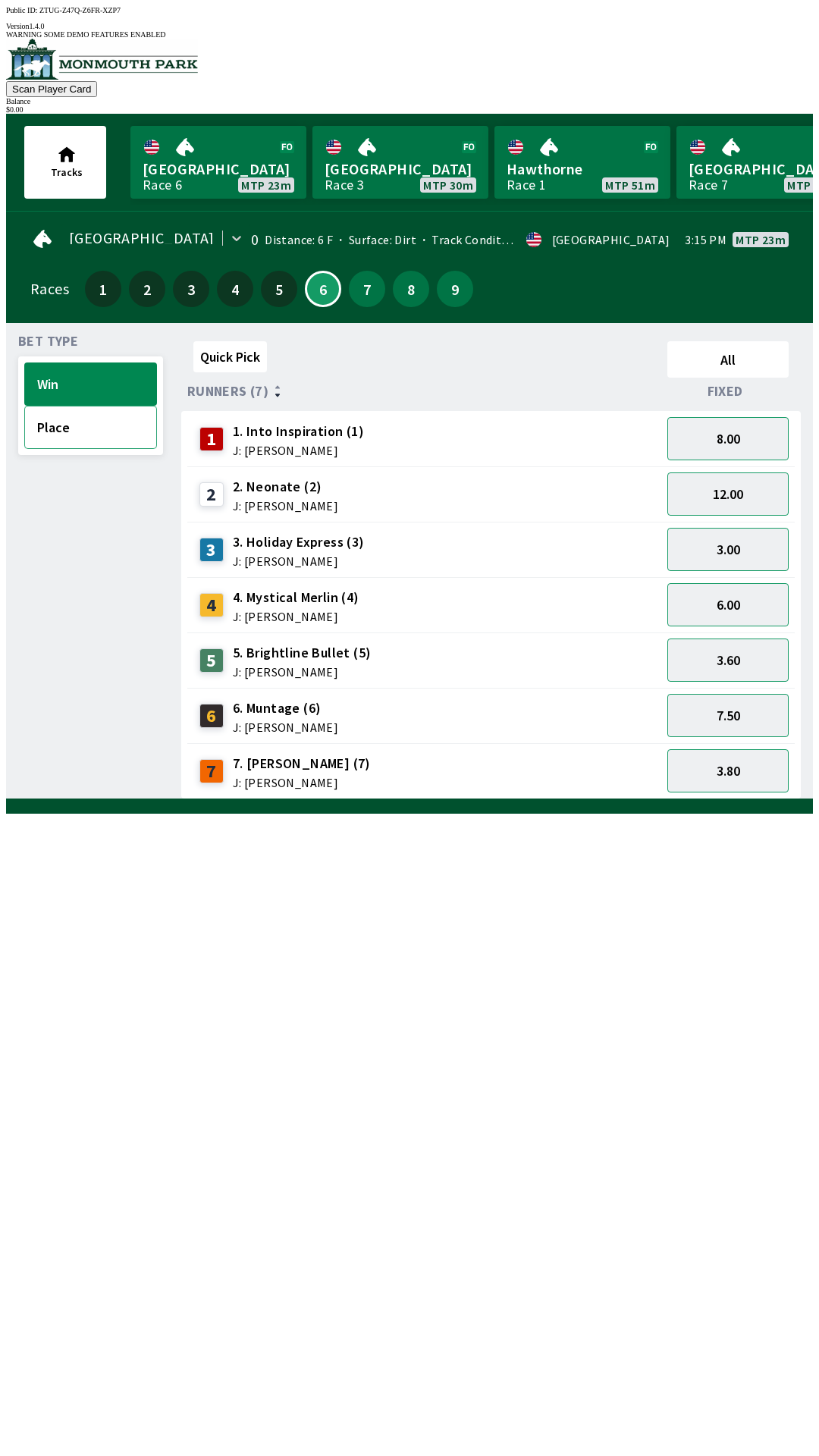
click at [86, 416] on button "Place" at bounding box center [91, 427] width 133 height 44
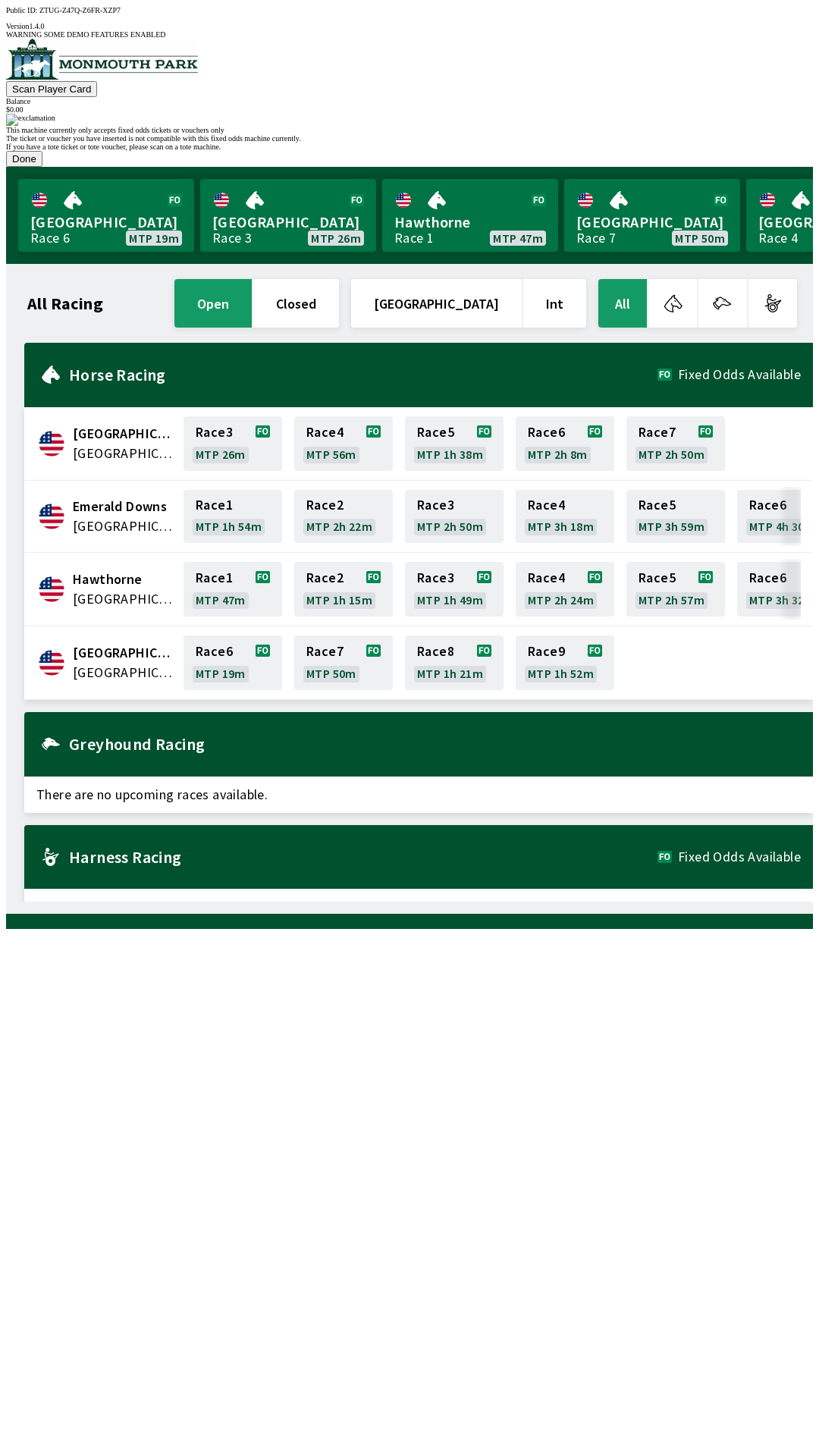
click at [43, 167] on button "Done" at bounding box center [24, 159] width 37 height 16
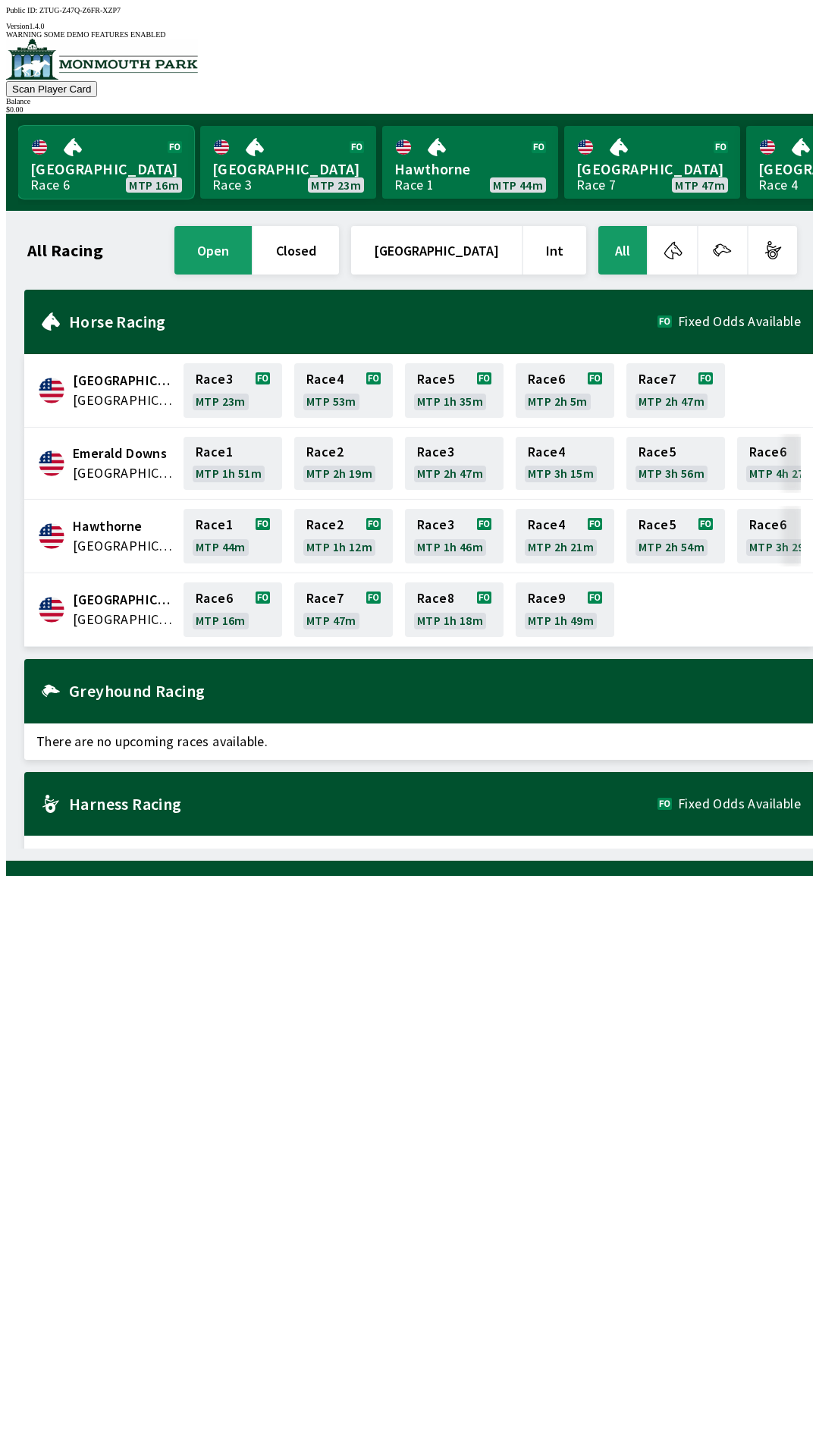
click at [82, 163] on link "[GEOGRAPHIC_DATA] Race 6 MTP 16m" at bounding box center [106, 162] width 176 height 73
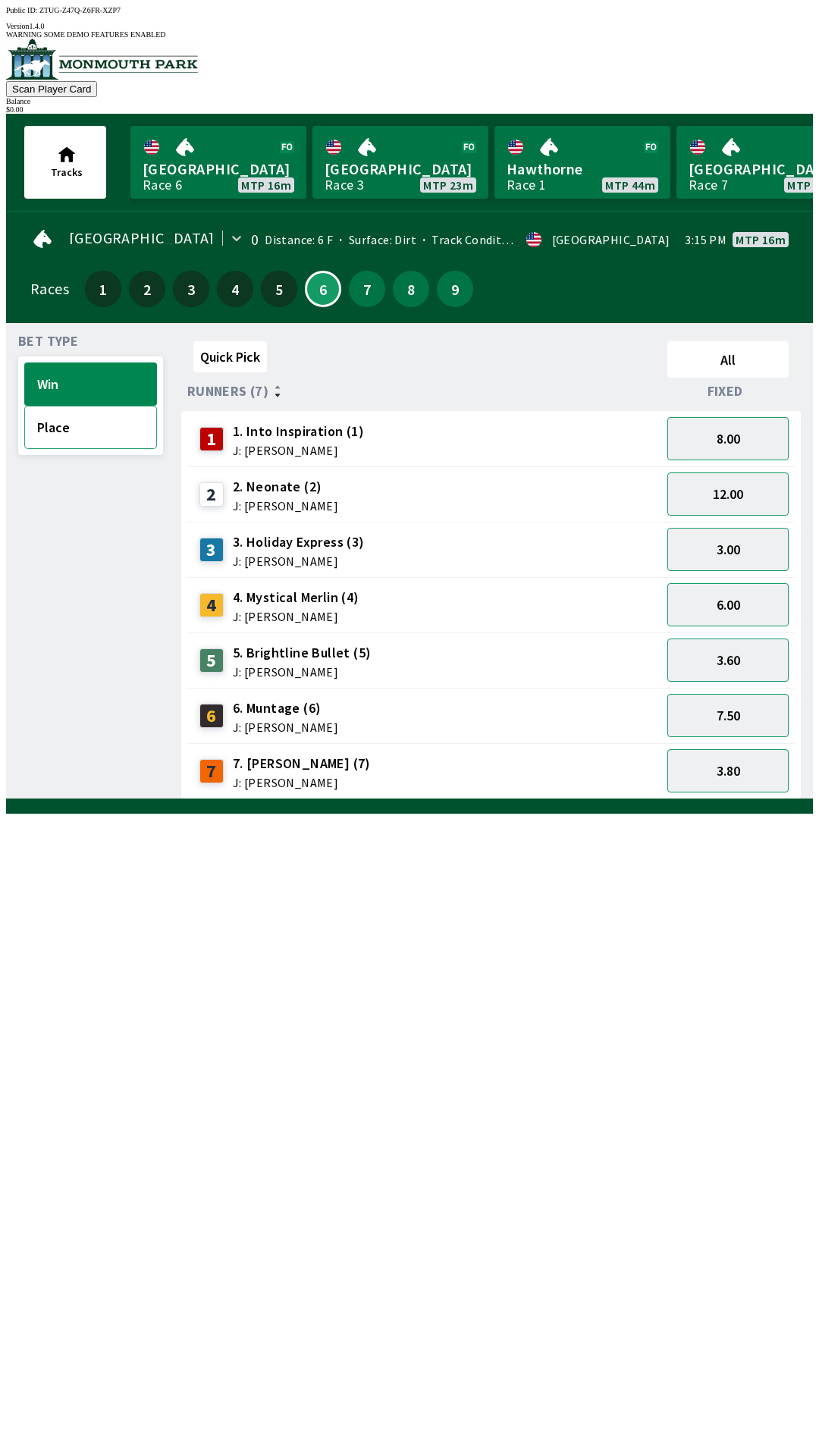
click at [71, 419] on button "Place" at bounding box center [91, 427] width 133 height 44
click at [99, 389] on button "Win" at bounding box center [91, 384] width 133 height 44
click at [93, 429] on button "Place" at bounding box center [91, 427] width 133 height 44
click at [746, 491] on button "5.00" at bounding box center [728, 495] width 122 height 44
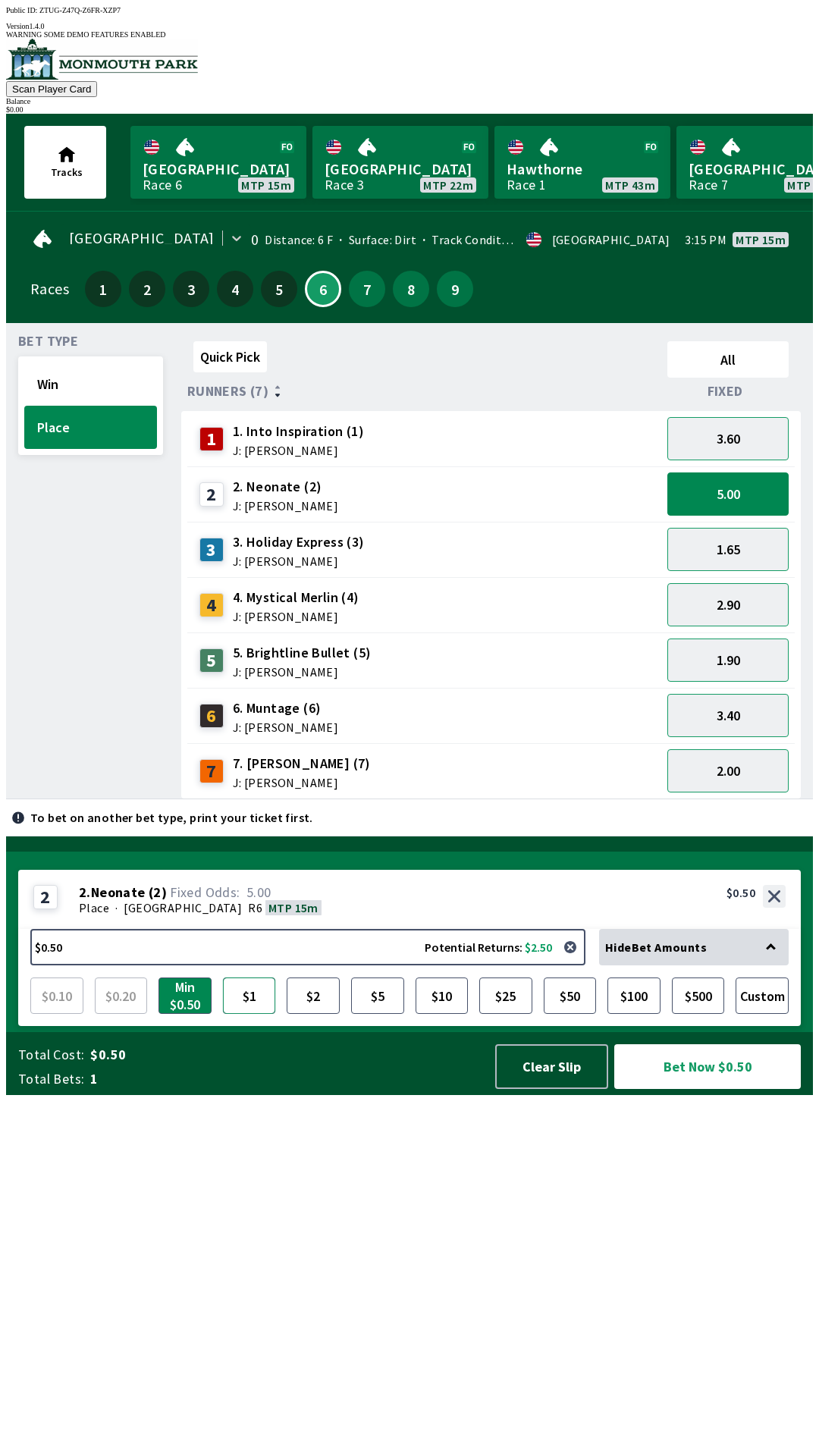
click at [255, 1014] on button "$1" at bounding box center [249, 995] width 53 height 37
click at [303, 1014] on button "$2" at bounding box center [314, 995] width 53 height 37
click at [252, 1014] on button "$1" at bounding box center [249, 995] width 53 height 37
click at [748, 551] on button "1.65" at bounding box center [728, 550] width 122 height 44
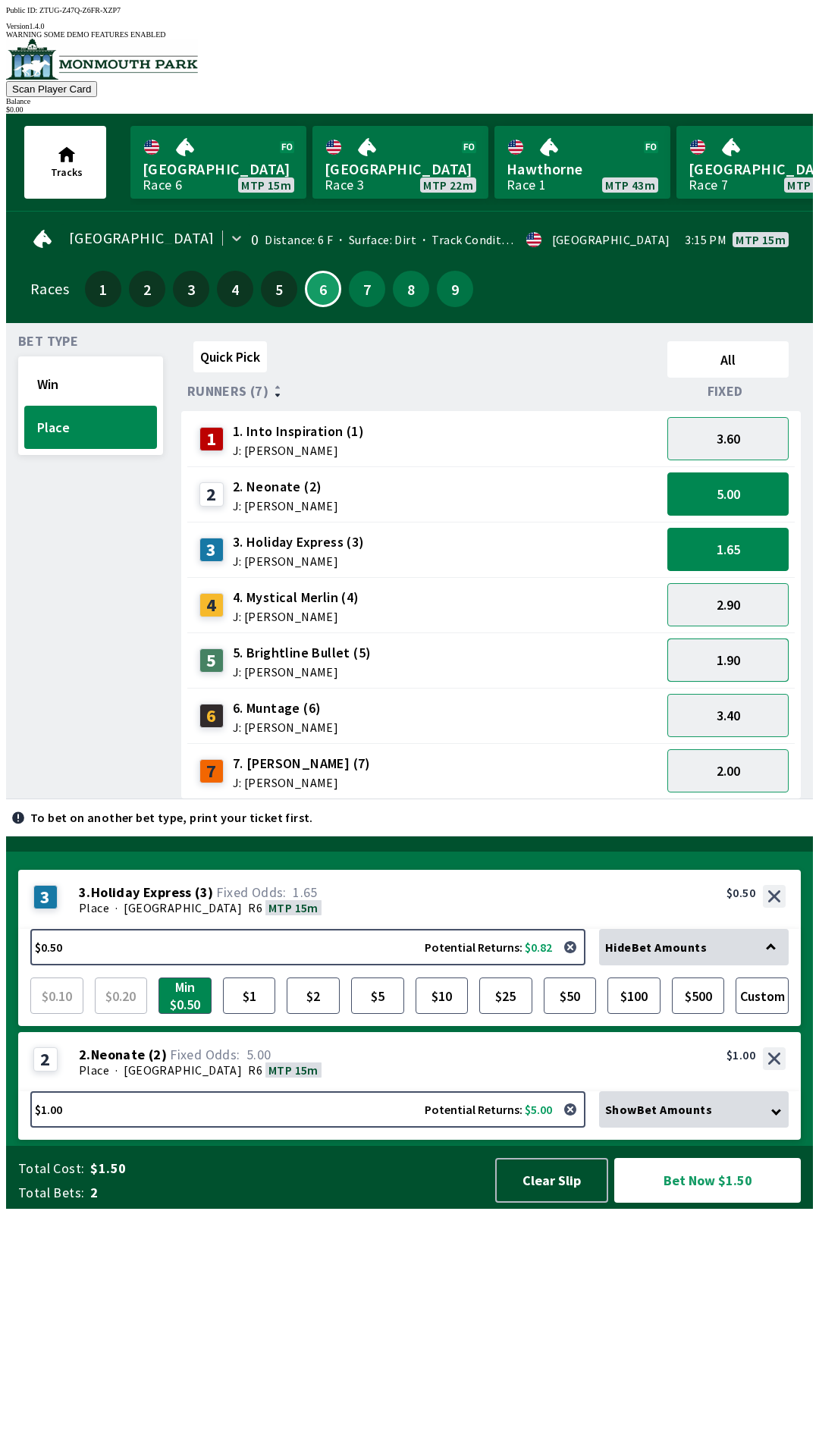
click at [759, 648] on button "1.90" at bounding box center [728, 661] width 122 height 44
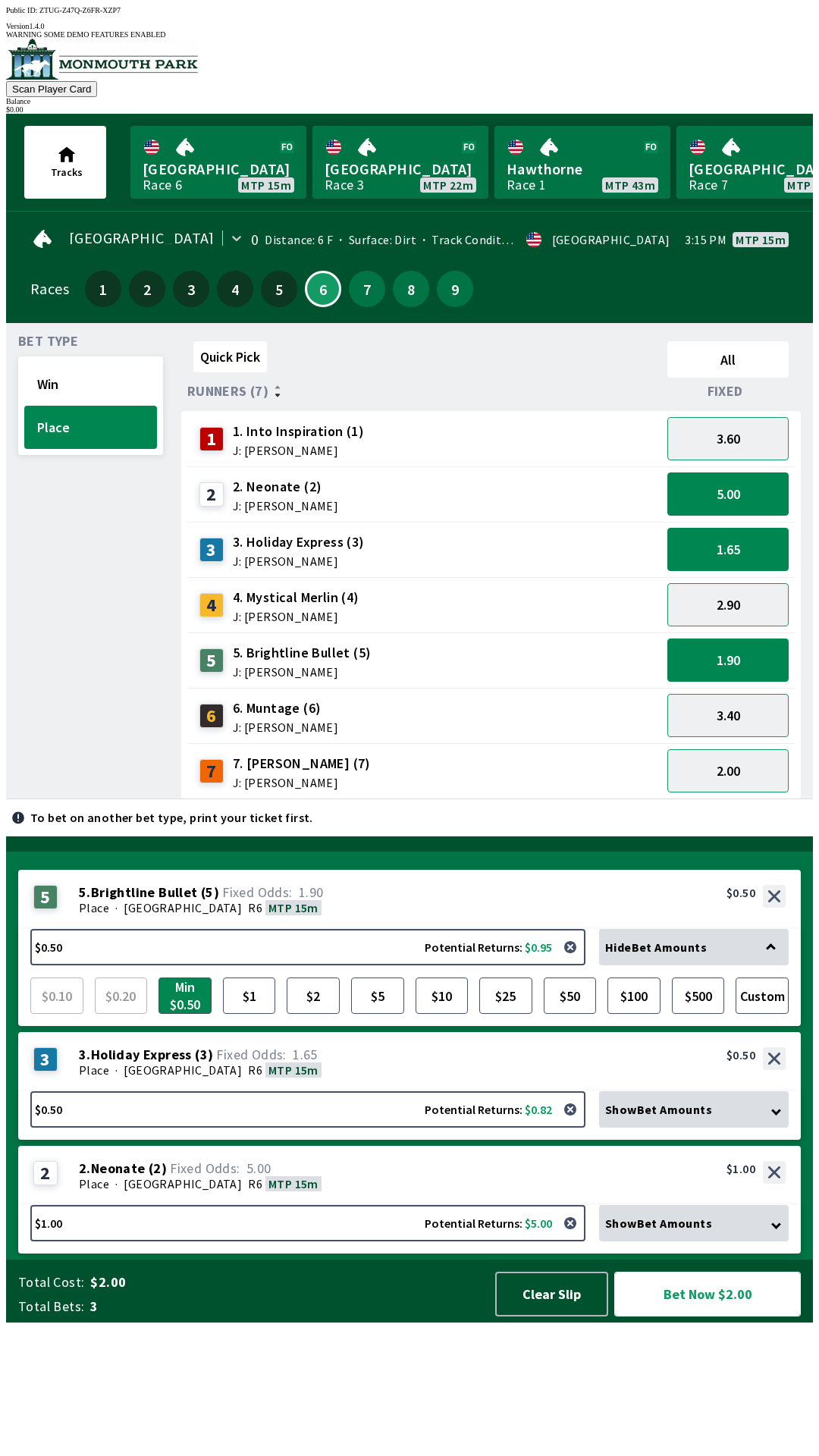
click at [739, 1317] on button "Bet Now $2.00" at bounding box center [707, 1294] width 187 height 45
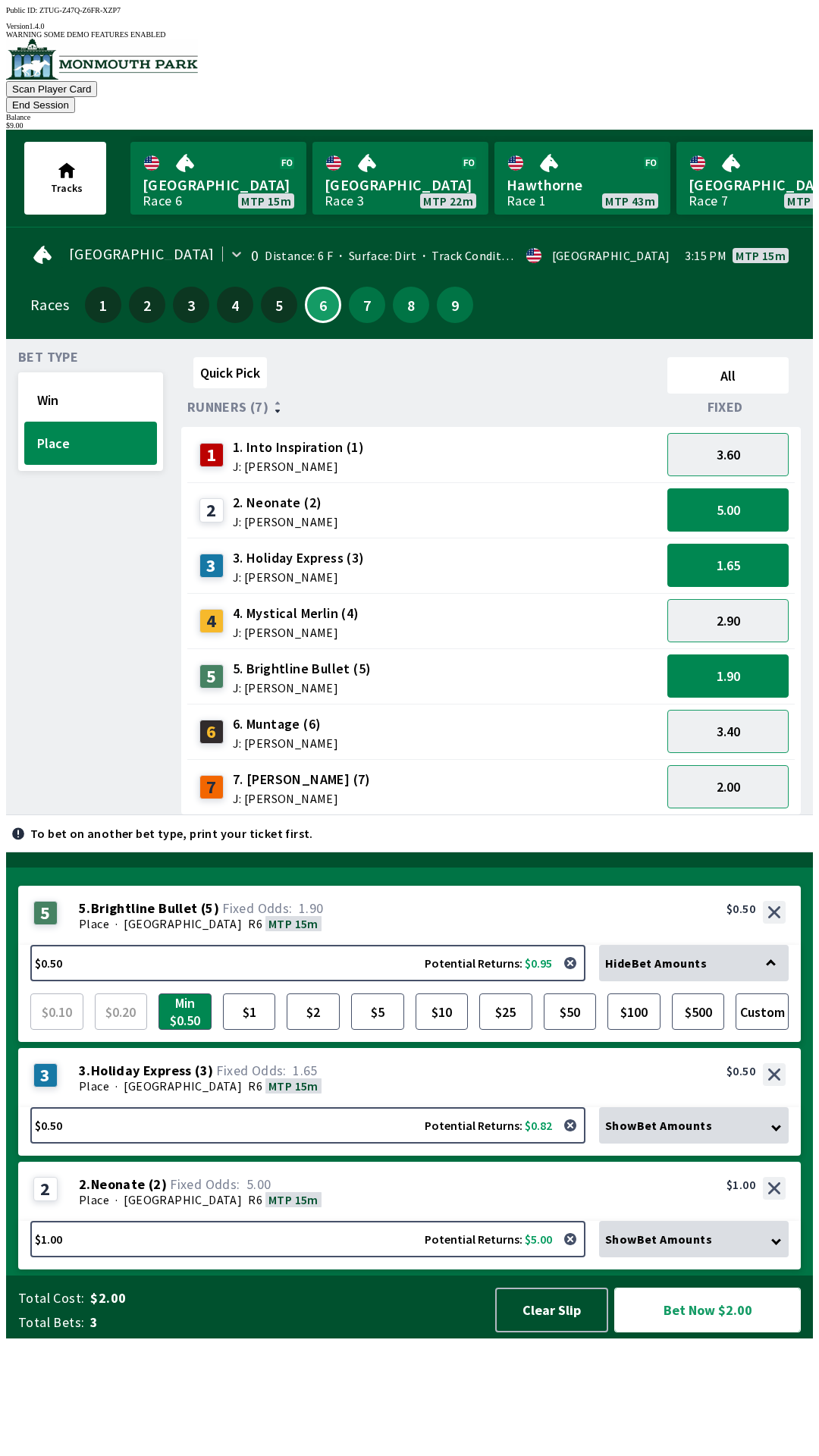
click at [715, 1332] on button "Bet Now $2.00" at bounding box center [707, 1310] width 187 height 45
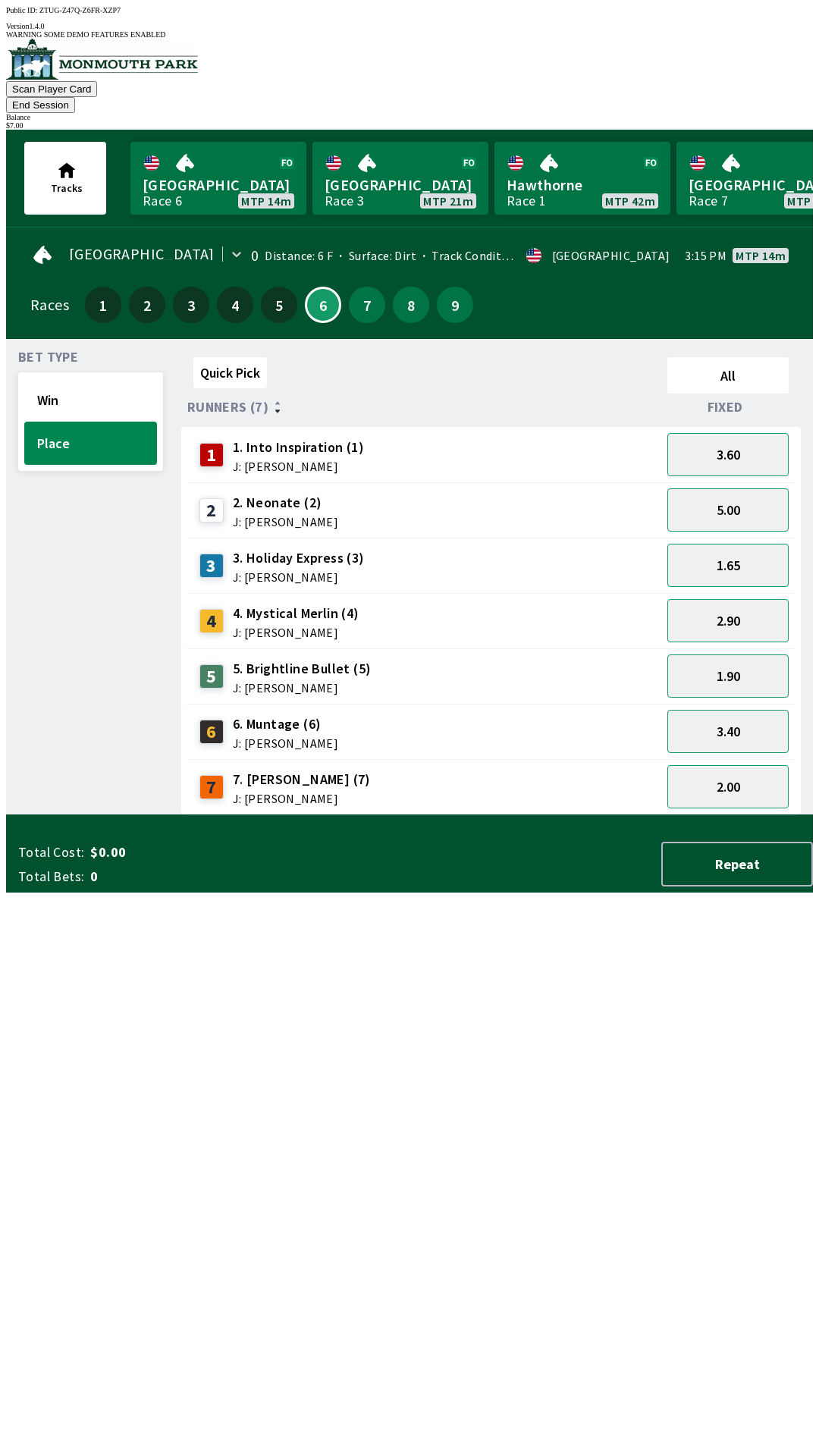
click at [75, 97] on button "End Session" at bounding box center [41, 105] width 69 height 16
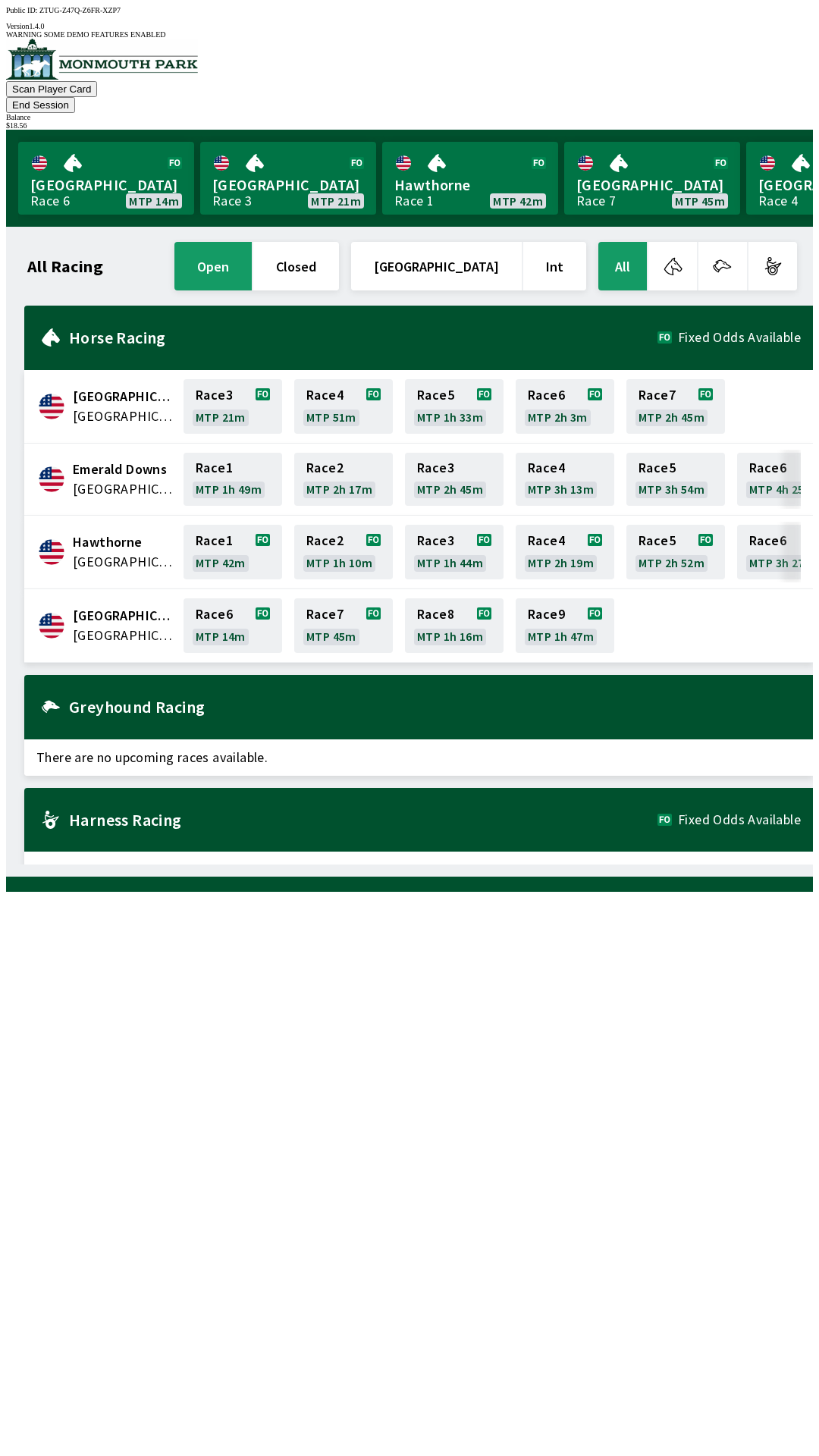
click at [75, 97] on button "End Session" at bounding box center [41, 105] width 69 height 16
click at [93, 157] on link "[GEOGRAPHIC_DATA] Race 6 MTP 13m" at bounding box center [106, 178] width 176 height 73
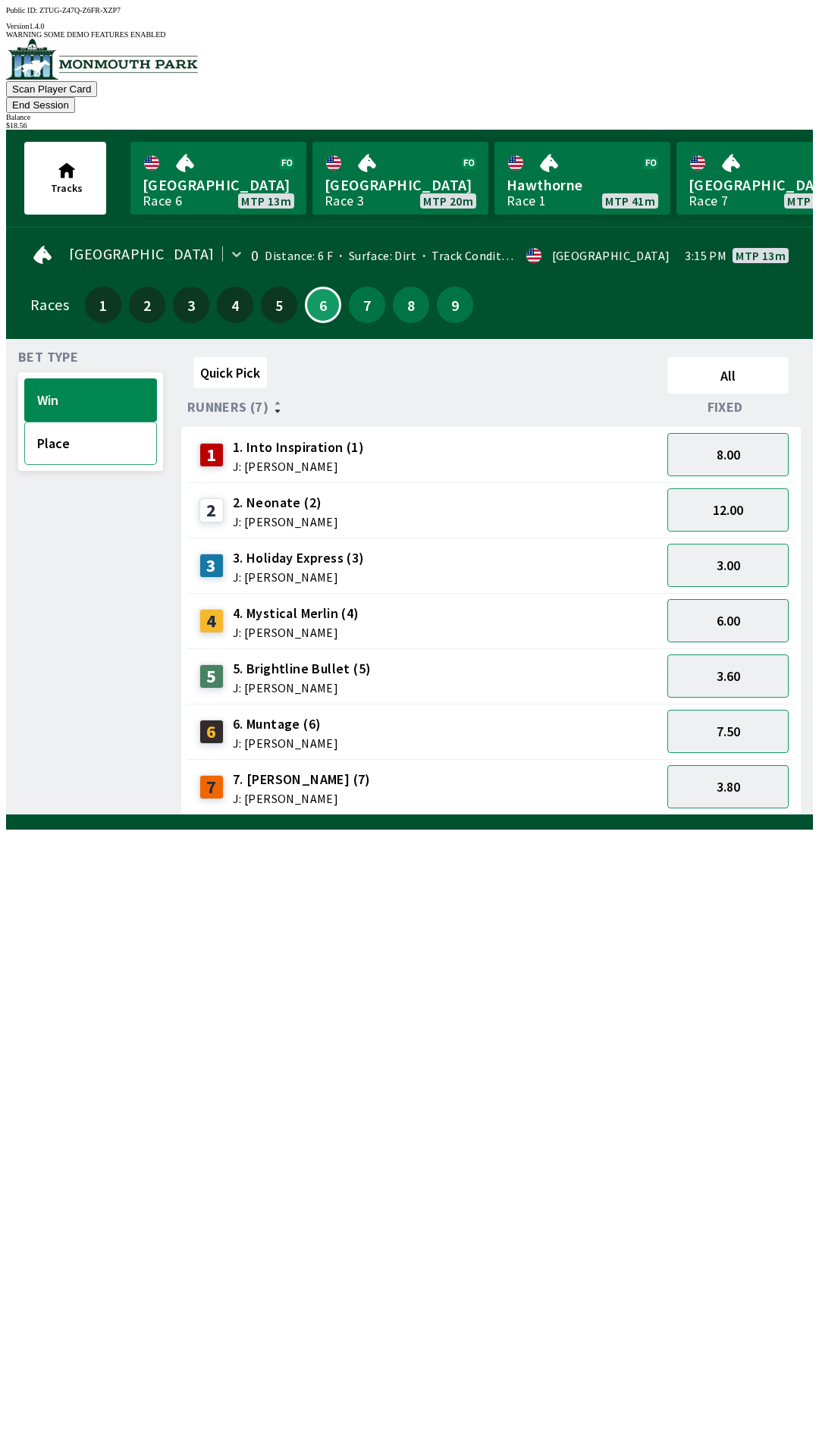
click at [90, 421] on button "Place" at bounding box center [91, 443] width 133 height 44
click at [754, 655] on button "1.90" at bounding box center [728, 677] width 122 height 44
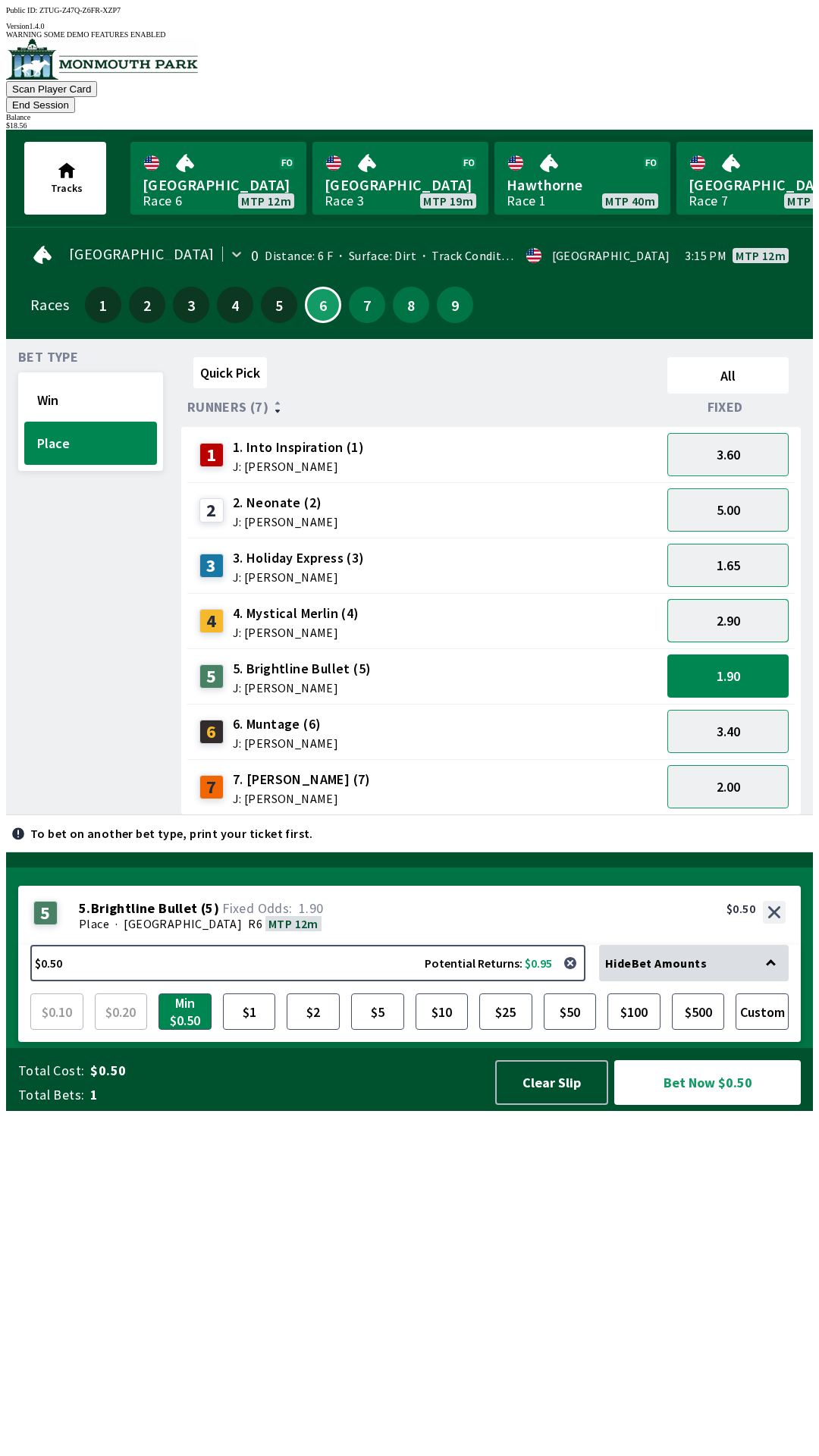
click at [746, 599] on button "2.90" at bounding box center [728, 621] width 122 height 44
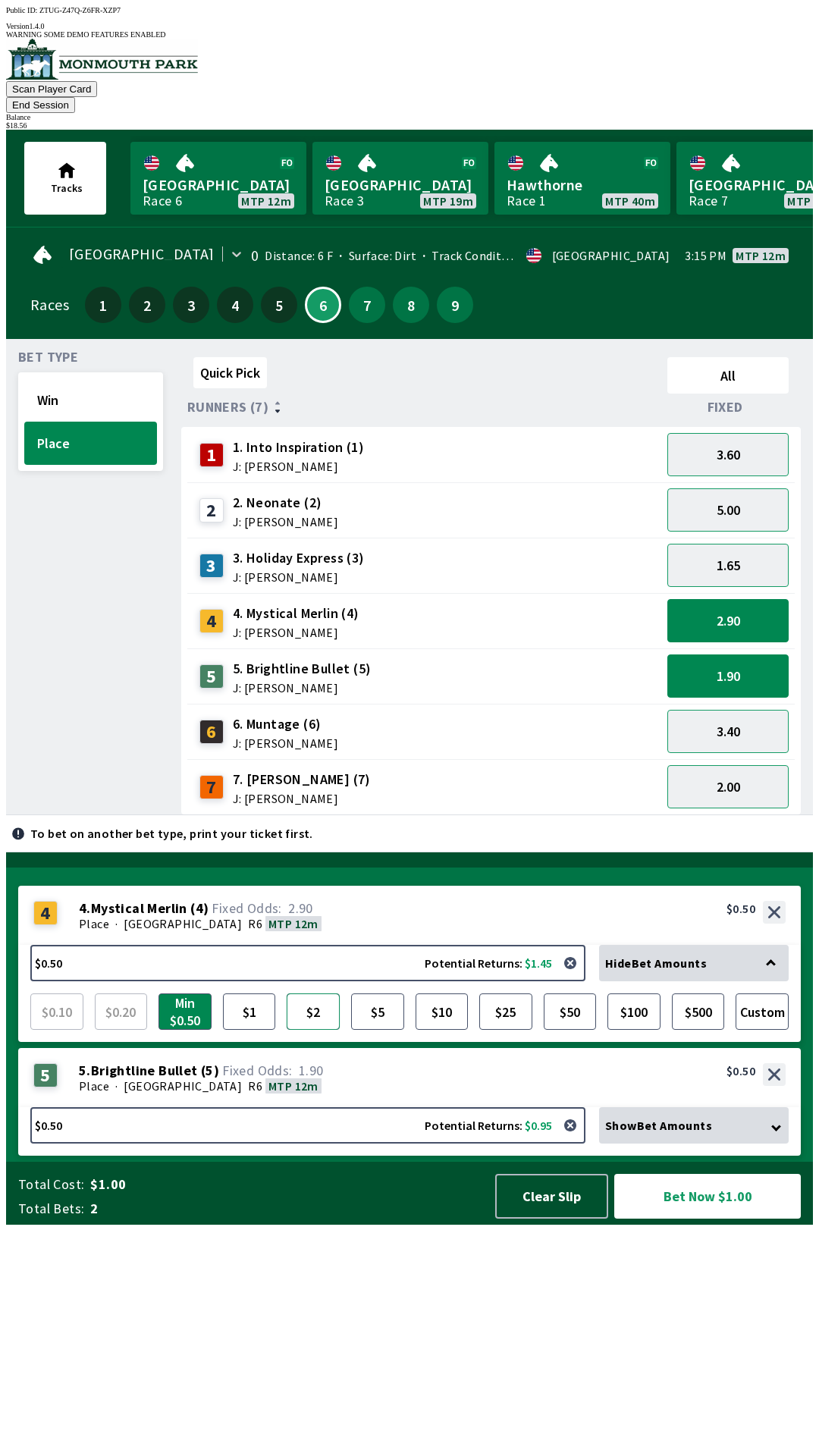
click at [317, 1030] on button "$2" at bounding box center [314, 1011] width 53 height 37
click at [693, 1133] on span "Show Bet Amounts" at bounding box center [659, 1125] width 107 height 15
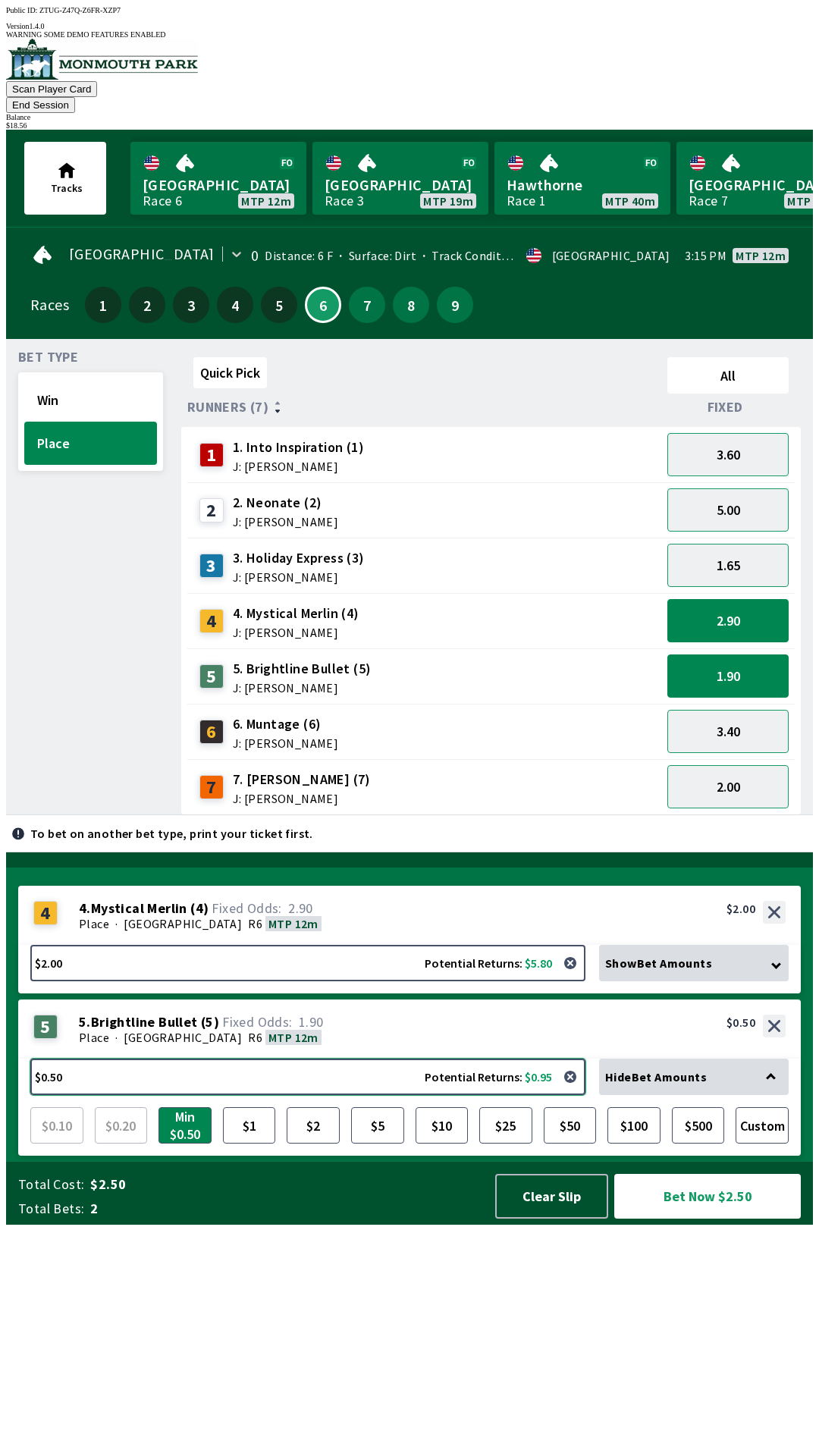
click at [314, 1095] on button "$0.50 Potential Returns: $0.95" at bounding box center [308, 1076] width 555 height 37
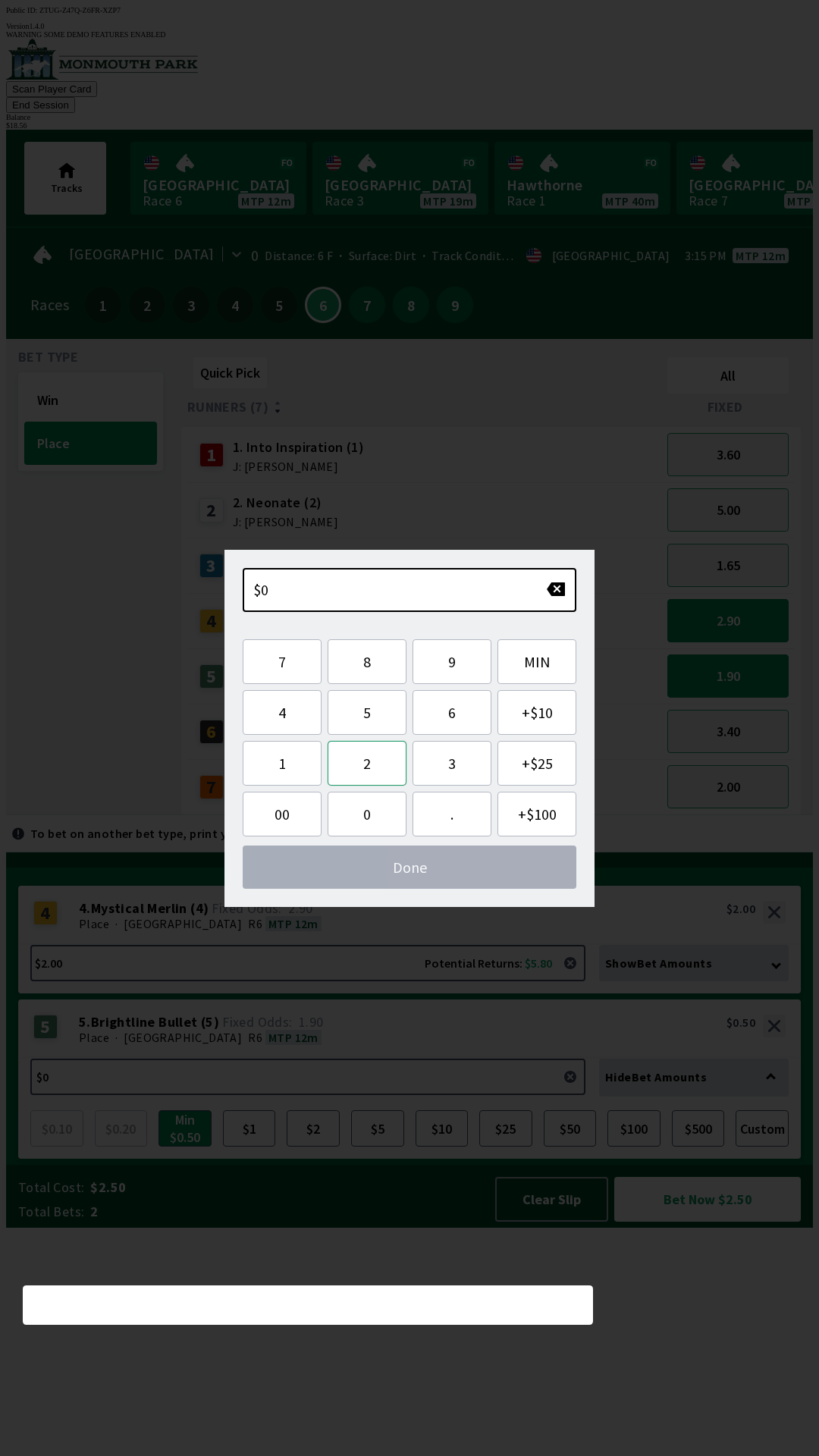
click at [369, 776] on button "2" at bounding box center [367, 763] width 79 height 45
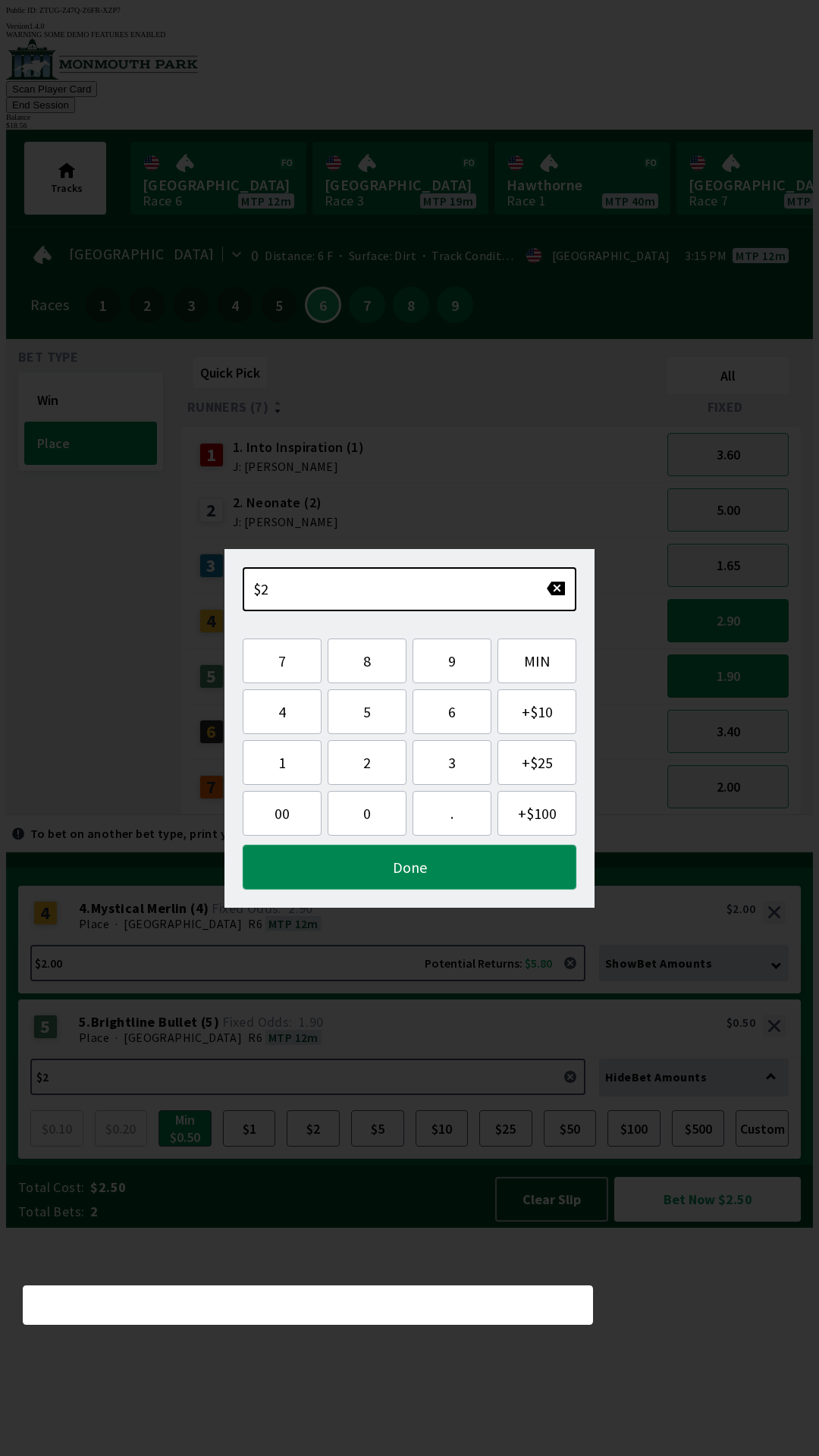
click at [449, 863] on button "Done" at bounding box center [409, 866] width 333 height 45
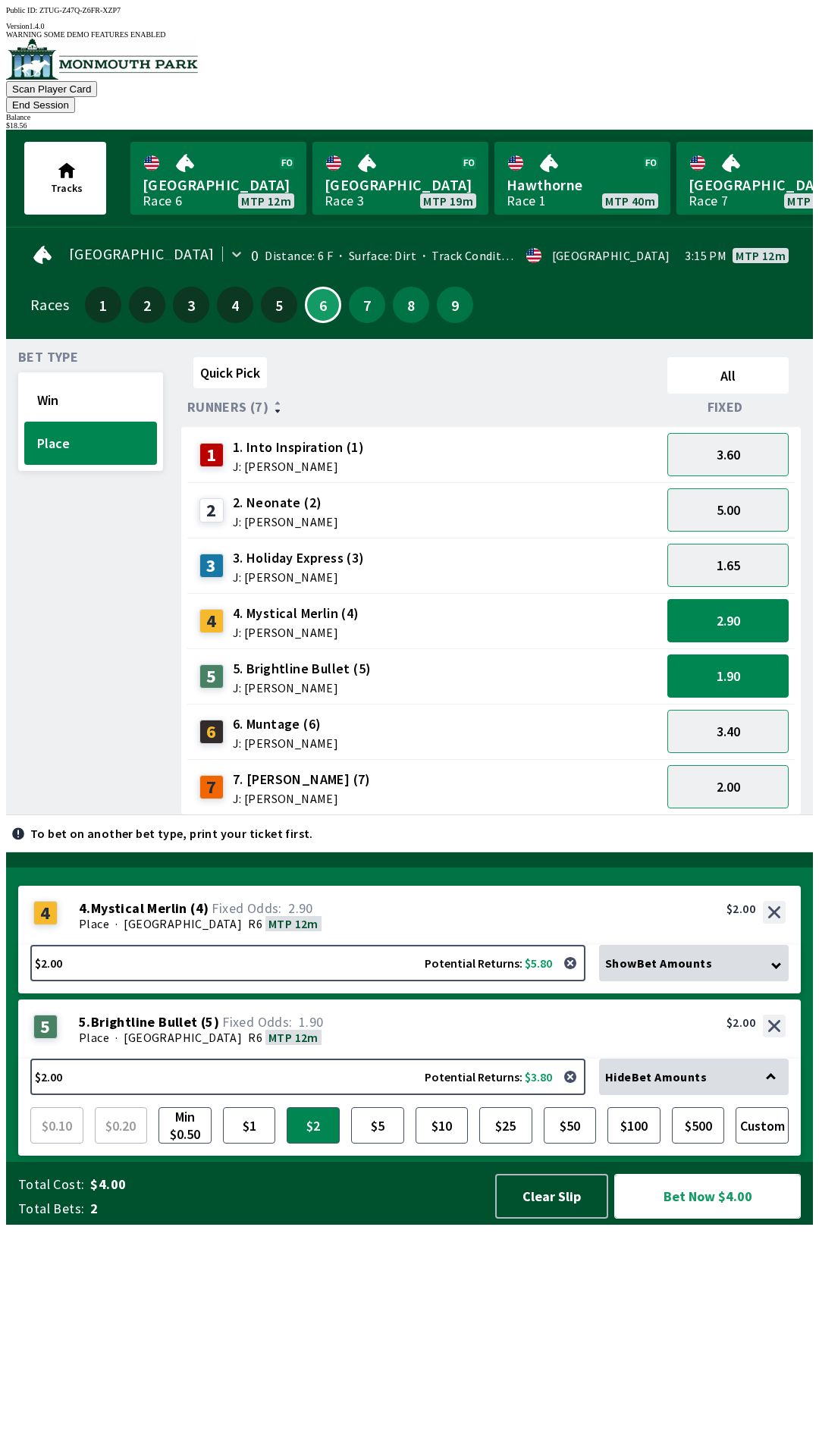
click at [723, 1219] on button "Bet Now $4.00" at bounding box center [707, 1196] width 187 height 45
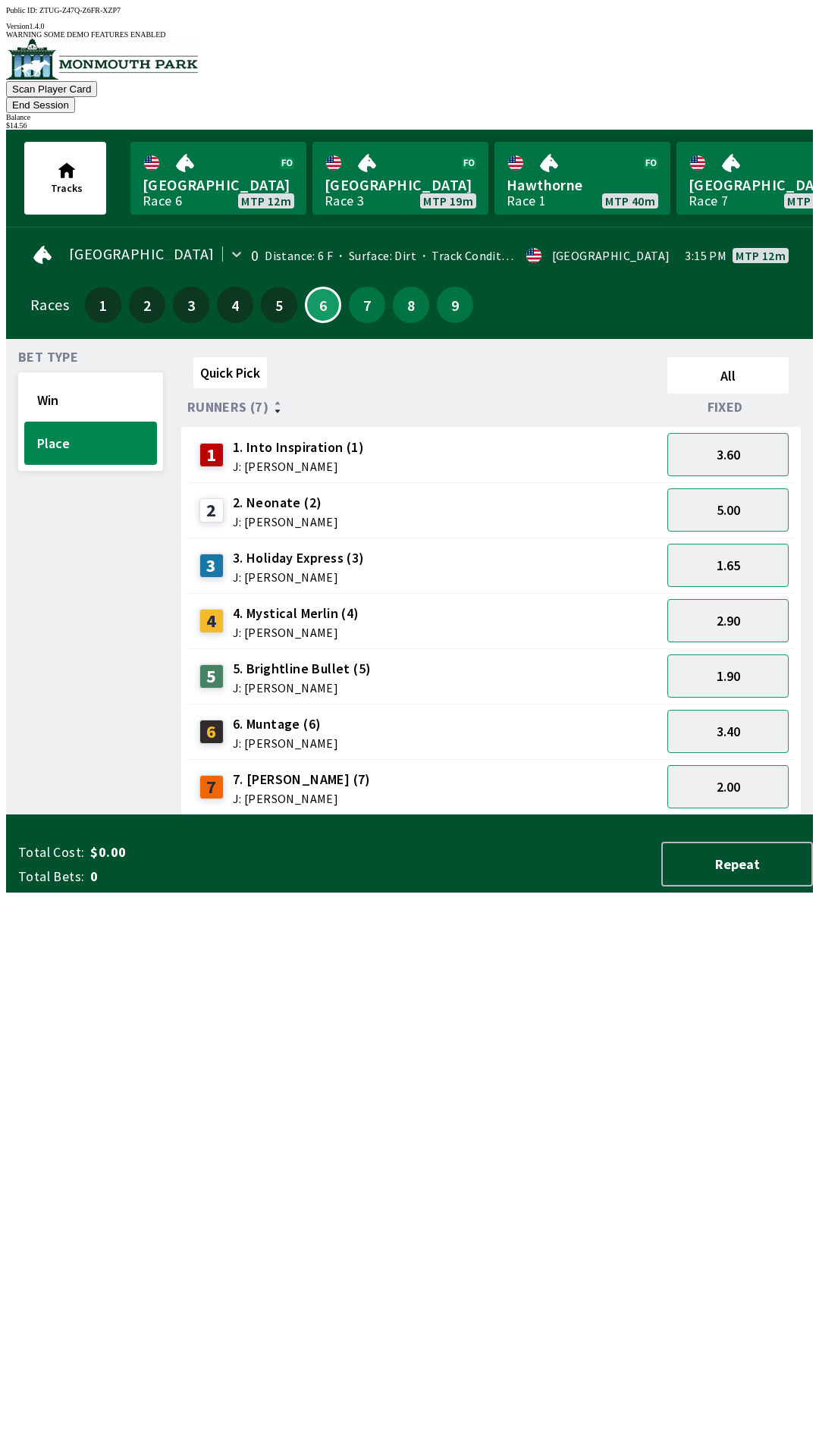
click at [75, 97] on button "End Session" at bounding box center [41, 105] width 69 height 16
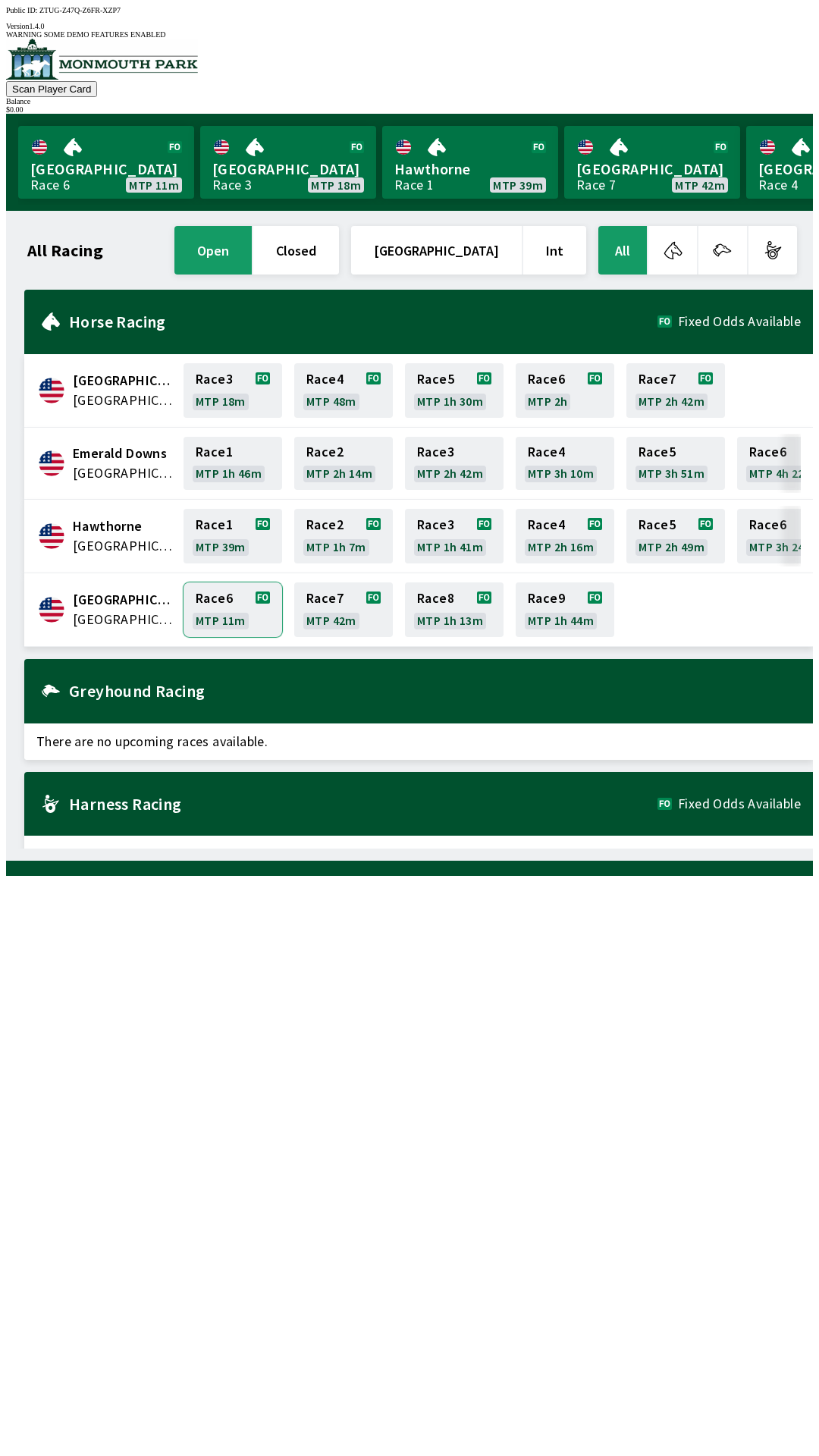
click at [198, 594] on link "Race 6 MTP 11m" at bounding box center [233, 609] width 99 height 54
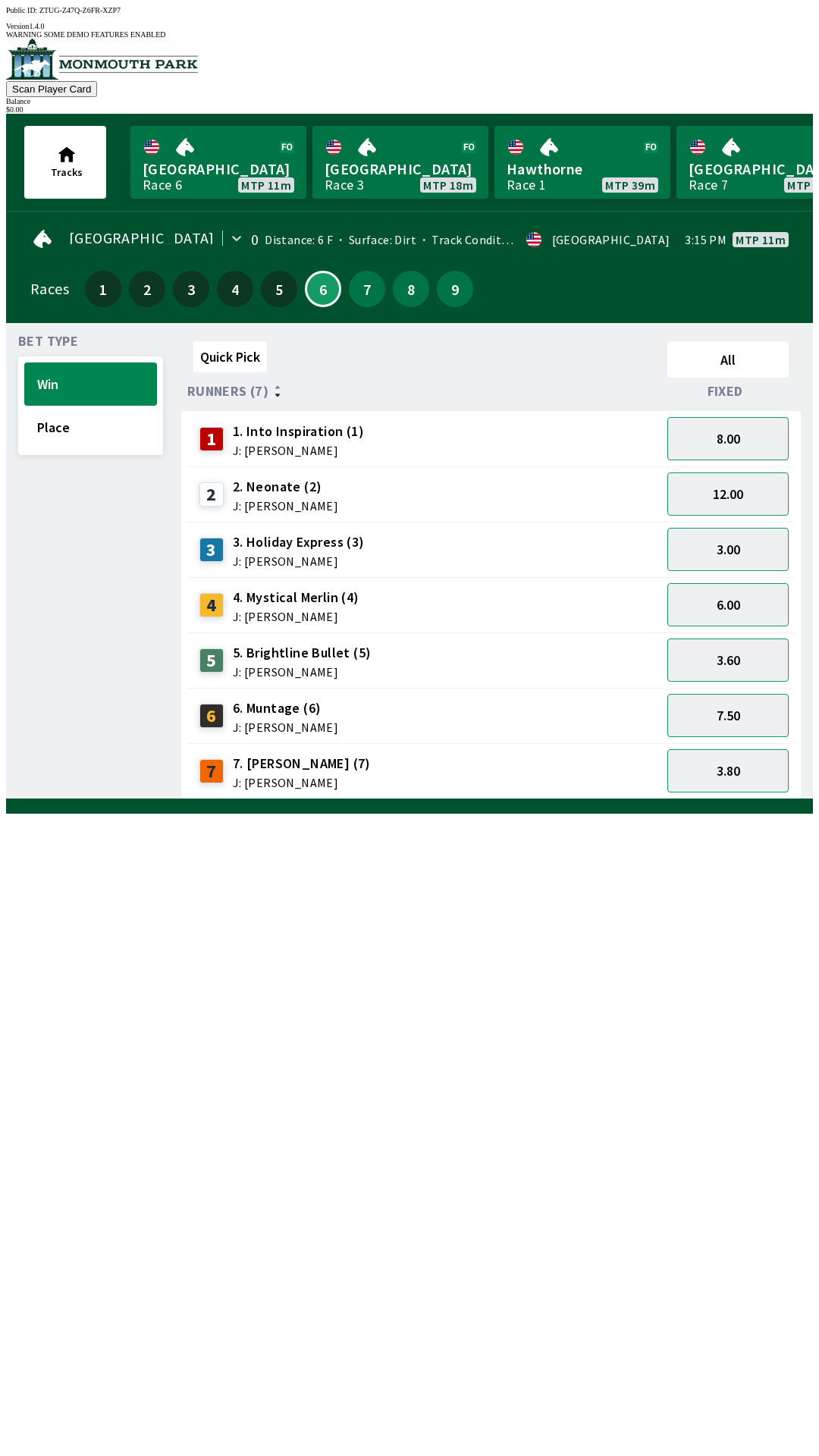
click at [506, 648] on div "5 5. Brightline Bullet (5) J: [PERSON_NAME]" at bounding box center [423, 661] width 462 height 38
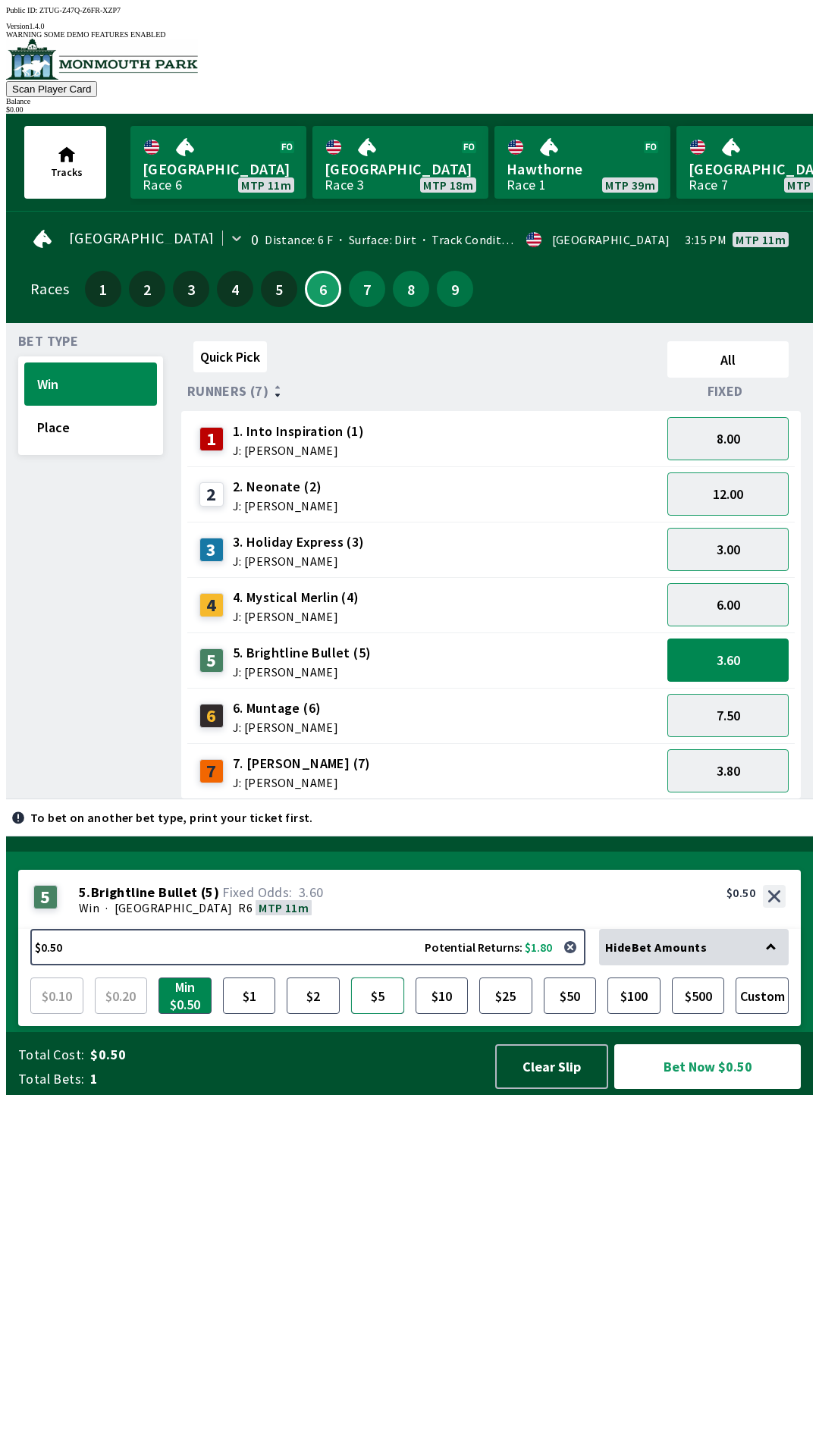
click at [392, 1014] on button "$5" at bounding box center [378, 995] width 53 height 37
click at [719, 1089] on button "Bet Now $5.00" at bounding box center [707, 1066] width 187 height 45
click at [534, 1089] on button "Clear Slip" at bounding box center [552, 1066] width 113 height 45
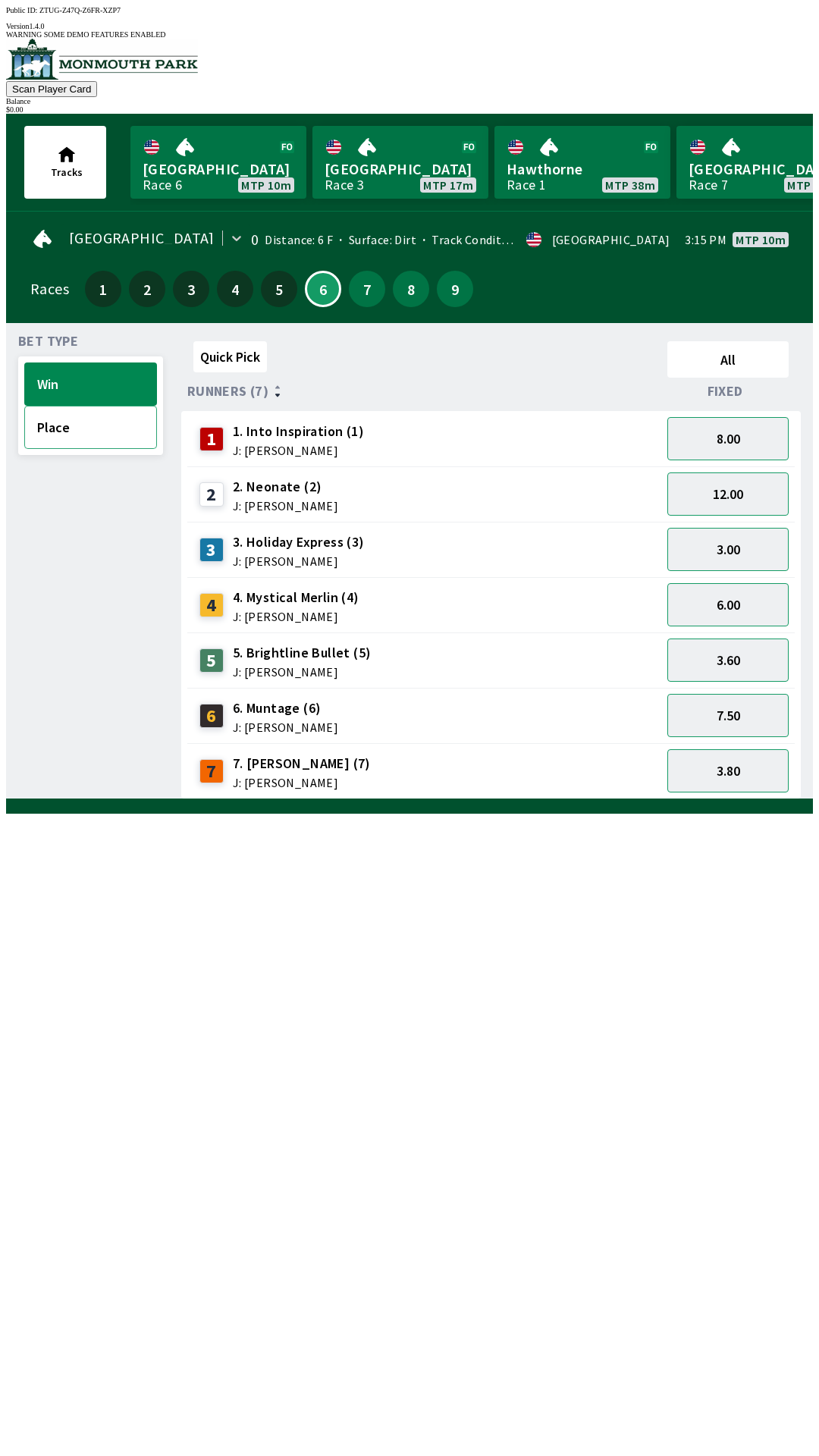
click at [66, 432] on button "Place" at bounding box center [91, 427] width 133 height 44
click at [41, 366] on button "Win" at bounding box center [91, 384] width 133 height 44
click at [733, 602] on button "6.00" at bounding box center [728, 605] width 122 height 44
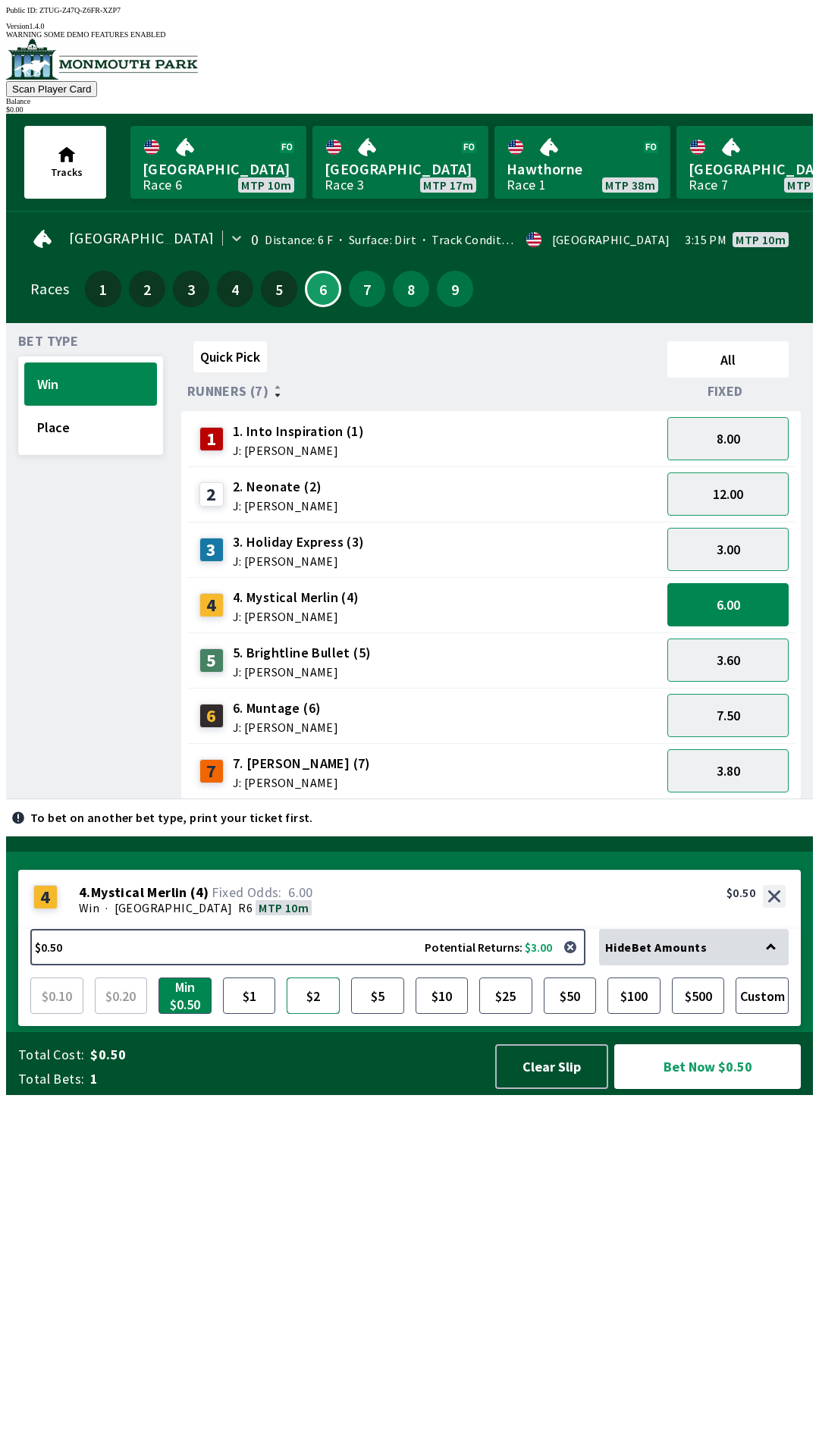
click at [318, 1014] on button "$2" at bounding box center [314, 995] width 53 height 37
click at [735, 480] on button "12.00" at bounding box center [728, 495] width 122 height 44
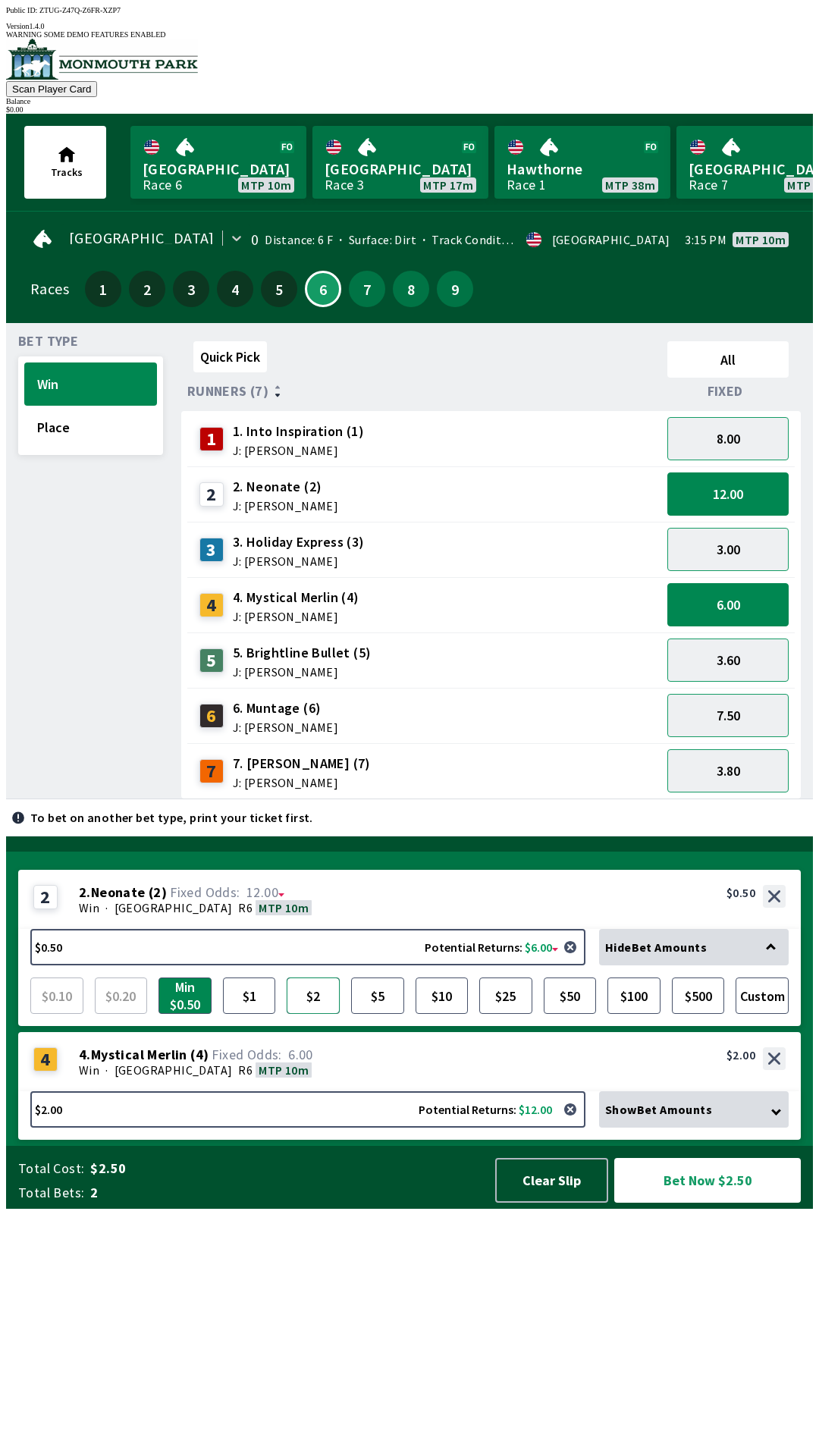
click at [312, 1014] on button "$2" at bounding box center [314, 995] width 53 height 37
click at [725, 705] on button "7.50" at bounding box center [728, 715] width 122 height 44
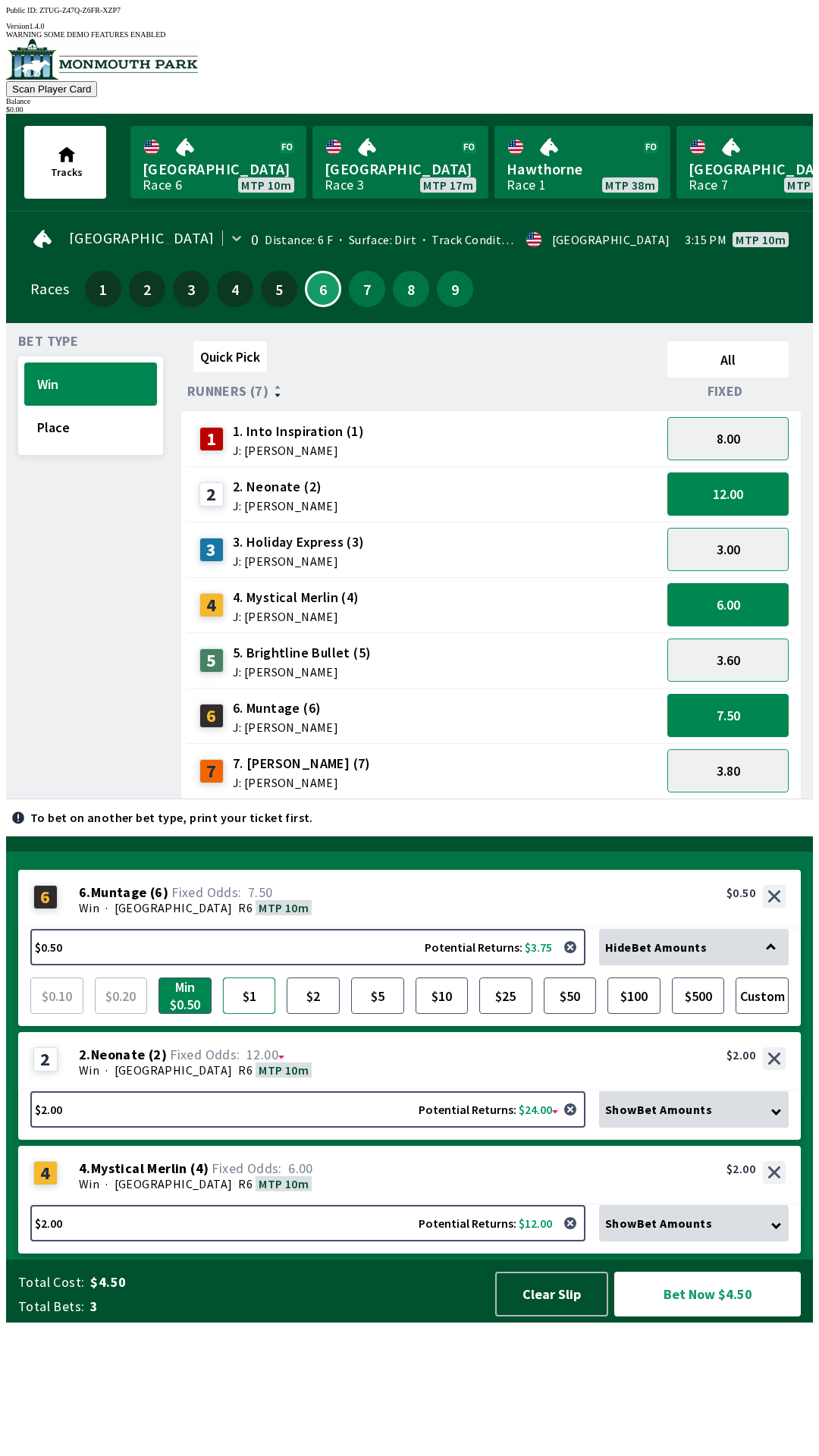
click at [260, 1014] on button "$1" at bounding box center [249, 995] width 53 height 37
click at [713, 1317] on button "Bet Now $5.00" at bounding box center [707, 1294] width 187 height 45
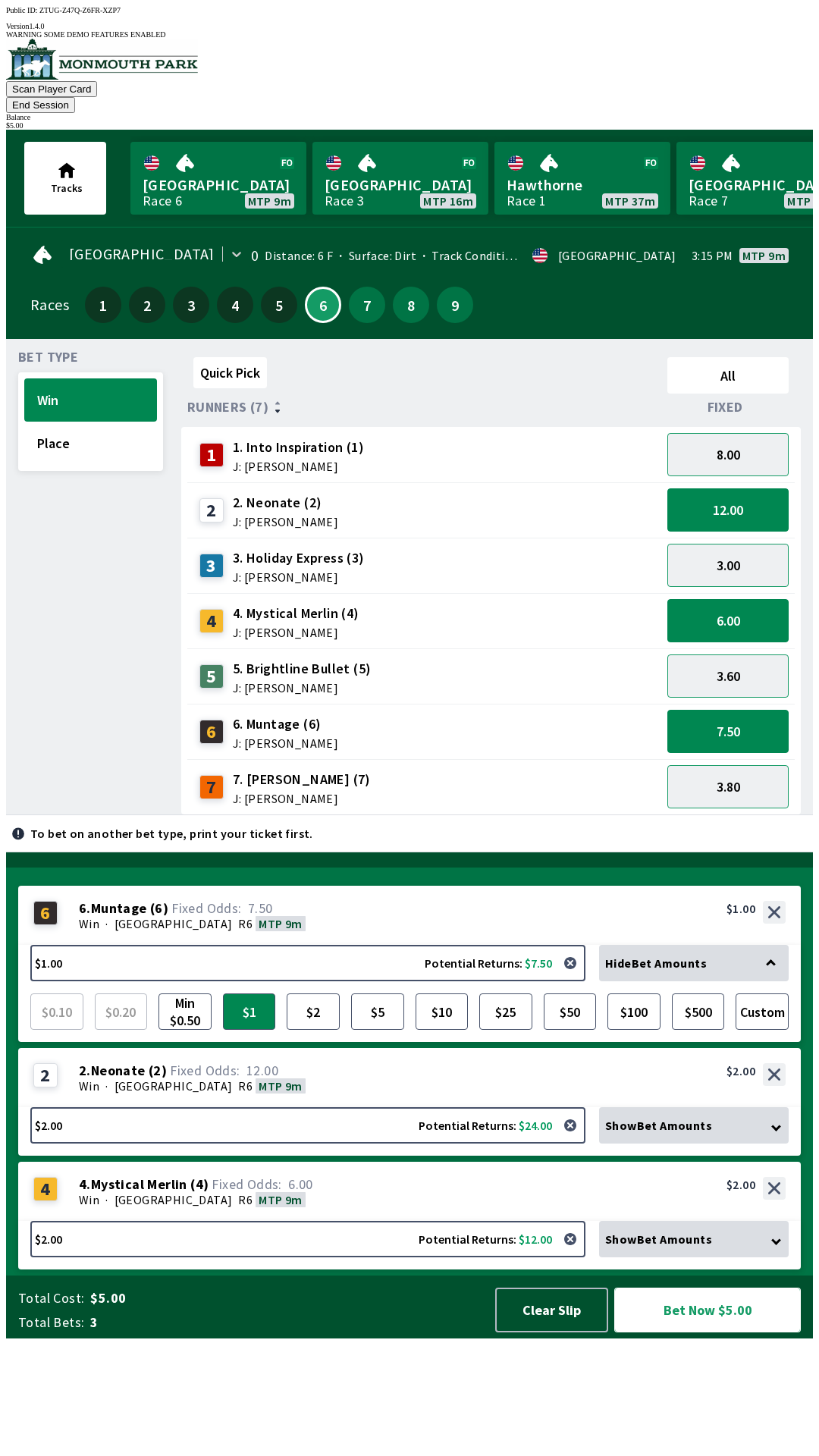
click at [726, 1332] on button "Bet Now $5.00" at bounding box center [707, 1310] width 187 height 45
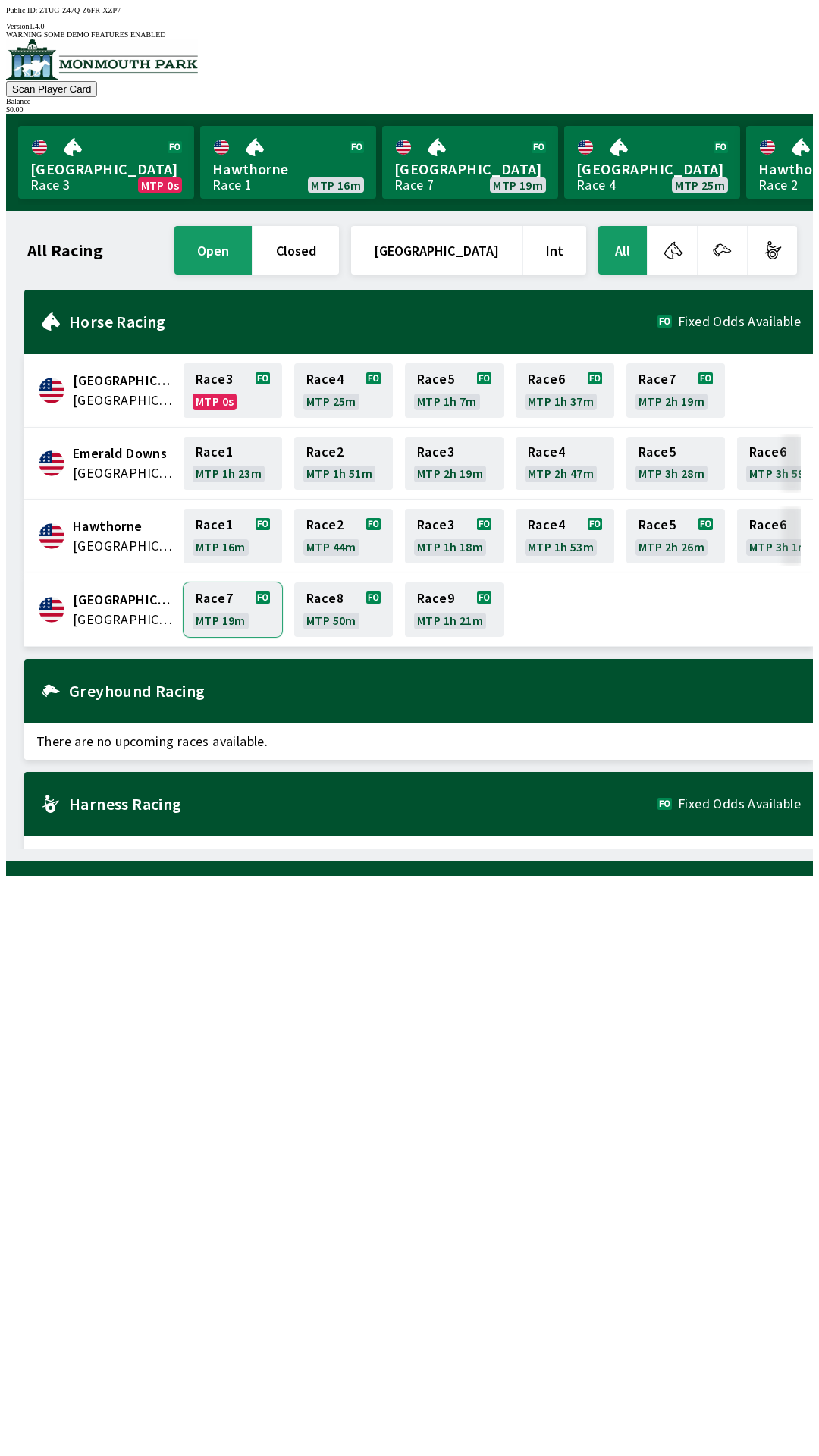
click at [224, 592] on link "Race 7 MTP 19m" at bounding box center [233, 609] width 99 height 54
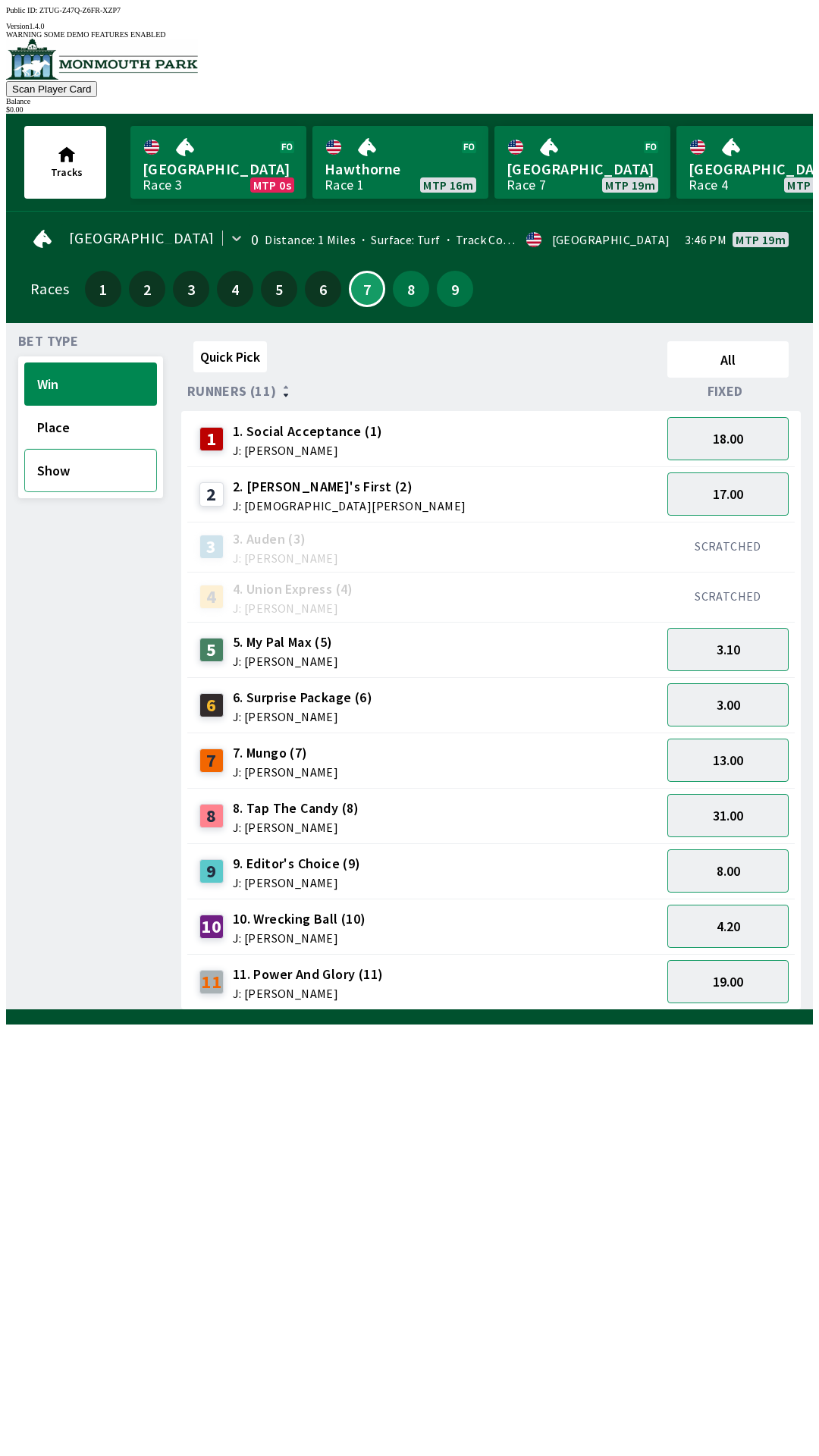
click at [65, 466] on button "Show" at bounding box center [91, 471] width 133 height 44
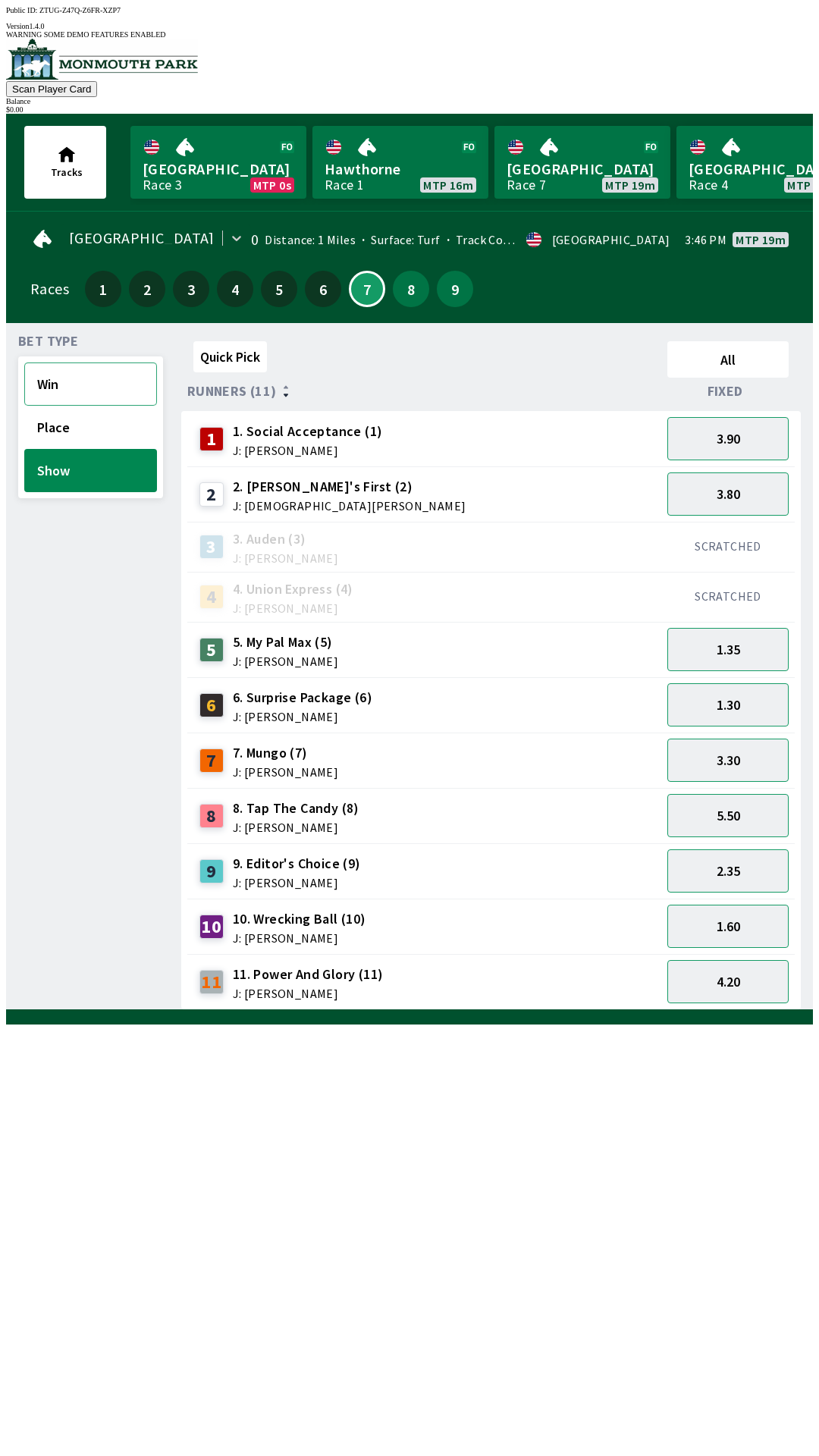
click at [74, 383] on button "Win" at bounding box center [91, 384] width 133 height 44
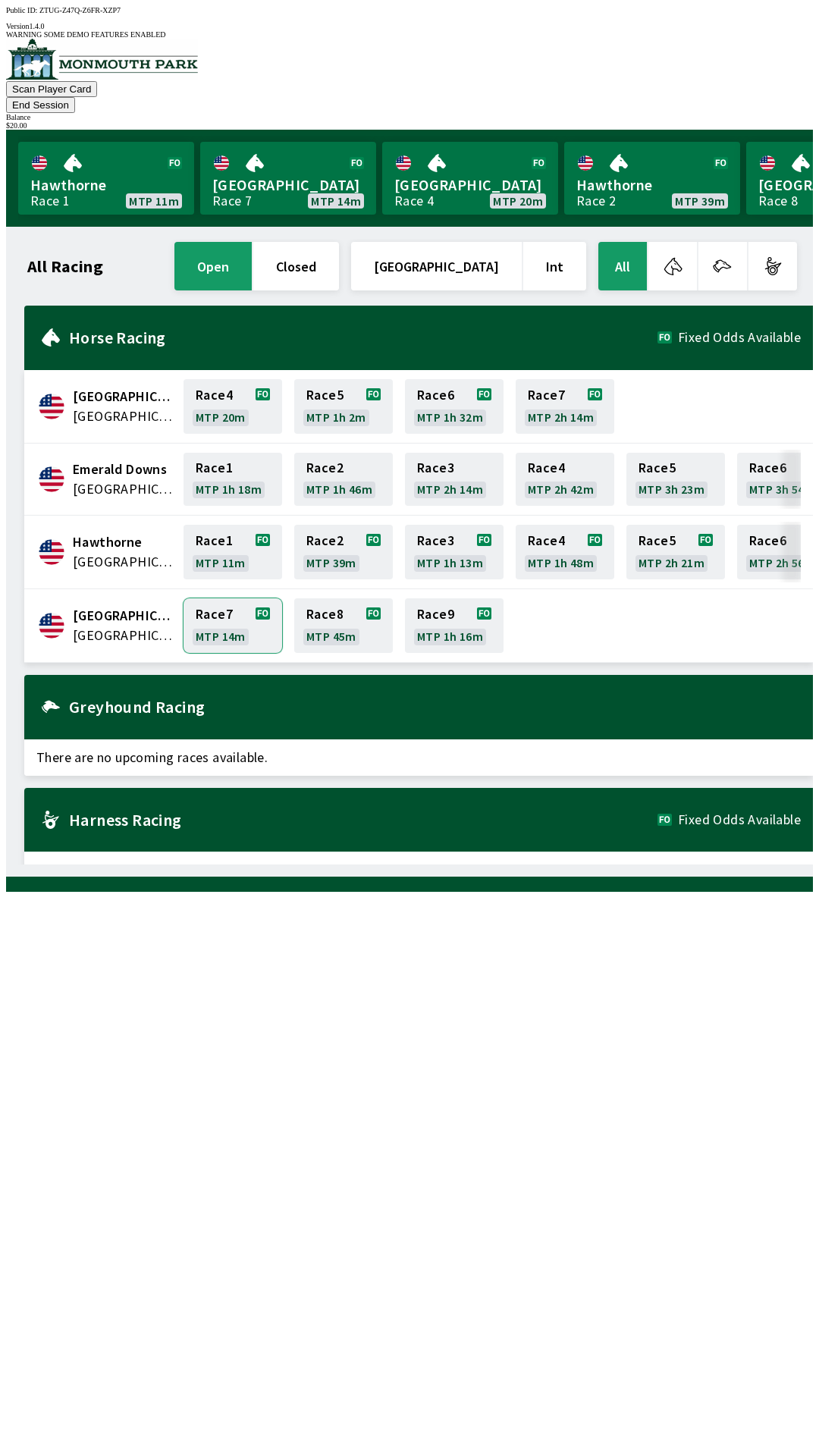
click at [267, 619] on link "Race 7 MTP 14m" at bounding box center [233, 625] width 99 height 54
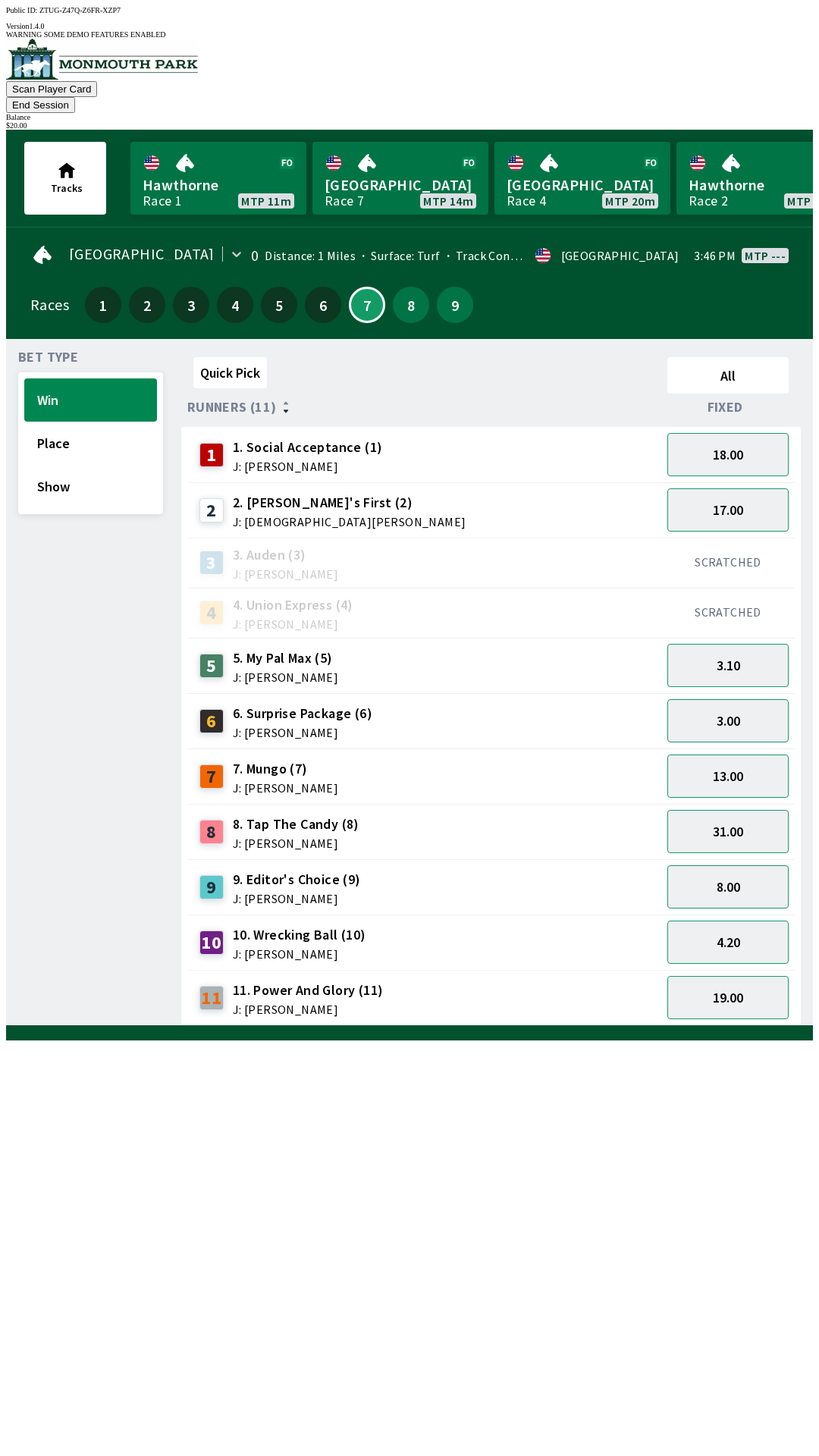
click at [254, 647] on div "5 5. My Pal Max (5) J: [PERSON_NAME]" at bounding box center [266, 666] width 146 height 38
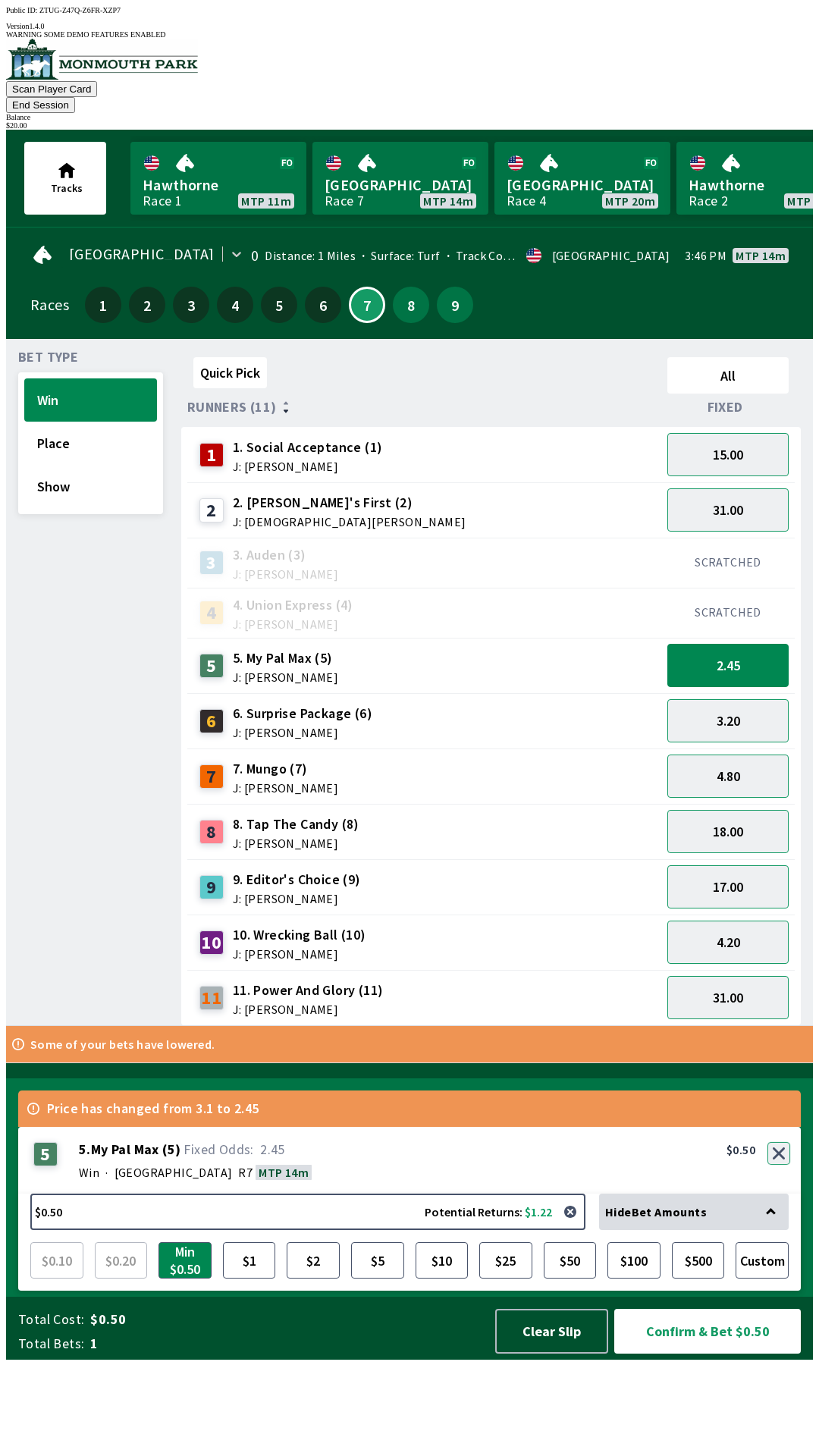
click at [780, 1165] on button "button" at bounding box center [778, 1153] width 23 height 23
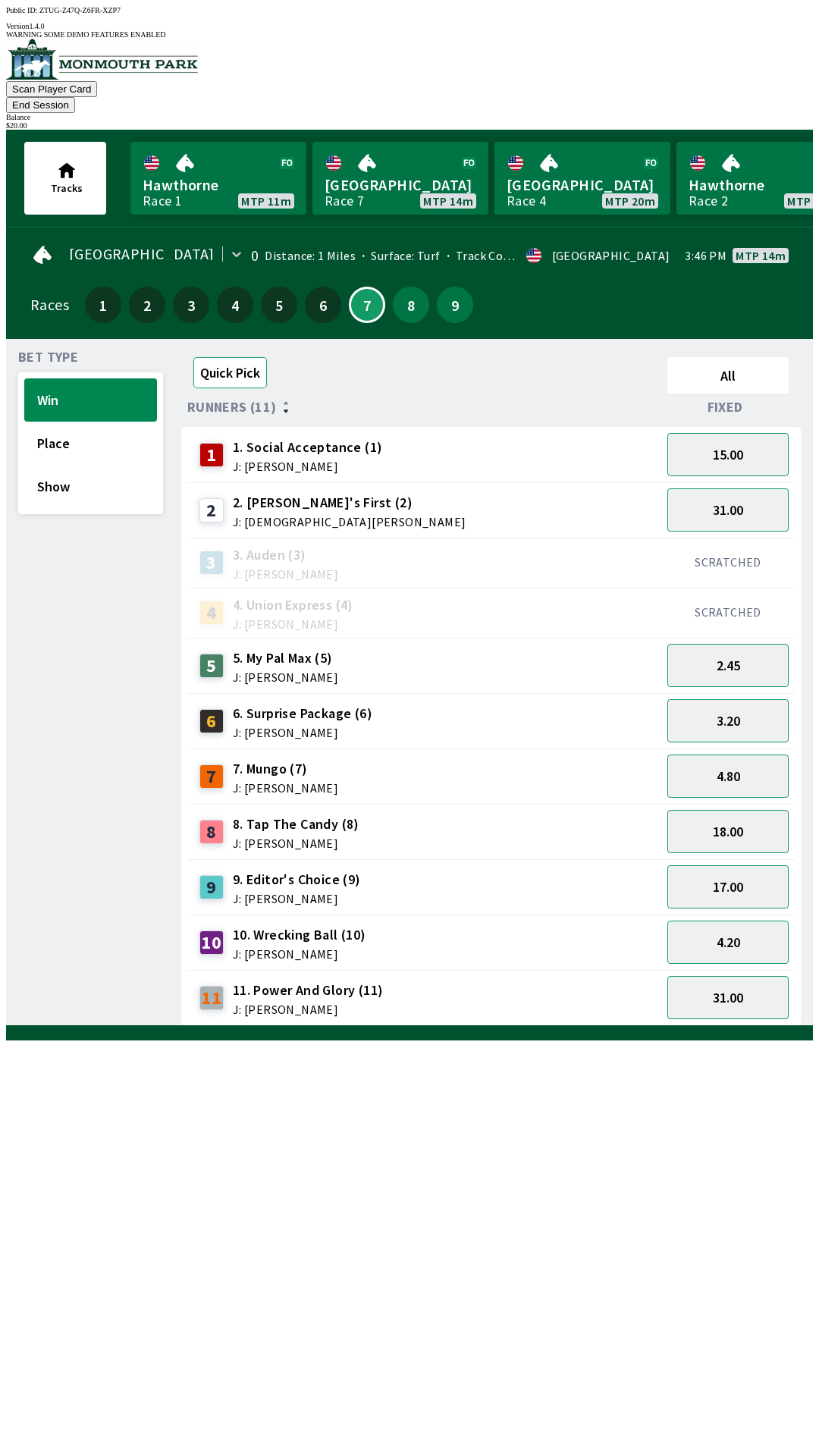
click at [235, 357] on button "Quick Pick" at bounding box center [229, 372] width 73 height 31
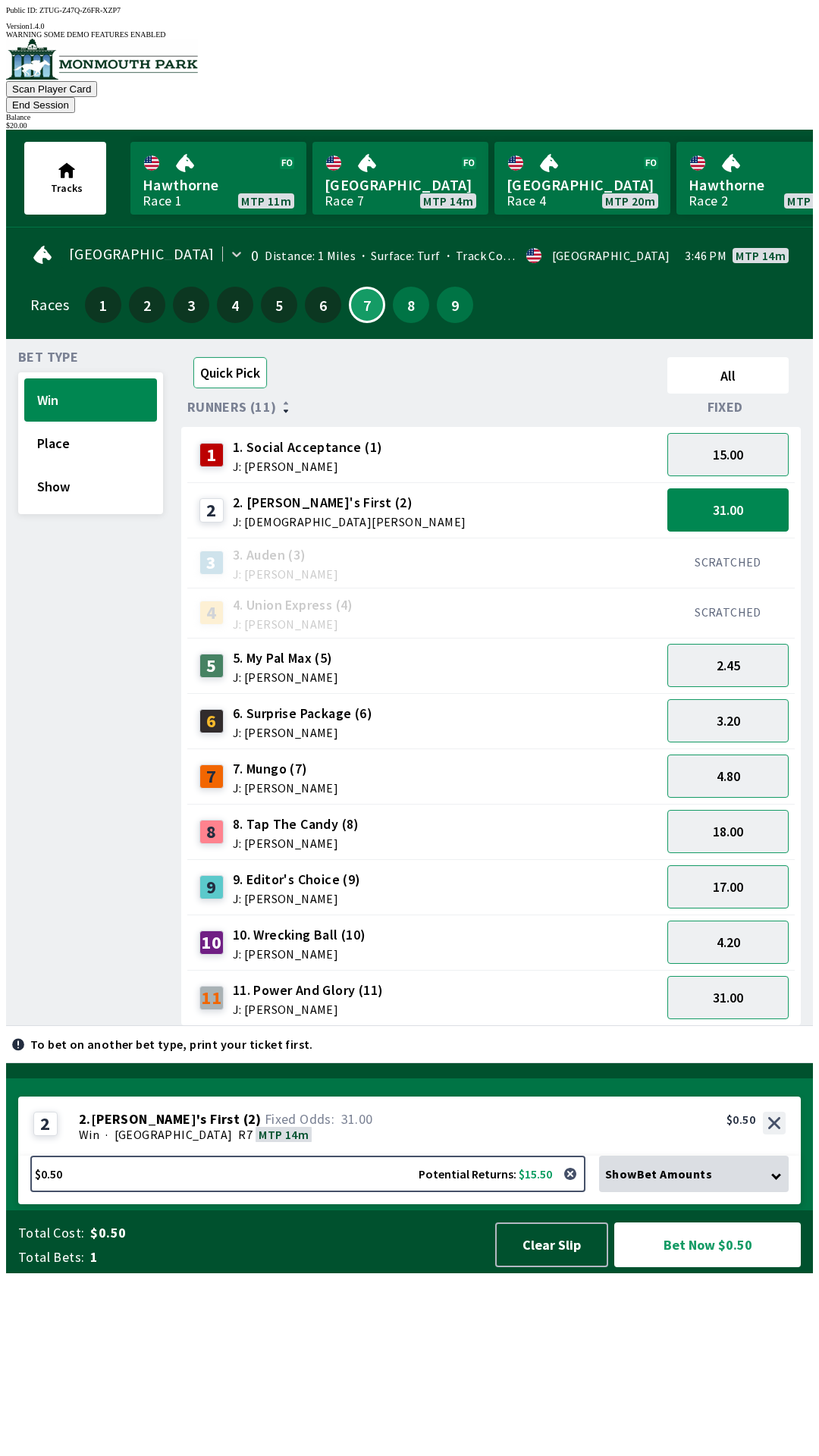
click at [232, 357] on button "Quick Pick" at bounding box center [229, 372] width 73 height 31
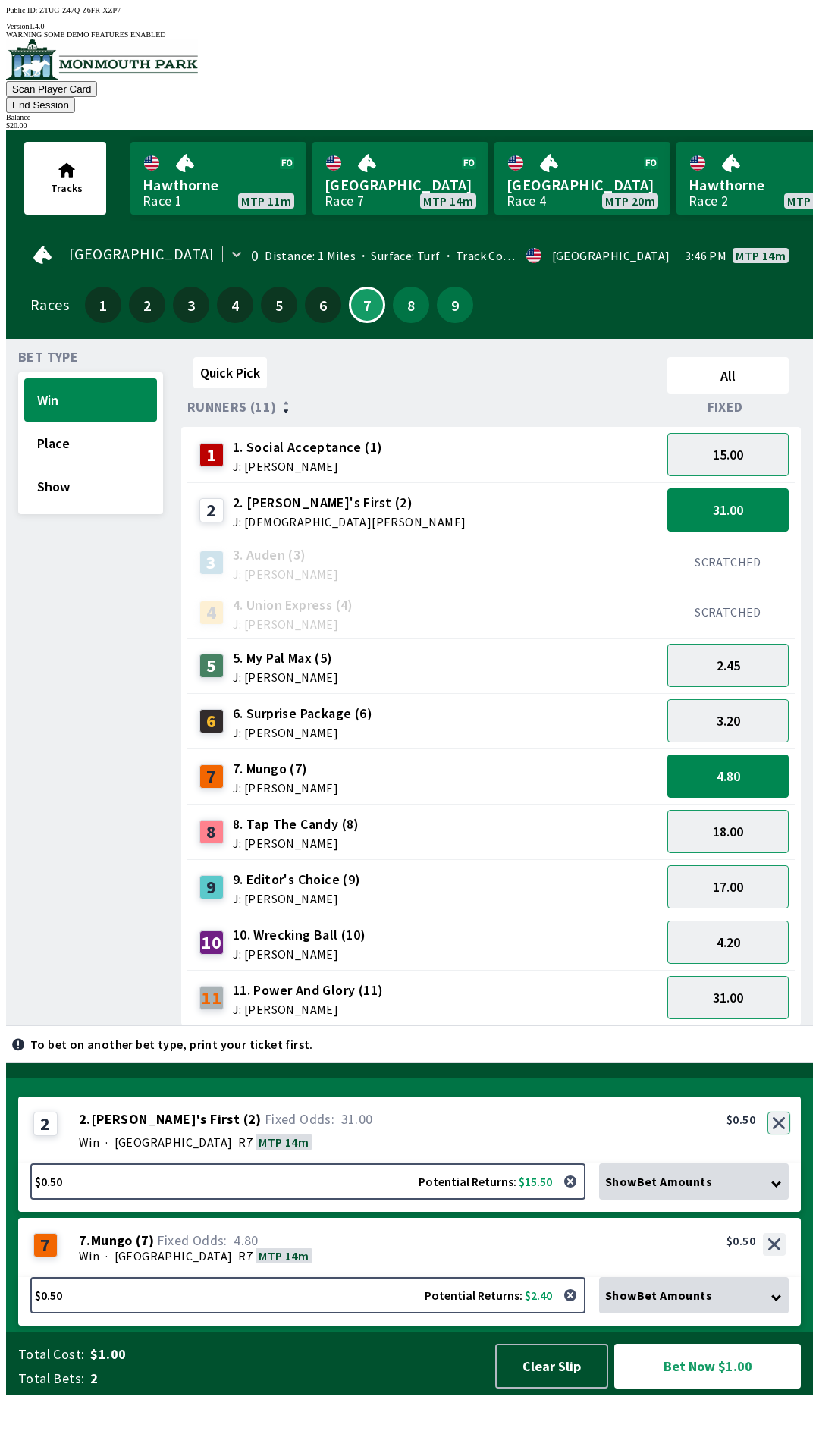
click at [781, 1135] on button "button" at bounding box center [778, 1123] width 23 height 23
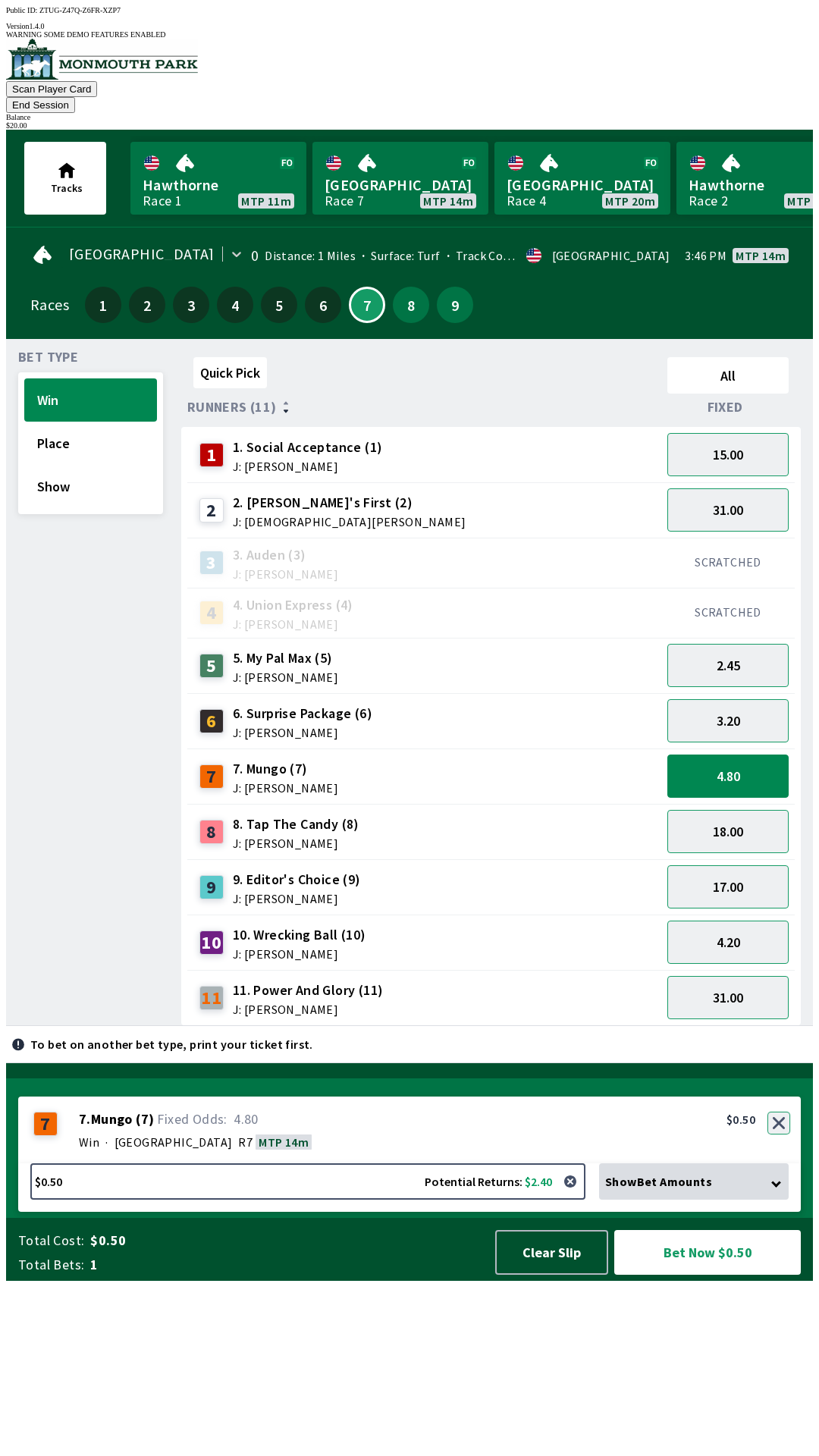
click at [780, 1135] on button "button" at bounding box center [778, 1123] width 23 height 23
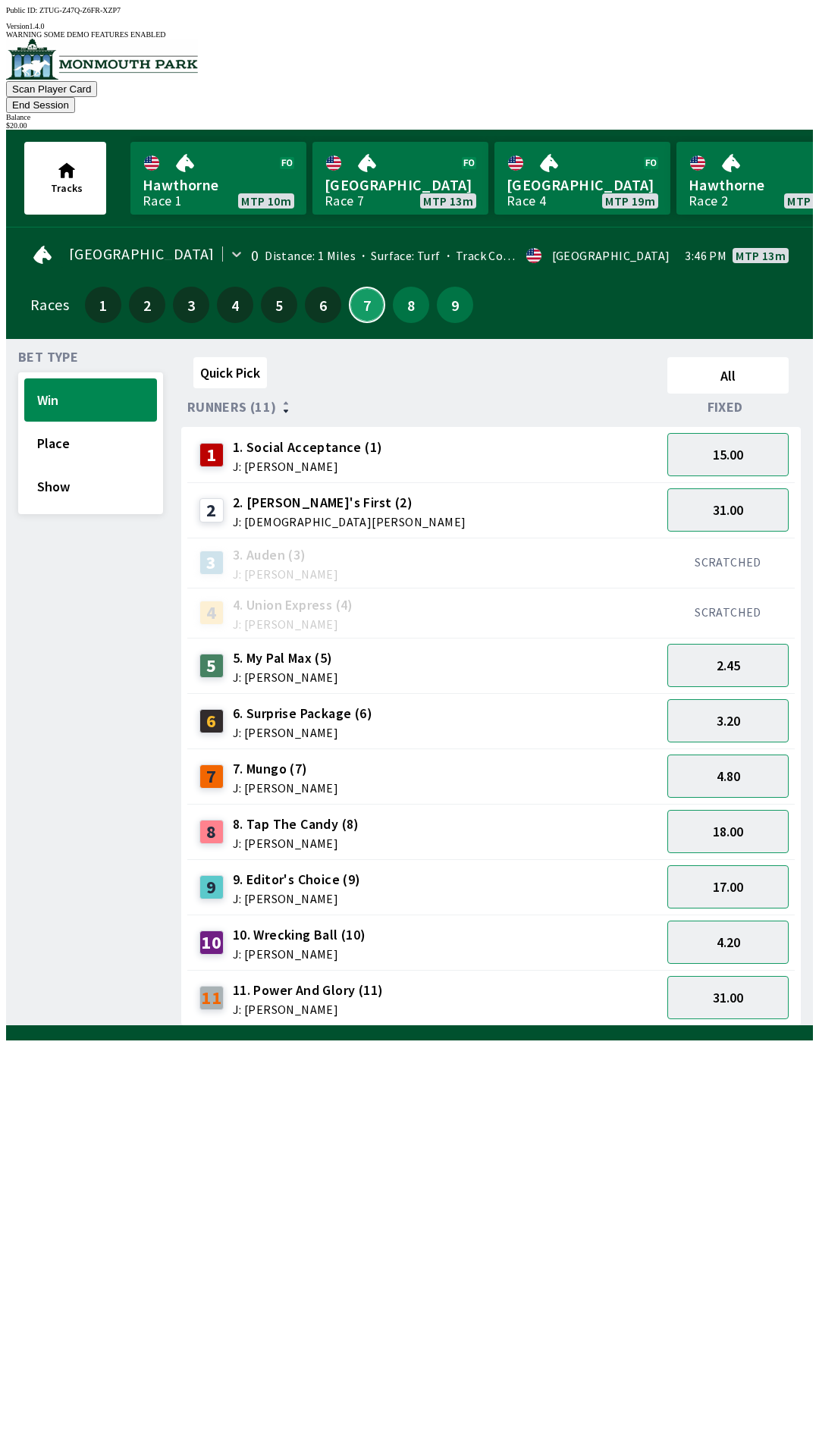
click at [362, 287] on button "7" at bounding box center [367, 305] width 37 height 37
click at [75, 97] on button "End Session" at bounding box center [41, 105] width 69 height 16
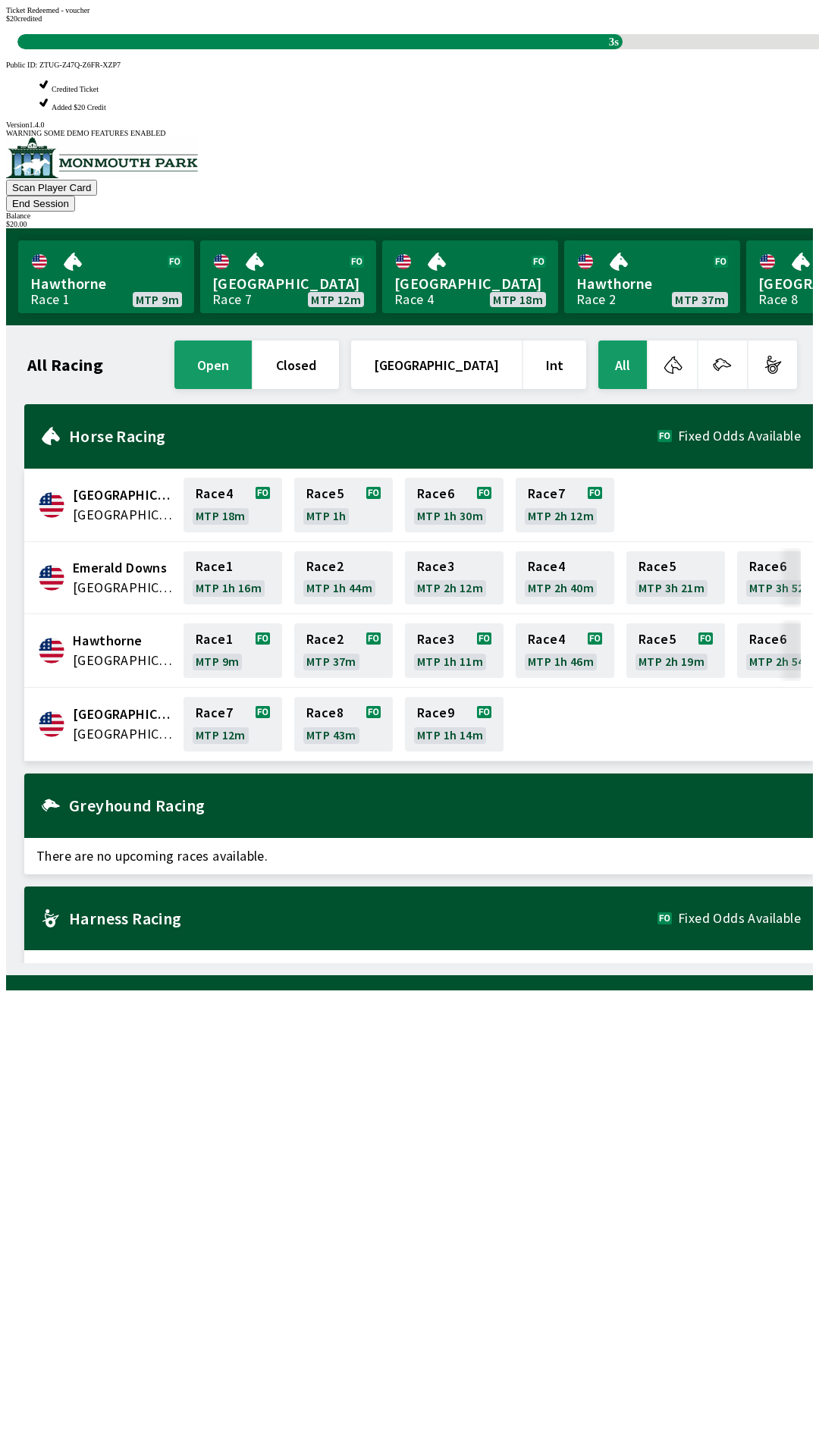
click at [400, 49] on div "Ticket Redeemed - voucher $ 20 credited 3s" at bounding box center [410, 28] width 807 height 44
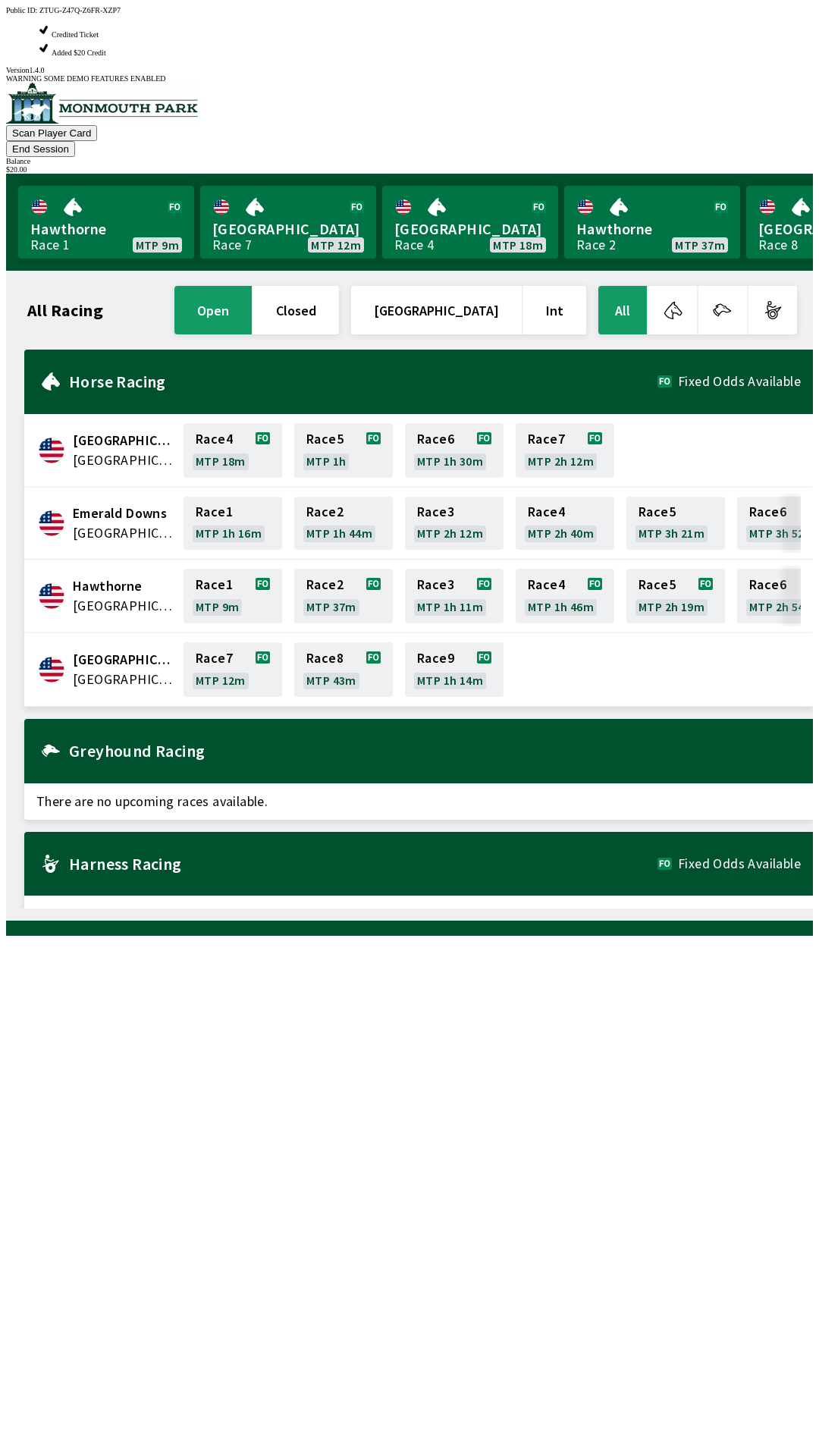
click at [367, 908] on div "All Racing open closed United States Int All [GEOGRAPHIC_DATA] [GEOGRAPHIC_DATA…" at bounding box center [414, 595] width 794 height 625
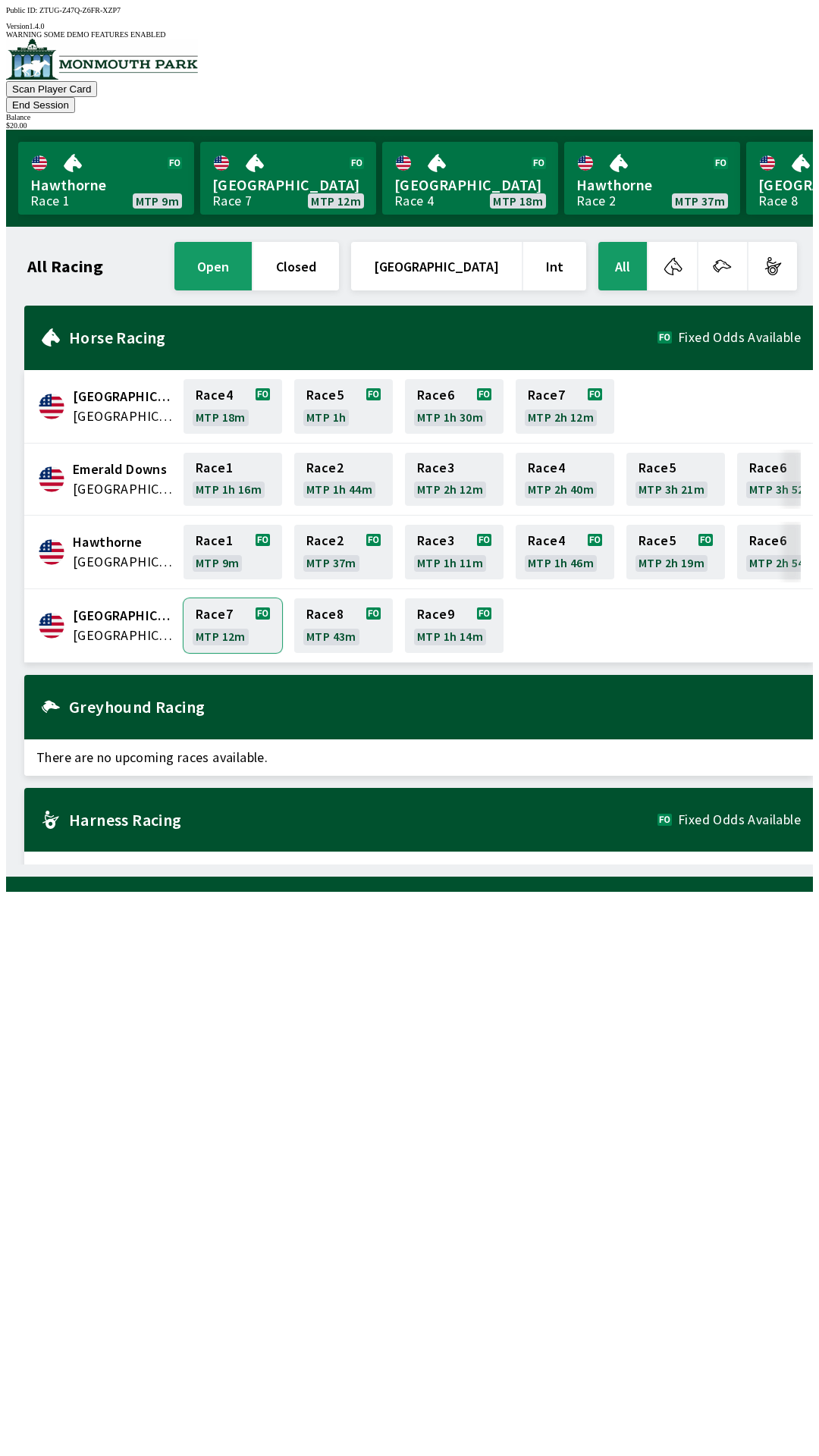
click at [234, 602] on link "Race 7 MTP 12m" at bounding box center [233, 625] width 99 height 54
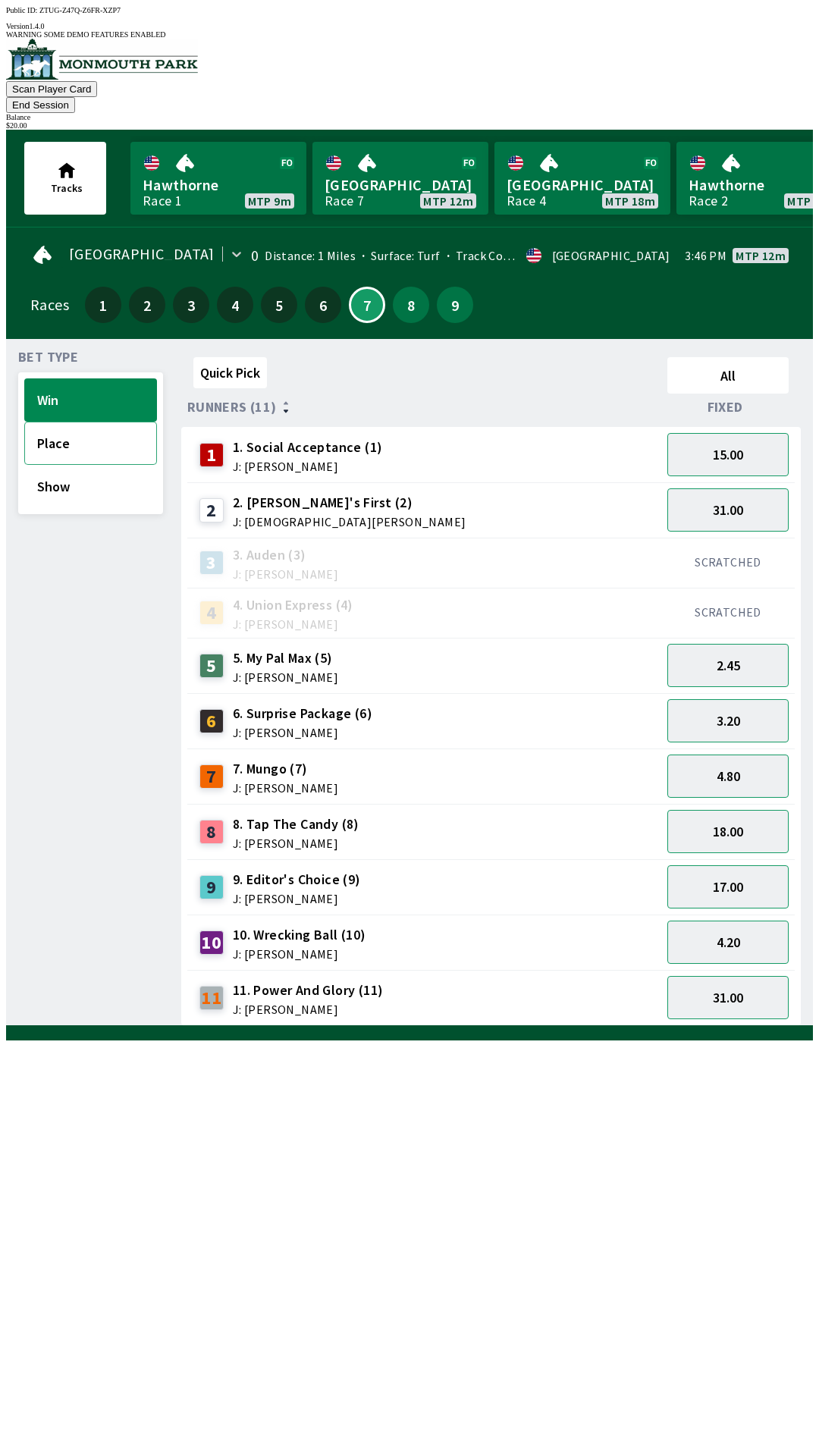
click at [51, 421] on button "Place" at bounding box center [91, 443] width 133 height 44
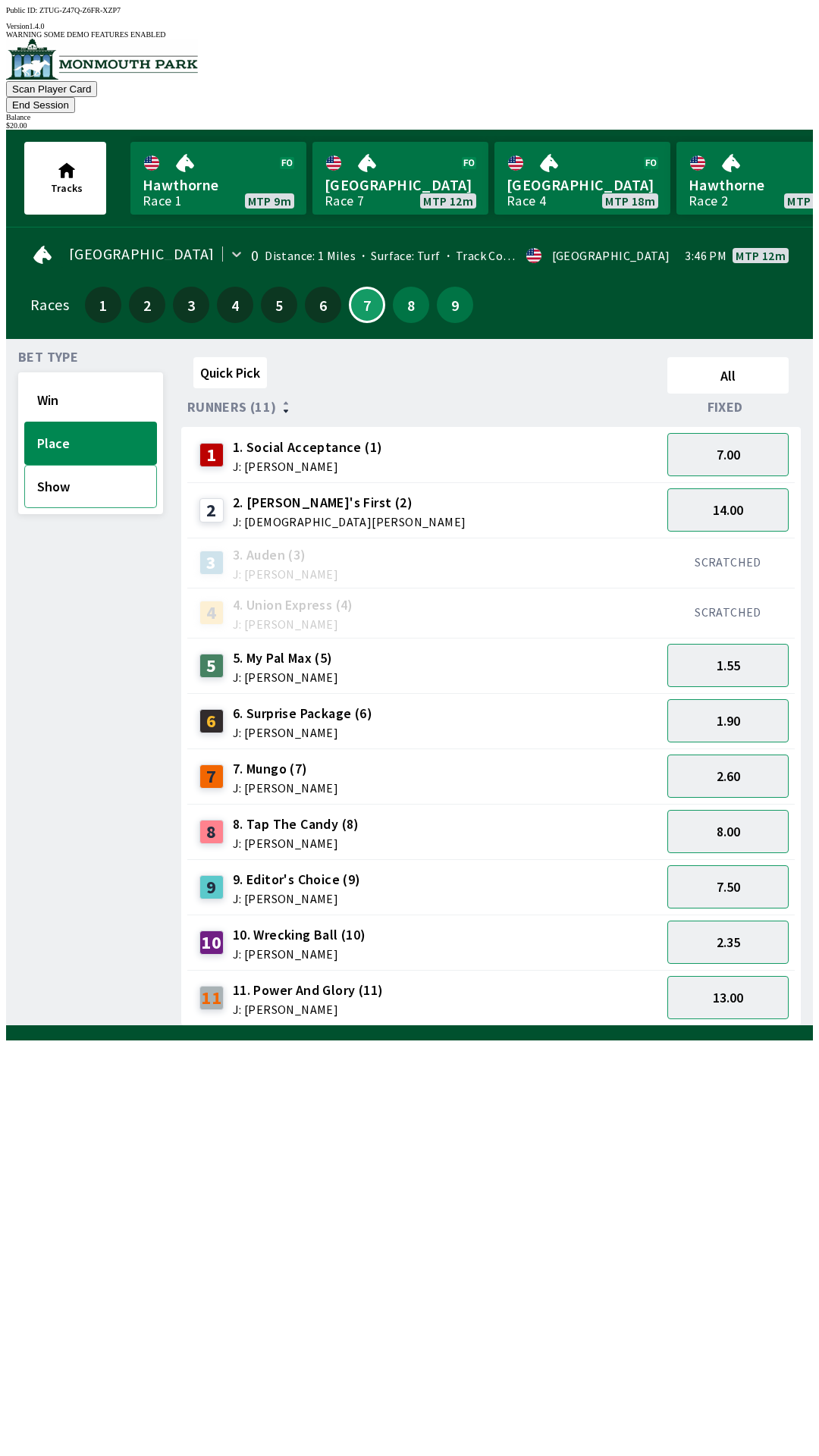
click at [66, 465] on button "Show" at bounding box center [91, 487] width 133 height 44
click at [54, 379] on button "Win" at bounding box center [91, 401] width 133 height 44
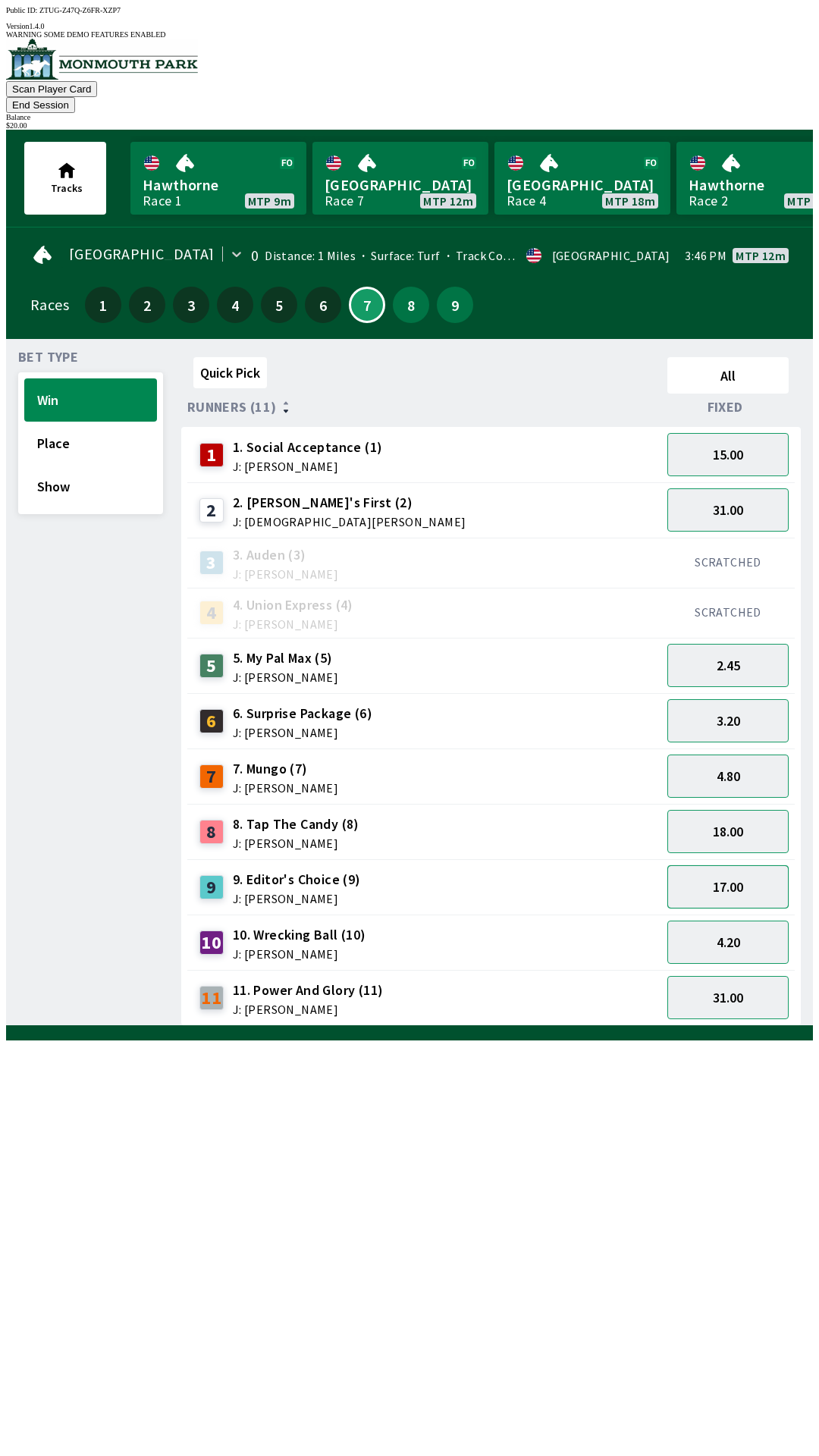
click at [750, 865] on button "17.00" at bounding box center [728, 887] width 122 height 44
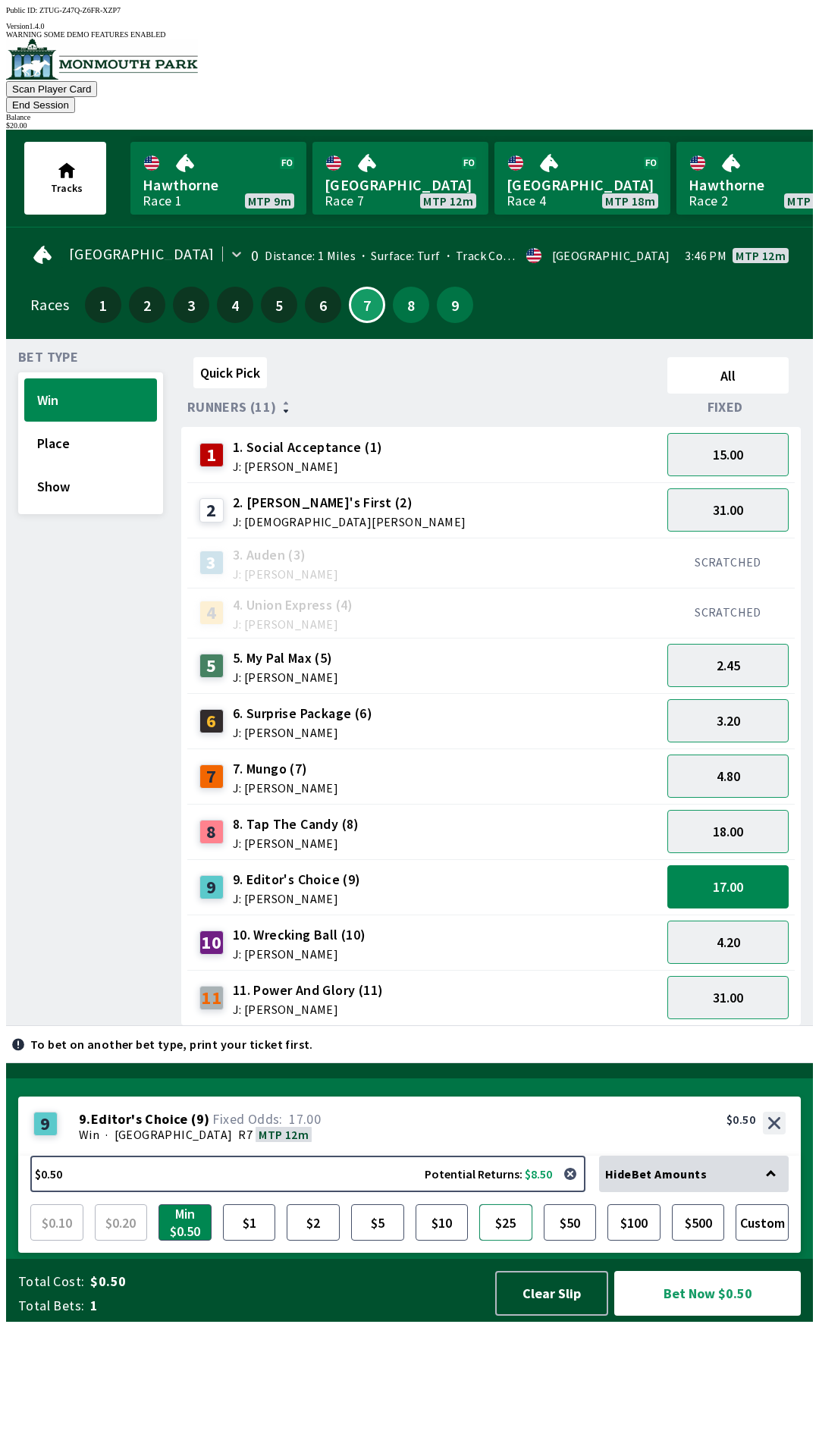
click at [509, 1240] on button "$25" at bounding box center [506, 1222] width 53 height 37
click at [505, 1240] on button "$25" at bounding box center [506, 1222] width 53 height 37
click at [442, 1240] on button "$10" at bounding box center [442, 1222] width 53 height 37
click at [445, 1240] on button "$10" at bounding box center [442, 1222] width 53 height 37
click at [718, 1316] on button "Bet Now $10.00" at bounding box center [707, 1293] width 187 height 45
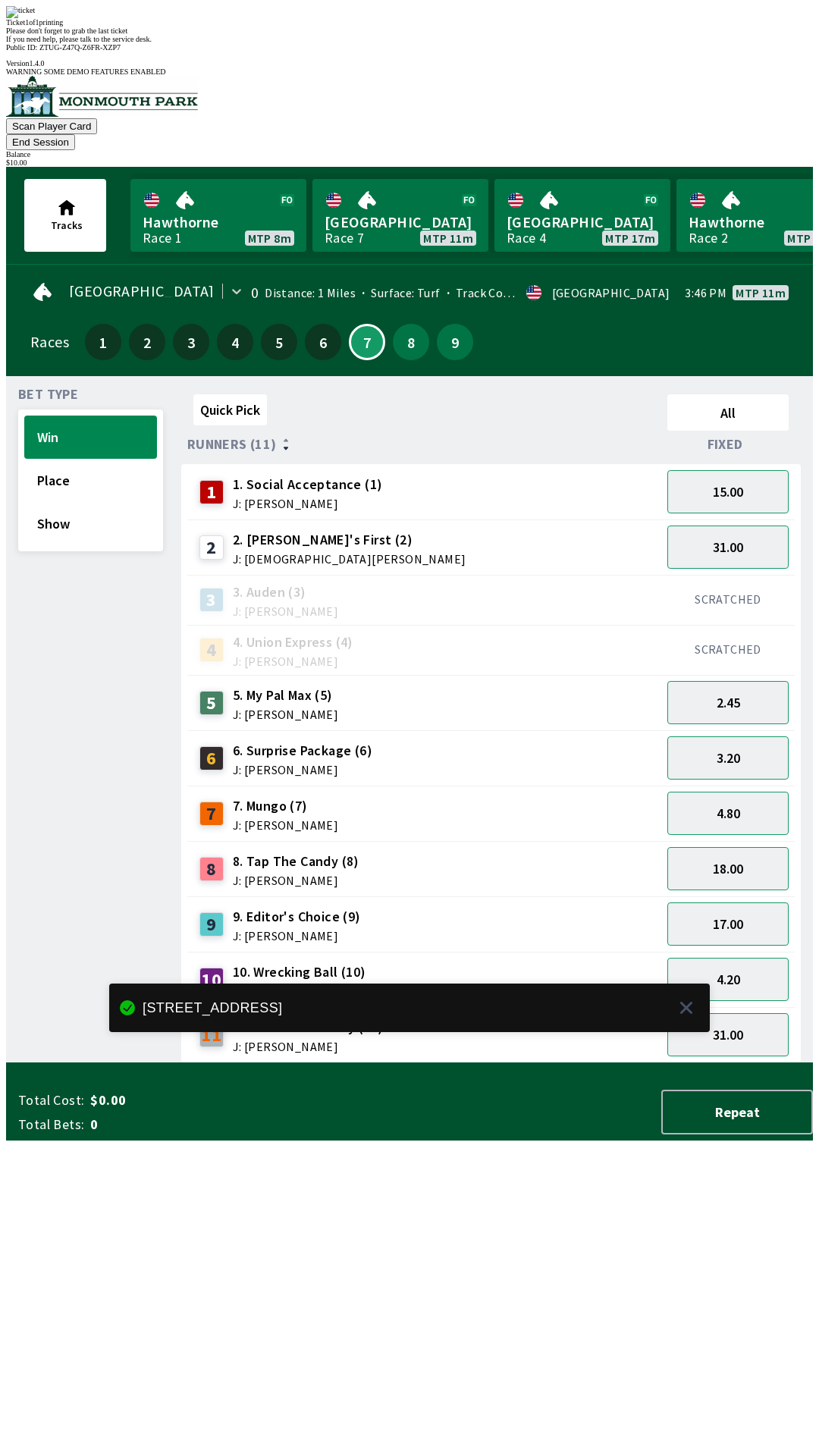
click at [672, 1057] on div "Quick Pick All Runners (11) Fixed 1 1. Social Acceptance (1) J: [PERSON_NAME] 1…" at bounding box center [497, 726] width 632 height 675
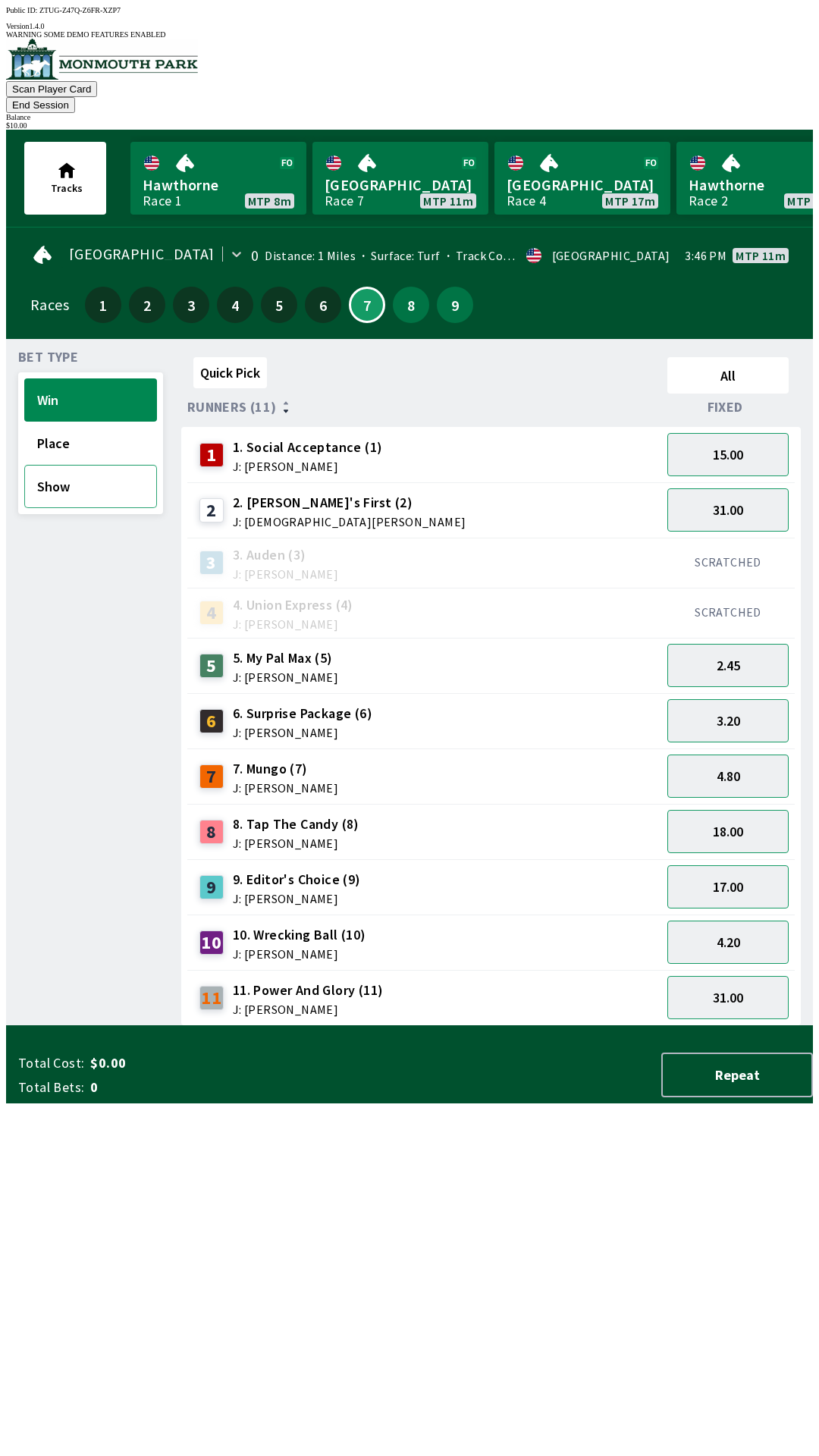
click at [128, 475] on button "Show" at bounding box center [91, 487] width 133 height 44
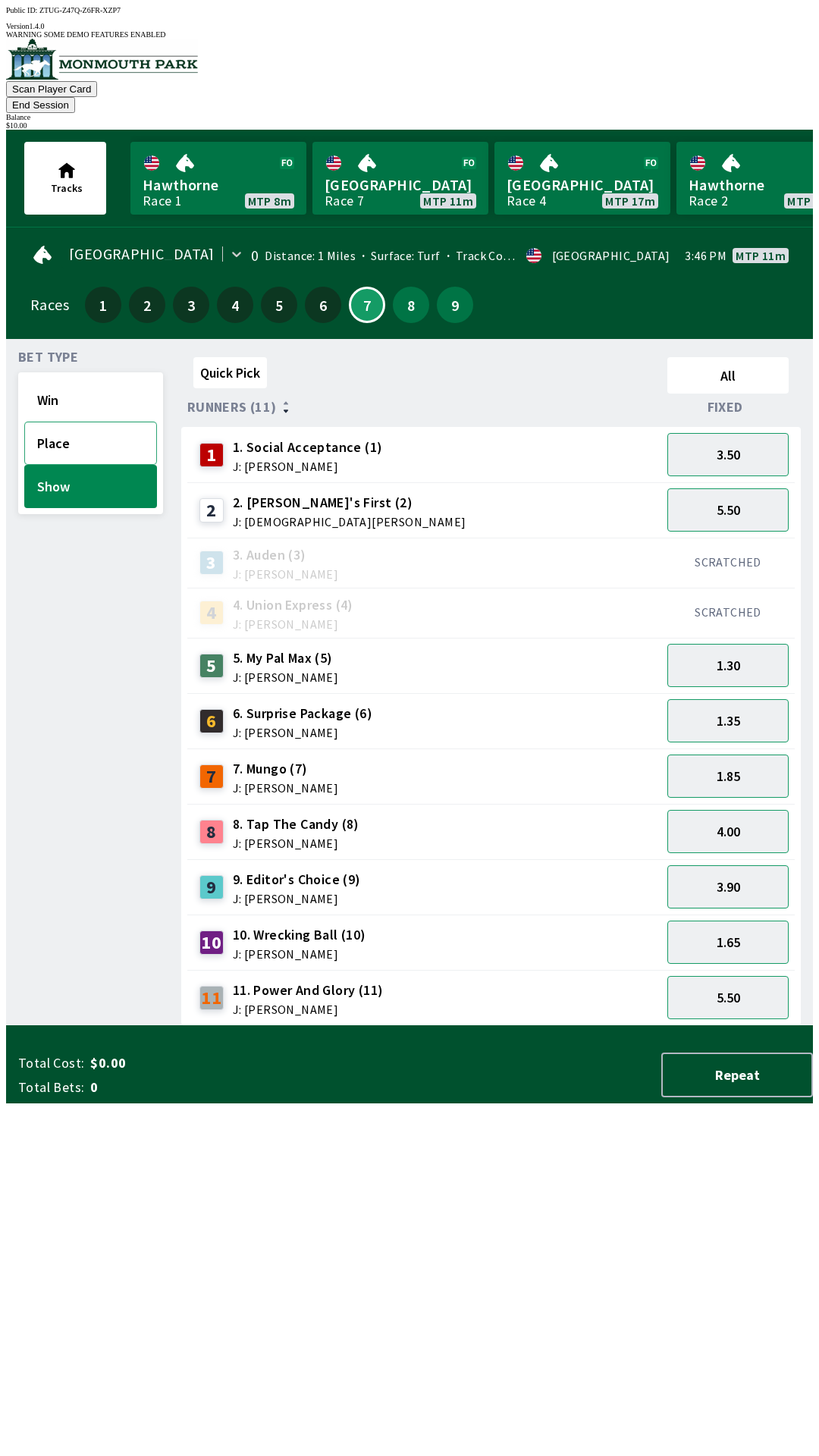
click at [63, 421] on button "Place" at bounding box center [91, 443] width 133 height 44
click at [723, 812] on button "8.00" at bounding box center [728, 832] width 122 height 44
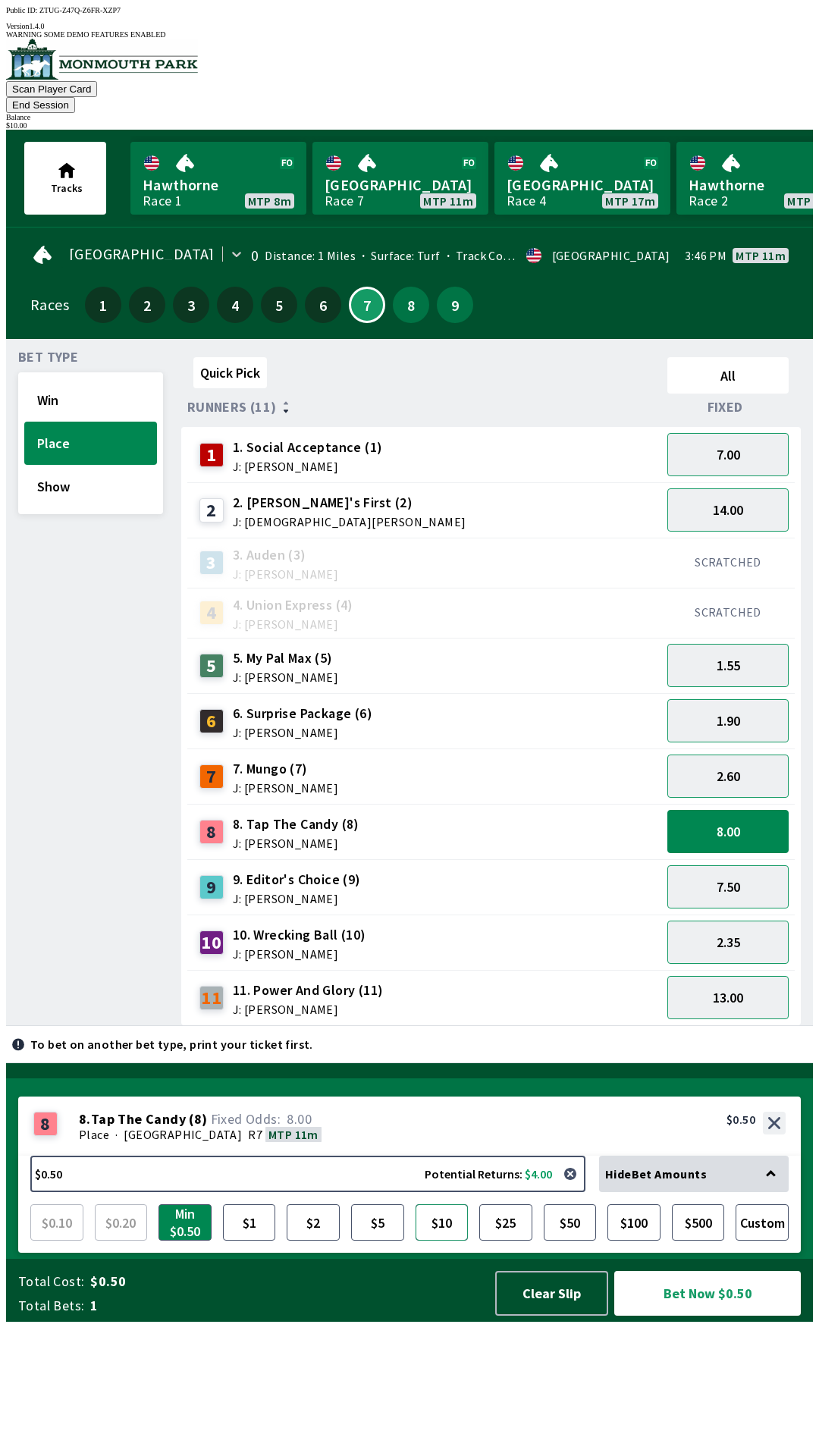
click at [443, 1240] on button "$10" at bounding box center [442, 1222] width 53 height 37
click at [722, 1316] on button "Bet Now $10.00" at bounding box center [707, 1293] width 187 height 45
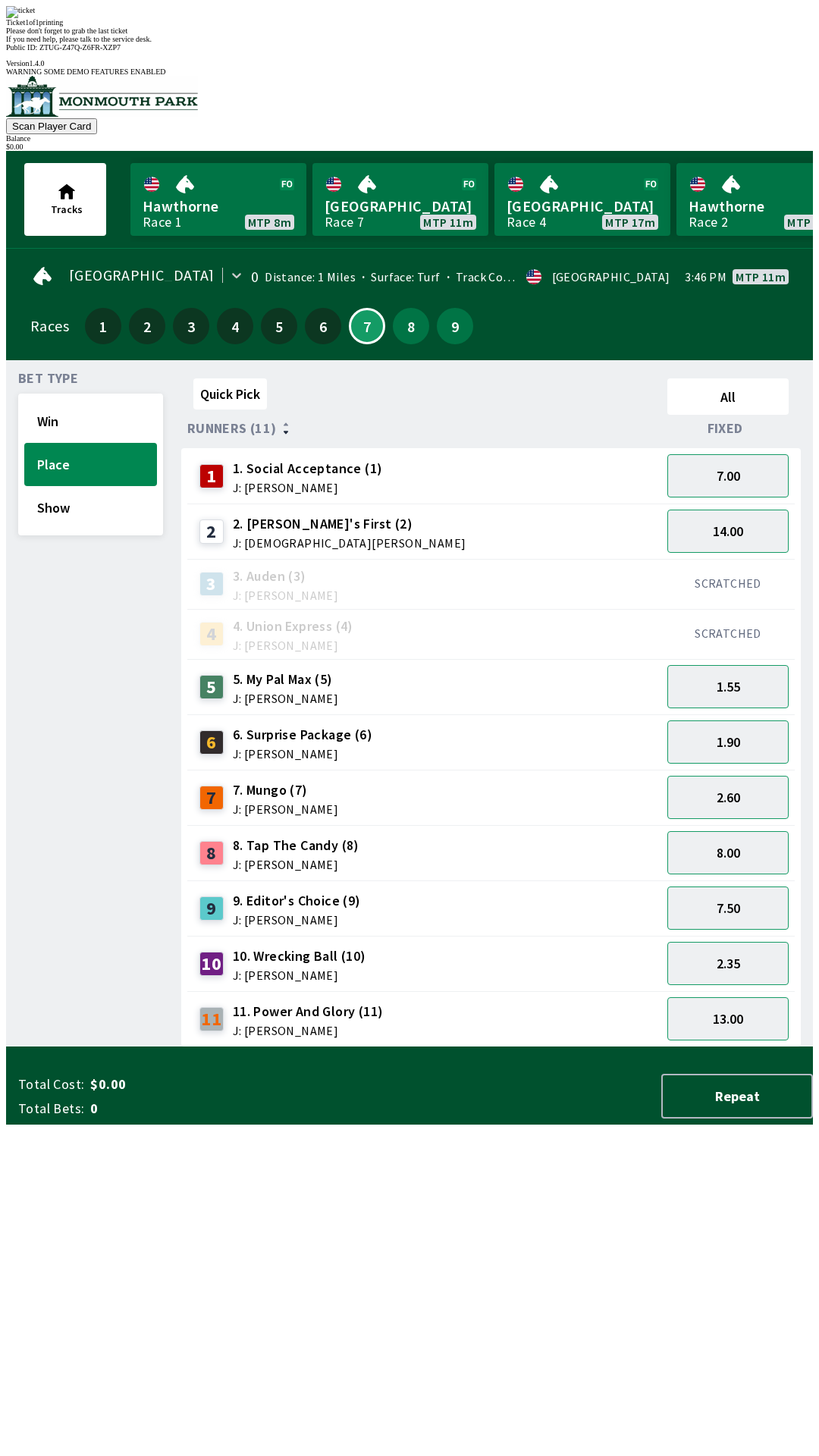
click at [151, 44] on span "If you need help, please talk to the service desk." at bounding box center [78, 39] width 145 height 8
click at [393, 1047] on div "Quick Pick All Runners (11) Fixed 1 1. Social Acceptance (1) J: [PERSON_NAME] 7…" at bounding box center [497, 709] width 632 height 675
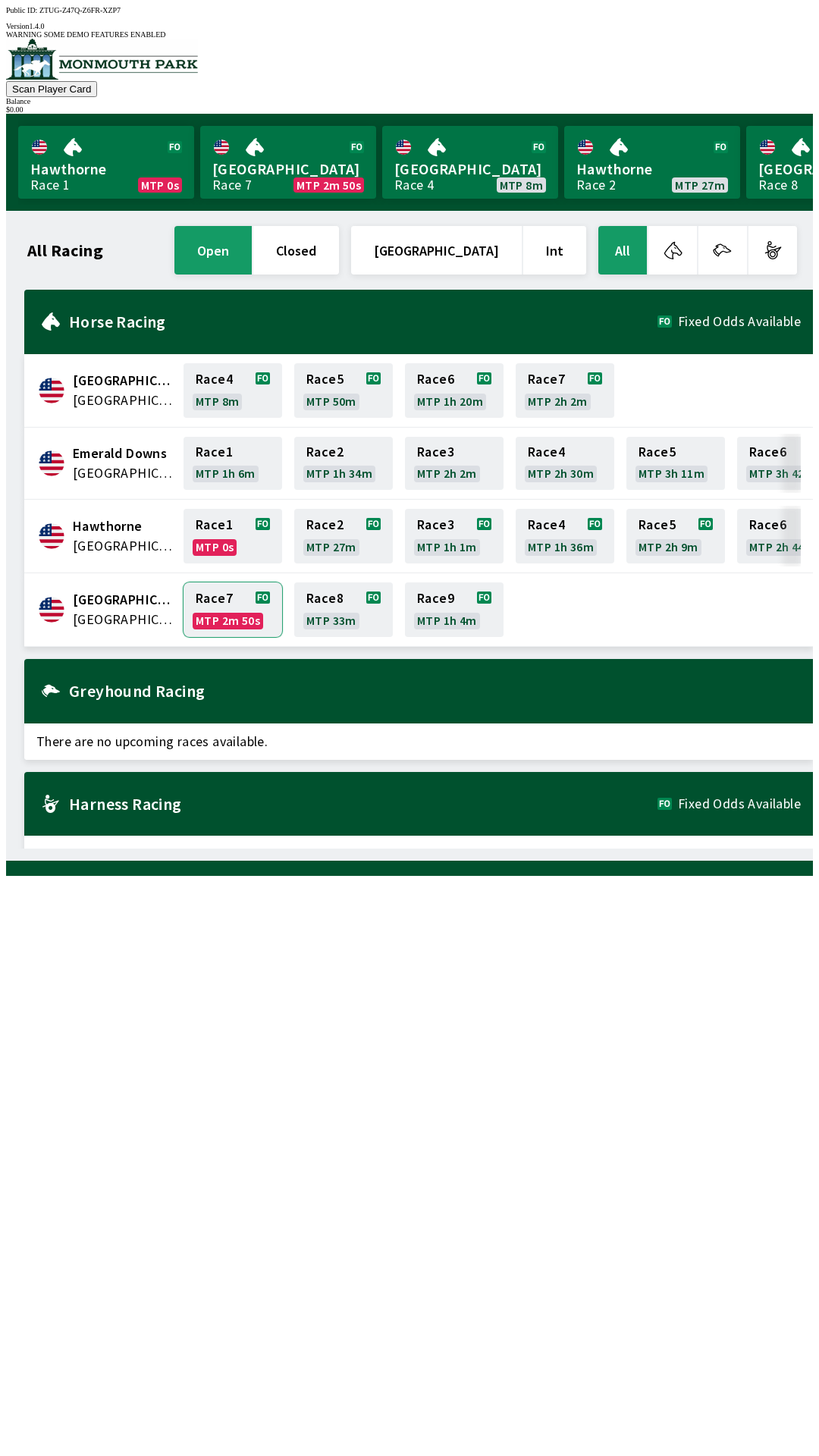
click at [220, 606] on link "Race 7 MTP 2m 50s" at bounding box center [233, 609] width 99 height 54
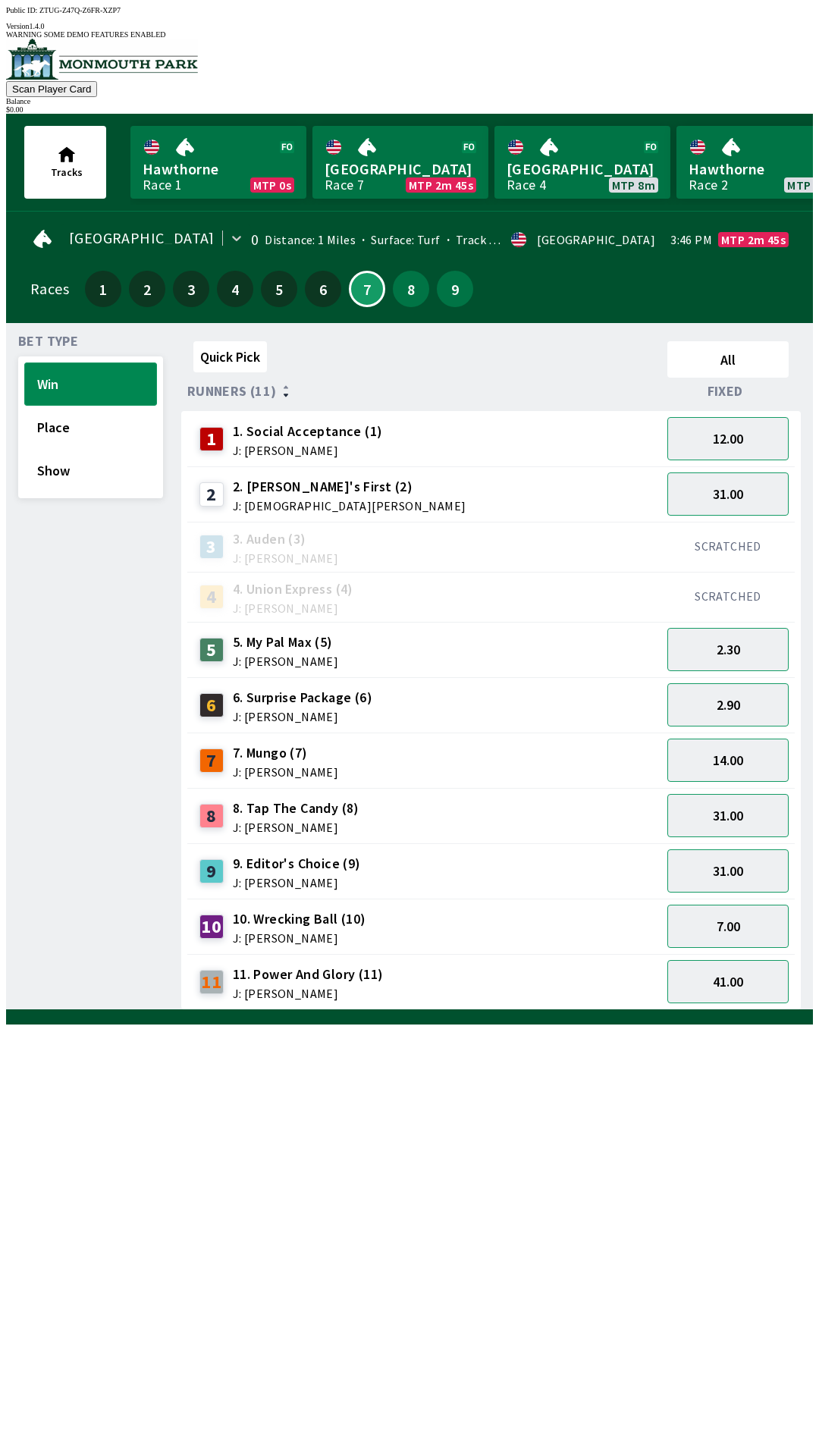
click at [70, 366] on button "Win" at bounding box center [91, 384] width 133 height 44
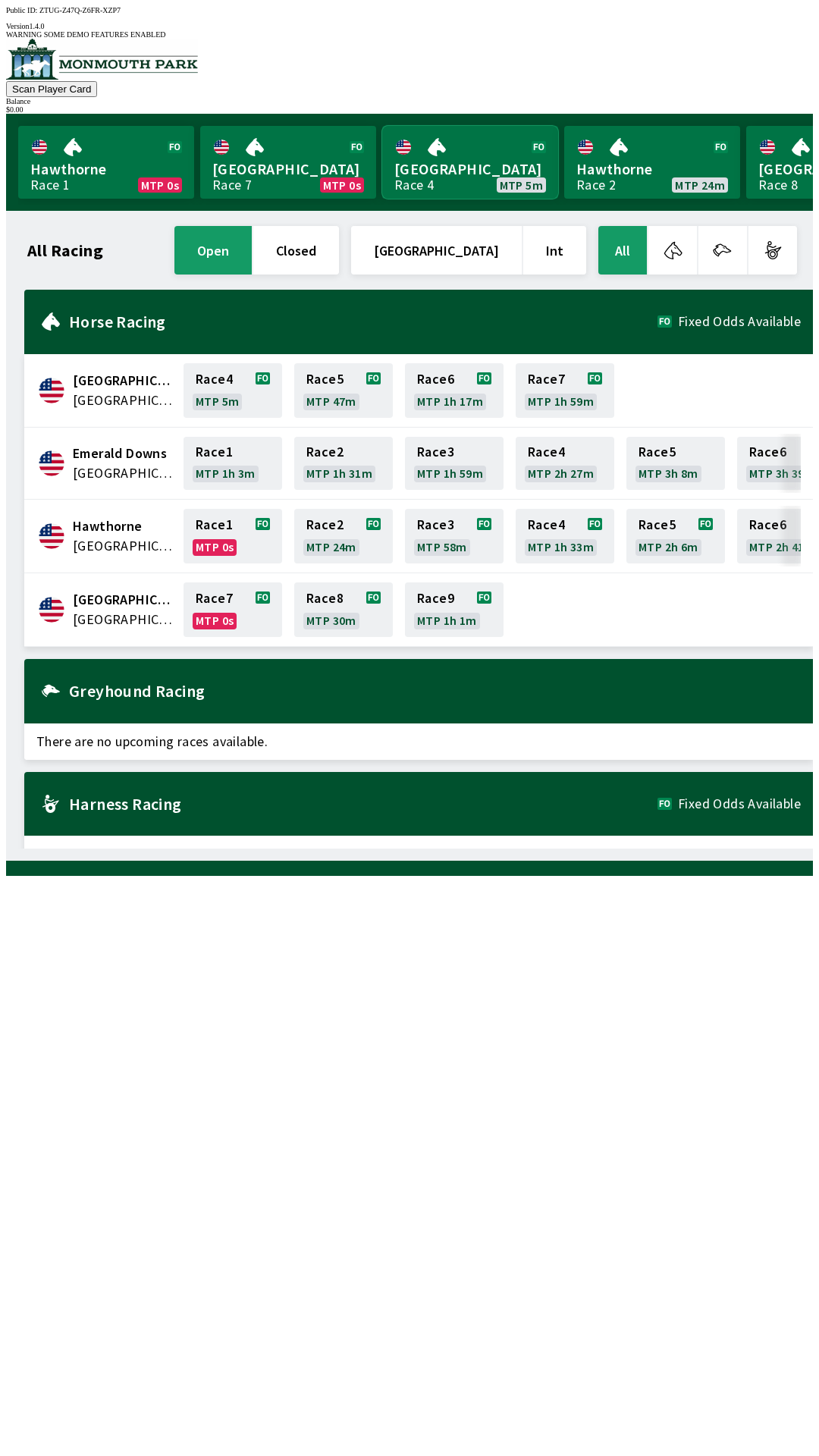
click at [456, 136] on link "Canterbury Park Race 4 MTP 5m" at bounding box center [470, 162] width 176 height 73
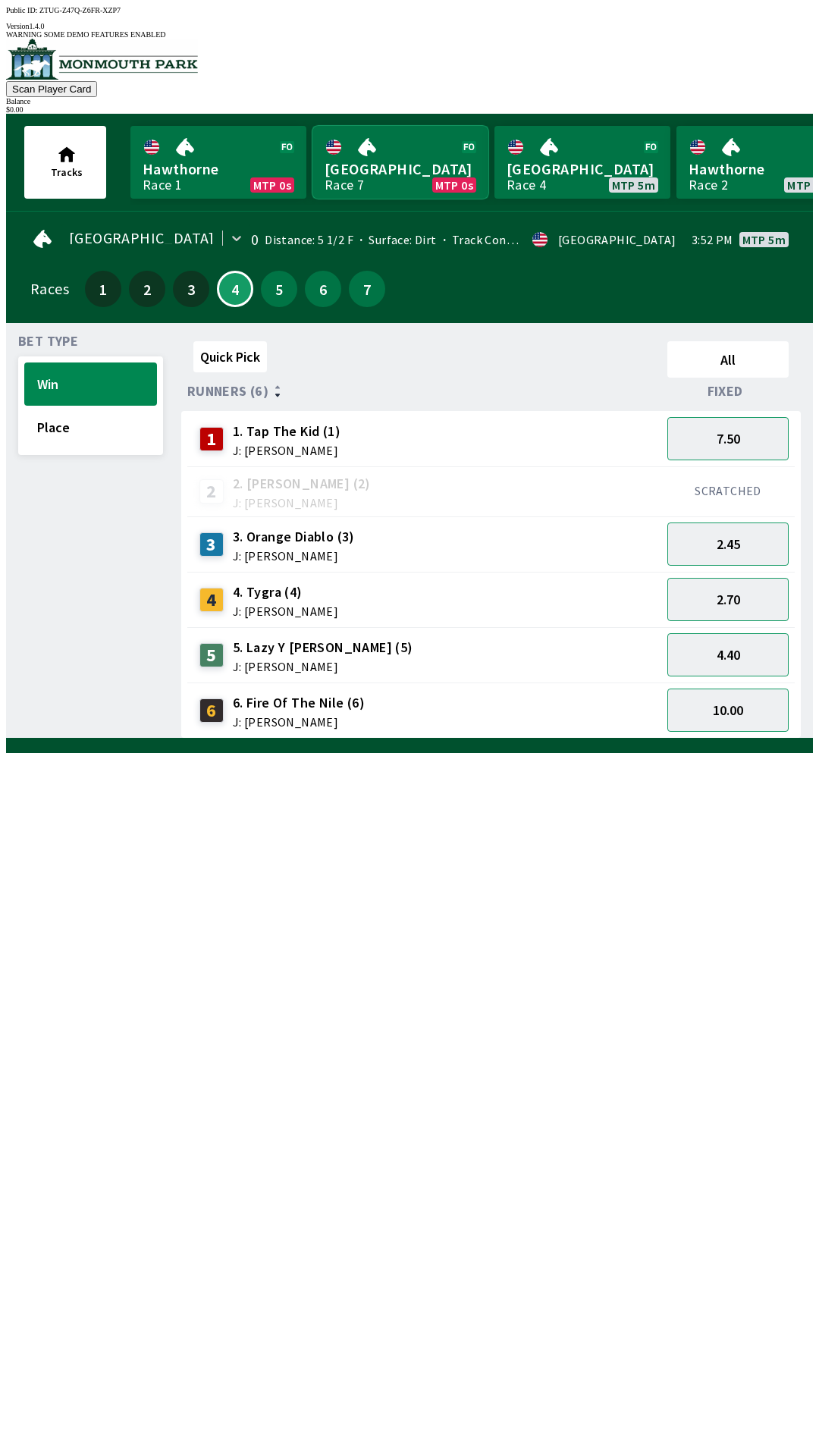
click at [406, 142] on link "Monmouth Park Race 7 MTP 0s" at bounding box center [401, 162] width 176 height 73
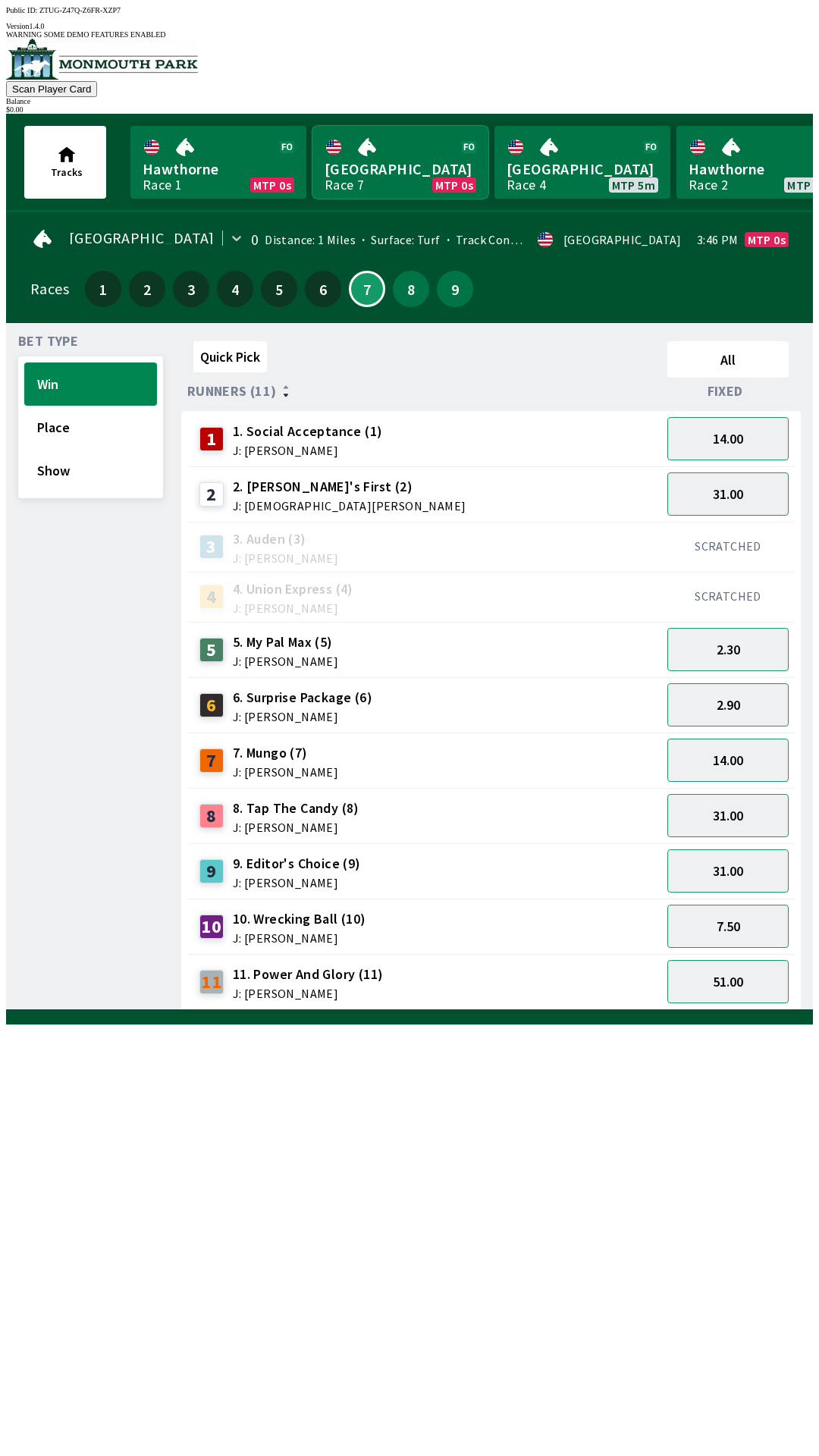
click at [377, 161] on link "Monmouth Park Race 7 MTP 0s" at bounding box center [401, 162] width 176 height 73
click at [386, 161] on link "Monmouth Park Race 7 MTP 0s" at bounding box center [401, 162] width 176 height 73
click at [736, 638] on button "2.30" at bounding box center [728, 650] width 122 height 44
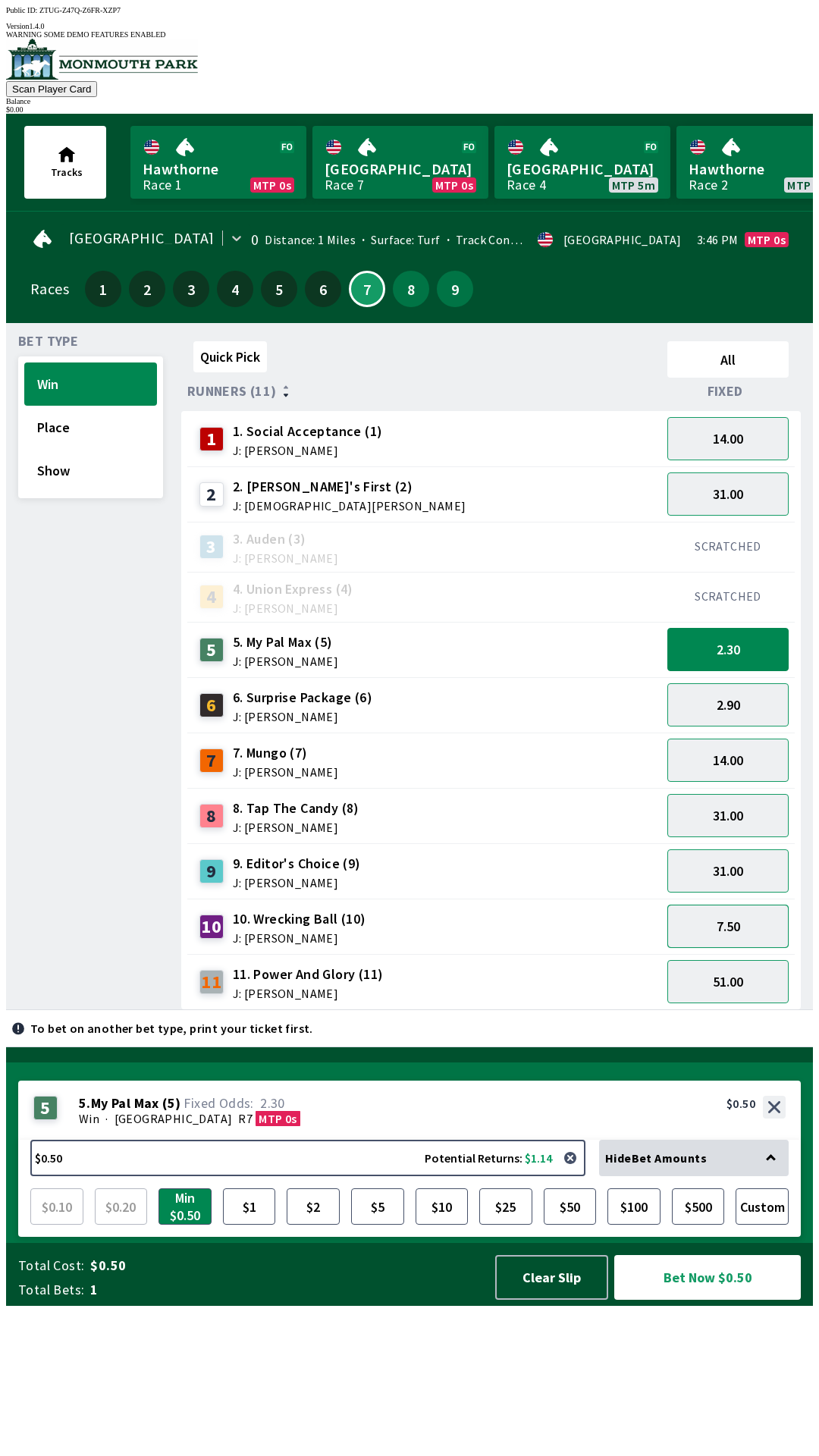
click at [739, 918] on button "7.50" at bounding box center [728, 927] width 122 height 44
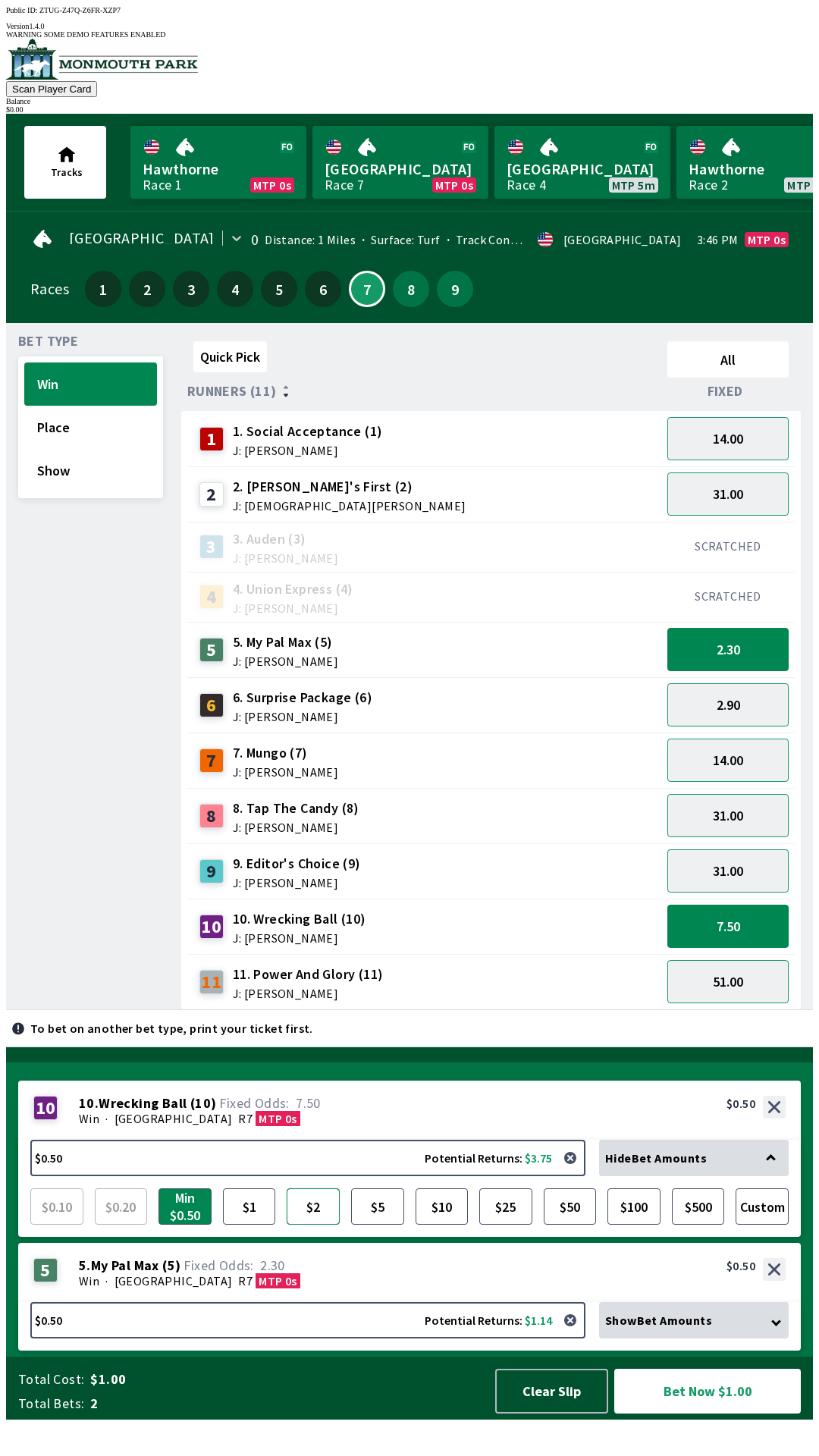
click at [321, 1225] on button "$2" at bounding box center [314, 1206] width 53 height 37
click at [682, 1413] on button "Bet Now $2.50" at bounding box center [707, 1391] width 187 height 45
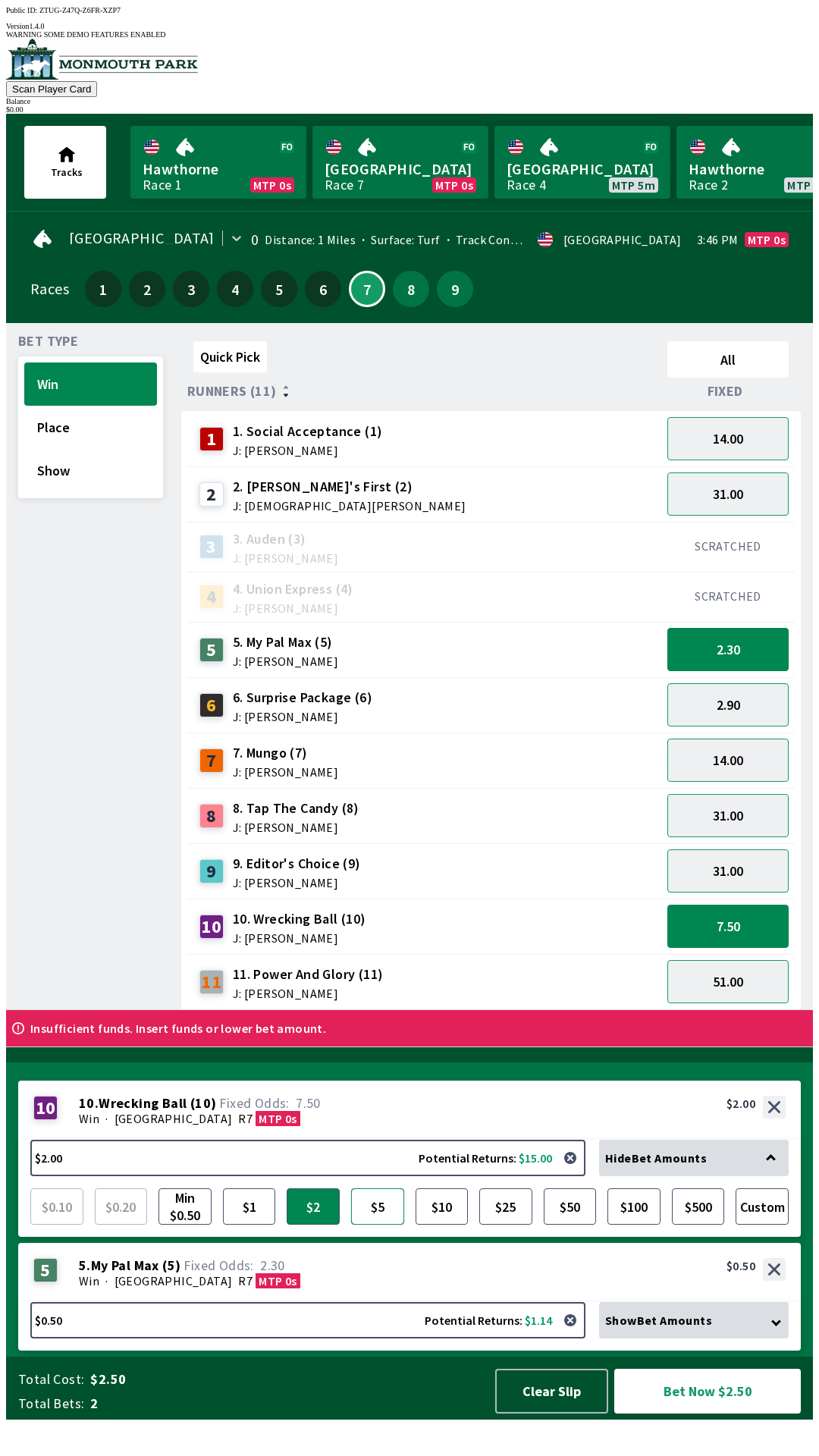
click at [397, 1225] on button "$5" at bounding box center [378, 1206] width 53 height 37
click at [701, 1413] on button "Bet Now $5.50" at bounding box center [707, 1391] width 187 height 45
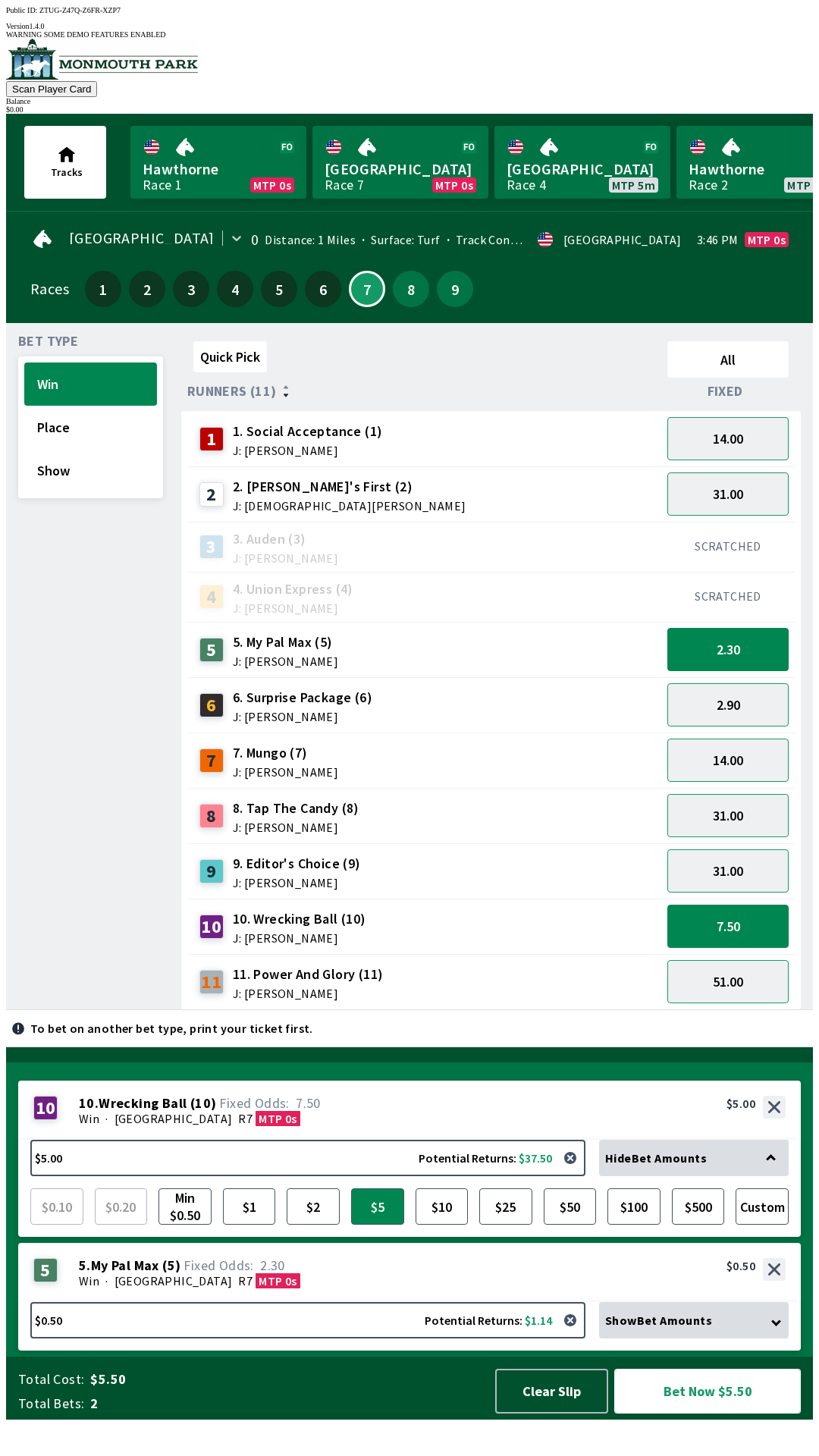
click at [703, 1413] on button "Bet Now $5.50" at bounding box center [707, 1391] width 187 height 45
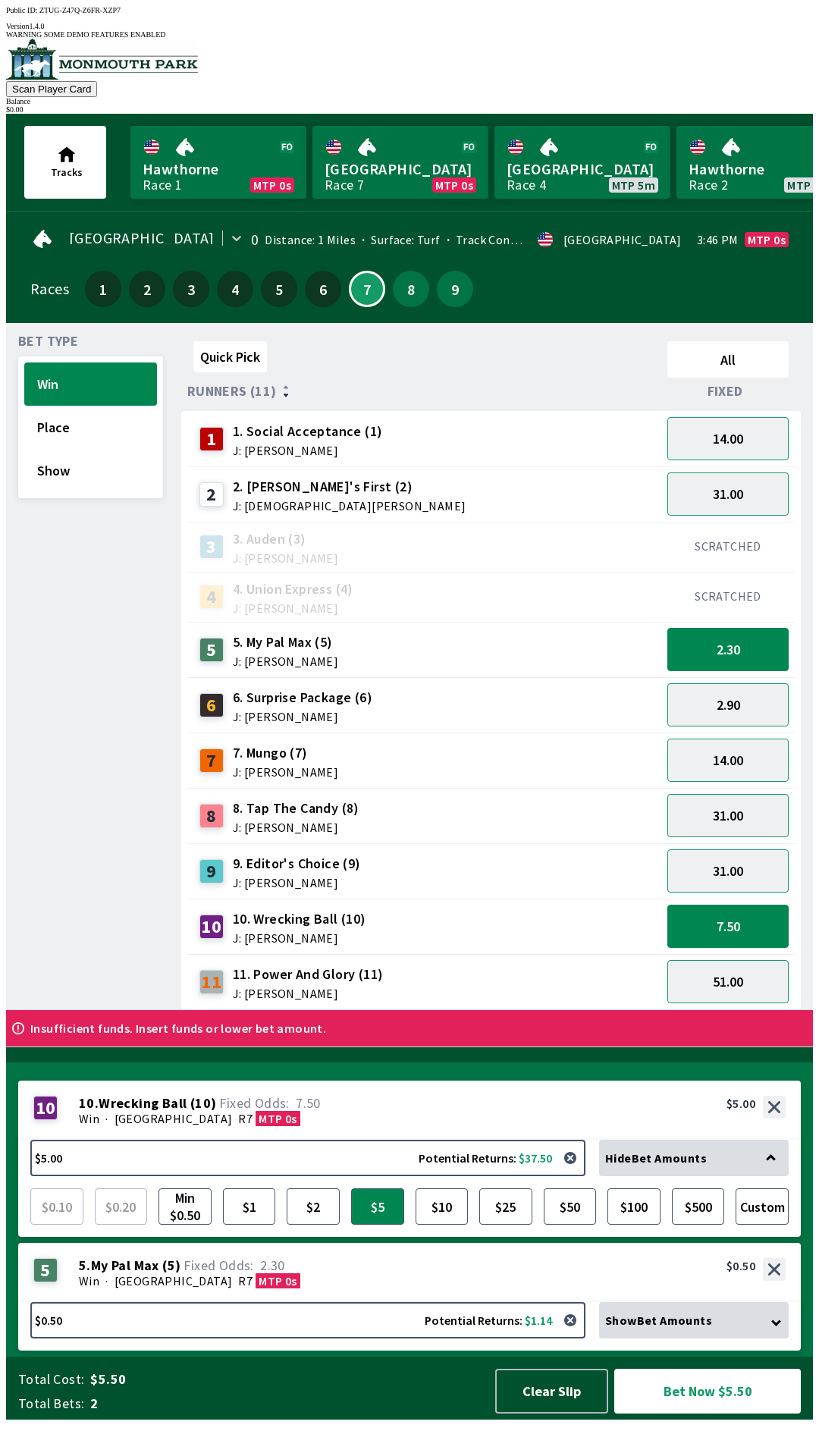
click at [684, 1327] on span "Show Bet Amounts" at bounding box center [659, 1320] width 107 height 15
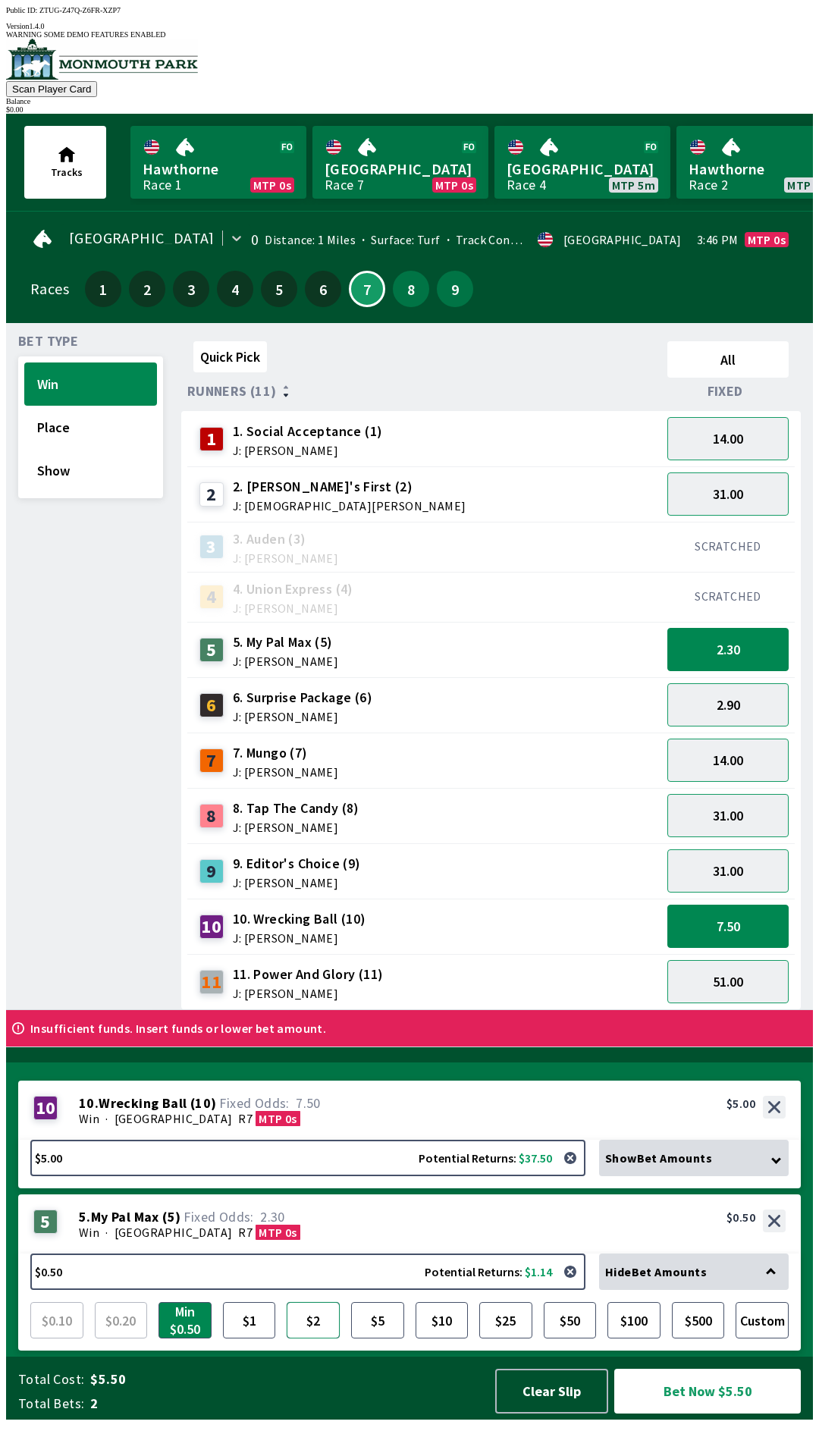
click at [322, 1338] on button "$2" at bounding box center [314, 1320] width 53 height 37
click at [706, 1413] on button "Bet Now $7.00" at bounding box center [707, 1391] width 187 height 45
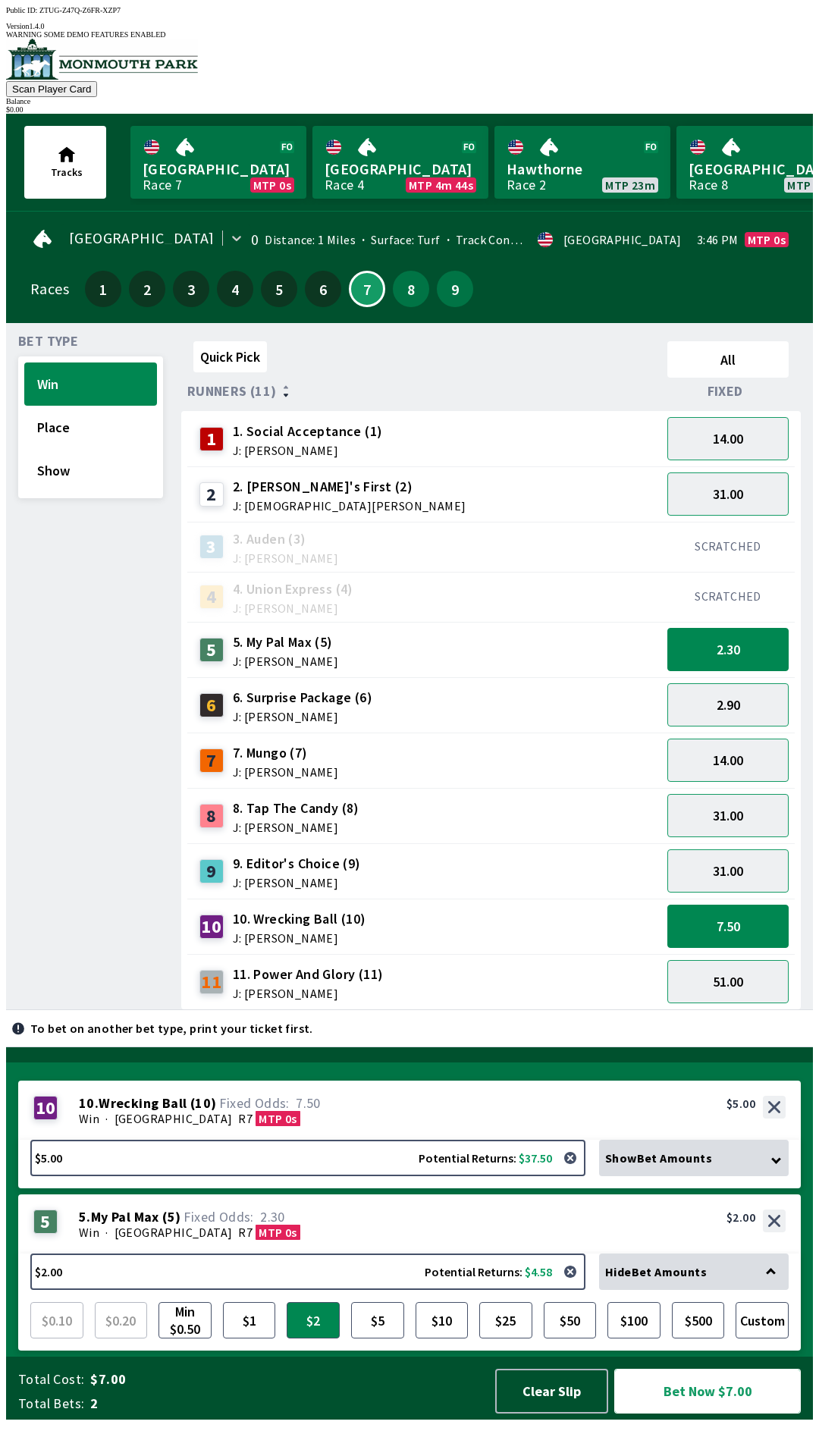
click at [717, 1413] on button "Bet Now $7.00" at bounding box center [707, 1391] width 187 height 45
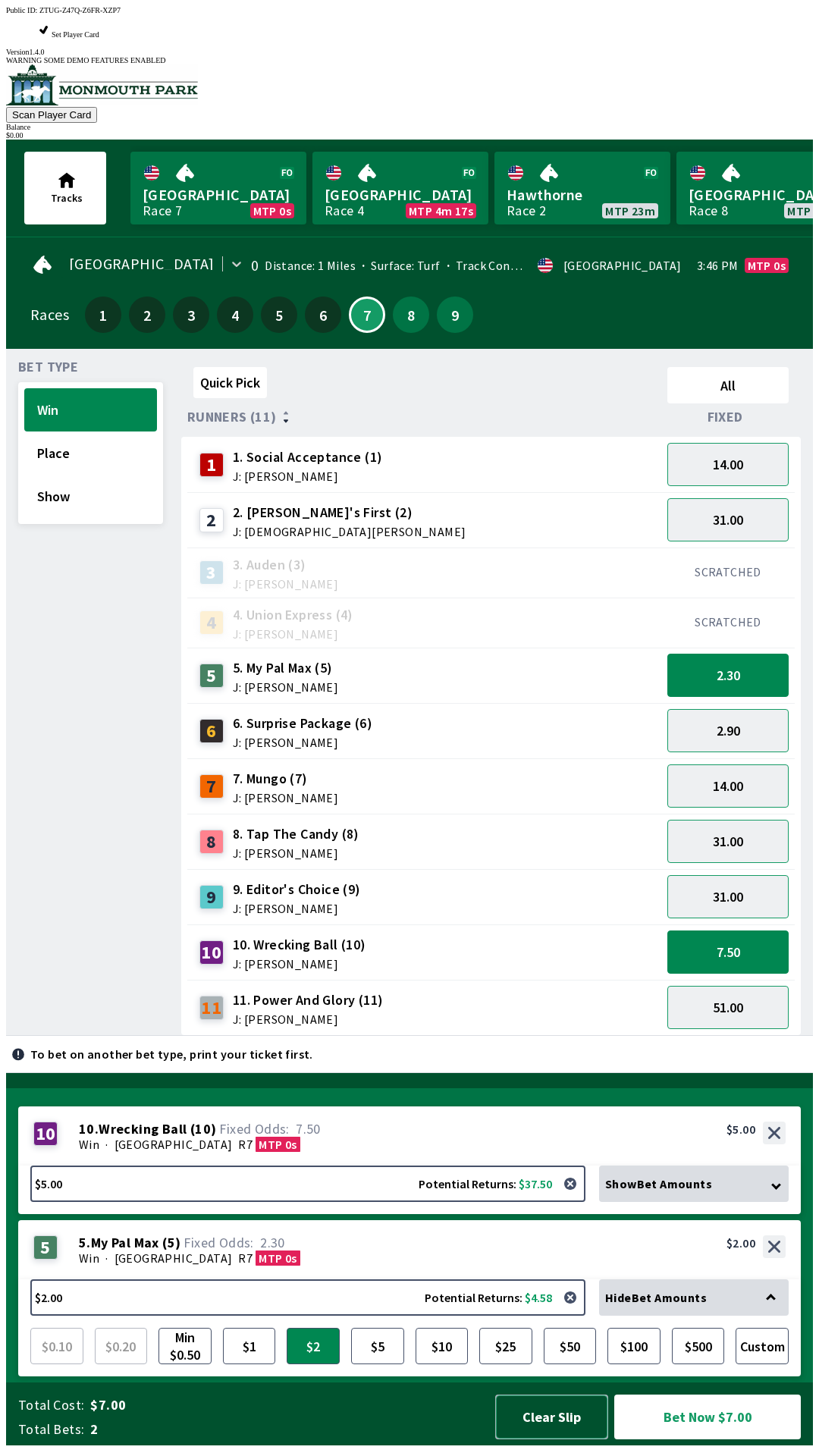
click at [542, 1420] on button "Clear Slip" at bounding box center [552, 1416] width 113 height 45
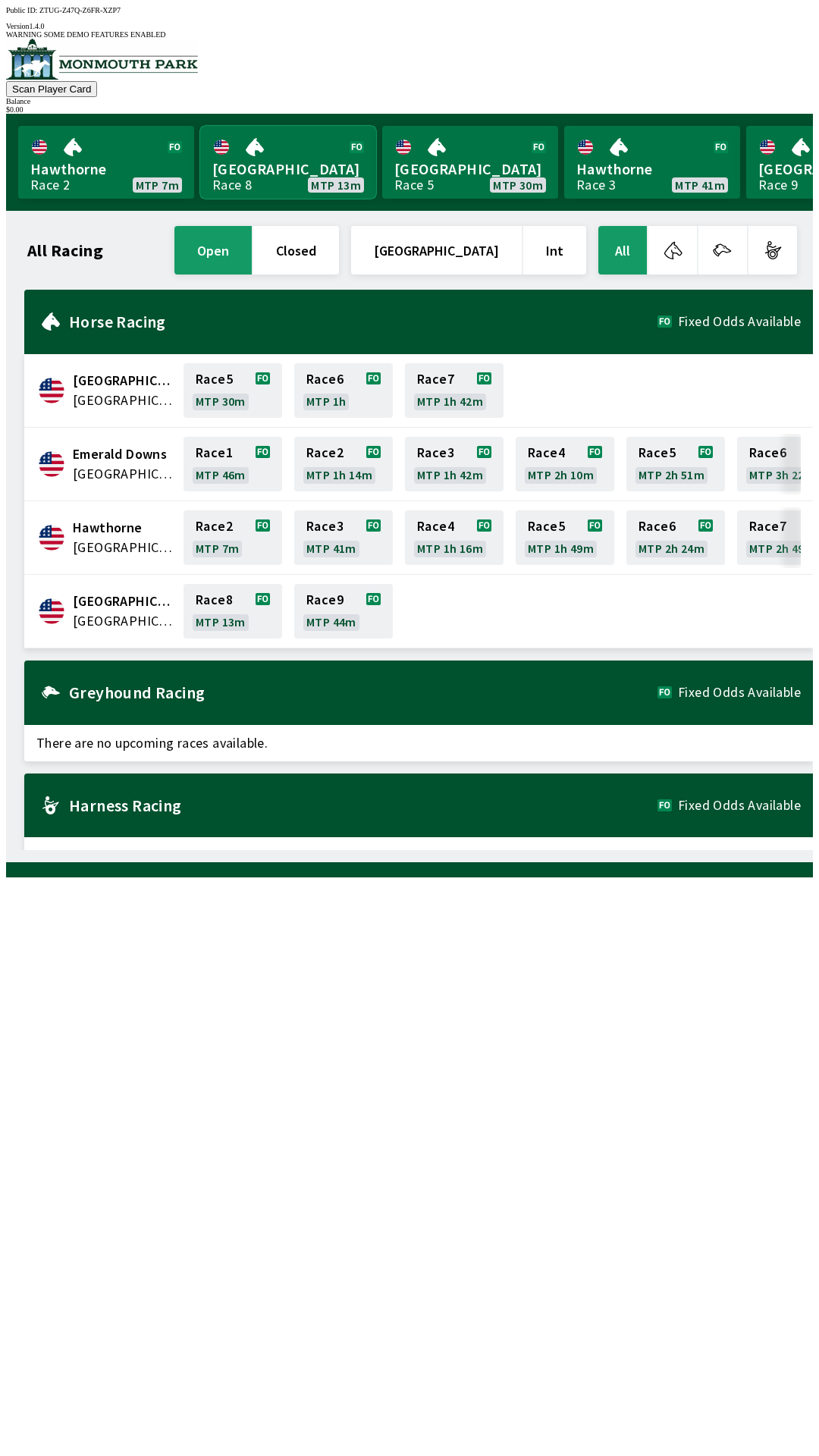
click at [307, 144] on link "[GEOGRAPHIC_DATA] Race 8 MTP 13m" at bounding box center [288, 162] width 176 height 73
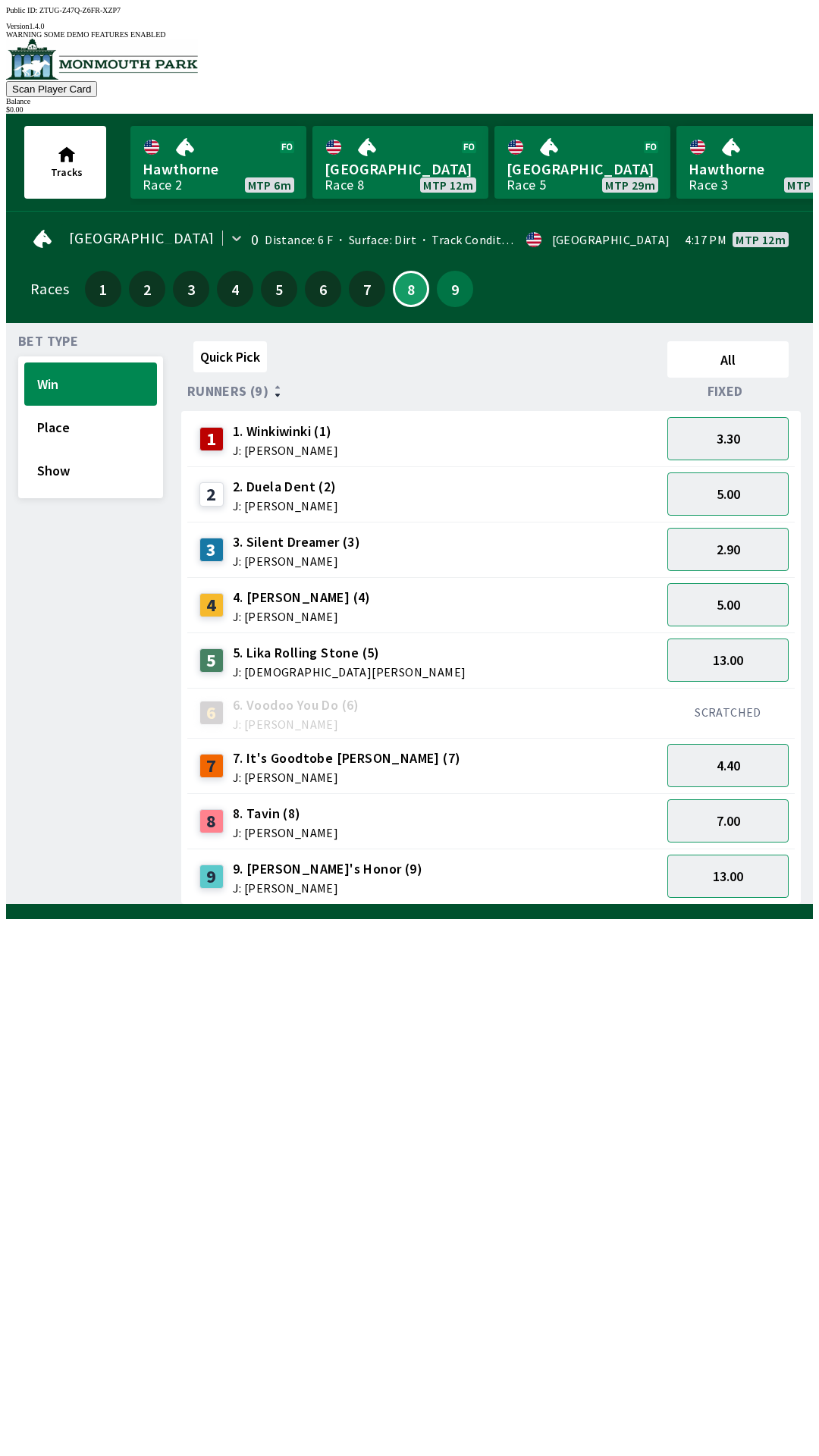
click at [407, 905] on div "Quick Pick All Runners (9) Fixed 1 1. Winkiwinki (1) J: [PERSON_NAME] 3.30 2 2.…" at bounding box center [497, 620] width 632 height 570
click at [749, 807] on button "7.00" at bounding box center [728, 821] width 122 height 44
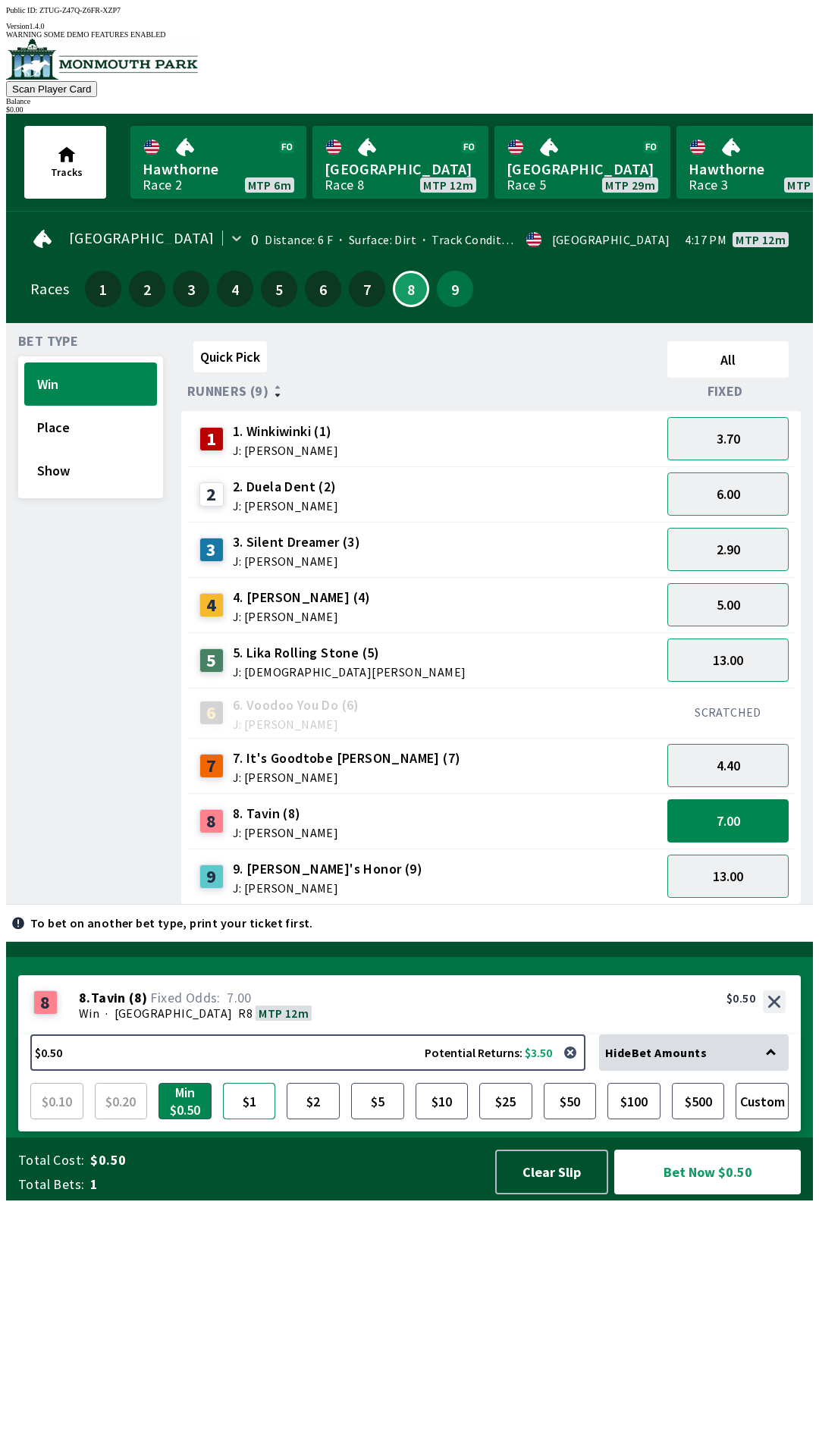
click at [246, 1120] on button "$1" at bounding box center [249, 1101] width 53 height 37
click at [307, 1120] on button "$2" at bounding box center [314, 1101] width 53 height 37
click at [62, 469] on button "Show" at bounding box center [91, 471] width 133 height 44
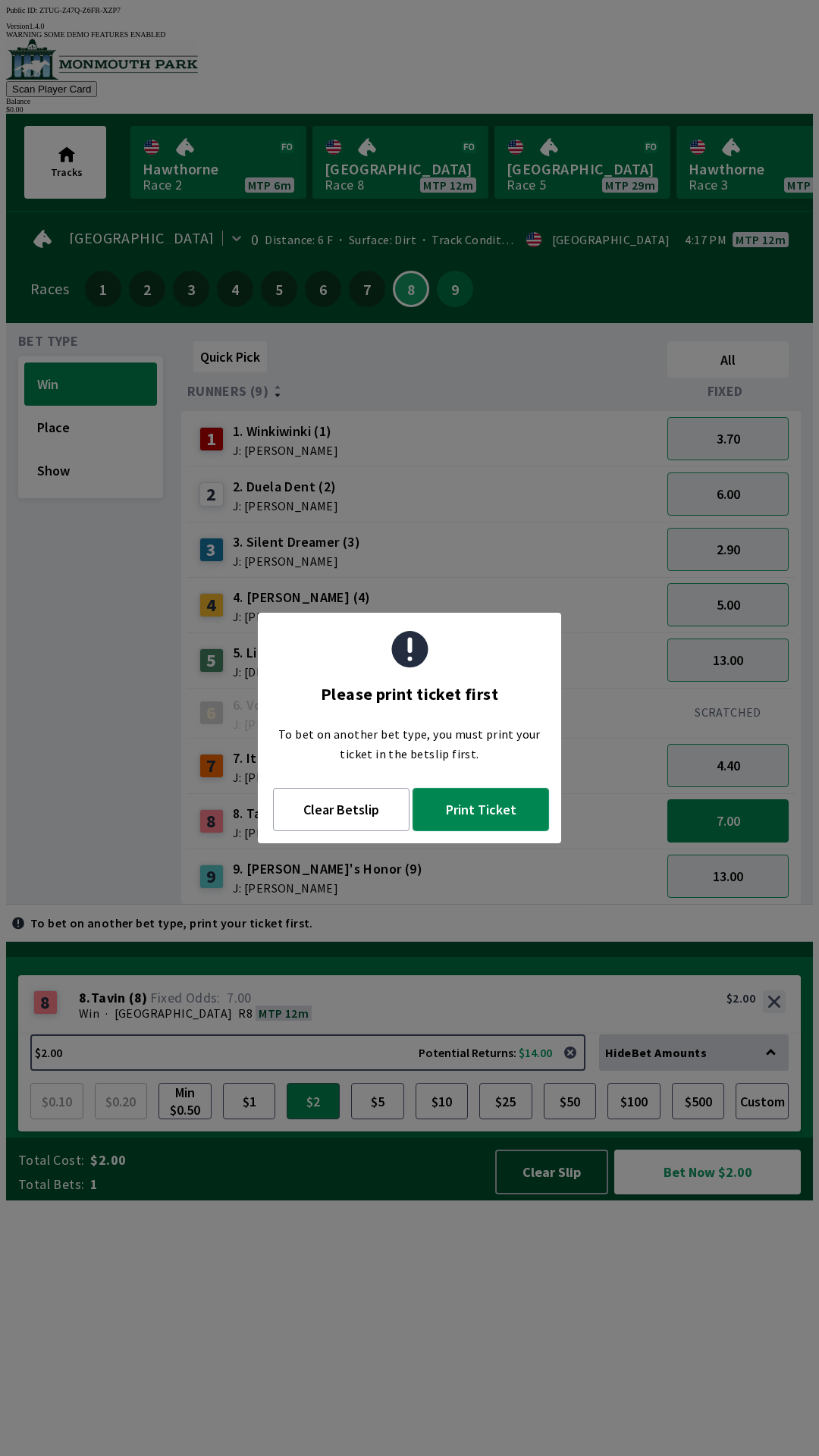
click at [477, 812] on button "Print Ticket" at bounding box center [481, 810] width 136 height 44
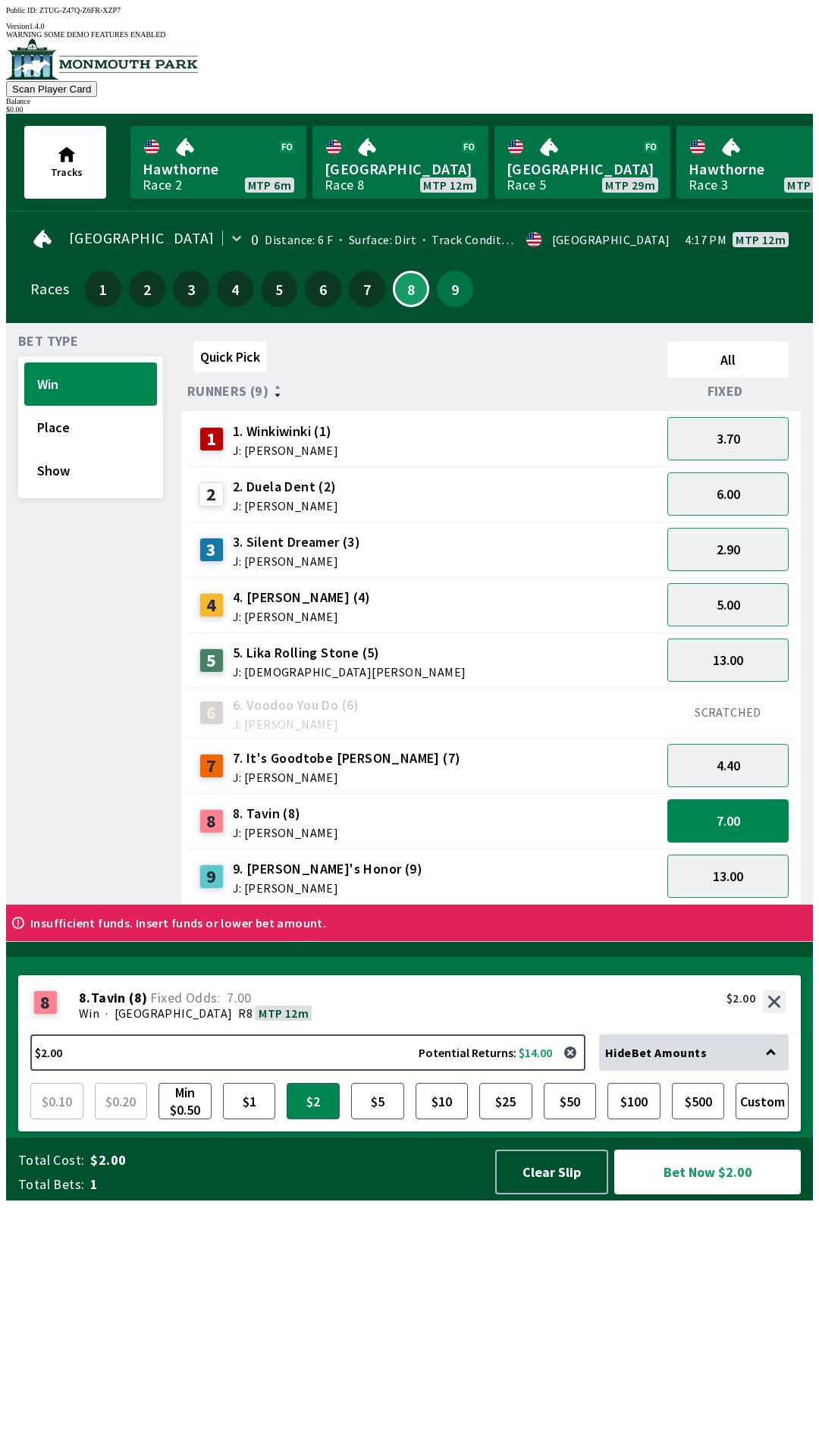
click at [735, 1194] on button "Bet Now $2.00" at bounding box center [707, 1171] width 187 height 45
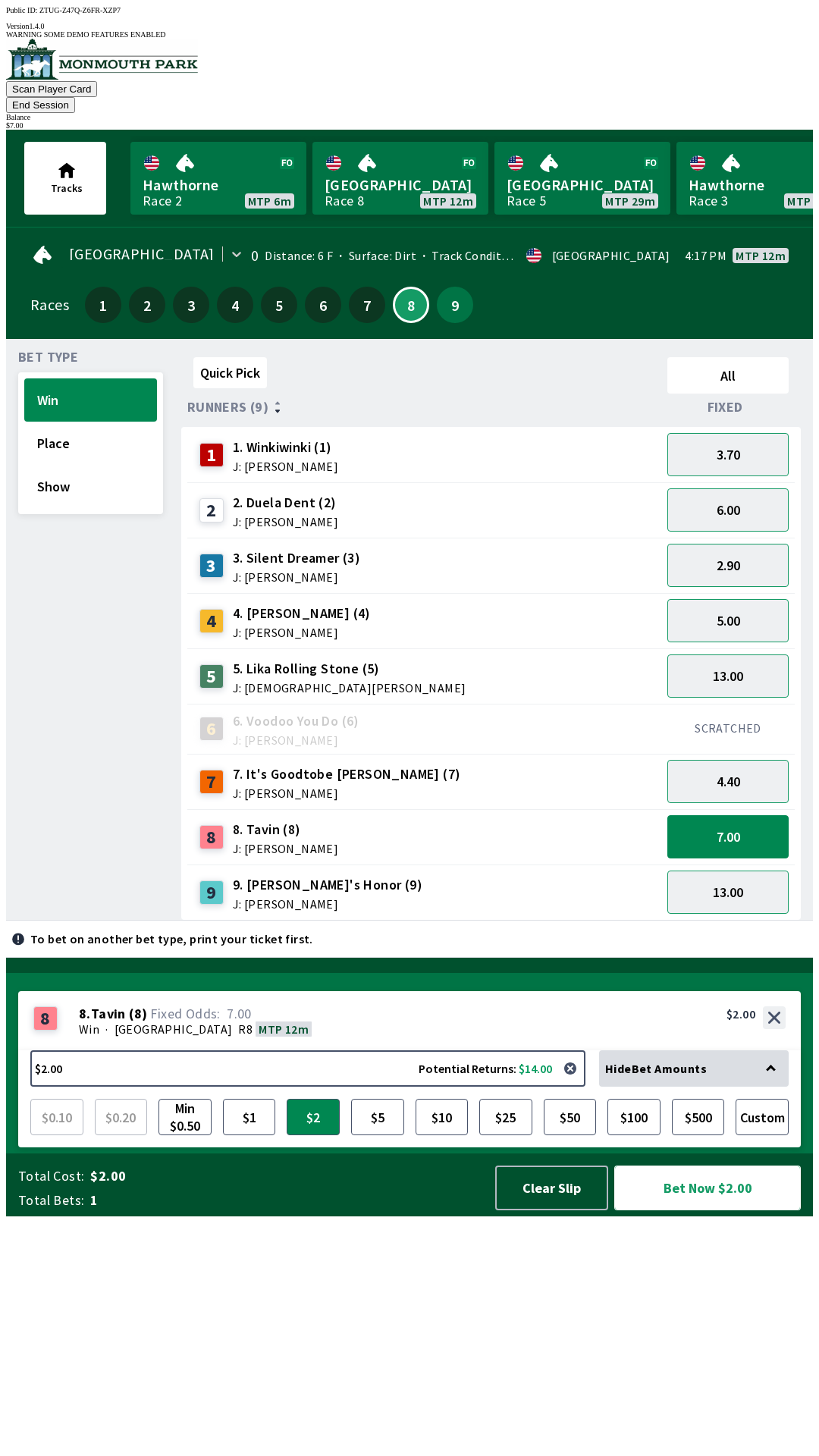
click at [721, 1211] on button "Bet Now $2.00" at bounding box center [707, 1187] width 187 height 45
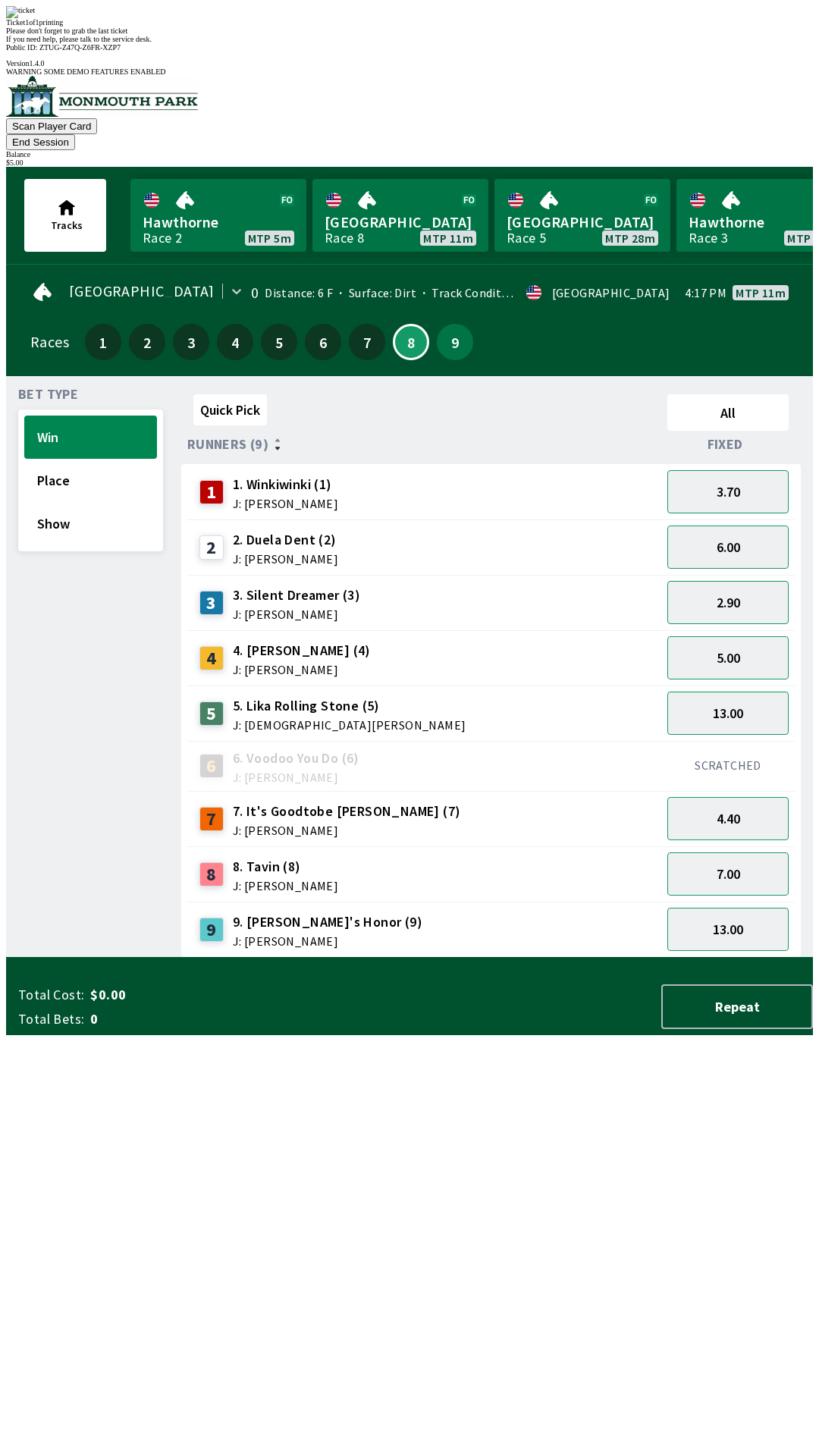
click at [487, 957] on div "Quick Pick All Runners (9) Fixed 1 1. Winkiwinki (1) J: [PERSON_NAME] 3.70 2 2.…" at bounding box center [497, 674] width 632 height 570
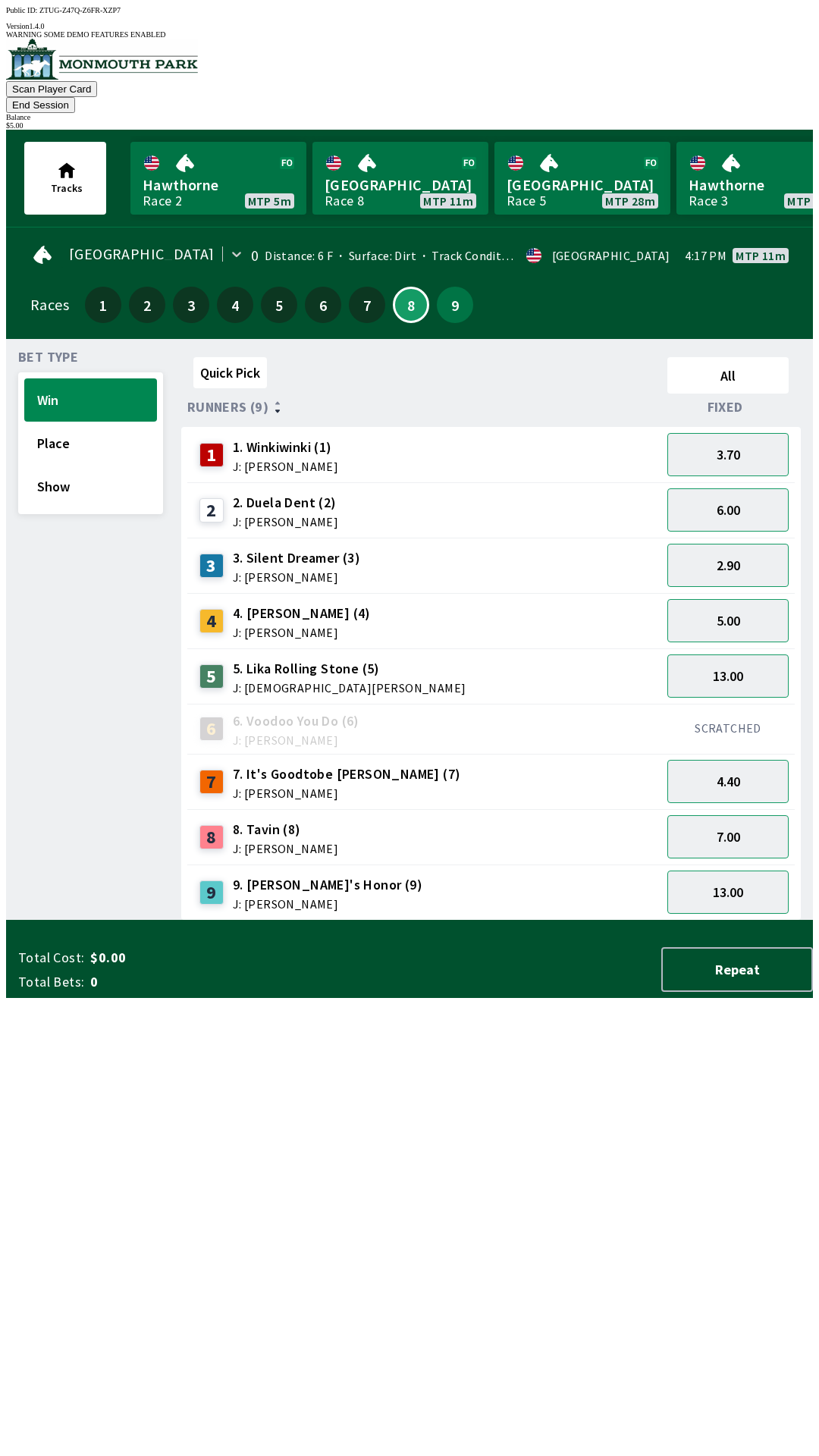
click at [75, 97] on button "End Session" at bounding box center [41, 105] width 69 height 16
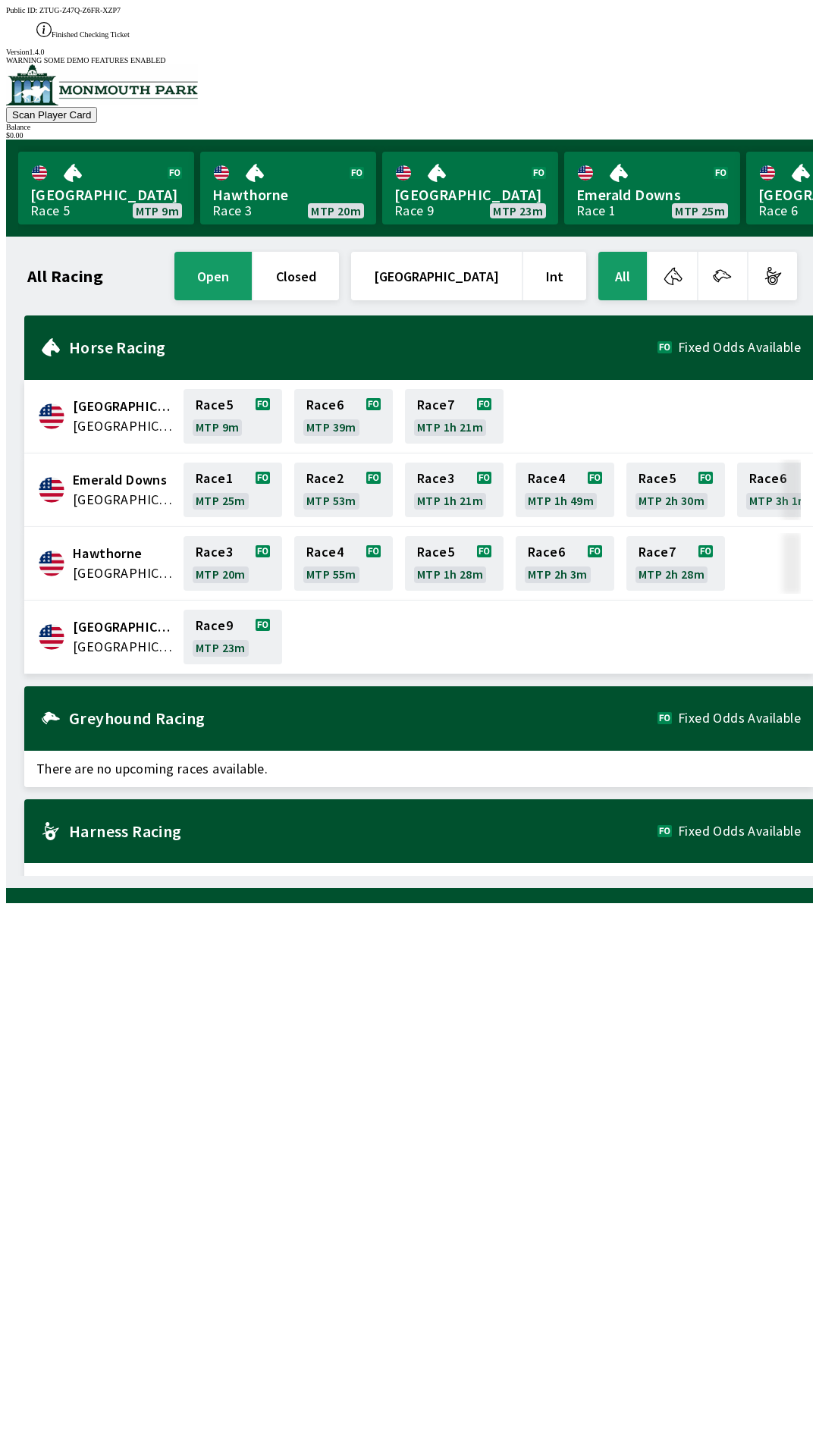
click at [607, 903] on div at bounding box center [410, 895] width 807 height 15
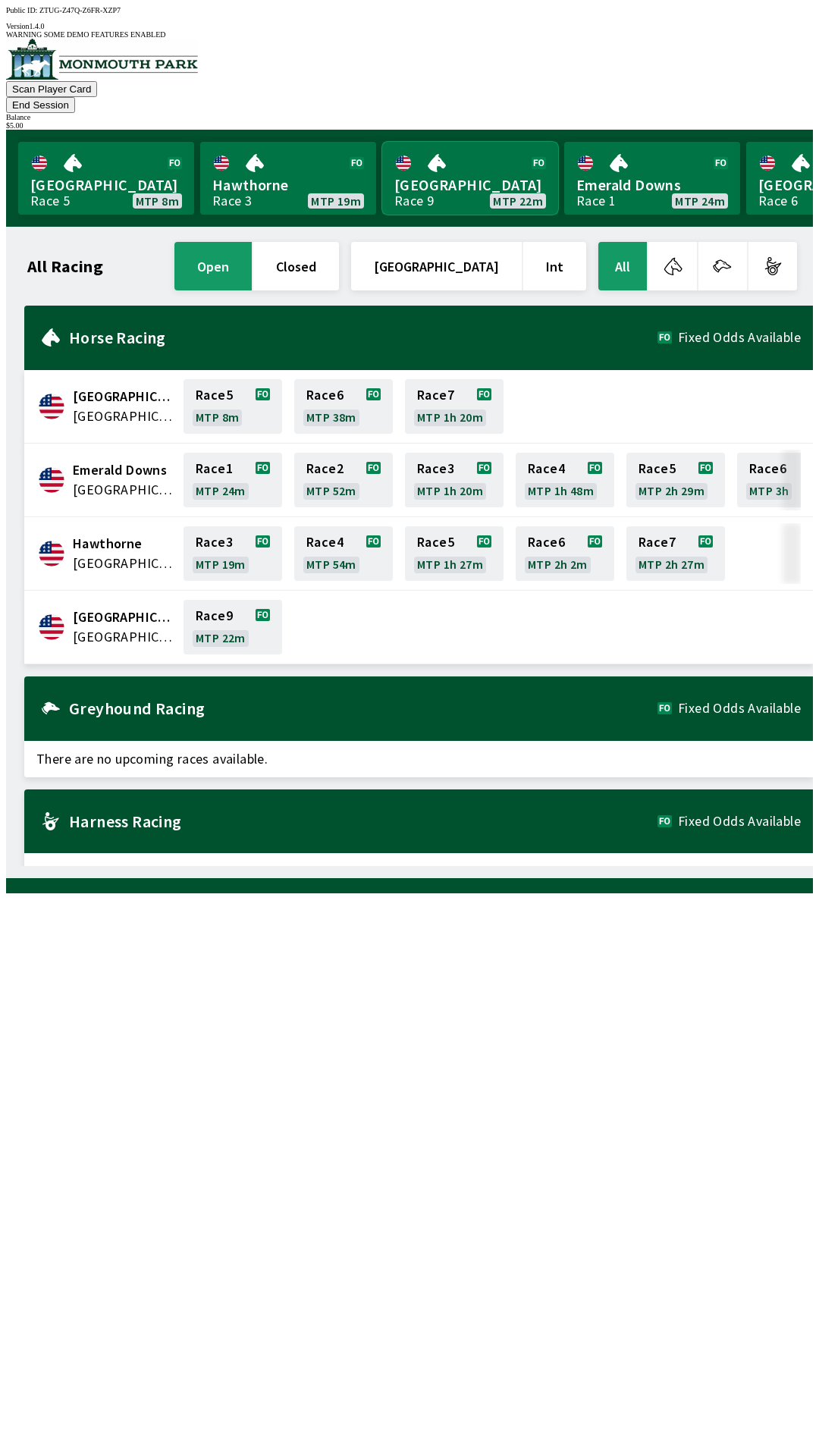
click at [443, 162] on link "[GEOGRAPHIC_DATA] Race 9 MTP 22m" at bounding box center [470, 178] width 176 height 73
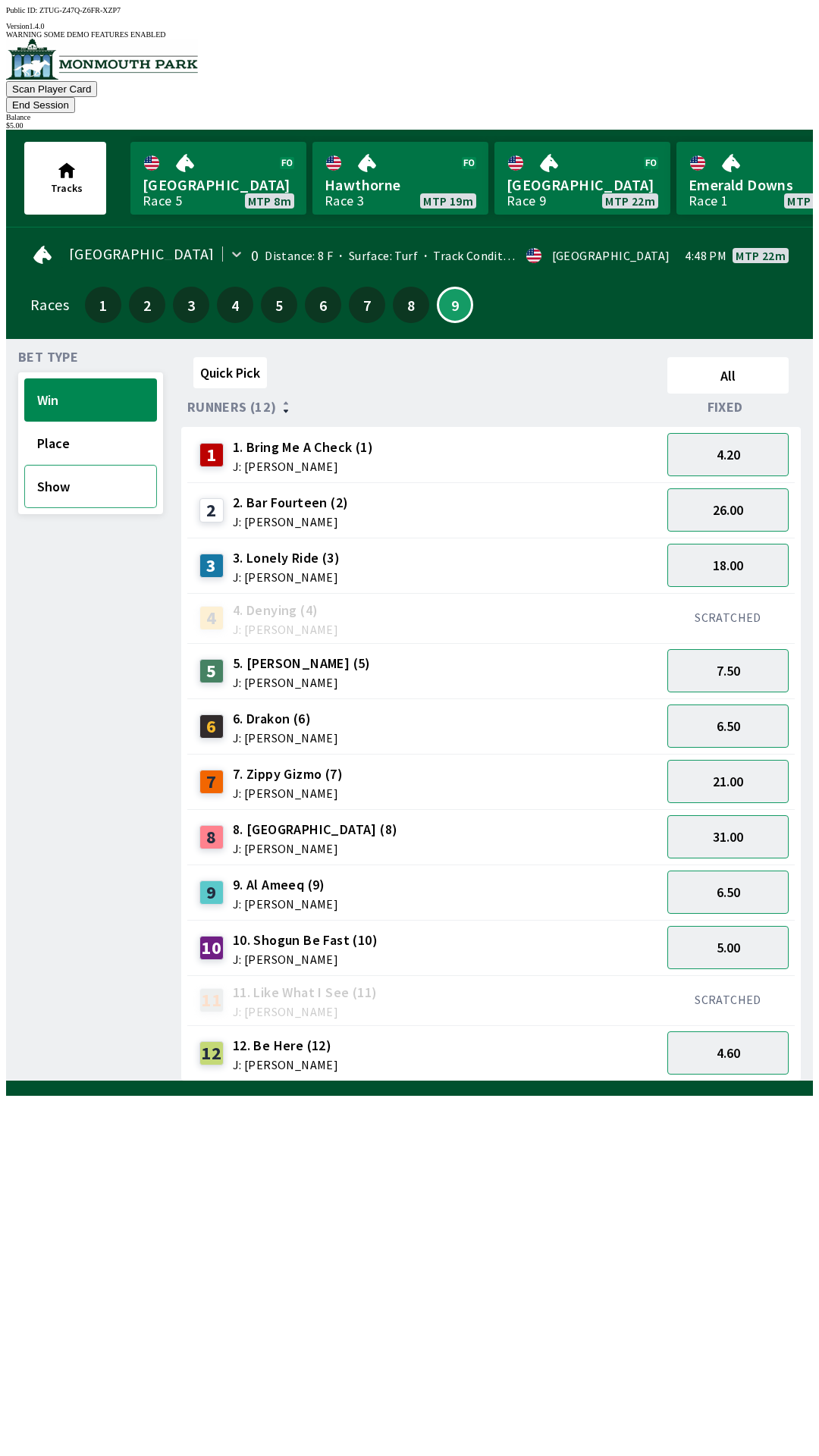
click at [83, 465] on button "Show" at bounding box center [91, 487] width 133 height 44
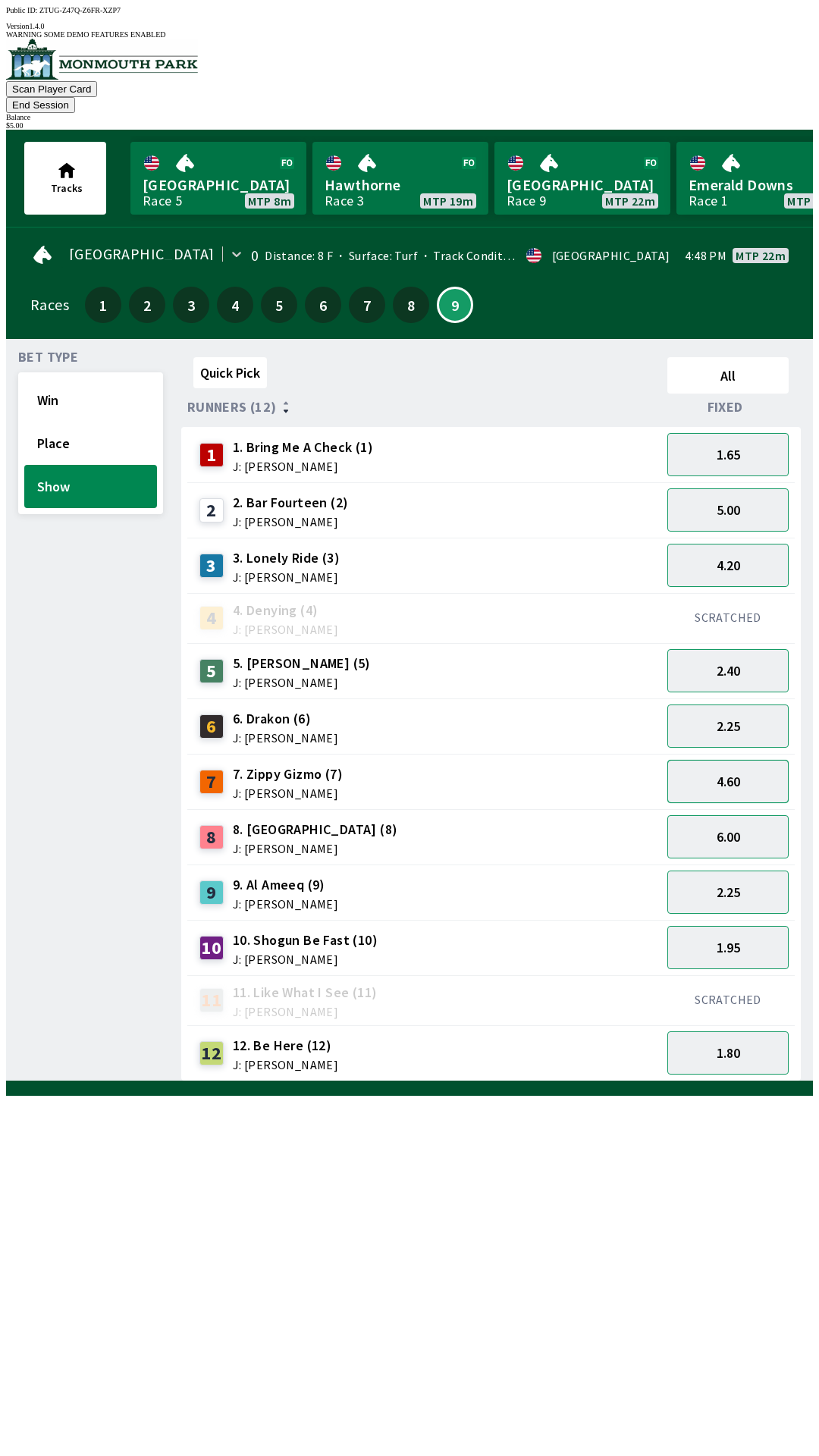
click at [746, 762] on button "4.60" at bounding box center [728, 781] width 122 height 44
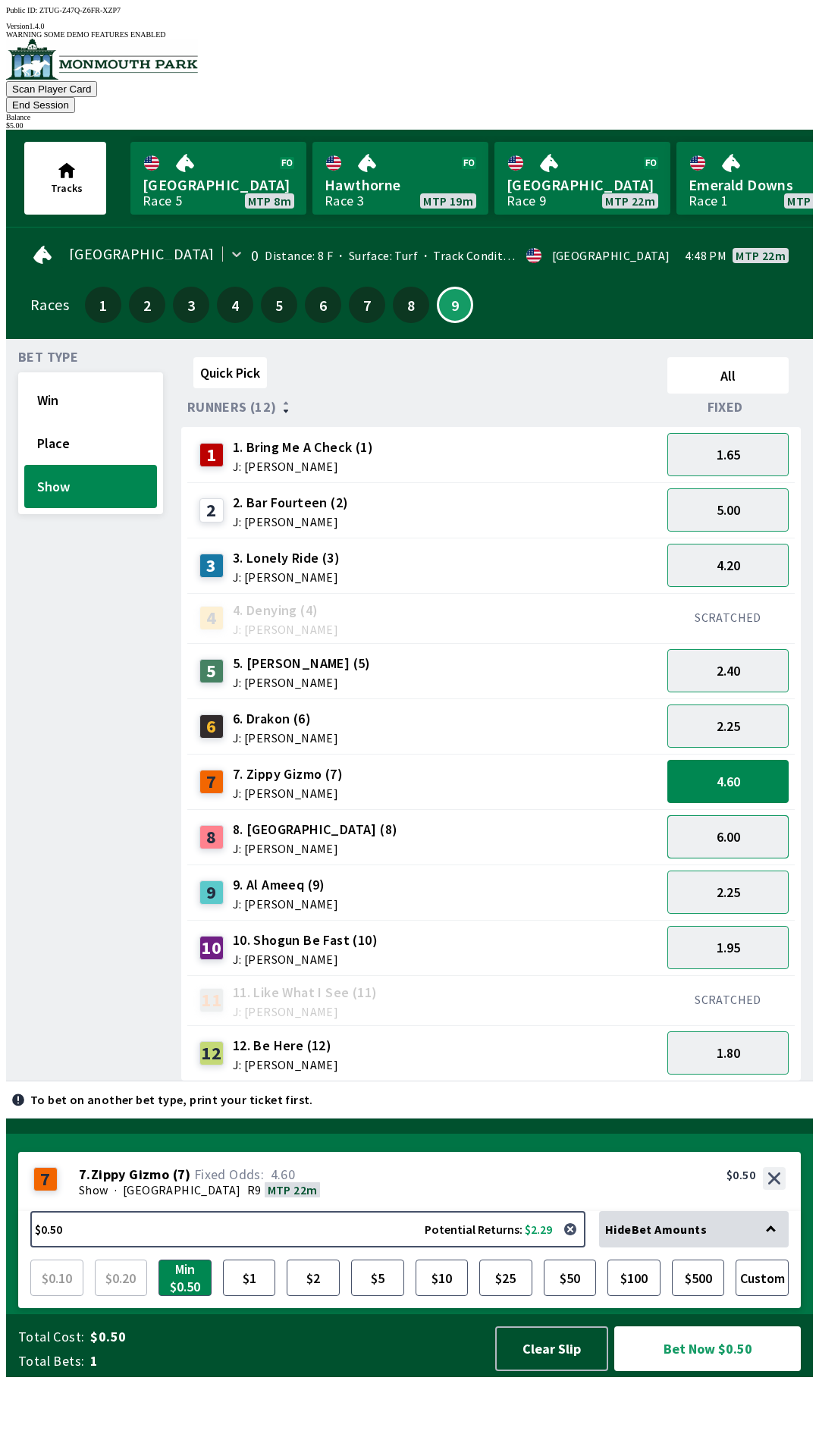
click at [736, 815] on button "6.00" at bounding box center [728, 837] width 122 height 44
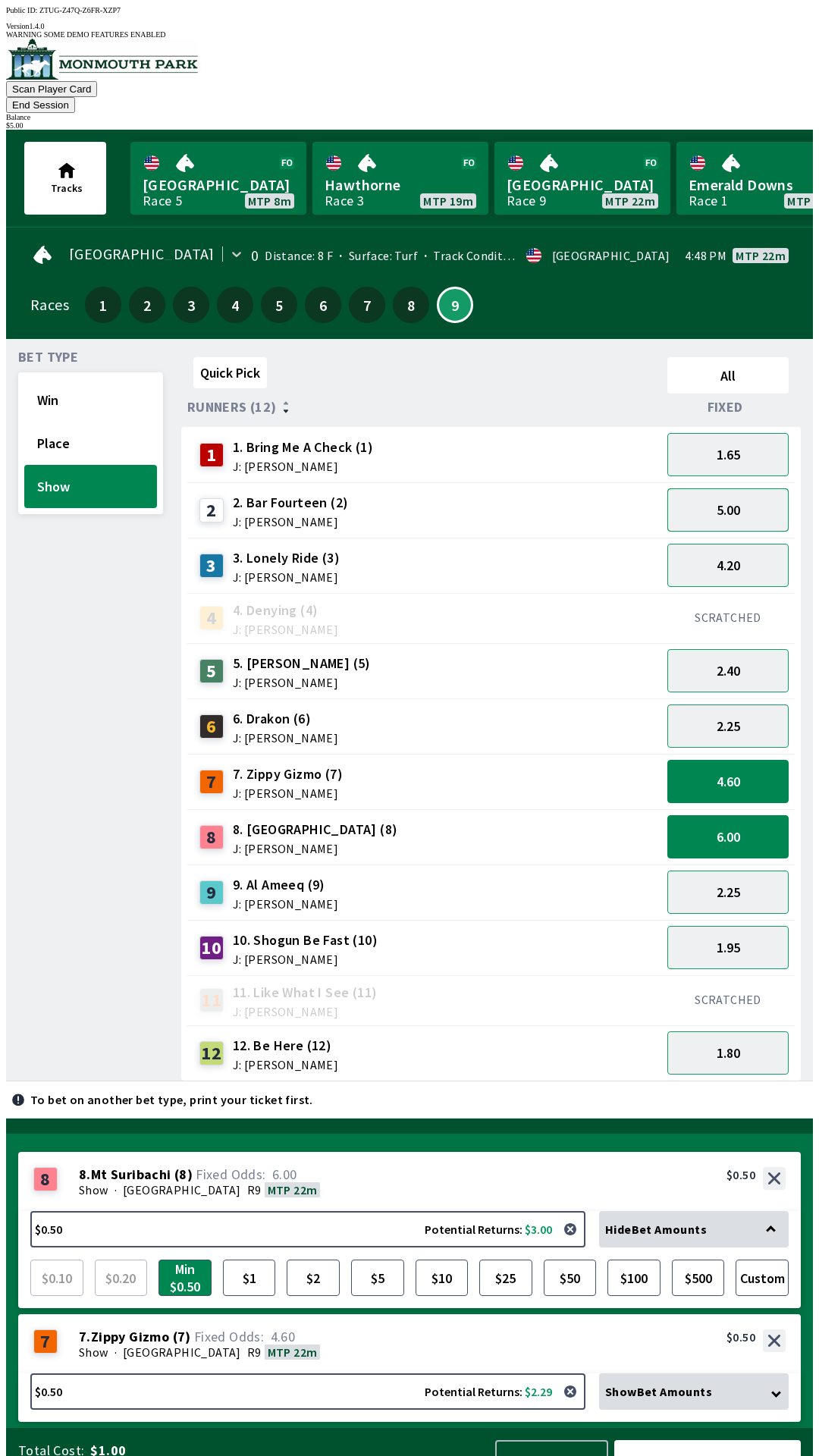
click at [753, 490] on button "5.00" at bounding box center [728, 510] width 122 height 44
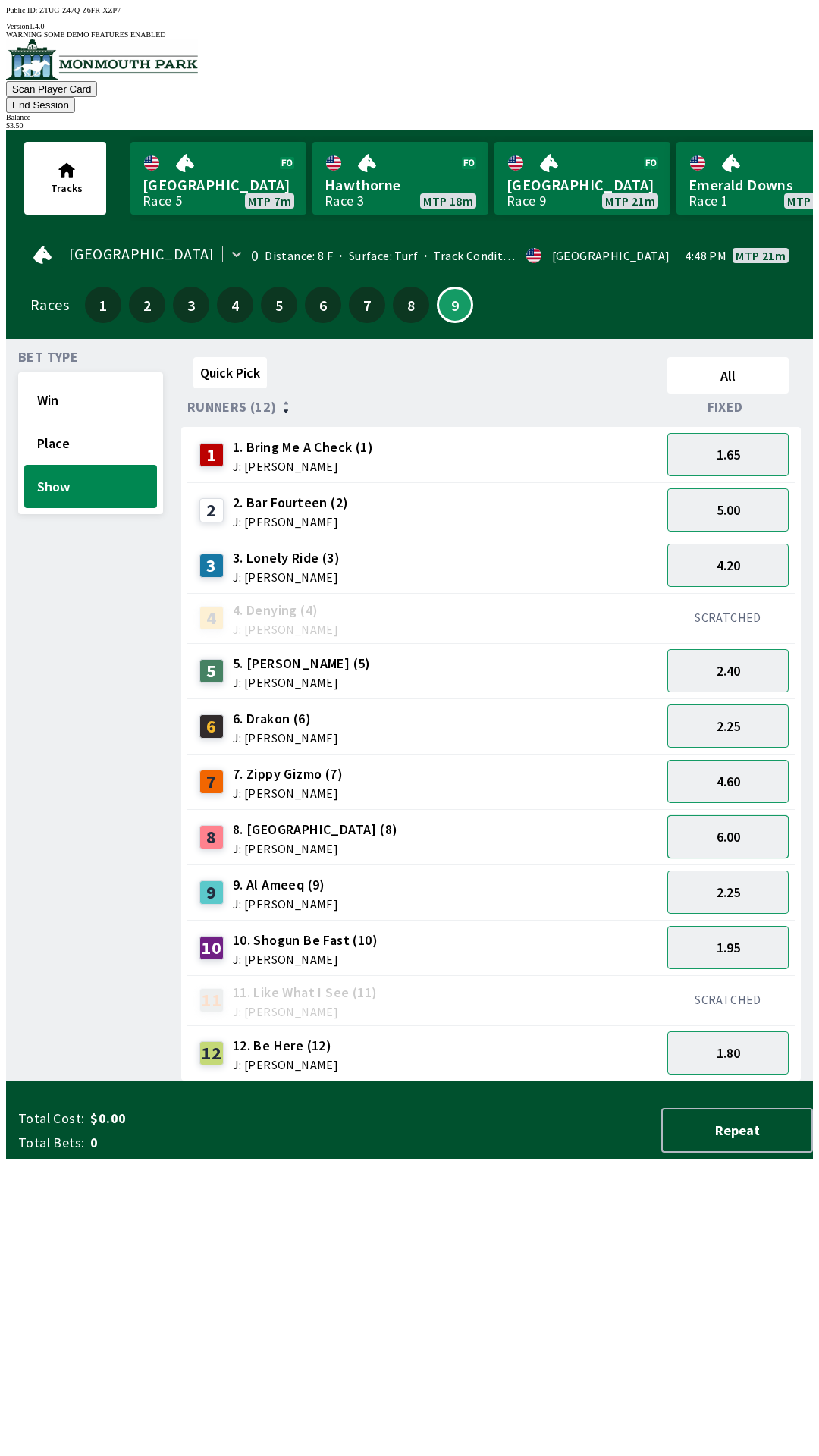
click at [745, 816] on button "6.00" at bounding box center [728, 837] width 122 height 44
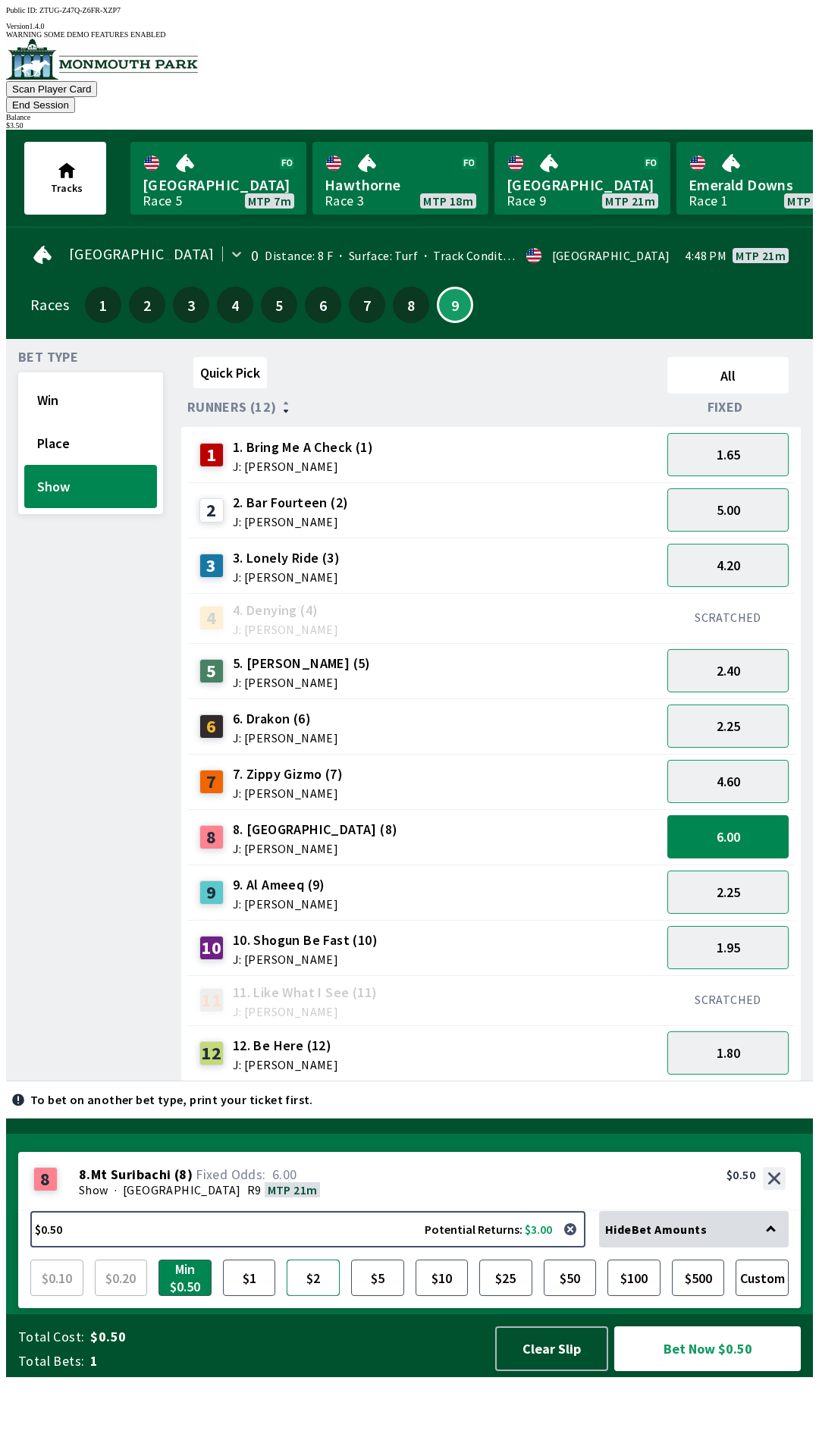
click at [317, 1296] on button "$2" at bounding box center [314, 1277] width 53 height 37
click at [739, 649] on button "2.40" at bounding box center [728, 671] width 122 height 44
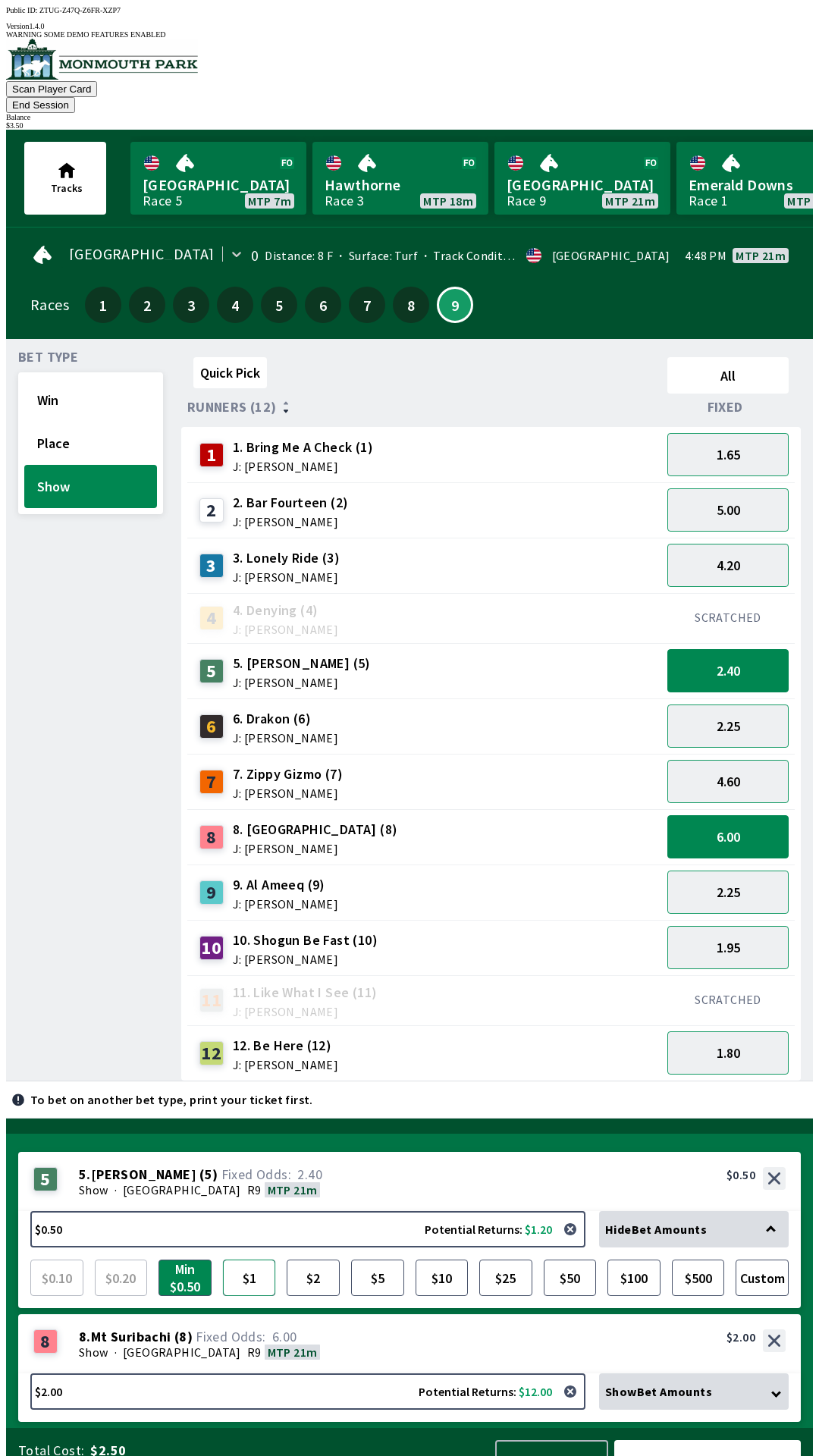
click at [260, 1259] on button "$1" at bounding box center [249, 1277] width 53 height 37
click at [736, 489] on button "5.00" at bounding box center [728, 510] width 122 height 44
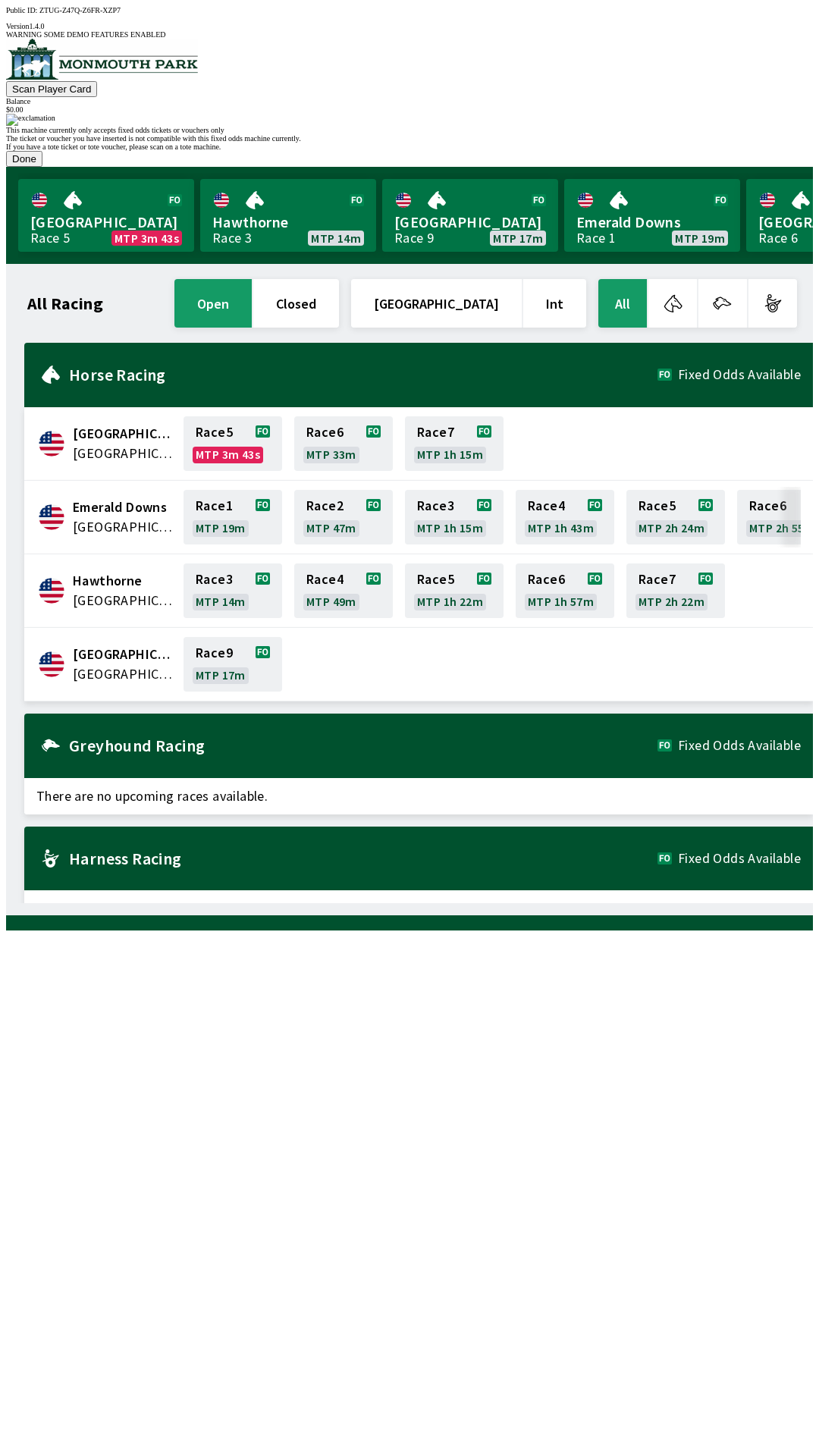
click at [43, 167] on button "Done" at bounding box center [24, 159] width 37 height 16
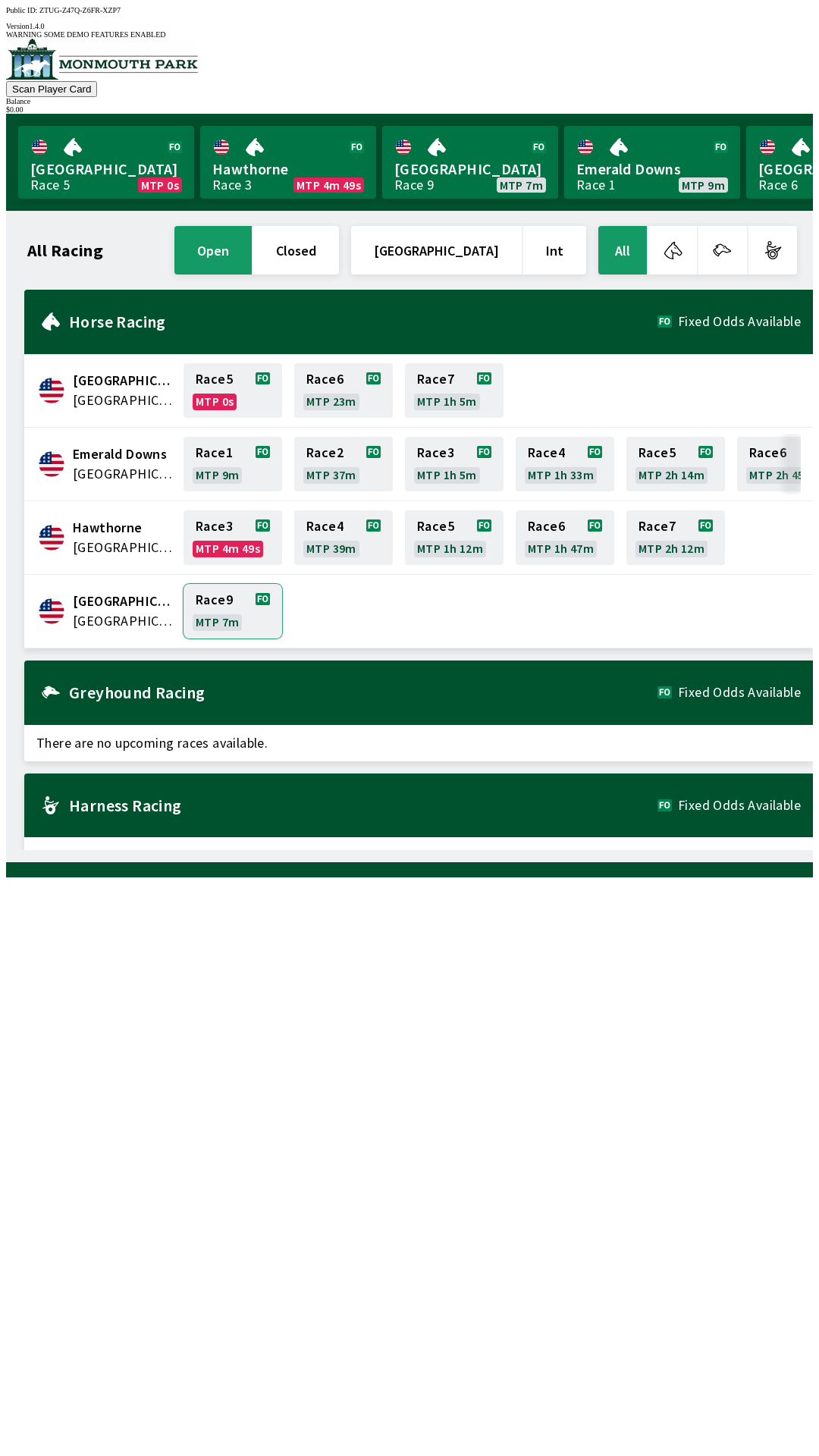
click at [228, 600] on link "Race 9 MTP 7m" at bounding box center [233, 610] width 99 height 54
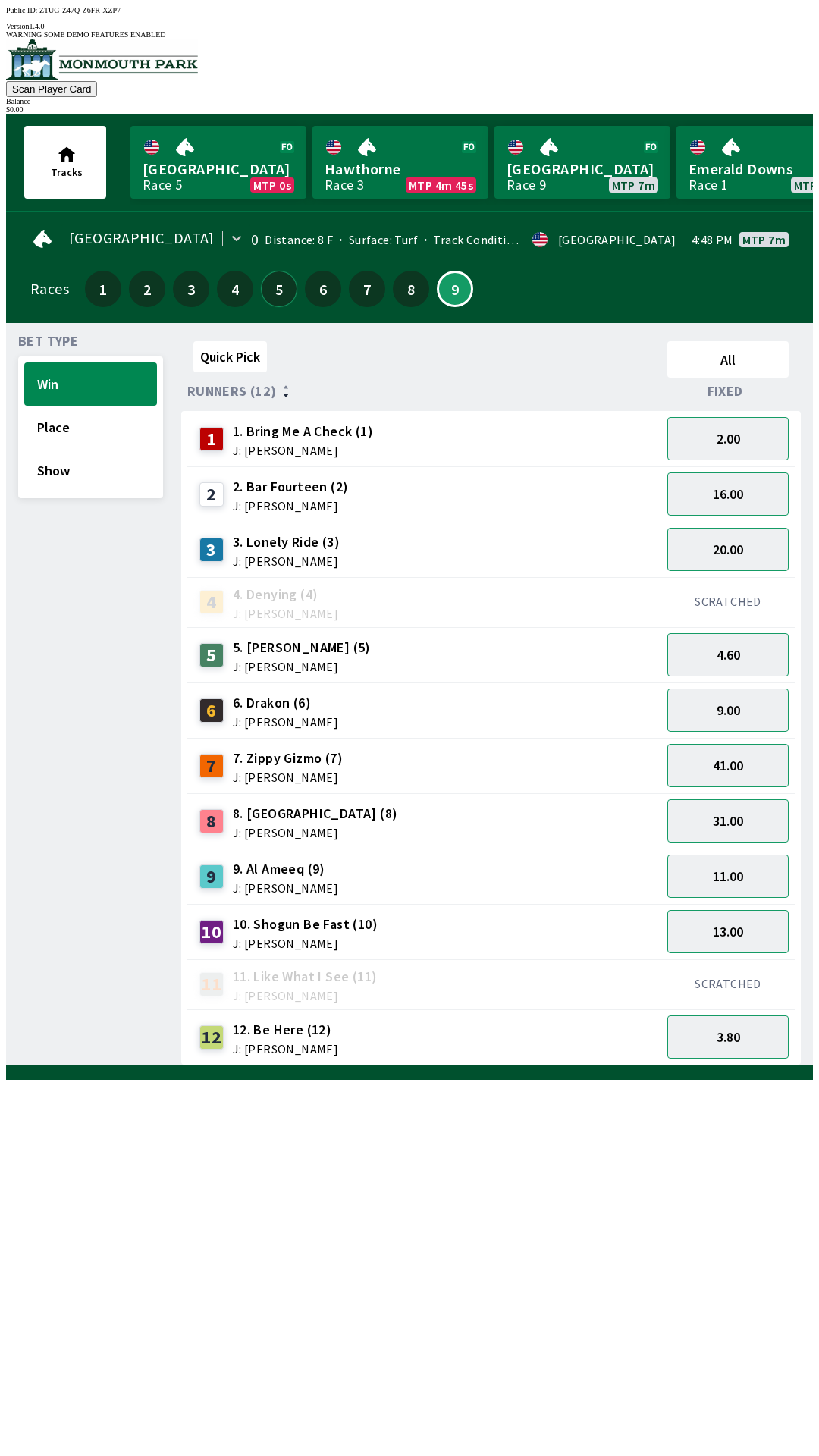
click at [281, 274] on button "5" at bounding box center [279, 289] width 37 height 37
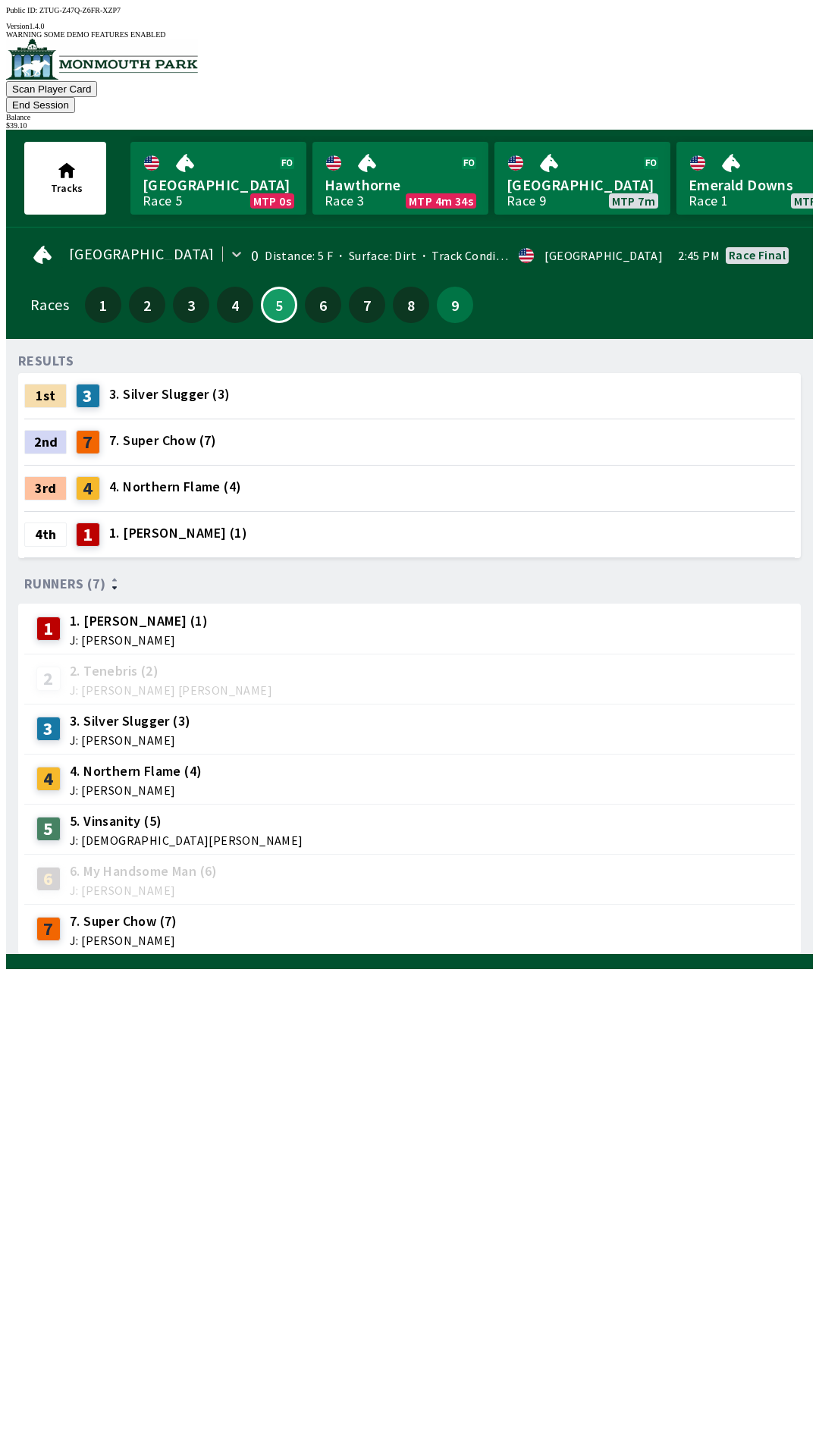
click at [394, 955] on div "RESULTS 1st 3 3. Silver Slugger (3) 2nd 7 7. Super Chow (7) 3rd 4 4. Northern F…" at bounding box center [414, 653] width 794 height 603
click at [448, 287] on button "9" at bounding box center [455, 305] width 37 height 37
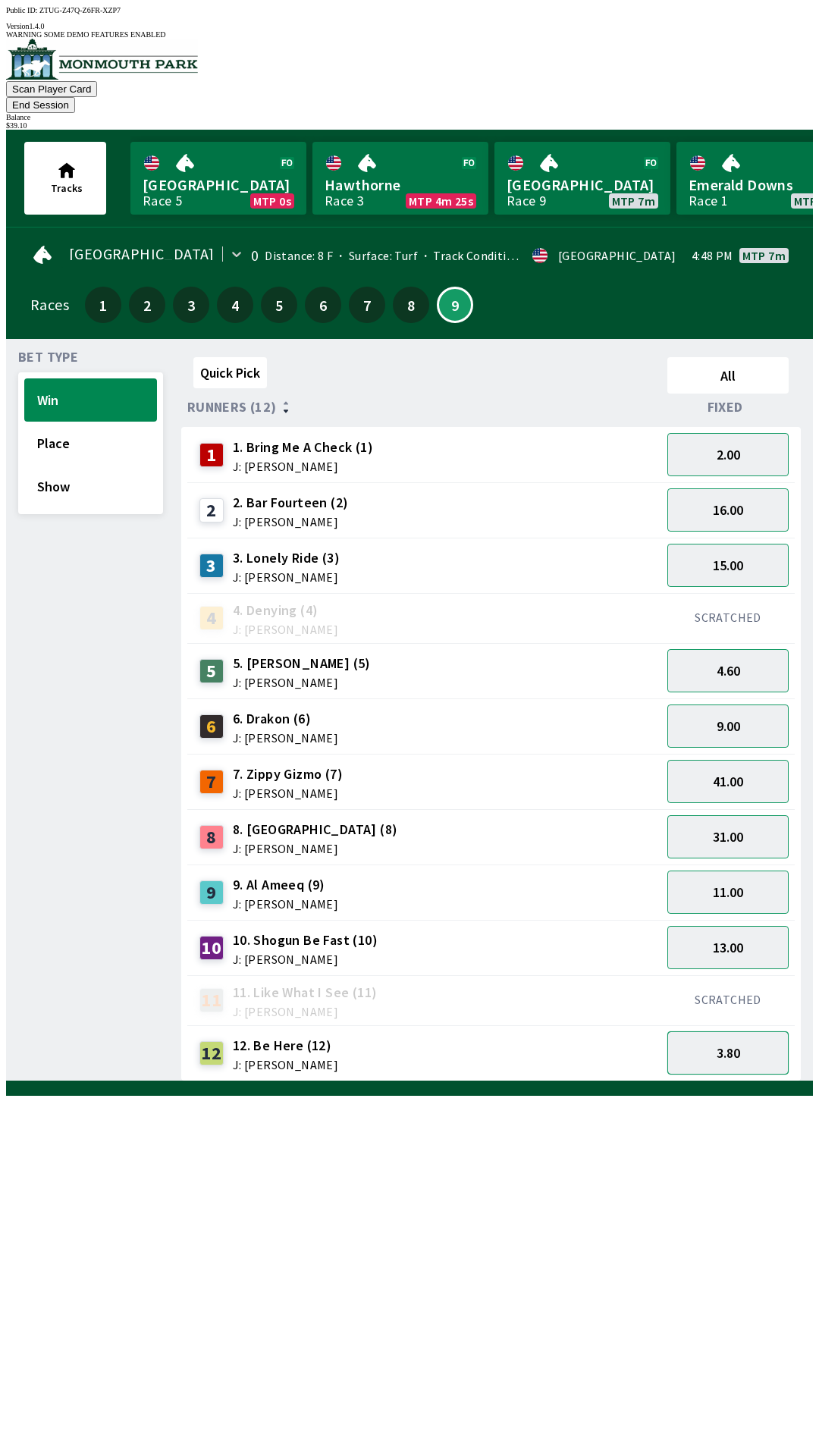
click at [739, 1032] on button "3.80" at bounding box center [728, 1053] width 122 height 44
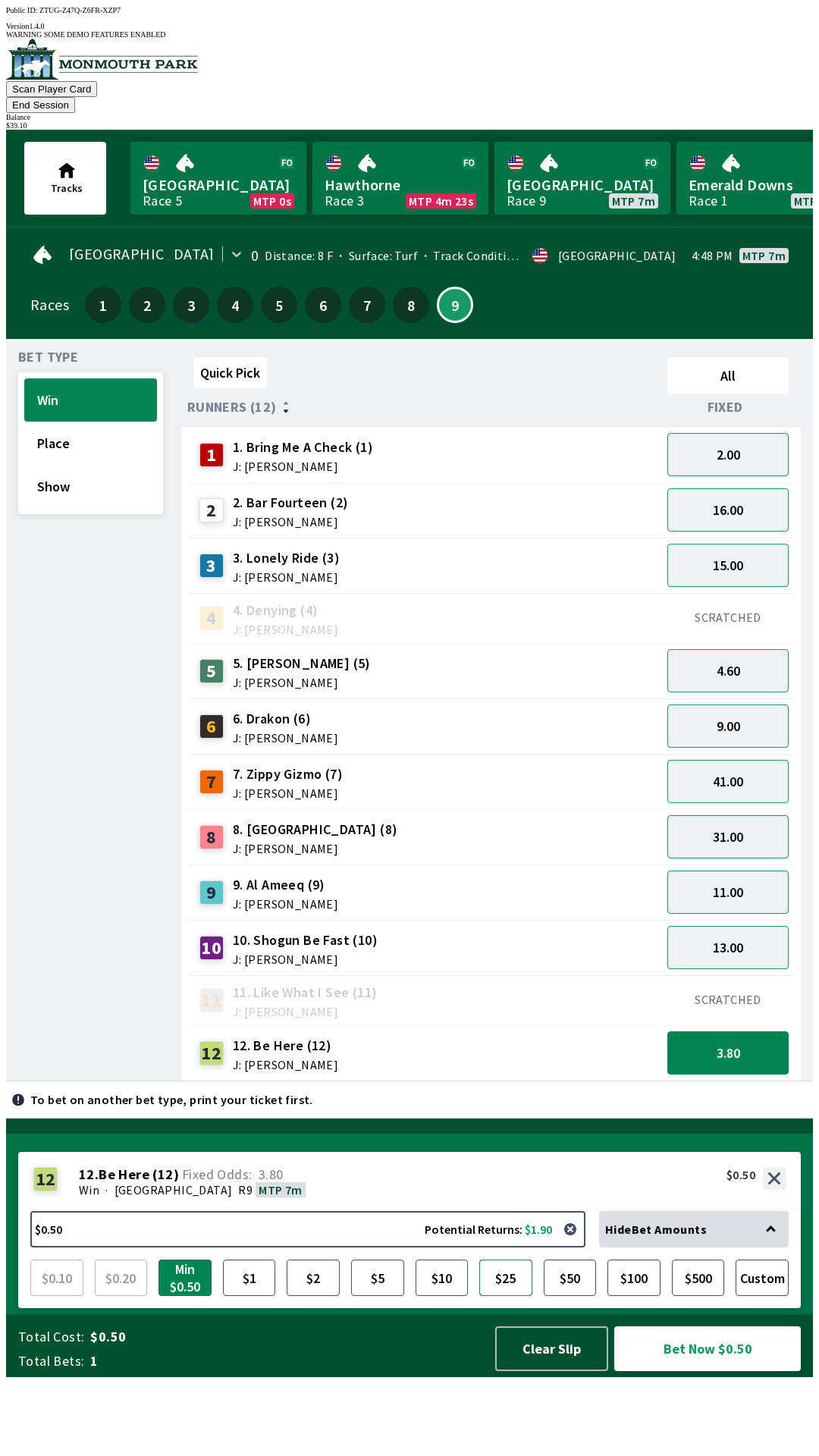
click at [500, 1296] on button "$25" at bounding box center [506, 1277] width 53 height 37
click at [688, 1371] on button "Bet Now $25.00" at bounding box center [707, 1348] width 187 height 45
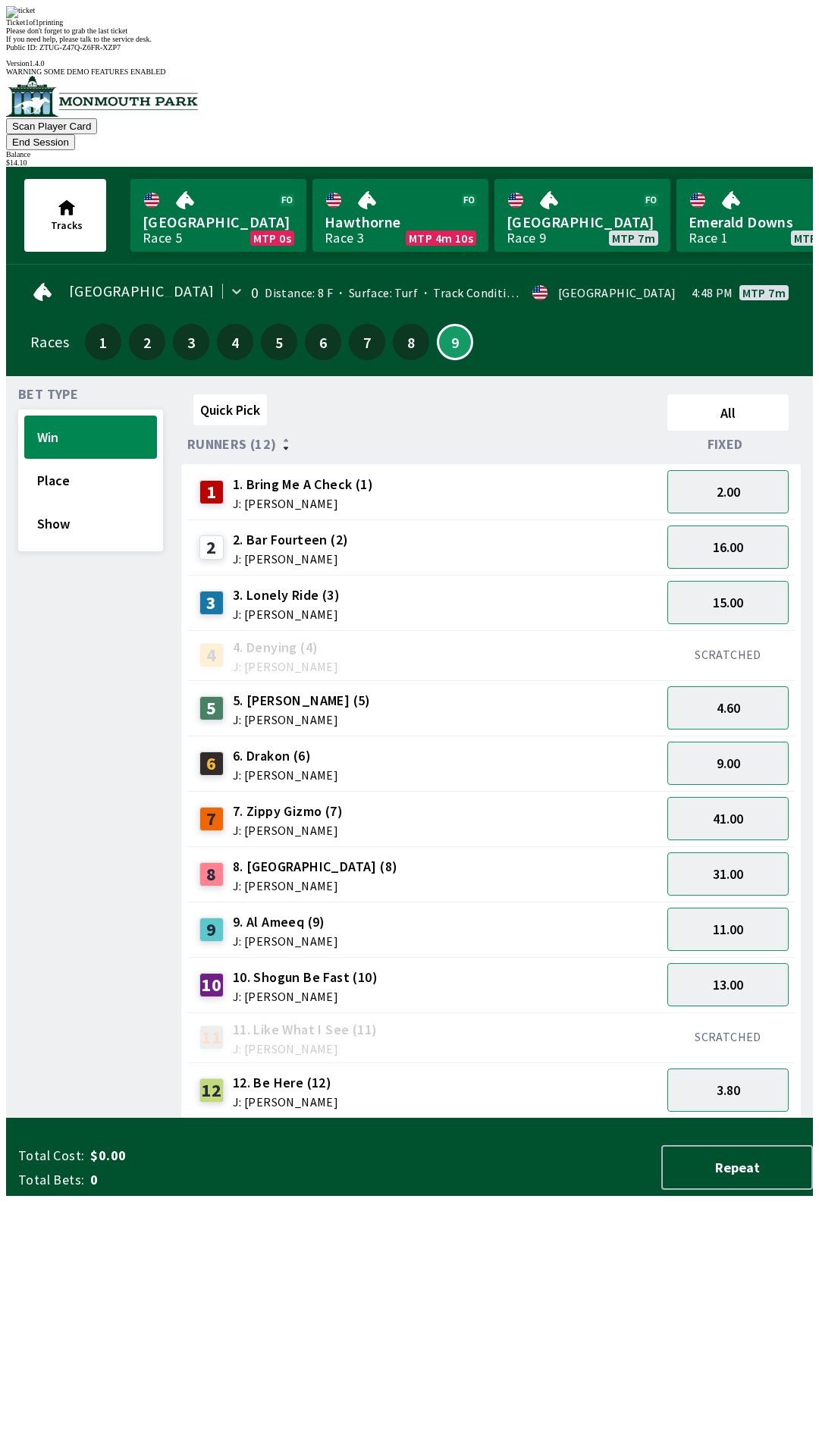
click at [552, 584] on div "3 3. Lonely Ride (3) J: [PERSON_NAME]" at bounding box center [423, 602] width 462 height 38
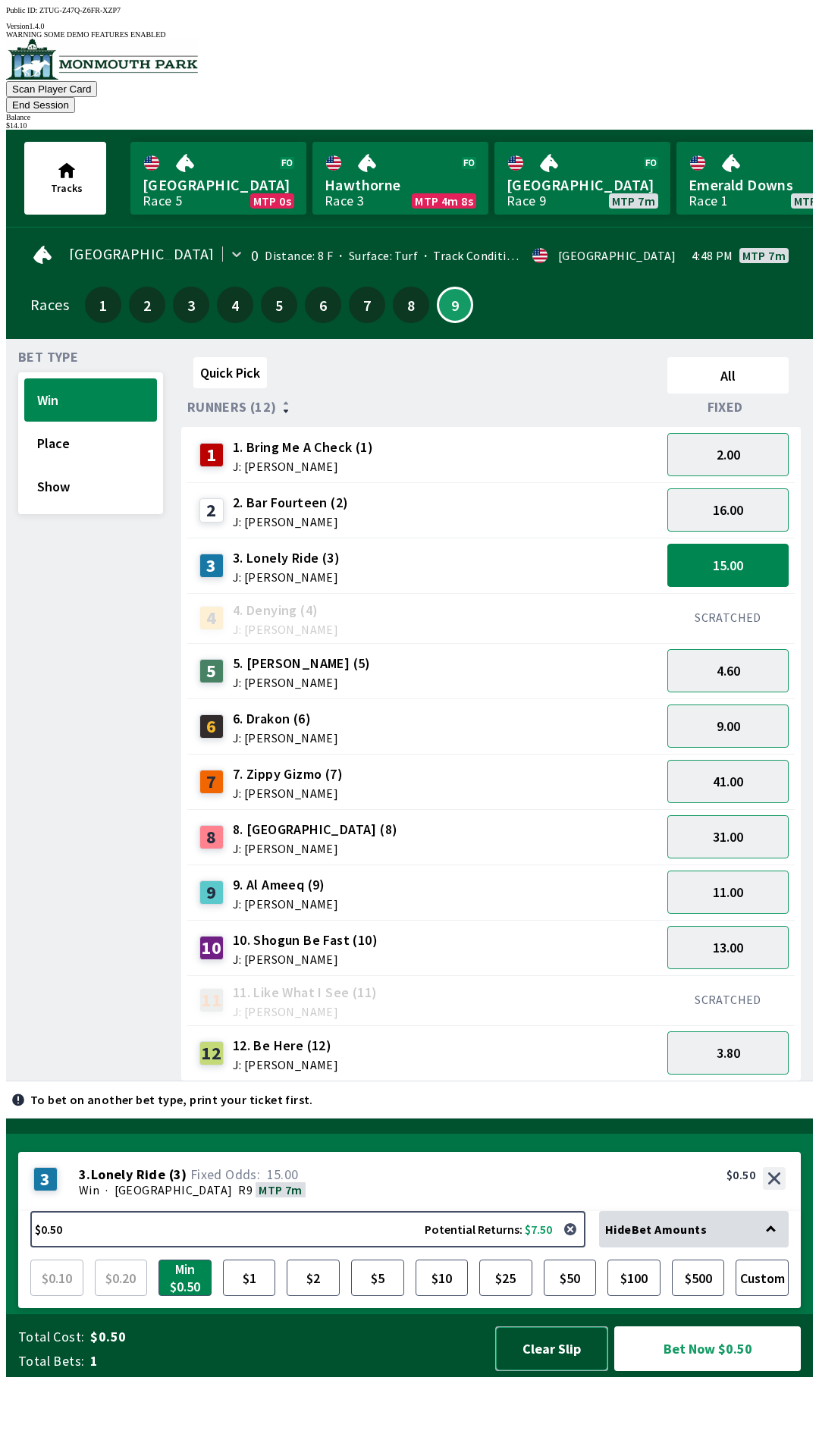
click at [554, 1371] on button "Clear Slip" at bounding box center [552, 1348] width 113 height 45
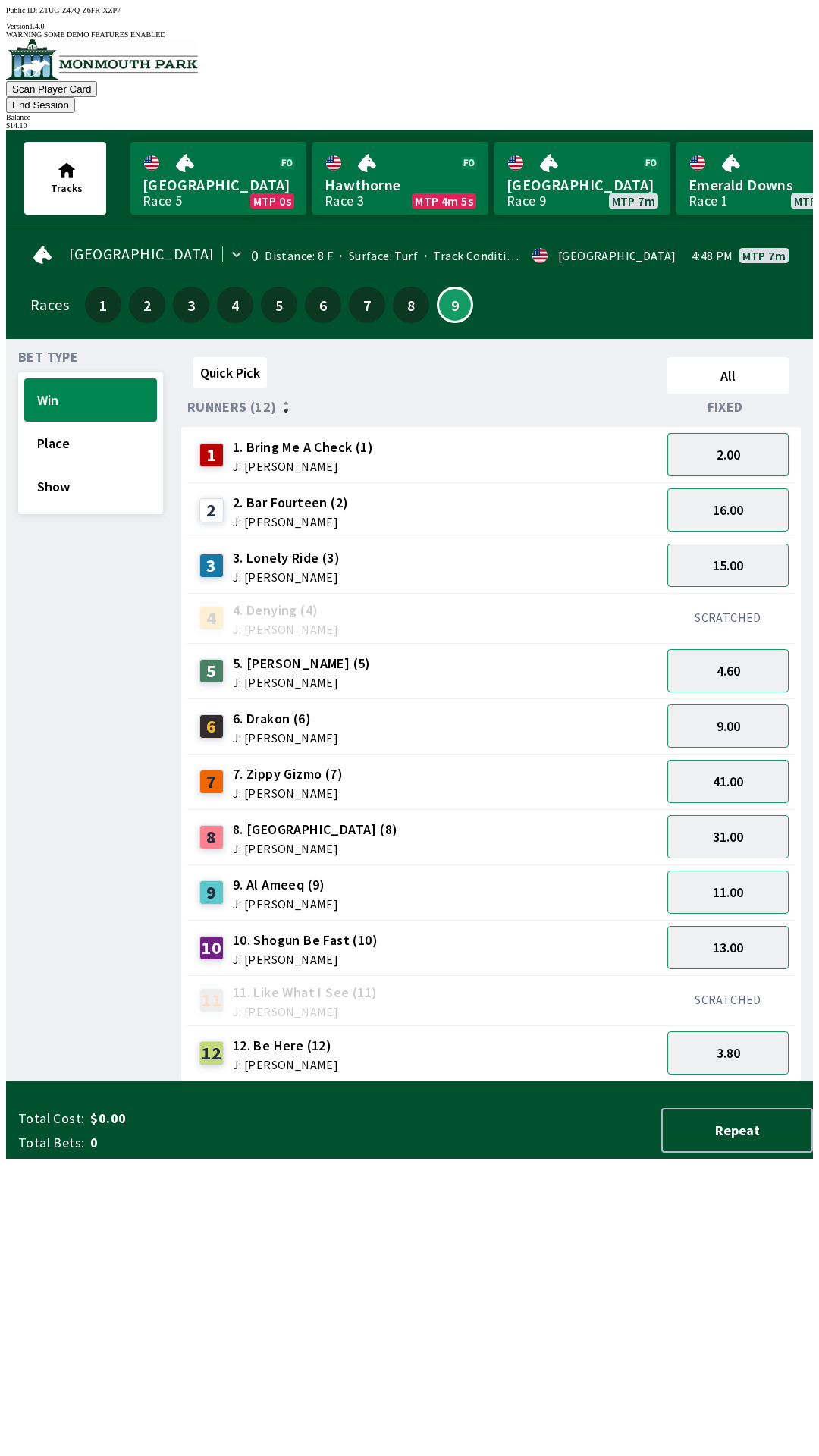
click at [728, 433] on button "2.00" at bounding box center [728, 455] width 122 height 44
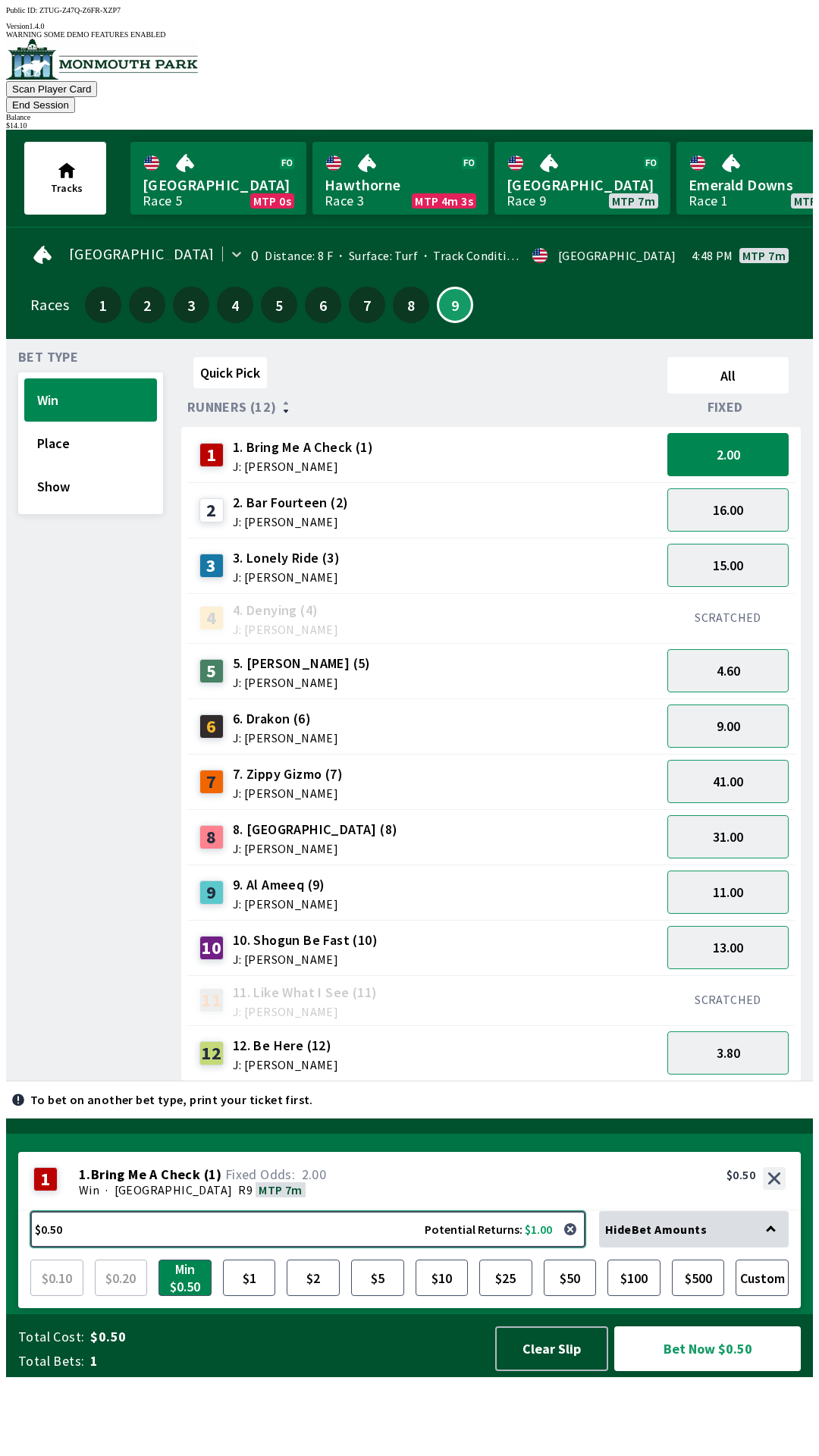
click at [377, 1247] on button "$0.50 Potential Returns: $1.00" at bounding box center [308, 1228] width 555 height 37
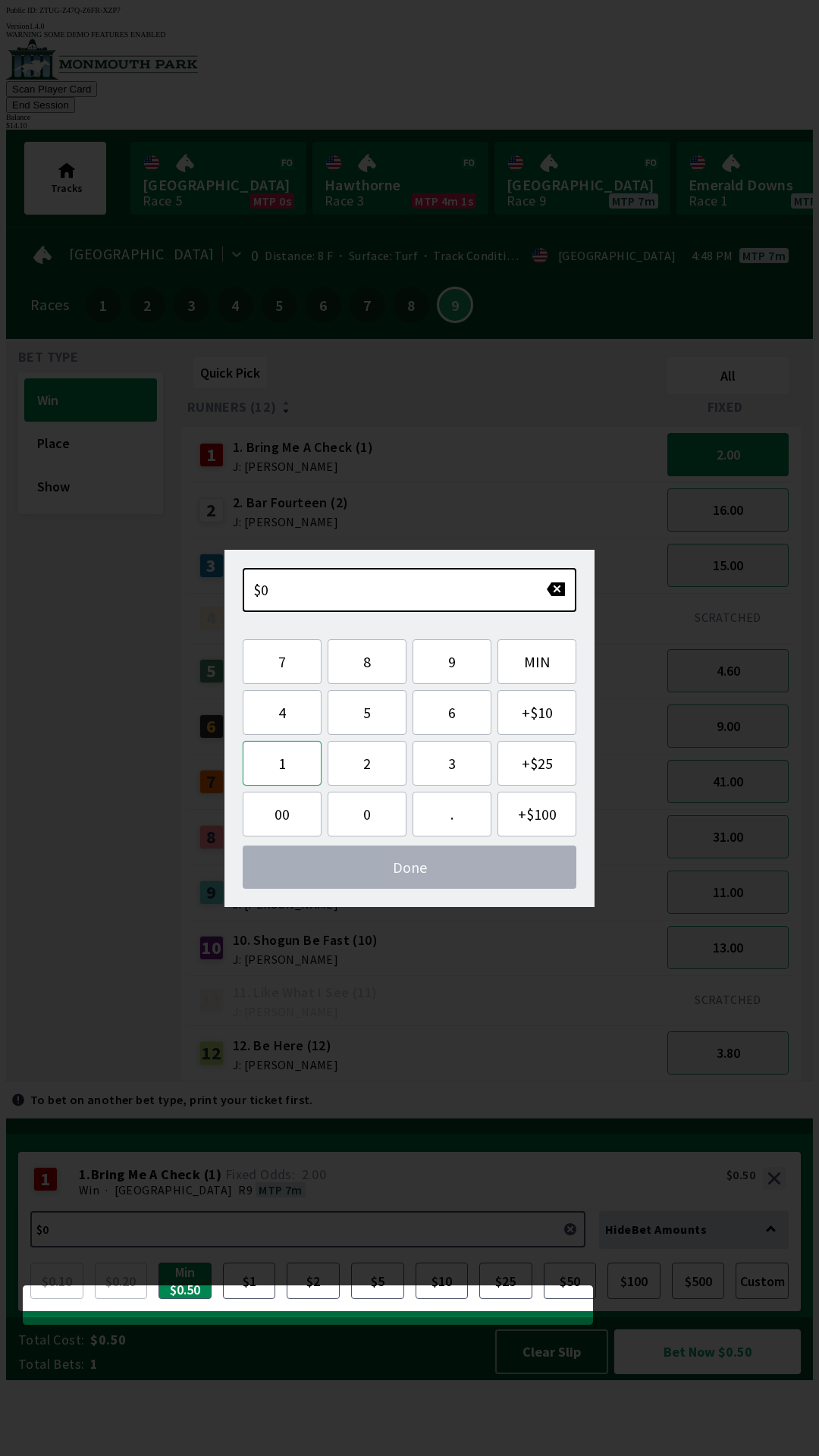
click at [286, 774] on button "1" at bounding box center [282, 763] width 79 height 45
click at [282, 711] on button "4" at bounding box center [282, 712] width 79 height 45
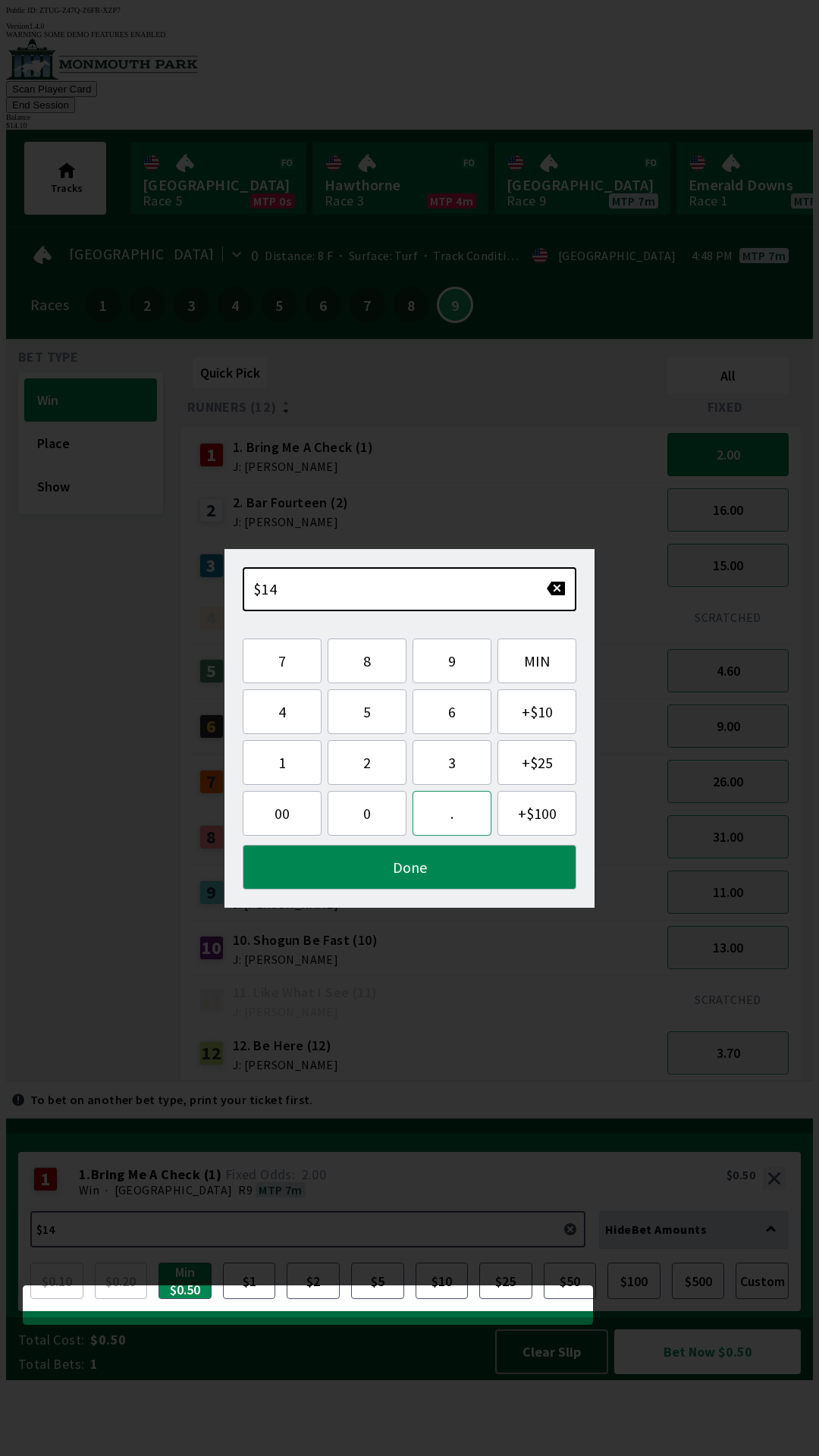
click at [459, 817] on button "." at bounding box center [452, 813] width 79 height 45
click at [291, 762] on button "1" at bounding box center [282, 762] width 79 height 45
click at [375, 807] on button "0" at bounding box center [367, 813] width 79 height 45
click at [443, 875] on button "Done" at bounding box center [409, 866] width 333 height 45
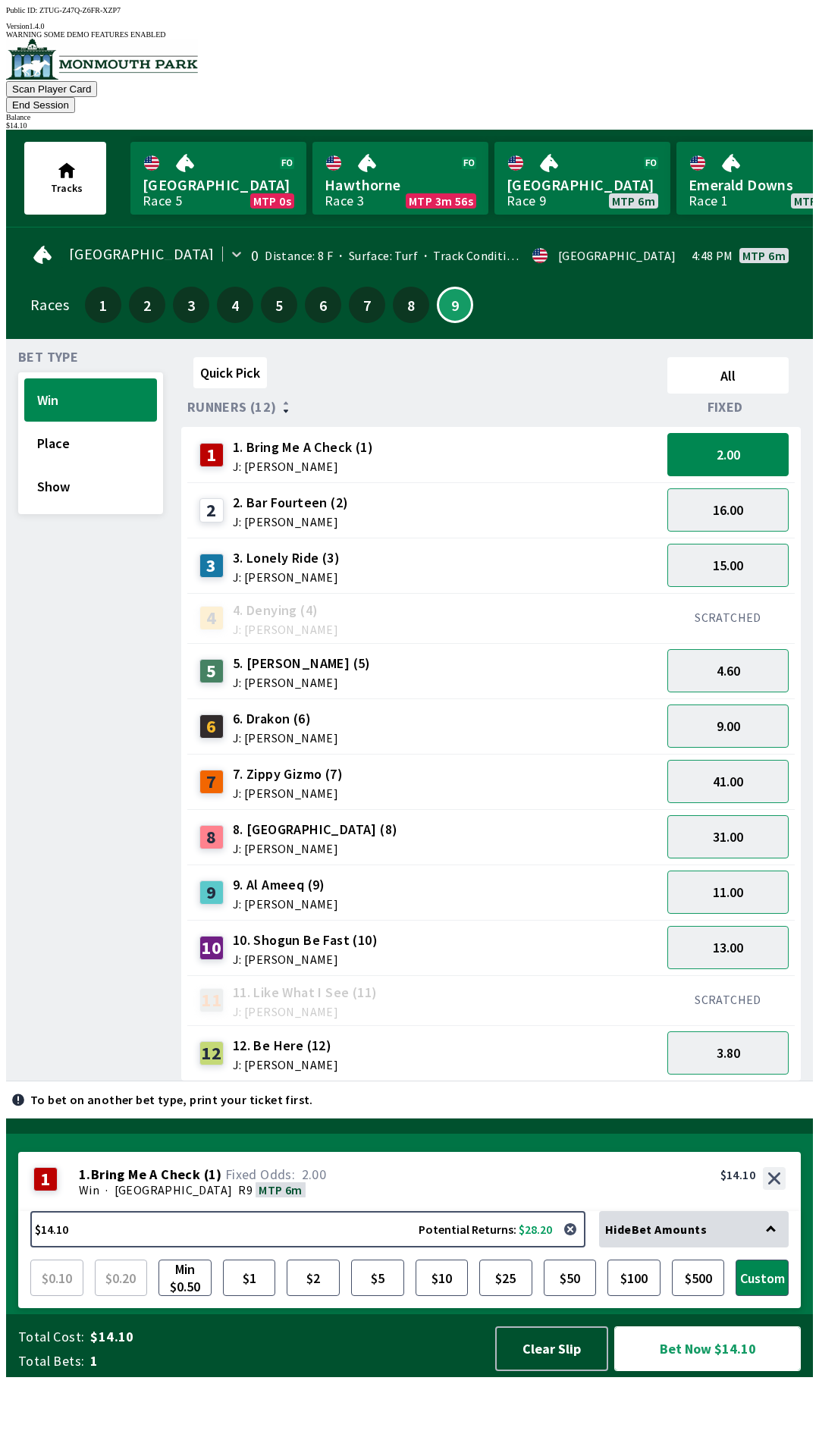
click at [732, 1371] on button "Bet Now $14.10" at bounding box center [707, 1348] width 187 height 45
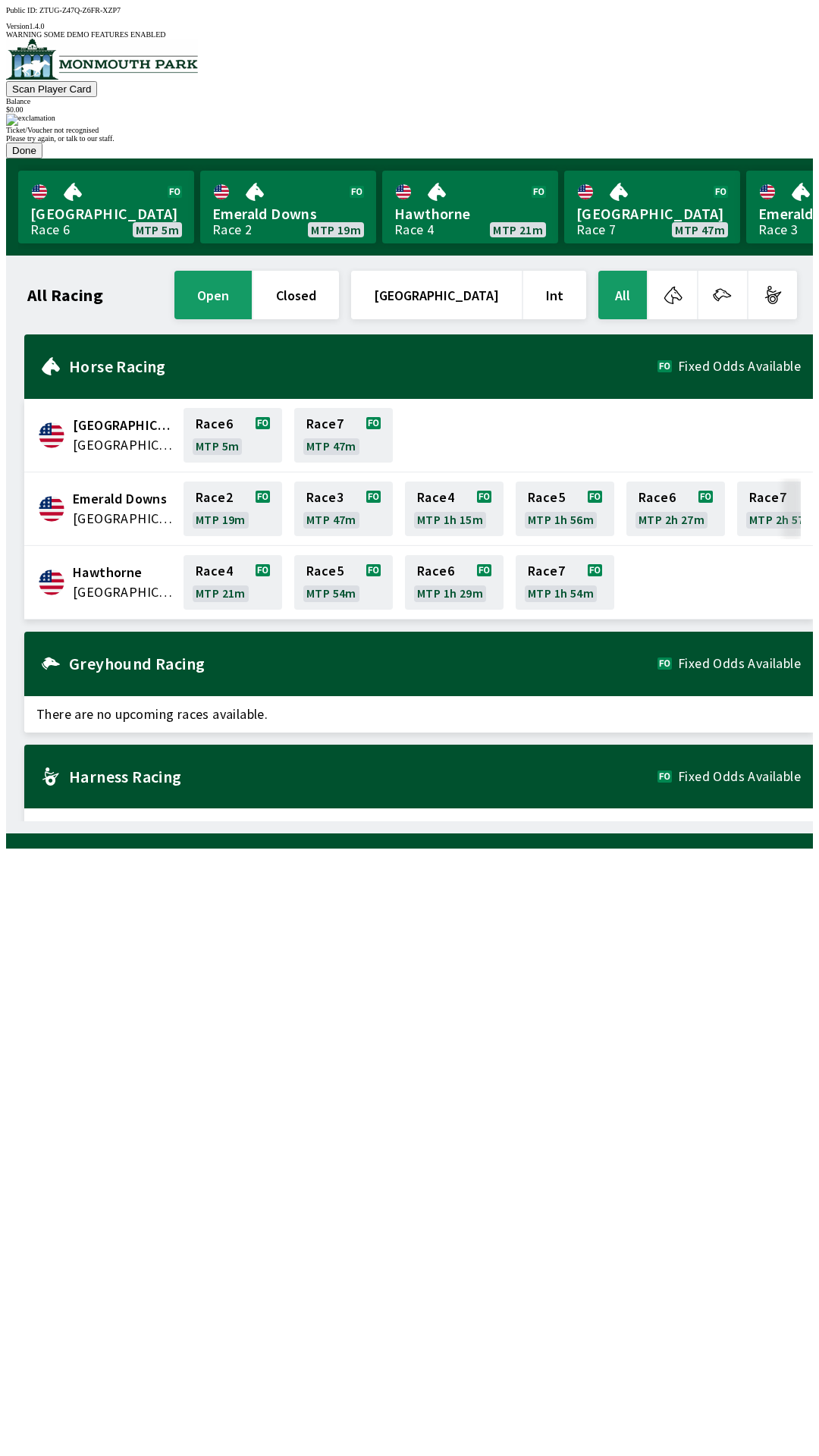
click at [43, 158] on button "Done" at bounding box center [24, 150] width 37 height 16
